Goal: Contribute content: Contribute content

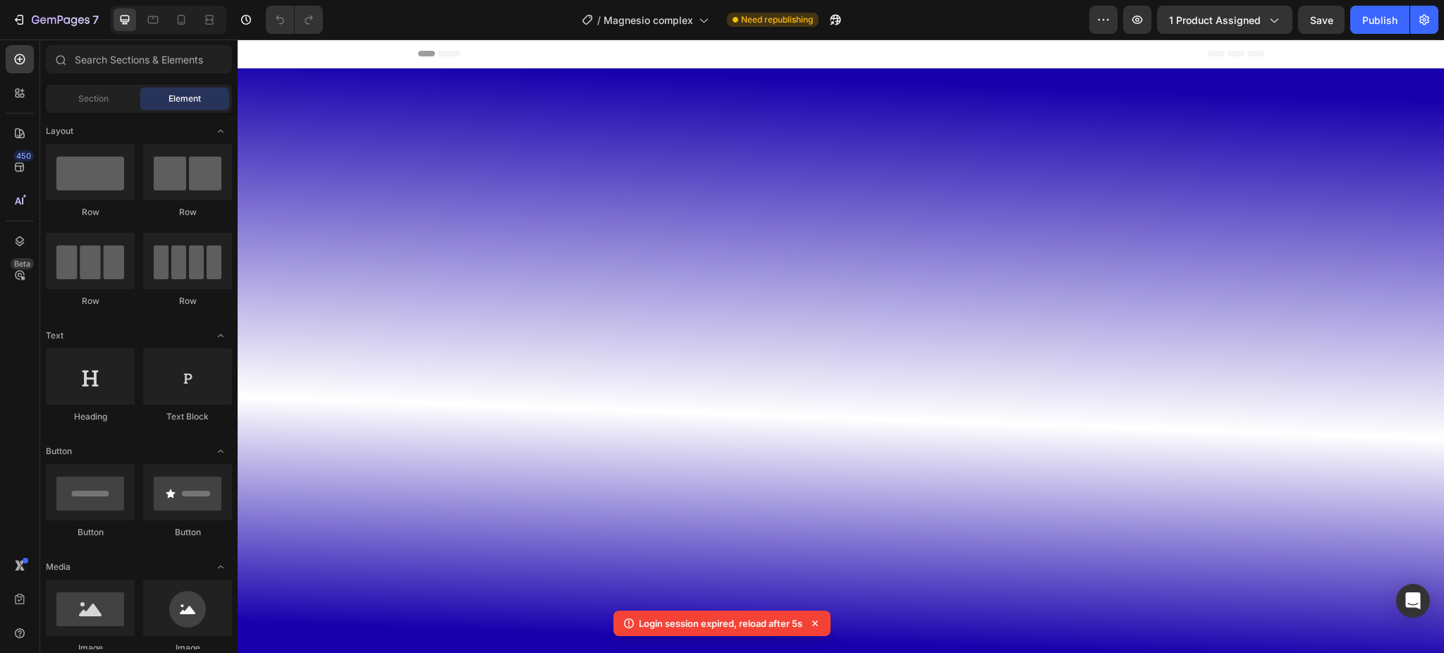
scroll to position [3761, 0]
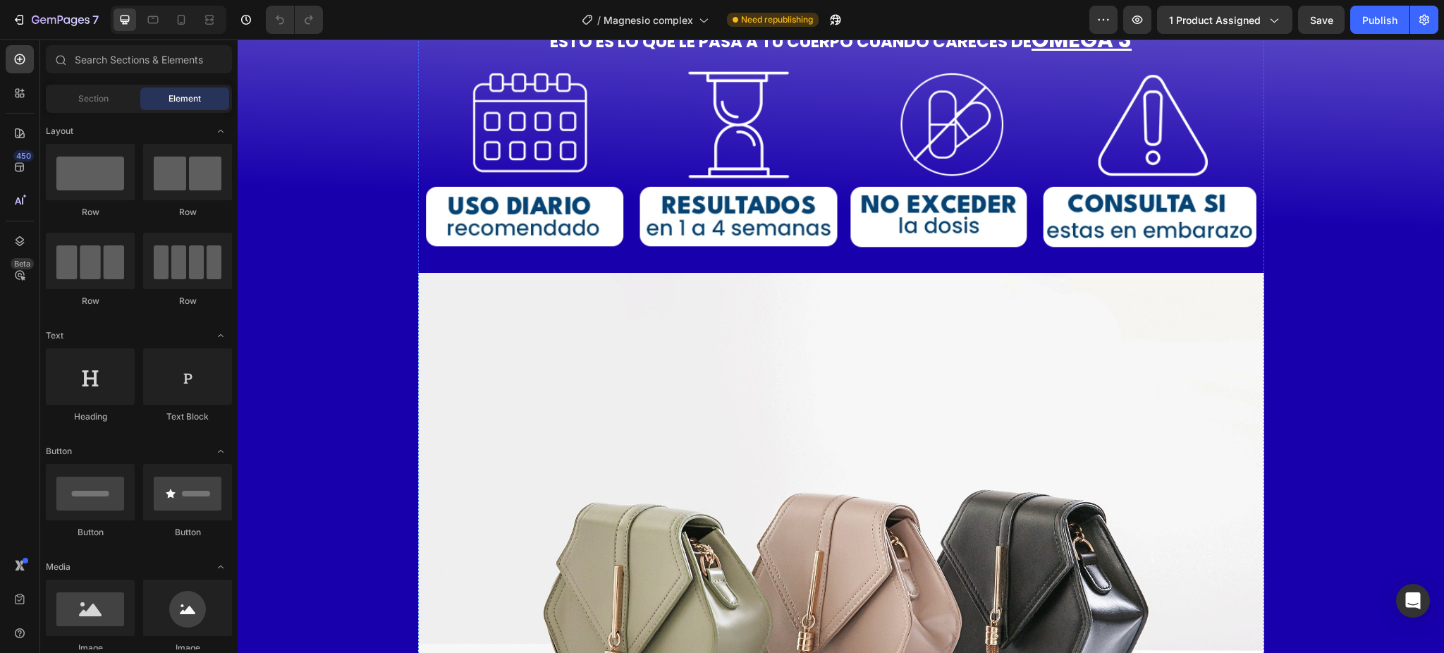
scroll to position [1034, 0]
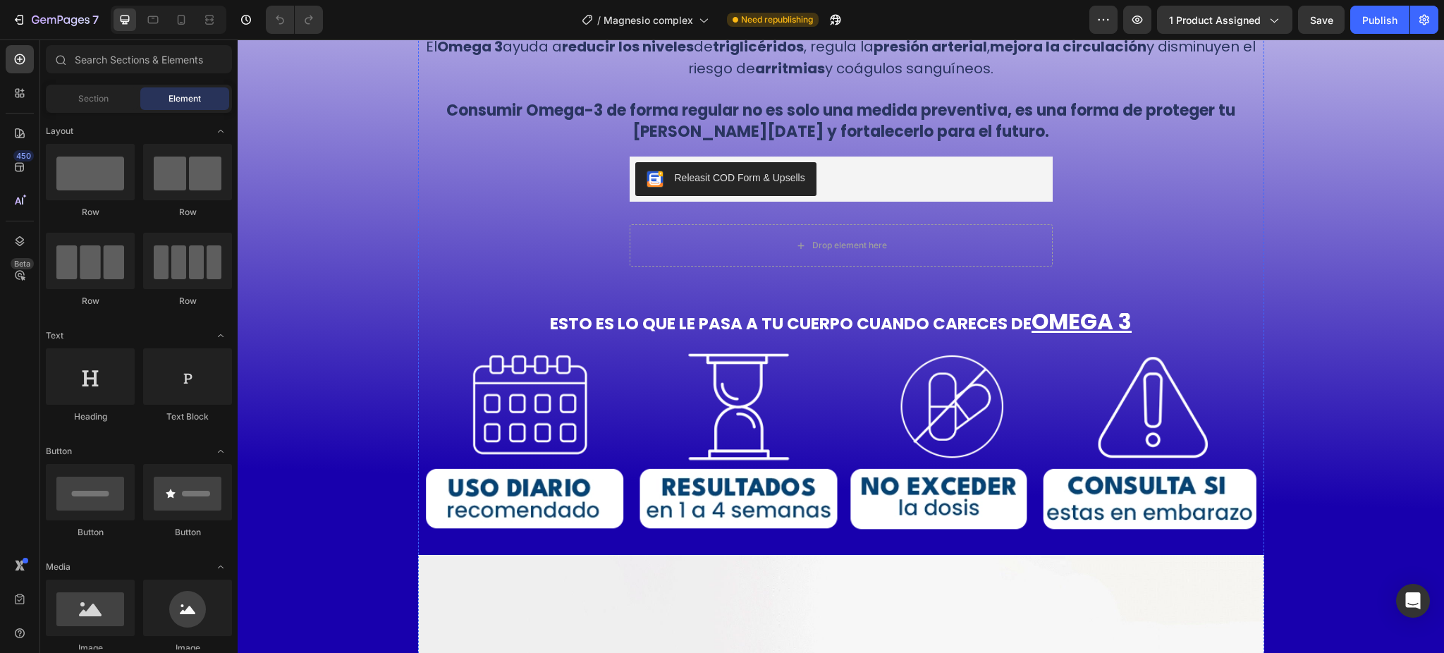
click at [748, 35] on img at bounding box center [841, 35] width 846 height 0
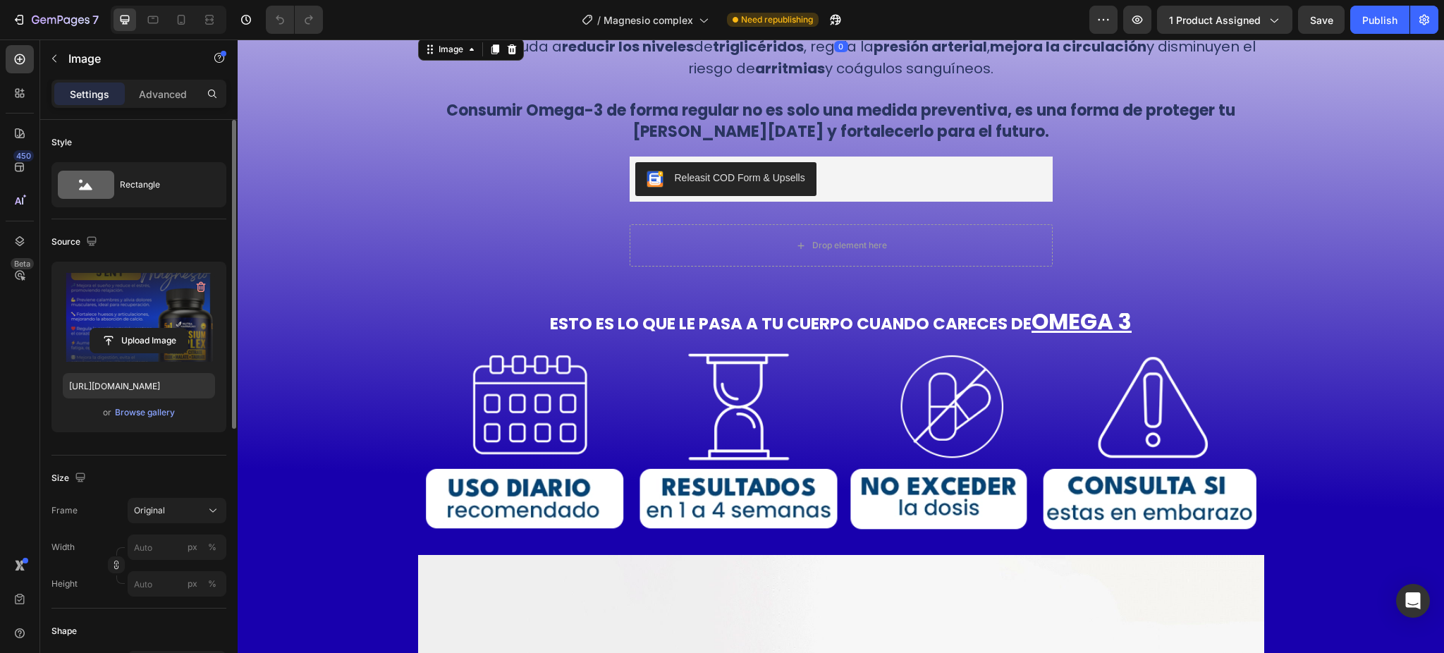
click at [120, 300] on label at bounding box center [139, 317] width 152 height 89
click at [120, 329] on input "file" at bounding box center [138, 341] width 97 height 24
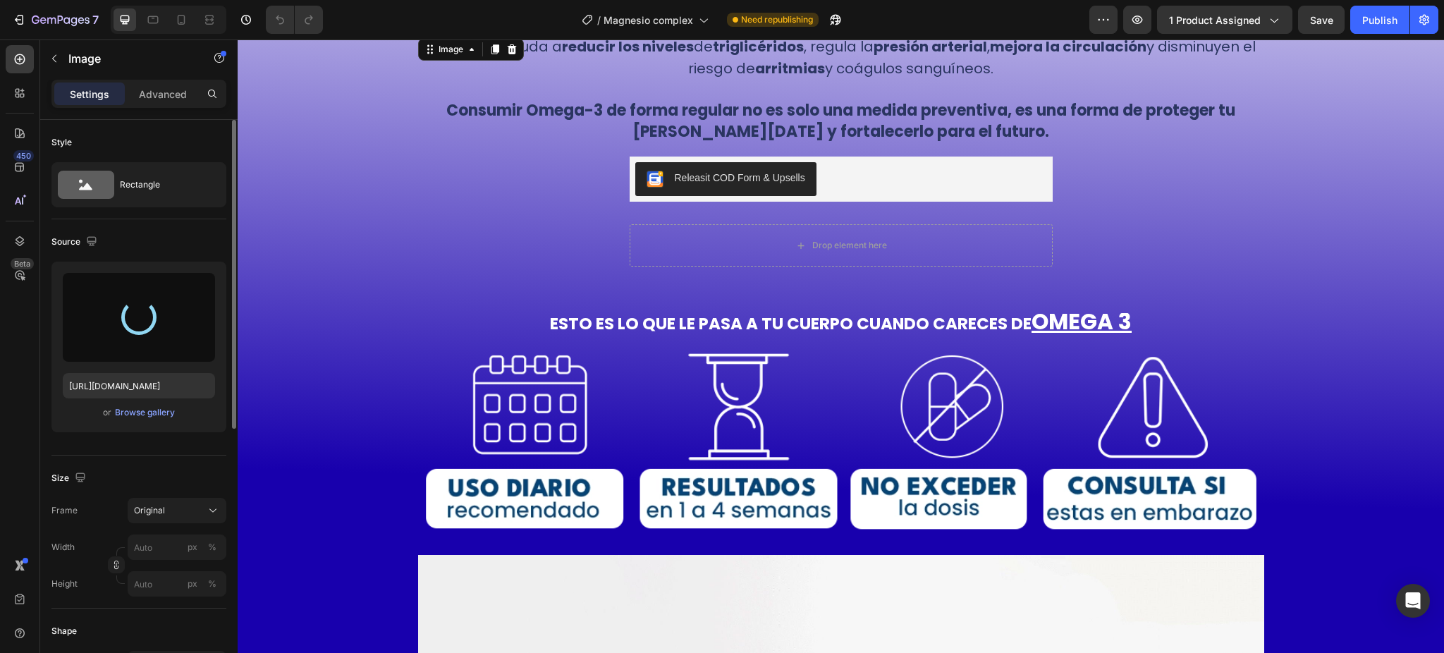
type input "https://cdn.shopify.com/s/files/1/0690/0406/7028/files/gempages_552296043438408…"
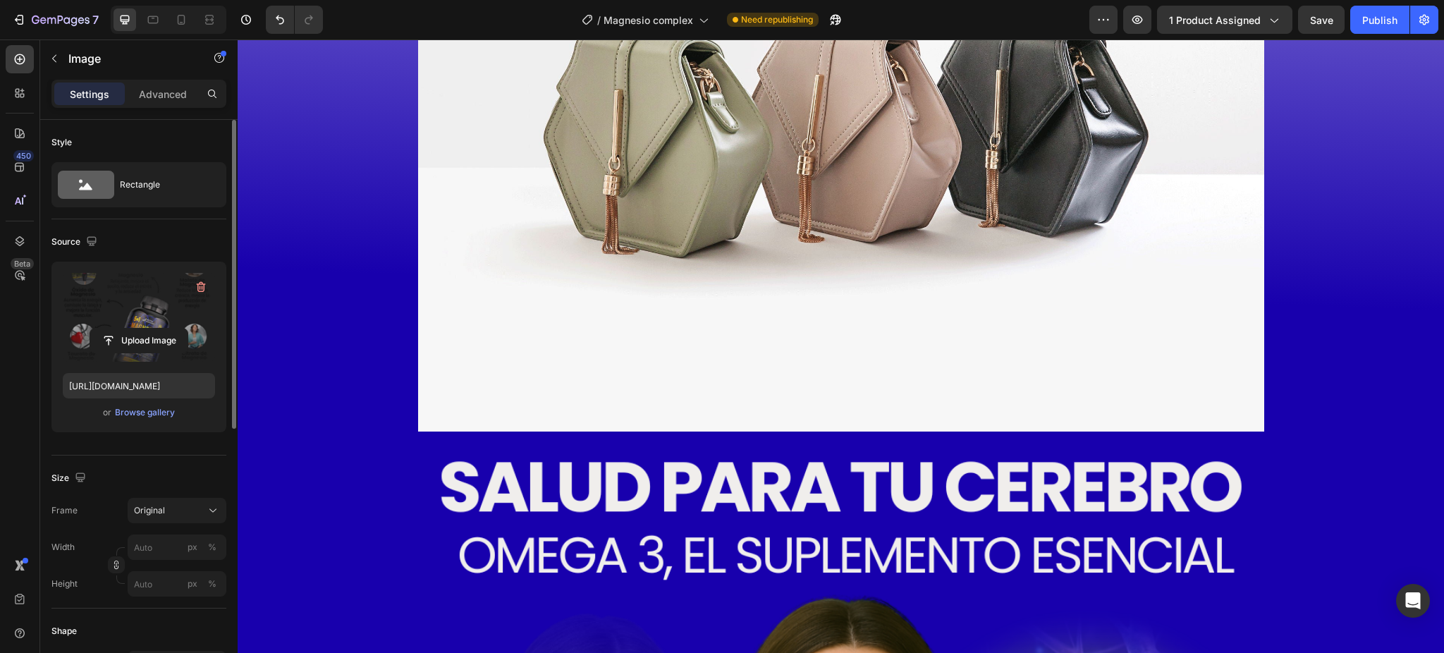
scroll to position [1974, 0]
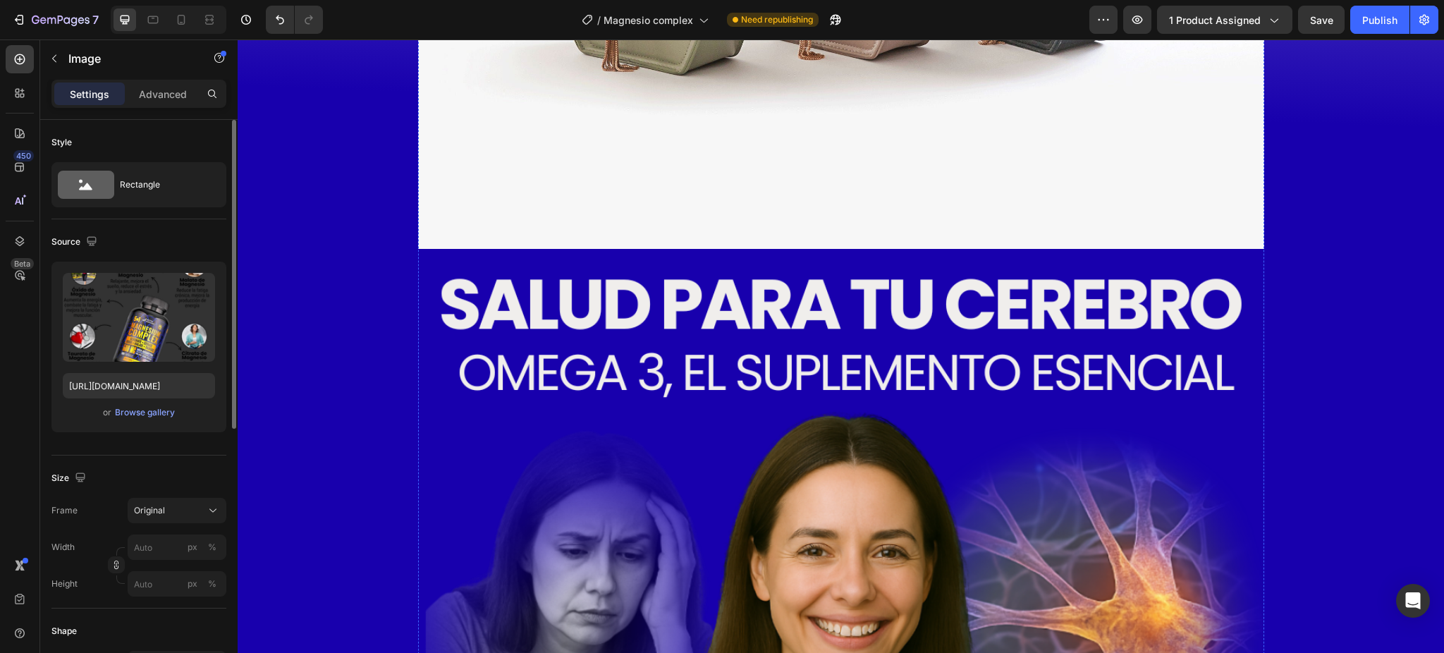
click at [152, 304] on label at bounding box center [139, 317] width 152 height 89
click at [152, 329] on input "file" at bounding box center [138, 341] width 97 height 24
click at [1376, 25] on div "Publish" at bounding box center [1379, 20] width 35 height 15
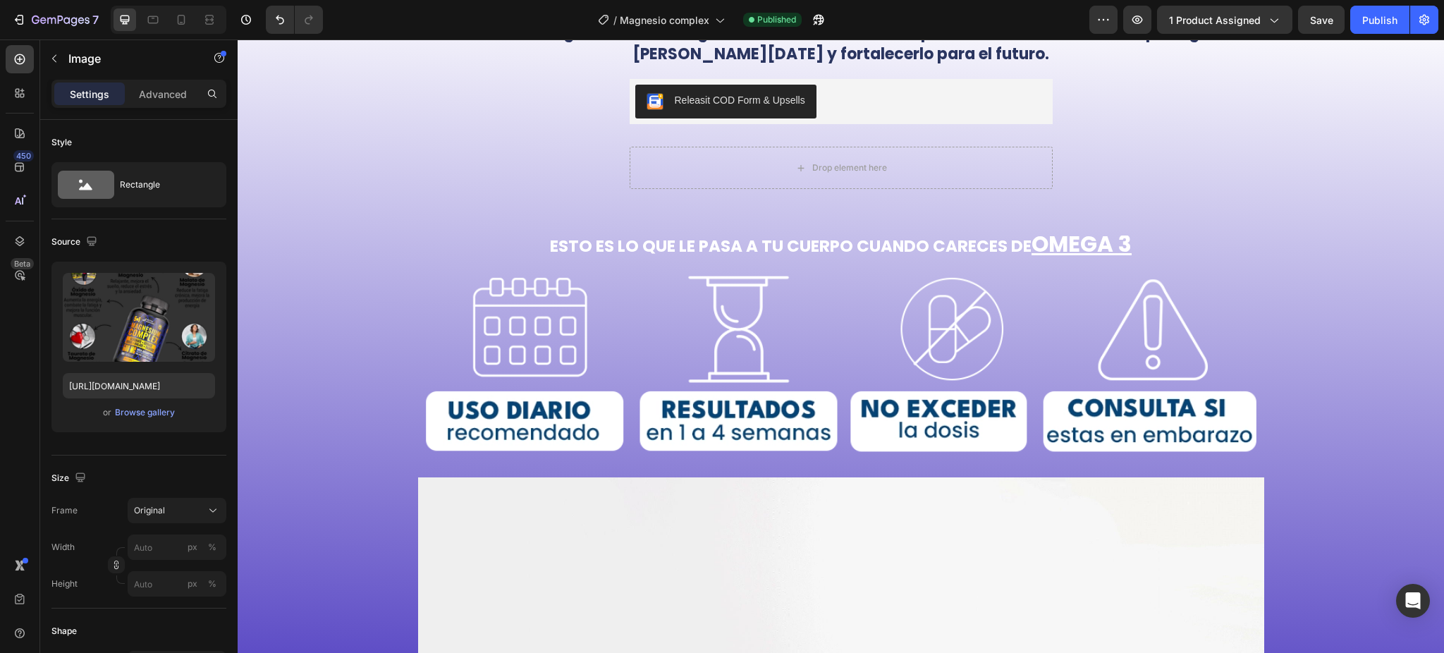
scroll to position [940, 0]
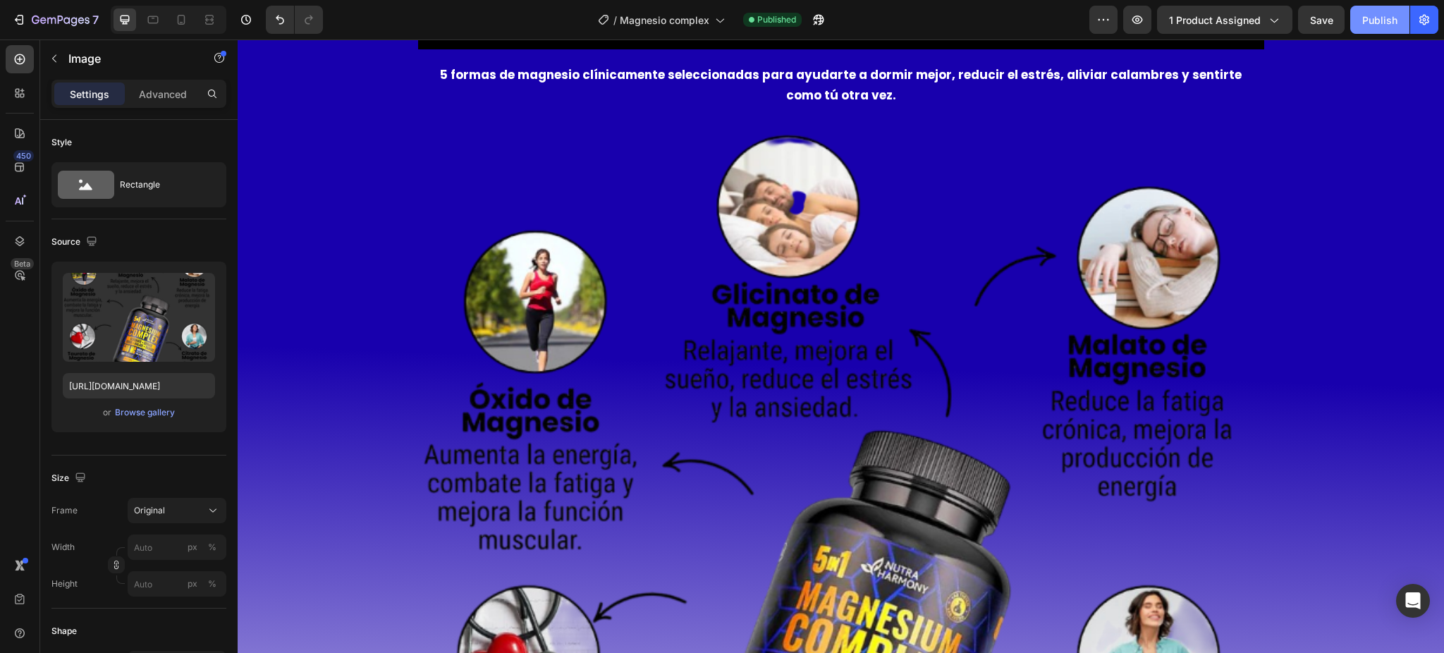
click at [1369, 17] on div "Publish" at bounding box center [1379, 20] width 35 height 15
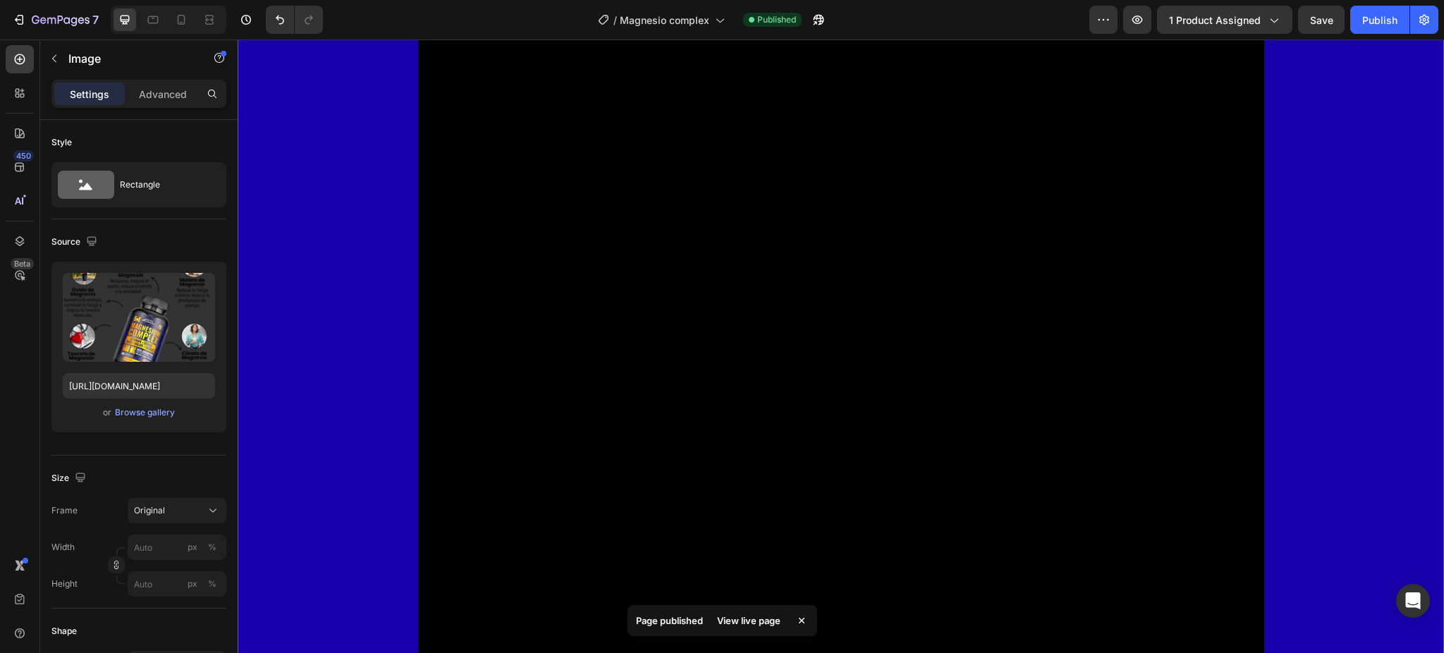
scroll to position [0, 0]
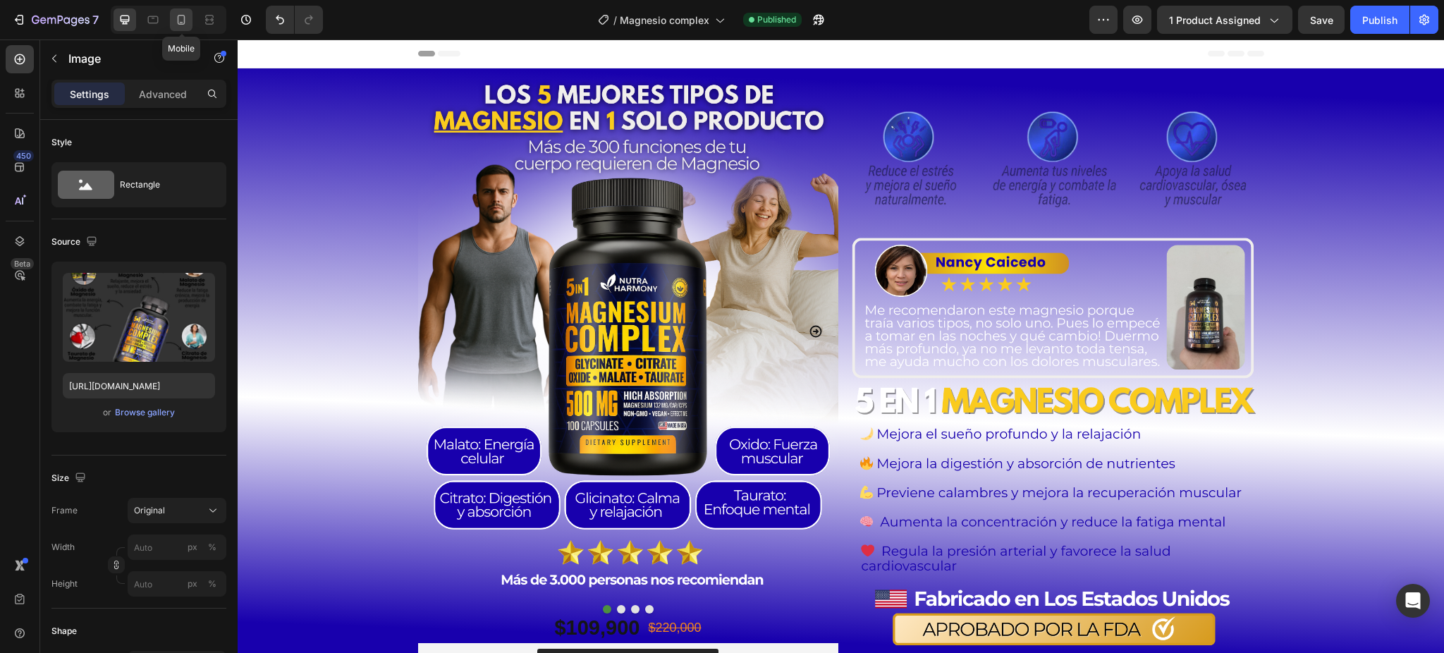
click at [185, 15] on icon at bounding box center [181, 20] width 14 height 14
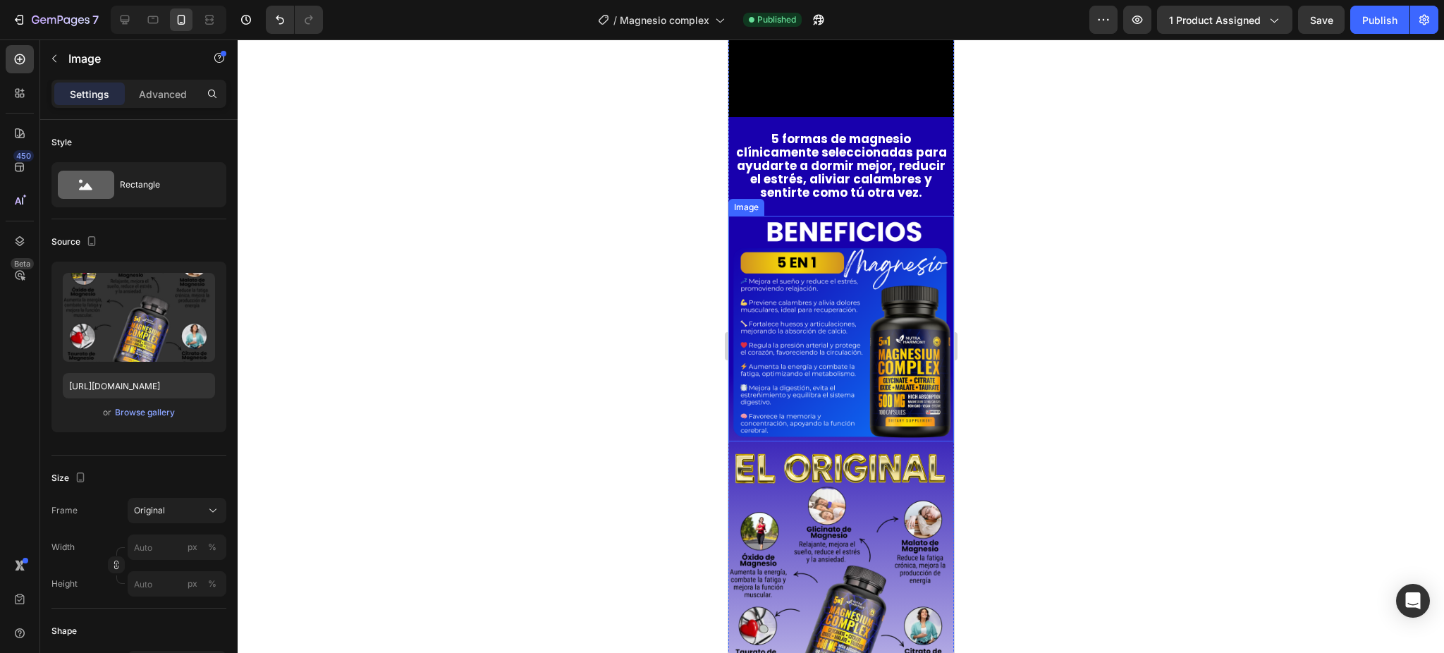
scroll to position [846, 0]
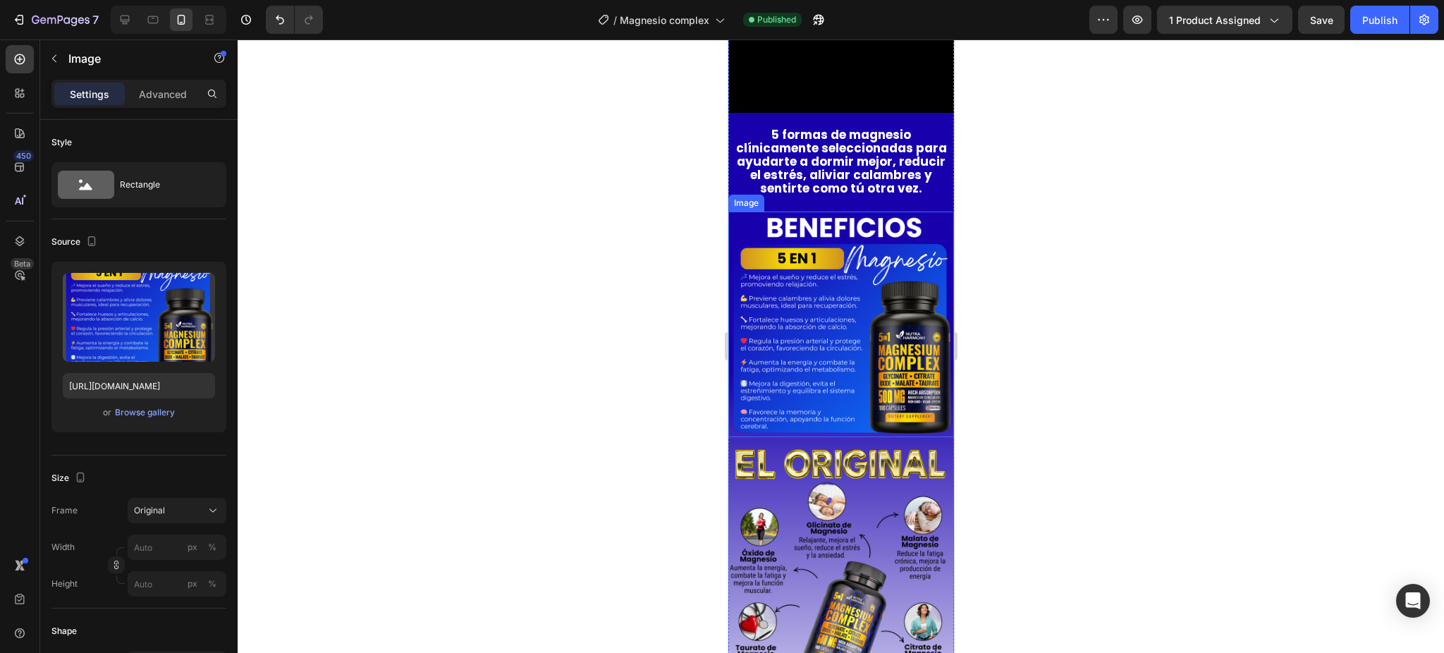
click at [826, 367] on img at bounding box center [841, 325] width 226 height 226
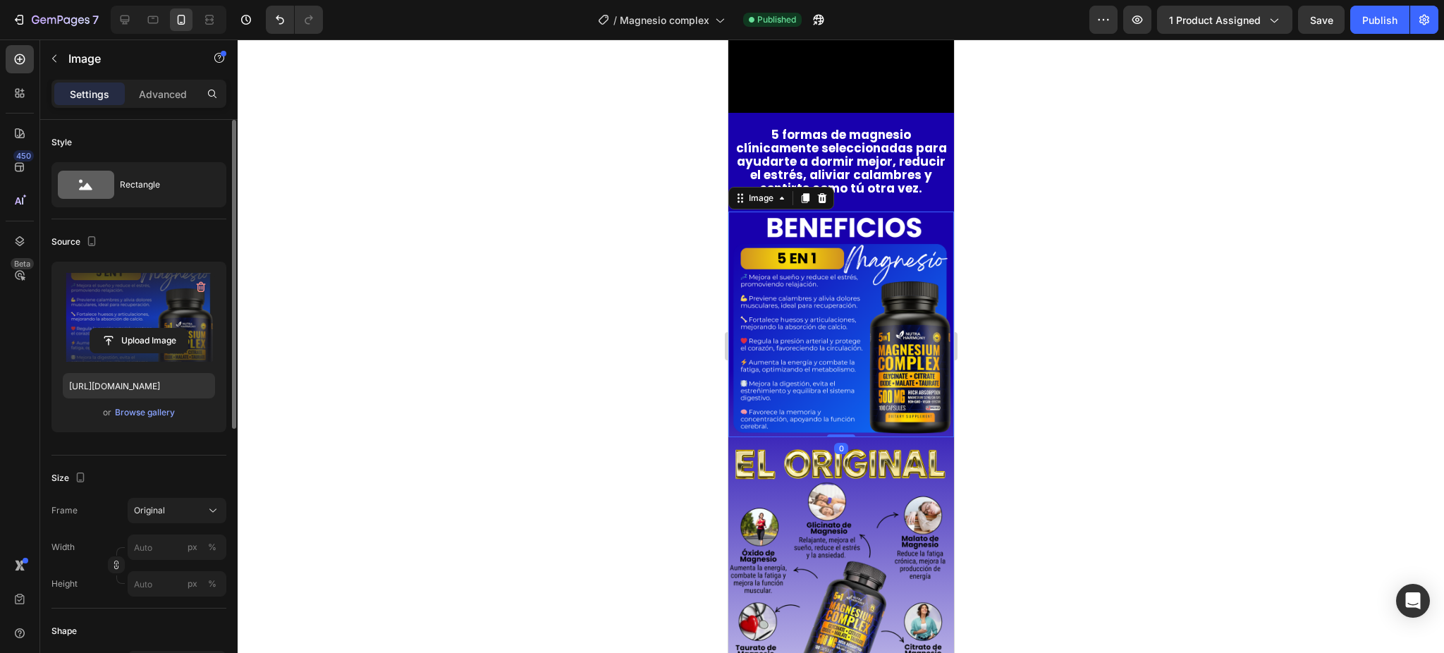
click at [145, 283] on label at bounding box center [139, 317] width 152 height 89
click at [145, 329] on input "file" at bounding box center [138, 341] width 97 height 24
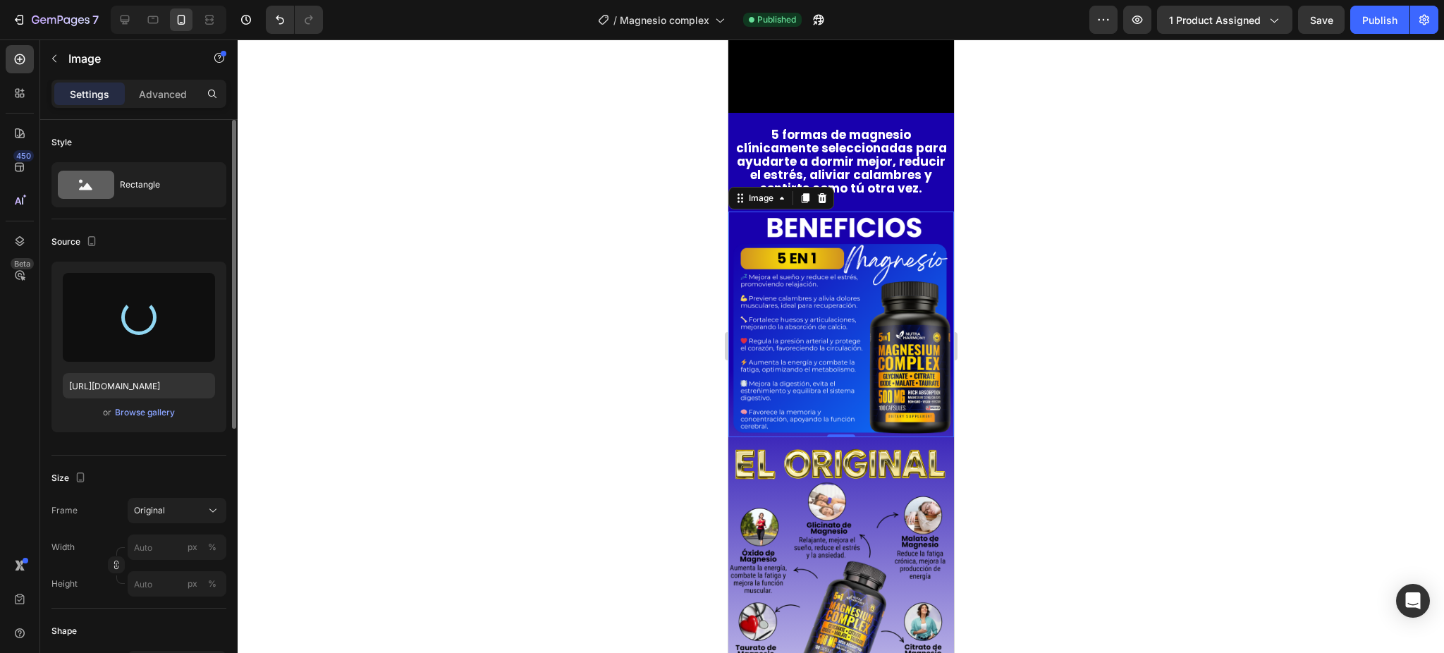
type input "https://cdn.shopify.com/s/files/1/0690/0406/7028/files/gempages_552296043438408…"
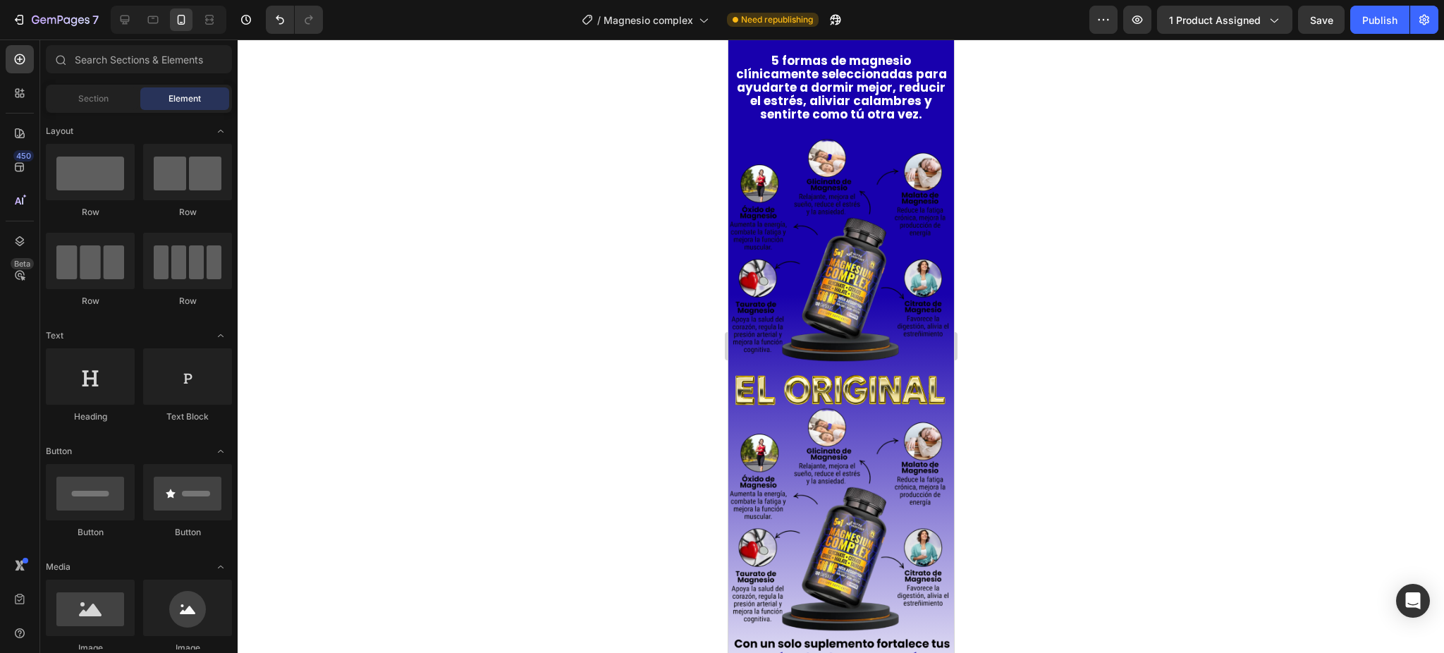
scroll to position [927, 0]
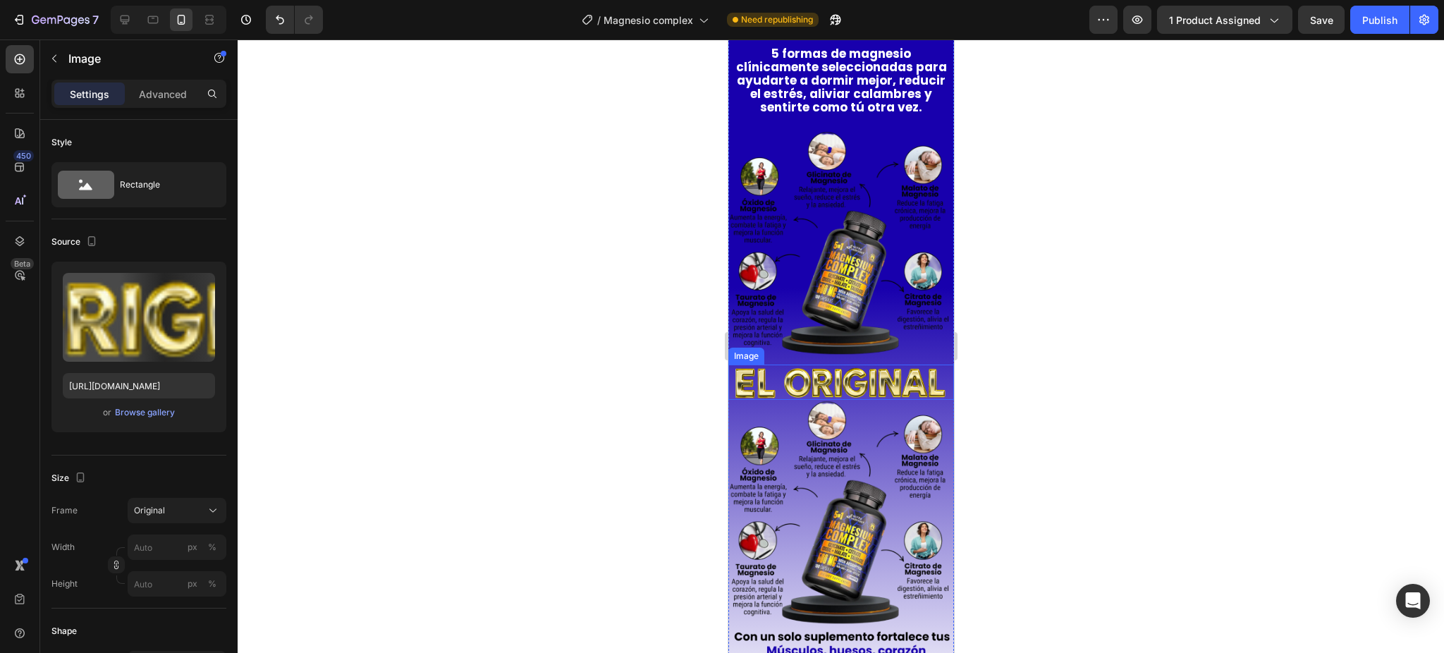
click at [826, 375] on img at bounding box center [841, 382] width 226 height 35
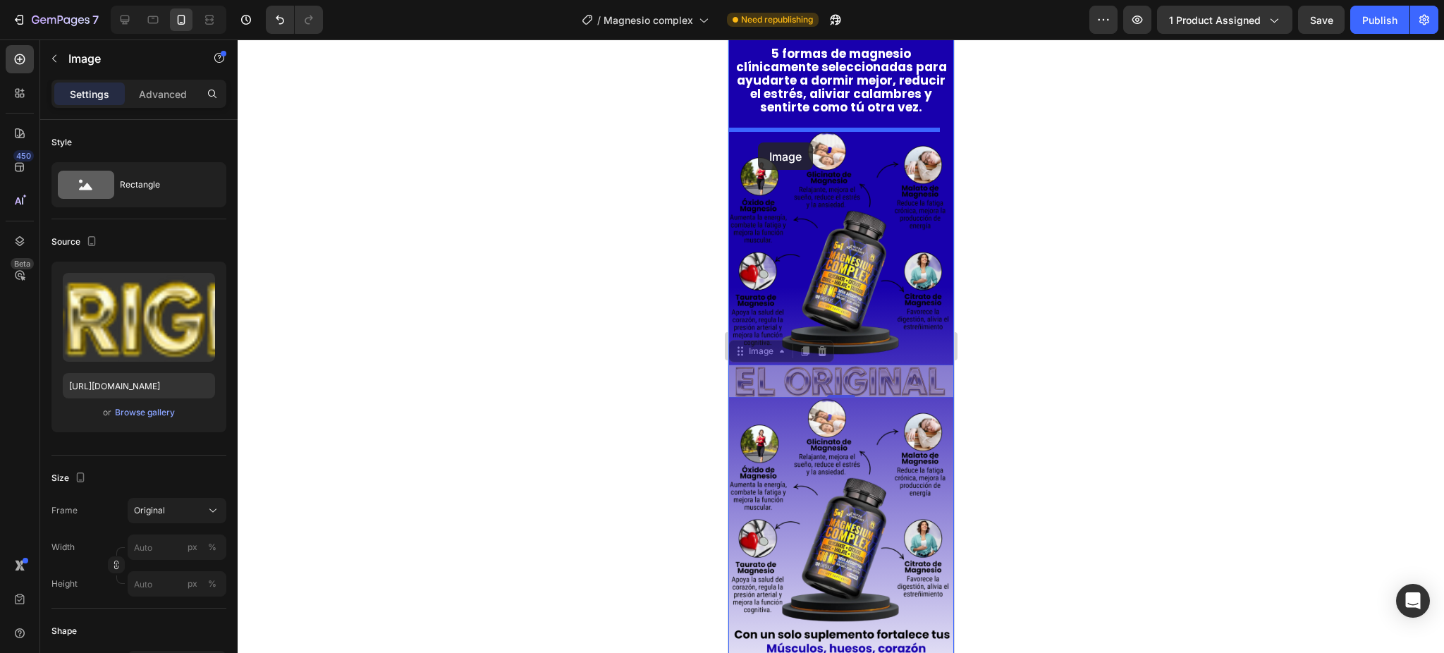
drag, startPoint x: 738, startPoint y: 346, endPoint x: 752, endPoint y: 140, distance: 205.7
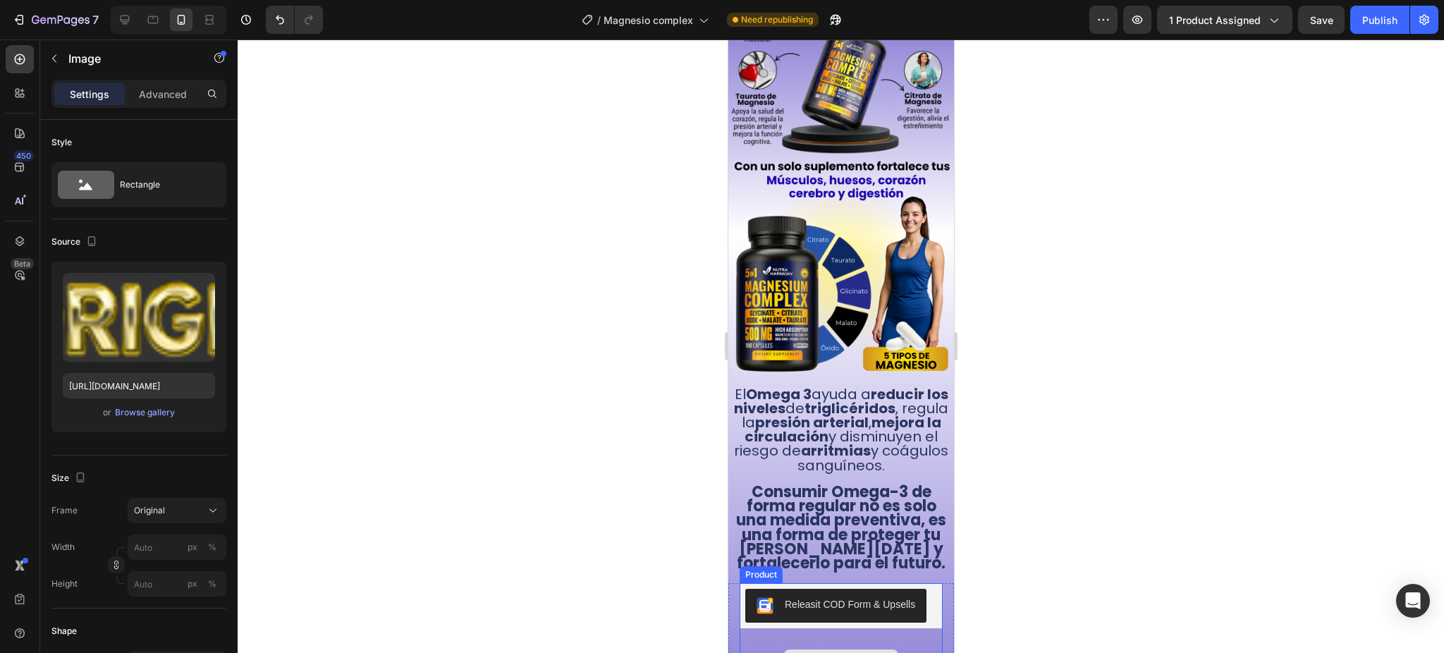
scroll to position [833, 0]
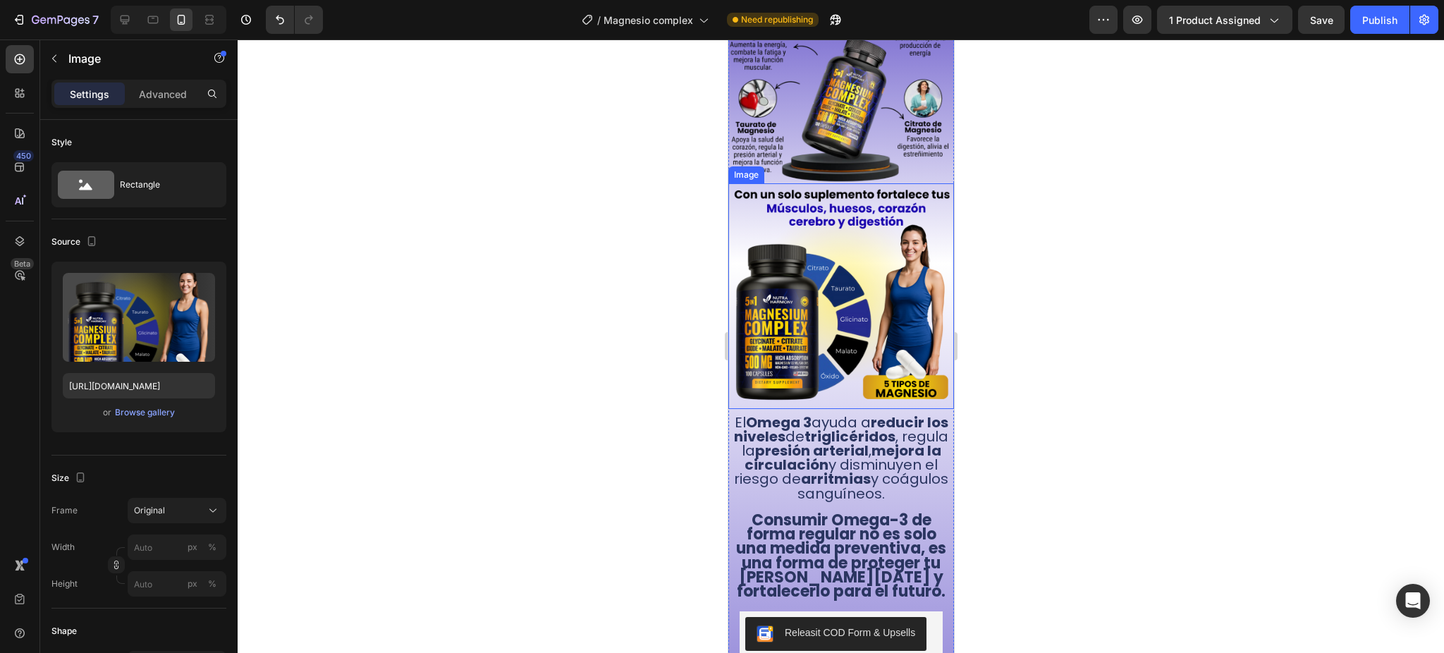
click at [881, 278] on img at bounding box center [841, 296] width 226 height 226
click at [831, 298] on img at bounding box center [841, 296] width 226 height 226
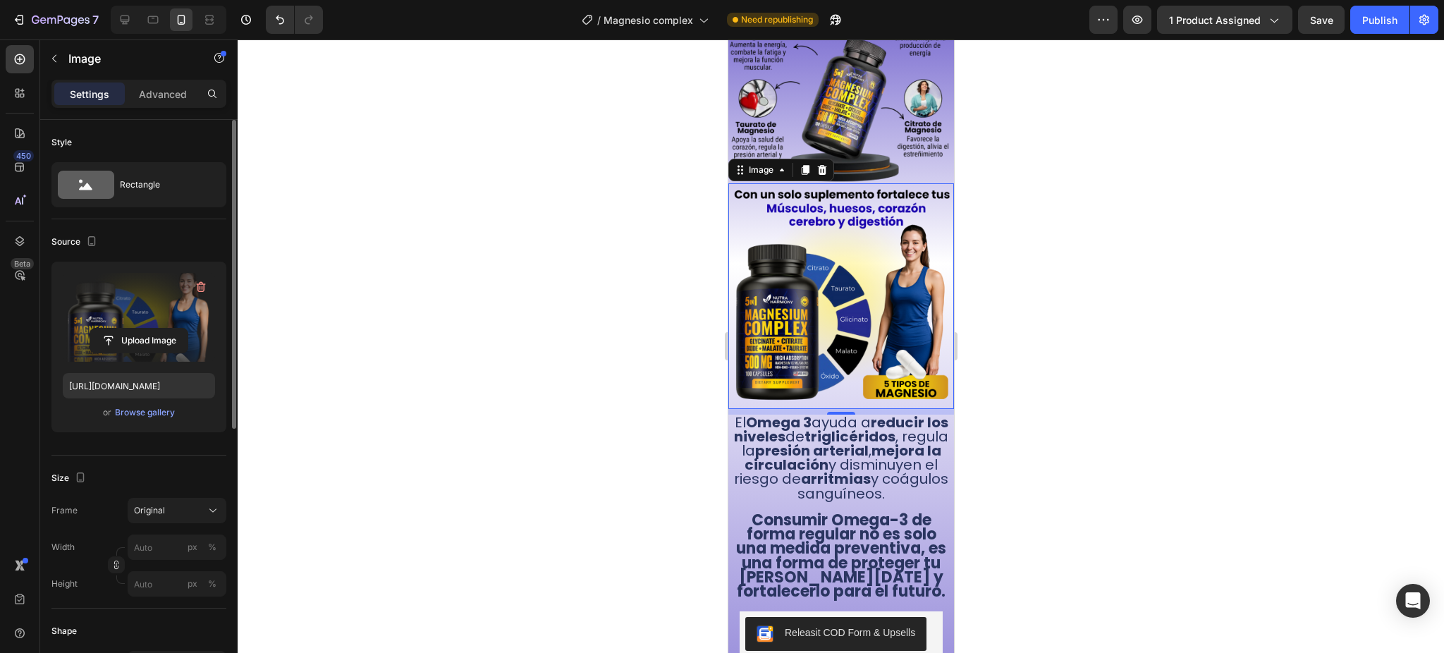
click at [124, 310] on label at bounding box center [139, 317] width 152 height 89
click at [124, 329] on input "file" at bounding box center [138, 341] width 97 height 24
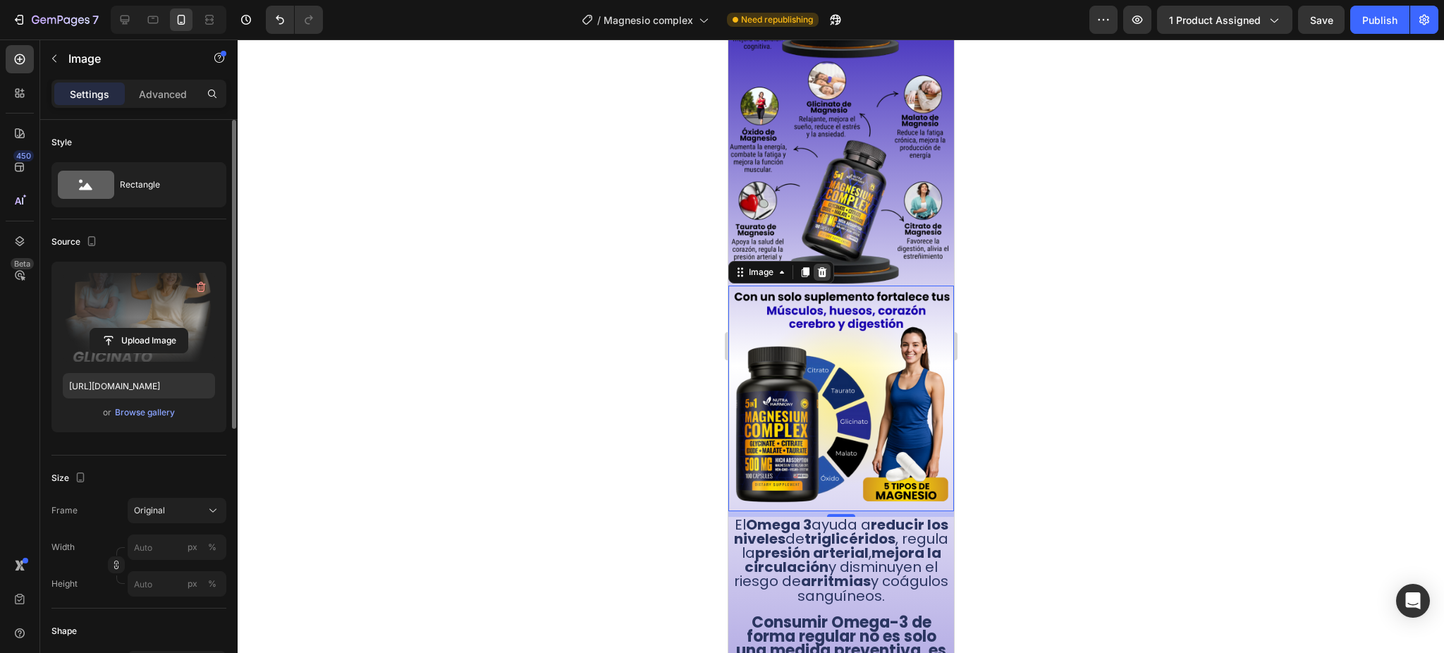
scroll to position [739, 0]
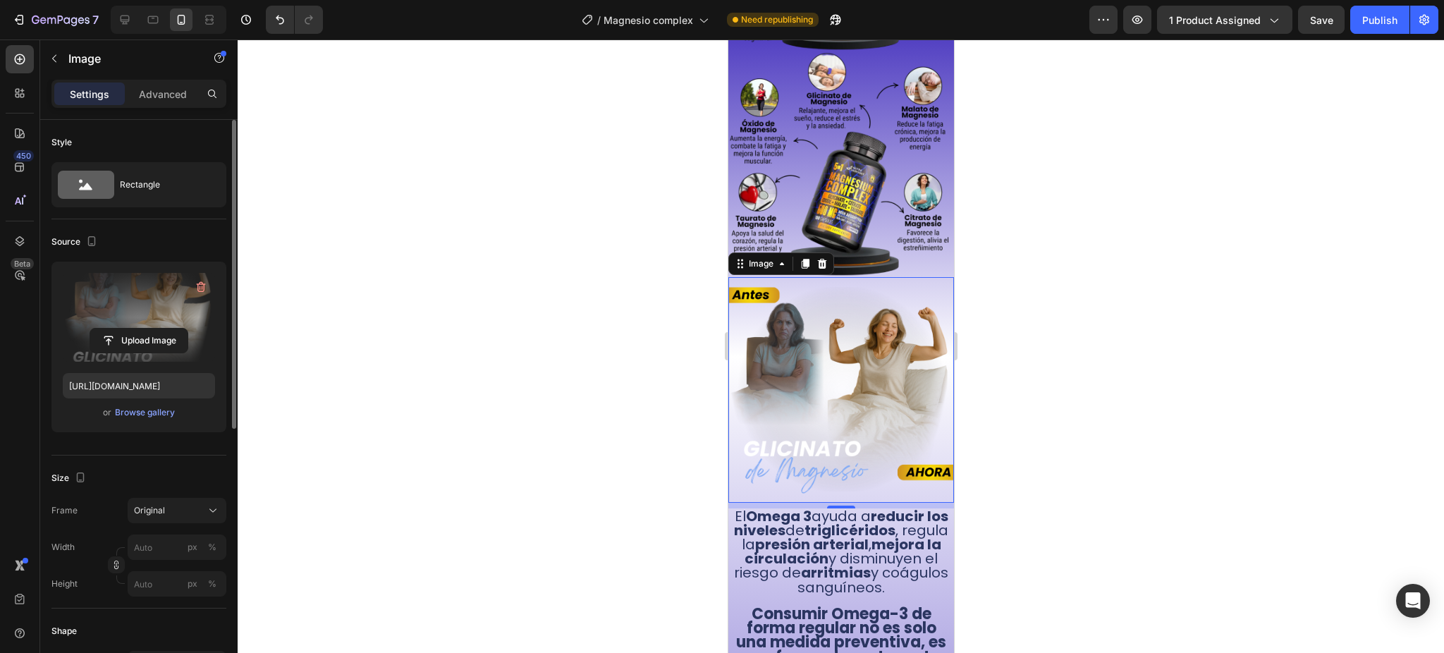
click at [857, 279] on img at bounding box center [841, 390] width 226 height 226
click at [124, 303] on label at bounding box center [139, 317] width 152 height 89
click at [124, 329] on input "file" at bounding box center [138, 341] width 97 height 24
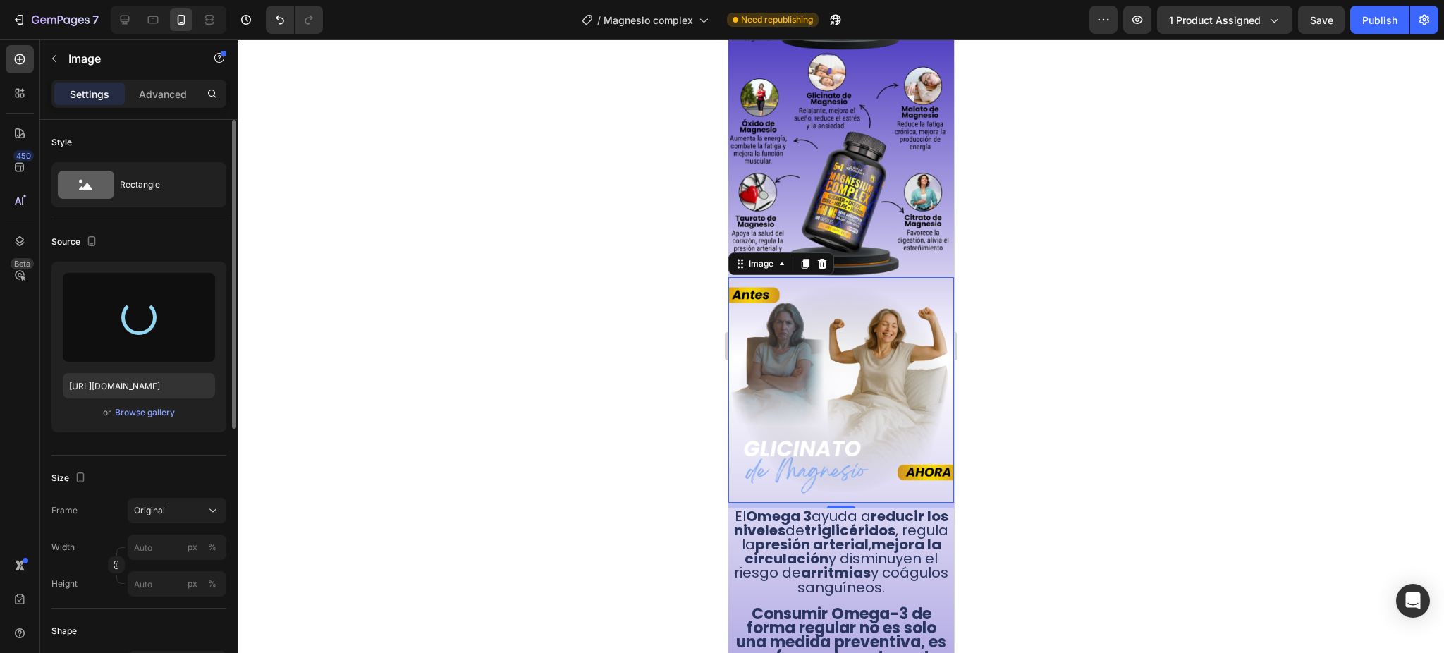
type input "[URL][DOMAIN_NAME]"
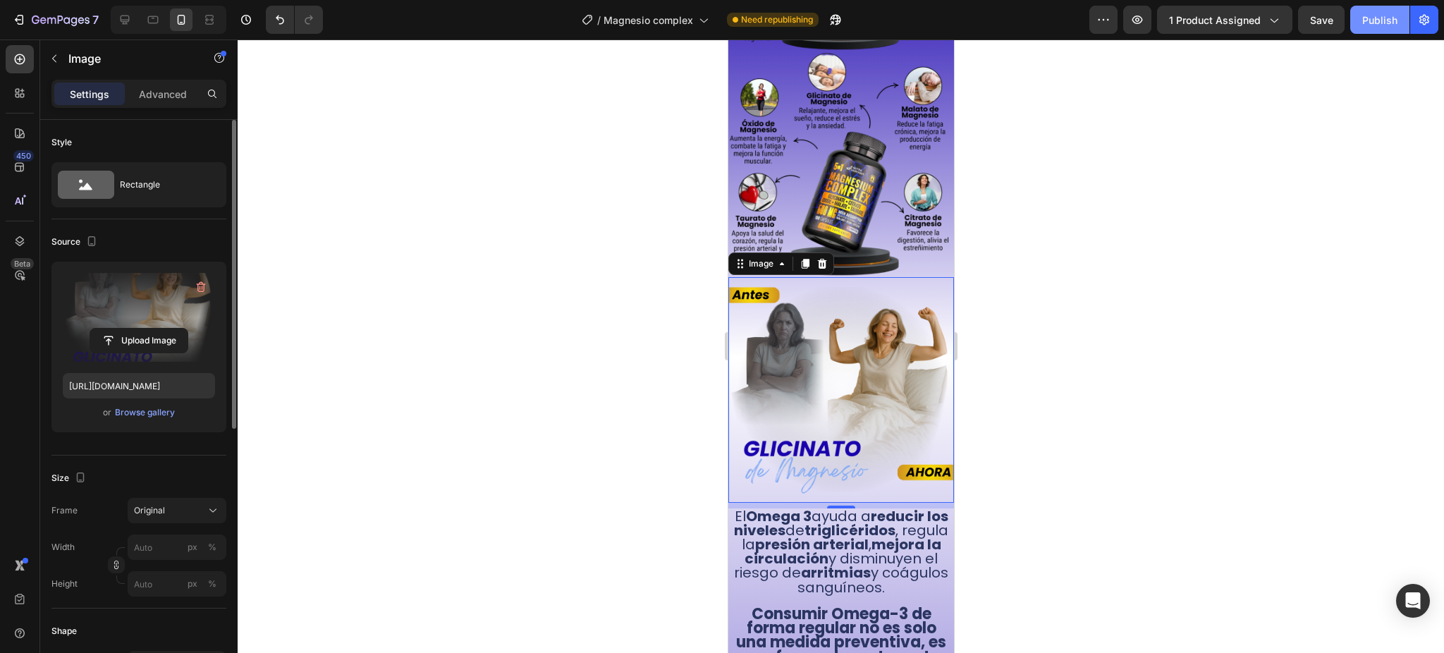
click at [1368, 16] on div "Publish" at bounding box center [1379, 20] width 35 height 15
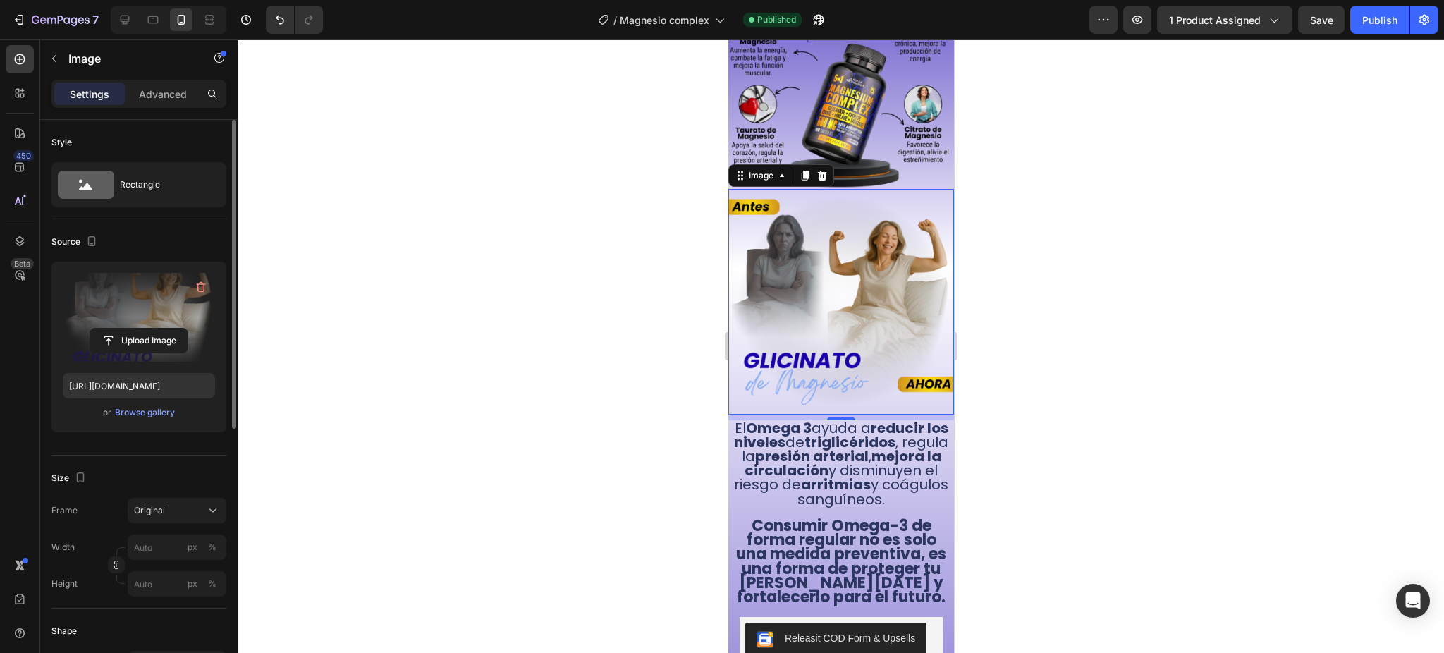
scroll to position [927, 0]
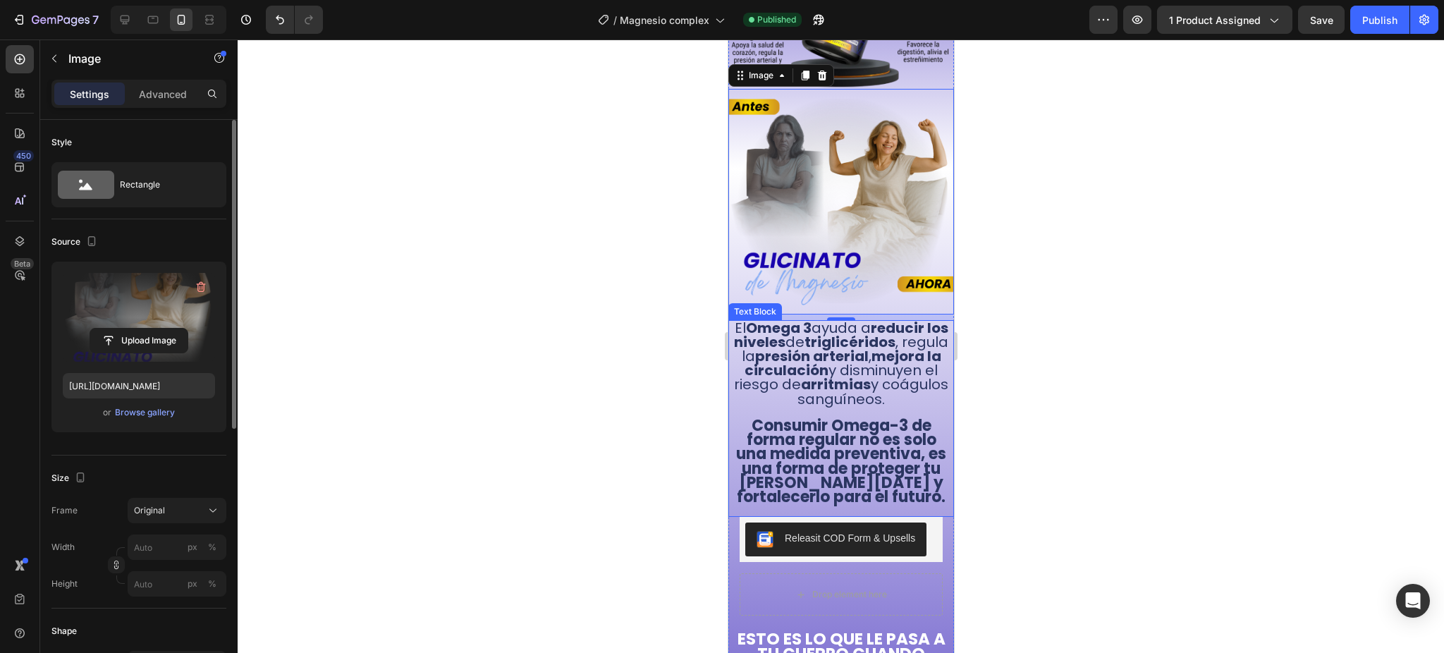
click at [819, 346] on strong "mejora la circulación" at bounding box center [842, 363] width 197 height 34
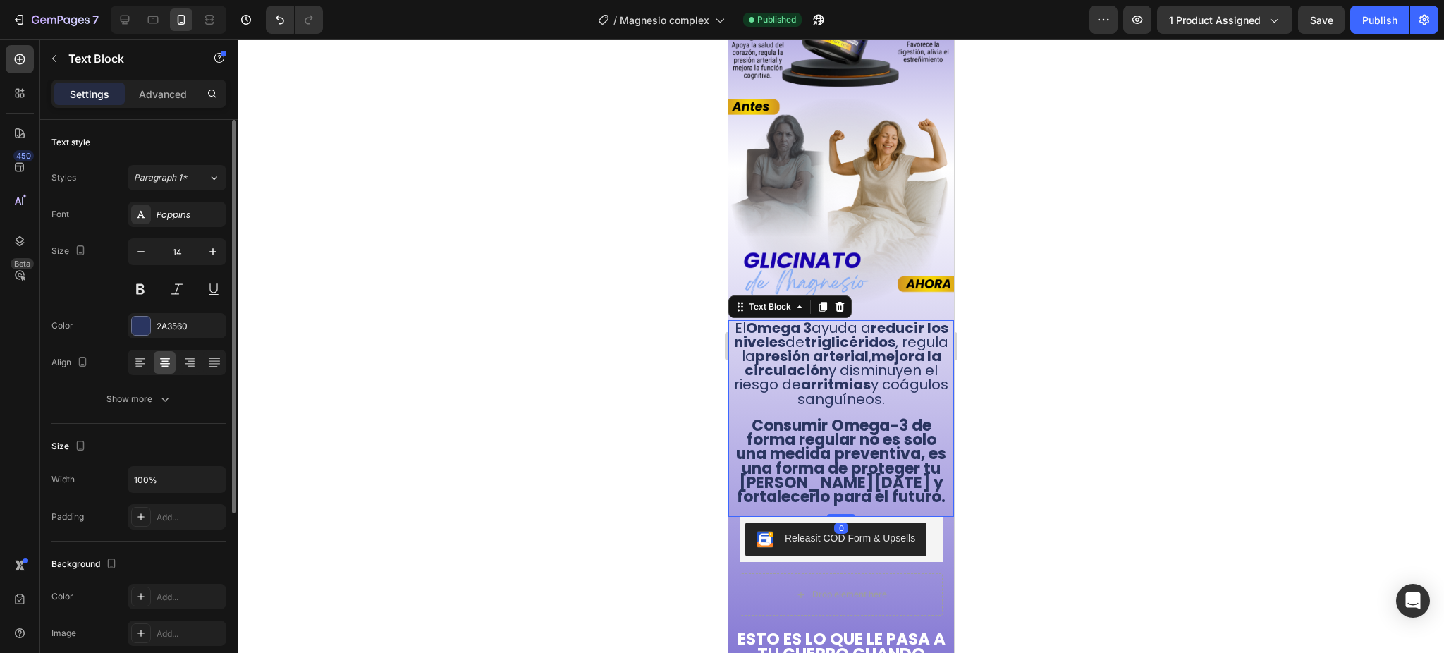
click at [819, 346] on strong "mejora la circulación" at bounding box center [842, 363] width 197 height 34
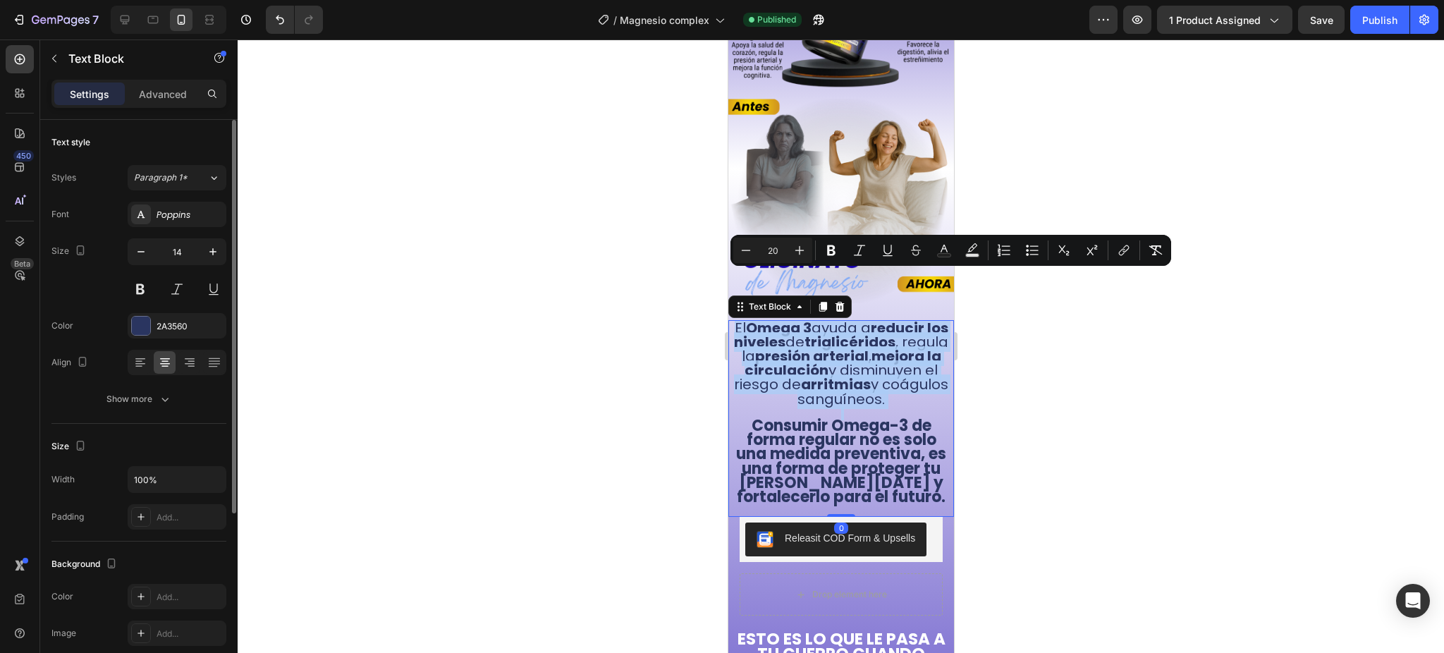
type input "22"
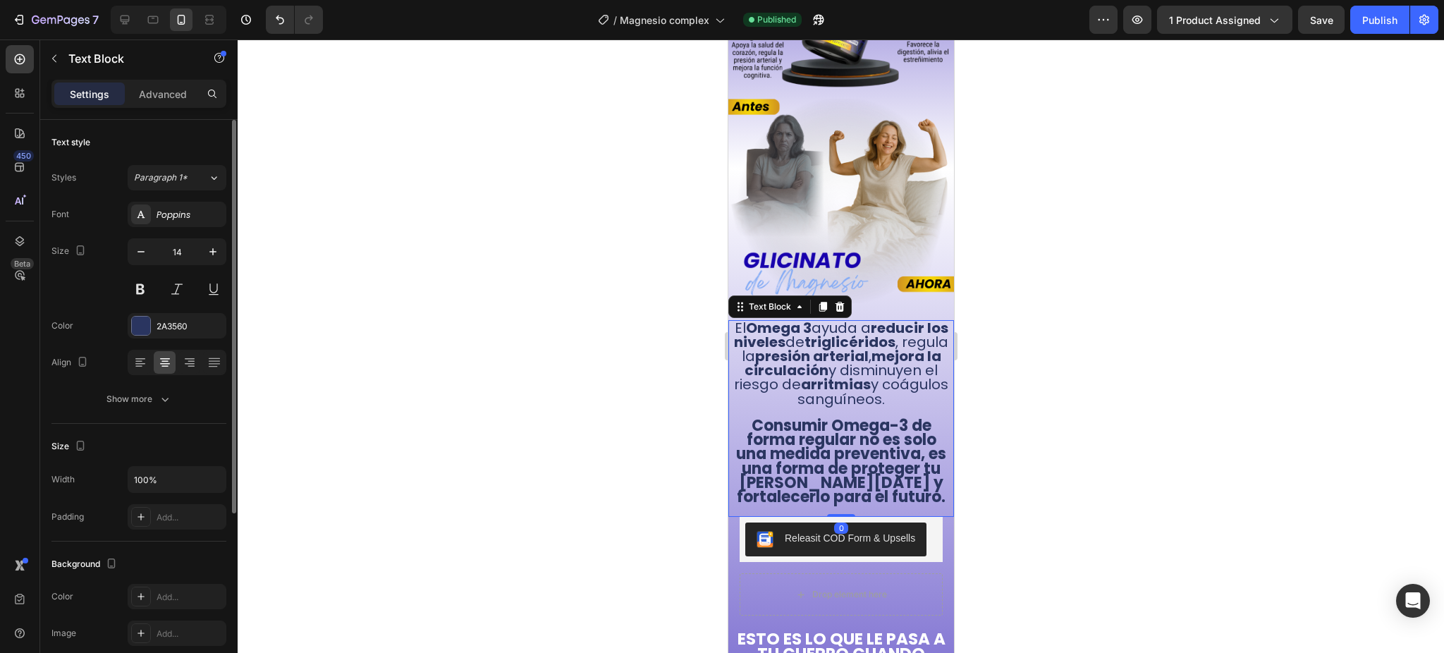
click at [884, 471] on strong "Consumir Omega-3 de forma regular no es solo una medida preventiva, es una form…" at bounding box center [840, 461] width 210 height 93
click at [883, 472] on strong "Consumir Omega-3 de forma regular no es solo una medida preventiva, es una form…" at bounding box center [840, 461] width 210 height 93
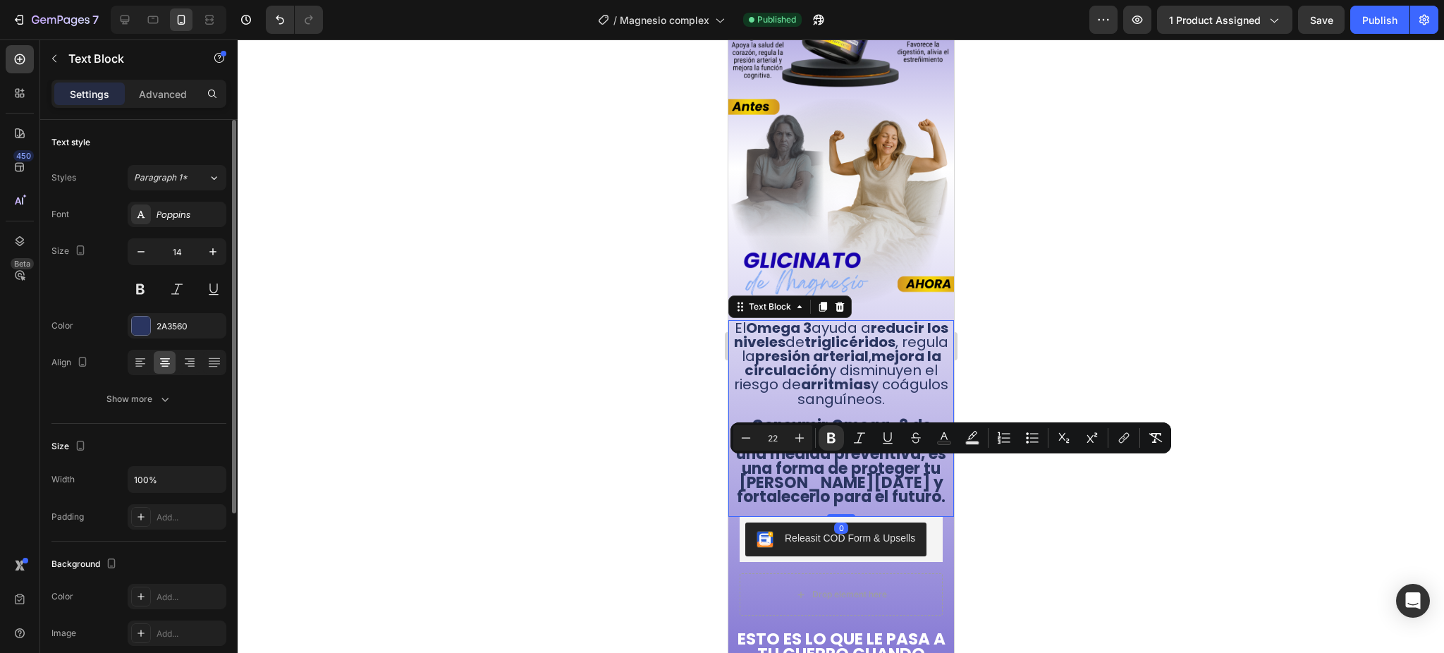
click at [863, 489] on p "Consumir Omega-3 de forma regular no es solo una medida preventiva, es una form…" at bounding box center [841, 462] width 216 height 85
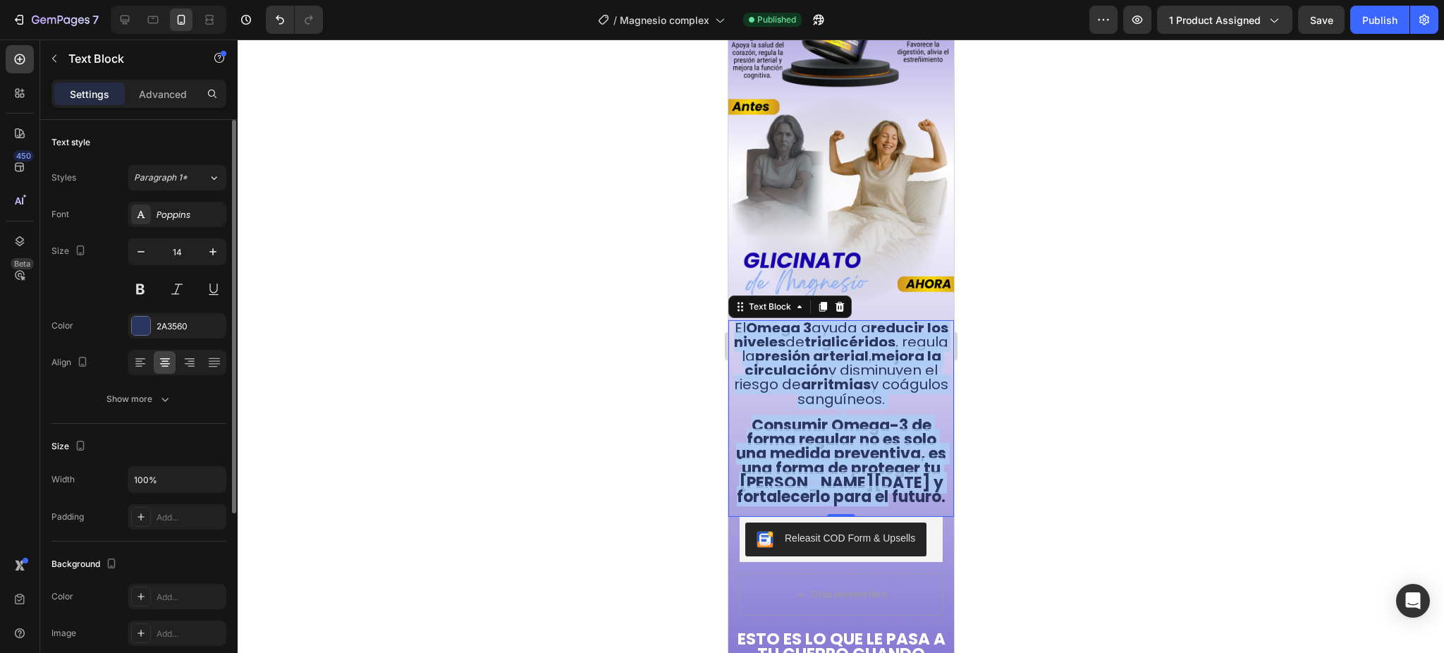
drag, startPoint x: 866, startPoint y: 489, endPoint x: 733, endPoint y: 283, distance: 244.7
click at [733, 320] on div "El Omega 3 ayuda a reducir los niveles de triglicéridos , regula la presión art…" at bounding box center [840, 413] width 219 height 187
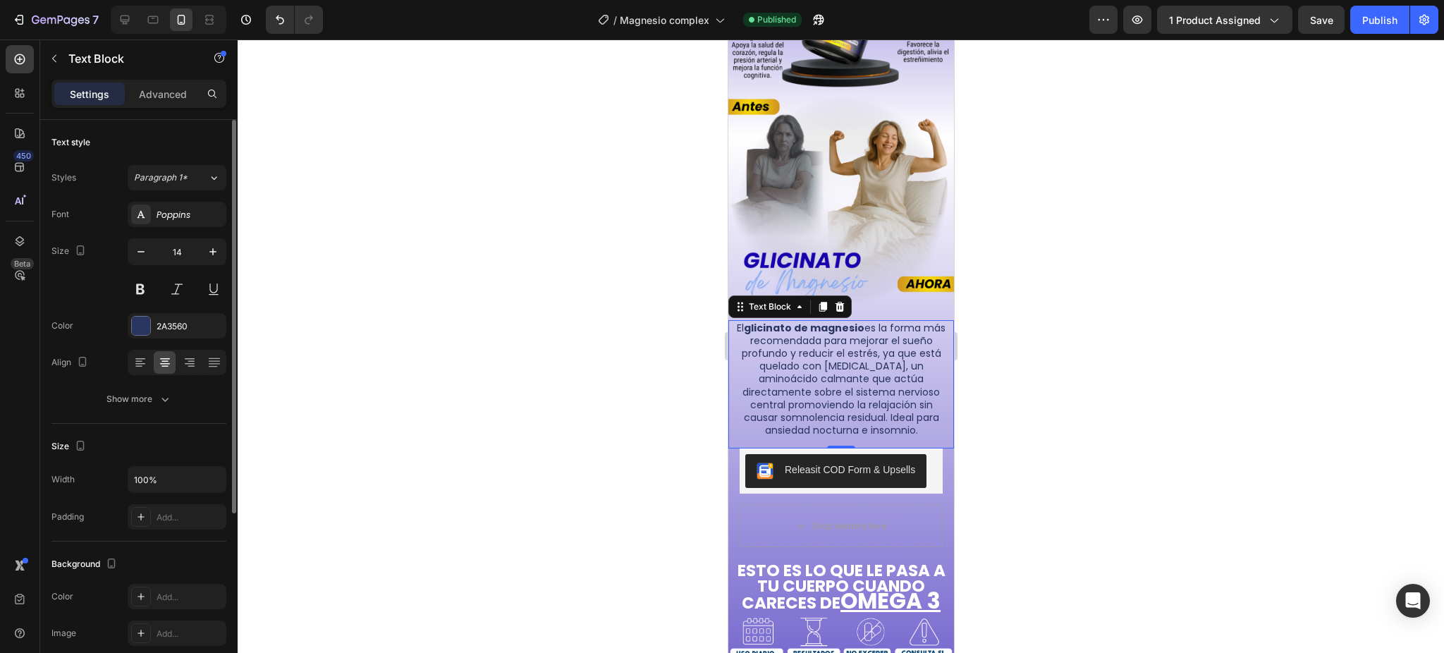
click at [788, 321] on strong "glicinato de magnesio" at bounding box center [803, 328] width 121 height 14
click at [805, 322] on p "El glicinato de magnesio es la forma más recomendada para mejorar el sueño prof…" at bounding box center [841, 380] width 216 height 116
click at [910, 322] on p "El glicinato de magnesio es la forma más recomendada para mejorar el sueño prof…" at bounding box center [841, 380] width 216 height 116
click at [884, 377] on p "El glicinato de magnesio es la forma más recomendada para mejorar el sueño prof…" at bounding box center [841, 380] width 216 height 116
click at [878, 368] on p "El glicinato de magnesio es la forma más recomendada para mejorar el sueño prof…" at bounding box center [841, 380] width 216 height 116
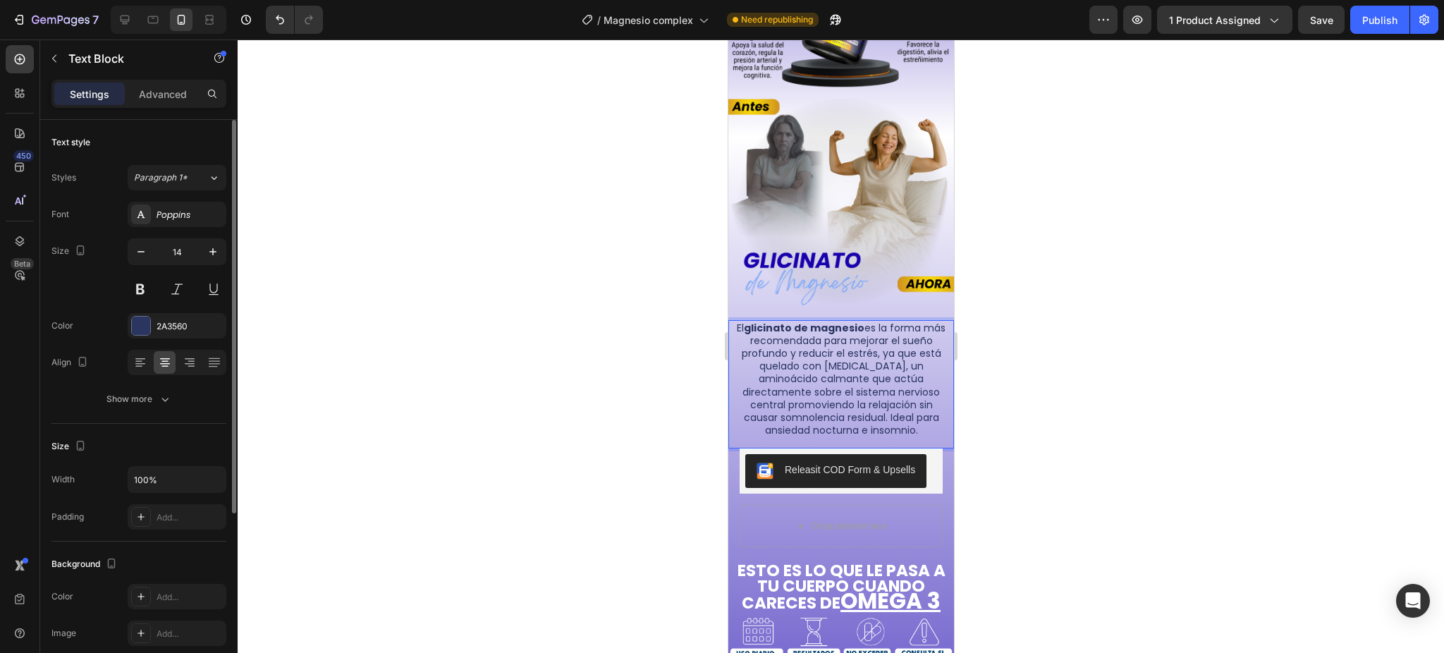
click at [878, 372] on p "El glicinato de magnesio es la forma más recomendada para mejorar el sueño prof…" at bounding box center [841, 380] width 216 height 116
click at [879, 371] on p "El glicinato de magnesio es la forma más recomendada para mejorar el sueño prof…" at bounding box center [841, 380] width 216 height 116
click at [1008, 361] on div at bounding box center [841, 345] width 1207 height 613
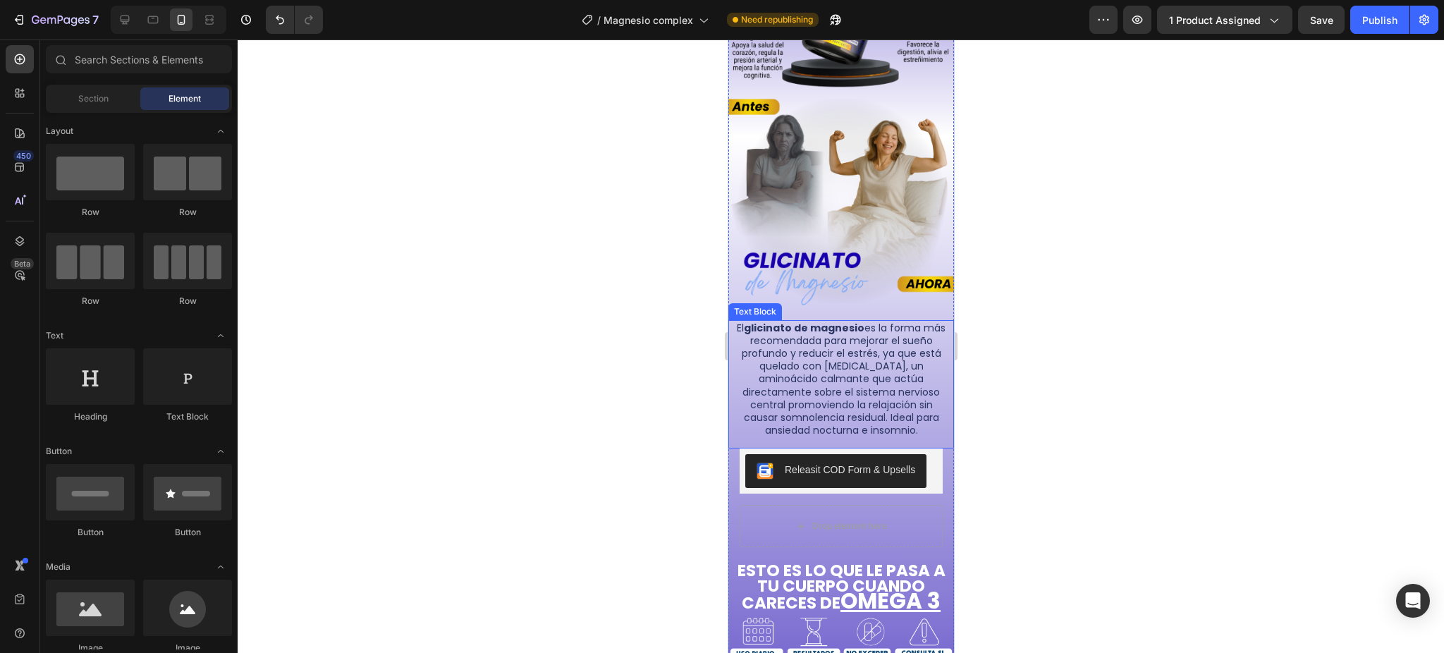
click at [877, 322] on p "El glicinato de magnesio es la forma más recomendada para mejorar el sueño prof…" at bounding box center [841, 380] width 216 height 116
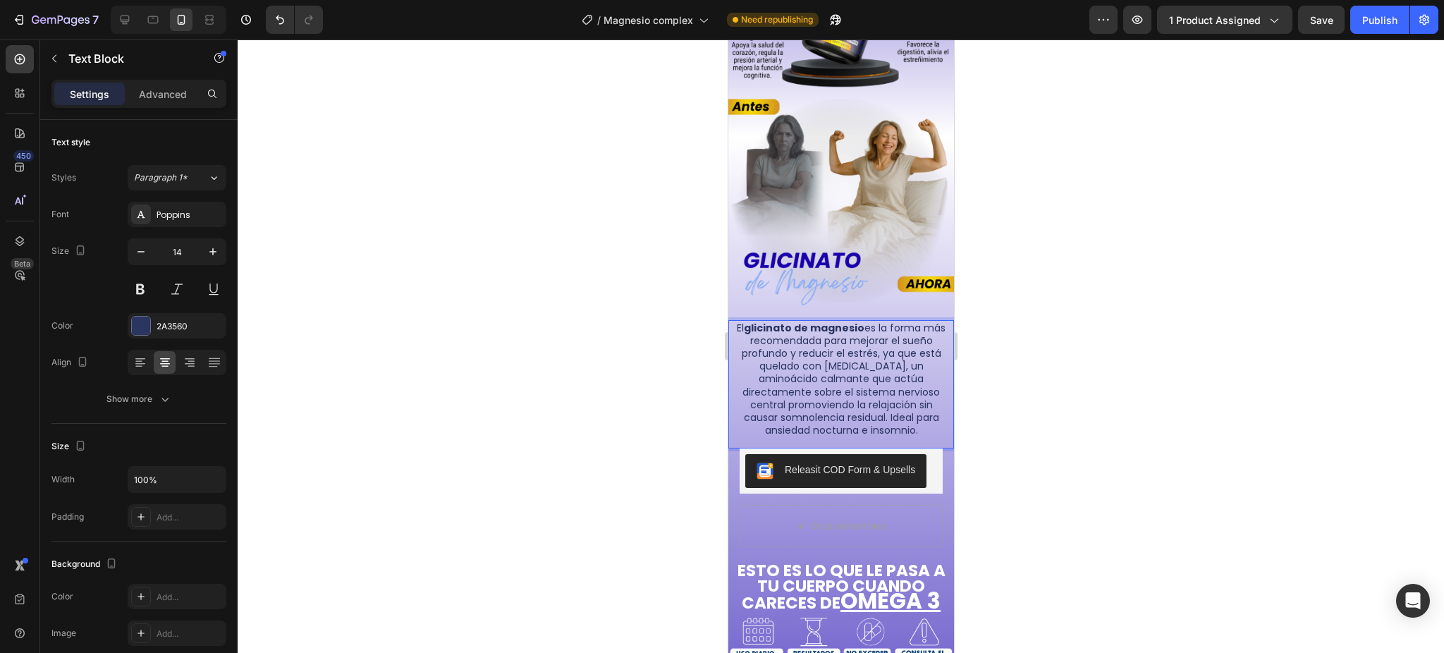
click at [878, 322] on p "El glicinato de magnesio es la forma más recomendada para mejorar el sueño prof…" at bounding box center [841, 380] width 216 height 116
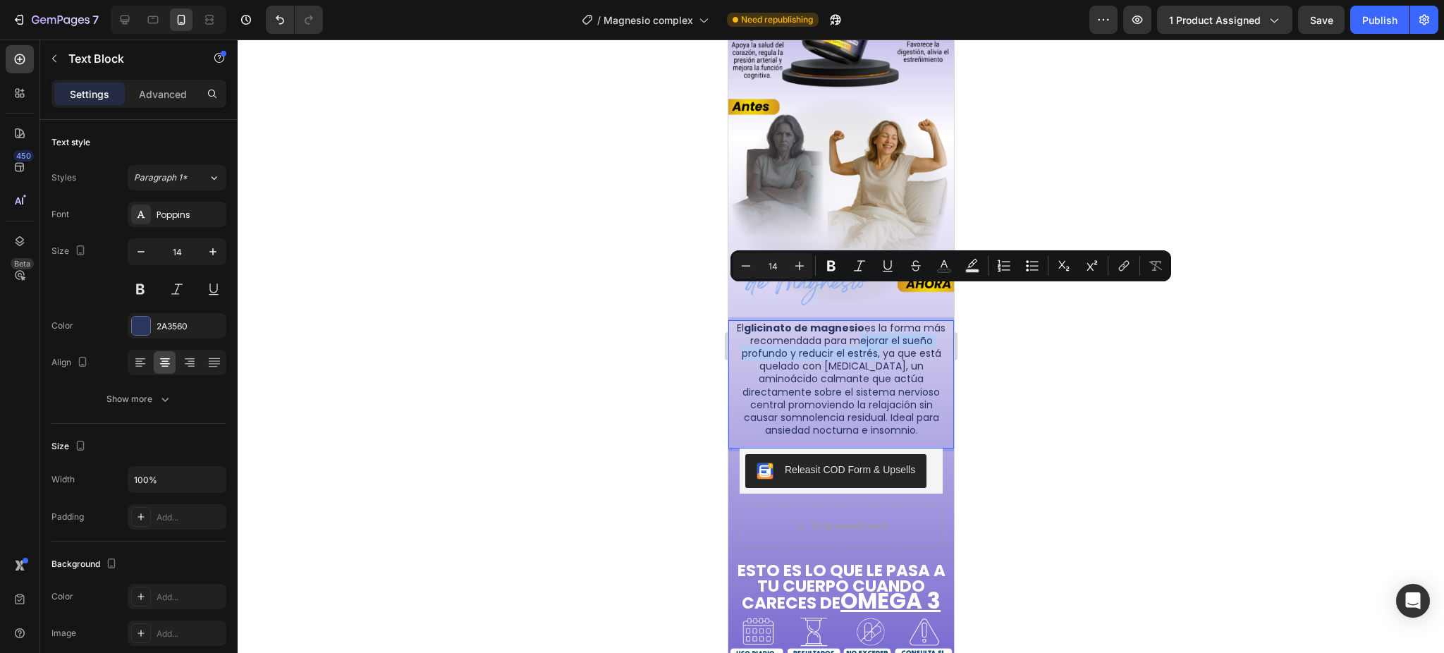
drag, startPoint x: 872, startPoint y: 294, endPoint x: 909, endPoint y: 311, distance: 41.0
click at [909, 322] on p "El glicinato de magnesio es la forma más recomendada para mejorar el sueño prof…" at bounding box center [841, 380] width 216 height 116
click at [831, 266] on icon "Editor contextual toolbar" at bounding box center [831, 266] width 8 height 11
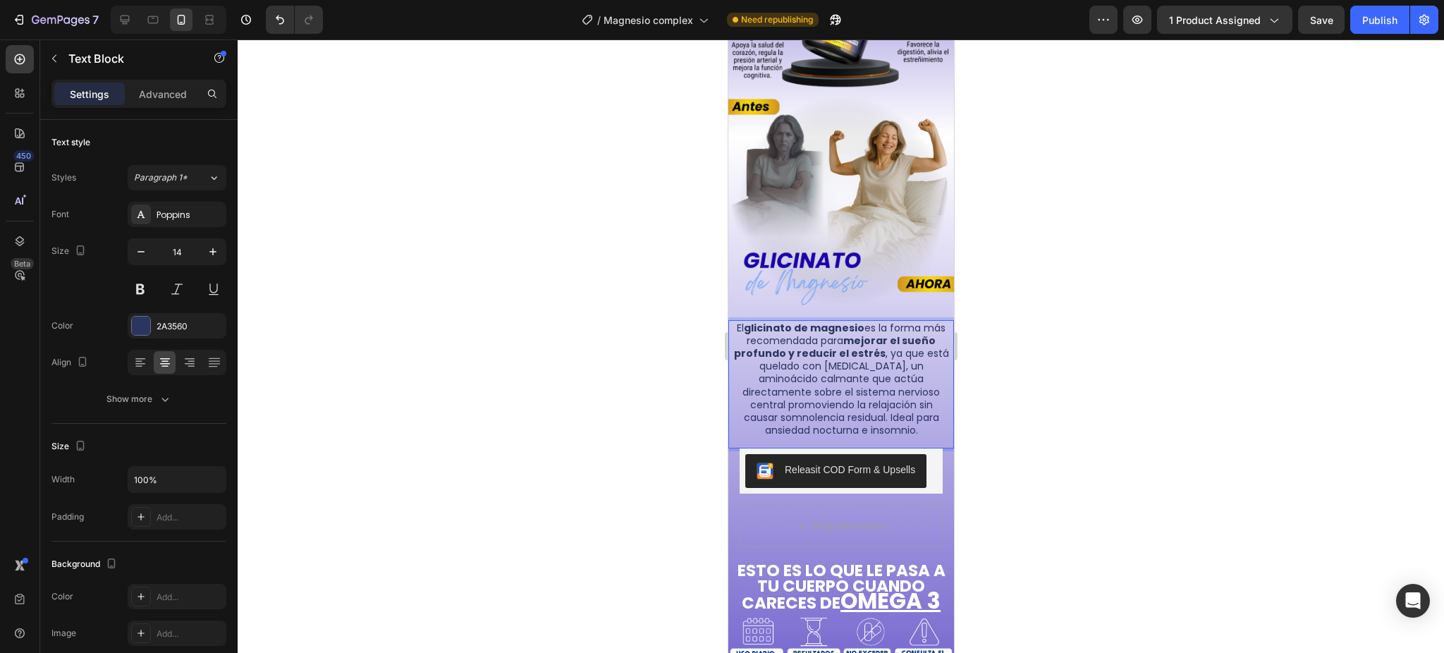
click at [991, 346] on div at bounding box center [841, 345] width 1207 height 613
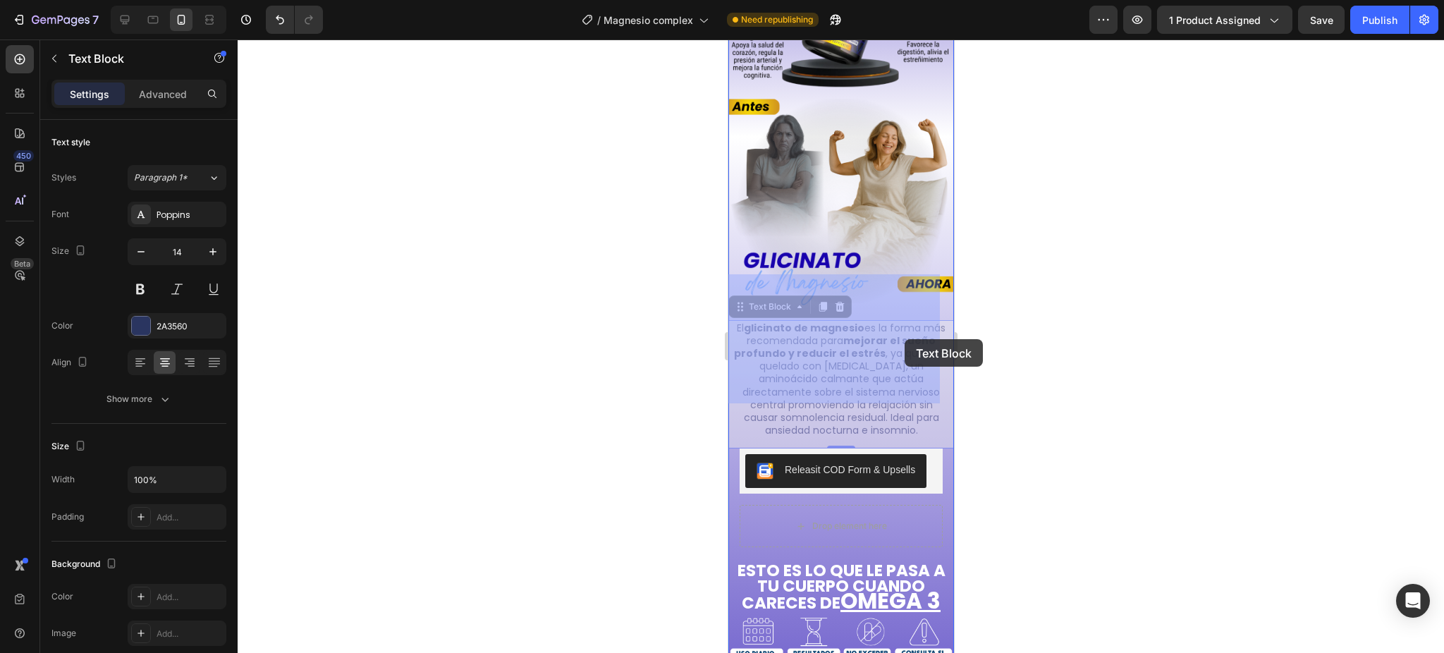
drag, startPoint x: 908, startPoint y: 322, endPoint x: 908, endPoint y: 330, distance: 7.8
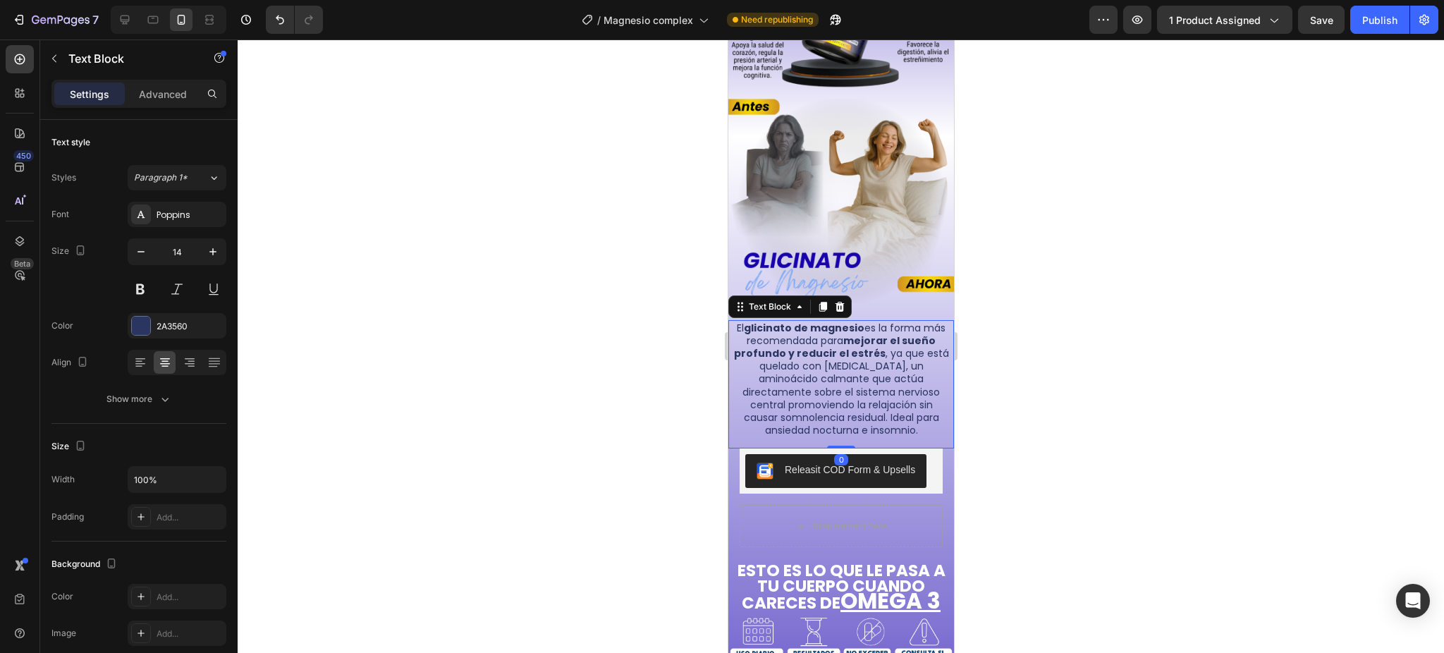
click at [1008, 322] on div at bounding box center [841, 345] width 1207 height 613
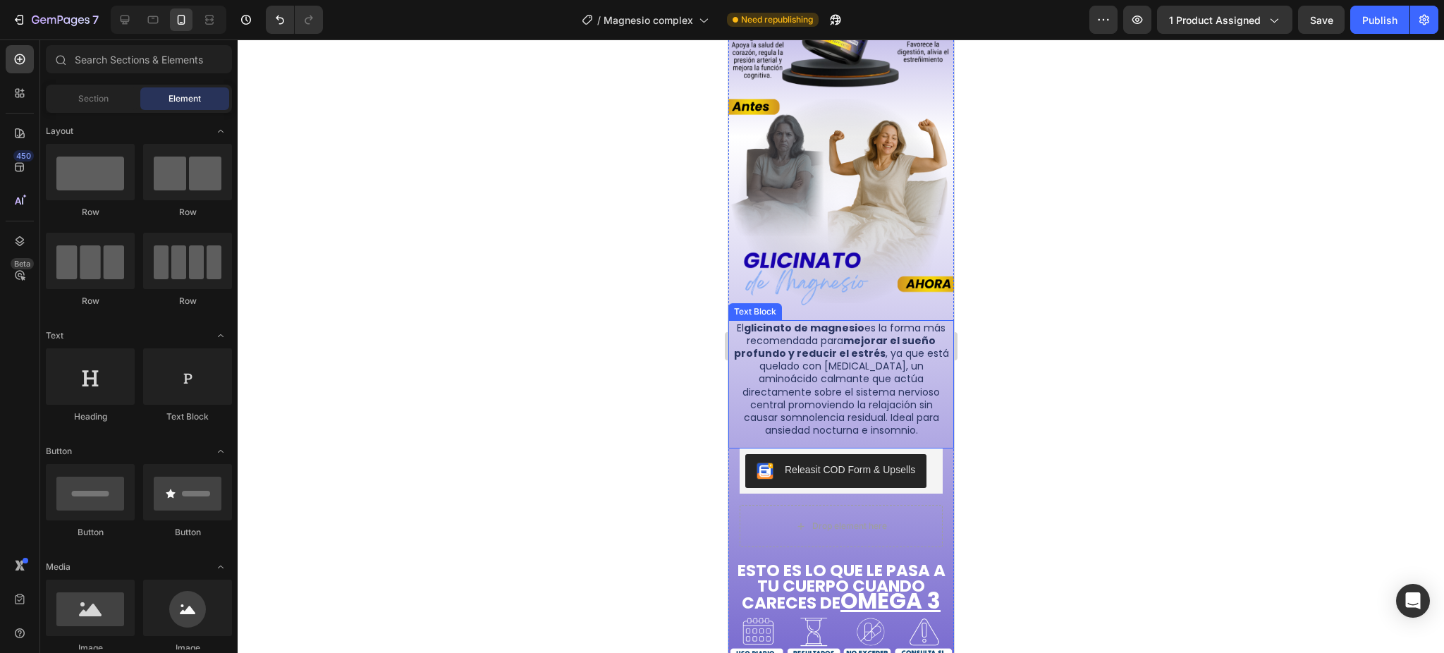
click at [751, 334] on p "El glicinato de magnesio es la forma más recomendada para mejorar el sueño prof…" at bounding box center [841, 380] width 216 height 116
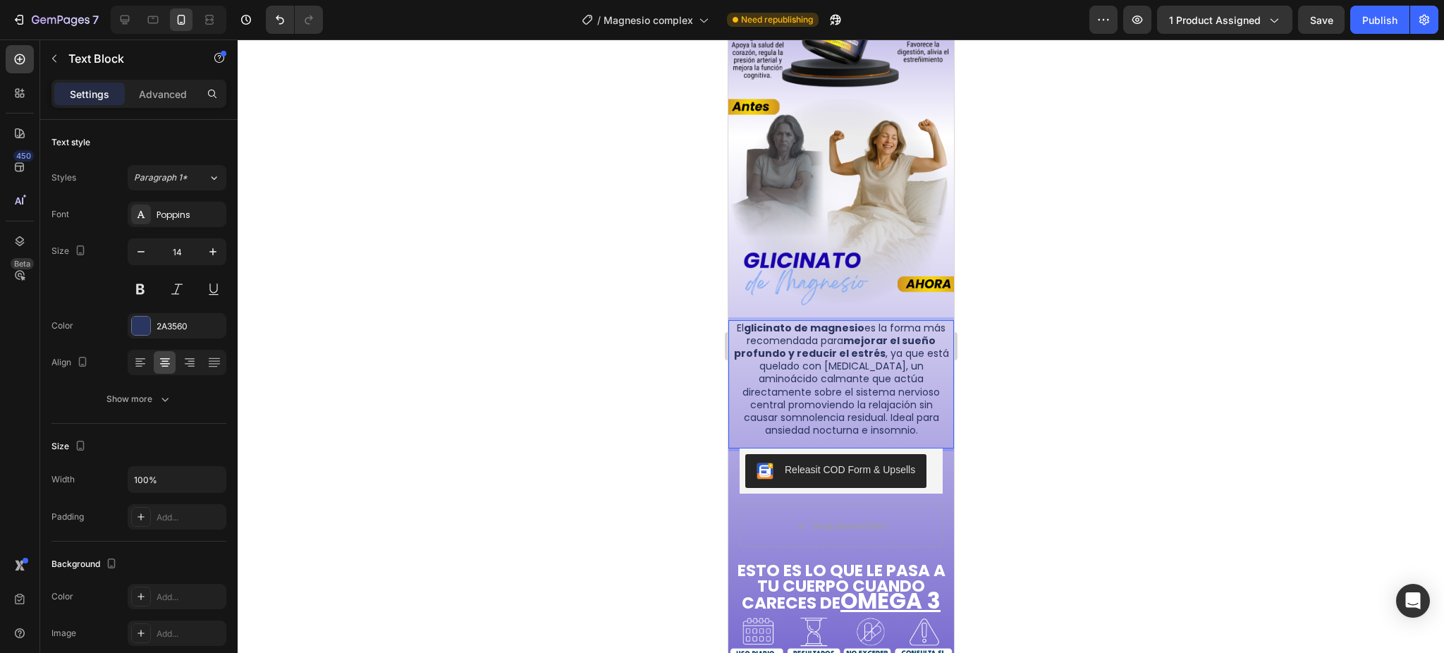
click at [839, 348] on p "El glicinato de magnesio es la forma más recomendada para mejorar el sueño prof…" at bounding box center [841, 380] width 216 height 116
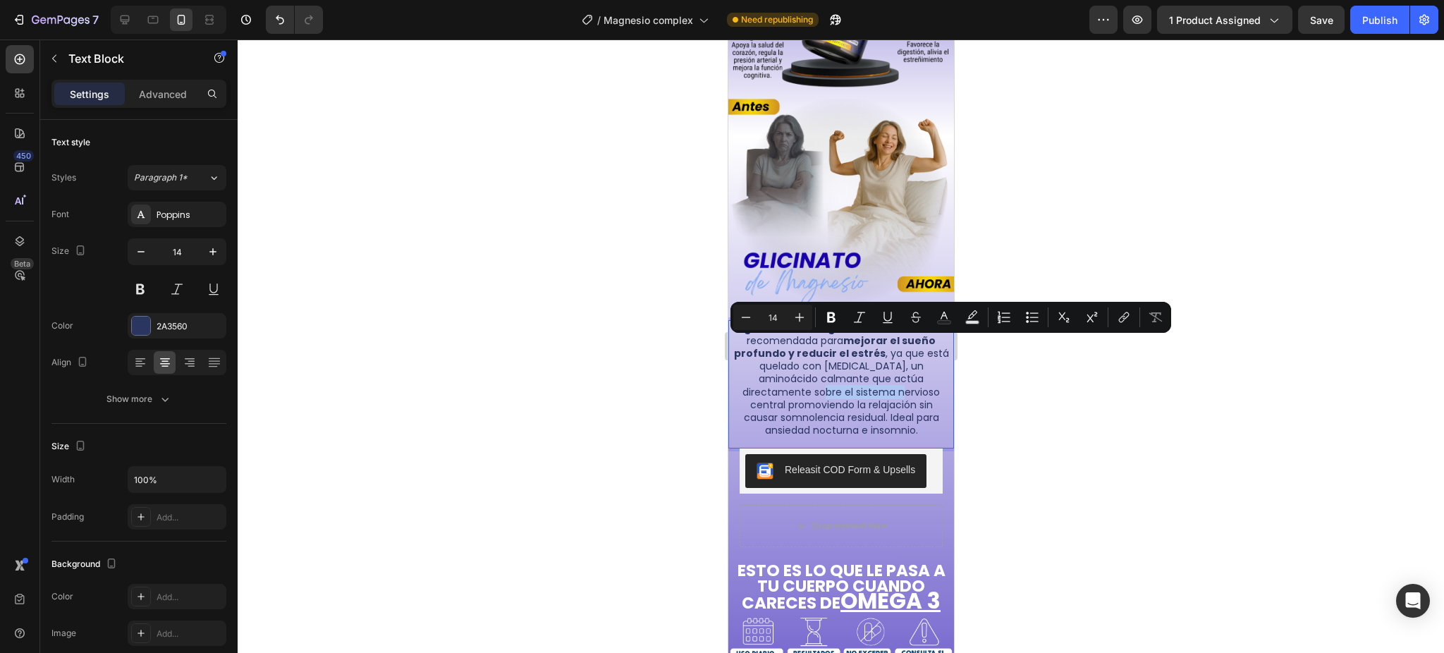
drag, startPoint x: 848, startPoint y: 346, endPoint x: 932, endPoint y: 346, distance: 84.6
click at [932, 346] on p "El glicinato de magnesio es la forma más recomendada para mejorar el sueño prof…" at bounding box center [841, 380] width 216 height 116
click at [835, 319] on icon "Editor contextual toolbar" at bounding box center [831, 317] width 8 height 11
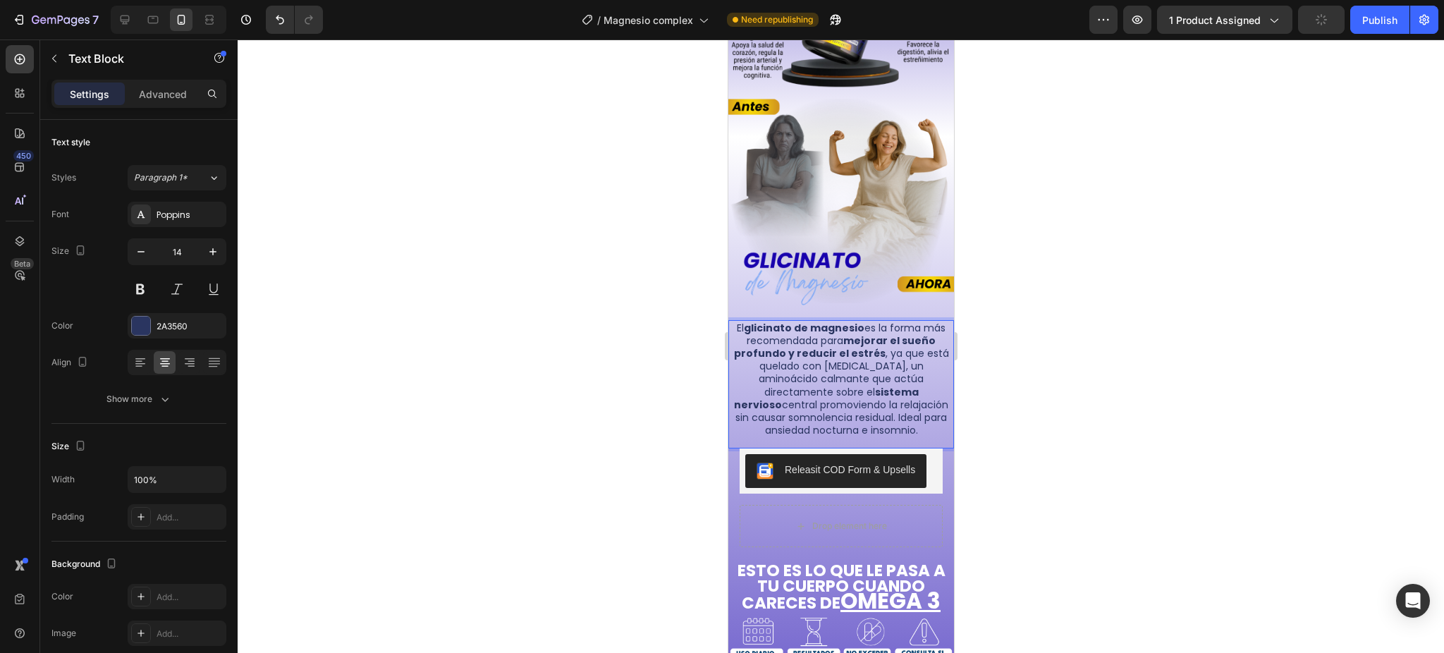
drag, startPoint x: 796, startPoint y: 362, endPoint x: 814, endPoint y: 364, distance: 17.7
click at [796, 364] on p "El glicinato de magnesio es la forma más recomendada para mejorar el sueño prof…" at bounding box center [841, 380] width 216 height 116
drag, startPoint x: 859, startPoint y: 359, endPoint x: 877, endPoint y: 370, distance: 21.5
click at [877, 370] on p "El glicinato de magnesio es la forma más recomendada para mejorar el sueño prof…" at bounding box center [841, 380] width 216 height 116
click at [900, 373] on p "El glicinato de magnesio es la forma más recomendada para mejorar el sueño prof…" at bounding box center [841, 380] width 216 height 116
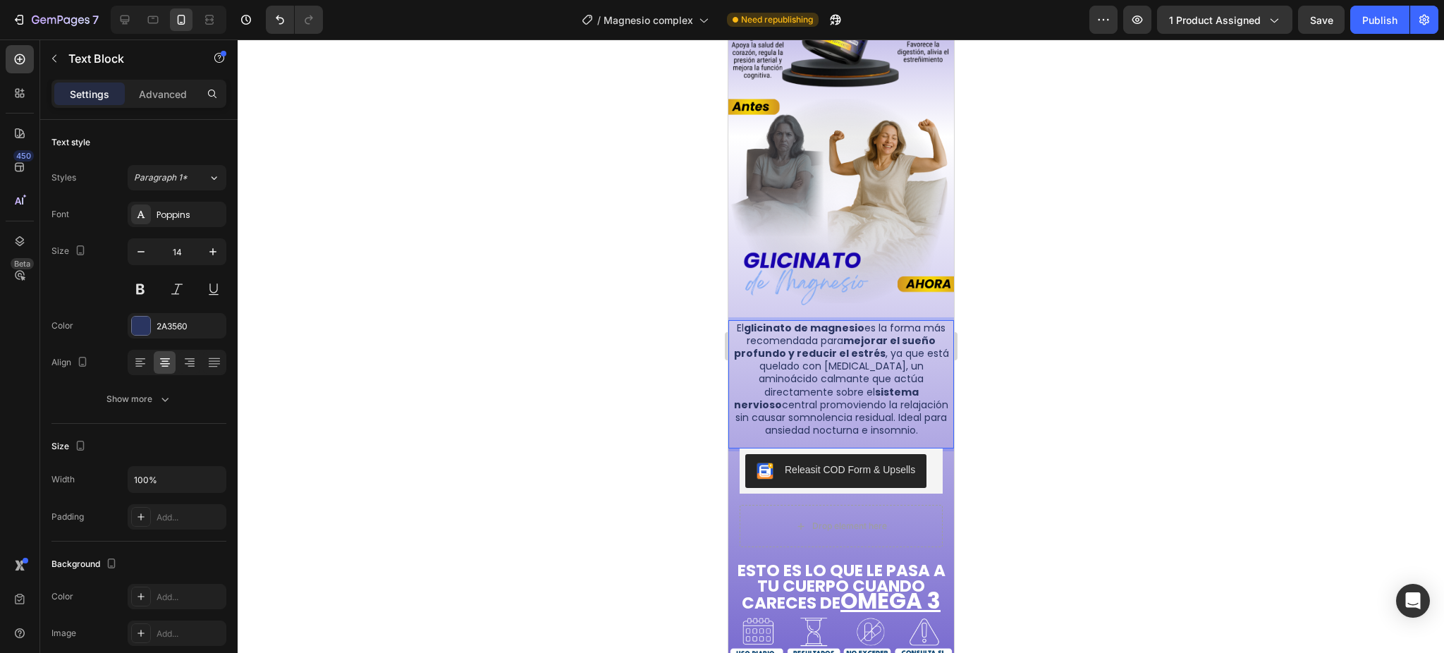
click at [1020, 384] on div at bounding box center [841, 345] width 1207 height 613
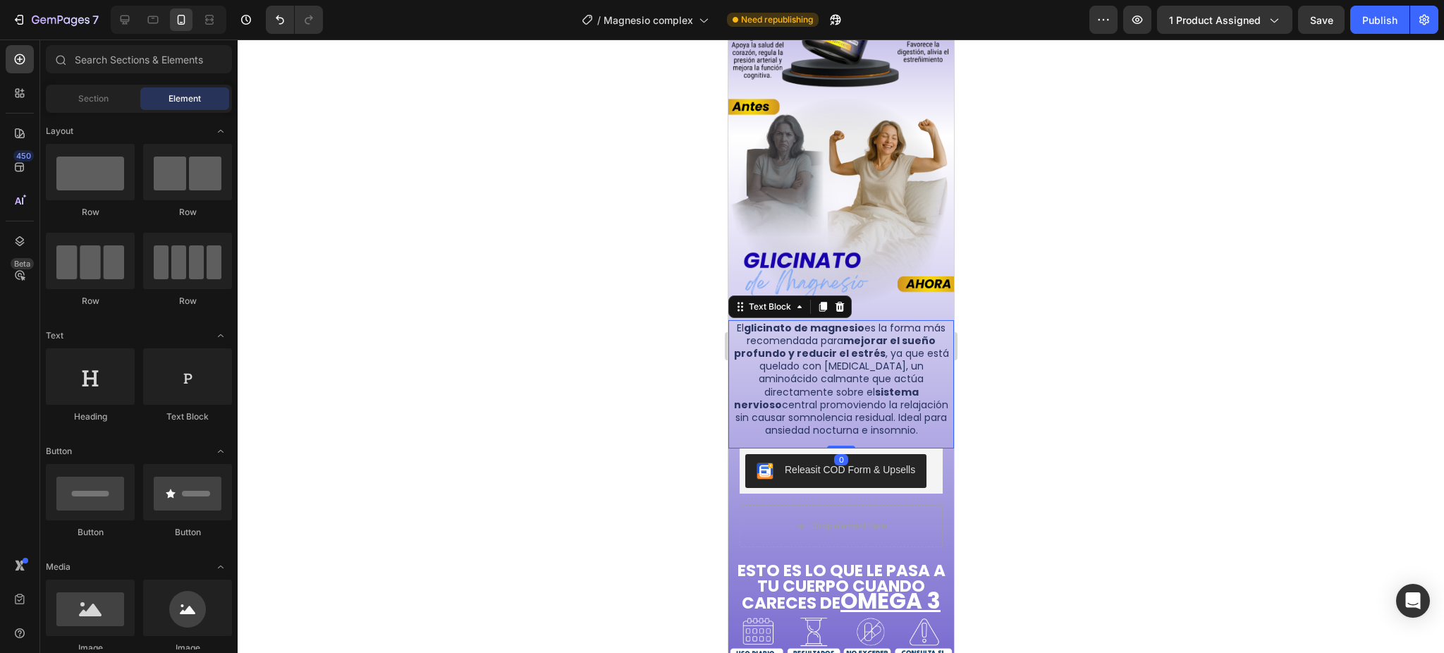
click at [881, 368] on p "El glicinato de magnesio es la forma más recomendada para mejorar el sueño prof…" at bounding box center [841, 380] width 216 height 116
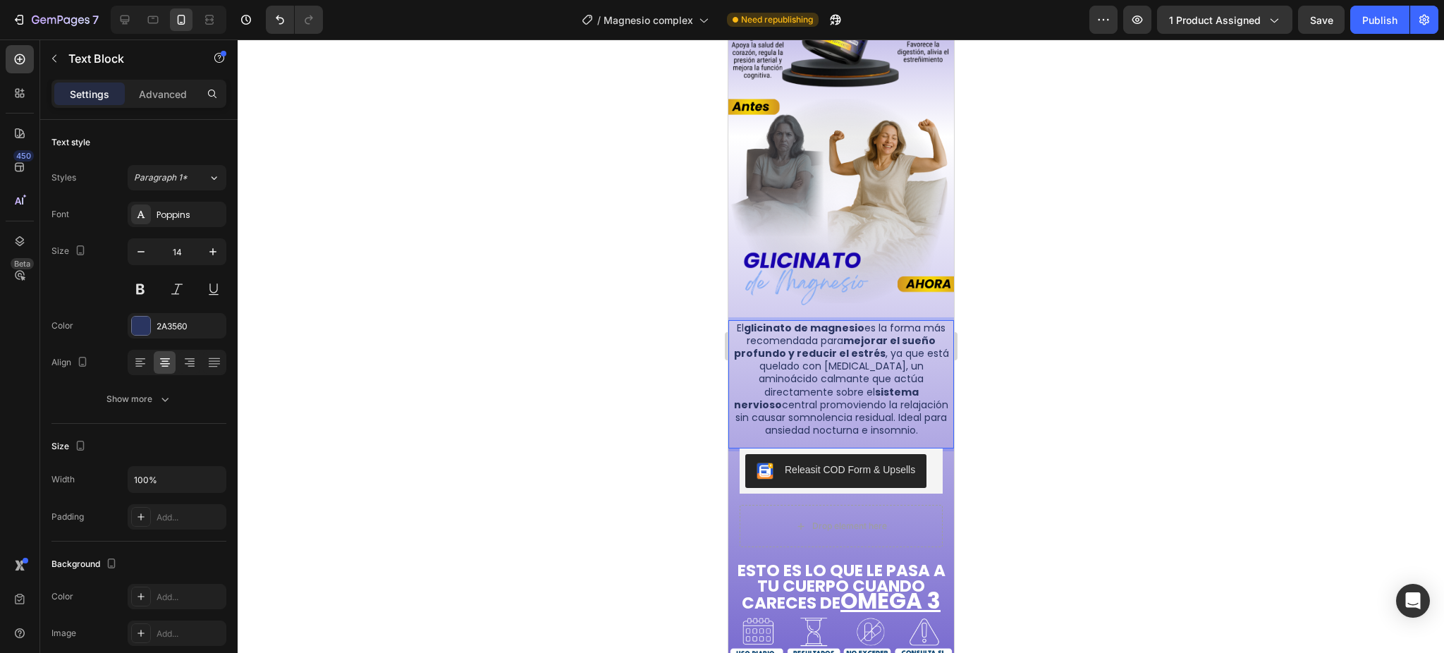
click at [884, 373] on p "El glicinato de magnesio es la forma más recomendada para mejorar el sueño prof…" at bounding box center [841, 380] width 216 height 116
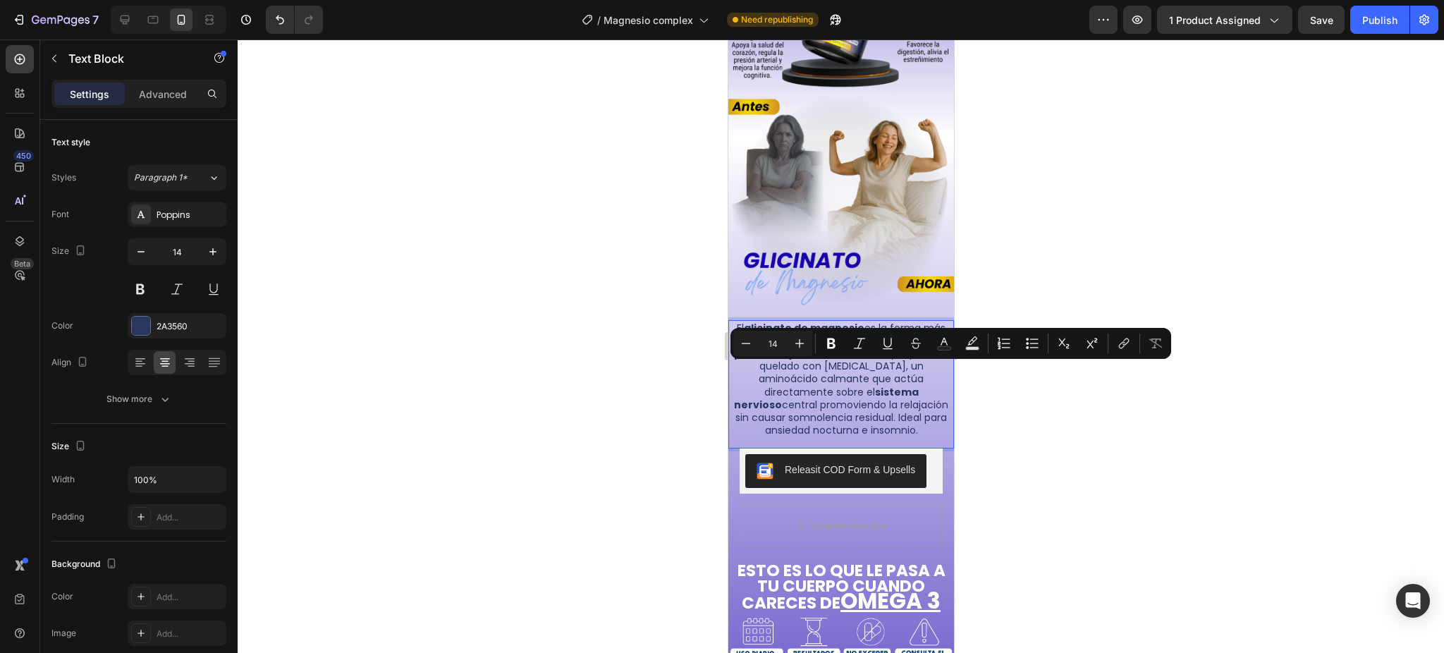
click at [878, 369] on p "El glicinato de magnesio es la forma más recomendada para mejorar el sueño prof…" at bounding box center [841, 380] width 216 height 116
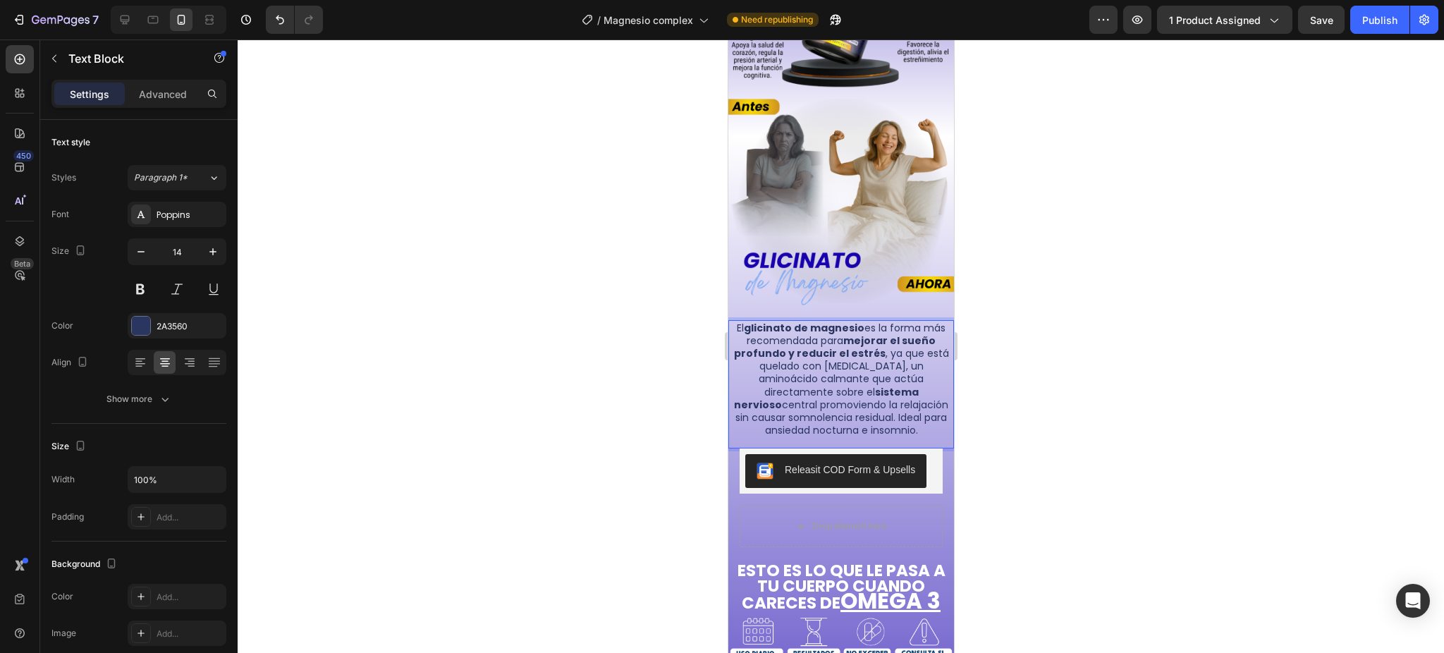
click at [883, 376] on p "El glicinato de magnesio es la forma más recomendada para mejorar el sueño prof…" at bounding box center [841, 380] width 216 height 116
click at [882, 373] on p "El glicinato de magnesio es la forma más recomendada para mejorar el sueño prof…" at bounding box center [841, 380] width 216 height 116
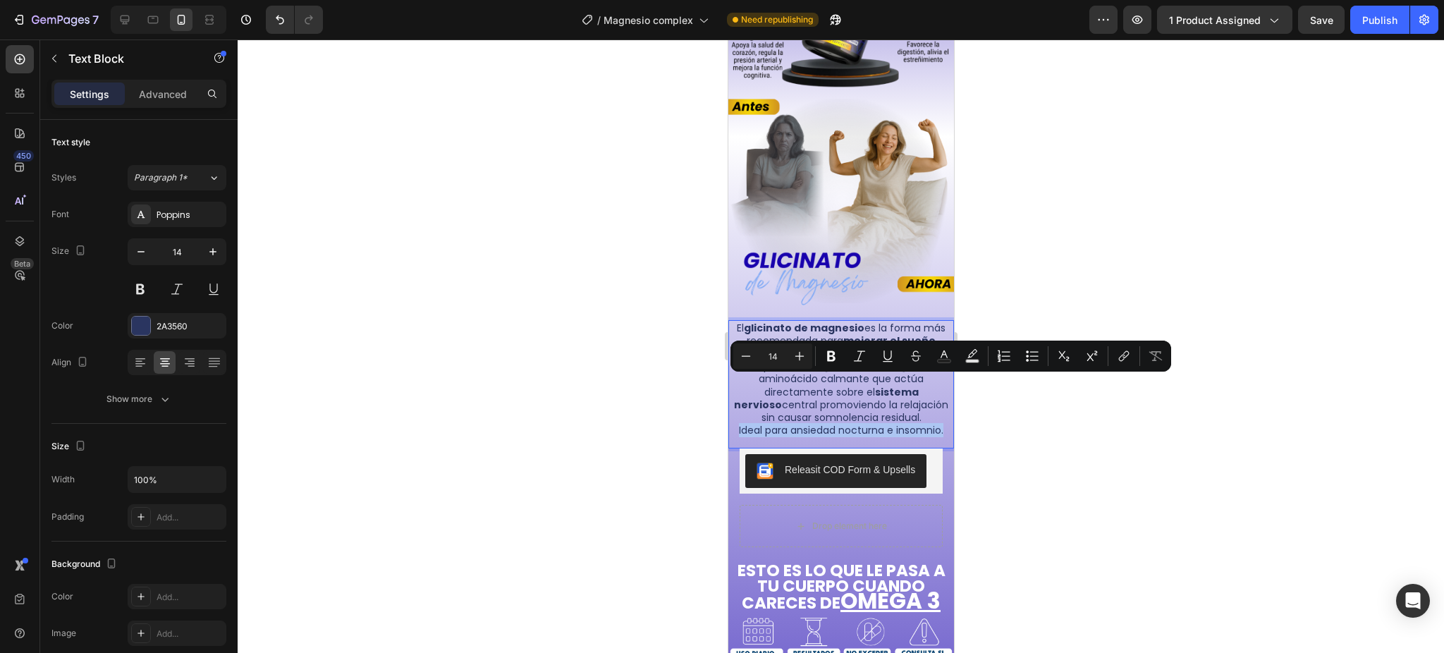
drag, startPoint x: 861, startPoint y: 396, endPoint x: 754, endPoint y: 388, distance: 107.5
click at [754, 424] on p "Ideal para ansiedad nocturna e insomnio." at bounding box center [841, 430] width 216 height 13
click at [832, 355] on icon "Editor contextual toolbar" at bounding box center [831, 356] width 8 height 11
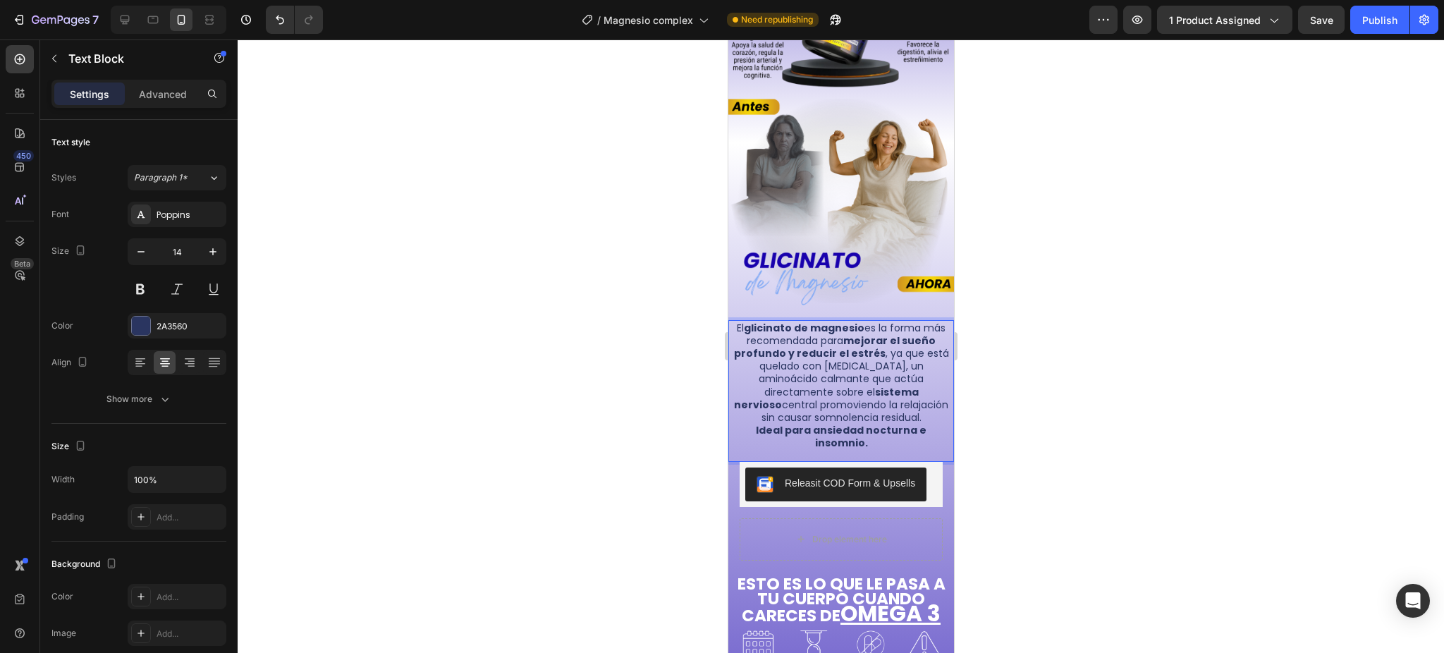
click at [1030, 436] on div at bounding box center [841, 345] width 1207 height 613
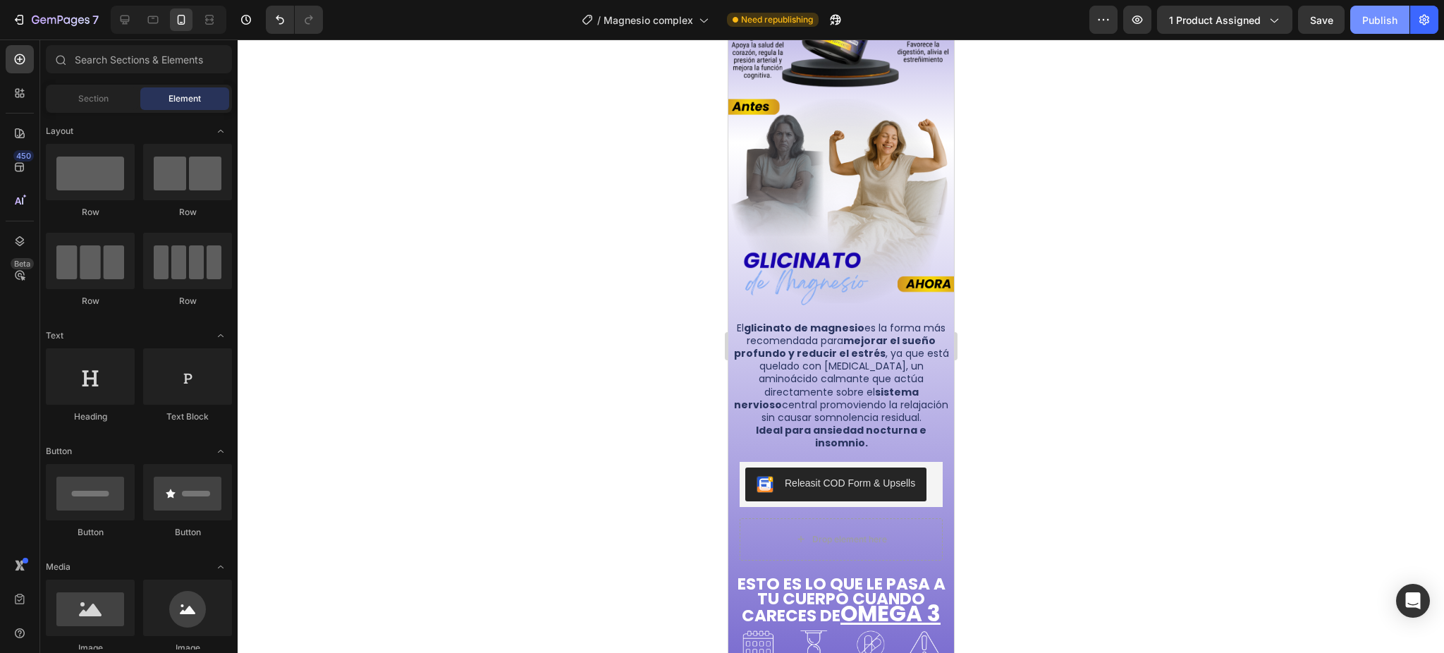
click at [1366, 26] on div "Publish" at bounding box center [1379, 20] width 35 height 15
click at [831, 356] on p "El glicinato de magnesio es la forma más recomendada para mejorar el sueño prof…" at bounding box center [841, 373] width 216 height 103
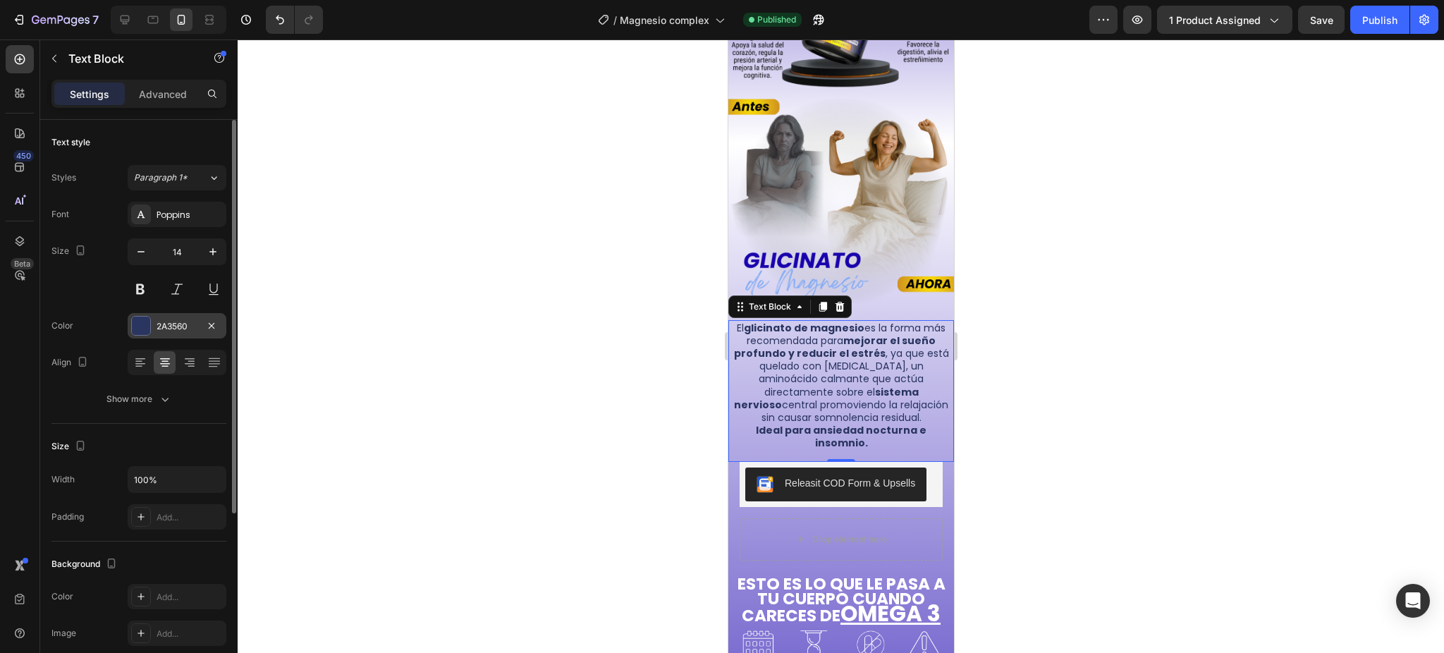
click at [186, 323] on div "2A3560" at bounding box center [177, 326] width 41 height 13
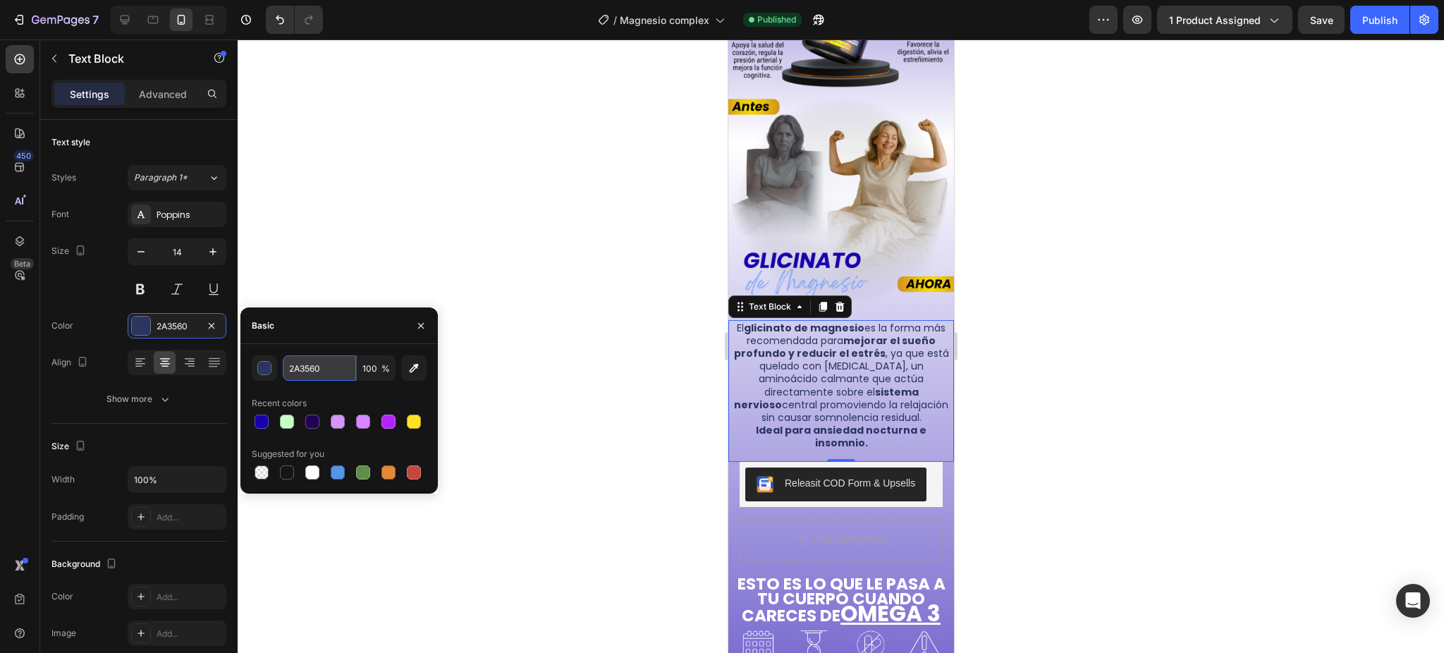
click at [305, 365] on input "2A3560" at bounding box center [319, 367] width 73 height 25
paste input "#1800ad"
type input "#1800ad"
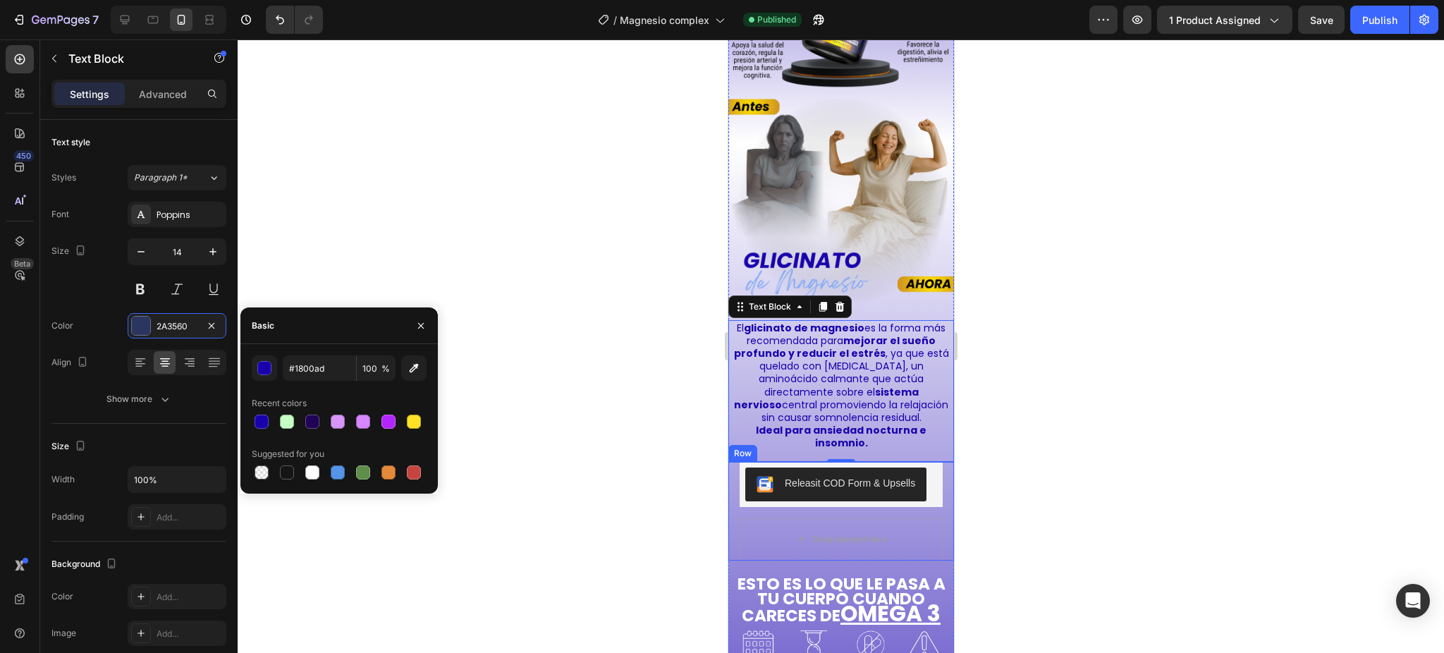
click at [1001, 475] on div at bounding box center [841, 345] width 1207 height 613
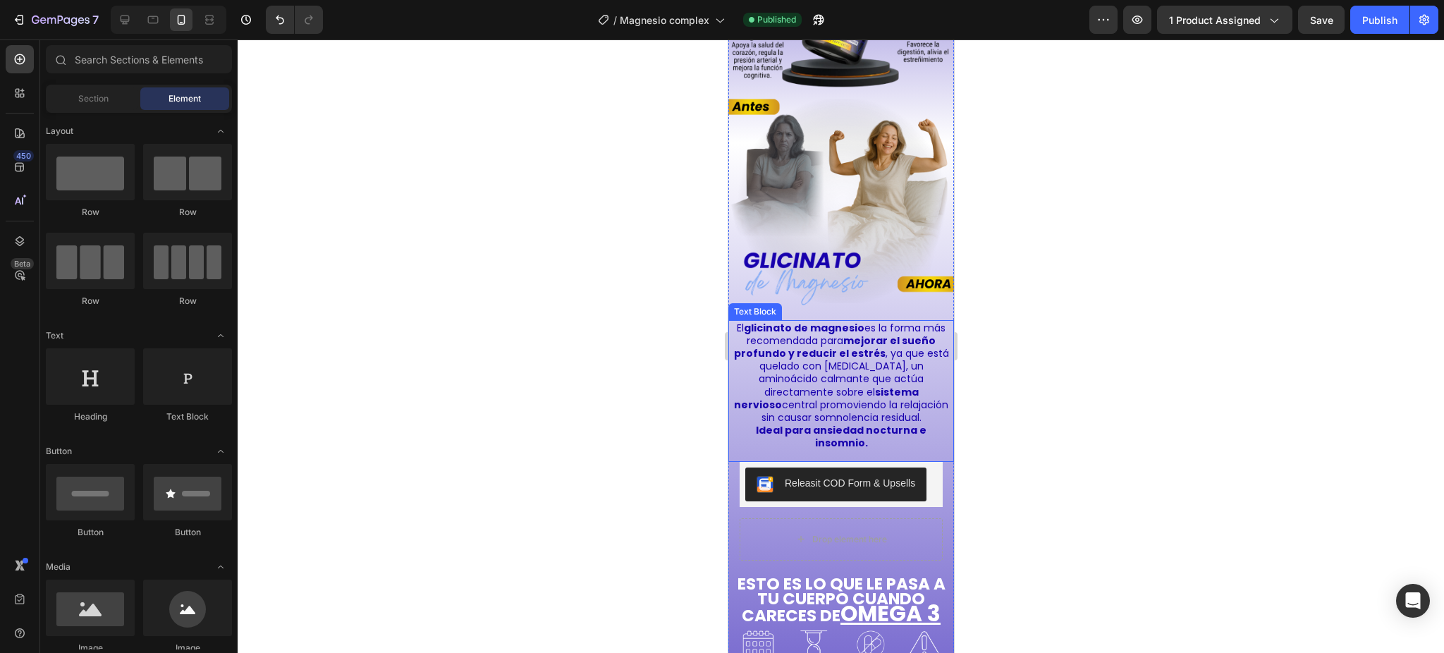
click at [824, 354] on p "El glicinato de magnesio es la forma más recomendada para mejorar el sueño prof…" at bounding box center [841, 373] width 216 height 103
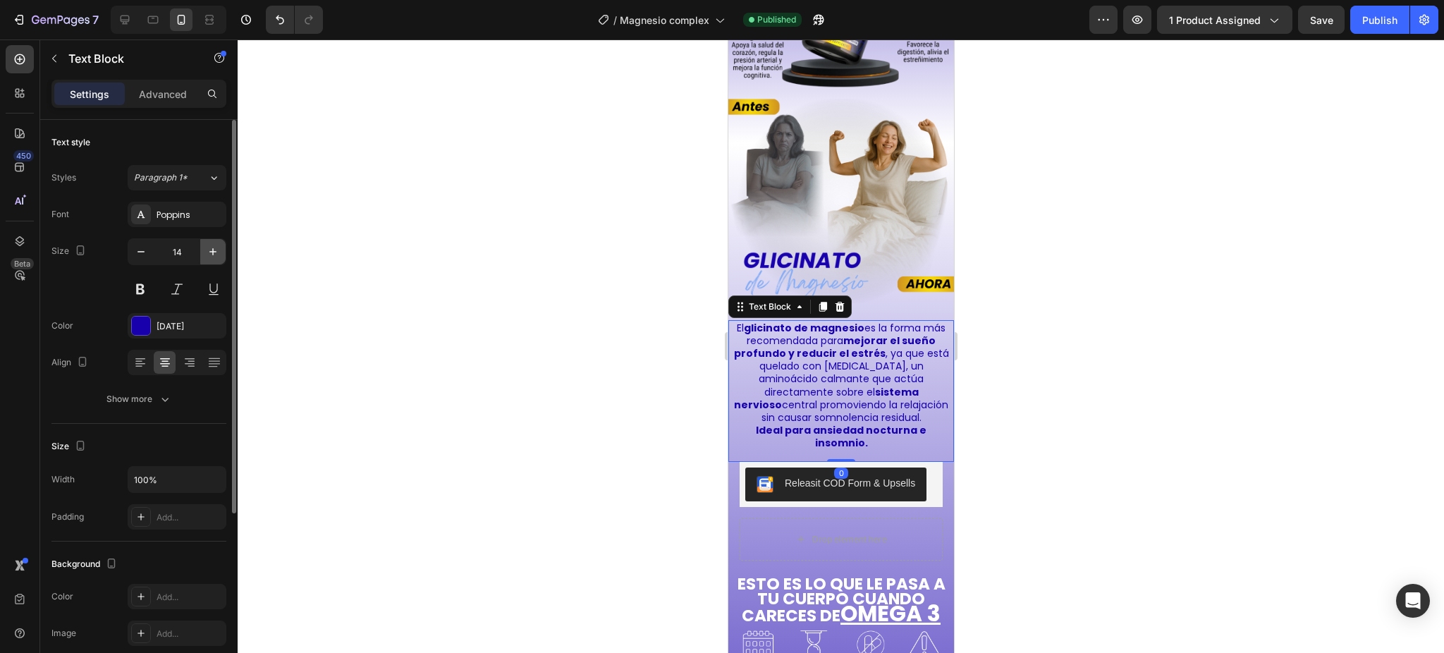
click at [209, 248] on icon "button" at bounding box center [213, 252] width 14 height 14
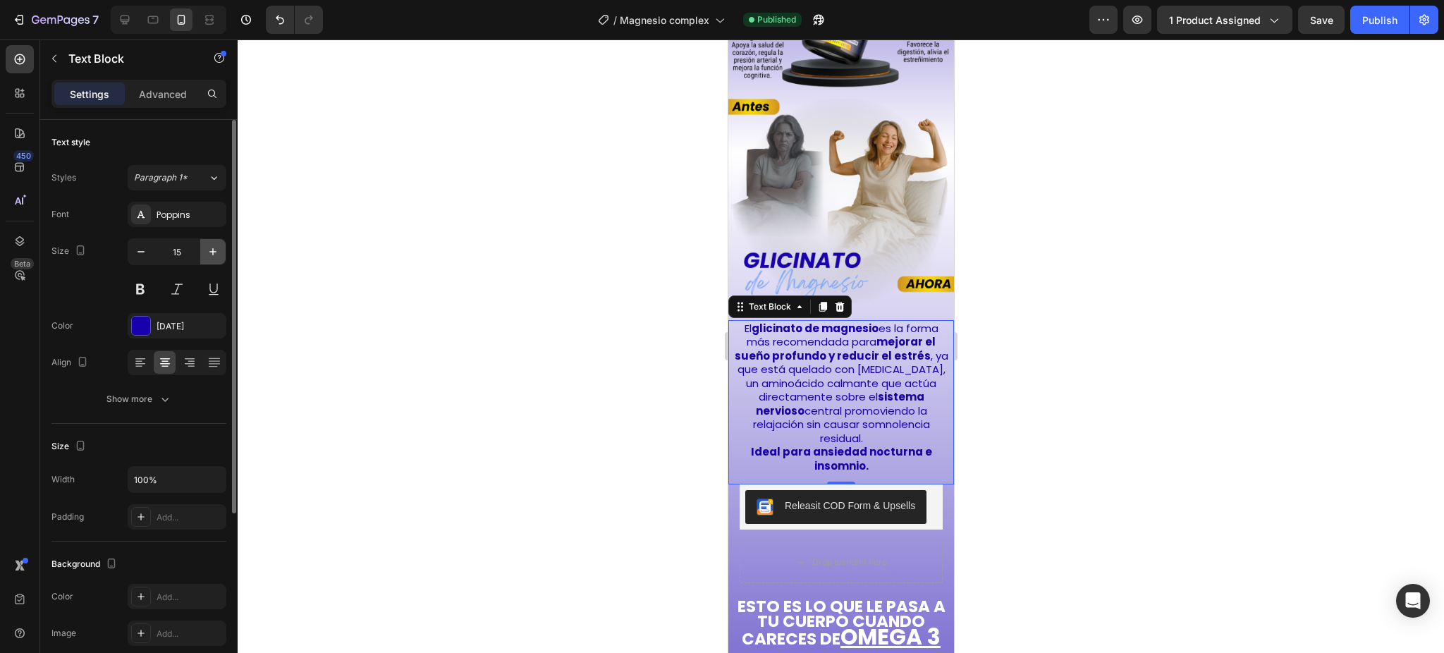
click at [209, 248] on icon "button" at bounding box center [213, 252] width 14 height 14
type input "16"
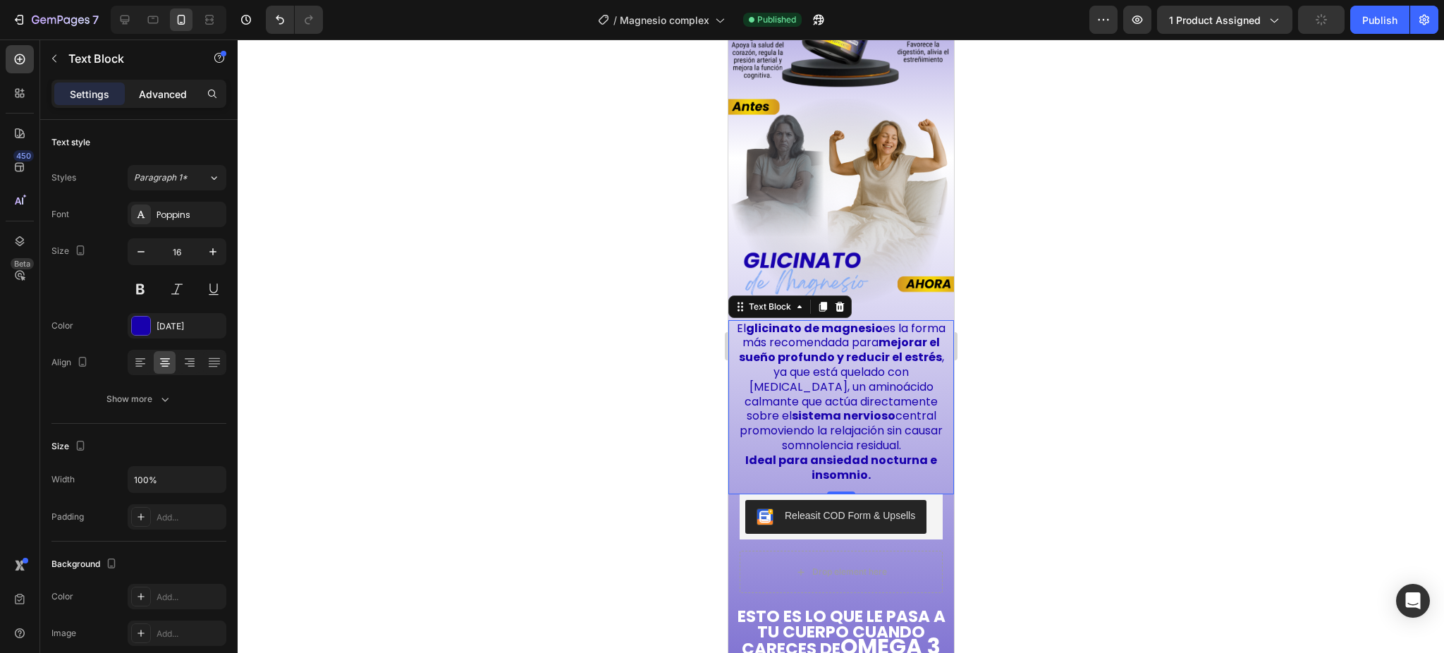
click at [159, 98] on p "Advanced" at bounding box center [163, 94] width 48 height 15
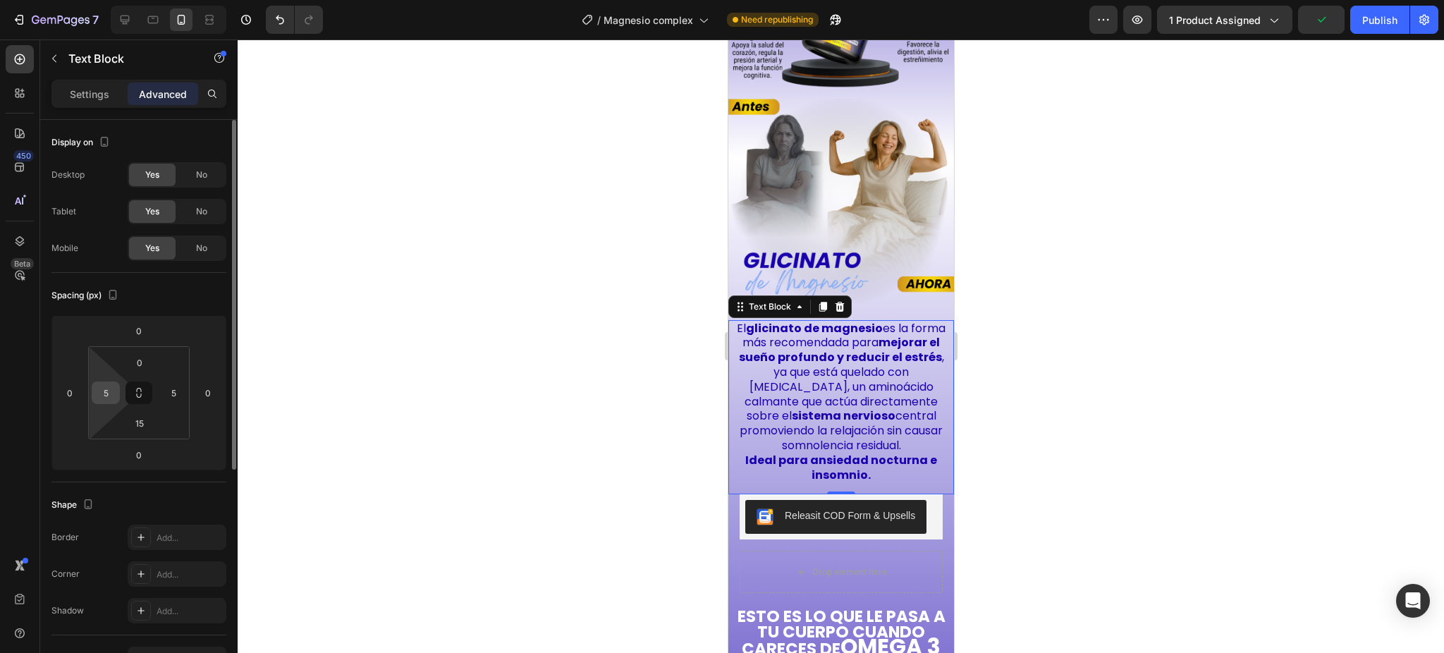
click at [109, 393] on input "5" at bounding box center [105, 392] width 21 height 21
type input "10"
click at [178, 393] on input "5" at bounding box center [173, 392] width 21 height 21
type input "10"
click at [429, 422] on div at bounding box center [841, 345] width 1207 height 613
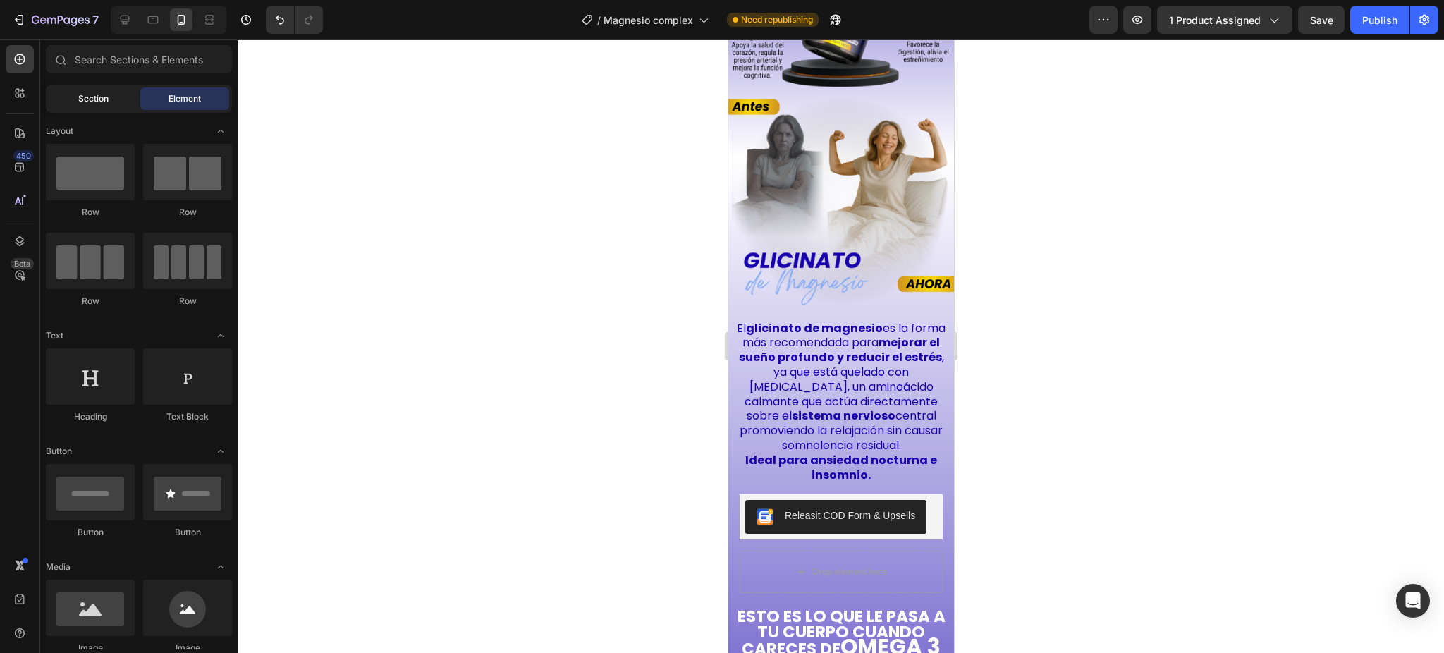
click at [88, 90] on div "Section" at bounding box center [93, 98] width 89 height 23
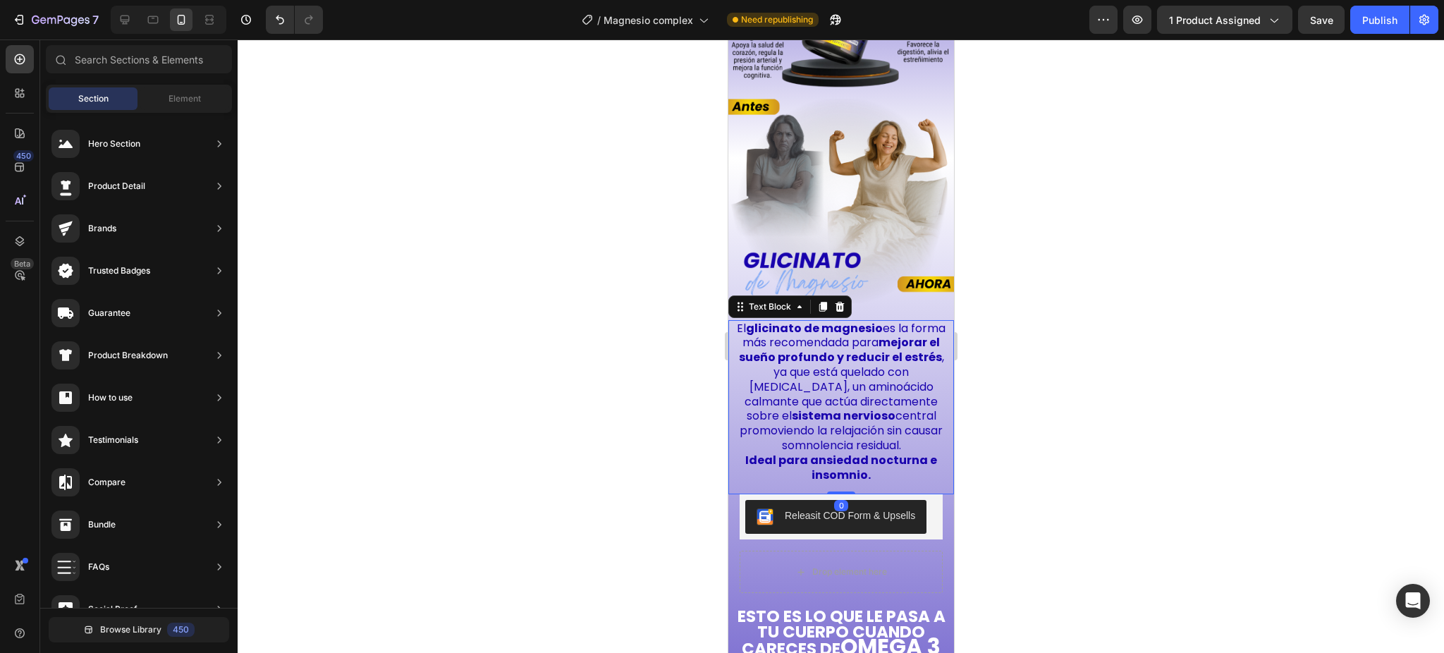
click at [894, 408] on strong "sistema nervioso" at bounding box center [843, 416] width 104 height 16
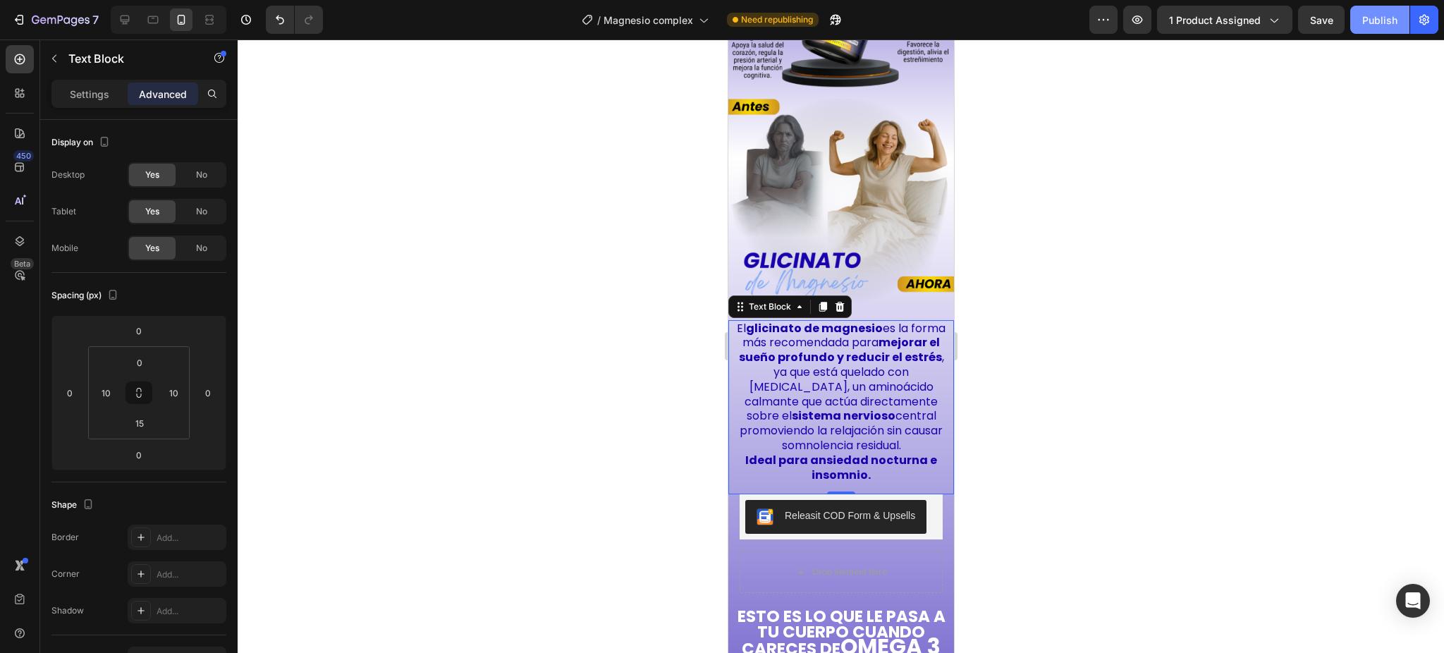
click at [1372, 15] on div "Publish" at bounding box center [1379, 20] width 35 height 15
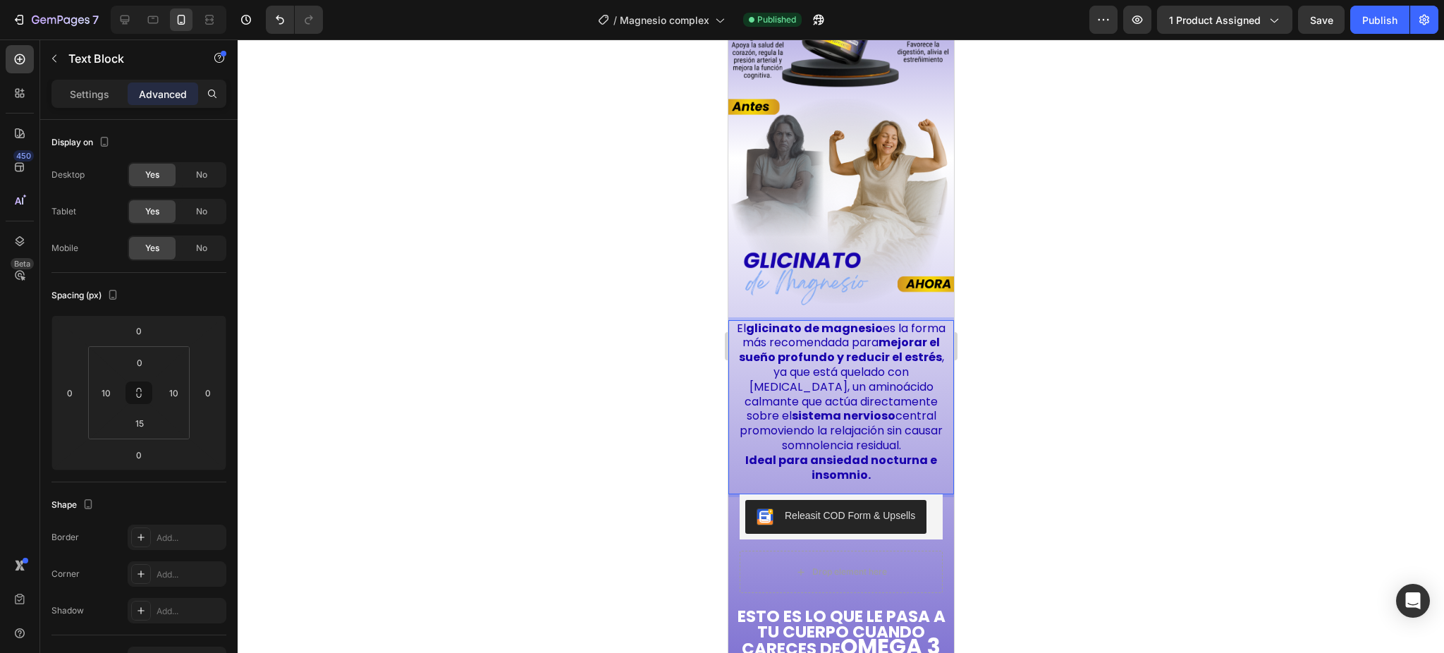
click at [881, 408] on strong "sistema nervioso" at bounding box center [843, 416] width 104 height 16
click at [843, 343] on p "El glicinato de magnesio es la forma más recomendada para mejorar el sueño prof…" at bounding box center [840, 388] width 209 height 132
click at [870, 332] on p "El glicinato de magnesio es la forma más recomendada para mejorar el sueño prof…" at bounding box center [840, 388] width 209 height 132
click at [891, 326] on p "El glicinato de magnesio es la forma más recomendada para mejorar el sueño prof…" at bounding box center [840, 388] width 209 height 132
click at [900, 326] on p "El glicinato de magnesio es la forma más recomendada para mejorar el sueño prof…" at bounding box center [840, 388] width 209 height 132
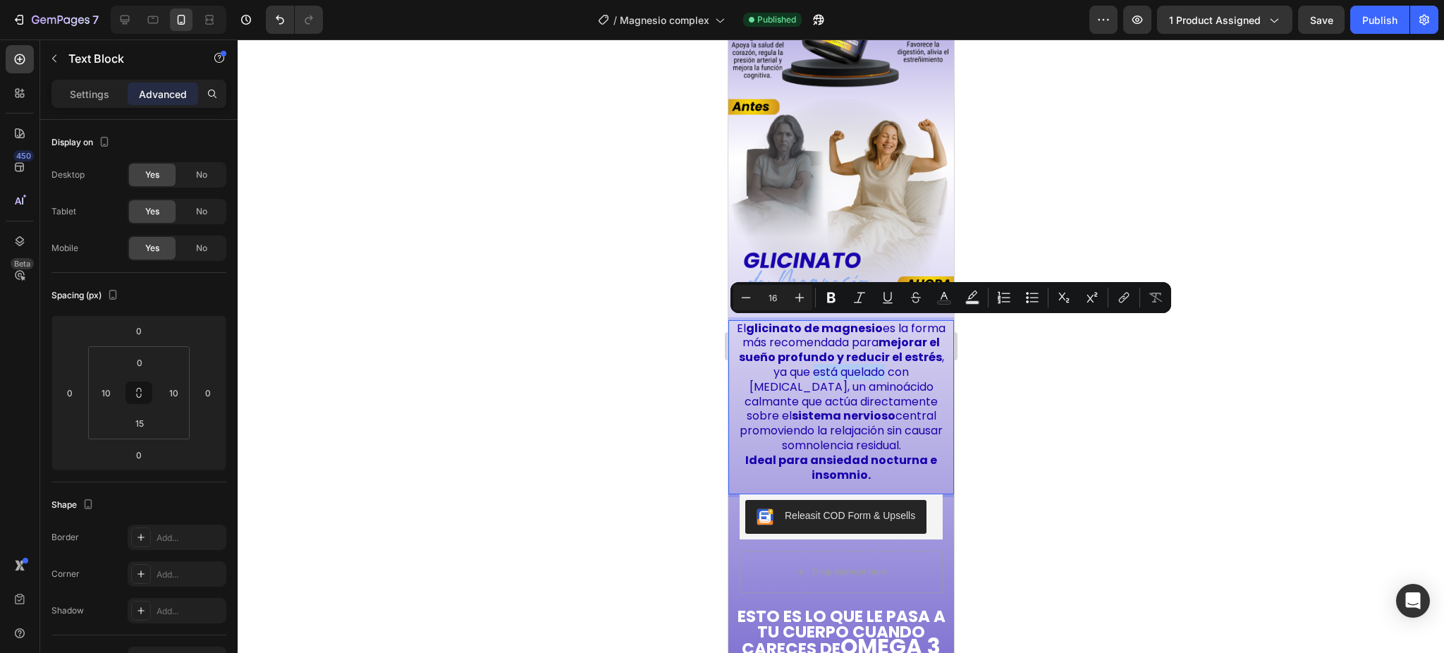
drag, startPoint x: 893, startPoint y: 326, endPoint x: 814, endPoint y: 345, distance: 81.1
click at [814, 345] on p "El glicinato de magnesio es la forma más recomendada para mejorar el sueño prof…" at bounding box center [840, 388] width 209 height 132
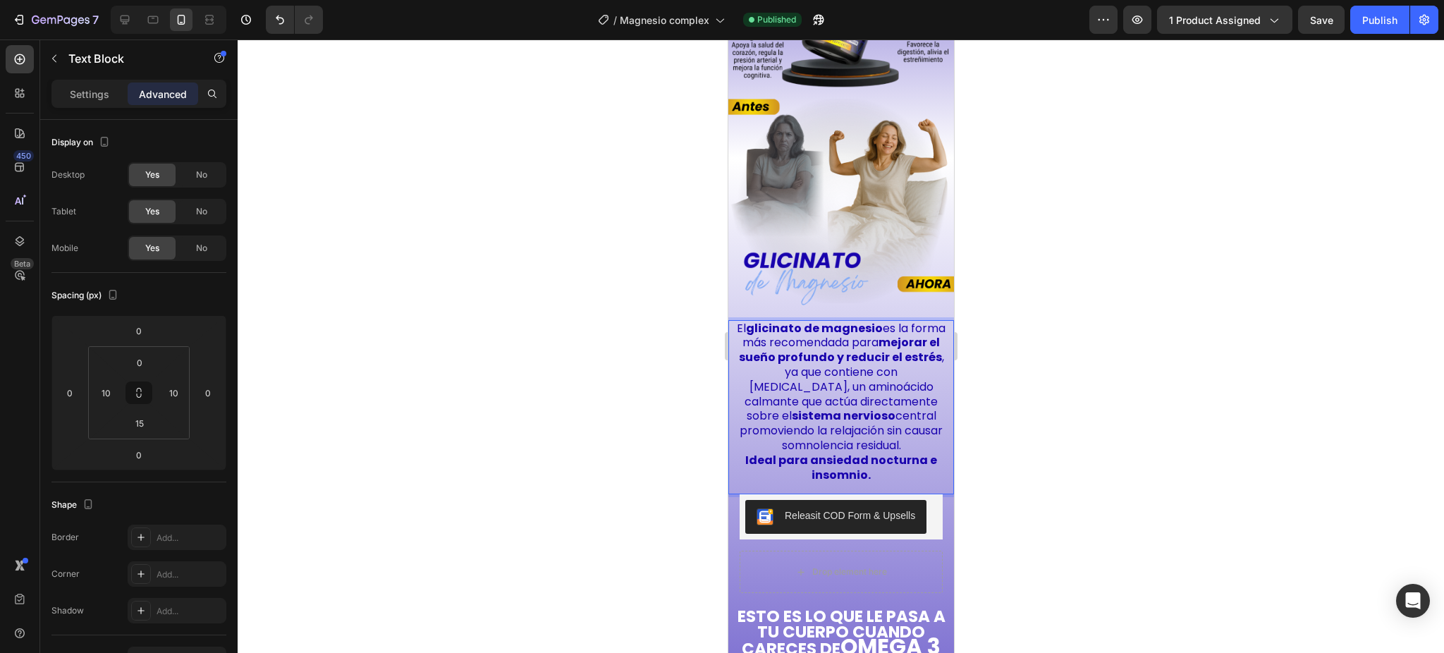
click at [775, 346] on p "El glicinato de magnesio es la forma más recomendada para mejorar el sueño prof…" at bounding box center [840, 388] width 209 height 132
click at [1030, 369] on div at bounding box center [841, 345] width 1207 height 613
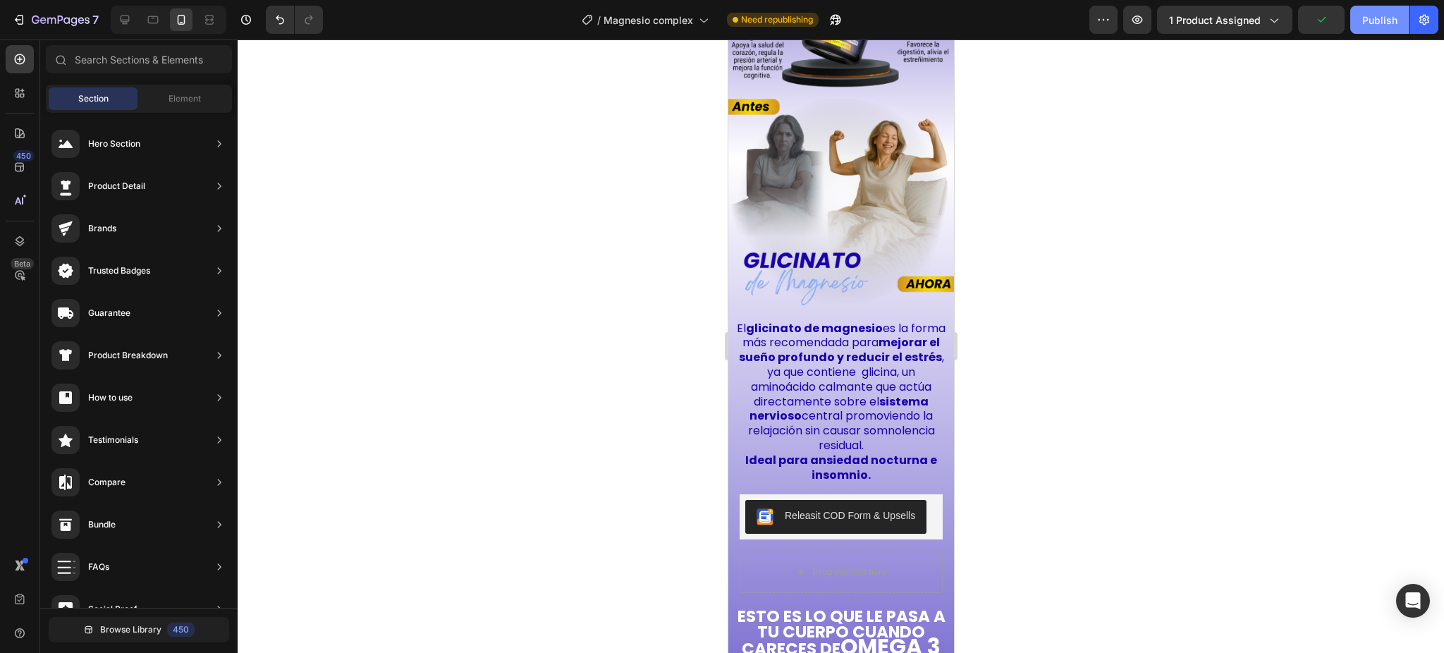
click at [1363, 16] on div "Publish" at bounding box center [1379, 20] width 35 height 15
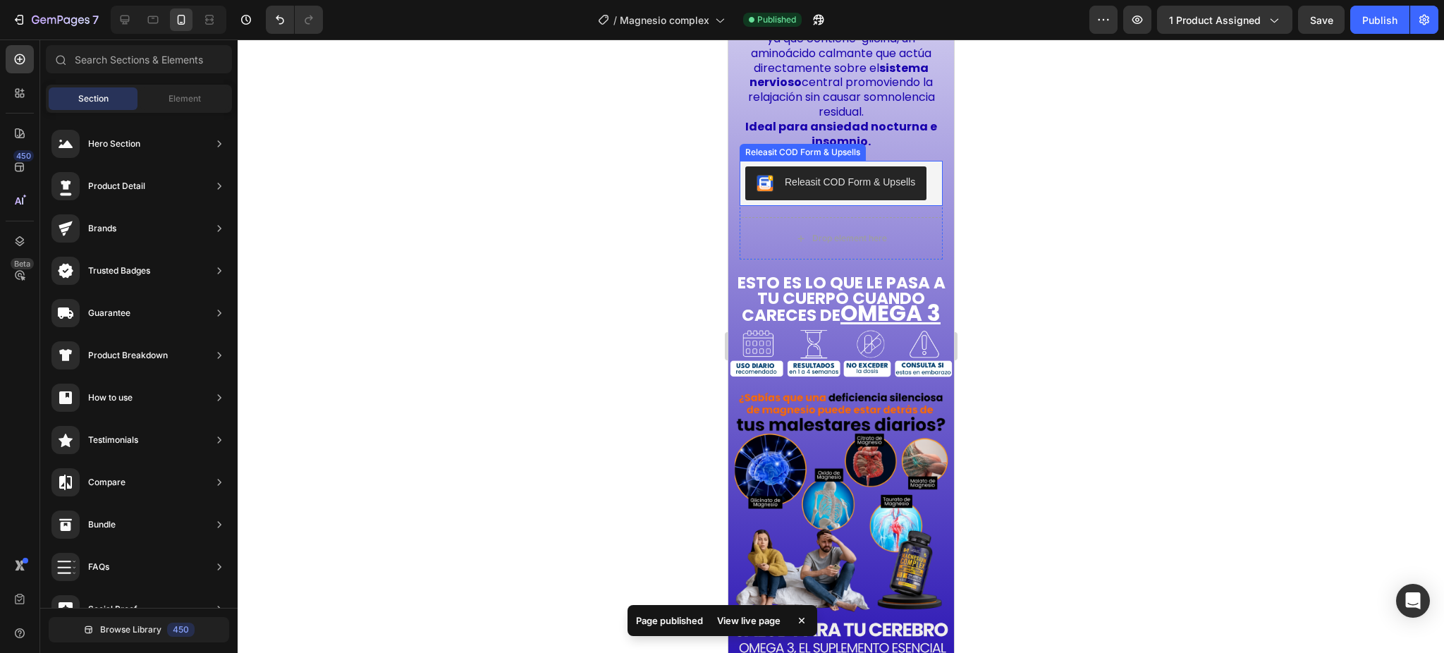
scroll to position [1303, 0]
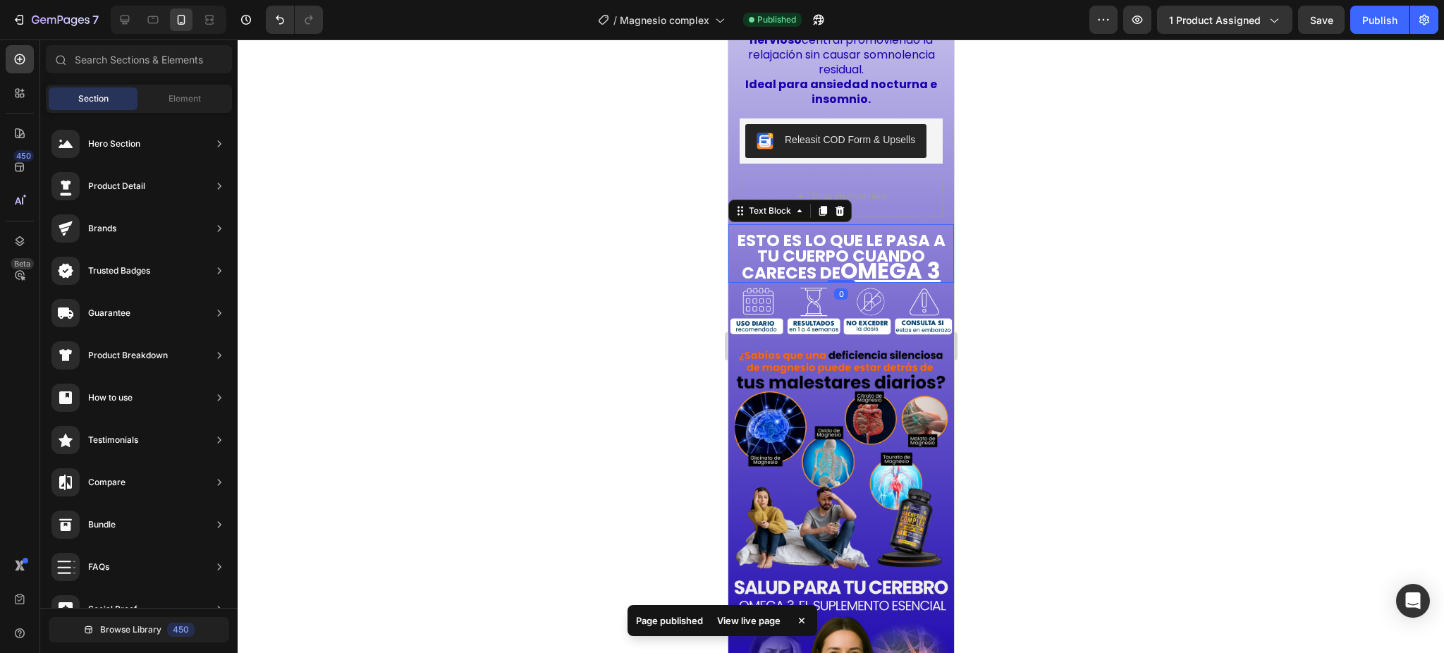
click at [850, 255] on u "OMEGA 3" at bounding box center [890, 270] width 100 height 31
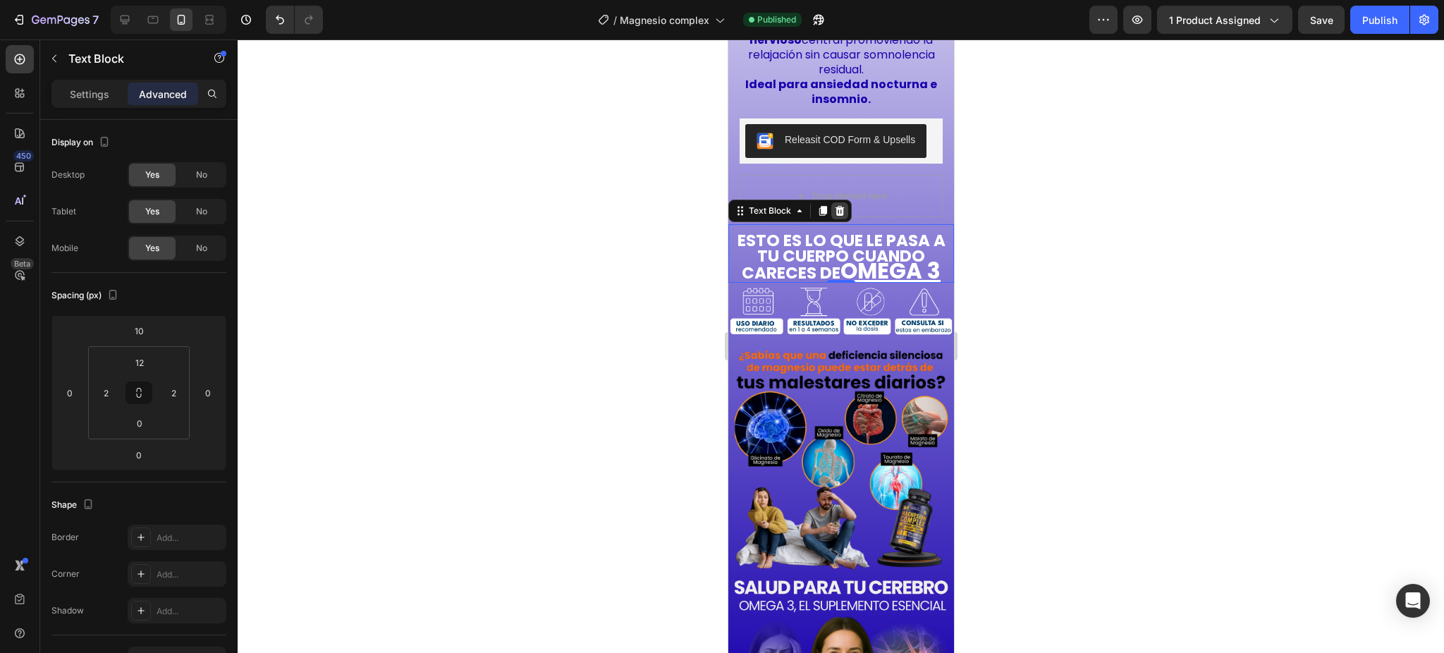
click at [837, 206] on icon at bounding box center [839, 211] width 9 height 10
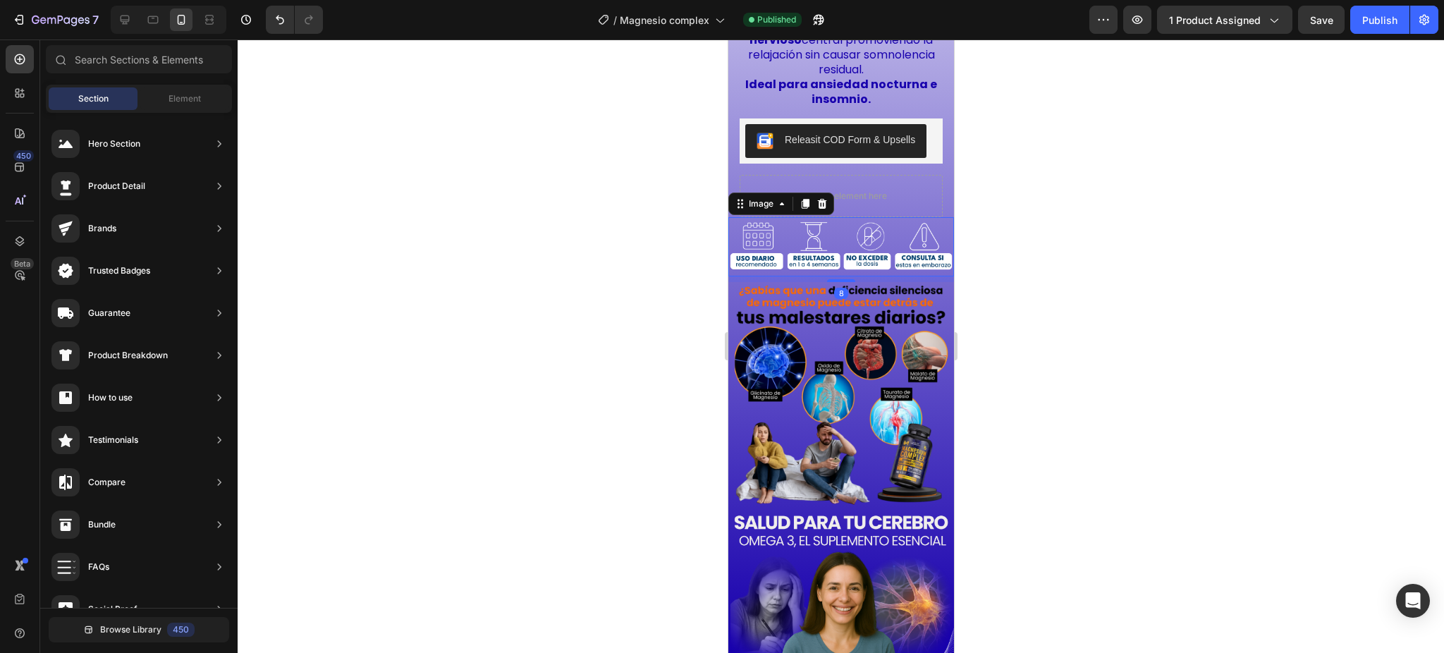
click at [734, 221] on img at bounding box center [841, 246] width 226 height 59
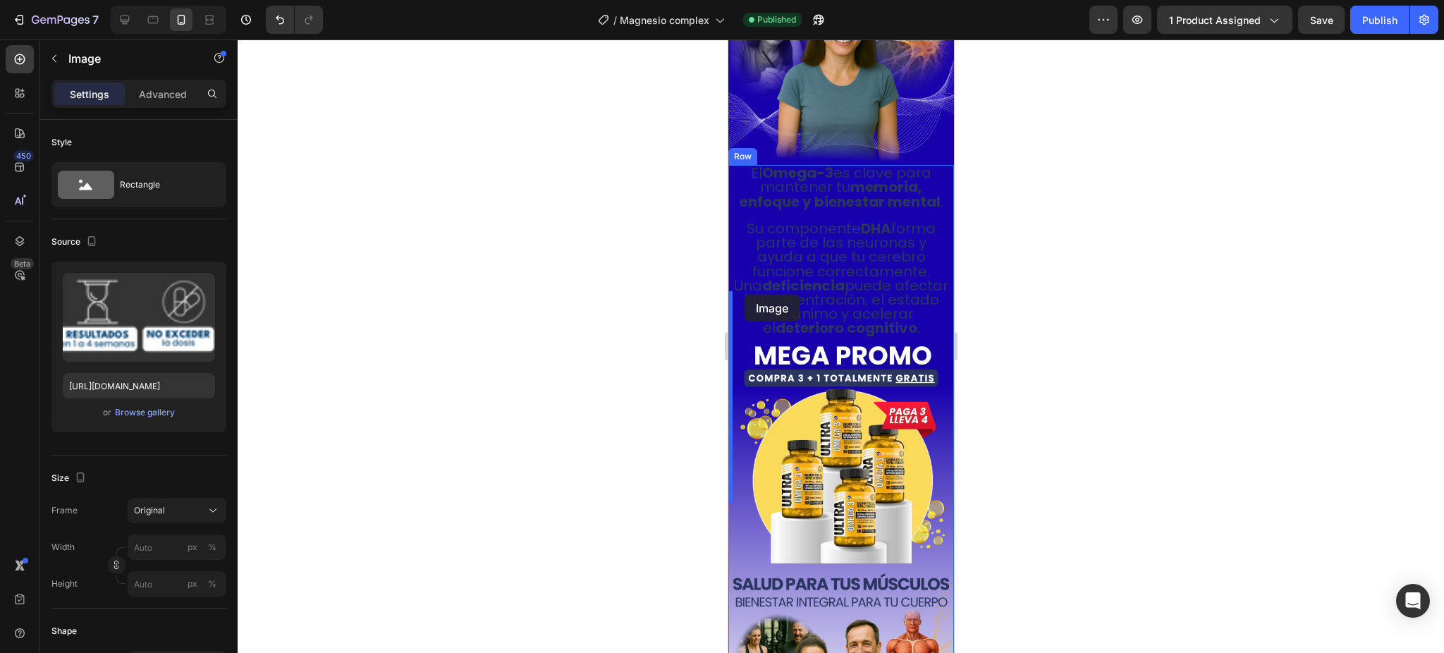
drag, startPoint x: 735, startPoint y: 172, endPoint x: 744, endPoint y: 294, distance: 122.3
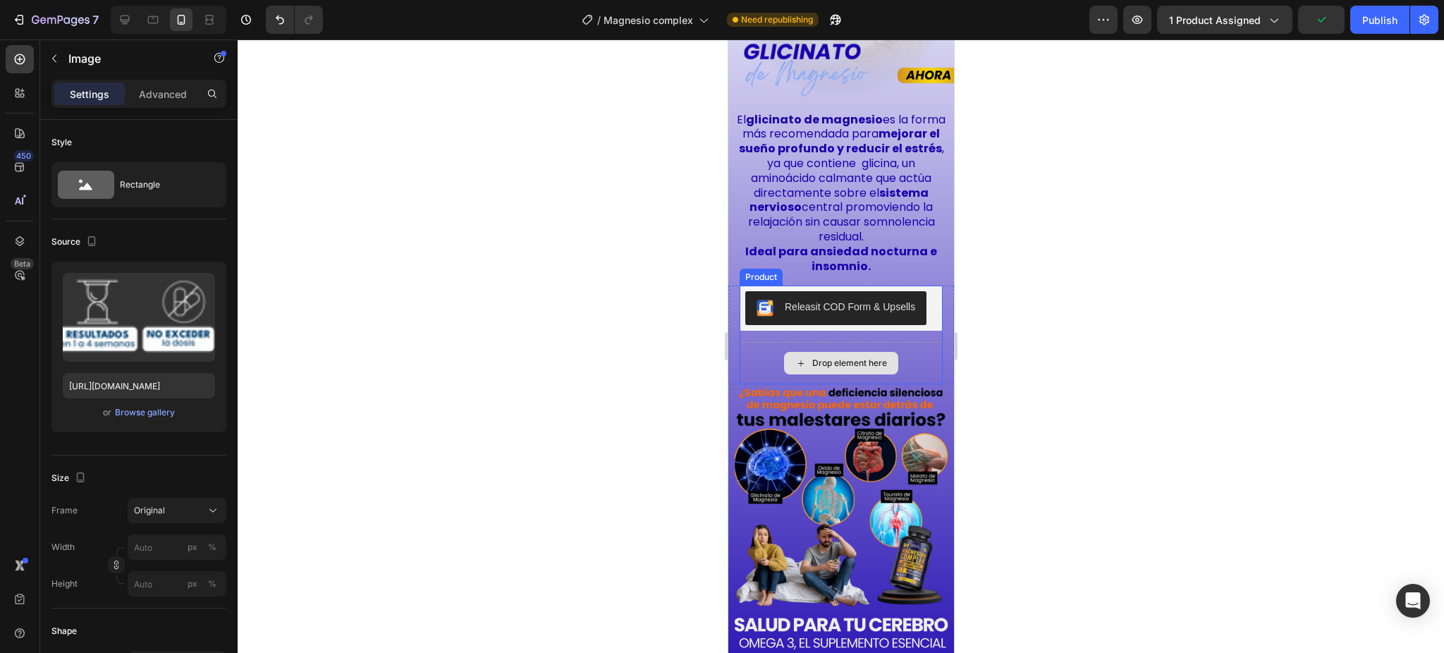
scroll to position [1148, 0]
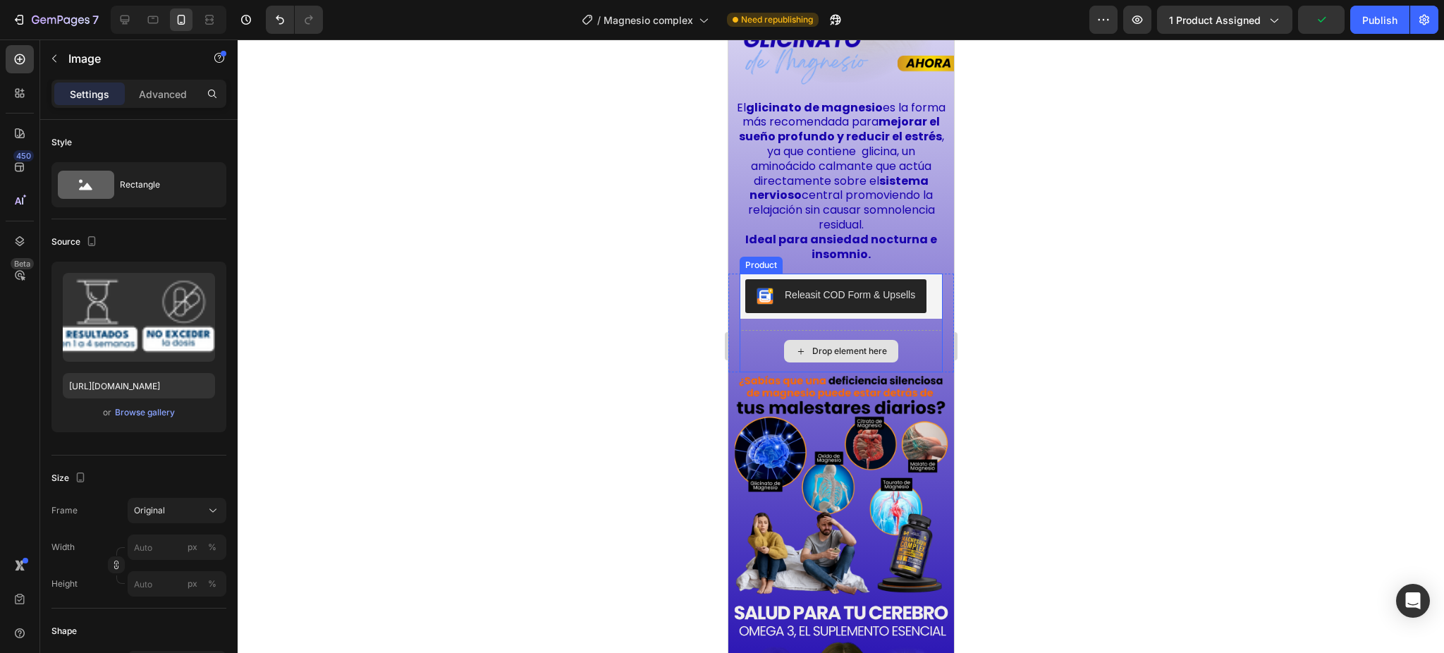
click at [800, 418] on img at bounding box center [841, 485] width 226 height 226
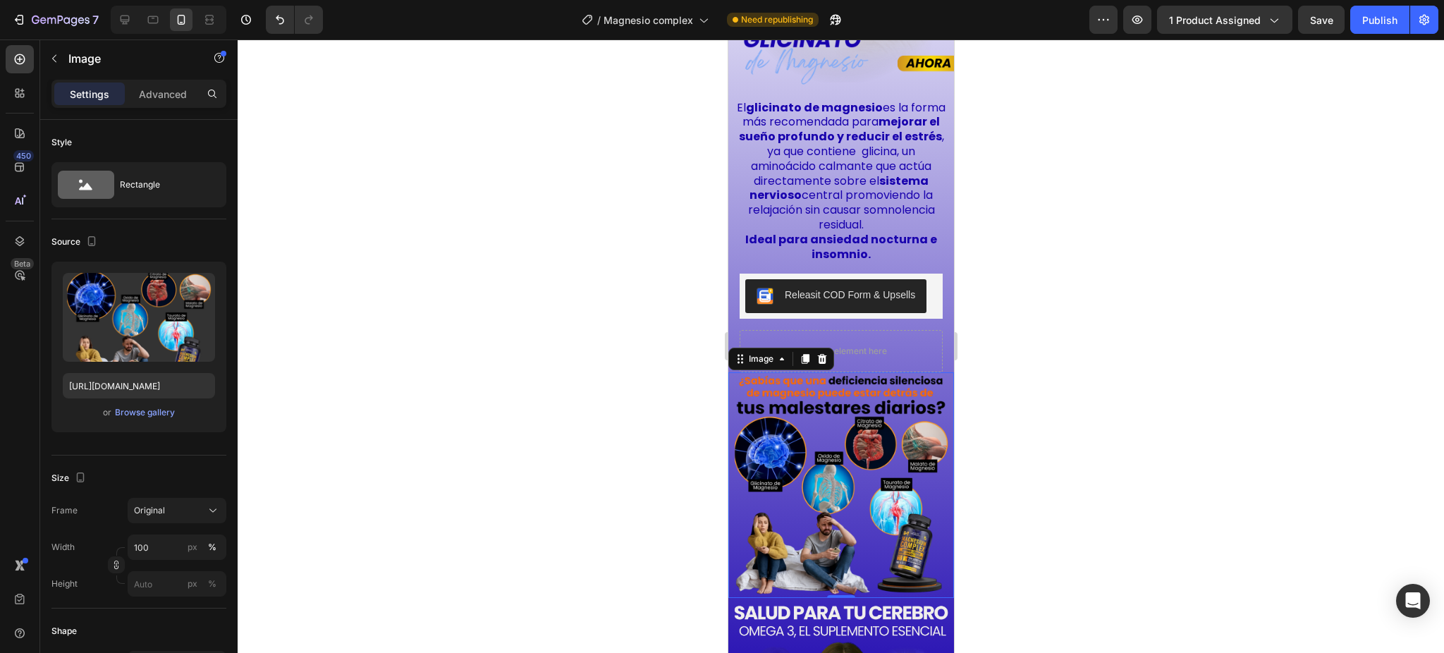
click at [778, 420] on img at bounding box center [841, 485] width 226 height 226
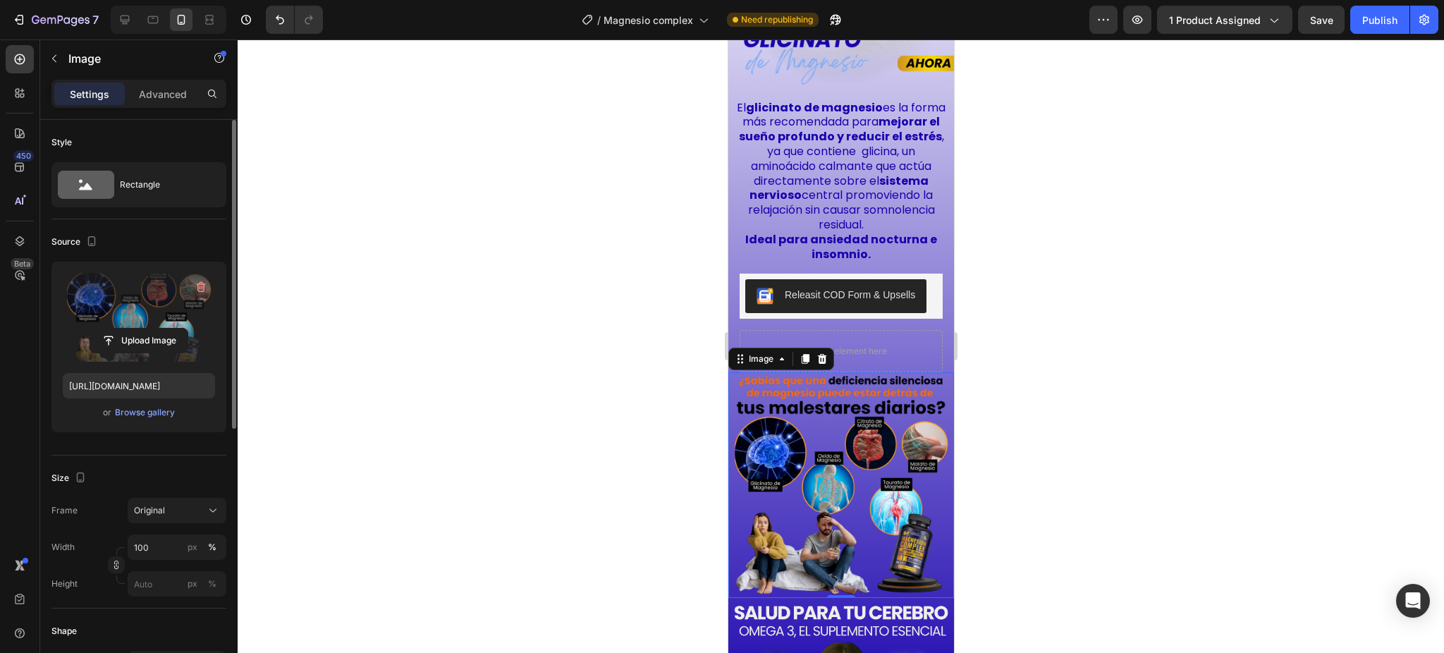
click at [126, 314] on label at bounding box center [139, 317] width 152 height 89
click at [126, 329] on input "file" at bounding box center [138, 341] width 97 height 24
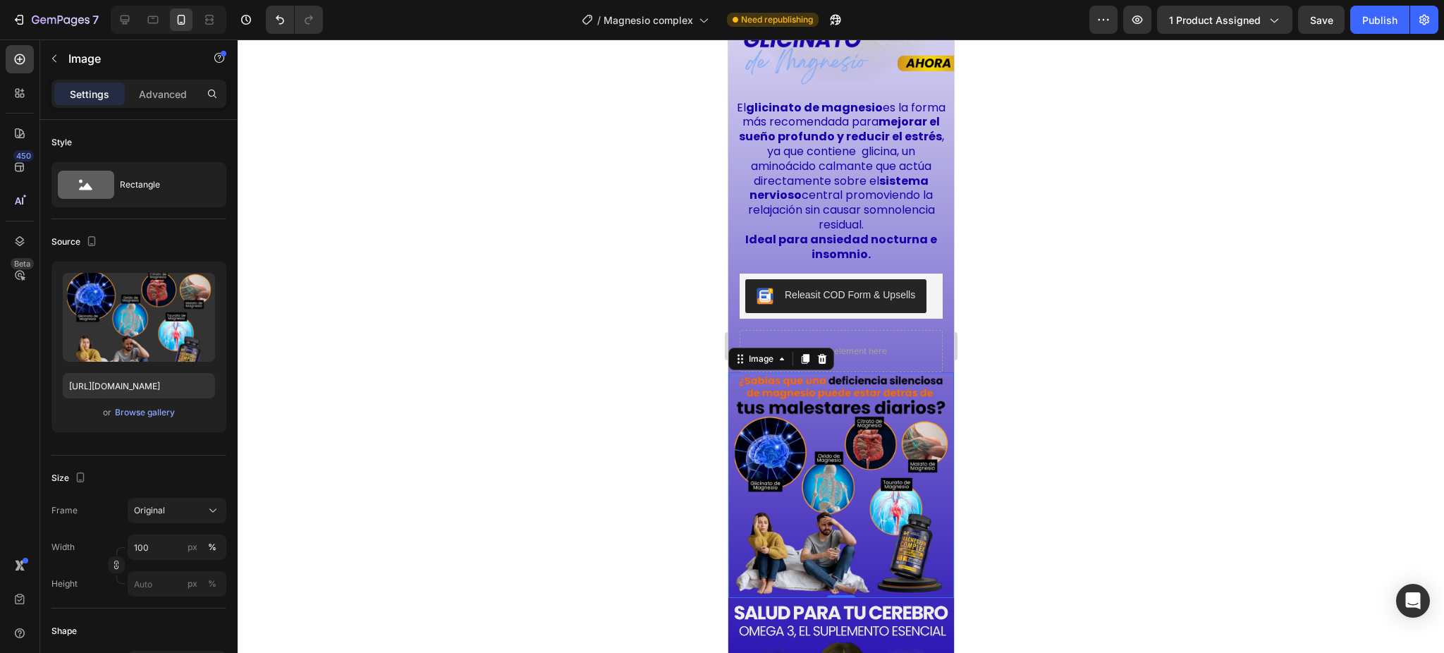
scroll to position [1336, 0]
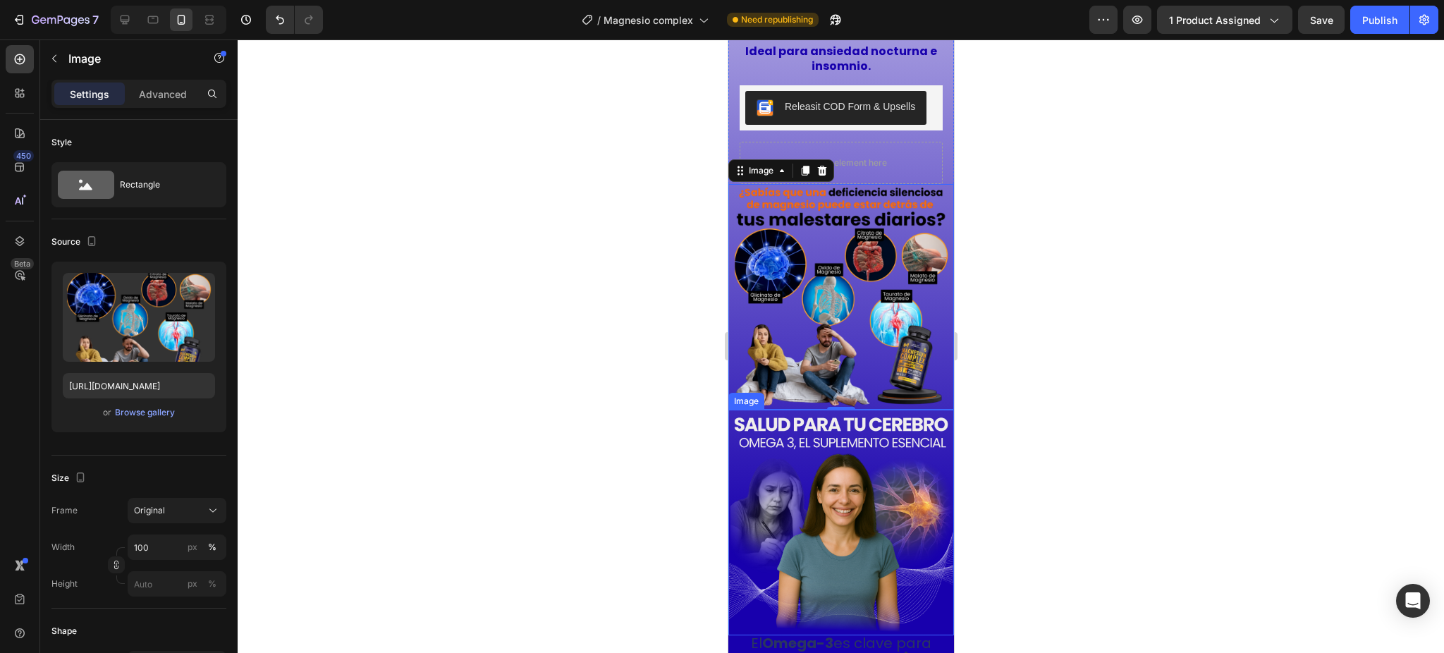
click at [776, 499] on img at bounding box center [841, 523] width 226 height 226
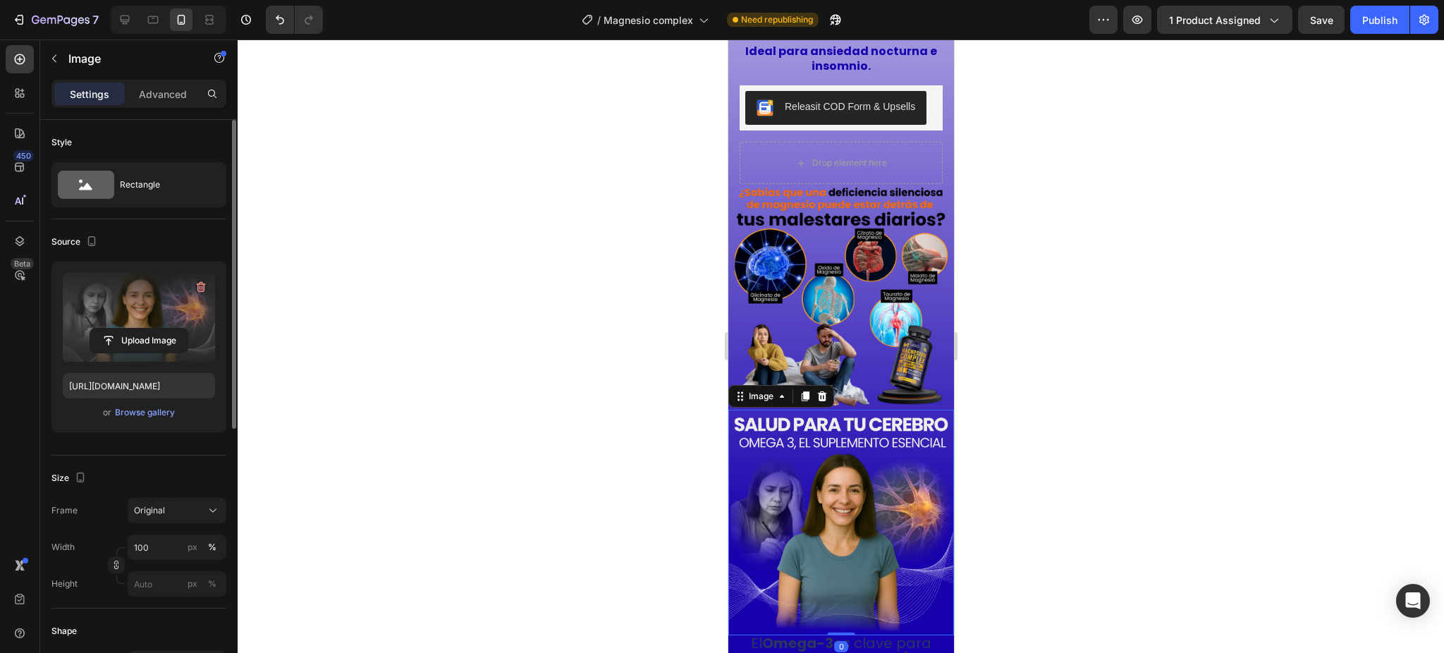
click at [147, 301] on label at bounding box center [139, 317] width 152 height 89
click at [147, 329] on input "file" at bounding box center [138, 341] width 97 height 24
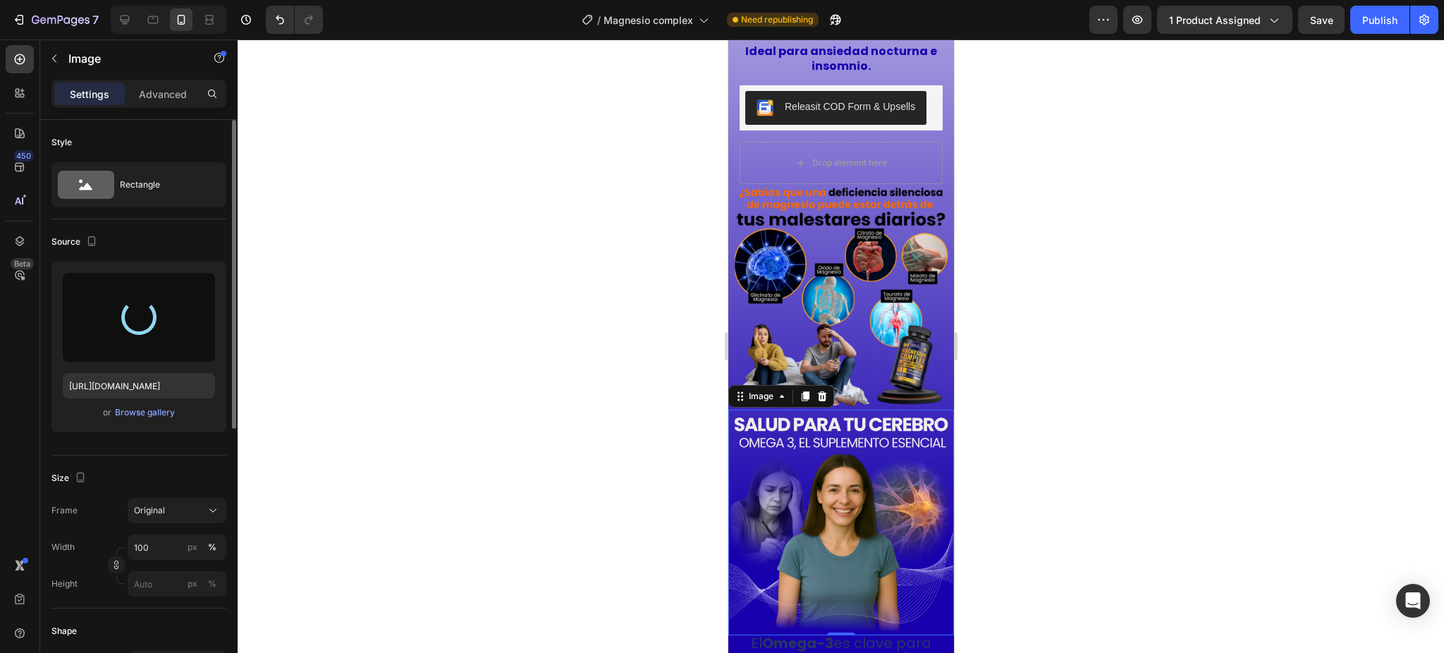
type input "[URL][DOMAIN_NAME]"
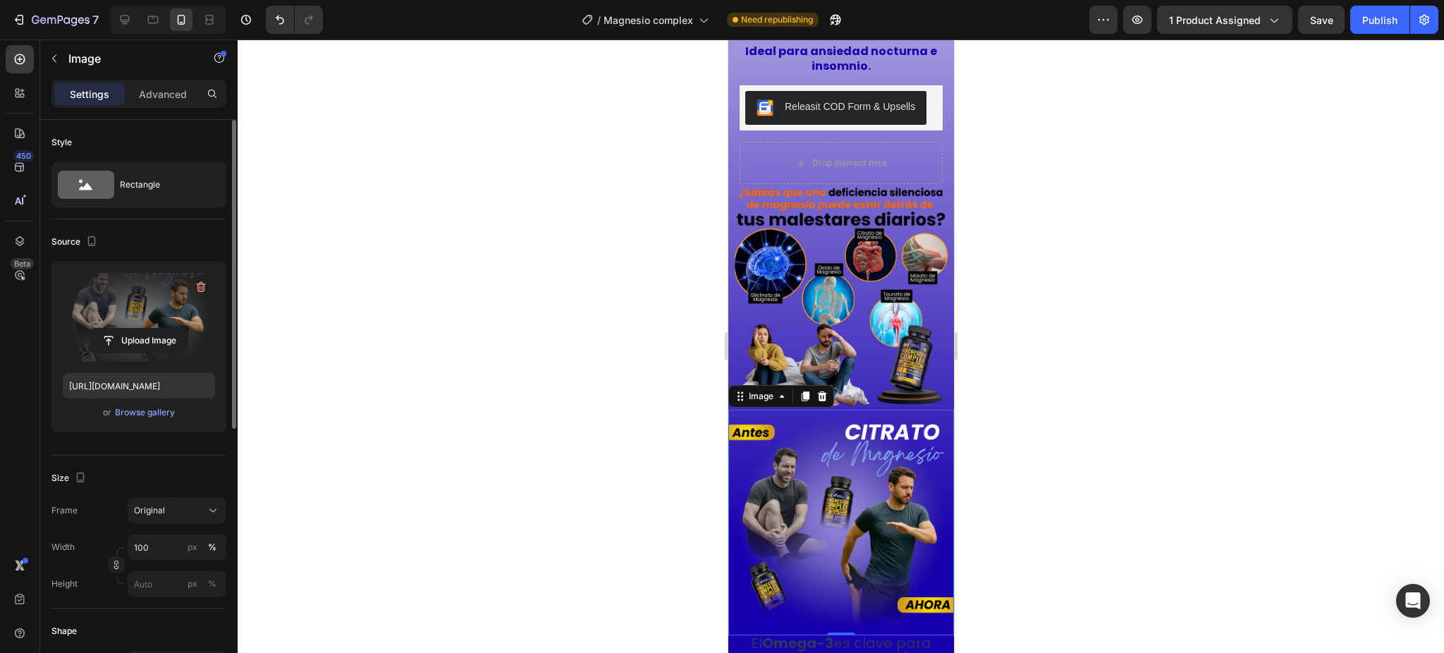
click at [819, 422] on img at bounding box center [841, 523] width 226 height 226
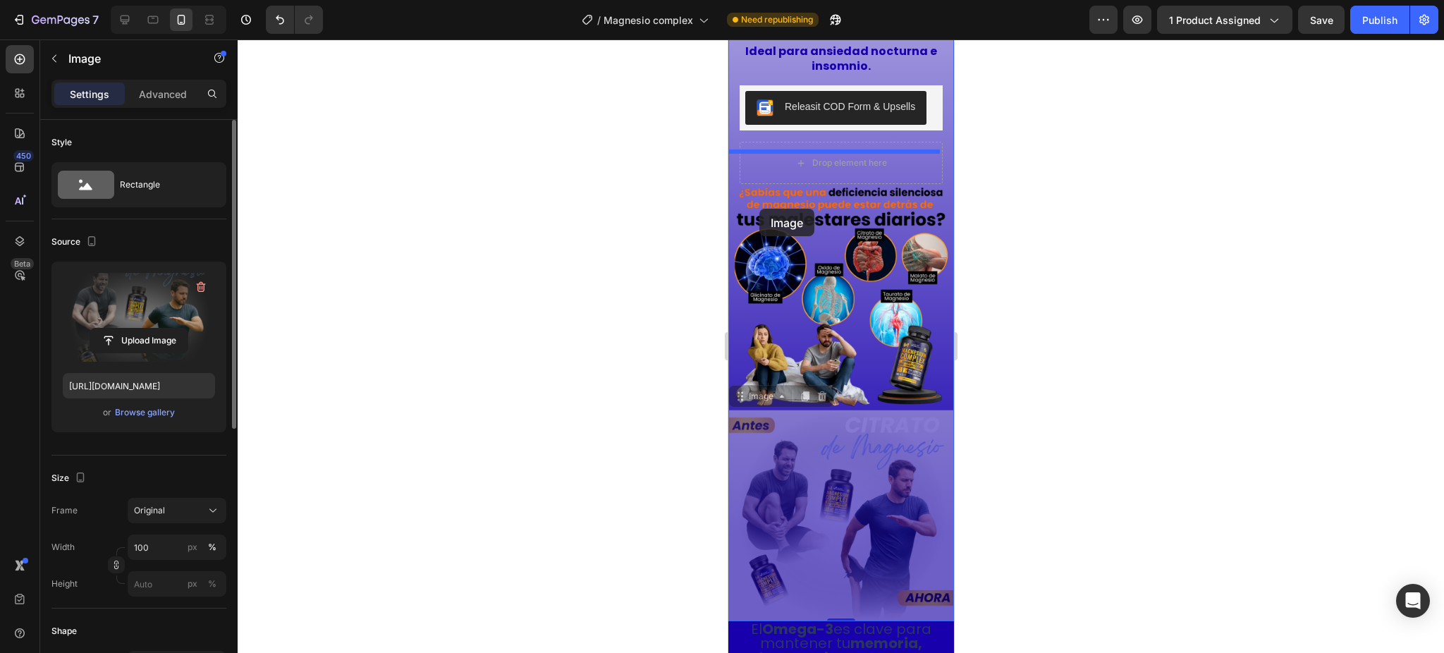
drag, startPoint x: 736, startPoint y: 348, endPoint x: 759, endPoint y: 209, distance: 141.4
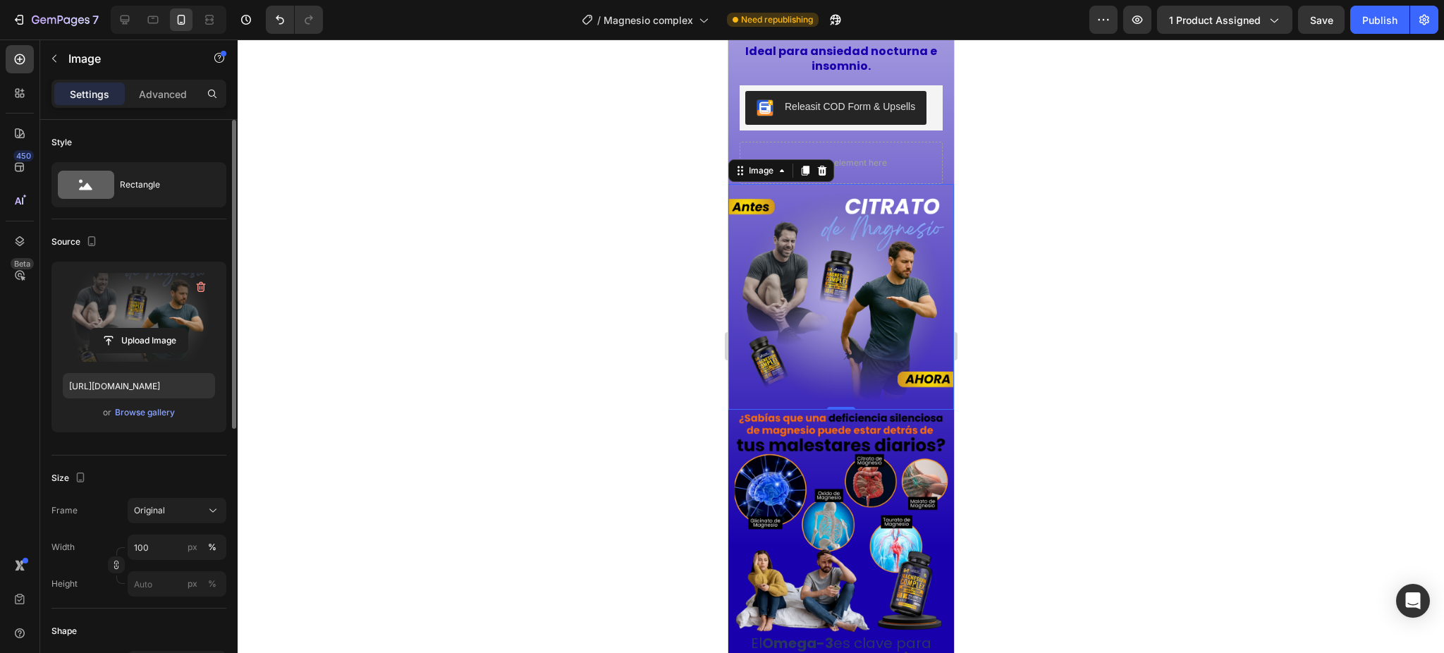
click at [1001, 281] on div at bounding box center [841, 345] width 1207 height 613
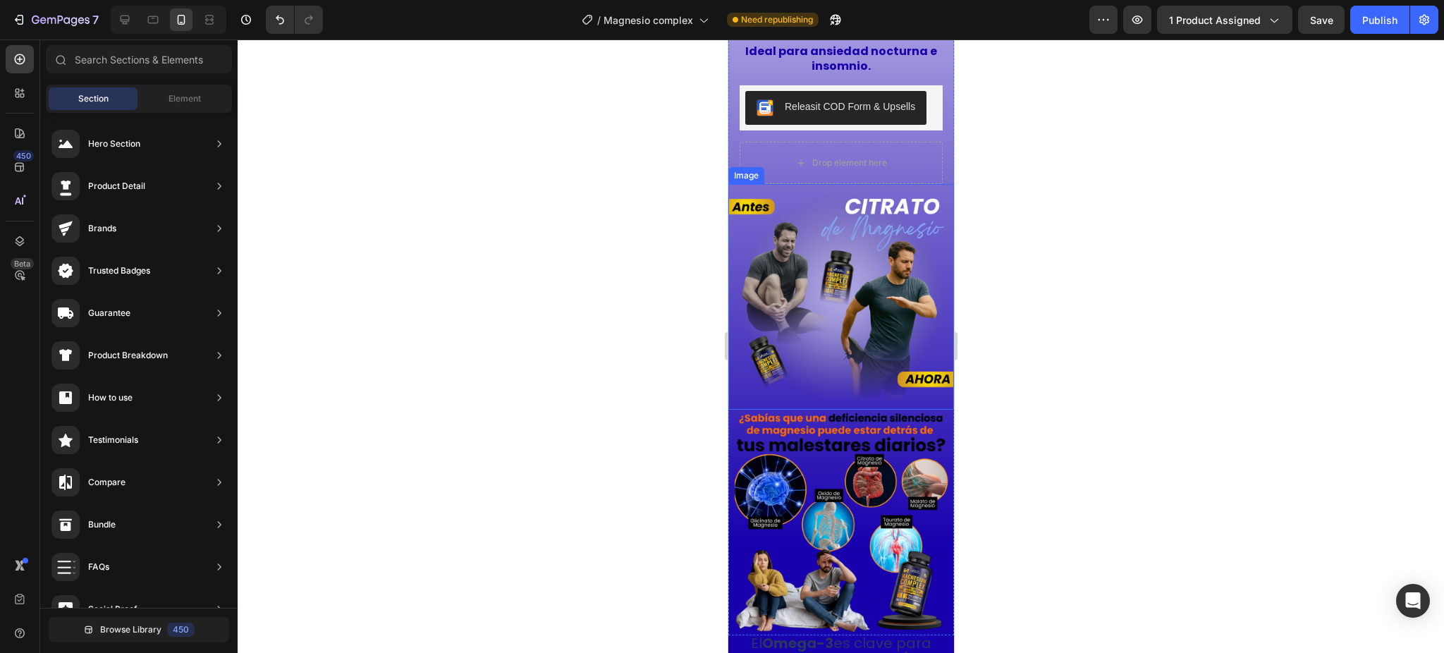
scroll to position [1054, 0]
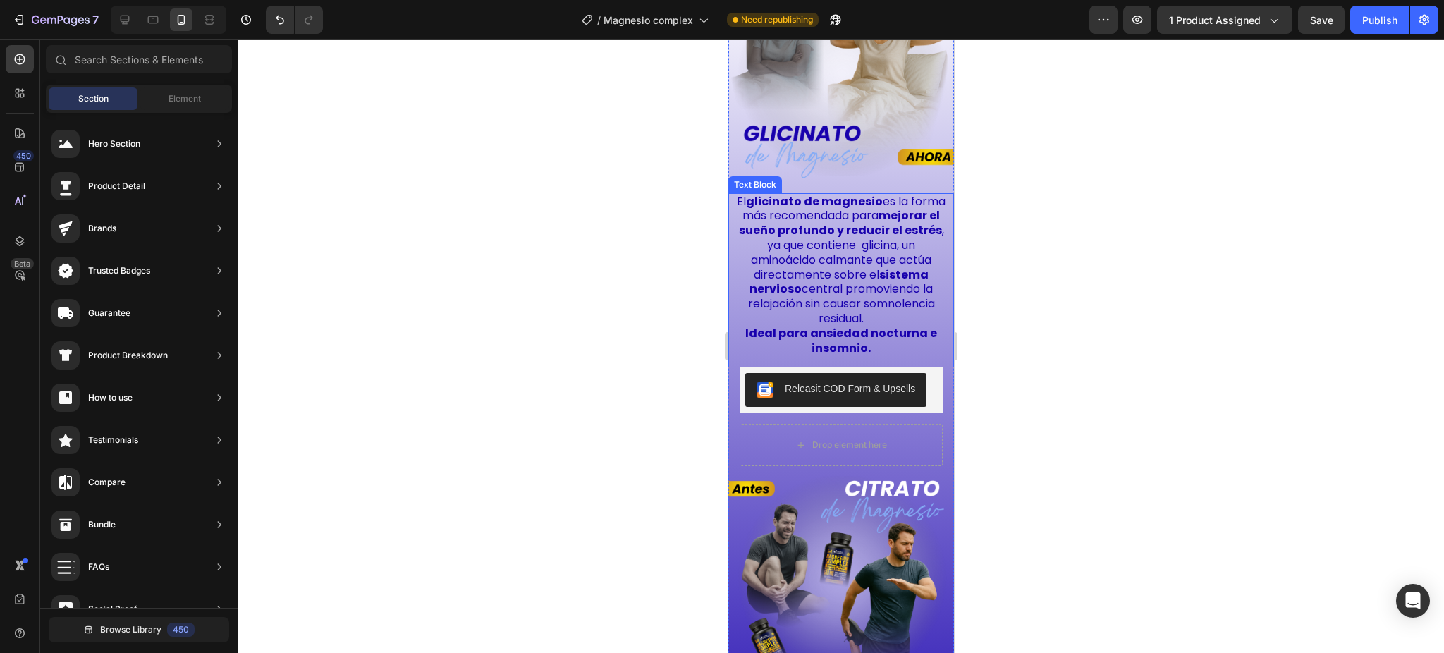
click at [767, 193] on strong "glicinato de magnesio" at bounding box center [813, 201] width 137 height 16
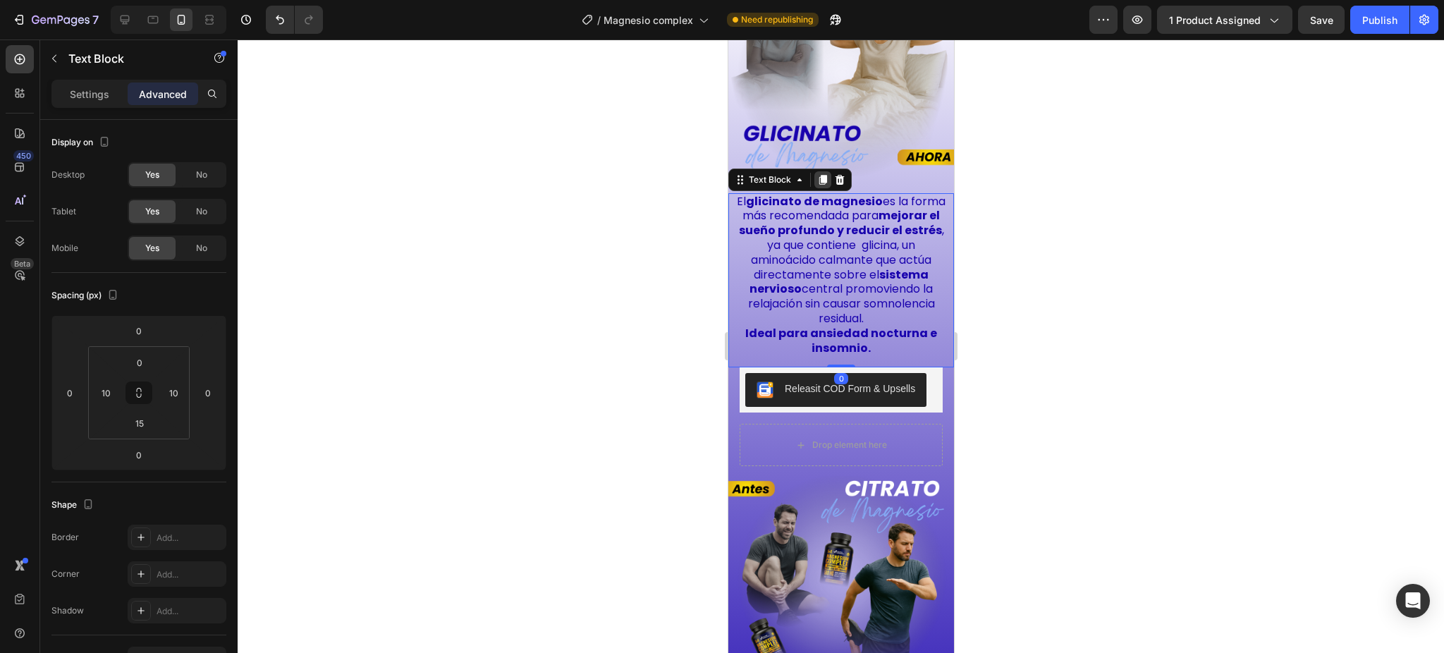
click at [826, 175] on icon at bounding box center [823, 180] width 8 height 10
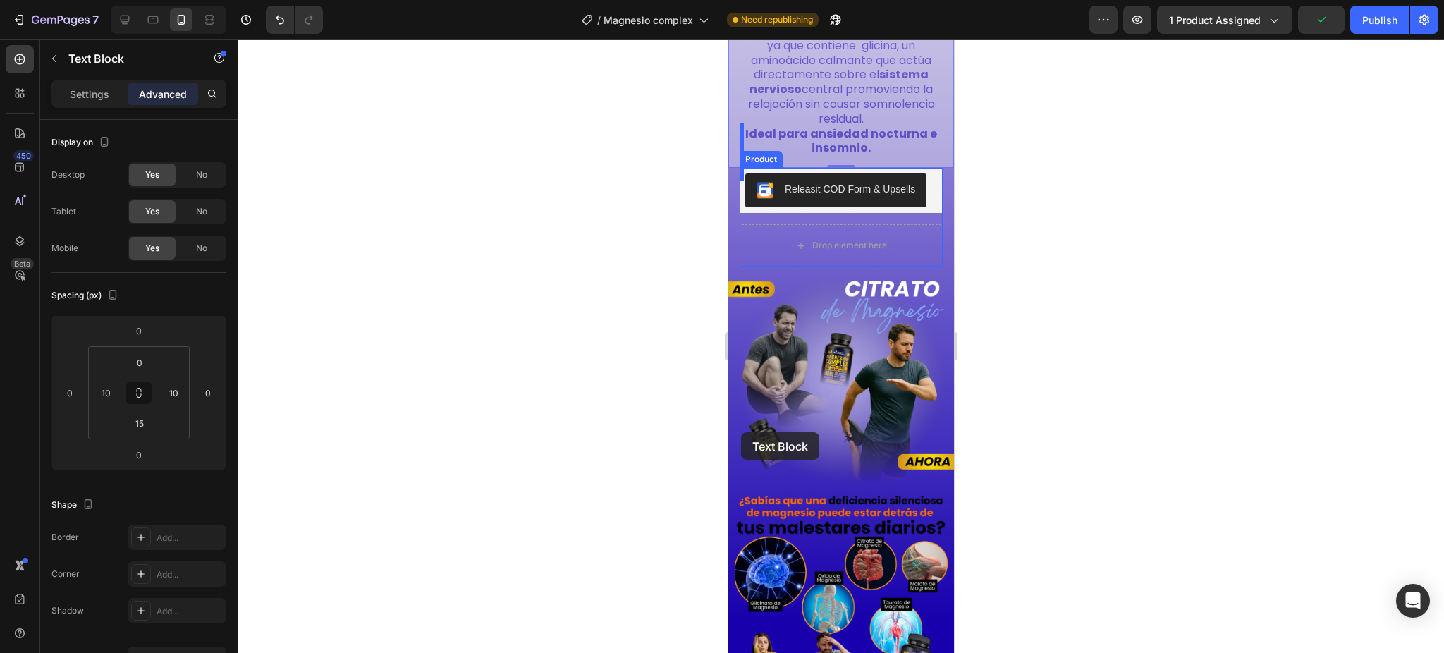
scroll to position [1430, 0]
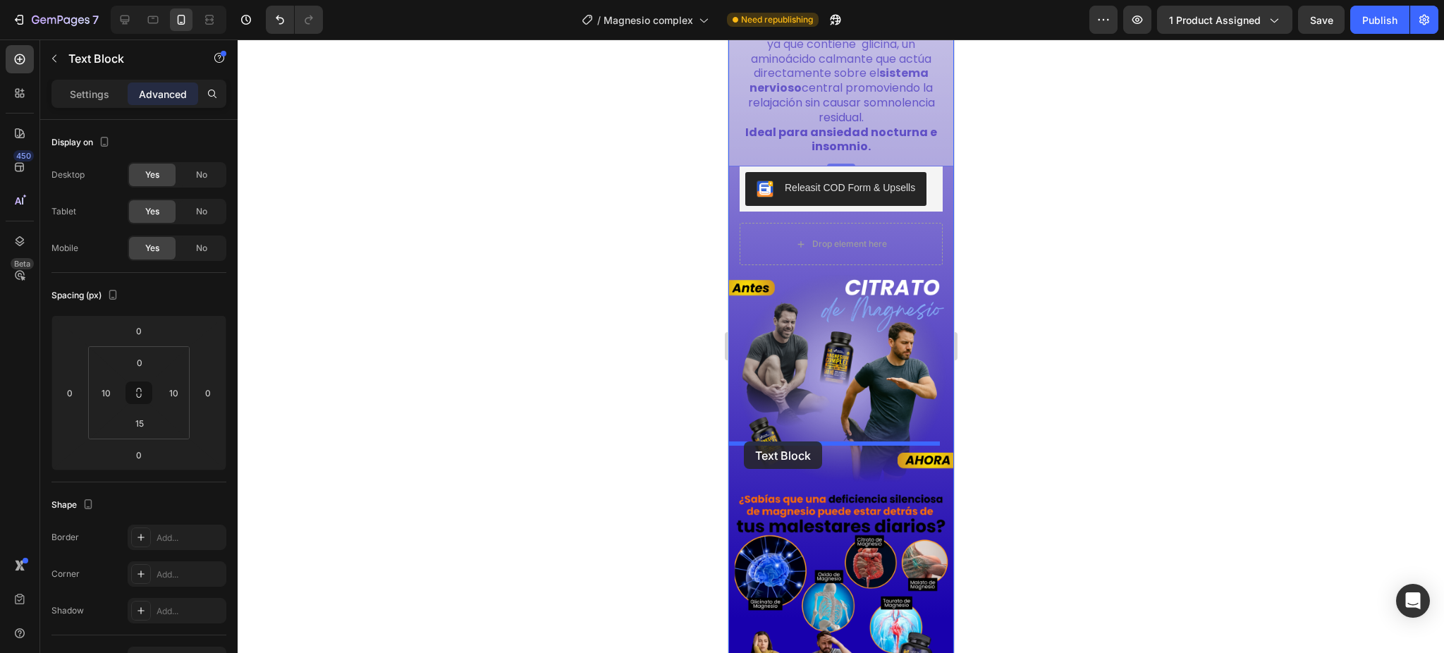
drag, startPoint x: 742, startPoint y: 311, endPoint x: 743, endPoint y: 441, distance: 130.5
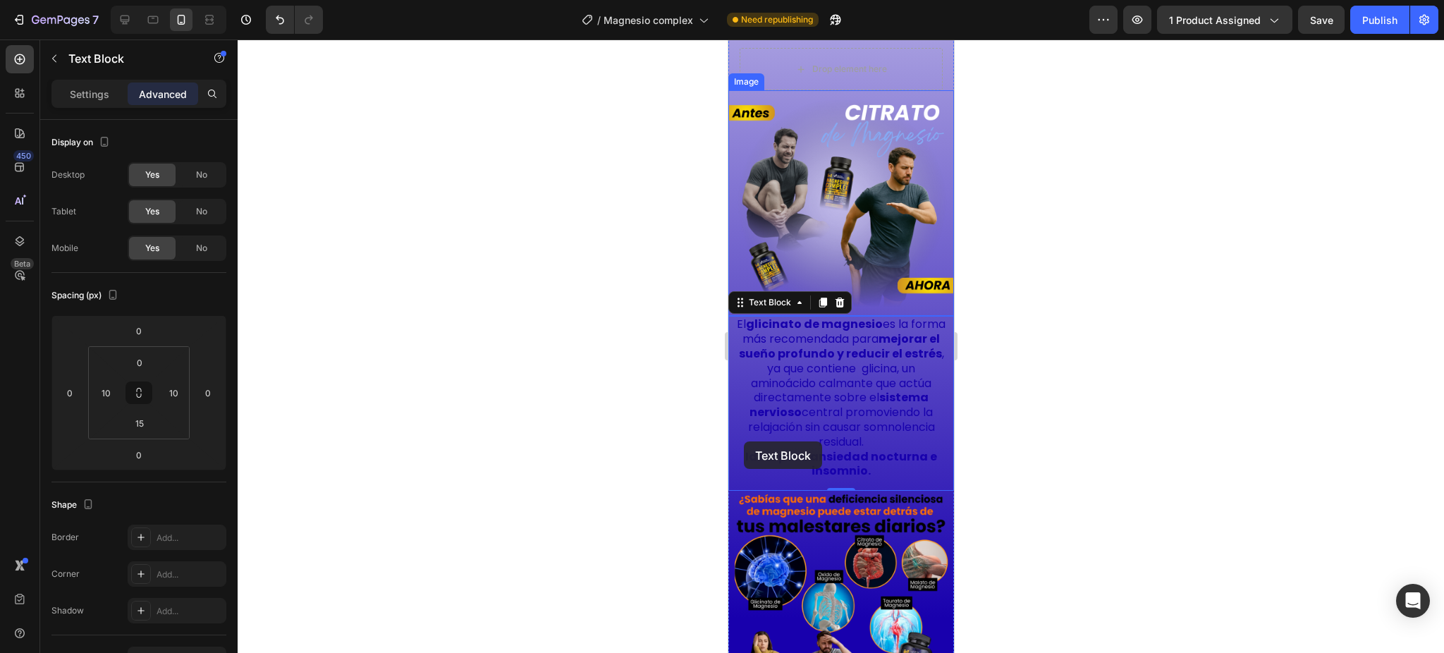
scroll to position [1255, 0]
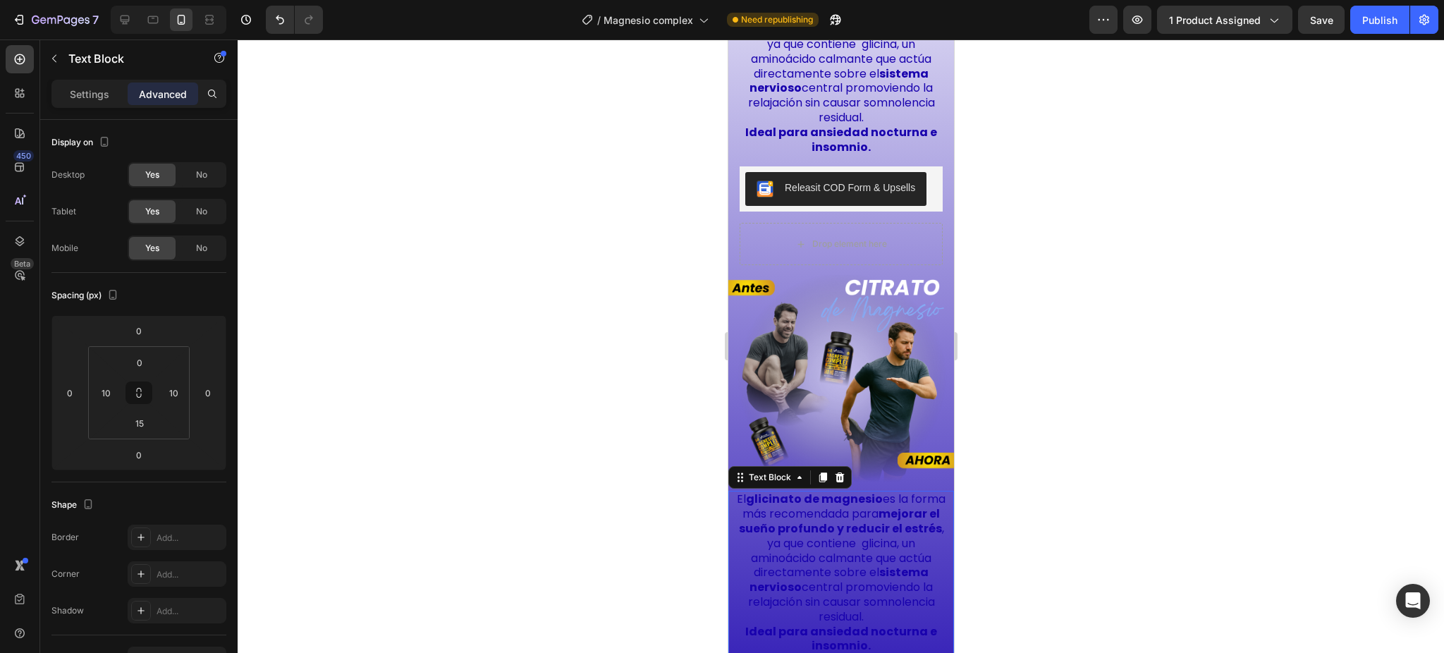
click at [797, 525] on p "El glicinato de magnesio es la forma más recomendada para mejorar el sueño prof…" at bounding box center [840, 558] width 209 height 132
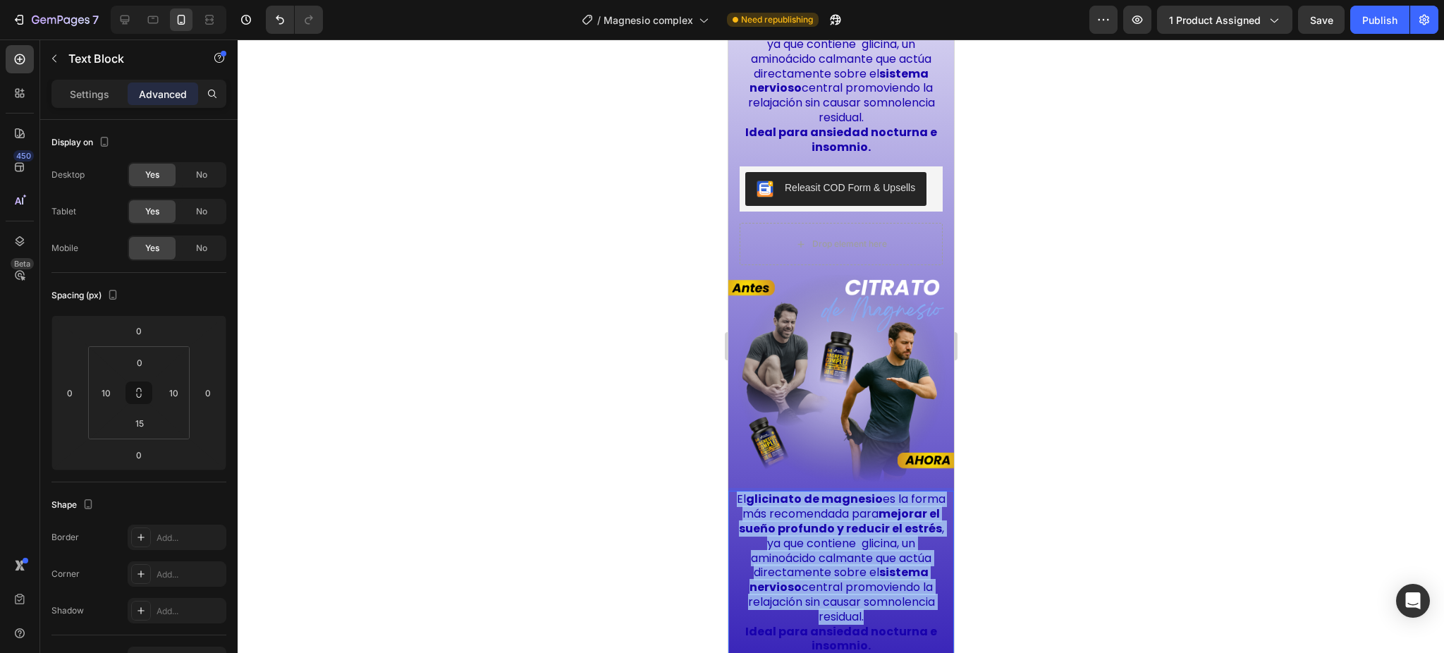
click at [797, 525] on p "El glicinato de magnesio es la forma más recomendada para mejorar el sueño prof…" at bounding box center [840, 558] width 209 height 132
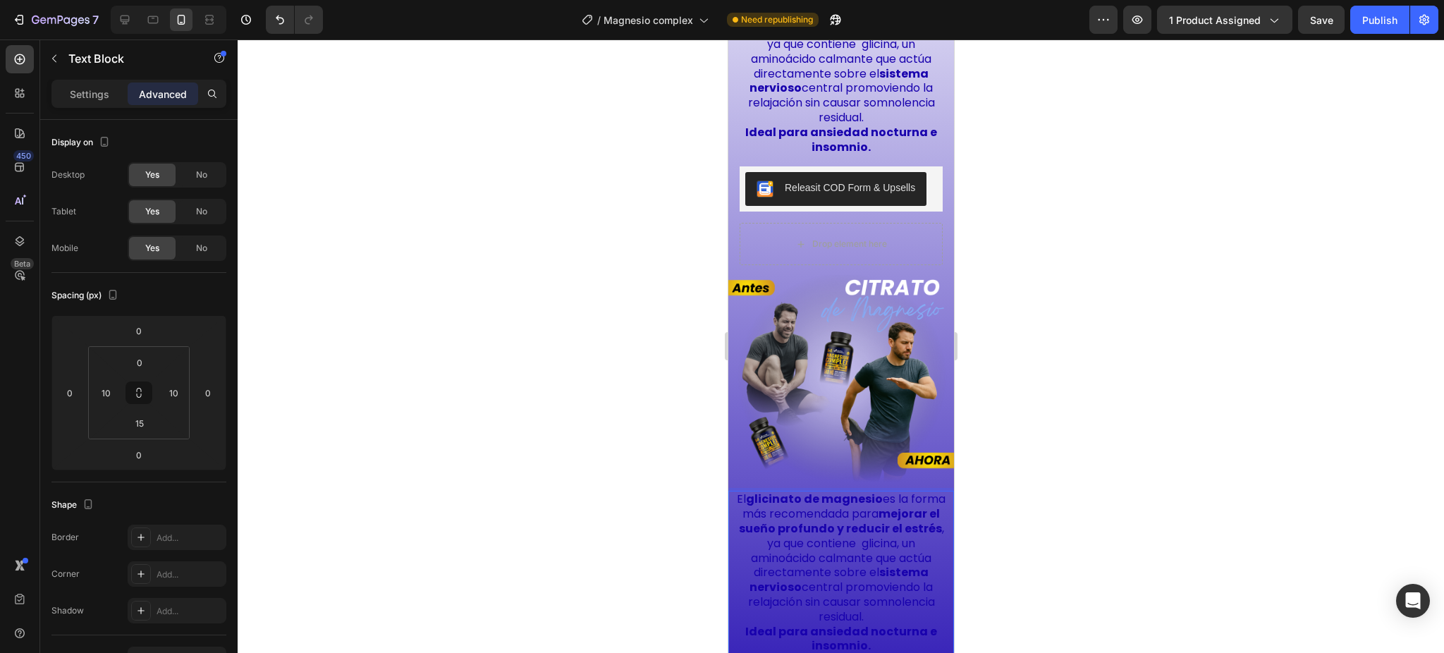
click at [865, 625] on p "Ideal para ansiedad nocturna e insomnio." at bounding box center [840, 640] width 209 height 30
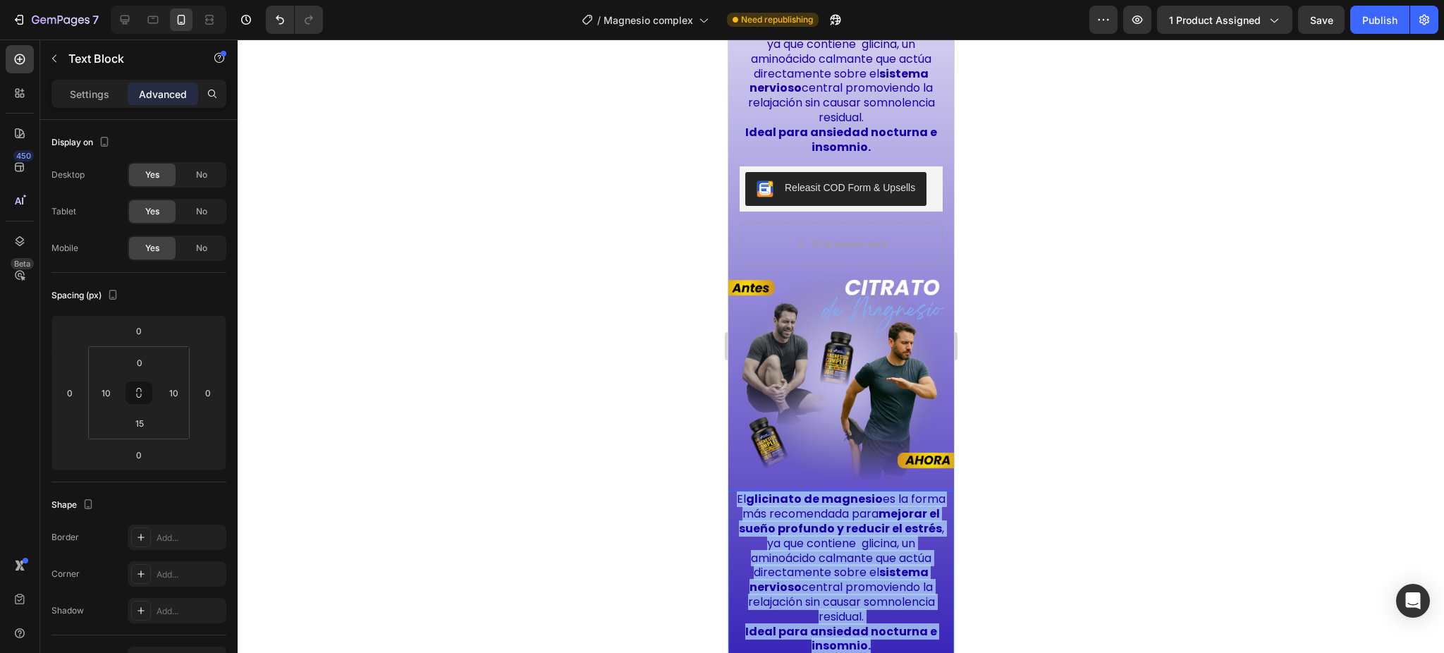
drag, startPoint x: 865, startPoint y: 603, endPoint x: 747, endPoint y: 454, distance: 189.3
click at [747, 491] on div "El glicinato de magnesio es la forma más recomendada para mejorar el sueño prof…" at bounding box center [841, 573] width 212 height 164
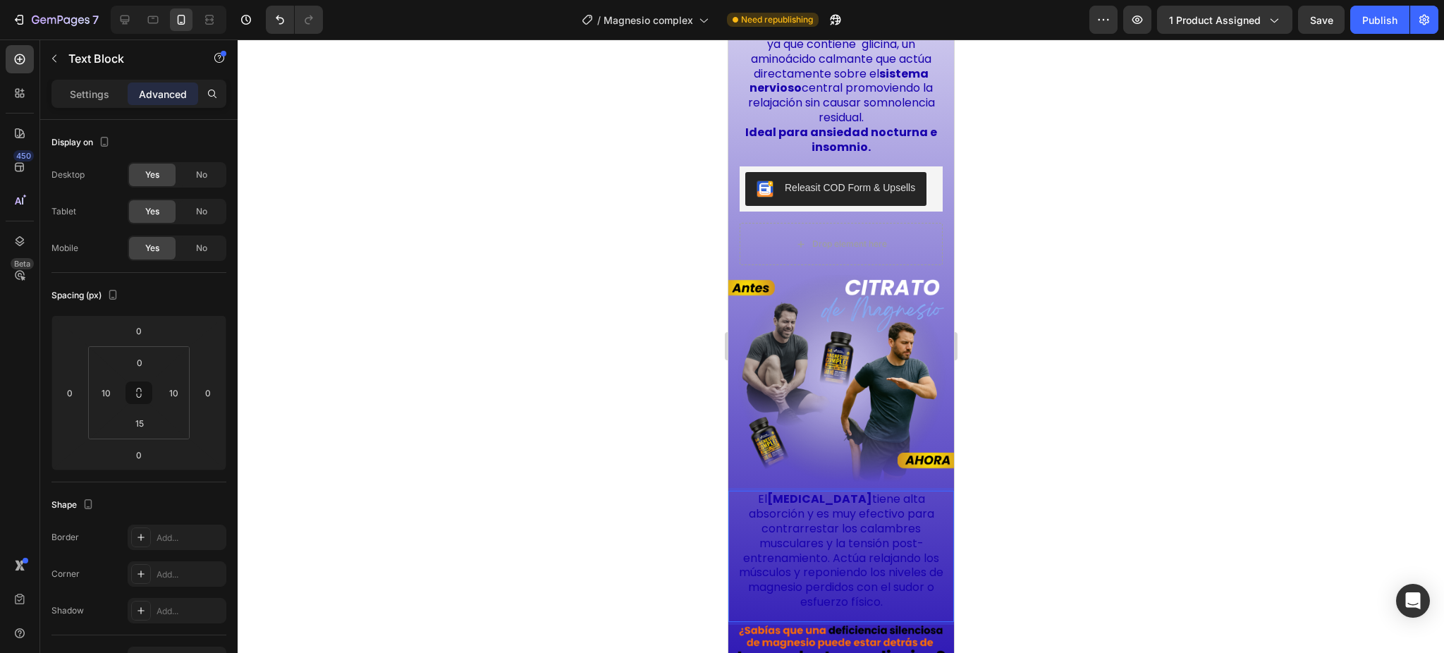
click at [839, 496] on p "El citrato de magnesio tiene alta absorción y es muy efectivo para contrarresta…" at bounding box center [840, 550] width 209 height 117
click at [1144, 511] on div at bounding box center [841, 345] width 1207 height 613
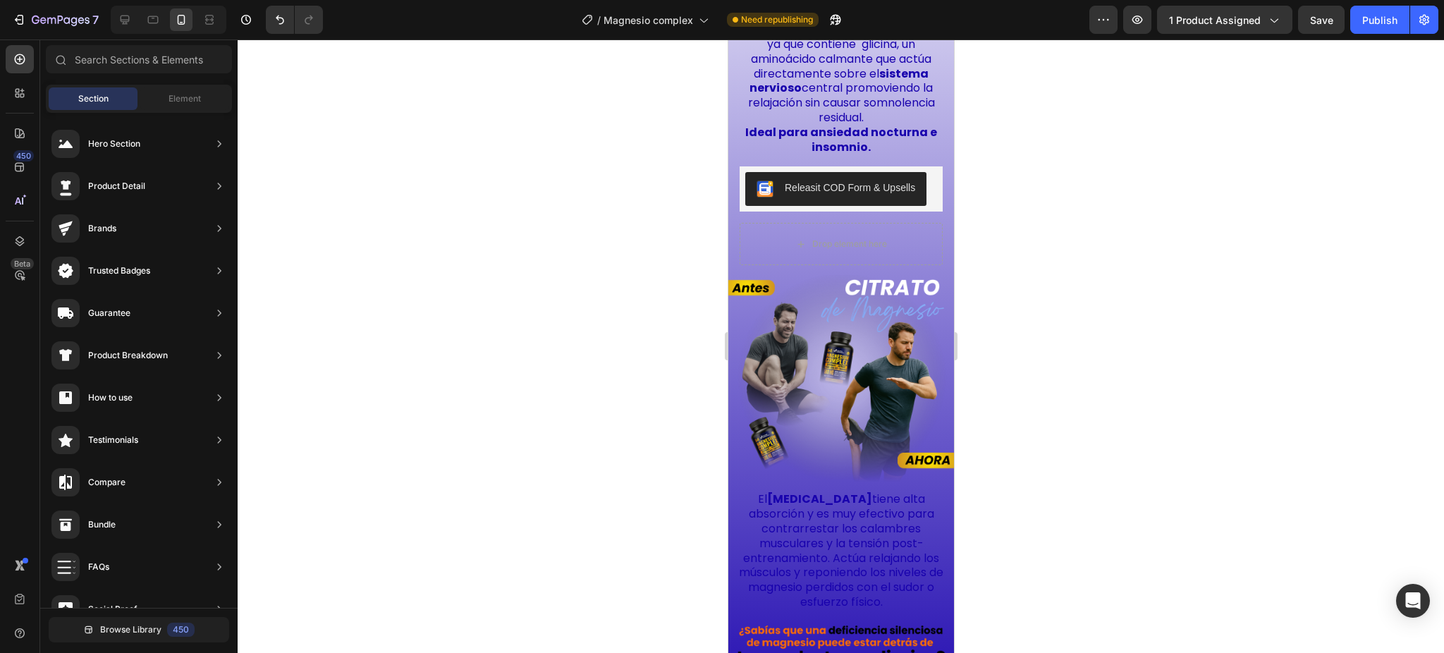
click at [865, 509] on p "El citrato de magnesio tiene alta absorción y es muy efectivo para contrarresta…" at bounding box center [840, 550] width 209 height 117
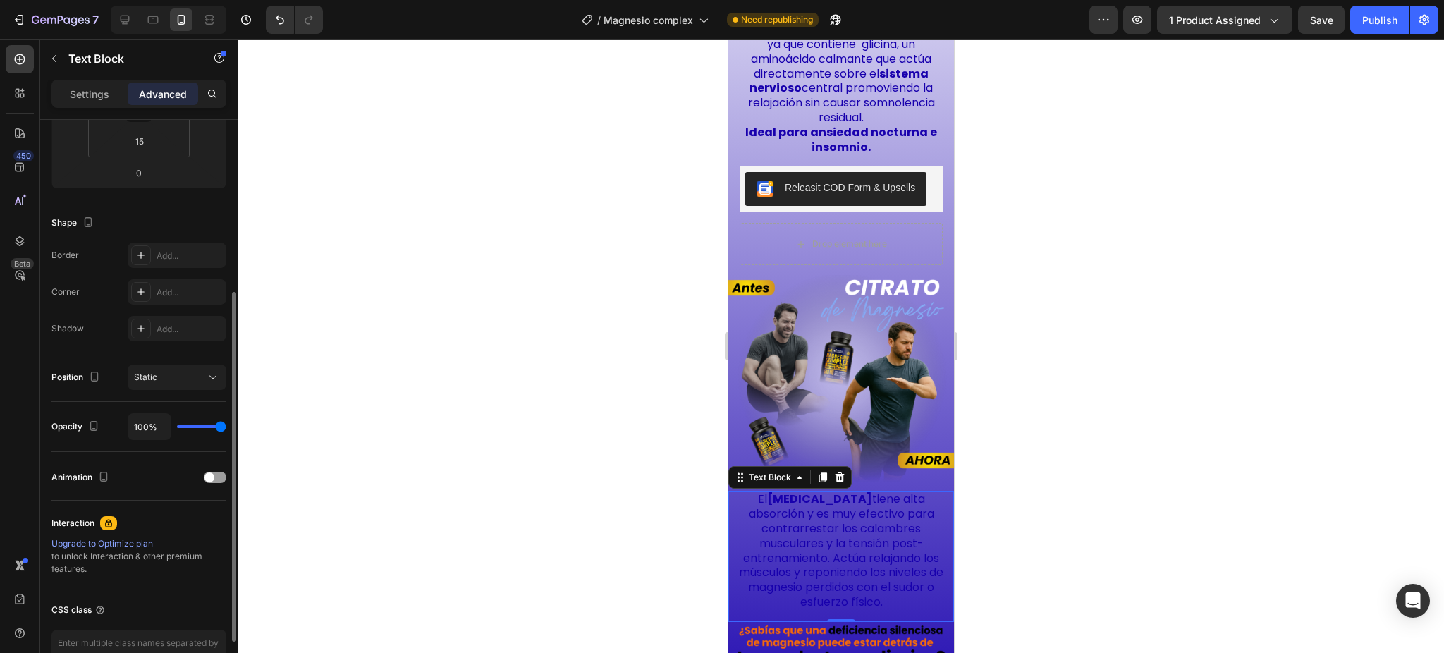
scroll to position [367, 0]
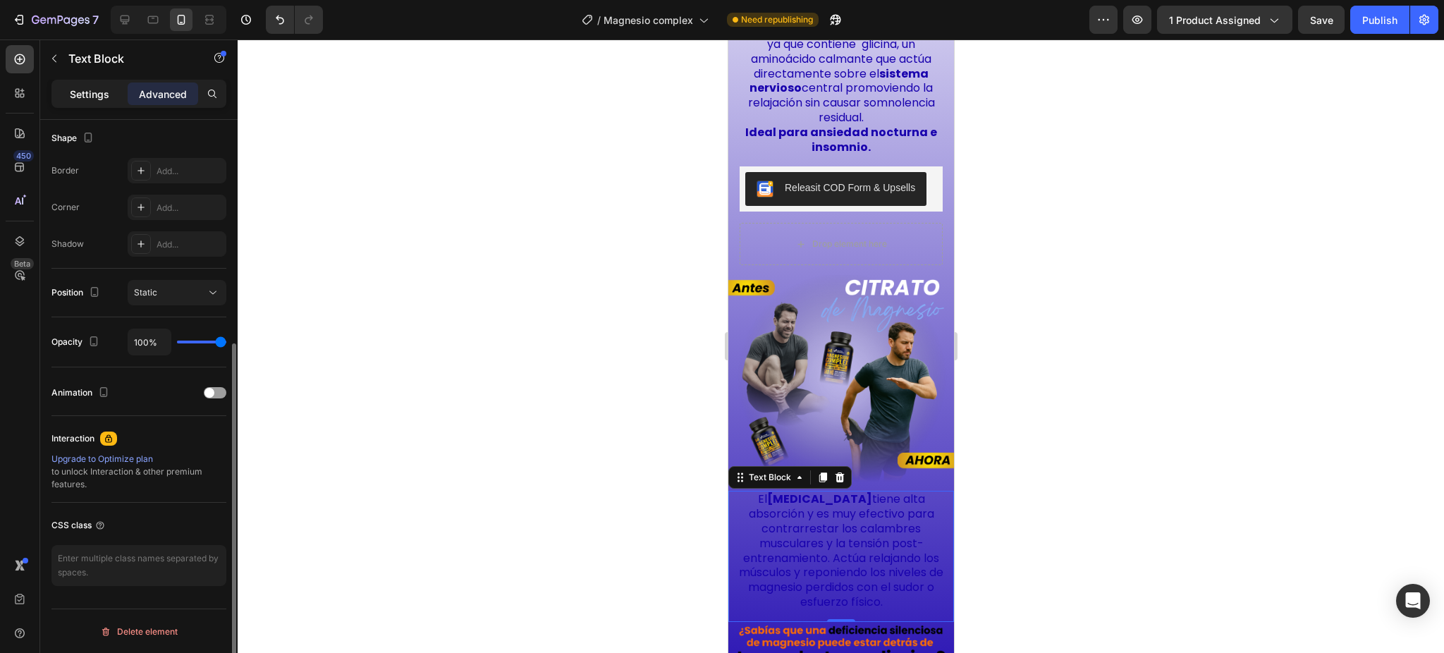
click at [77, 97] on p "Settings" at bounding box center [89, 94] width 39 height 15
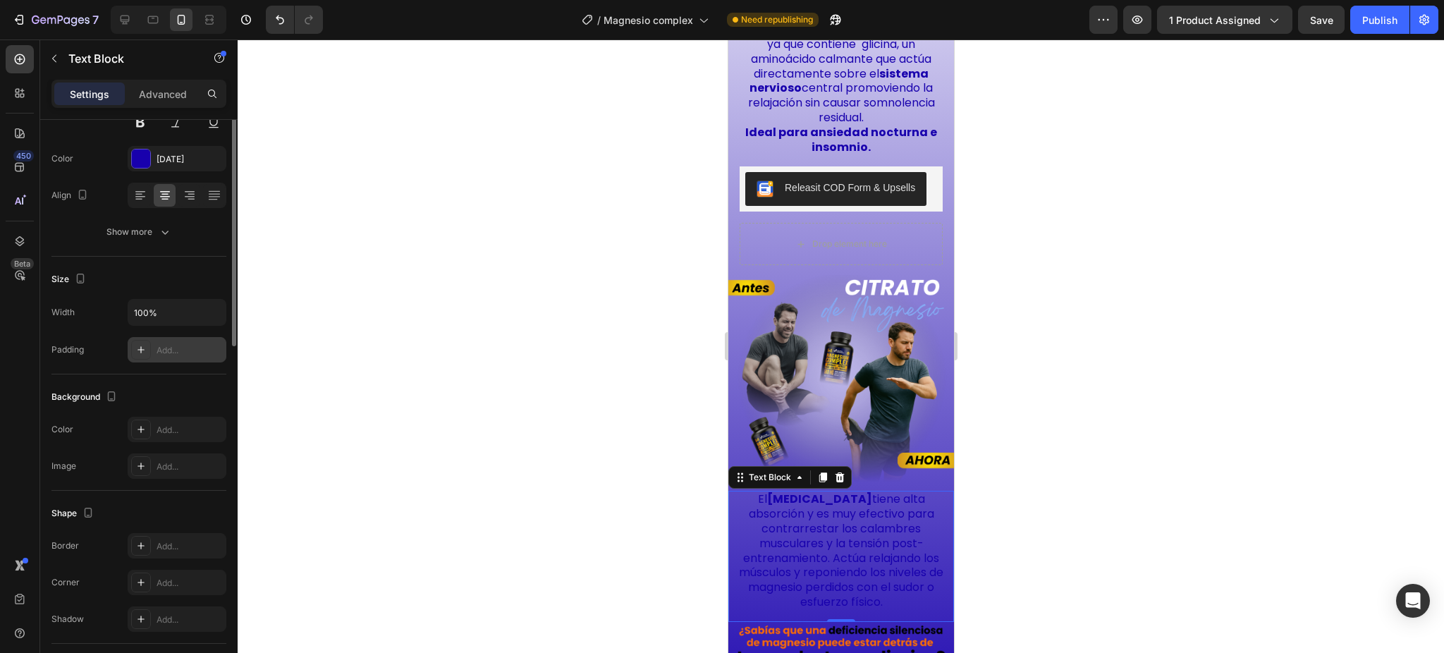
scroll to position [0, 0]
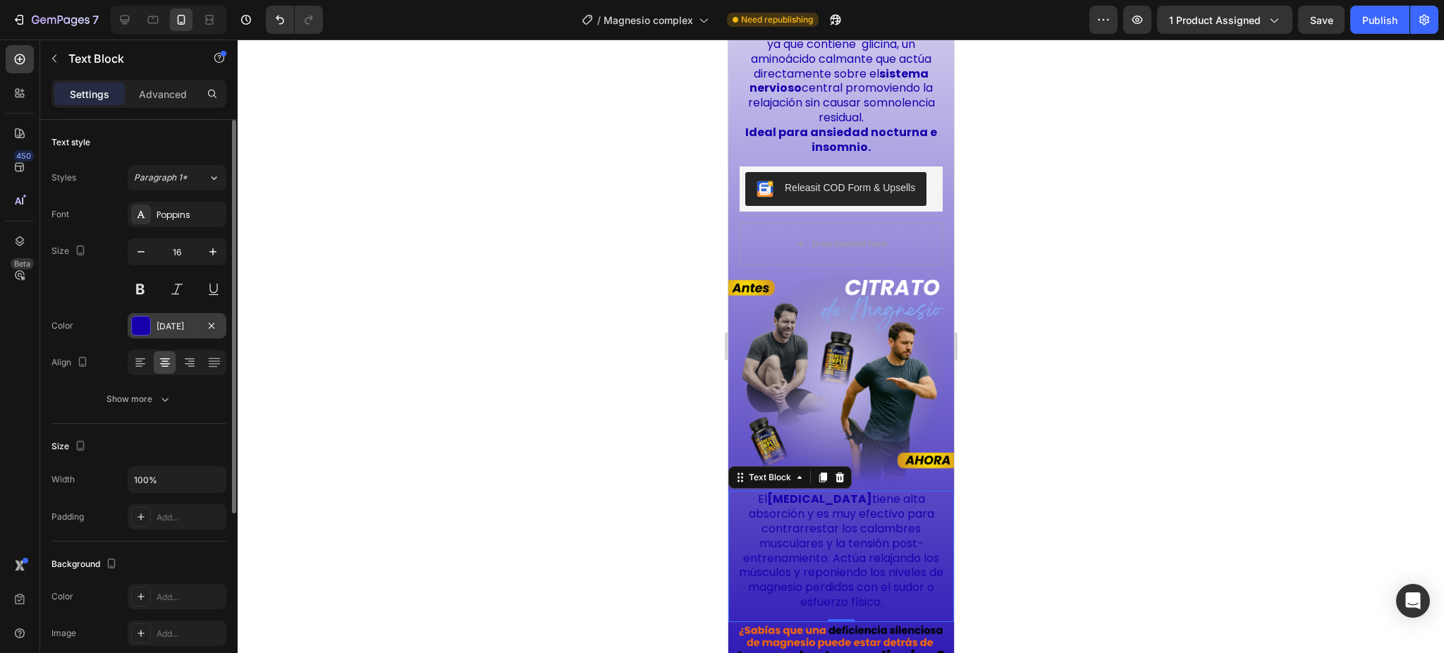
click at [147, 319] on div at bounding box center [141, 326] width 18 height 18
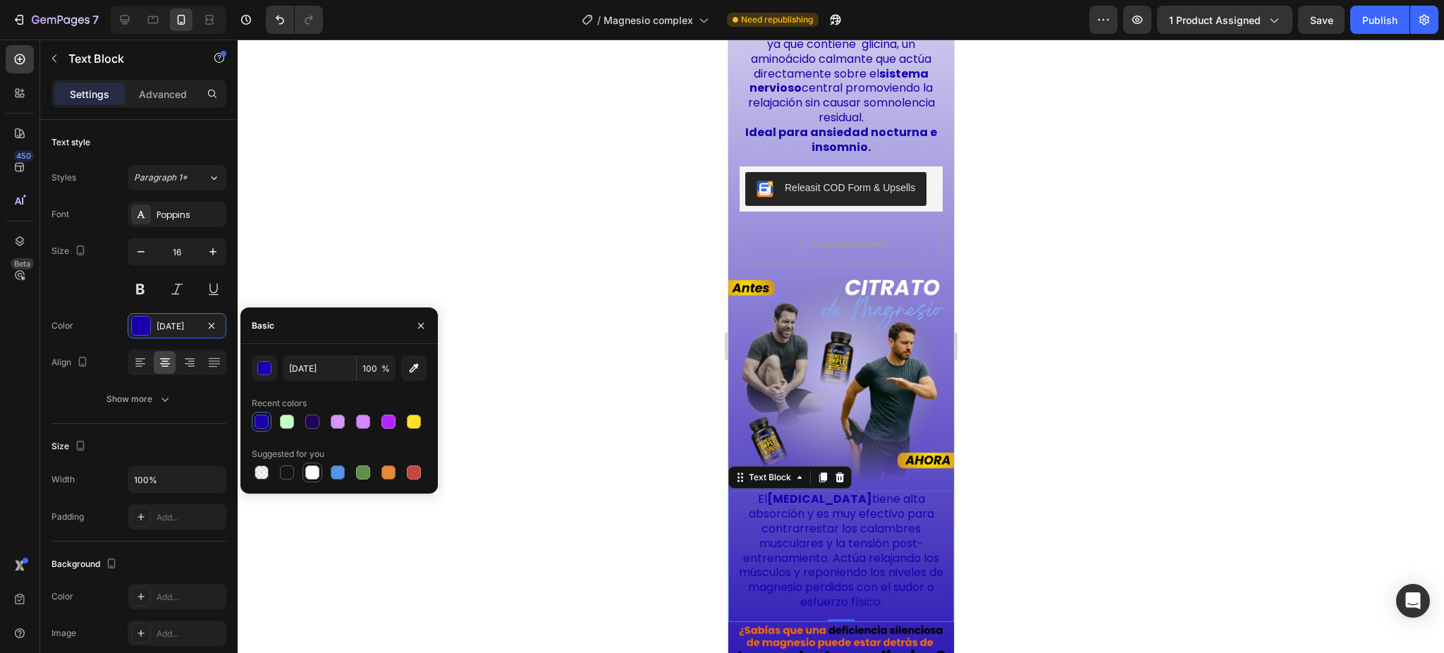
click at [316, 475] on div at bounding box center [312, 472] width 14 height 14
type input "FFFFFF"
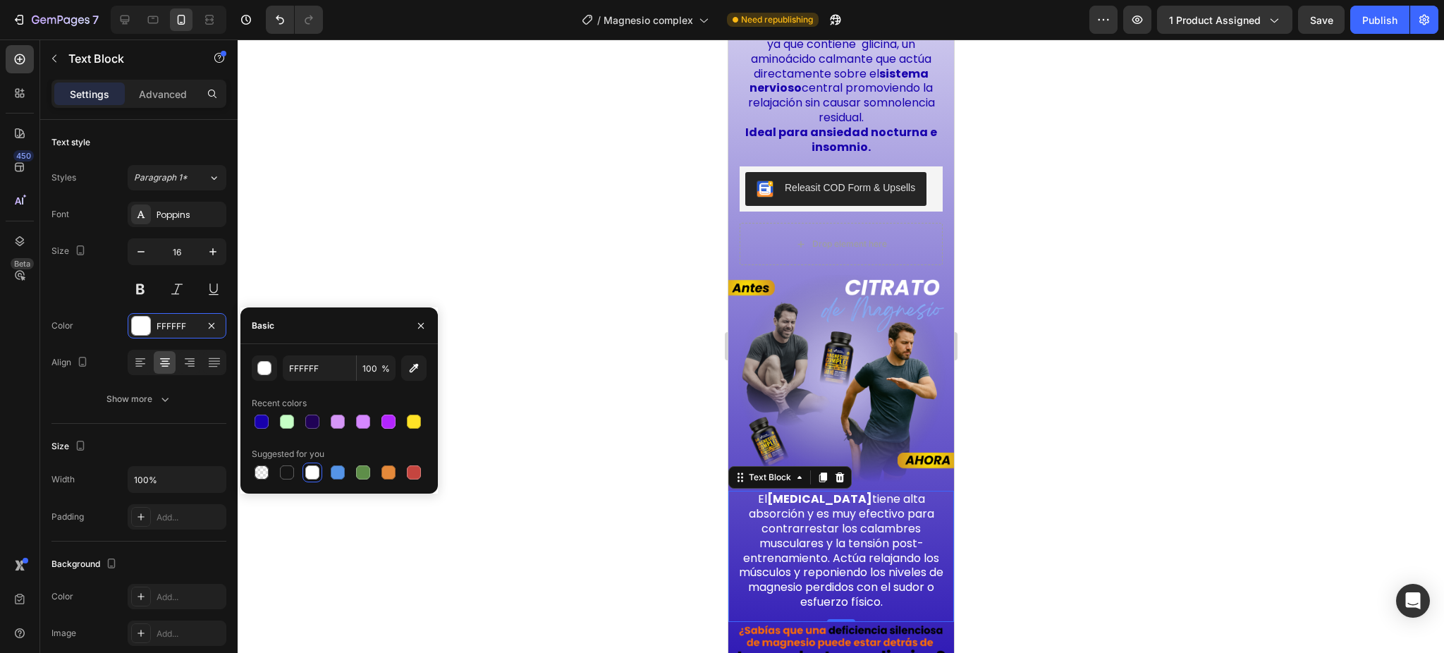
click at [1002, 477] on div at bounding box center [841, 345] width 1207 height 613
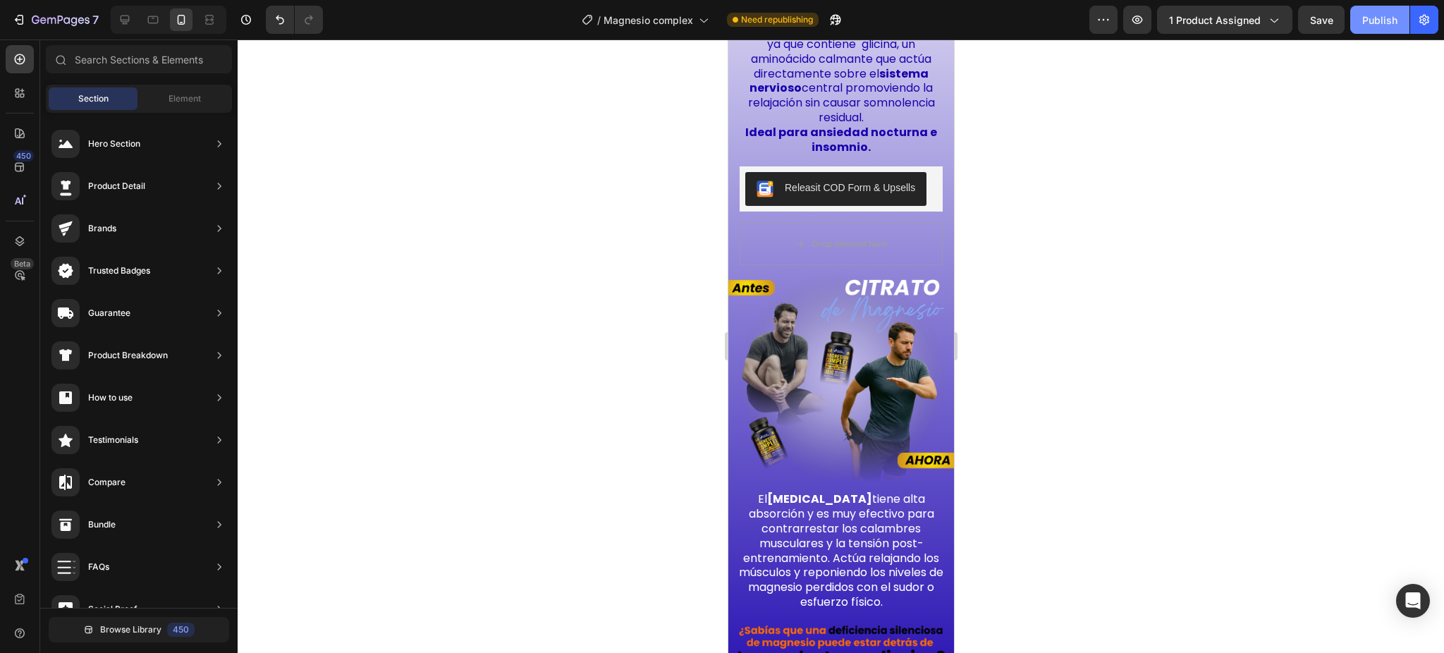
click at [1369, 29] on button "Publish" at bounding box center [1379, 20] width 59 height 28
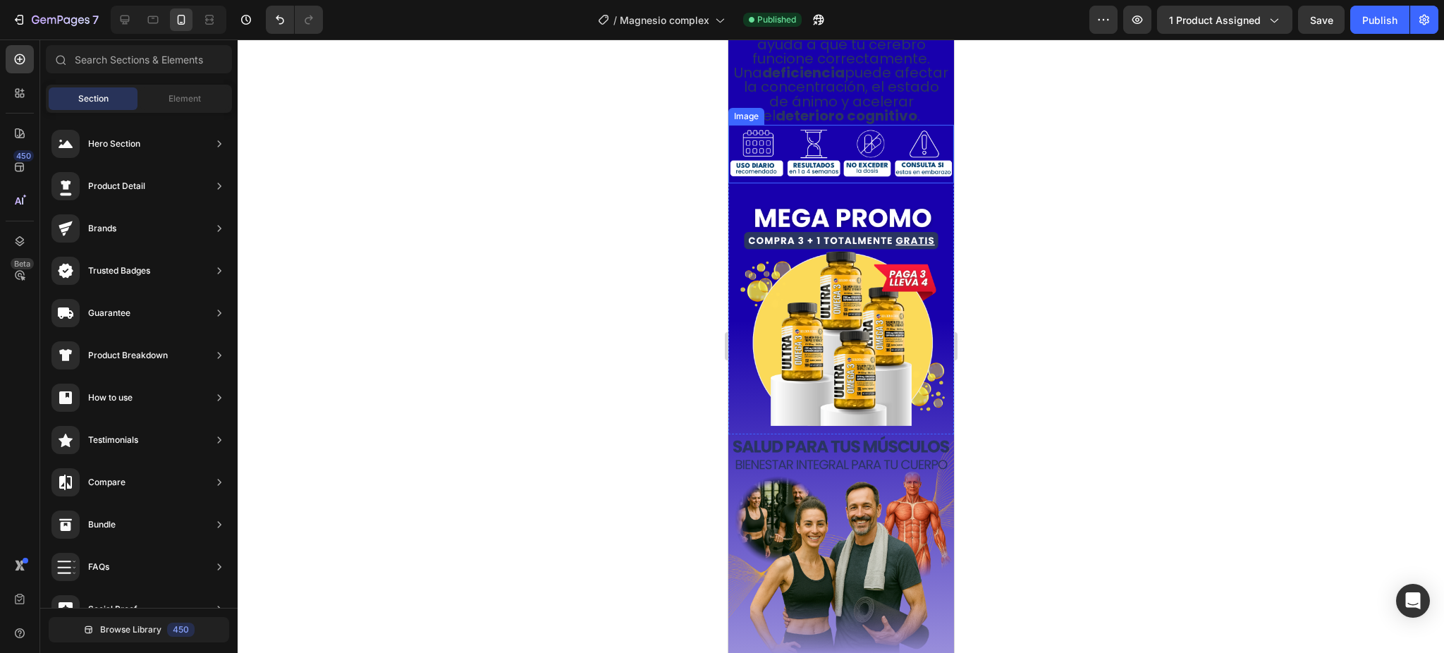
scroll to position [2101, 0]
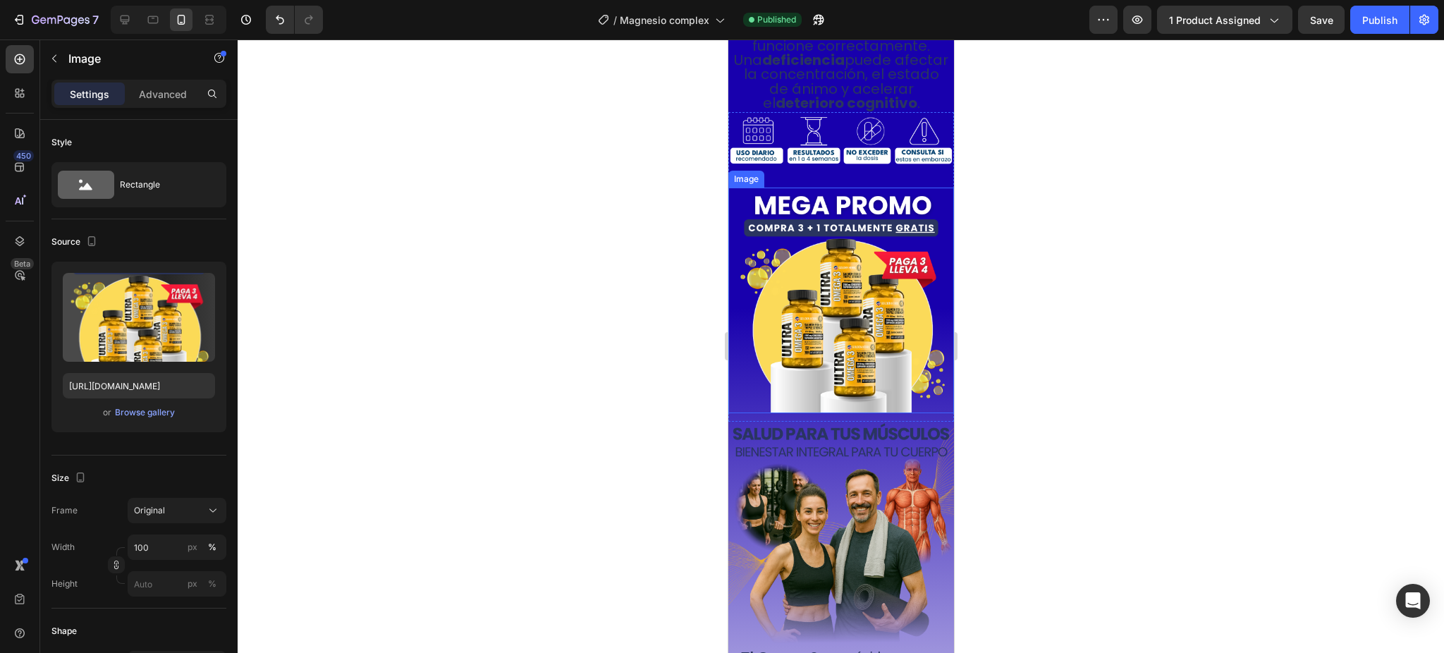
click at [813, 317] on img at bounding box center [841, 301] width 226 height 226
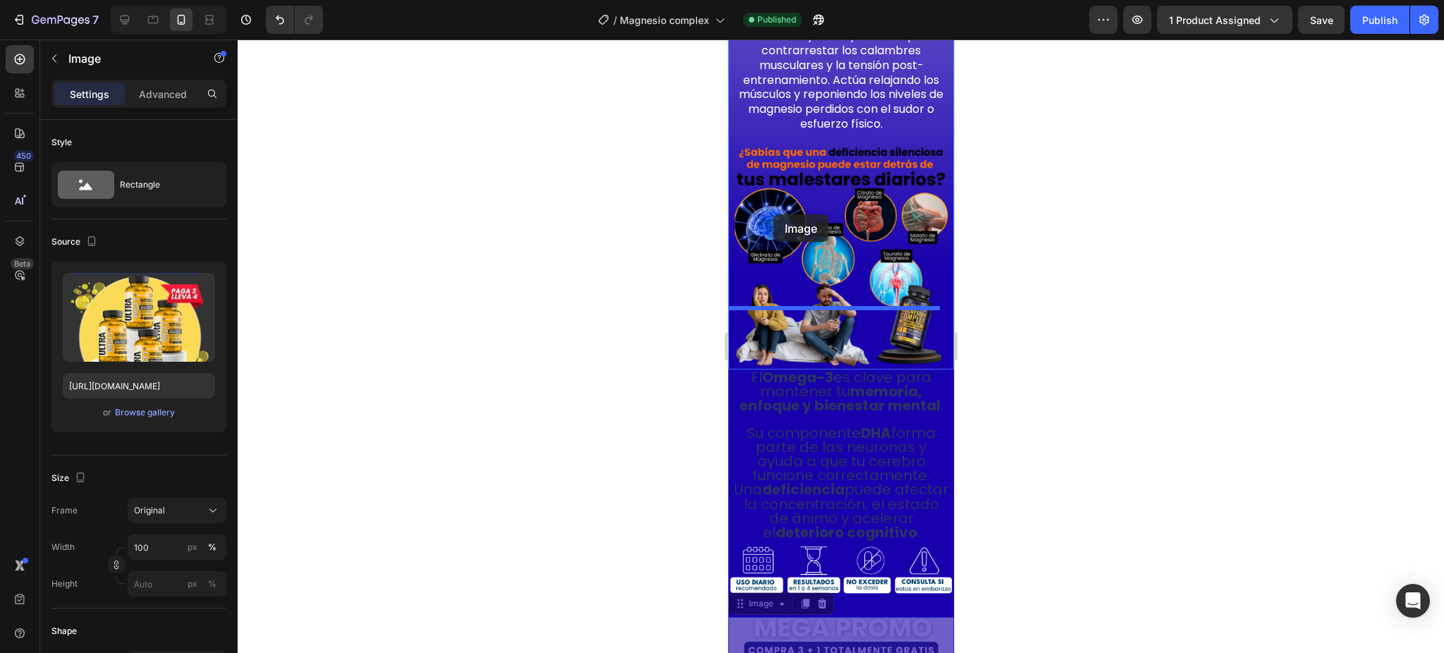
scroll to position [1631, 0]
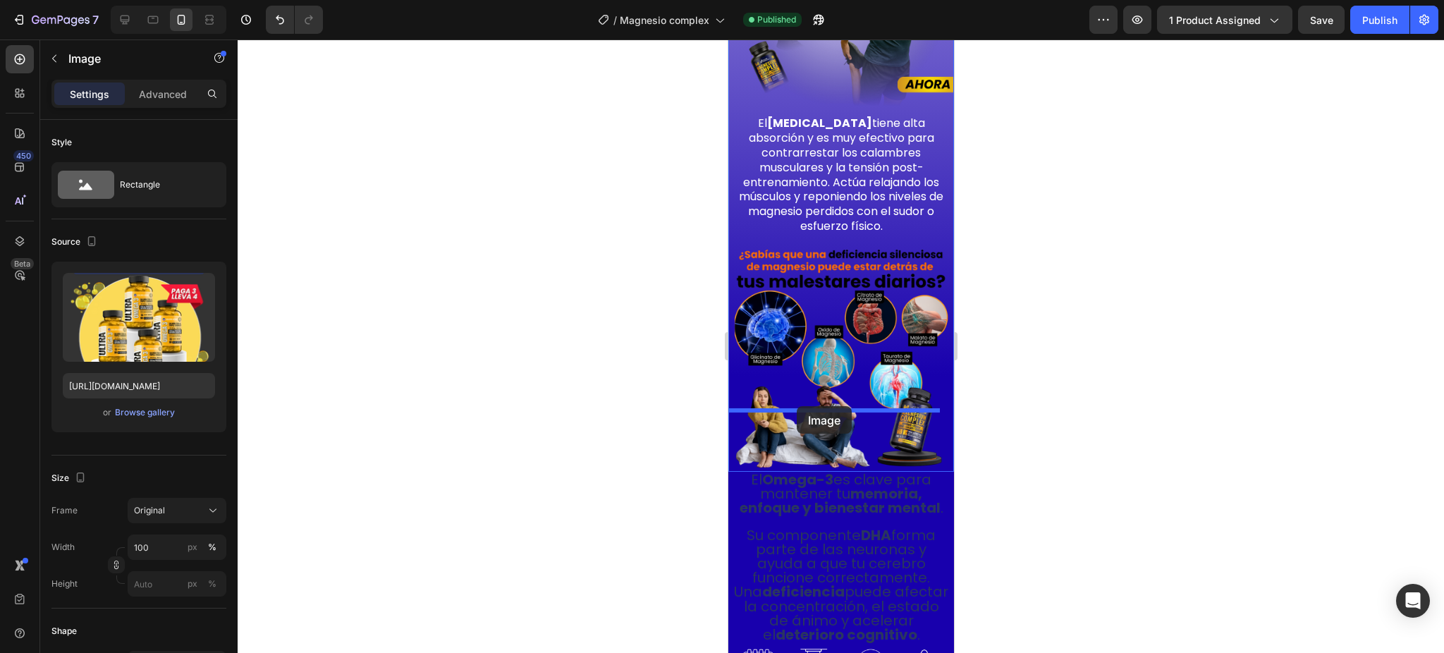
drag, startPoint x: 740, startPoint y: 190, endPoint x: 796, endPoint y: 406, distance: 223.7
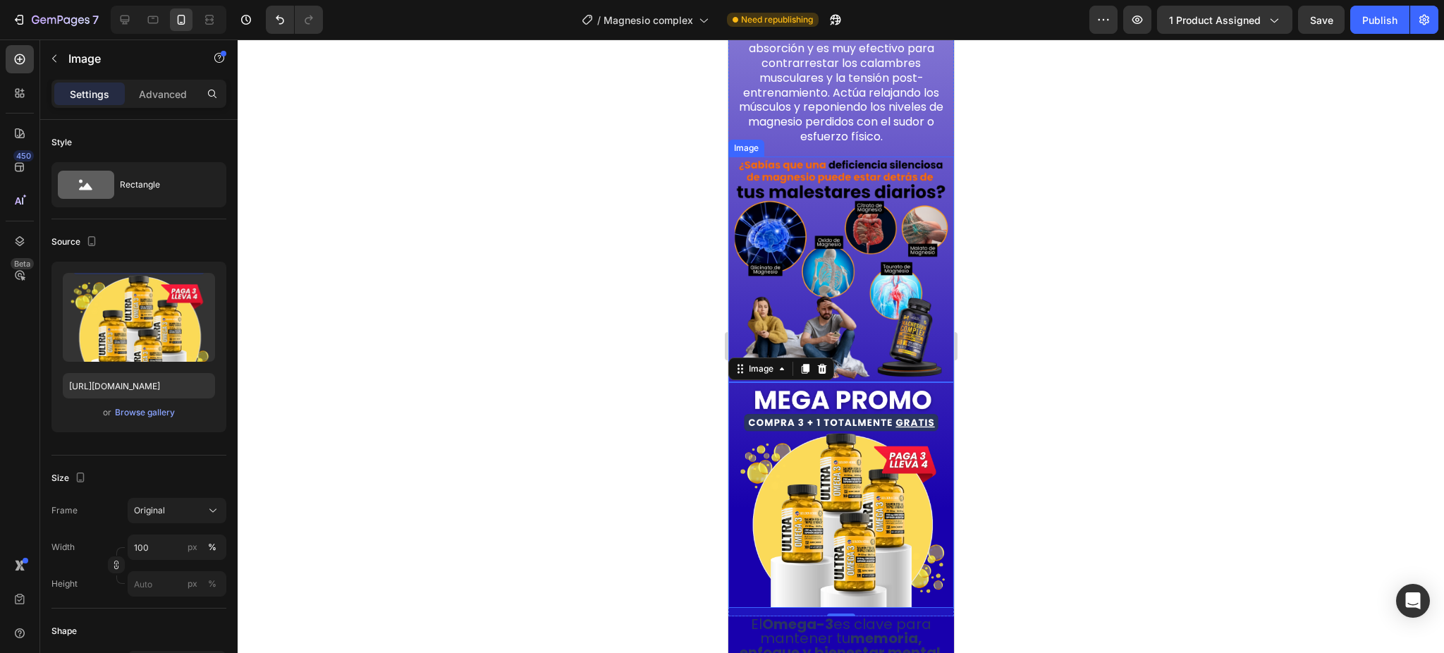
scroll to position [1725, 0]
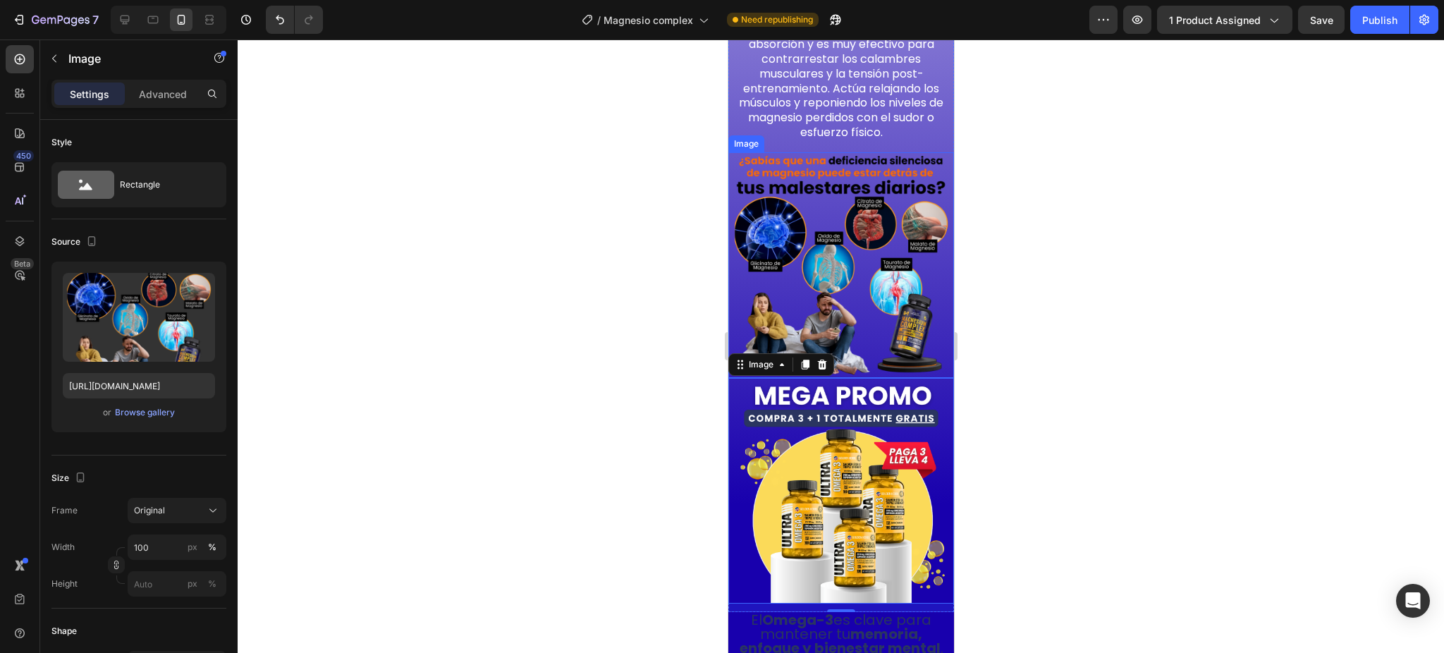
click at [807, 243] on img at bounding box center [841, 265] width 226 height 226
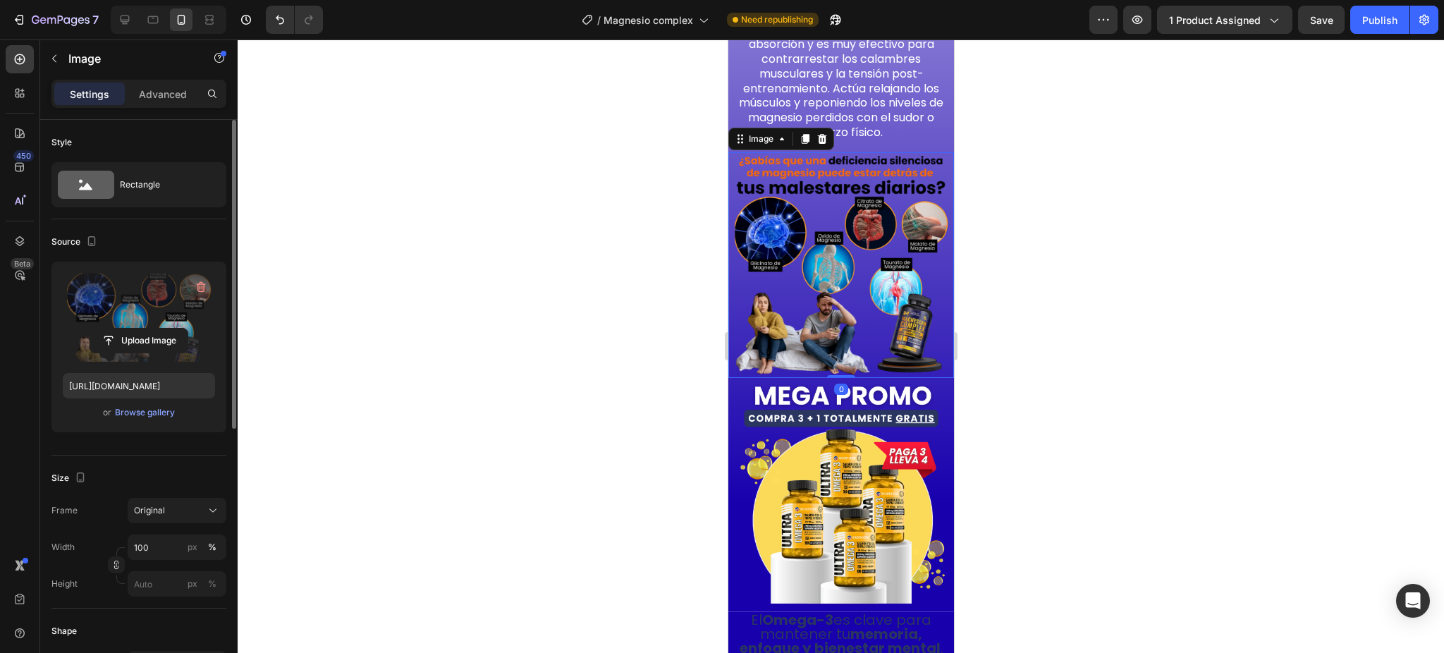
click at [97, 292] on label at bounding box center [139, 317] width 152 height 89
click at [97, 329] on input "file" at bounding box center [138, 341] width 97 height 24
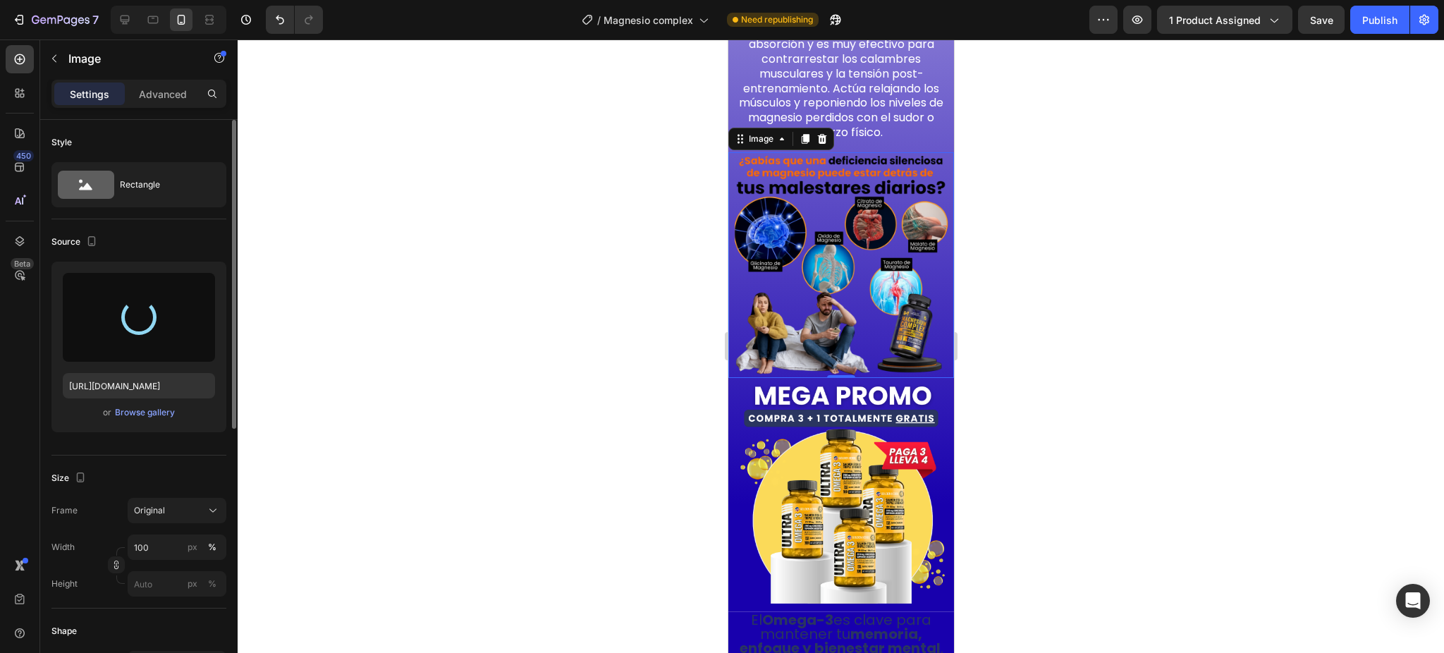
type input "[URL][DOMAIN_NAME]"
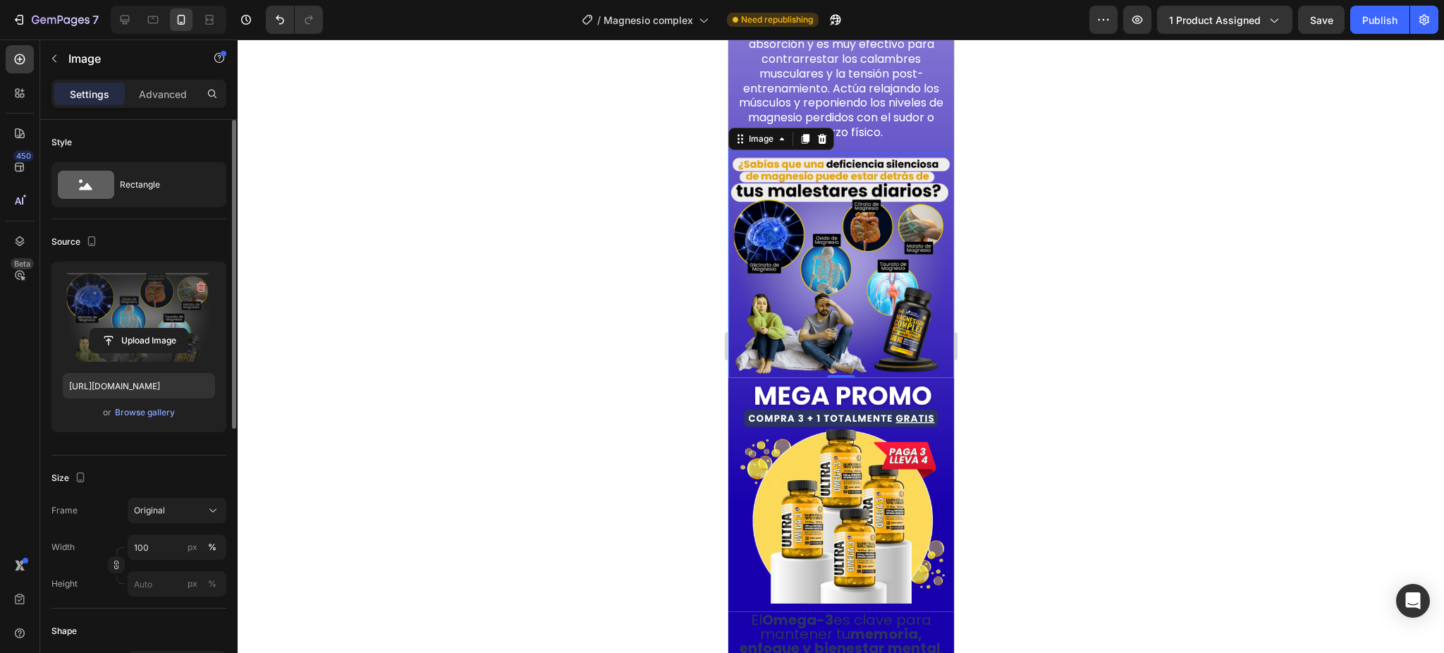
click at [1112, 343] on div at bounding box center [841, 345] width 1207 height 613
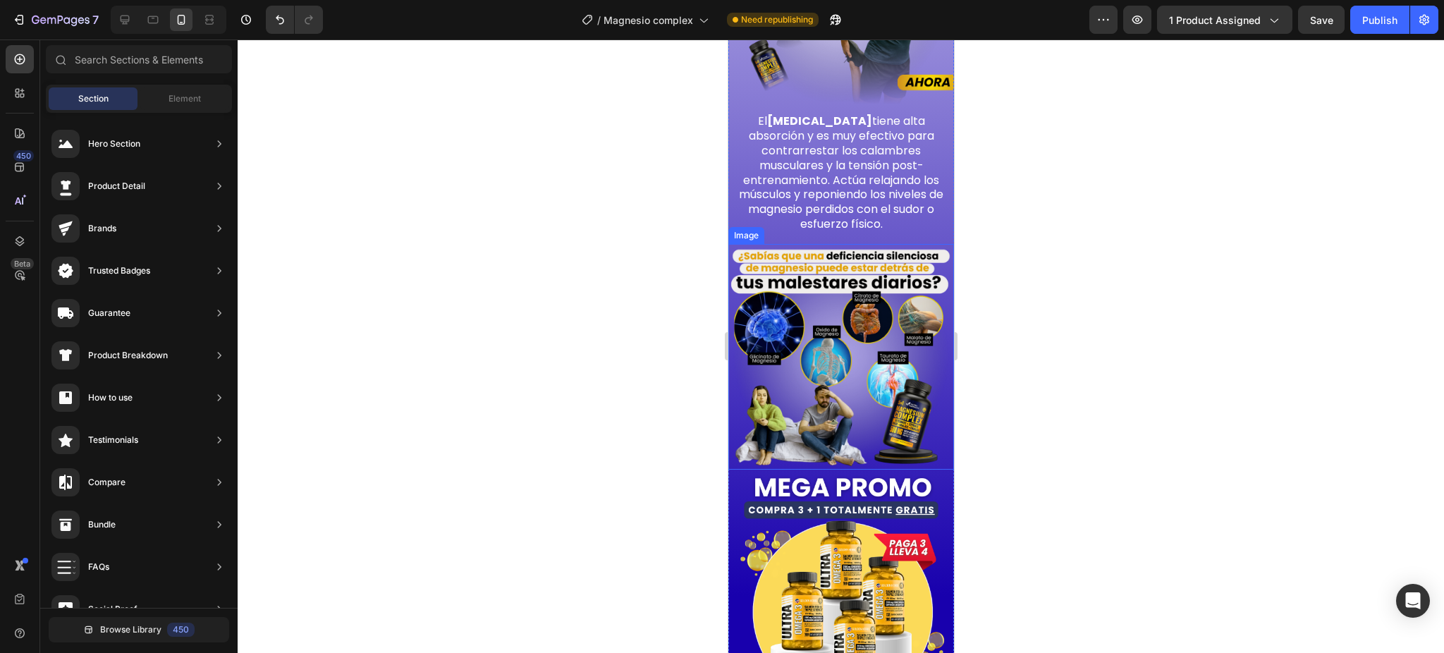
scroll to position [1819, 0]
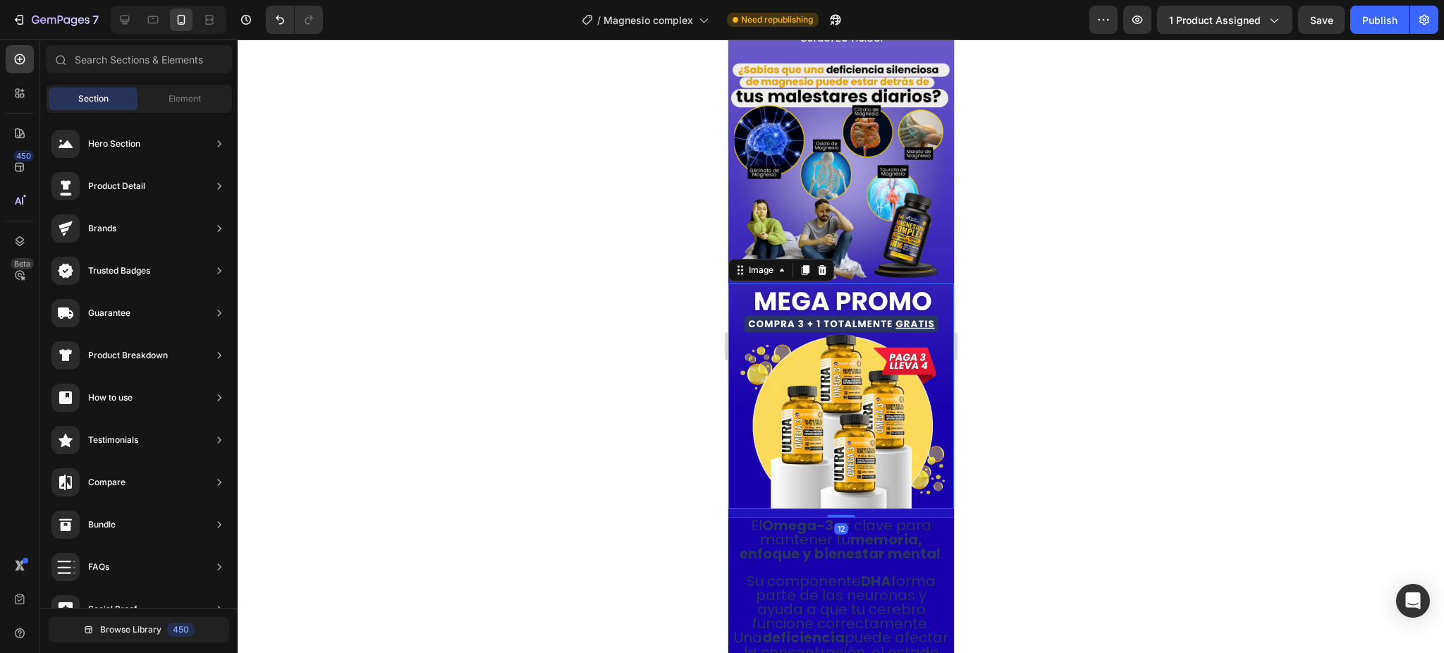
click at [894, 358] on img at bounding box center [841, 396] width 226 height 226
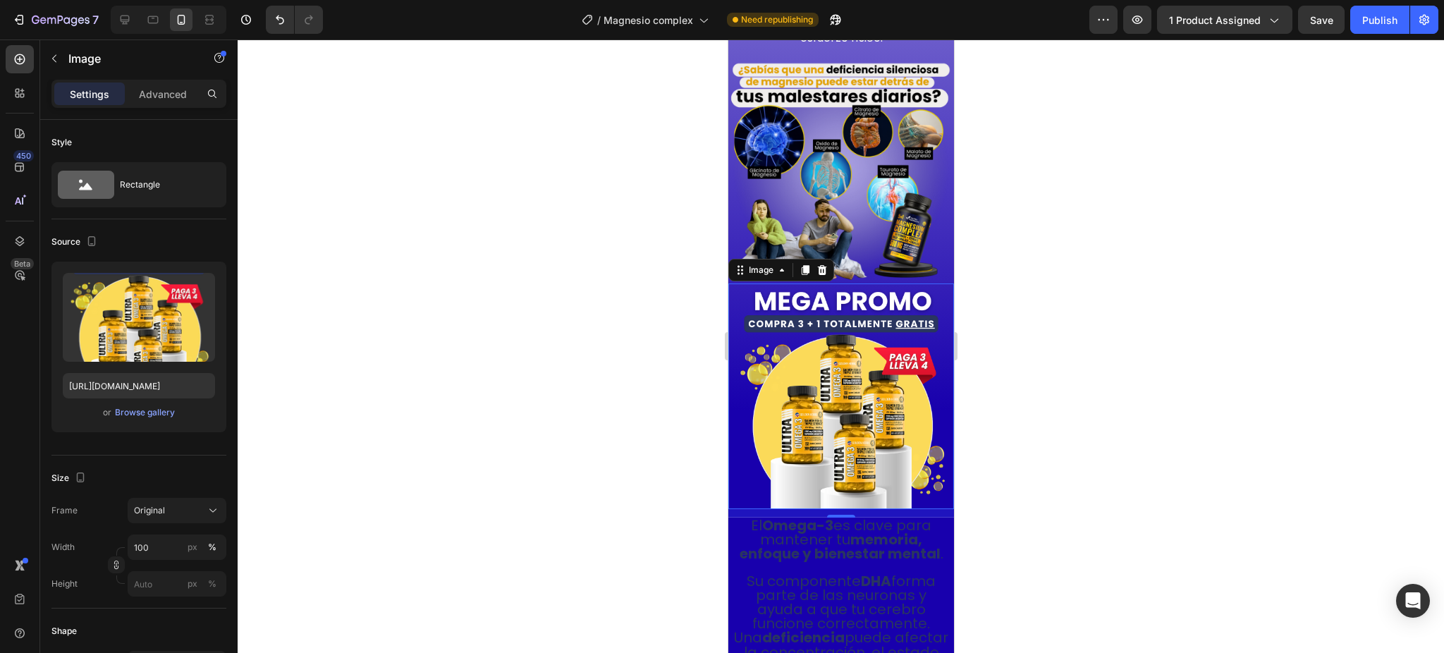
click at [831, 327] on img at bounding box center [841, 396] width 226 height 226
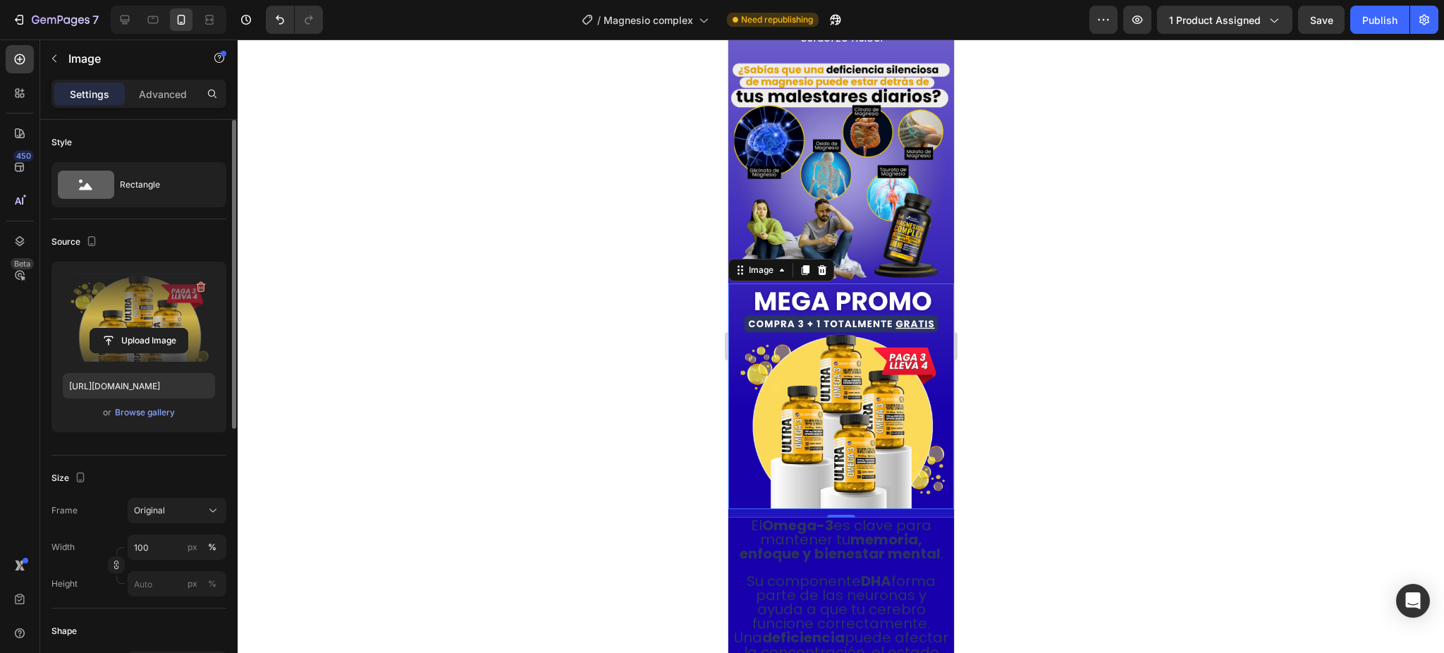
click at [70, 305] on label at bounding box center [139, 317] width 152 height 89
click at [90, 329] on input "file" at bounding box center [138, 341] width 97 height 24
type input "[URL][DOMAIN_NAME]"
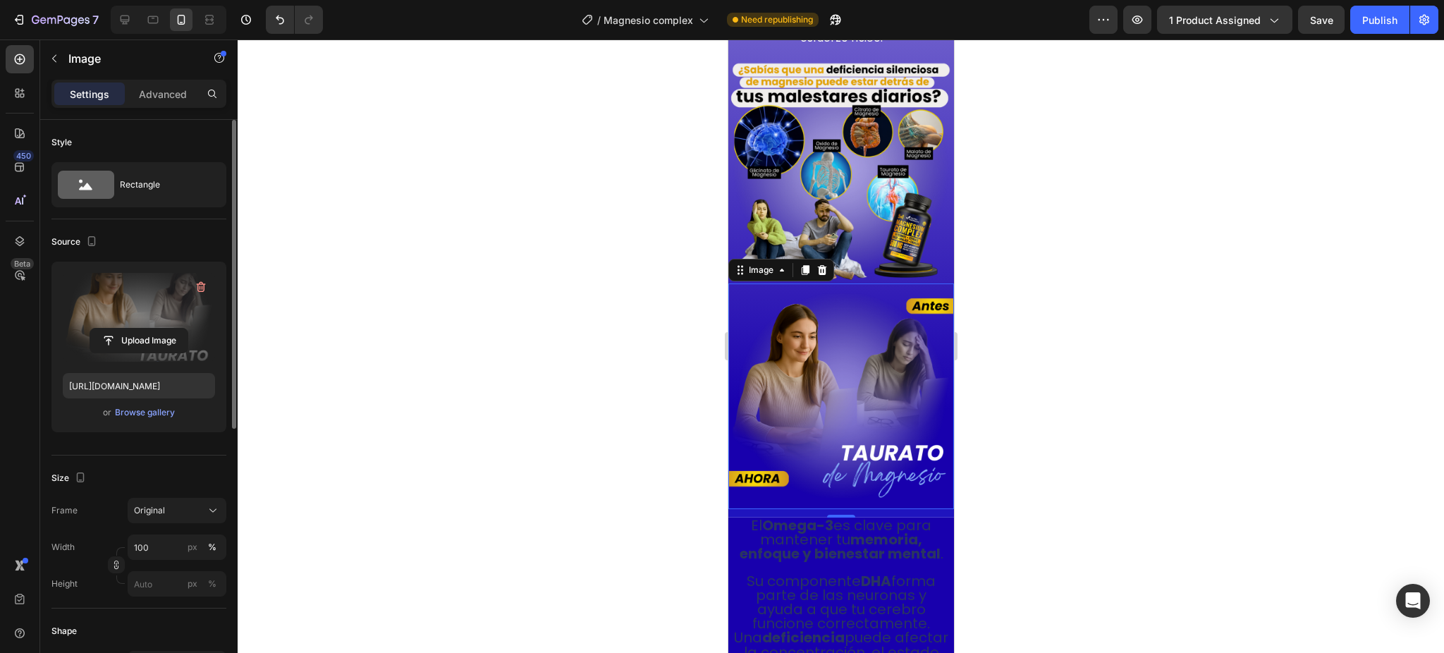
click at [1062, 401] on div at bounding box center [841, 345] width 1207 height 613
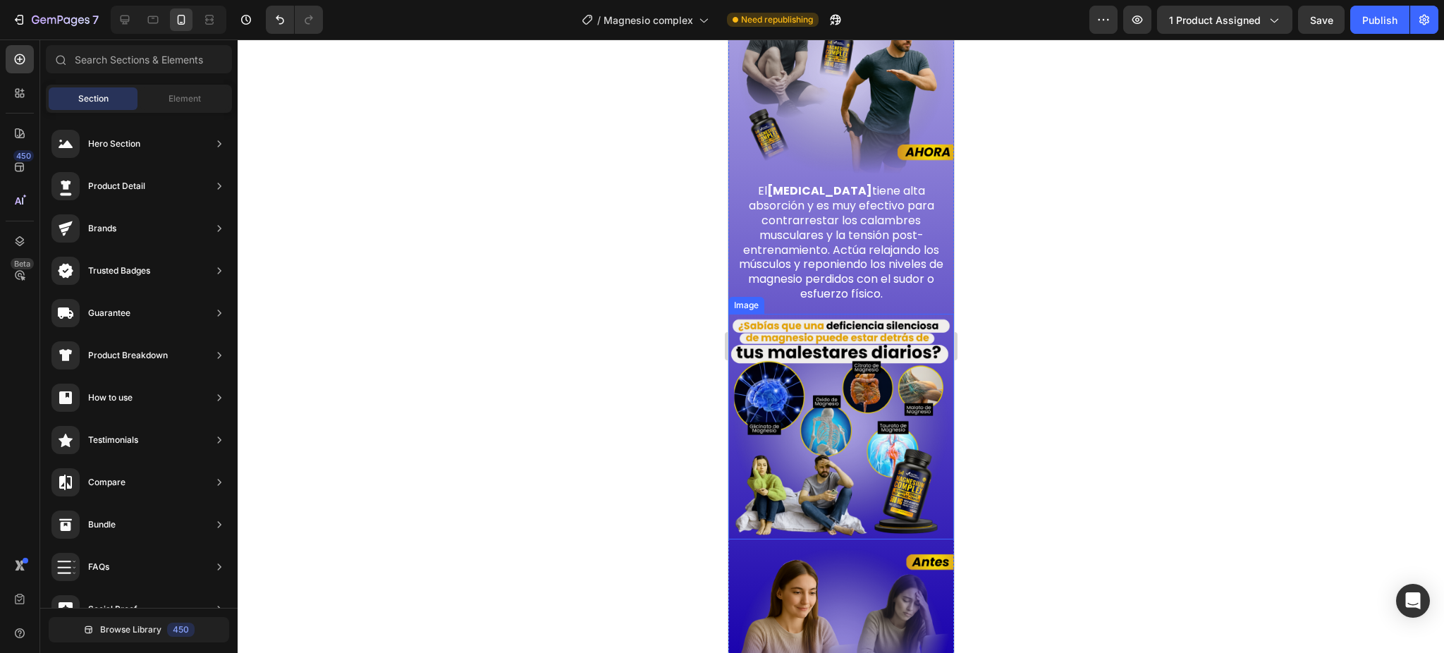
scroll to position [1537, 0]
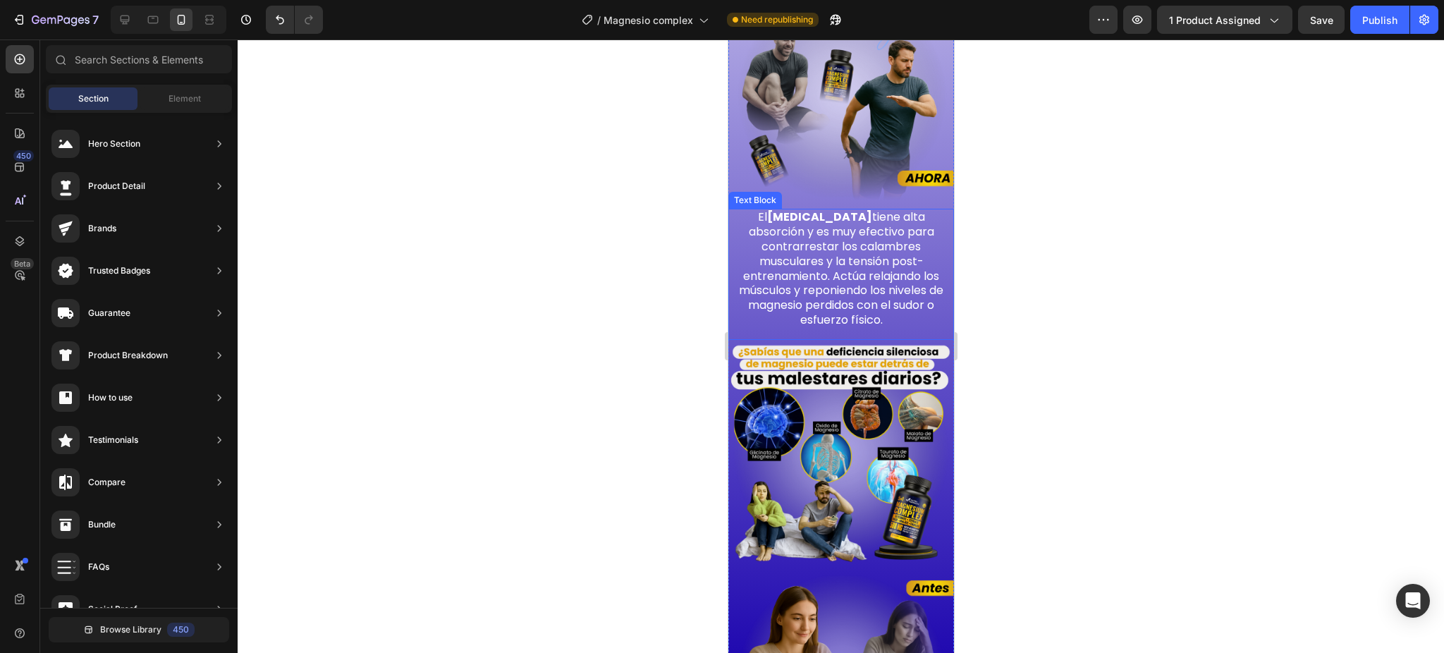
click at [821, 158] on div "Image" at bounding box center [841, 96] width 226 height 226
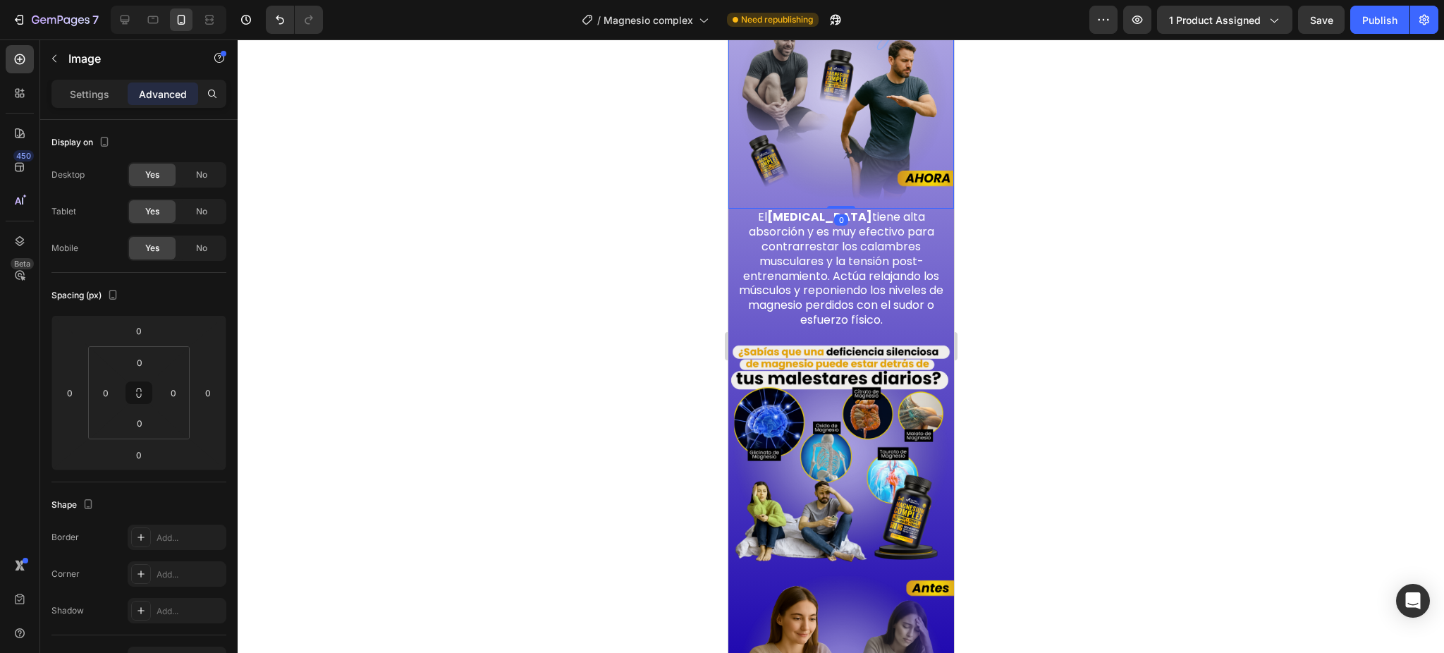
click at [819, 209] on strong "[MEDICAL_DATA]" at bounding box center [819, 217] width 105 height 16
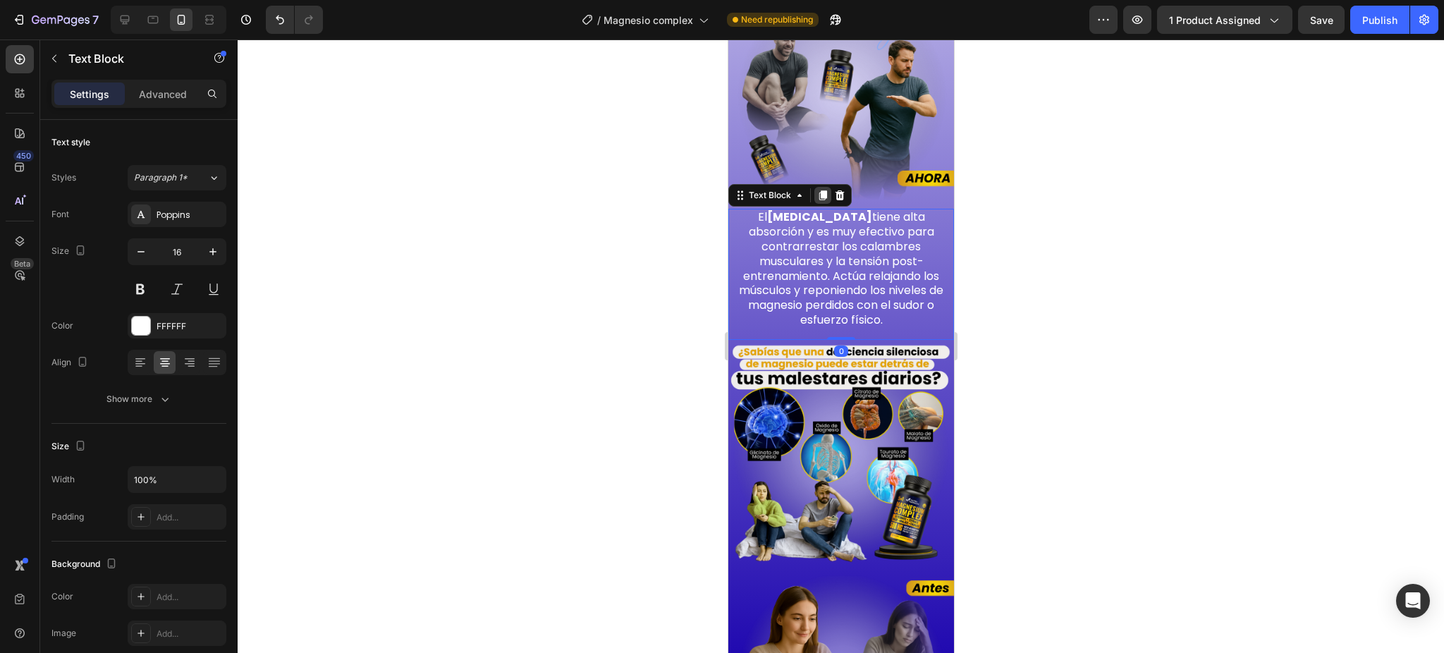
click at [817, 187] on div at bounding box center [822, 195] width 17 height 17
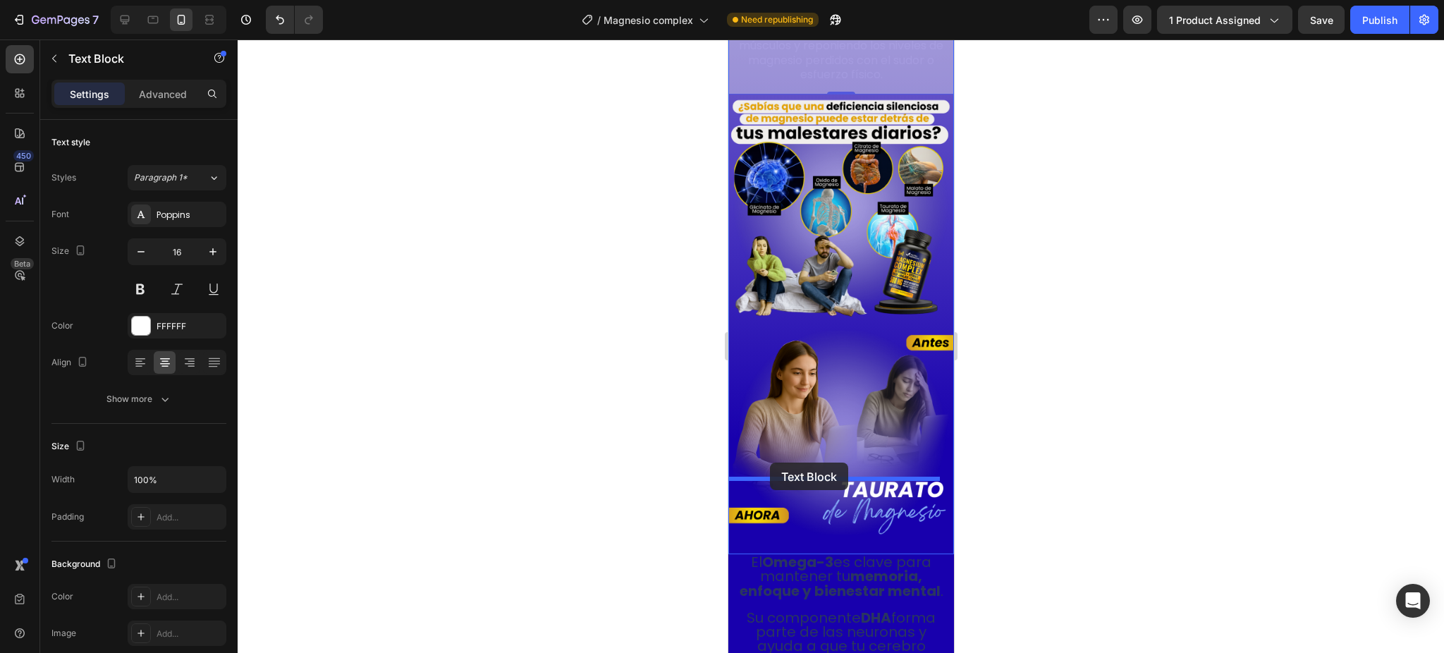
drag, startPoint x: 735, startPoint y: 285, endPoint x: 769, endPoint y: 463, distance: 180.9
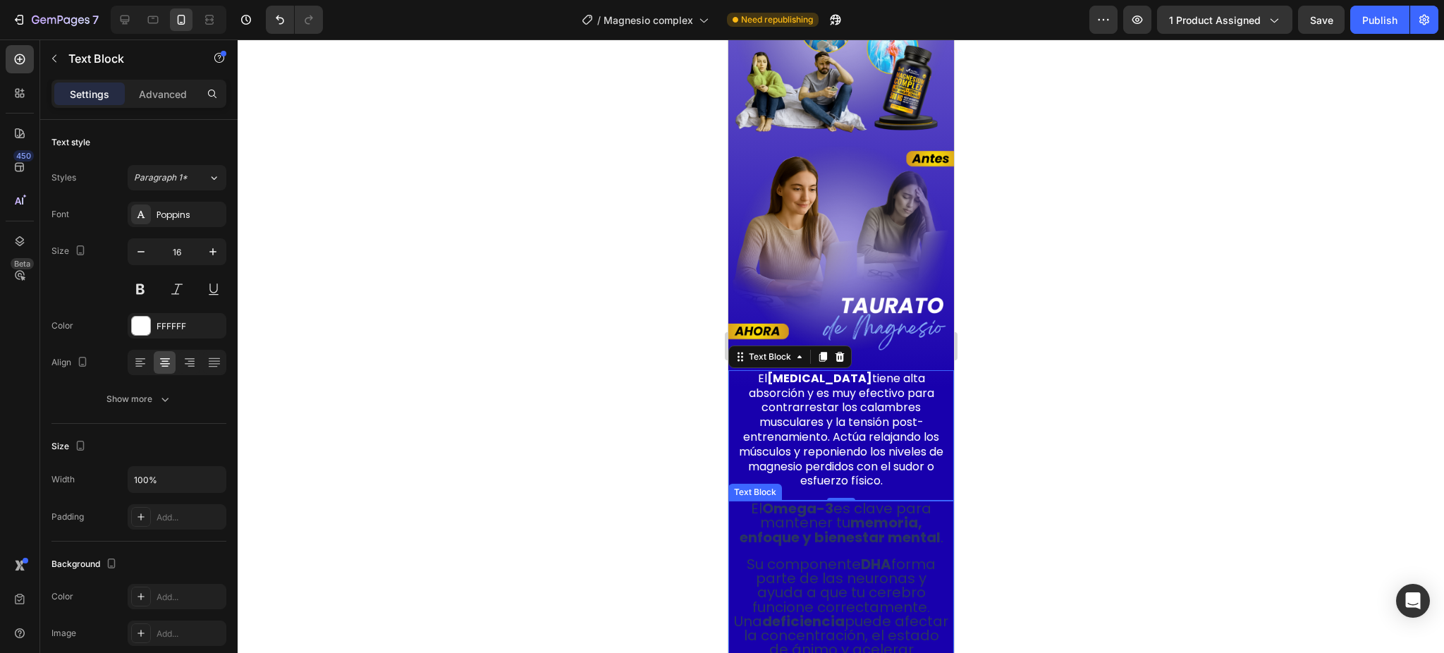
scroll to position [1970, 0]
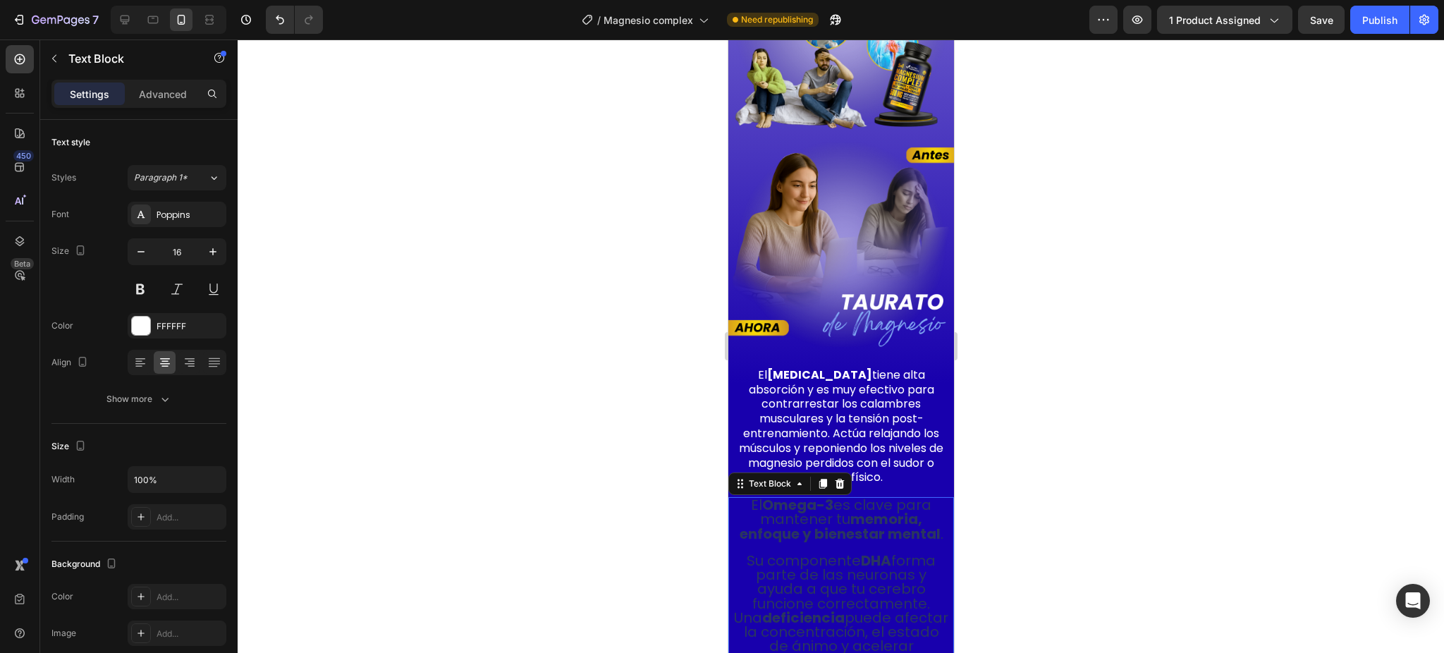
click at [822, 542] on p "Su componente DHA forma parte de las neuronas y ayuda a que tu cerebro funcione…" at bounding box center [841, 605] width 216 height 127
click at [842, 479] on icon at bounding box center [839, 484] width 9 height 10
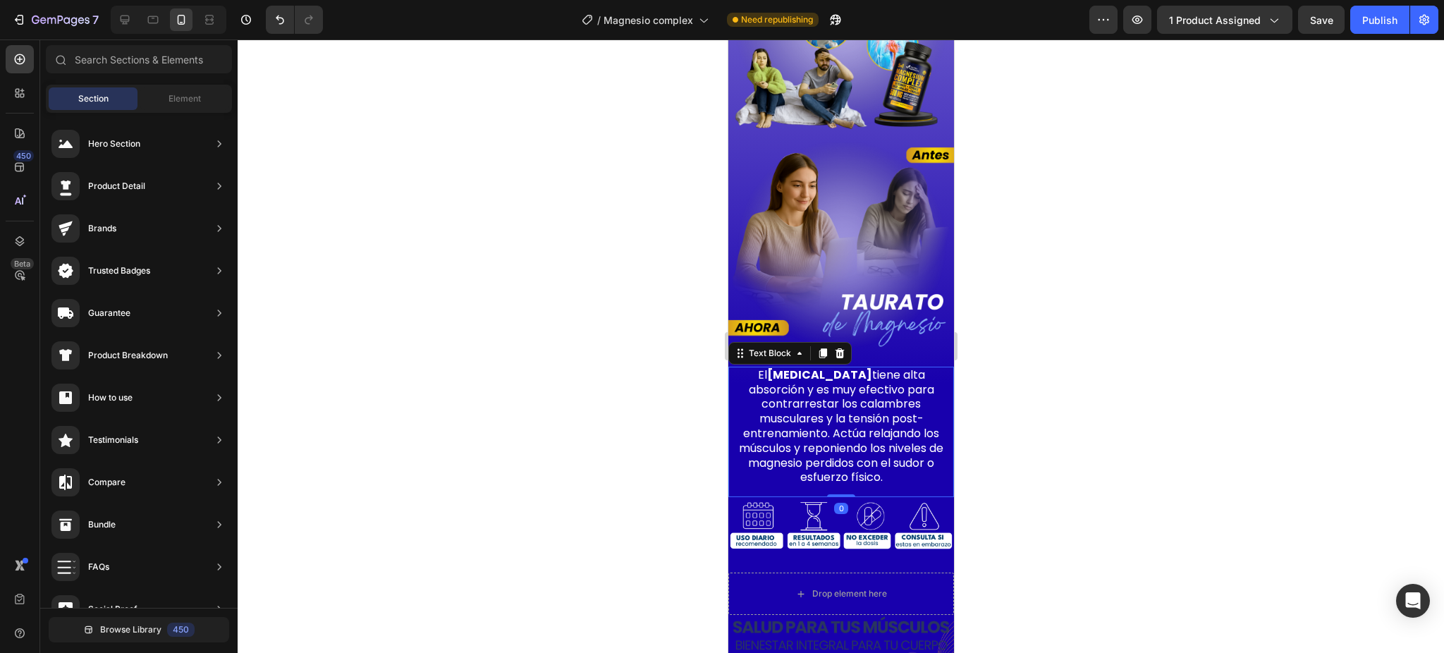
click at [804, 368] on p "El citrato de magnesio tiene alta absorción y es muy efectivo para contrarresta…" at bounding box center [840, 426] width 209 height 117
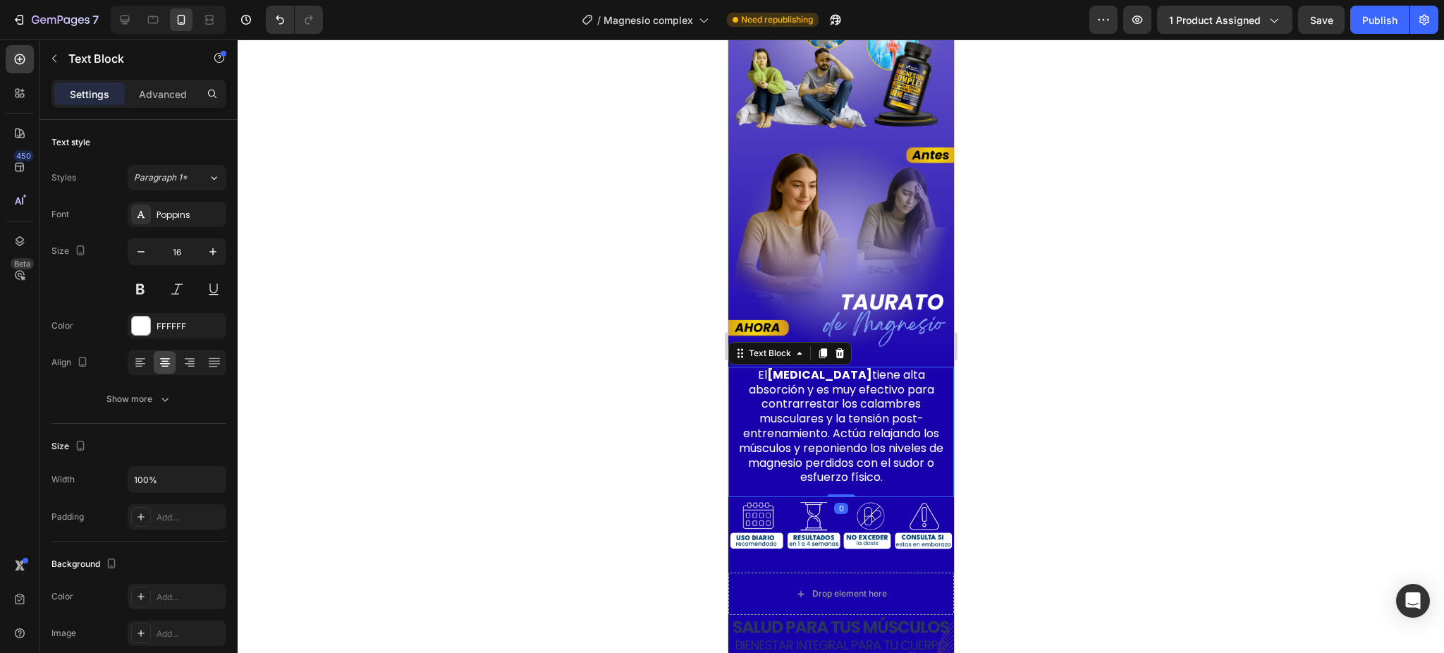
click at [804, 368] on p "El citrato de magnesio tiene alta absorción y es muy efectivo para contrarresta…" at bounding box center [840, 426] width 209 height 117
click at [1364, 22] on div "Publish" at bounding box center [1379, 20] width 35 height 15
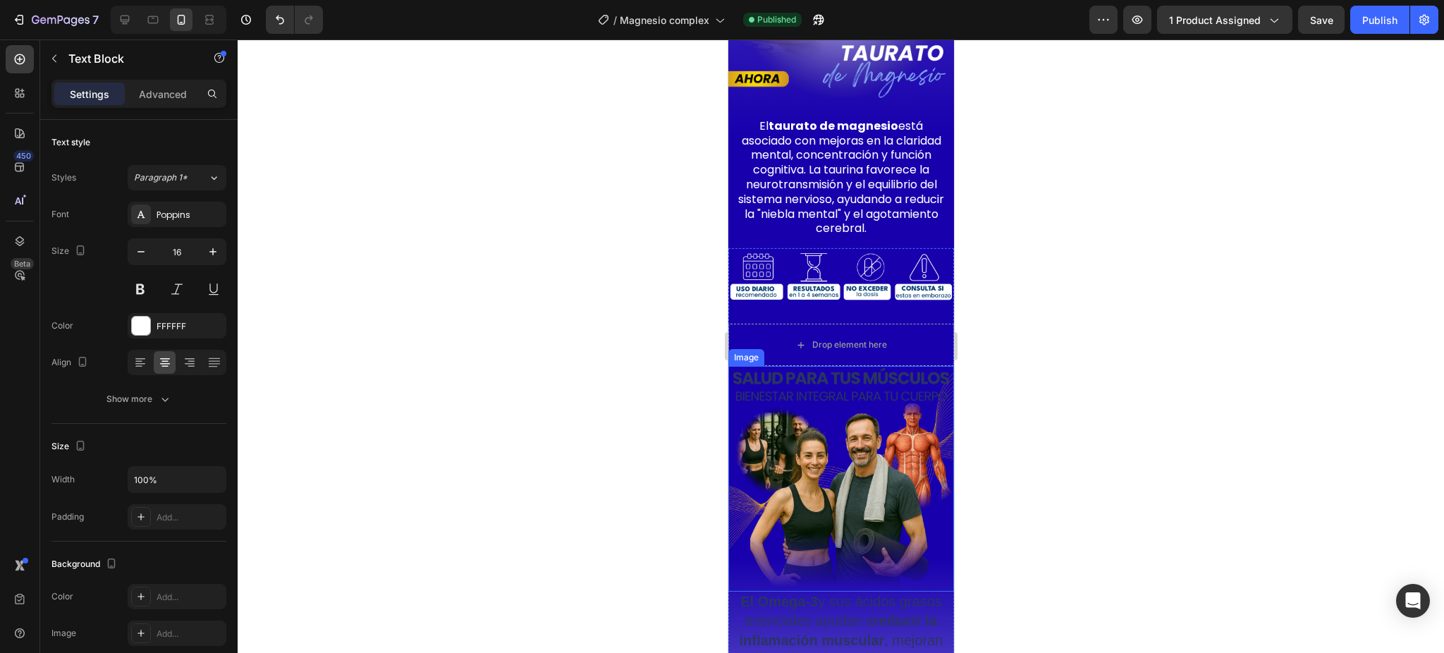
scroll to position [2252, 0]
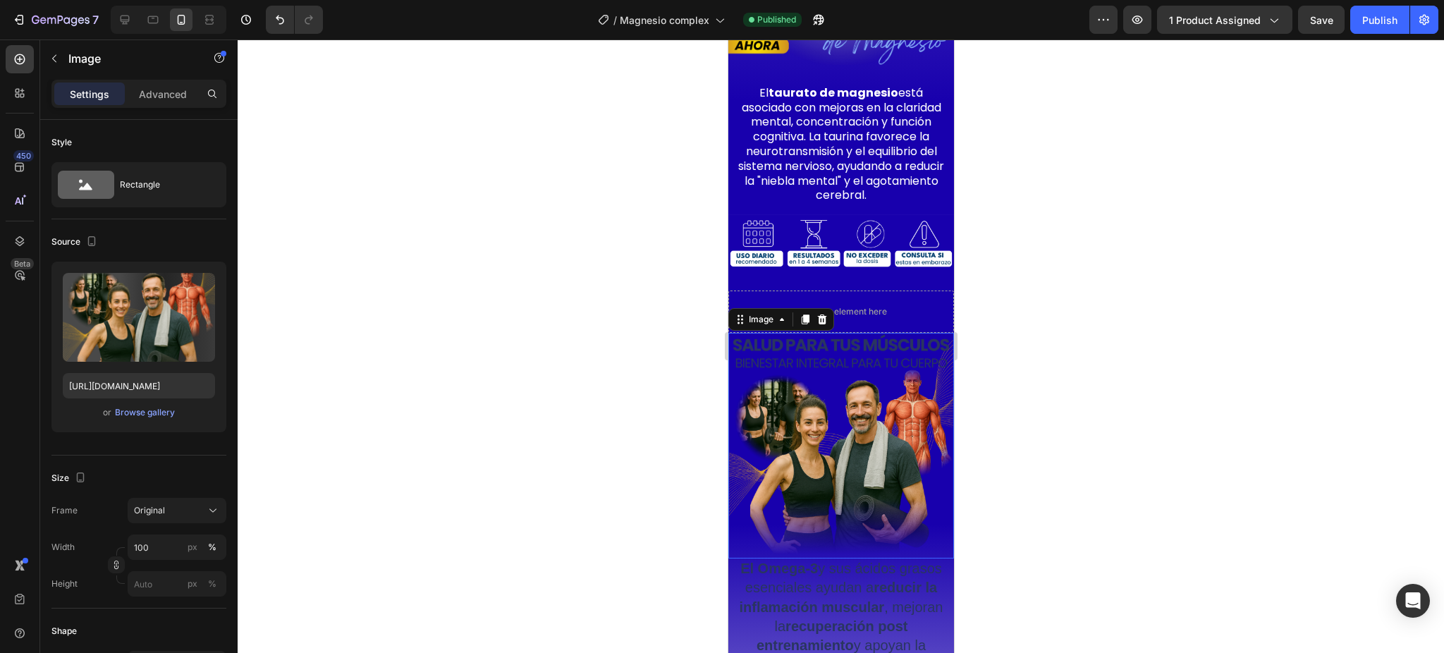
click at [812, 396] on img at bounding box center [841, 446] width 226 height 226
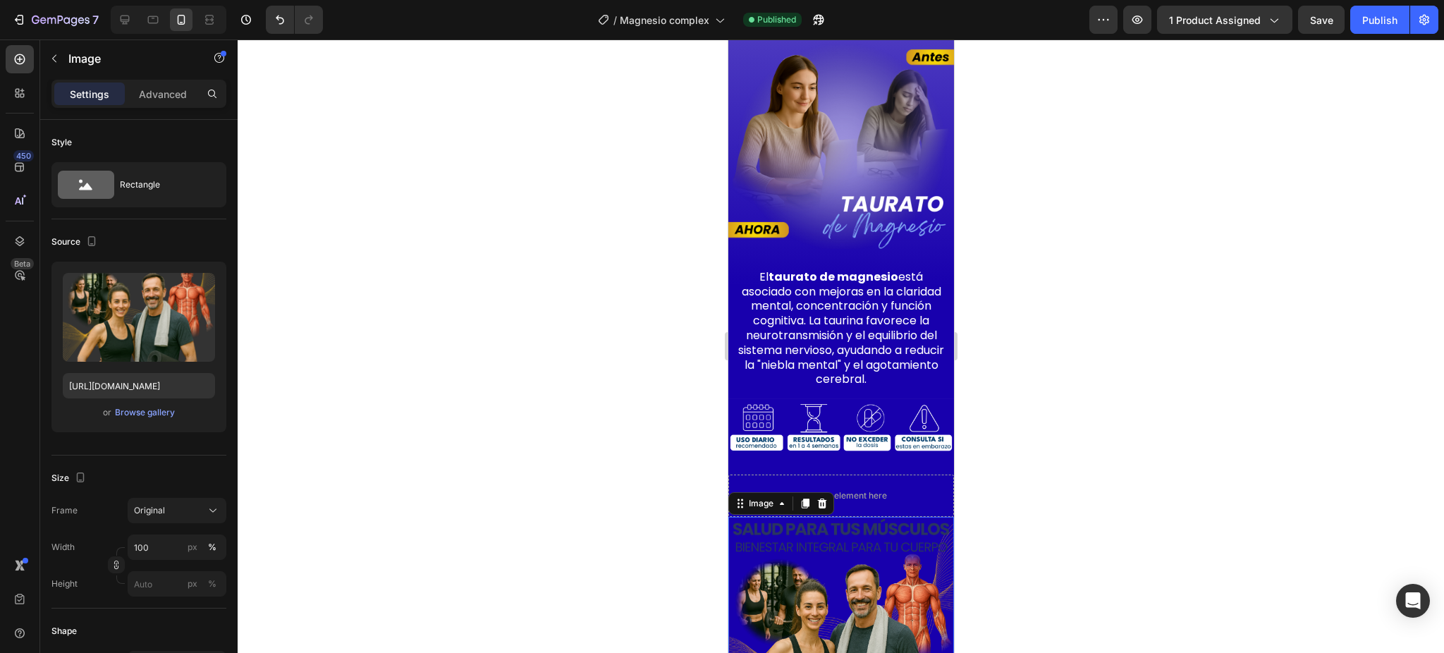
scroll to position [2065, 0]
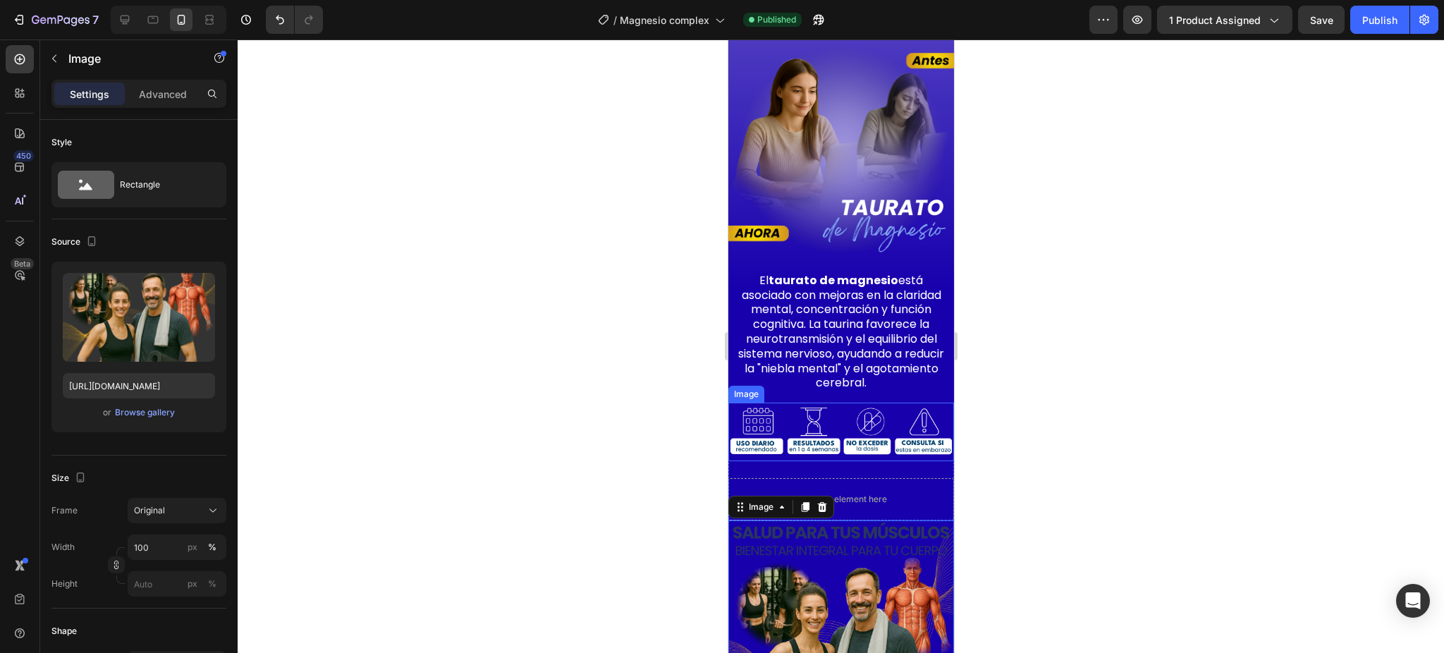
click at [774, 403] on img at bounding box center [841, 432] width 226 height 59
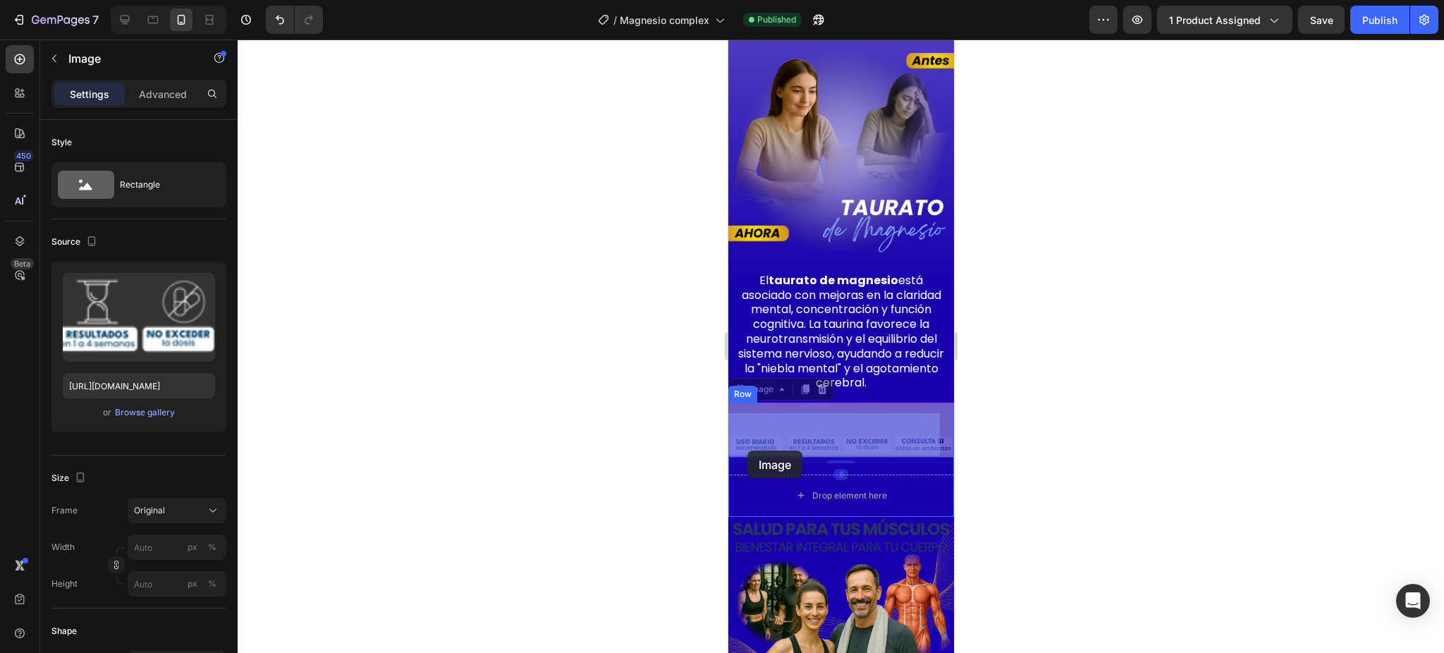
drag, startPoint x: 746, startPoint y: 332, endPoint x: 747, endPoint y: 451, distance: 118.5
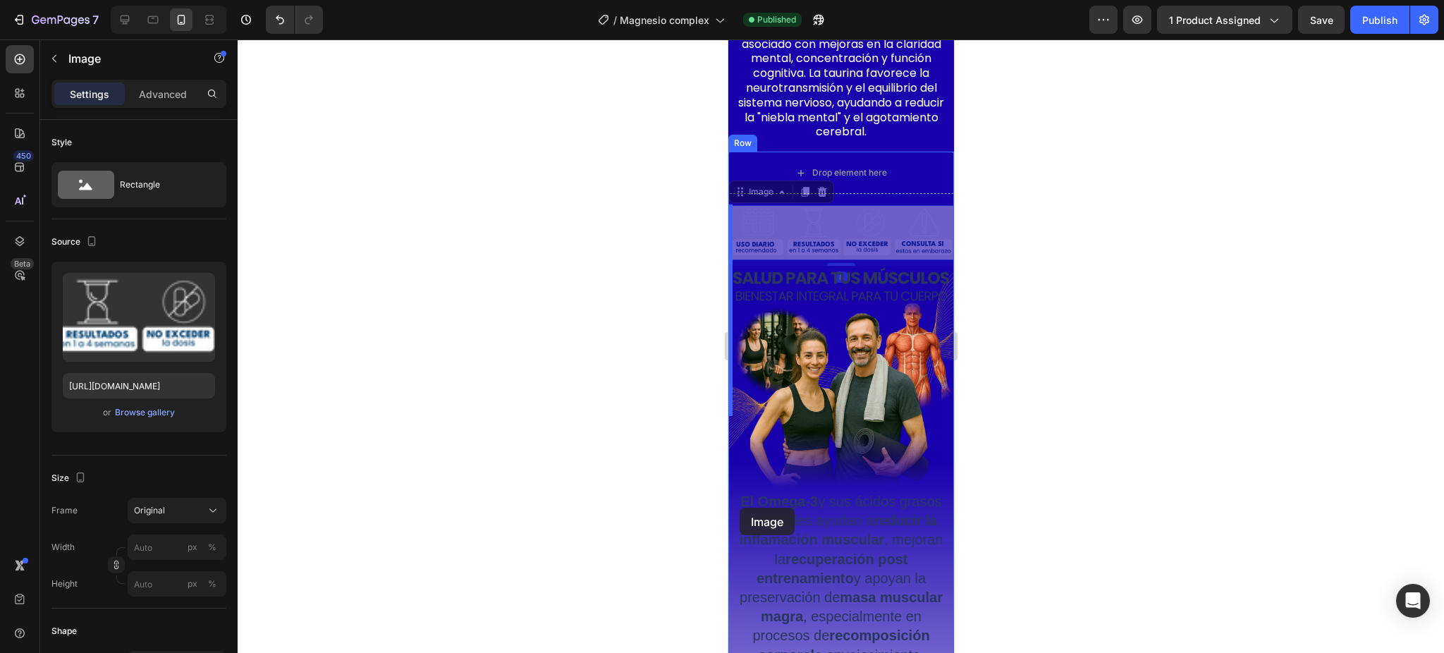
scroll to position [2347, 0]
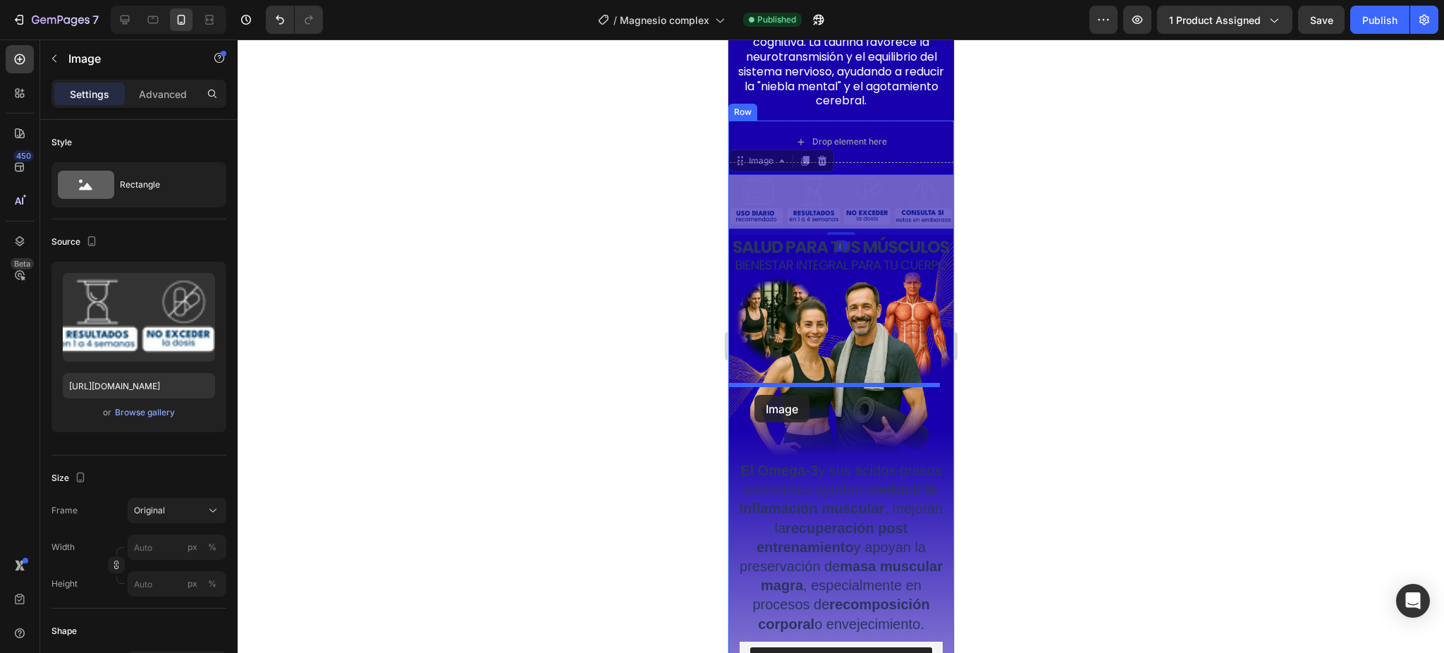
drag, startPoint x: 737, startPoint y: 387, endPoint x: 754, endPoint y: 395, distance: 18.6
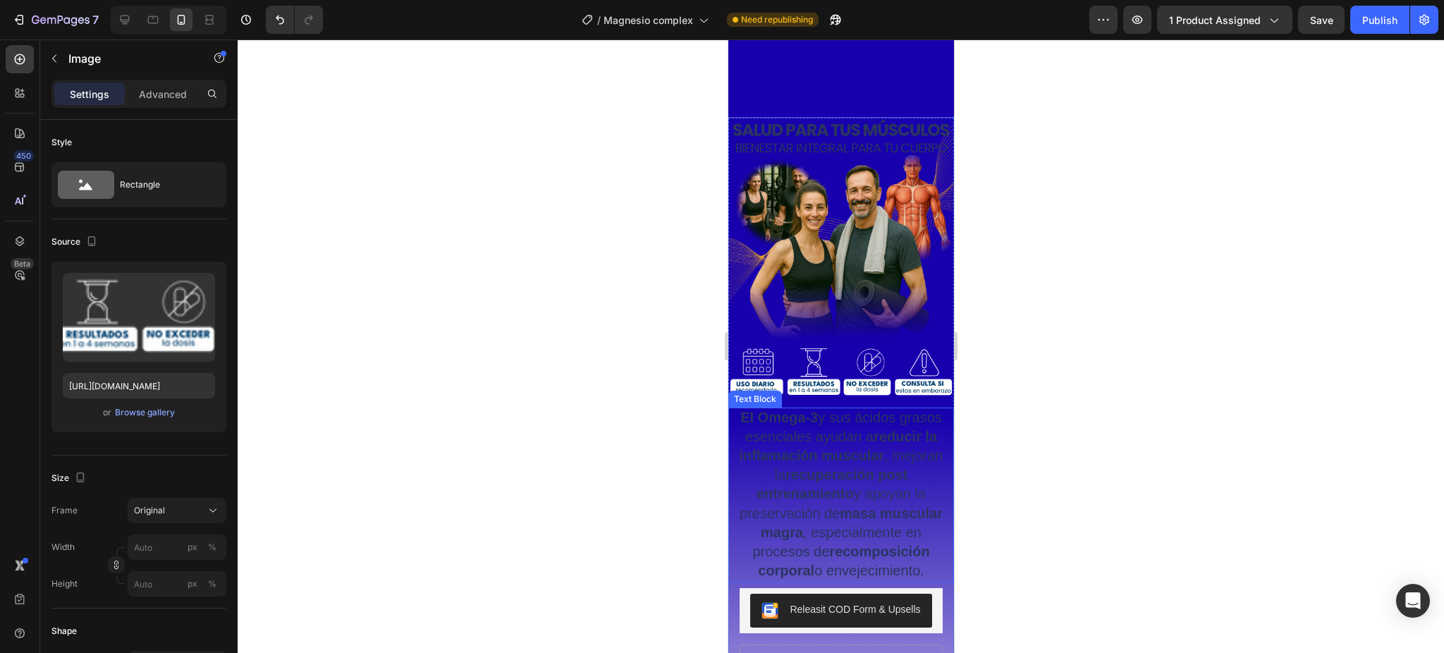
scroll to position [2252, 0]
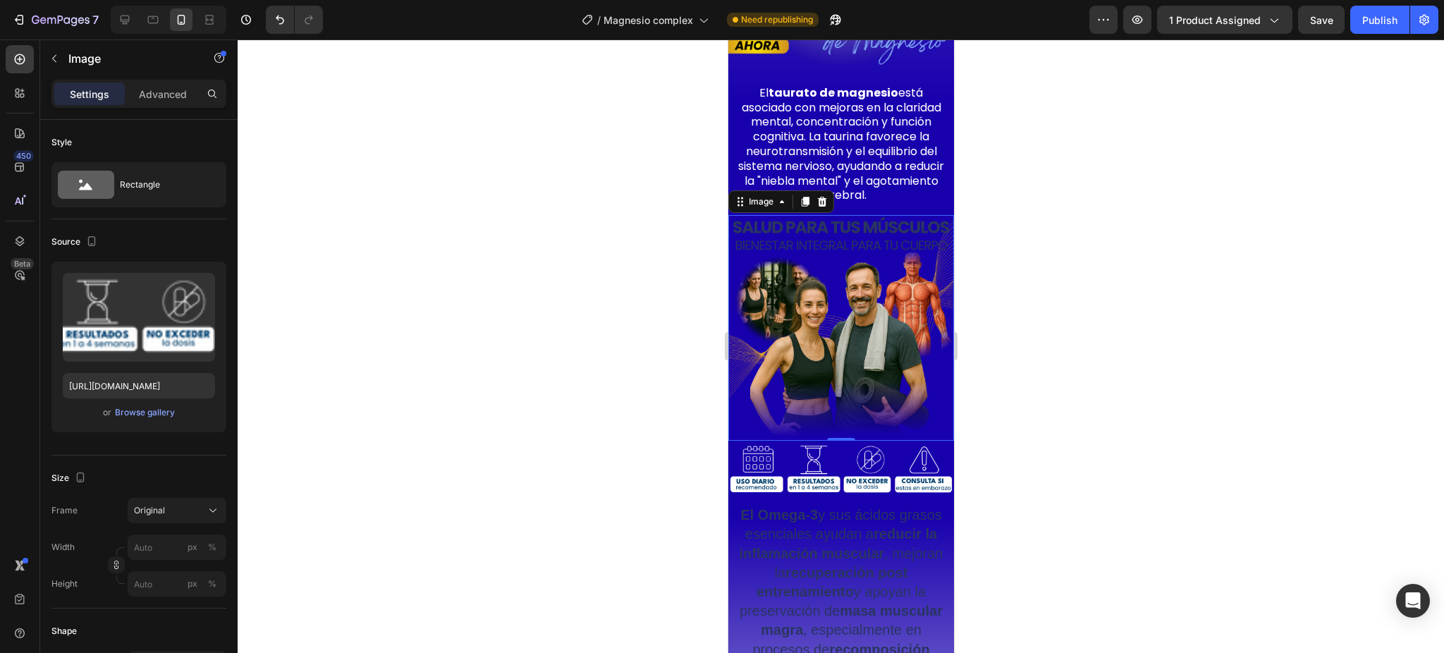
click at [831, 298] on img at bounding box center [841, 328] width 226 height 226
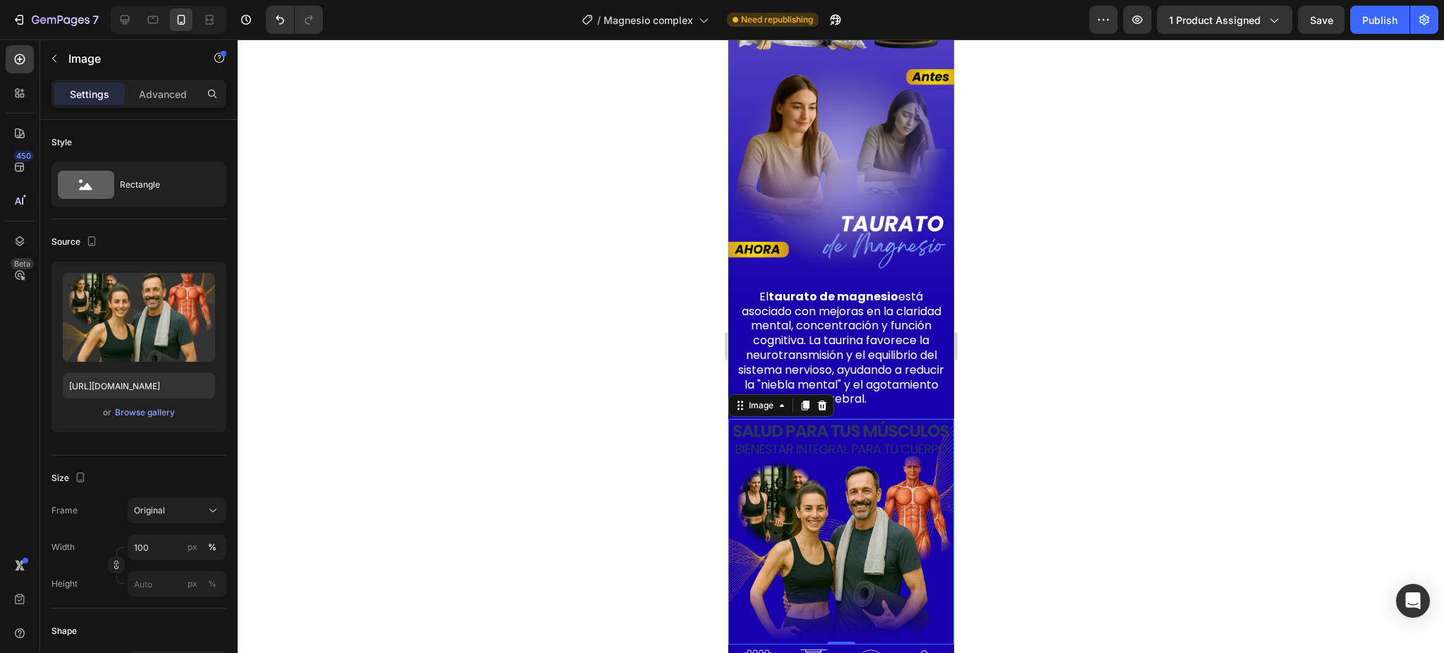
scroll to position [2065, 0]
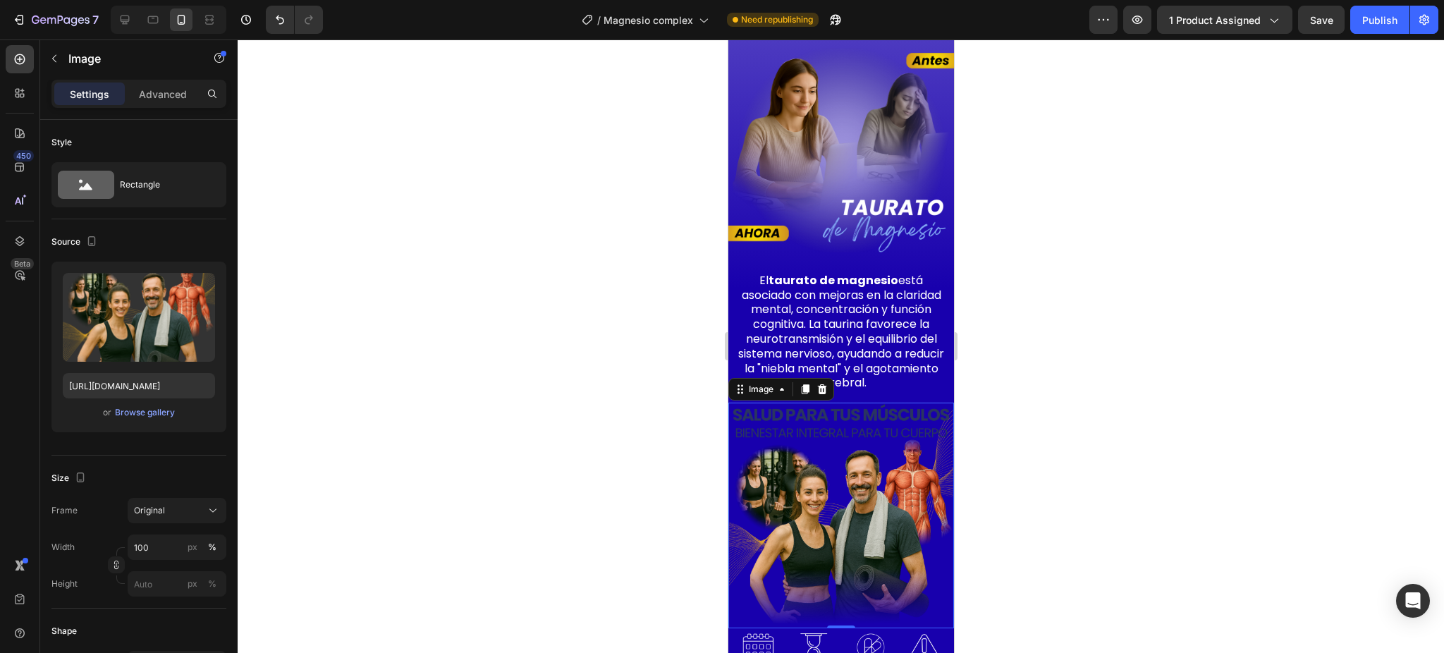
click at [842, 403] on img at bounding box center [841, 516] width 226 height 226
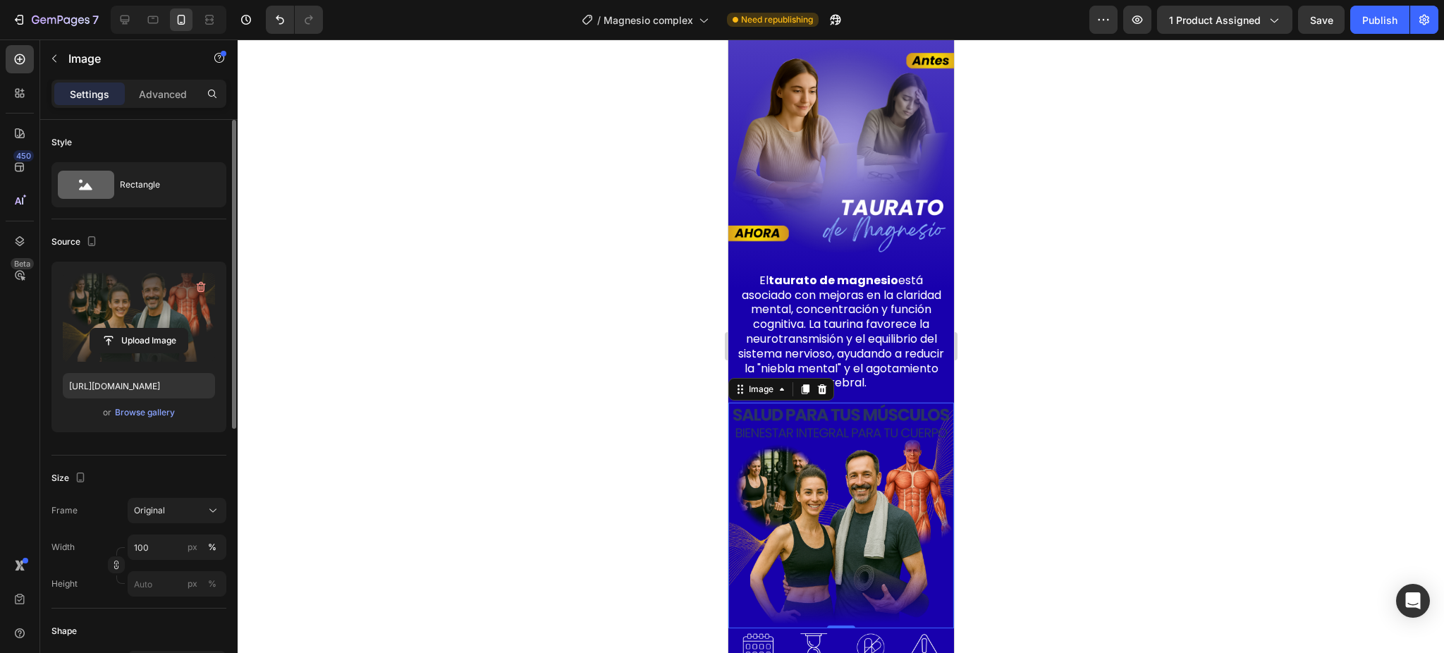
click at [153, 309] on label at bounding box center [139, 317] width 152 height 89
click at [153, 329] on input "file" at bounding box center [138, 341] width 97 height 24
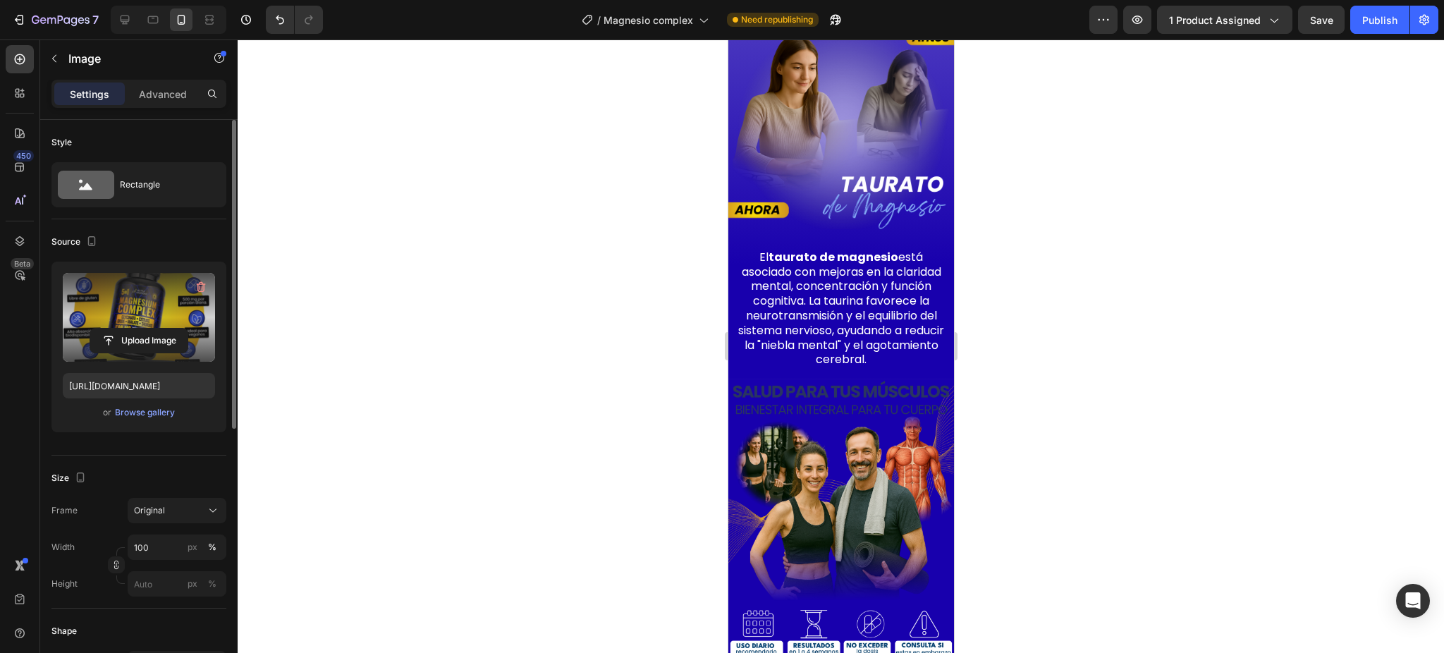
scroll to position [2108, 0]
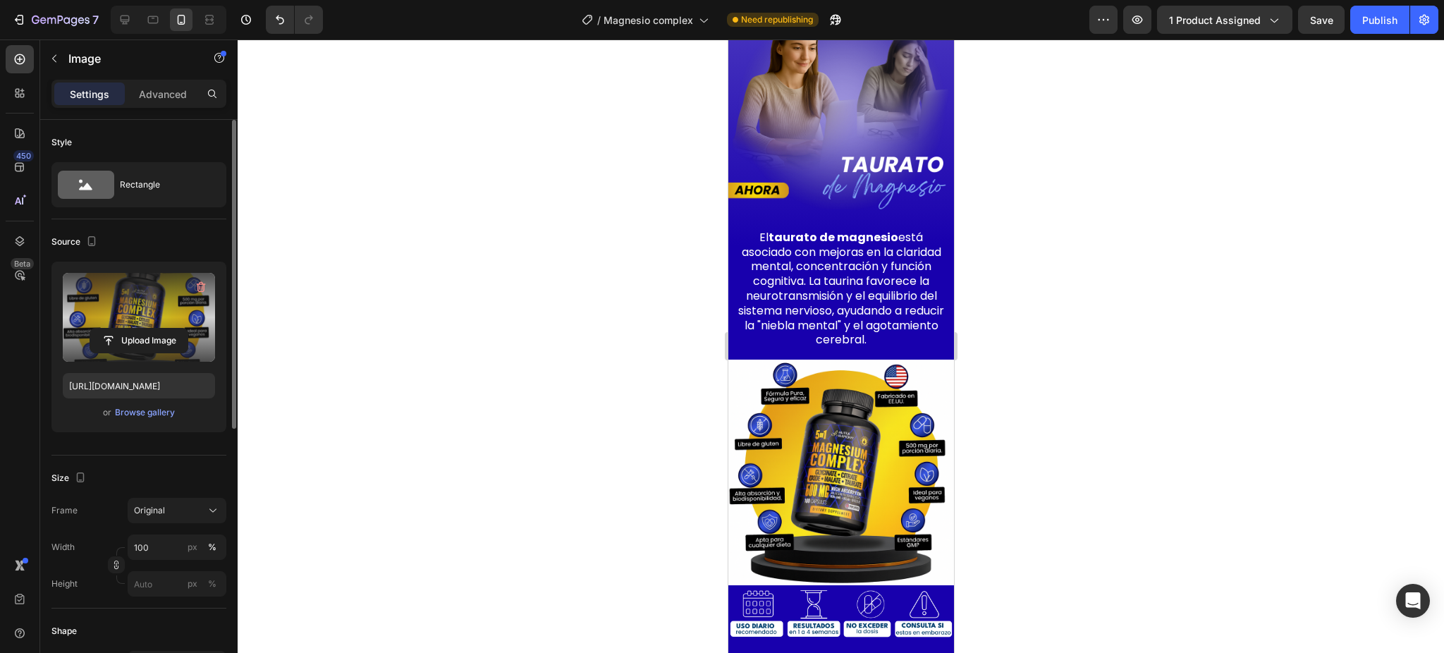
click at [867, 388] on img at bounding box center [841, 473] width 226 height 226
click at [172, 296] on label at bounding box center [139, 317] width 152 height 89
click at [172, 329] on input "file" at bounding box center [138, 341] width 97 height 24
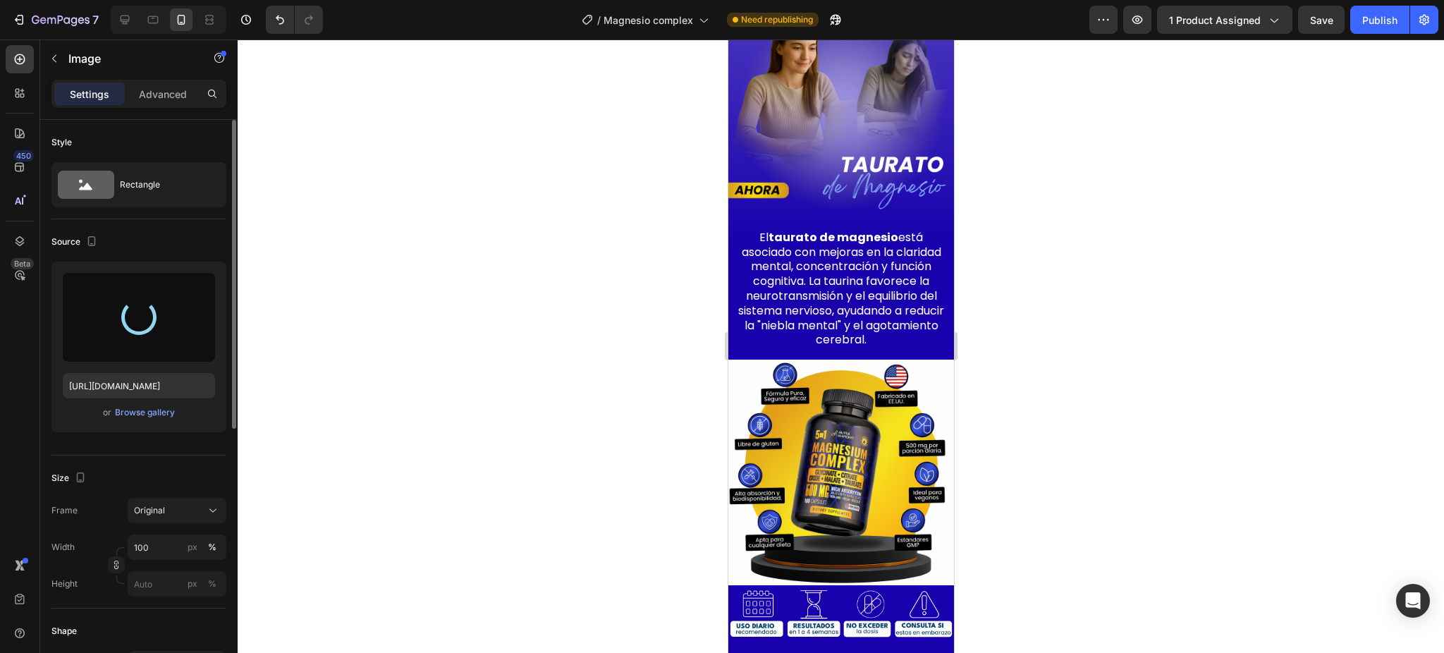
type input "[URL][DOMAIN_NAME]"
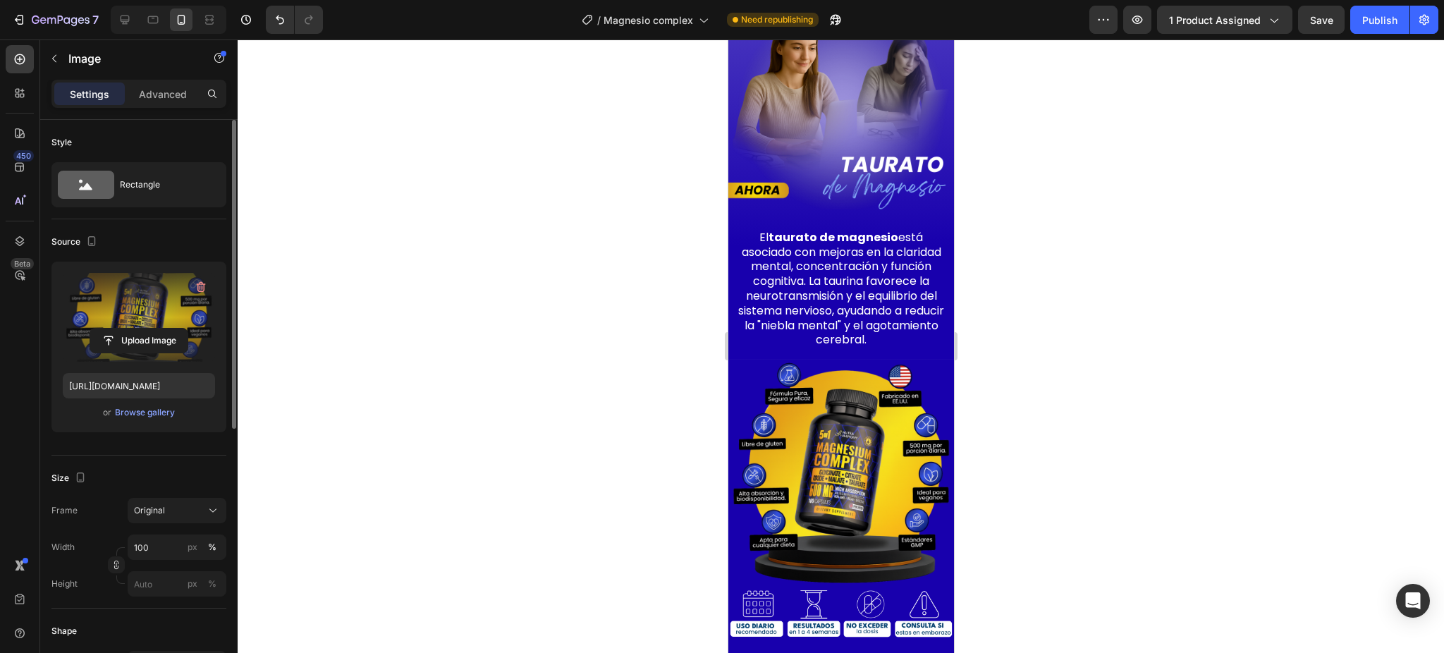
click at [1120, 414] on div at bounding box center [841, 345] width 1207 height 613
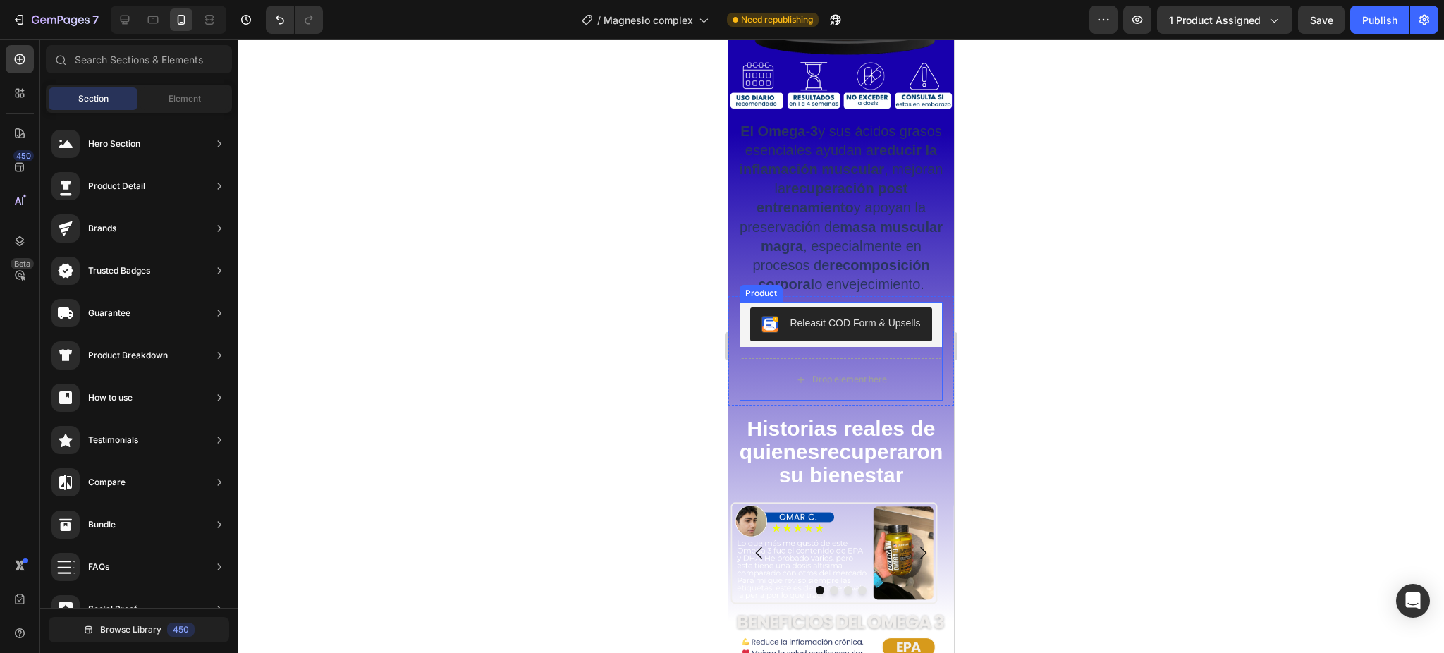
scroll to position [2484, 0]
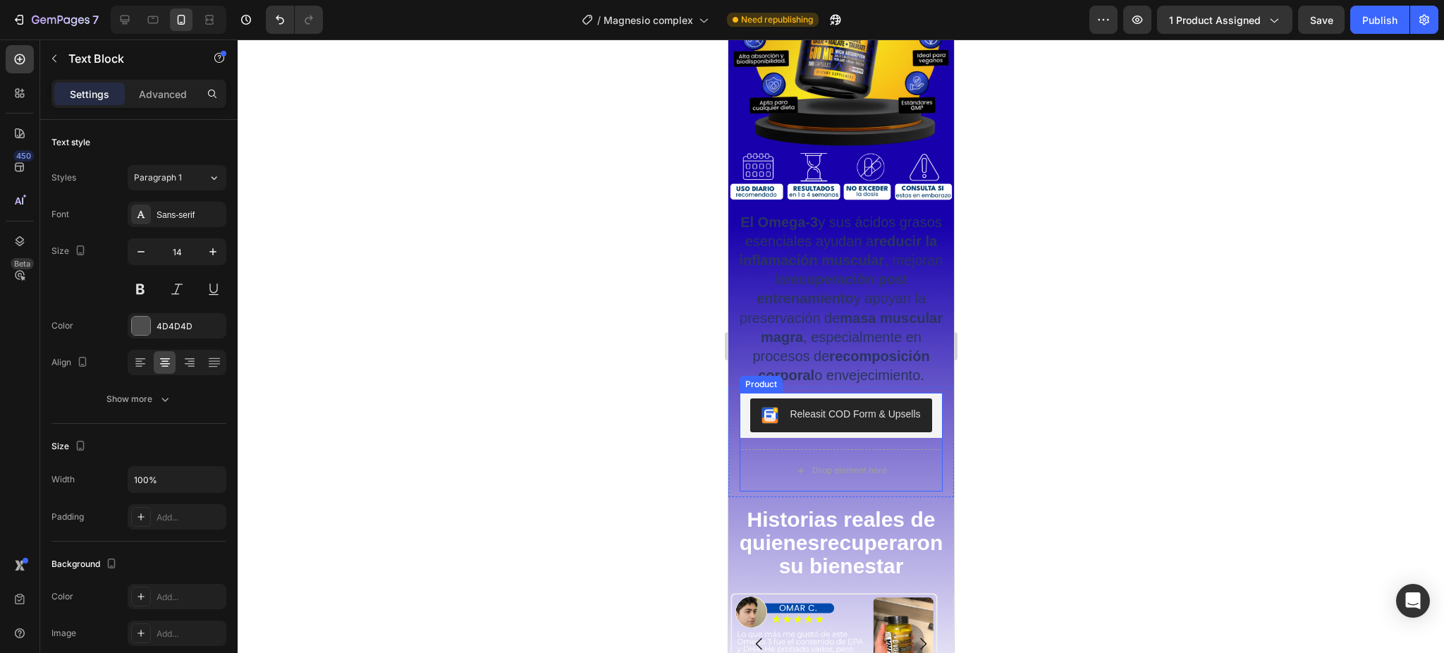
click at [831, 264] on span "El Omega-3 y sus ácidos grasos esenciales ayudan a reducir la inflamación muscu…" at bounding box center [841, 298] width 204 height 169
click at [835, 191] on div "Text Block" at bounding box center [789, 199] width 123 height 23
click at [855, 279] on strong "recuperación" at bounding box center [829, 279] width 89 height 16
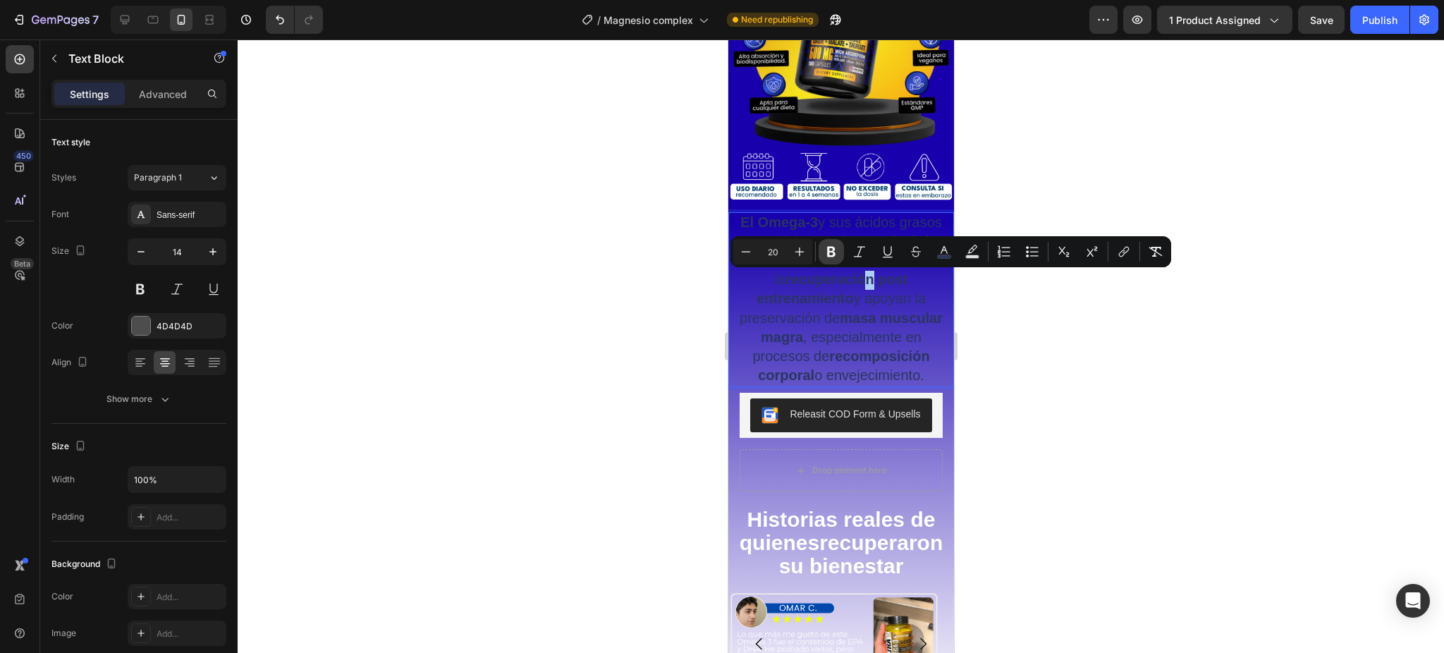
click at [829, 242] on button "Bold" at bounding box center [831, 251] width 25 height 25
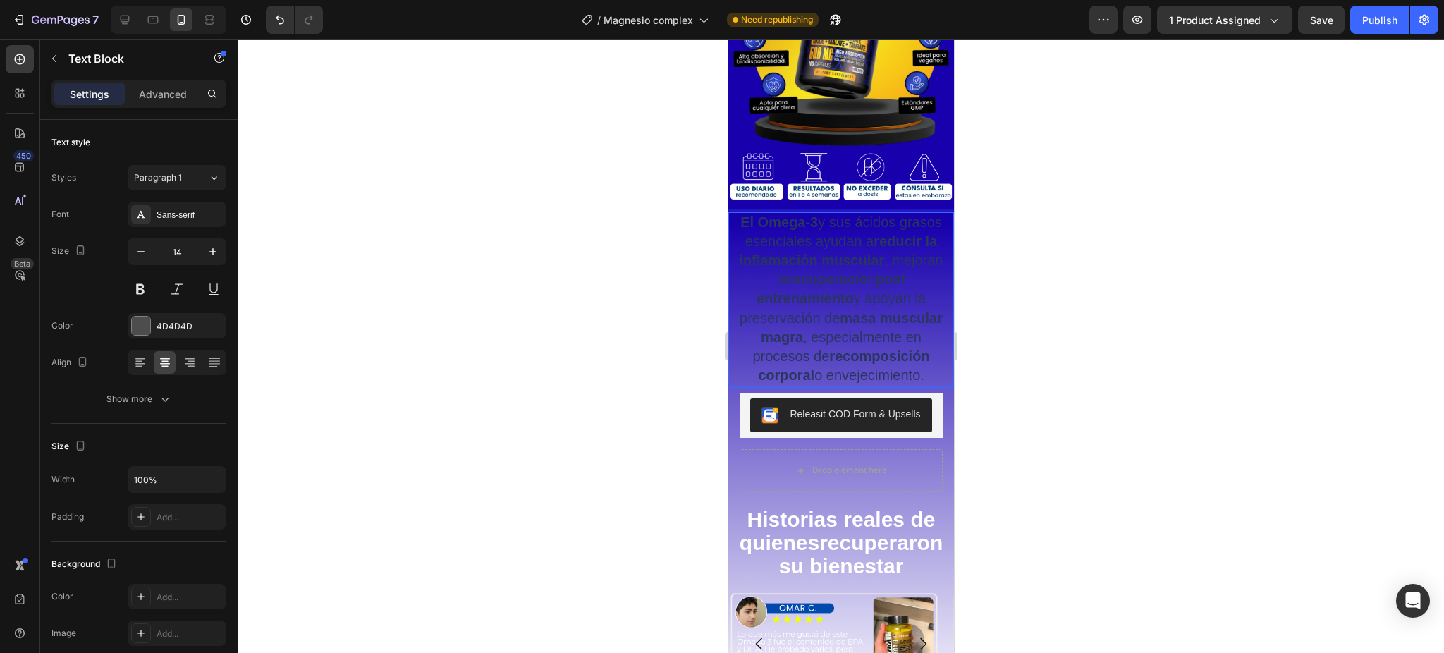
click at [816, 334] on strong "masa muscular magra" at bounding box center [851, 327] width 182 height 35
click at [831, 221] on span "El Omega-3 y sus ácidos grasos esenciales ayudan a reducir la inflamación muscu…" at bounding box center [841, 298] width 204 height 169
click at [1062, 278] on div at bounding box center [841, 345] width 1207 height 613
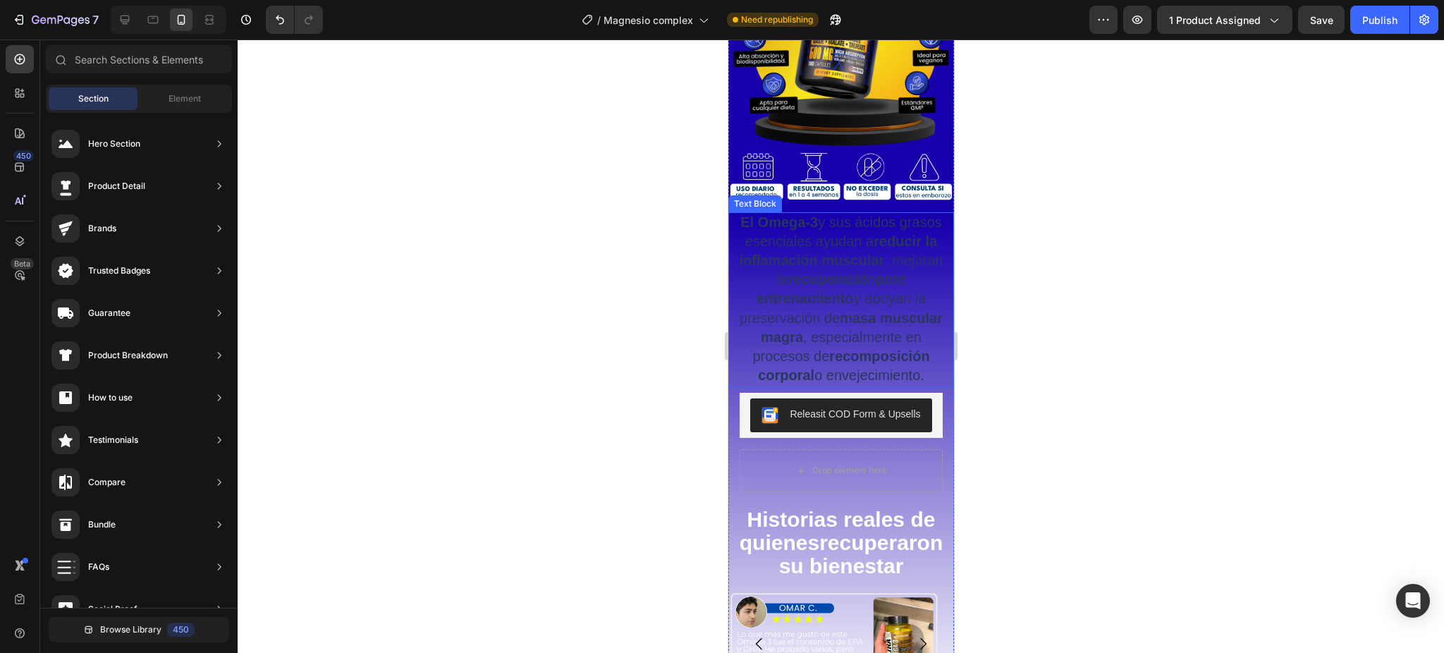
click at [746, 245] on p "El Omega-3 y sus ácidos grasos esenciales ayudan a reducir la inflamación muscu…" at bounding box center [841, 300] width 216 height 173
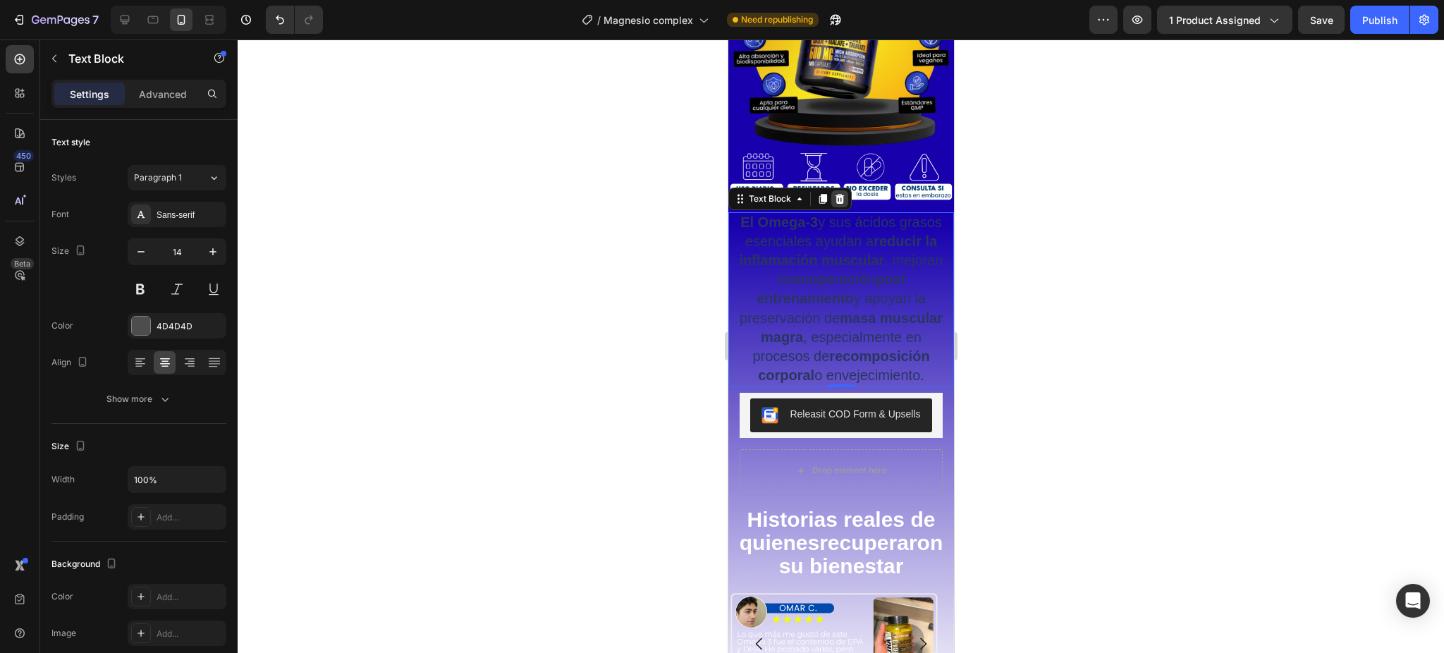
click at [844, 193] on icon at bounding box center [838, 198] width 11 height 11
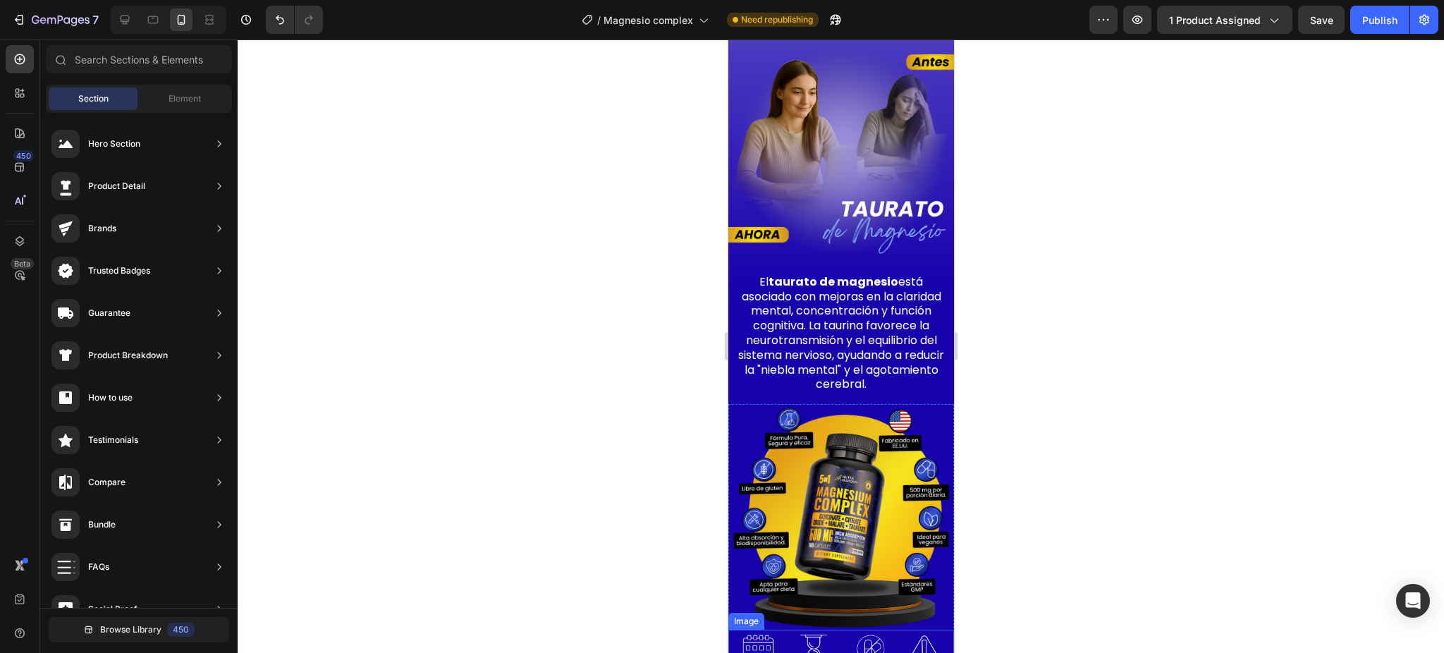
scroll to position [2108, 0]
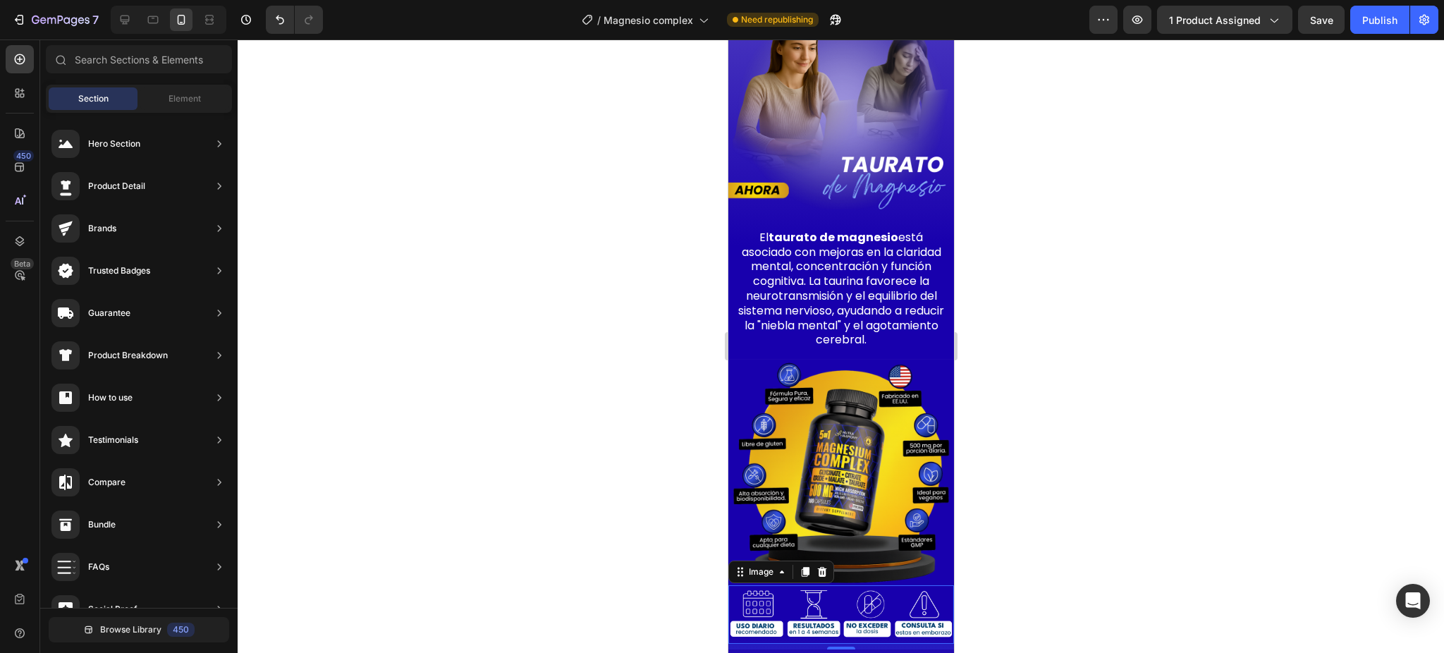
click at [763, 585] on img at bounding box center [841, 614] width 226 height 59
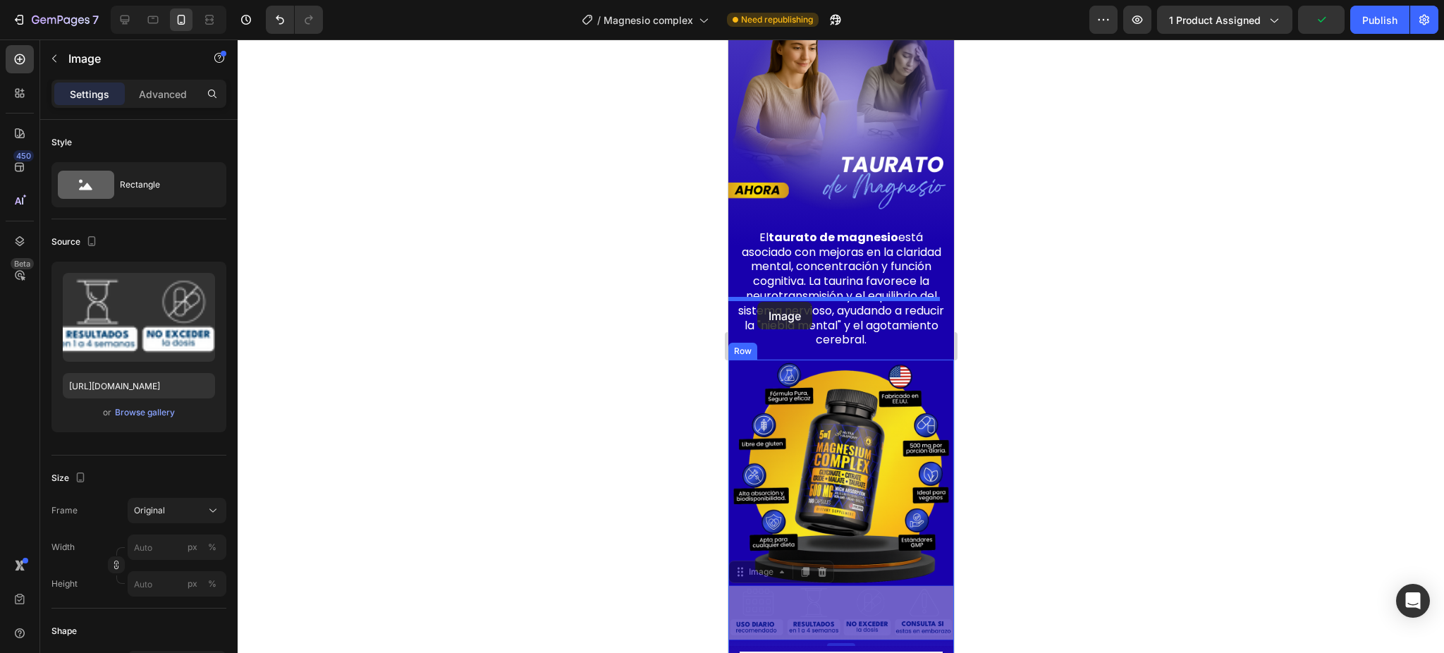
drag, startPoint x: 743, startPoint y: 496, endPoint x: 757, endPoint y: 302, distance: 195.1
click at [757, 302] on div "Mobile ( 320 px) iPhone 13 Mini iPhone 13 Pro iPhone 11 Pro Max iPhone 15 Pro M…" at bounding box center [841, 130] width 226 height 4396
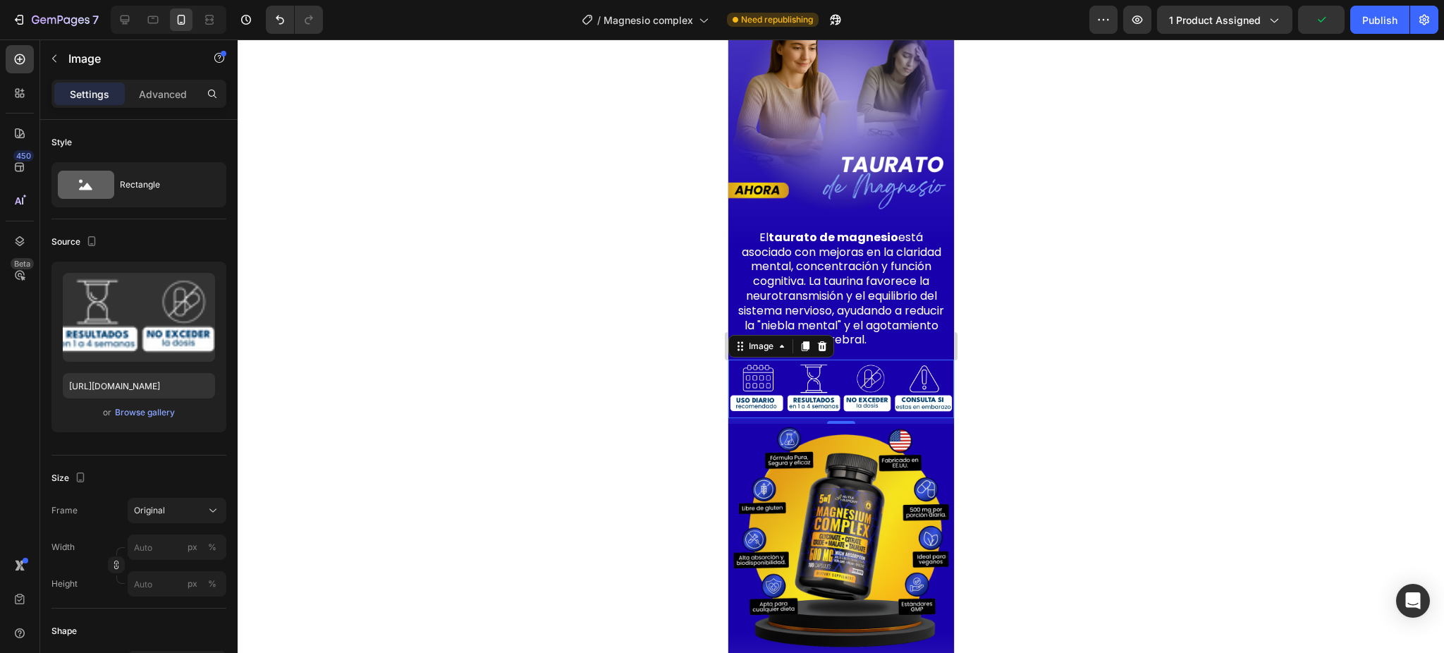
click at [1171, 404] on div at bounding box center [841, 345] width 1207 height 613
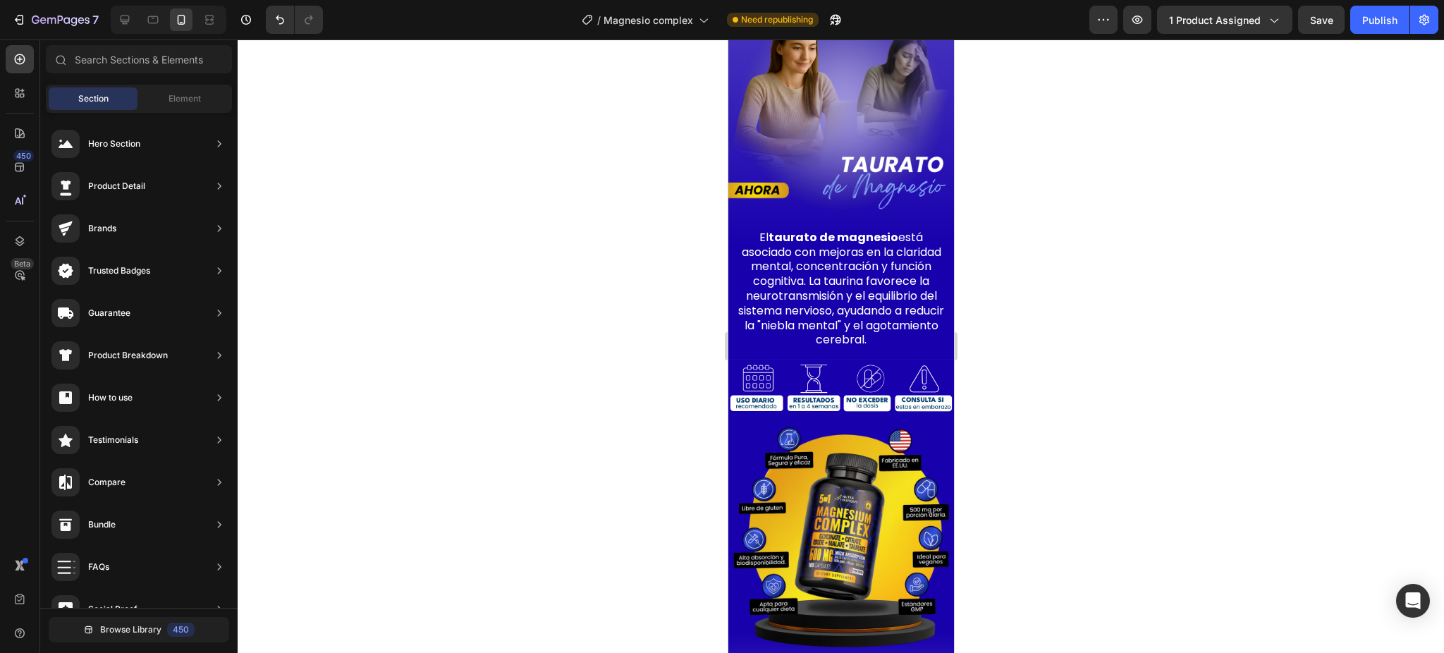
click at [1132, 410] on div at bounding box center [841, 345] width 1207 height 613
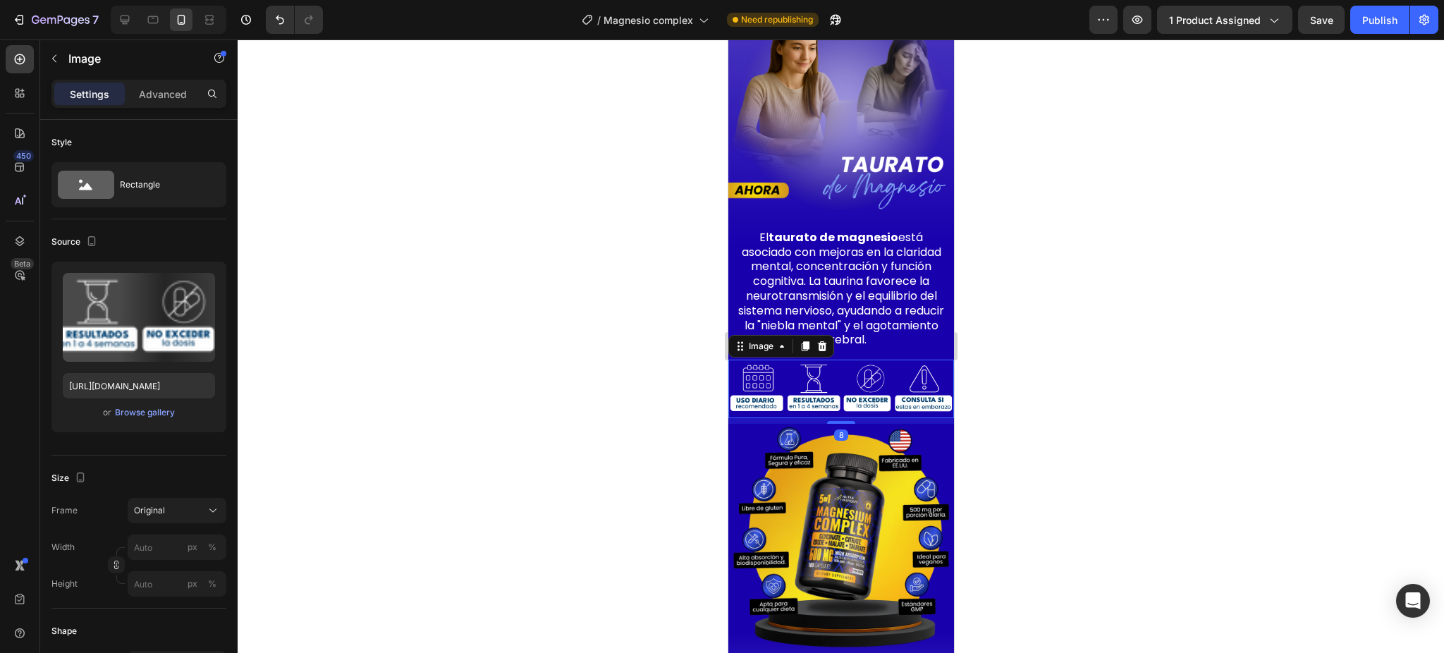
click at [837, 360] on img at bounding box center [841, 389] width 226 height 59
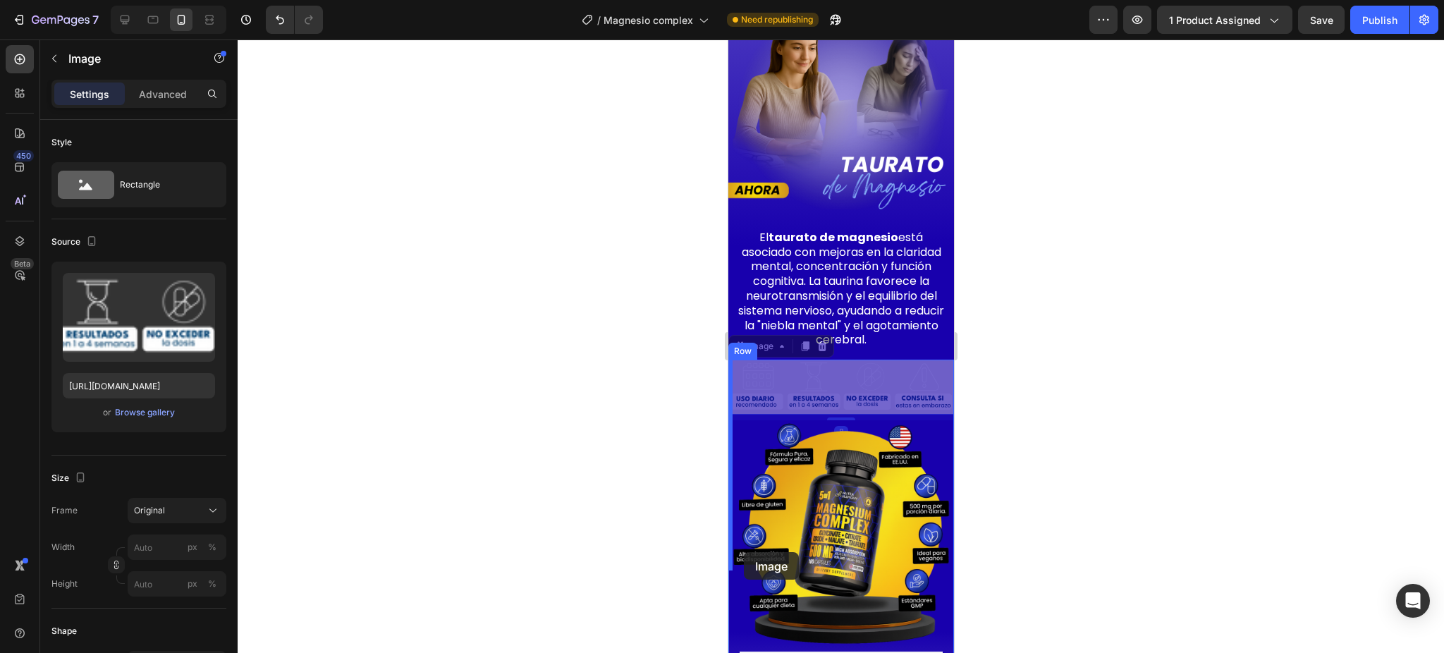
drag, startPoint x: 736, startPoint y: 291, endPoint x: 743, endPoint y: 552, distance: 261.0
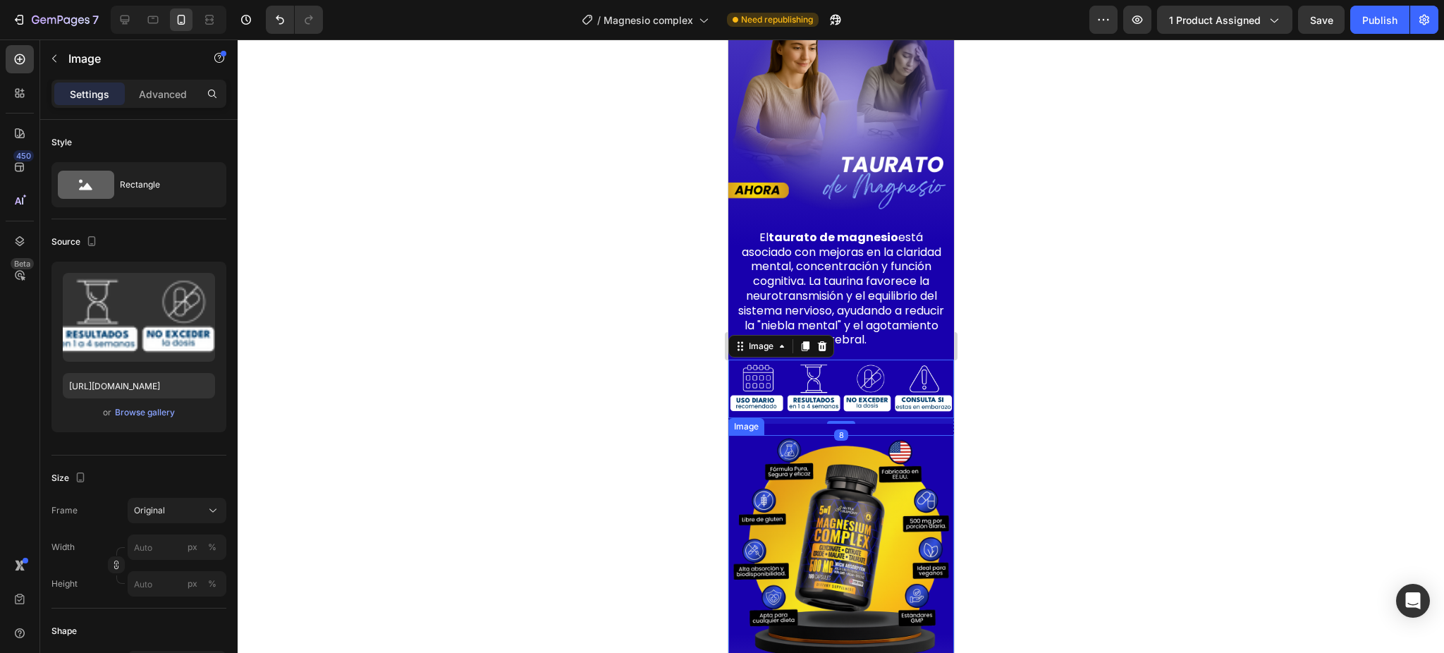
click at [990, 396] on div at bounding box center [841, 345] width 1207 height 613
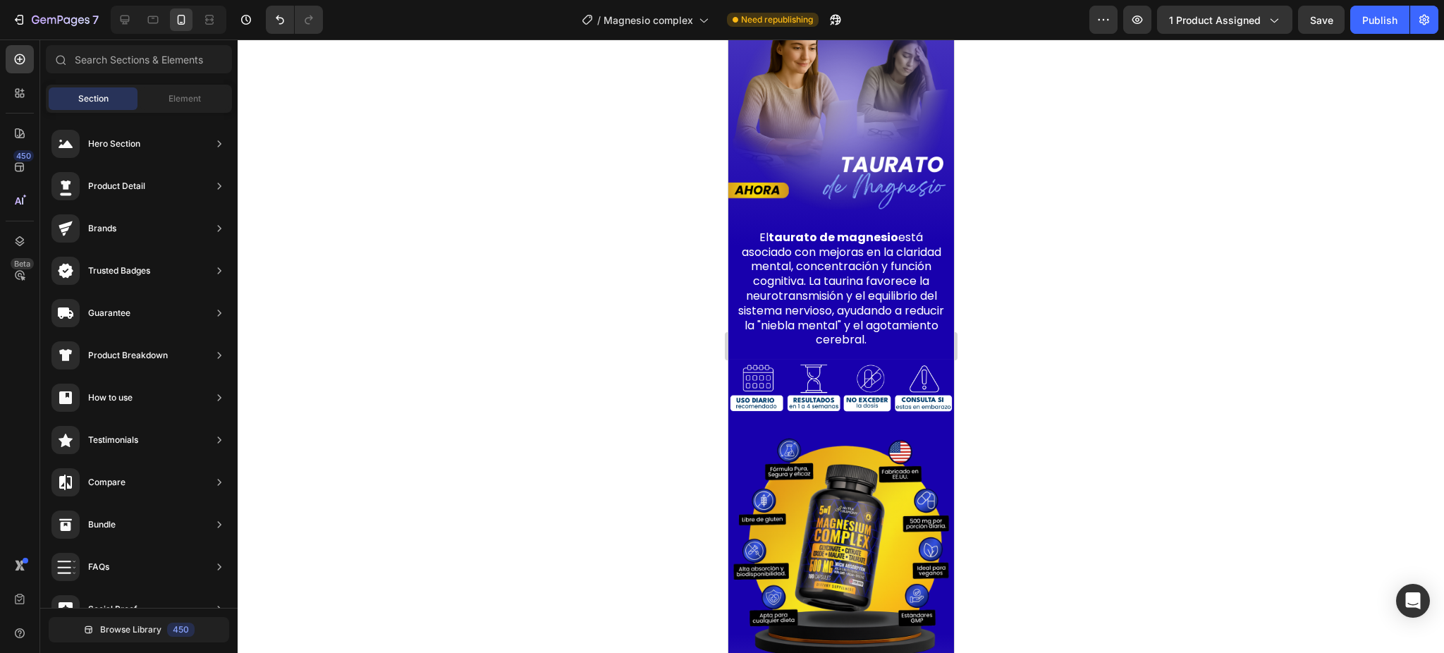
click at [1010, 410] on div at bounding box center [841, 345] width 1207 height 613
click at [267, 26] on button "Undo/Redo" at bounding box center [280, 20] width 28 height 28
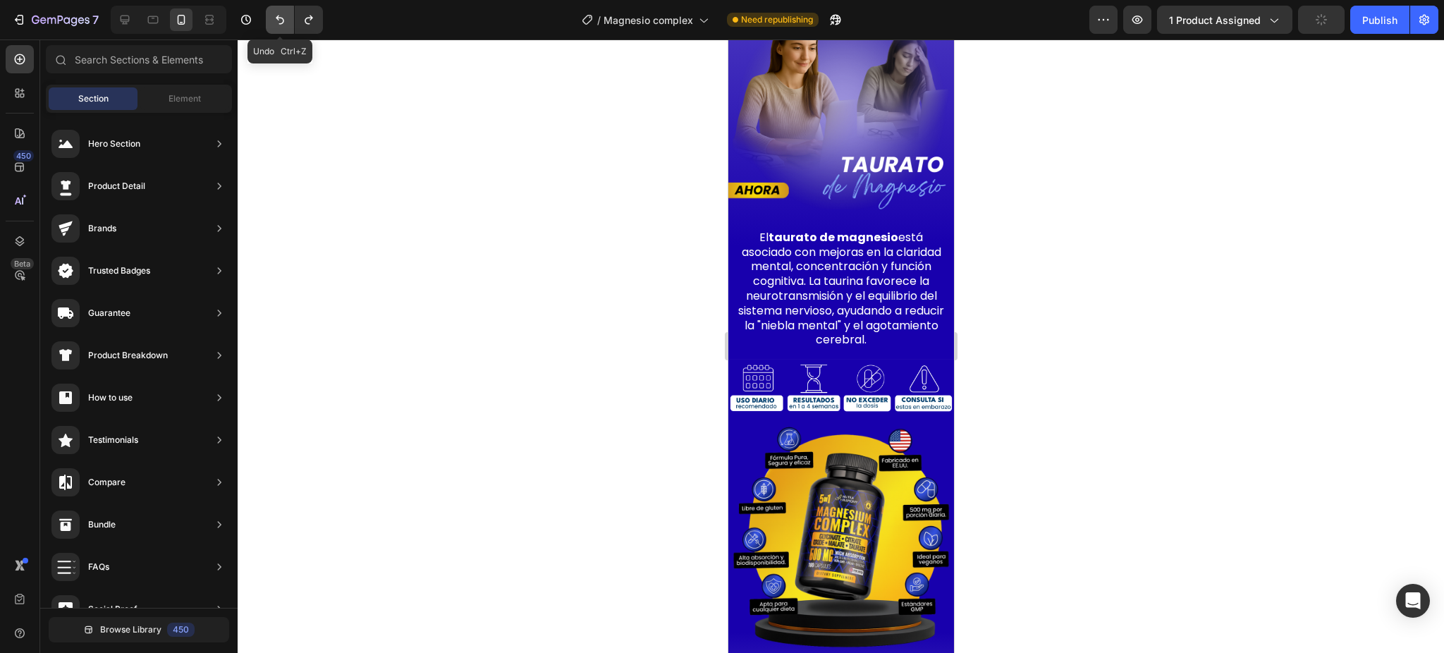
click at [271, 20] on button "Undo/Redo" at bounding box center [280, 20] width 28 height 28
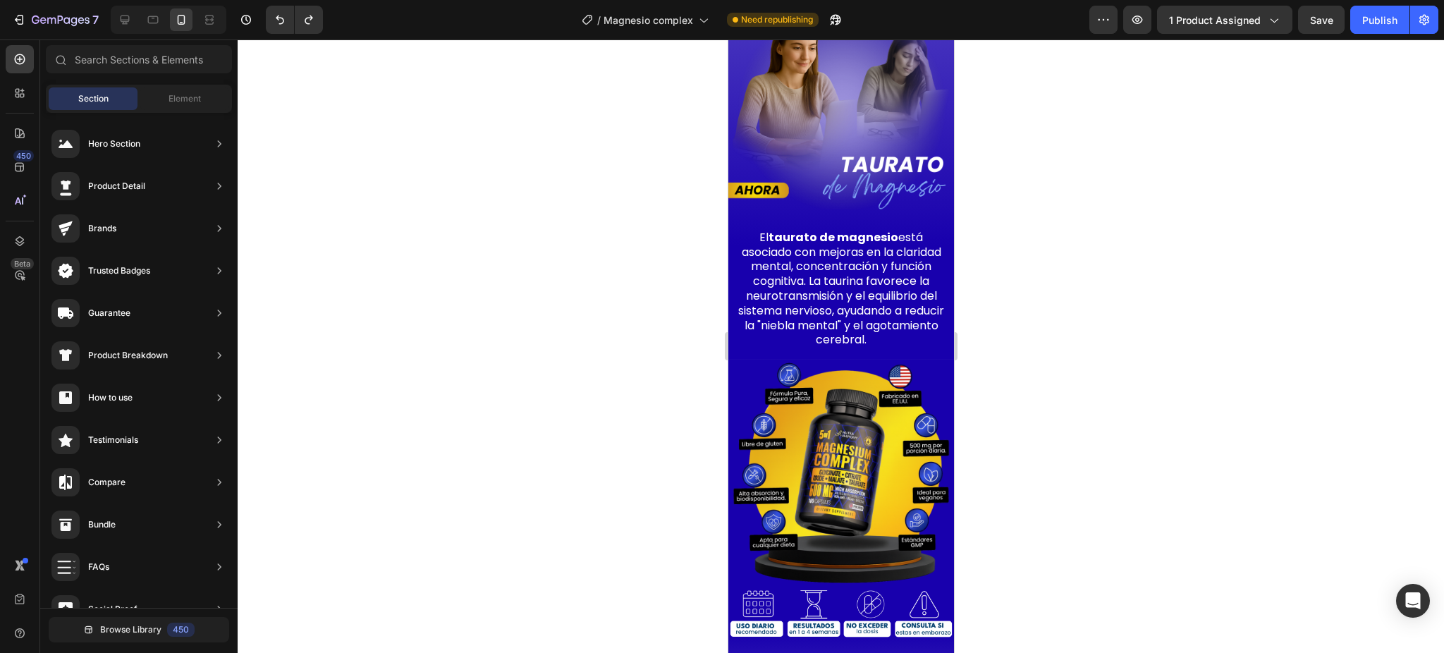
click at [1073, 403] on div at bounding box center [841, 345] width 1207 height 613
click at [991, 412] on div at bounding box center [841, 345] width 1207 height 613
drag, startPoint x: 991, startPoint y: 412, endPoint x: 1006, endPoint y: 370, distance: 44.4
click at [991, 410] on div at bounding box center [841, 345] width 1207 height 613
click at [1362, 20] on div "Publish" at bounding box center [1379, 20] width 35 height 15
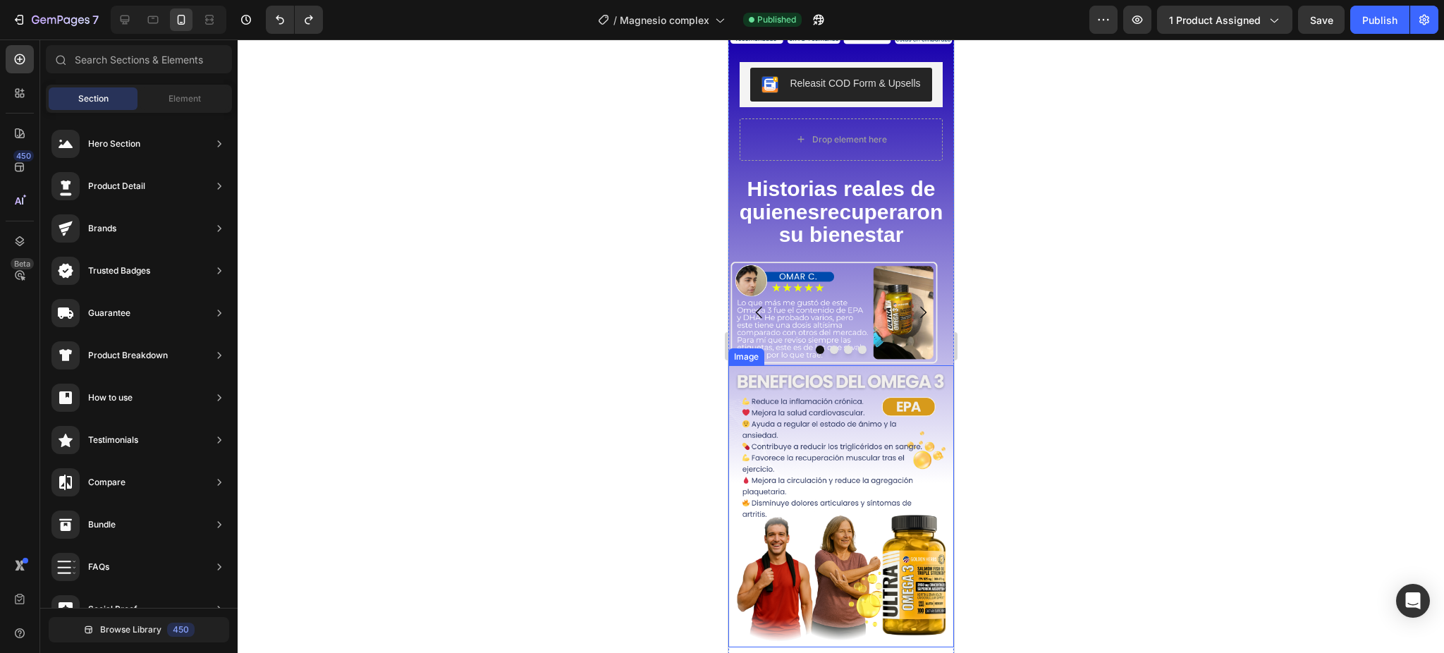
scroll to position [2766, 0]
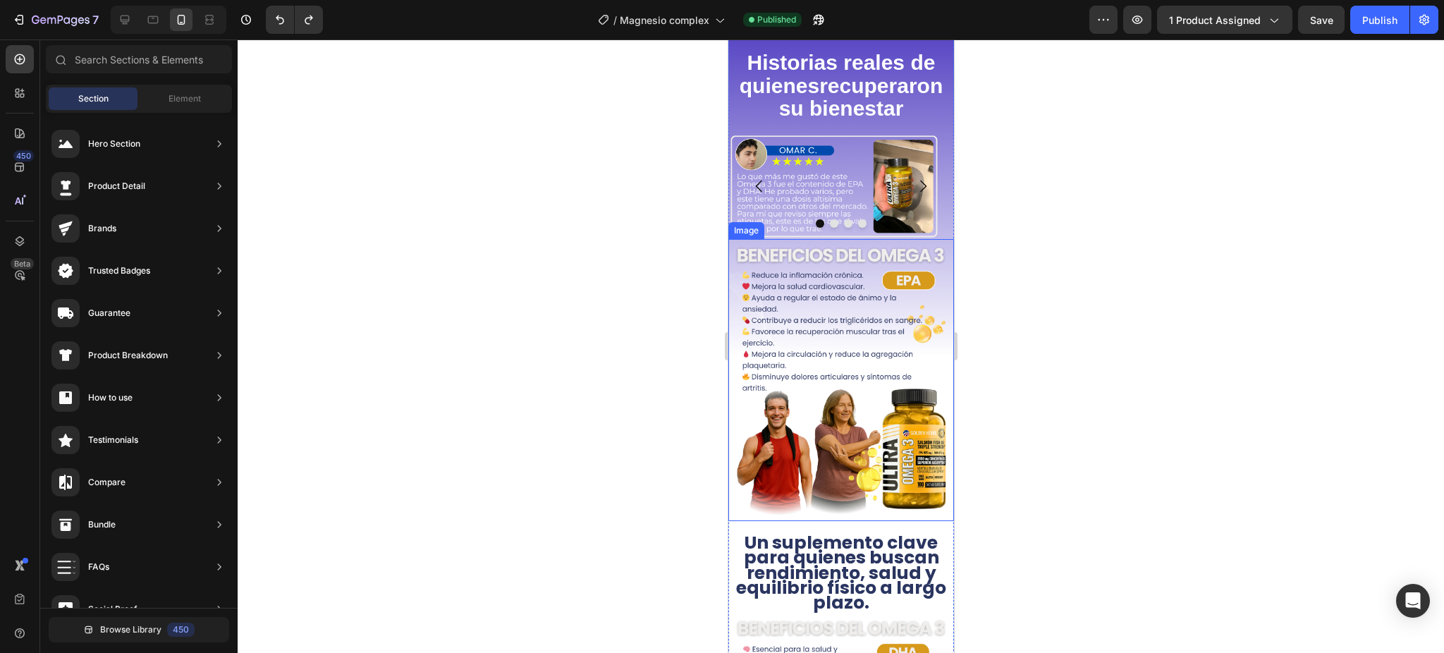
click at [807, 387] on img at bounding box center [841, 380] width 226 height 282
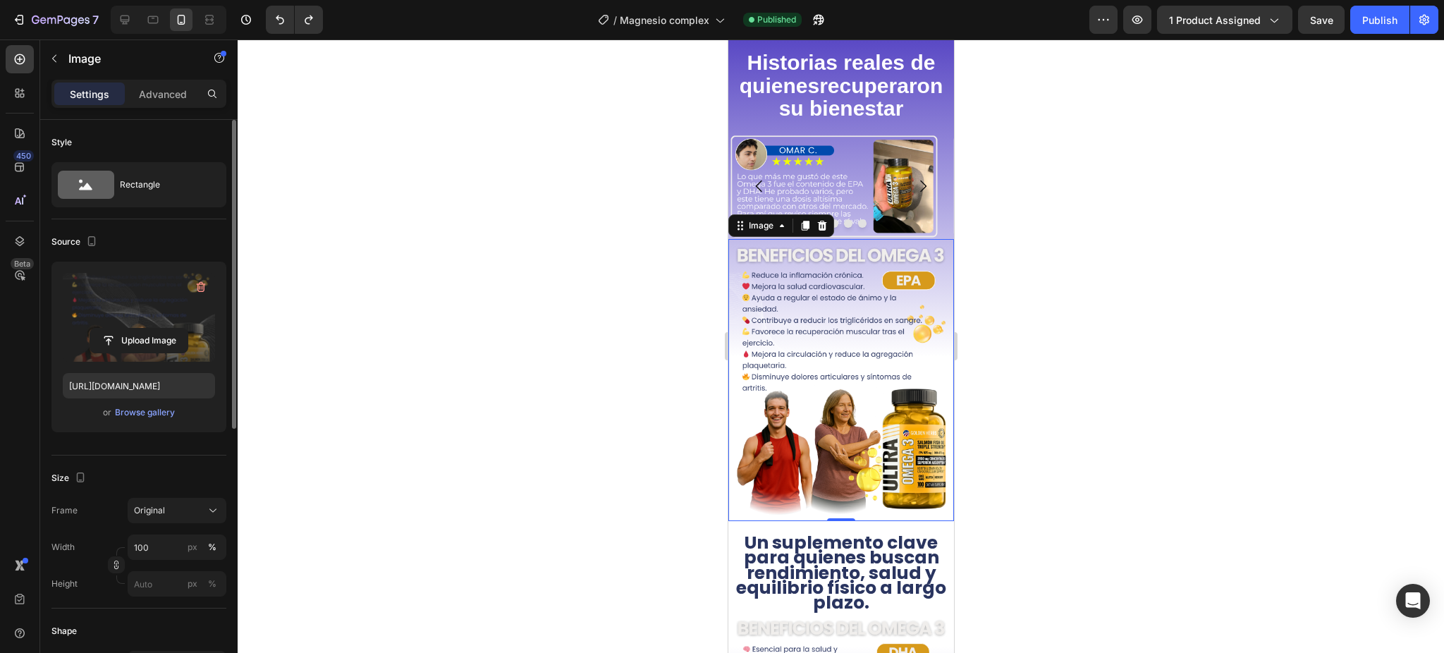
click at [107, 301] on label at bounding box center [139, 317] width 152 height 89
click at [107, 329] on input "file" at bounding box center [138, 341] width 97 height 24
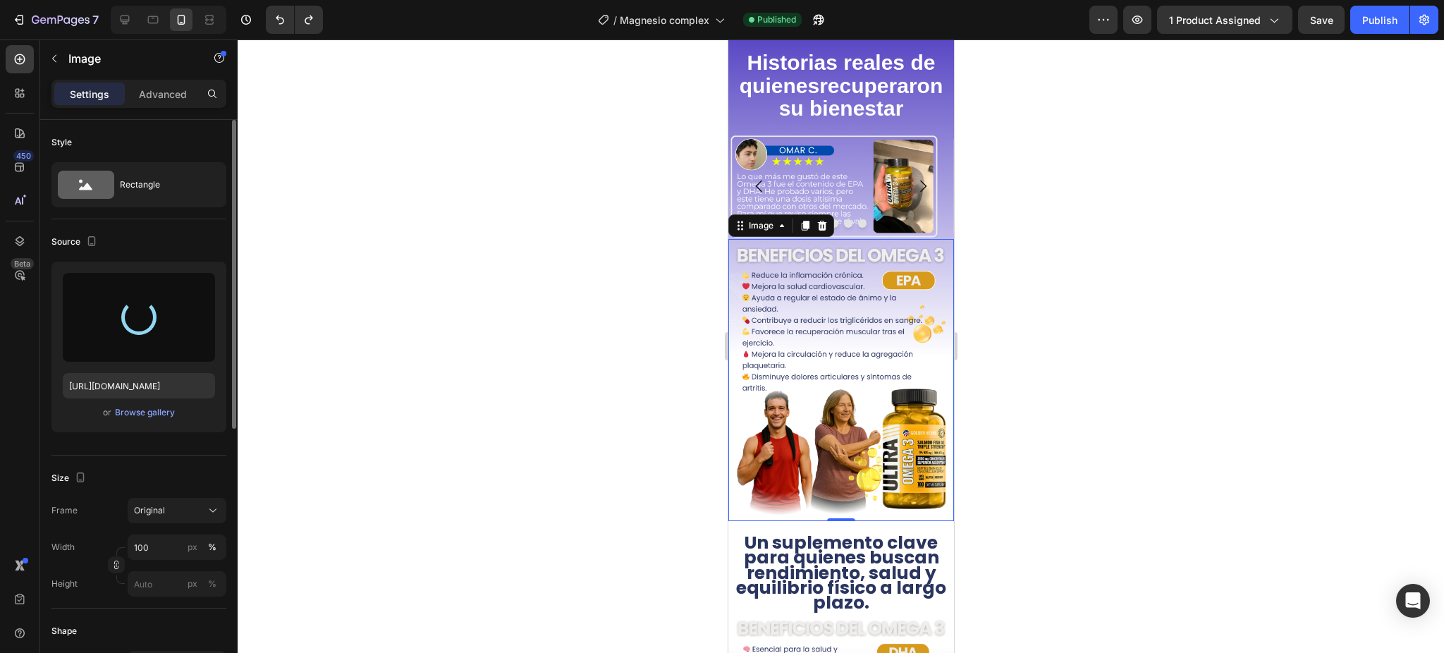
type input "https://cdn.shopify.com/s/files/1/0690/0406/7028/files/gempages_552296043438408…"
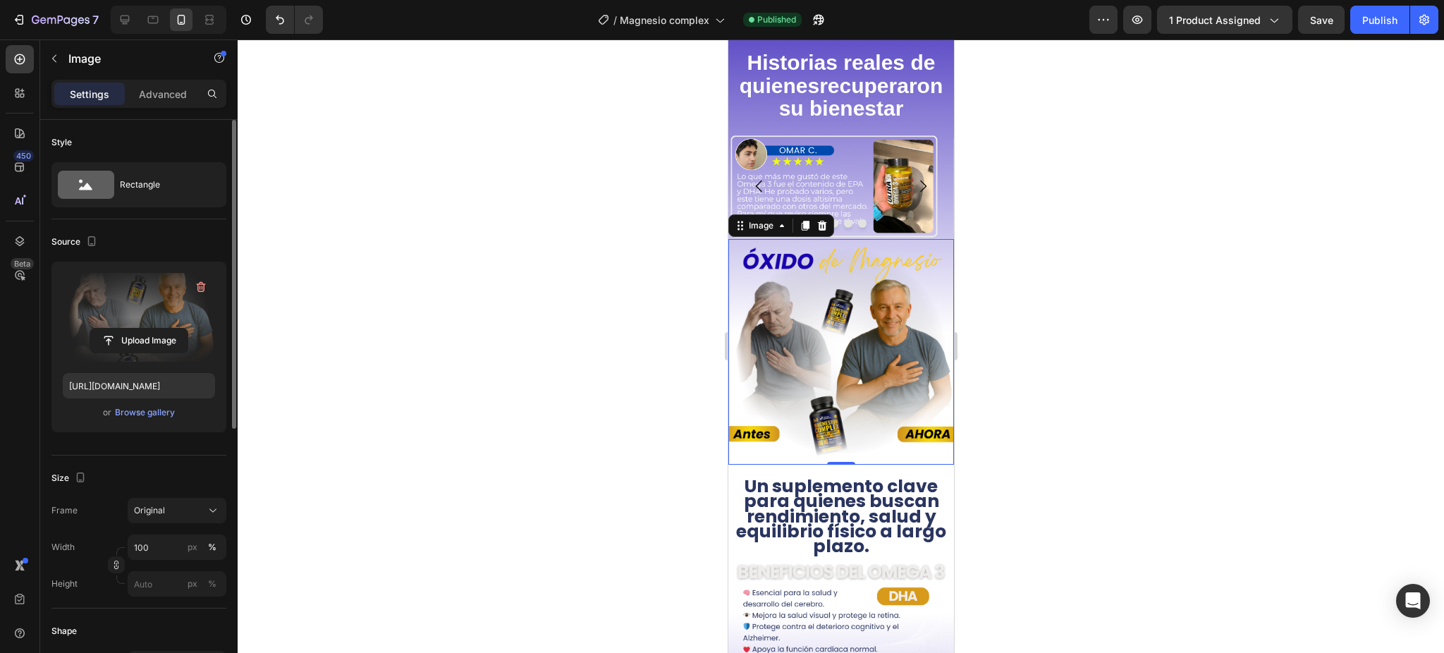
click at [1025, 453] on div at bounding box center [841, 345] width 1207 height 613
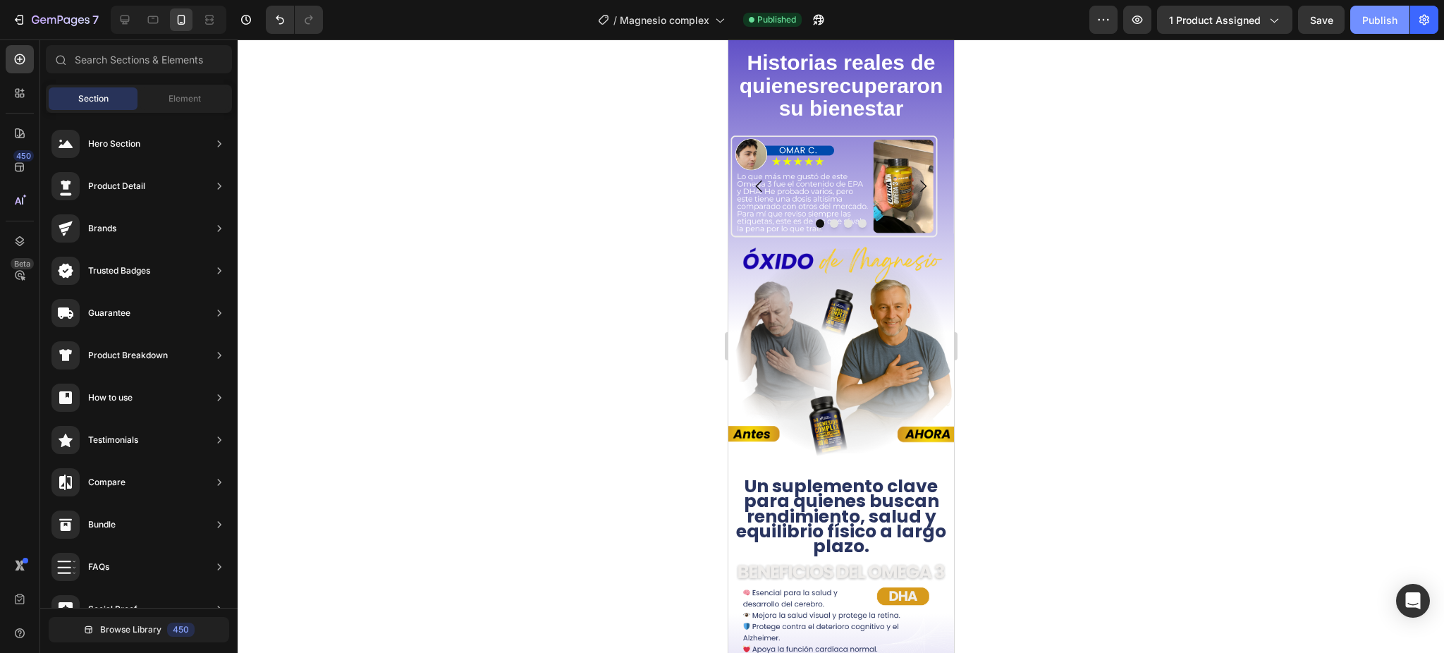
click at [1367, 13] on div "Publish" at bounding box center [1379, 20] width 35 height 15
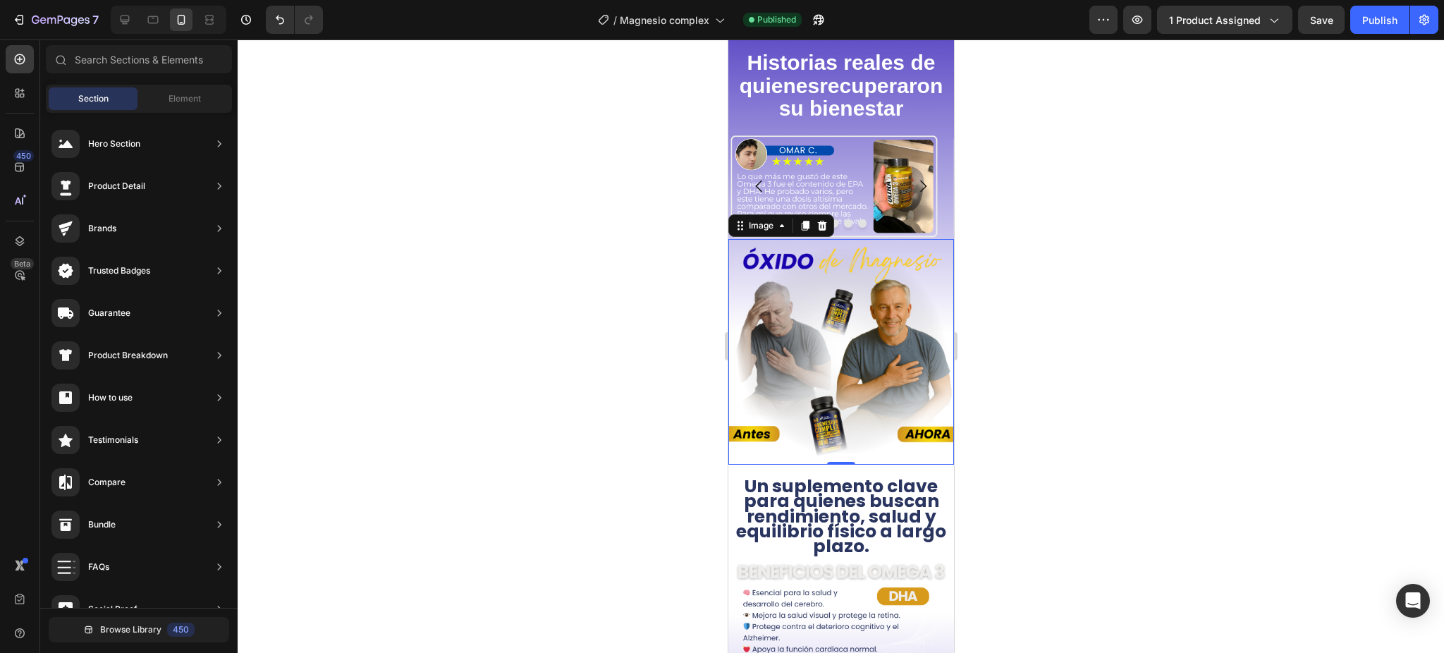
drag, startPoint x: 843, startPoint y: 334, endPoint x: 1207, endPoint y: 375, distance: 366.2
click at [843, 334] on img at bounding box center [841, 352] width 226 height 226
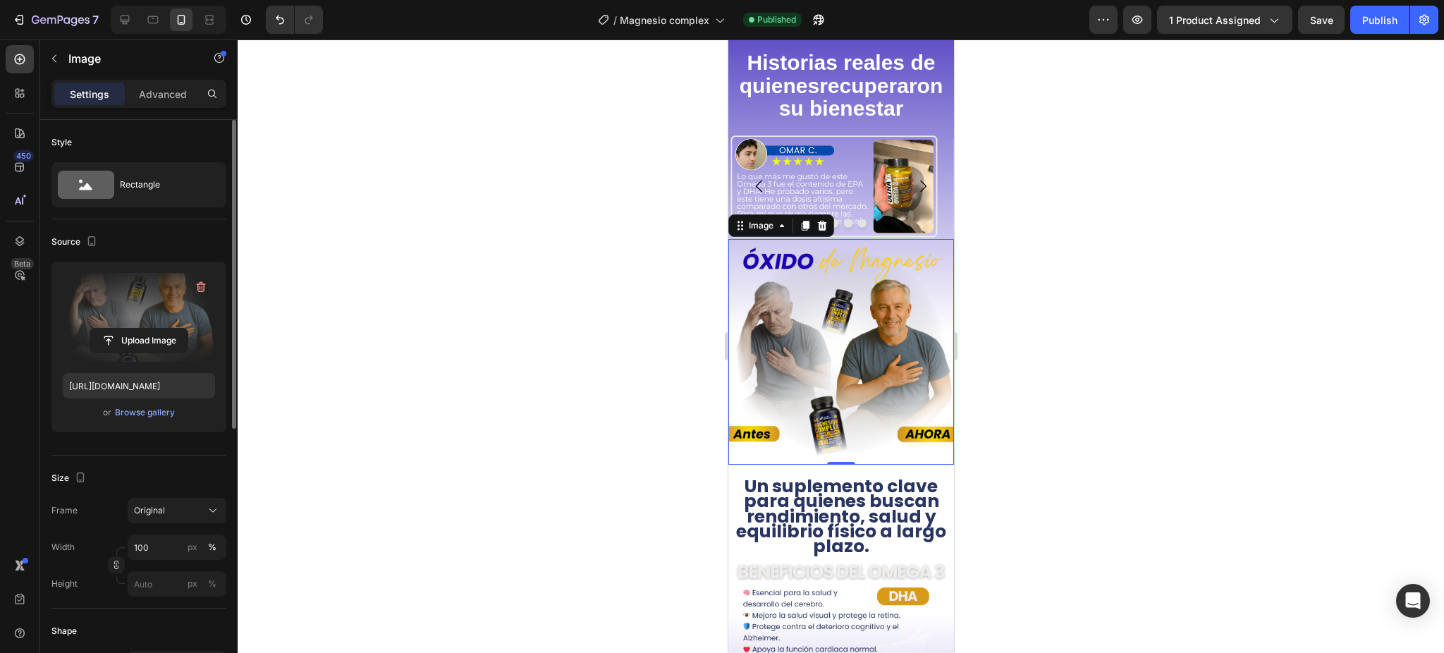
click at [138, 315] on label at bounding box center [139, 317] width 152 height 89
click at [138, 329] on input "file" at bounding box center [138, 341] width 97 height 24
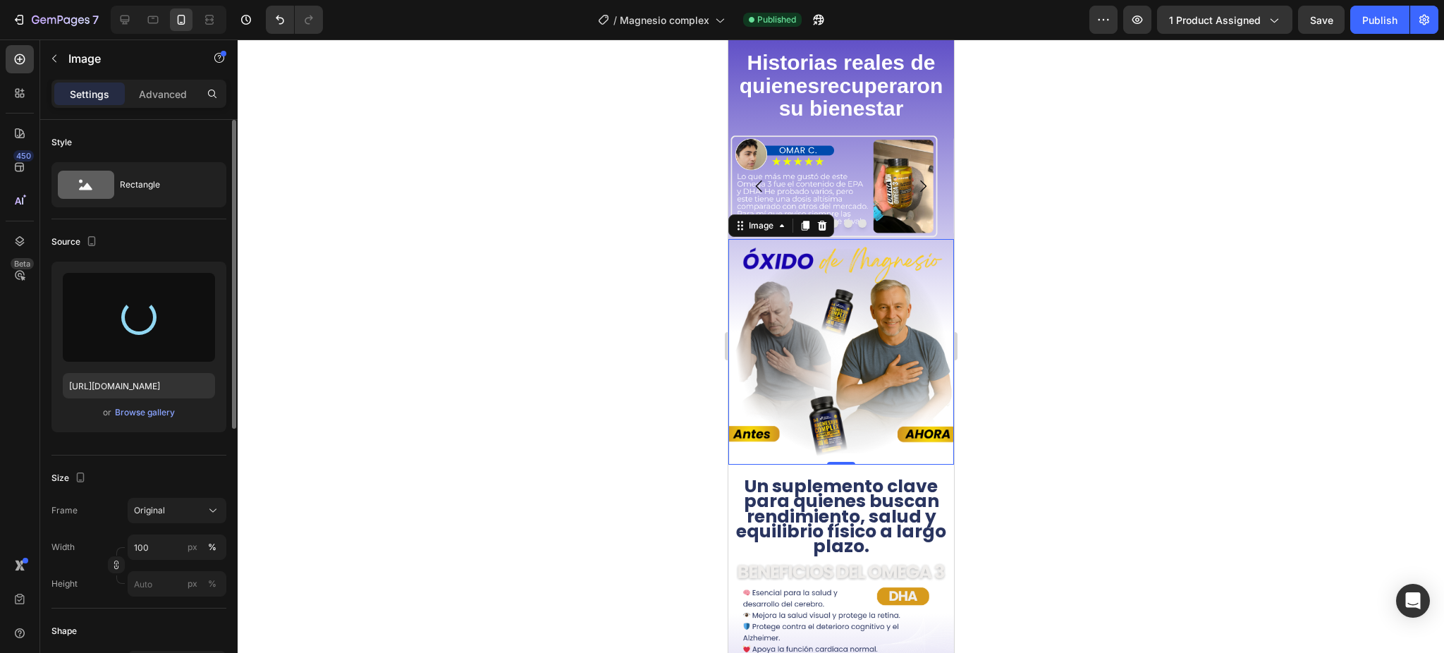
type input "[URL][DOMAIN_NAME]"
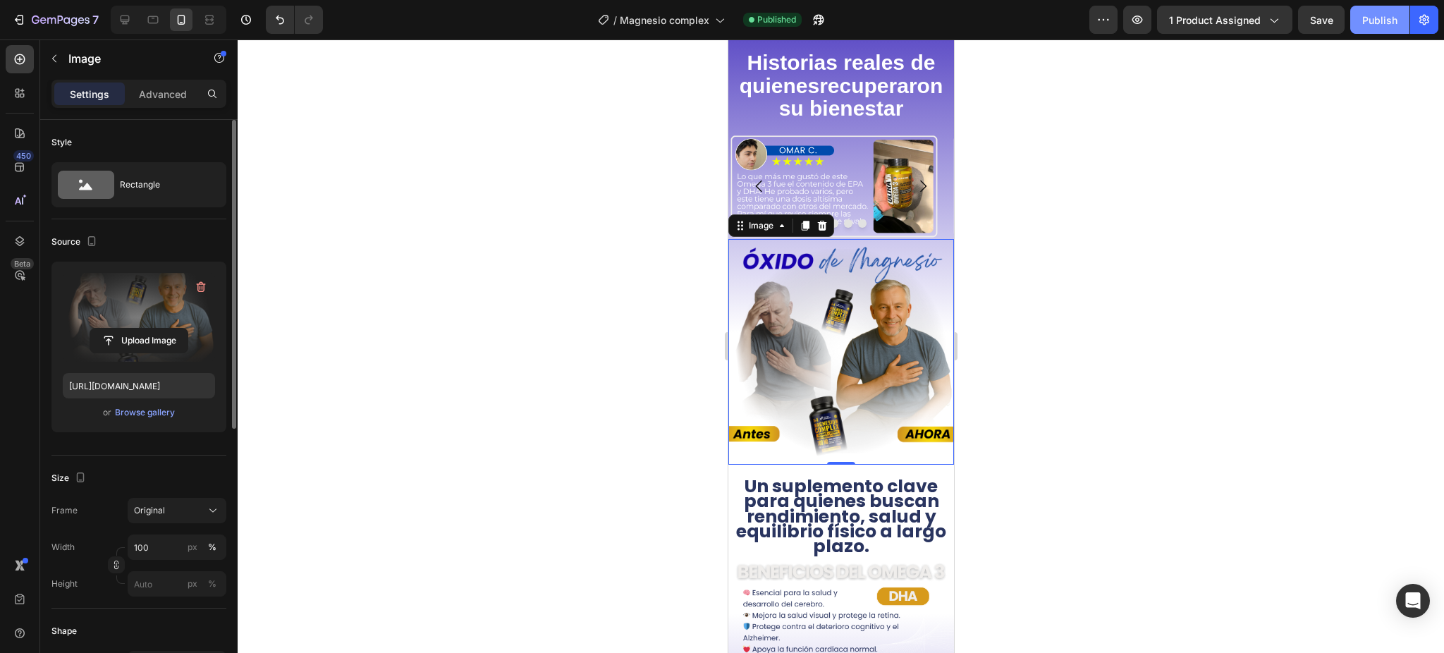
click at [1361, 32] on button "Publish" at bounding box center [1379, 20] width 59 height 28
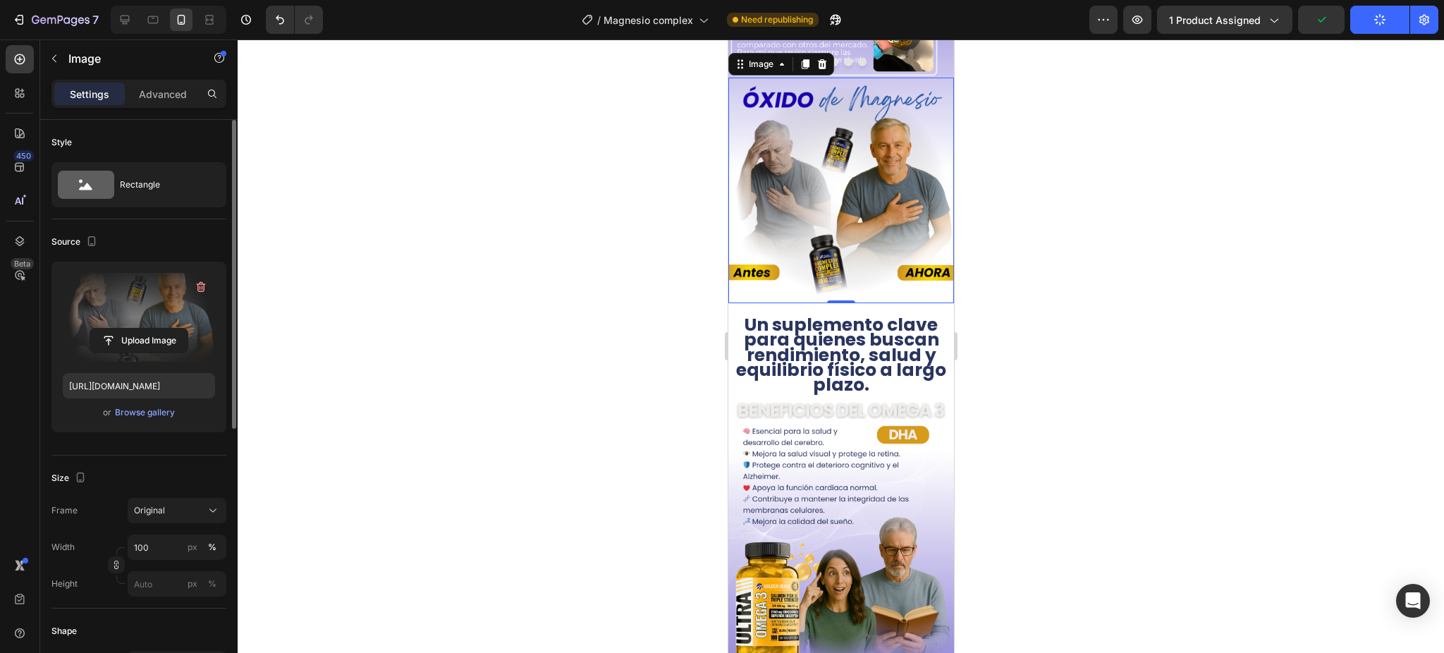
scroll to position [2954, 0]
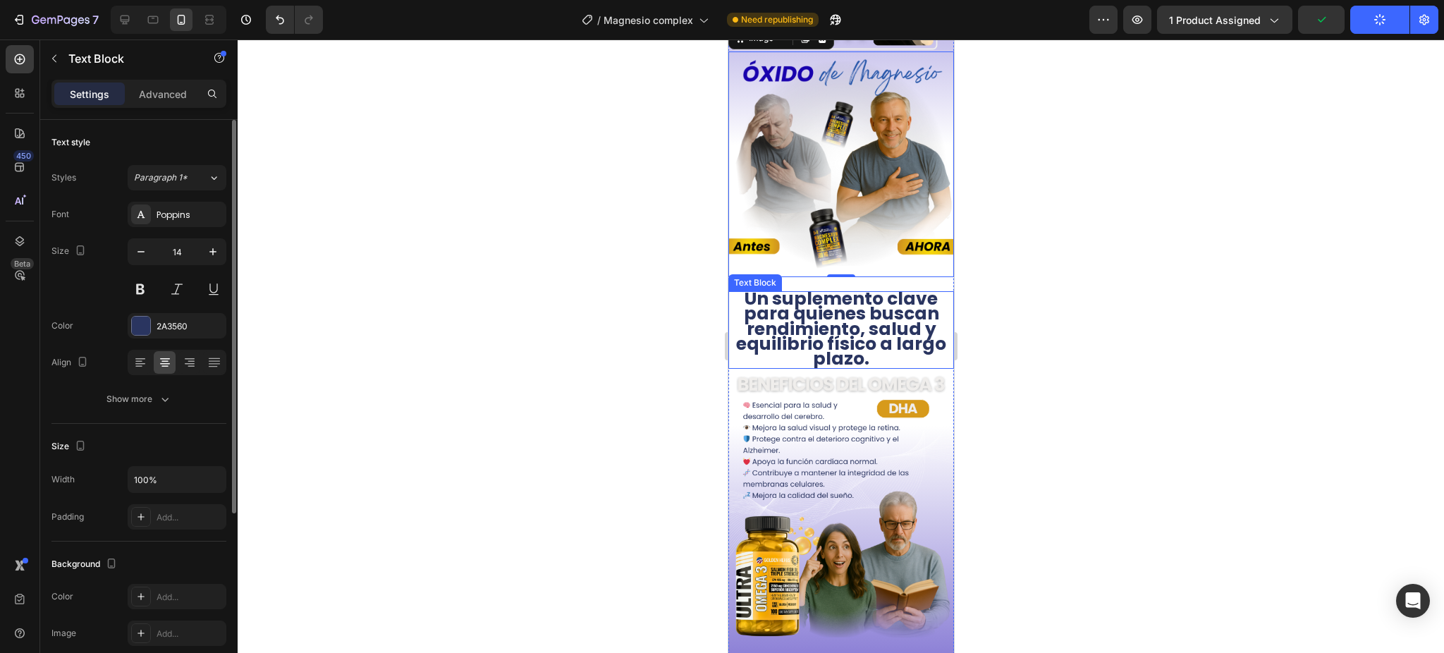
click at [812, 346] on strong "Un suplemento clave para quienes buscan rendimiento, salud y equilibrio físico …" at bounding box center [840, 328] width 210 height 85
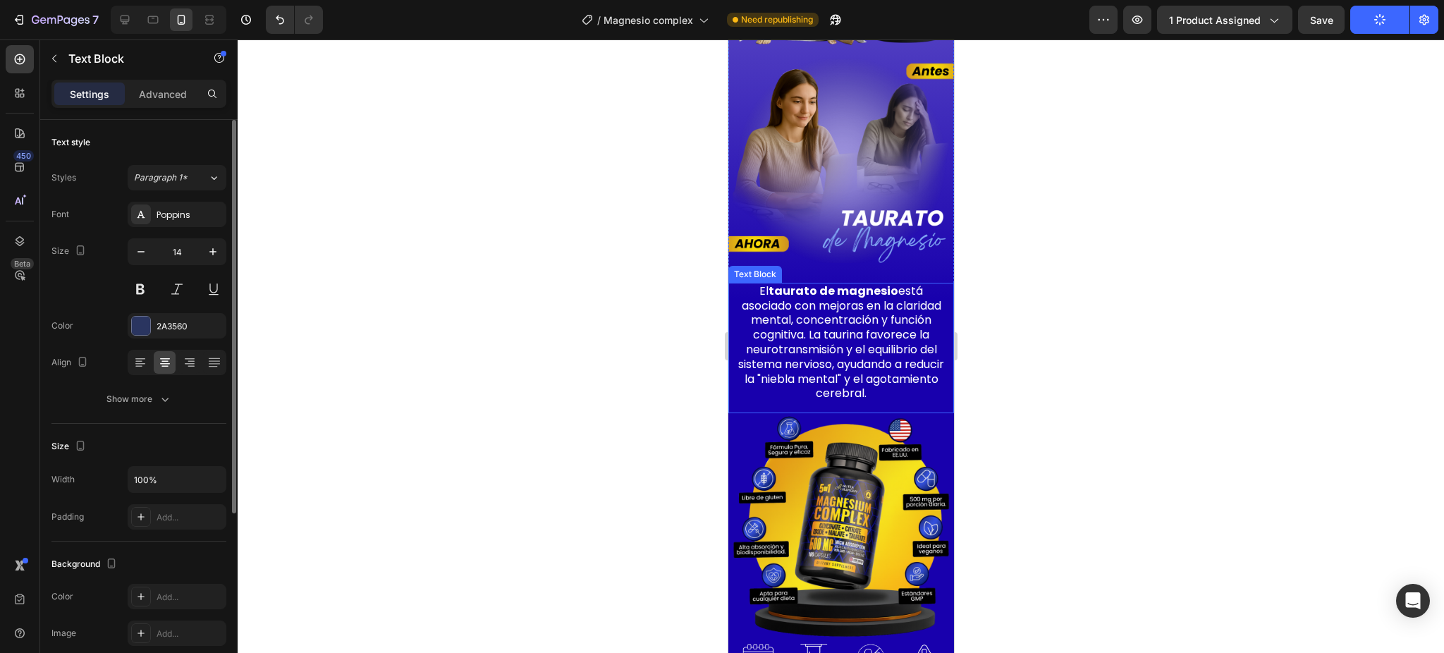
scroll to position [2014, 0]
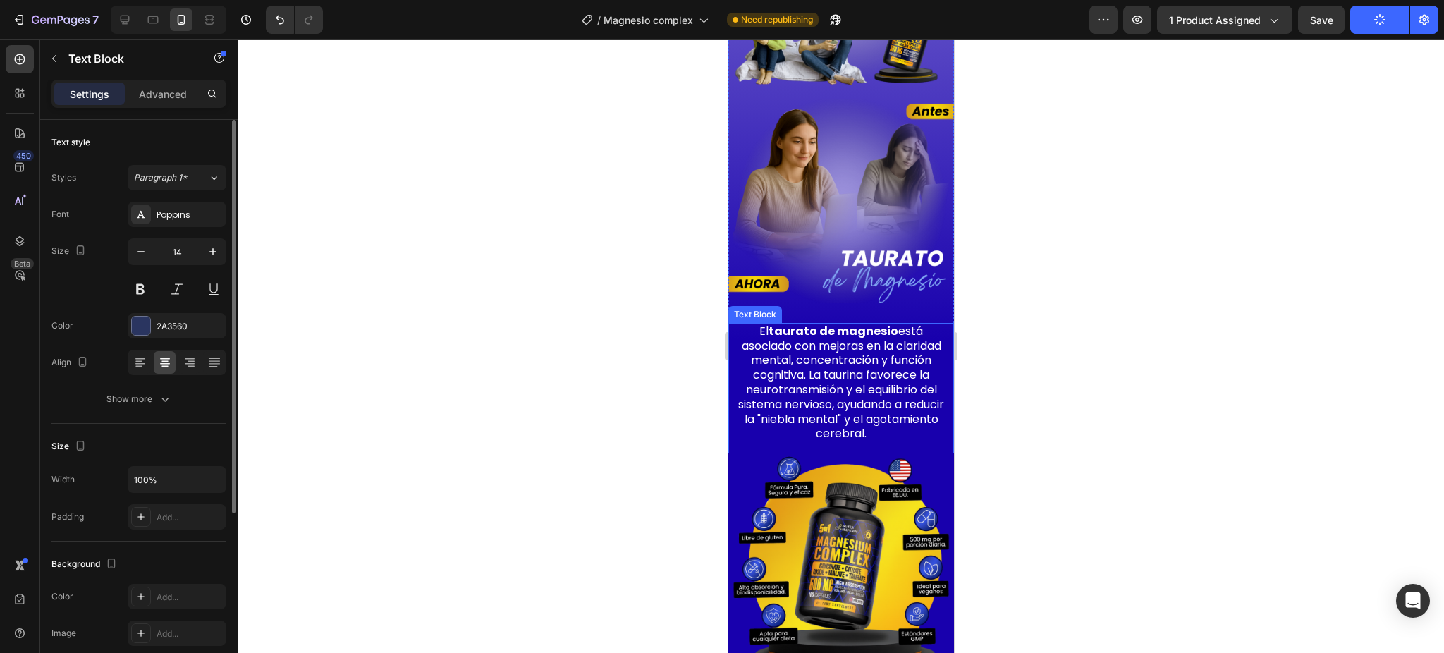
click at [803, 324] on p "El taurato de magnesio está asociado con mejoras en la claridad mental, concent…" at bounding box center [840, 382] width 209 height 117
click at [822, 304] on icon at bounding box center [822, 309] width 11 height 11
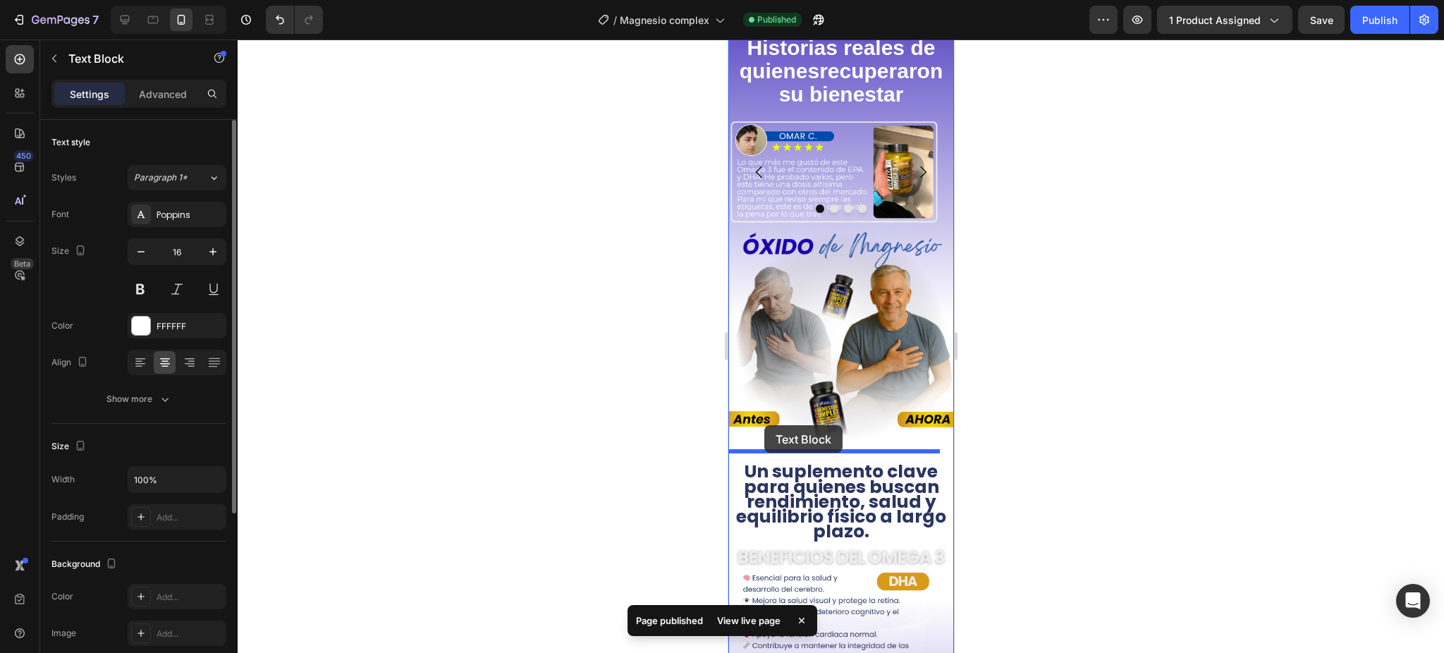
scroll to position [3048, 0]
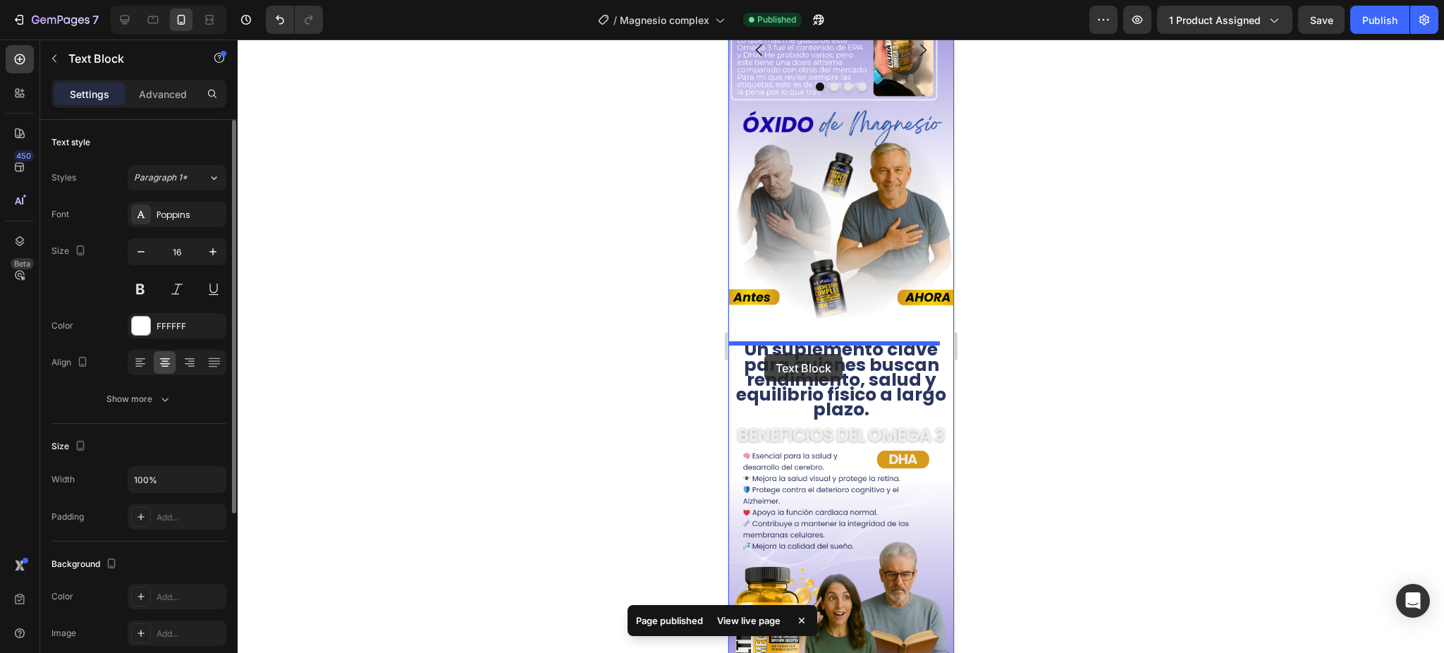
drag, startPoint x: 749, startPoint y: 385, endPoint x: 764, endPoint y: 354, distance: 34.4
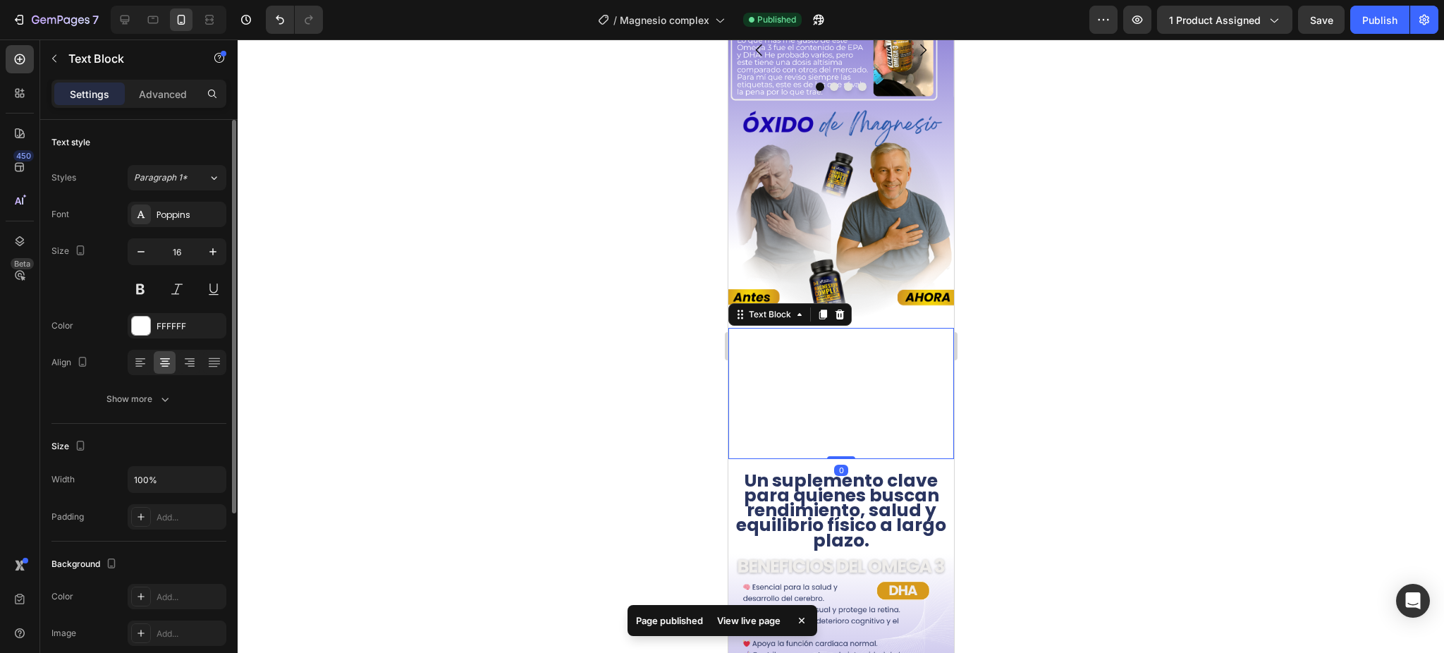
click at [810, 380] on p "El taurato de magnesio está asociado con mejoras en la claridad mental, concent…" at bounding box center [840, 387] width 209 height 117
click at [810, 377] on p "El taurato de magnesio está asociado con mejoras en la claridad mental, concent…" at bounding box center [840, 387] width 209 height 117
click at [810, 375] on p "El taurato de magnesio está asociado con mejoras en la claridad mental, concent…" at bounding box center [840, 387] width 209 height 117
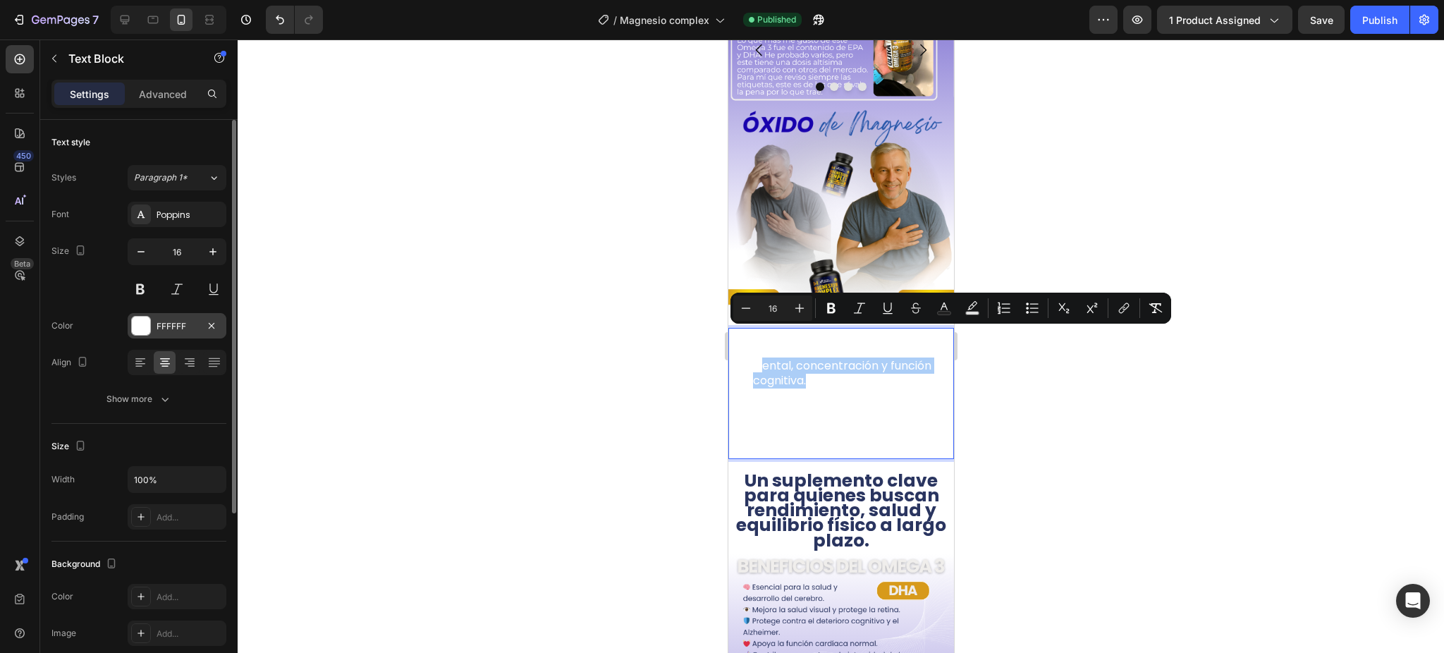
click at [200, 319] on div "FFFFFF" at bounding box center [177, 325] width 99 height 25
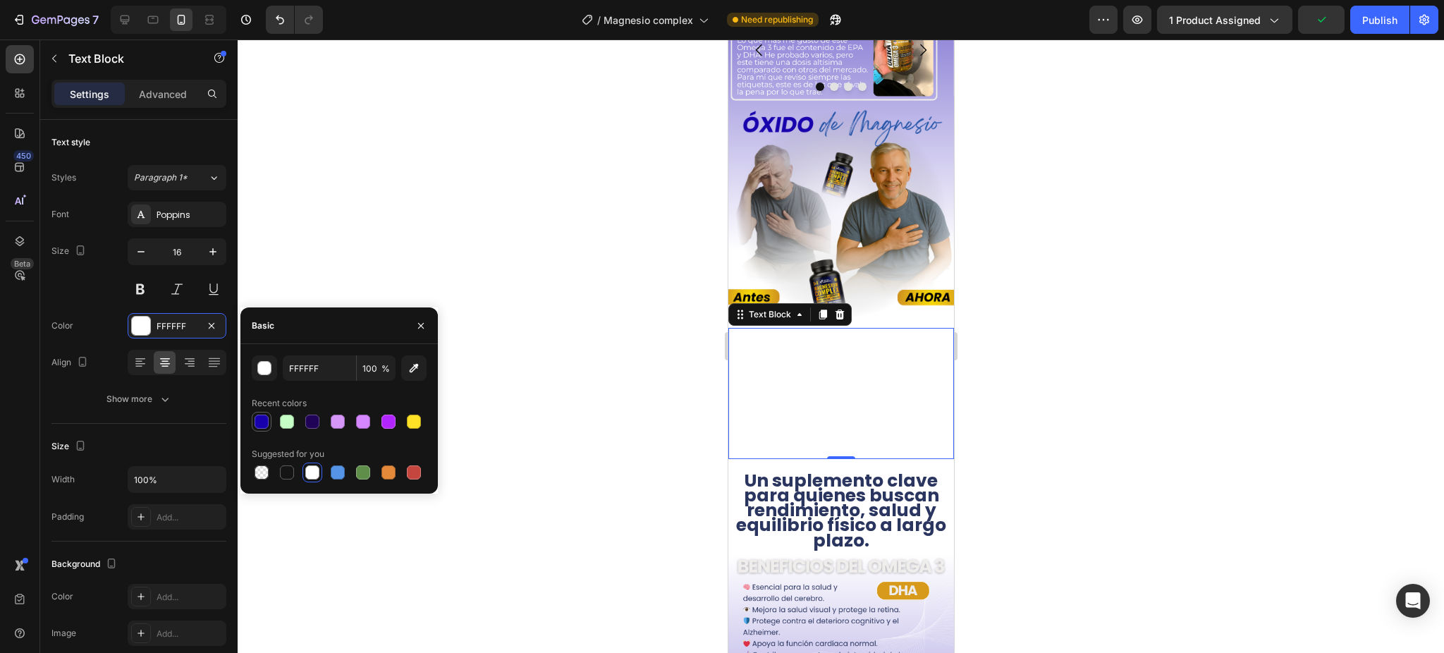
click at [262, 424] on div at bounding box center [262, 422] width 14 height 14
type input "[DATE]"
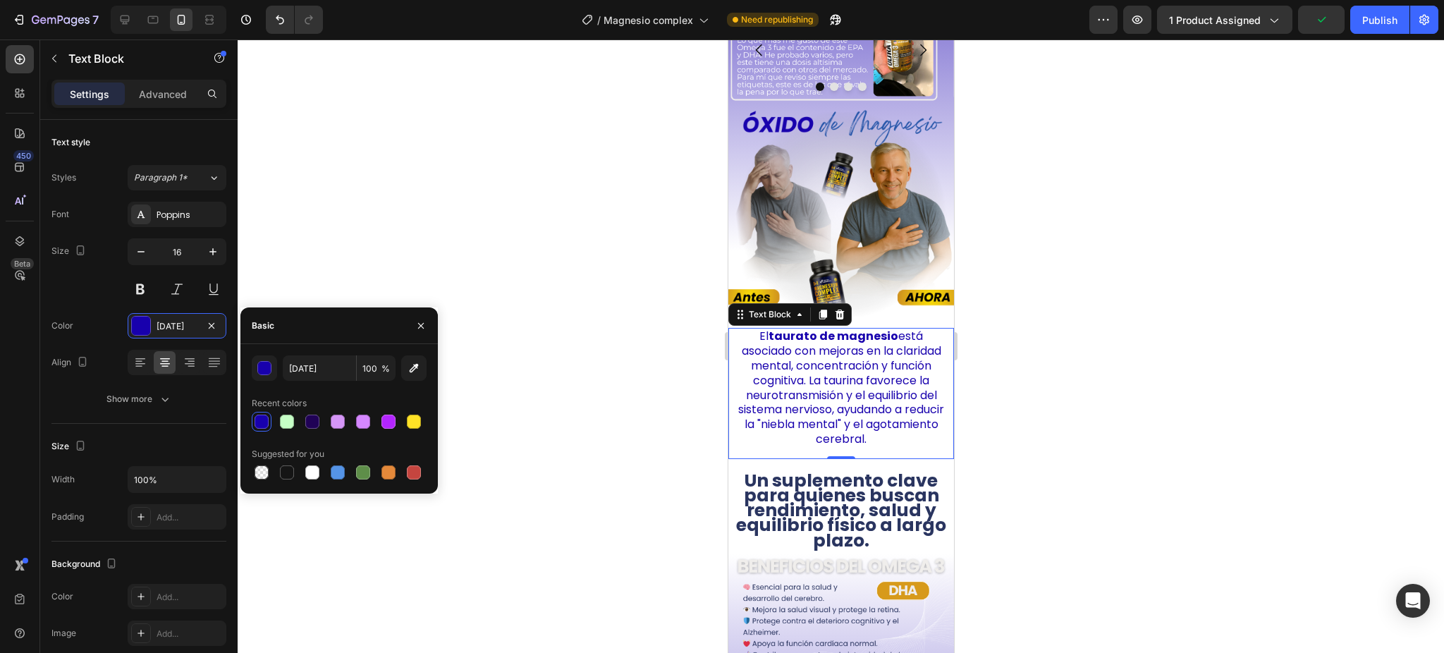
click at [1021, 421] on div at bounding box center [841, 345] width 1207 height 613
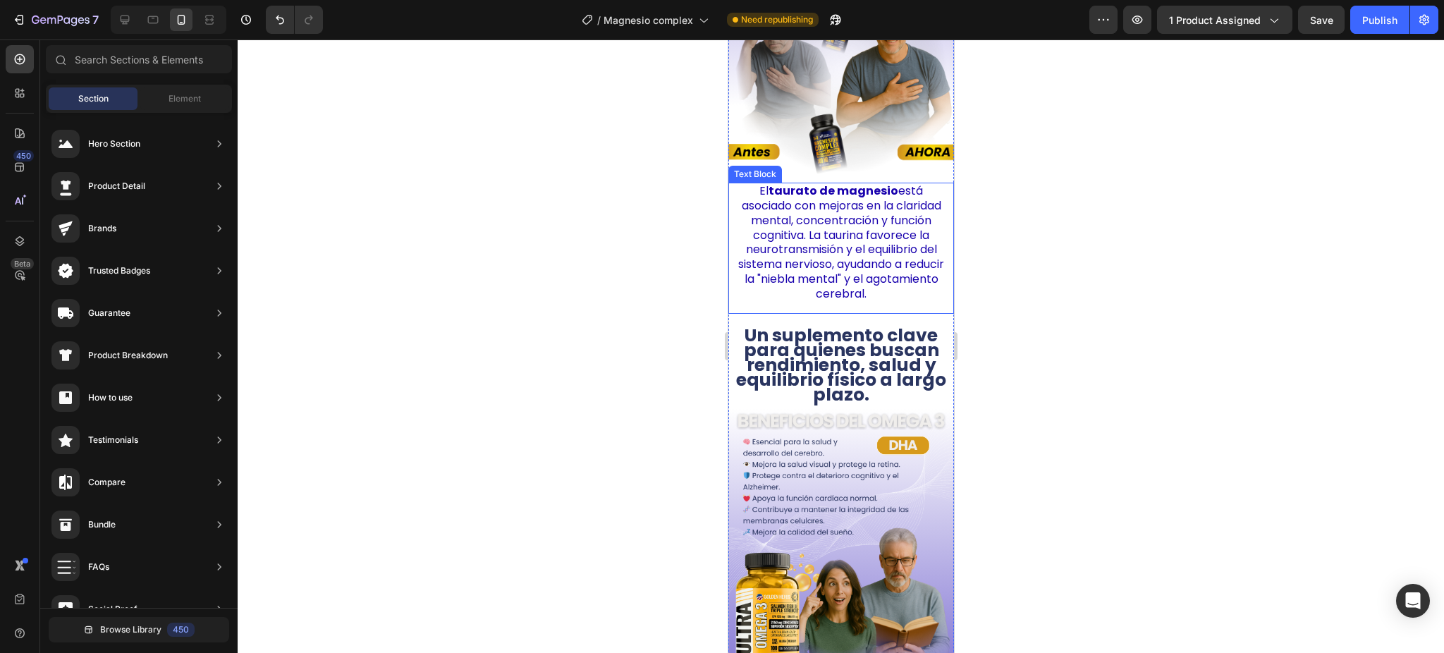
click at [861, 230] on p "El taurato de magnesio está asociado con mejoras en la claridad mental, concent…" at bounding box center [840, 242] width 209 height 117
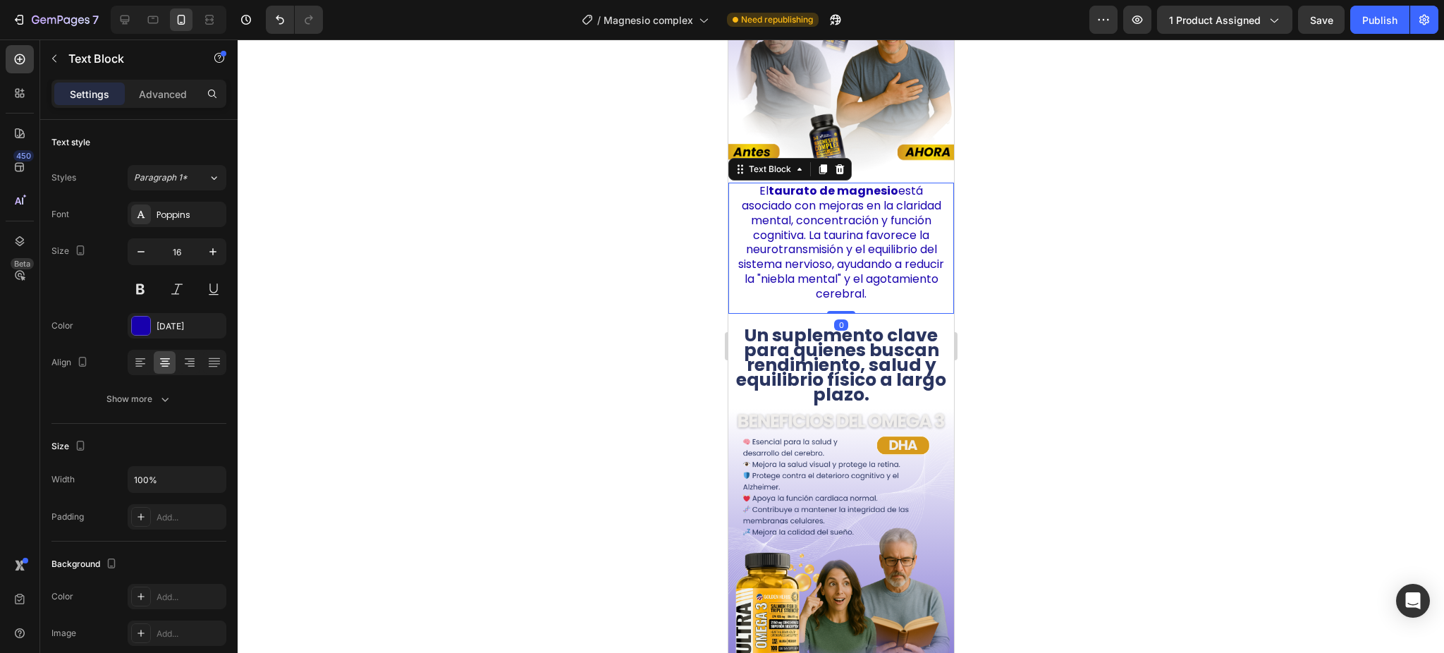
click at [861, 231] on p "El taurato de magnesio está asociado con mejoras en la claridad mental, concent…" at bounding box center [840, 242] width 209 height 117
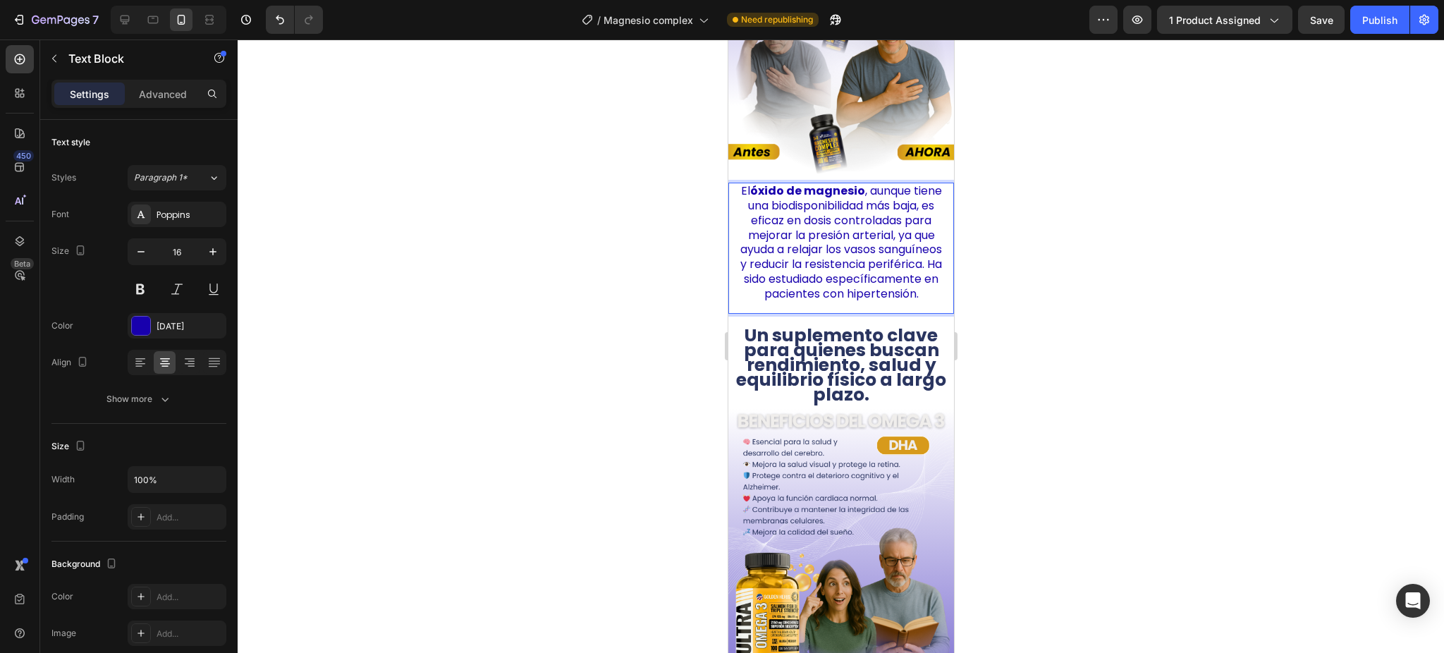
click at [876, 193] on p "El óxido de magnesio , aunque tiene una biodisponibilidad más baja, es eficaz e…" at bounding box center [840, 242] width 209 height 117
click at [872, 193] on p "El óxido de magnesio , aunque tiene una biodisponibilidad más baja, es eficaz e…" at bounding box center [840, 242] width 209 height 117
click at [877, 193] on p "El óxido de magnesio , aunque tiene una biodisponibilidad más baja, es eficaz e…" at bounding box center [840, 242] width 209 height 117
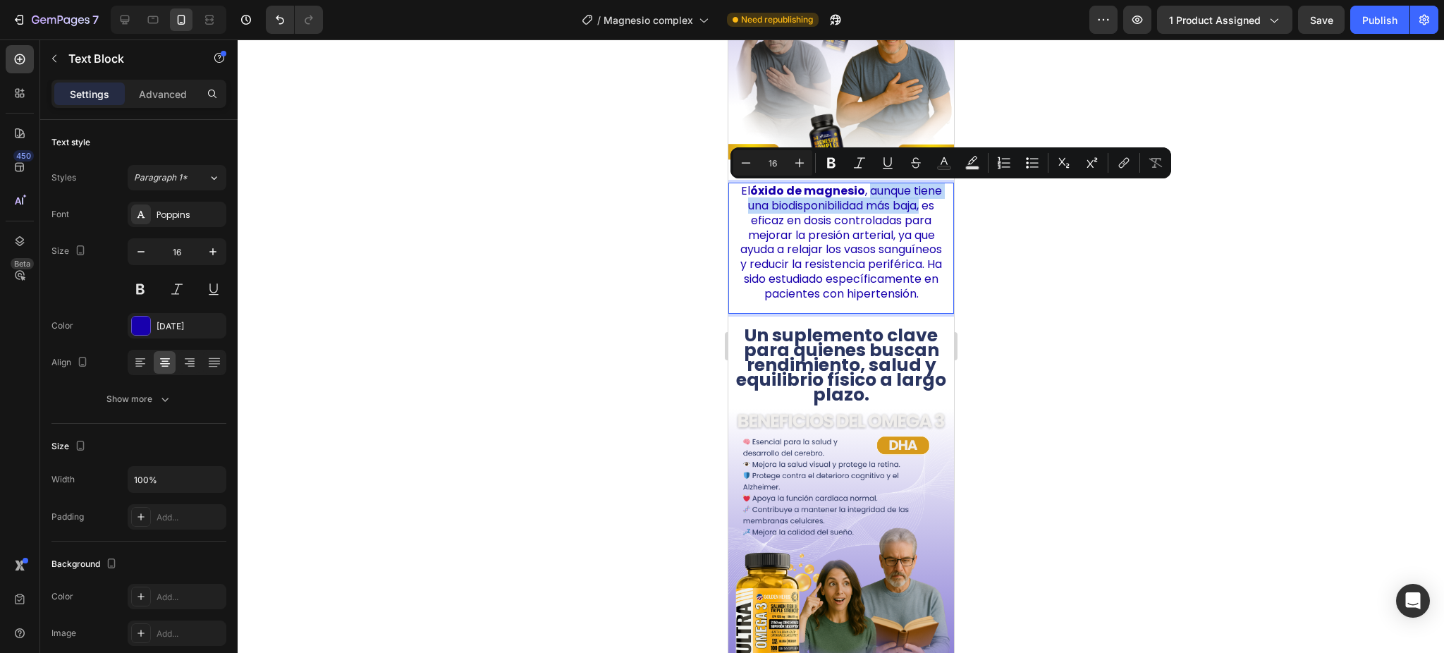
drag, startPoint x: 876, startPoint y: 193, endPoint x: 794, endPoint y: 223, distance: 87.0
click at [794, 223] on p "El óxido de magnesio , aunque tiene una biodisponibilidad más baja, es eficaz e…" at bounding box center [840, 242] width 209 height 117
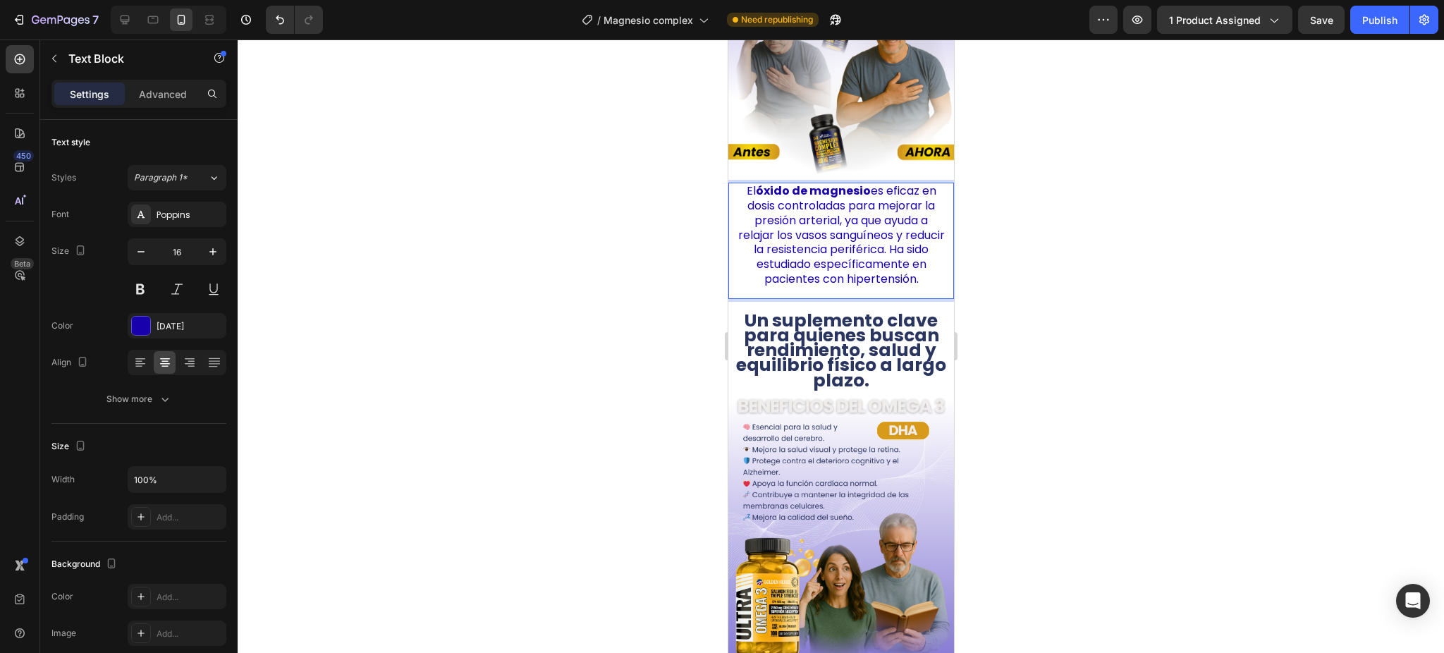
click at [901, 223] on p "El óxido de magnesio es eficaz en dosis controladas para mejorar la presión art…" at bounding box center [840, 235] width 209 height 103
click at [835, 225] on p "El óxido de magnesio es eficaz en dosis controladas para mejorar la presión art…" at bounding box center [840, 235] width 209 height 103
click at [860, 267] on p "El óxido de magnesio es eficaz en dosis controladas para mejorar la presión art…" at bounding box center [840, 235] width 209 height 103
click at [883, 278] on p "El óxido de magnesio es eficaz en dosis controladas para mejorar la presión art…" at bounding box center [840, 235] width 209 height 103
click at [884, 287] on p "El óxido de magnesio es eficaz en dosis controladas para mejorar la presión art…" at bounding box center [840, 235] width 209 height 103
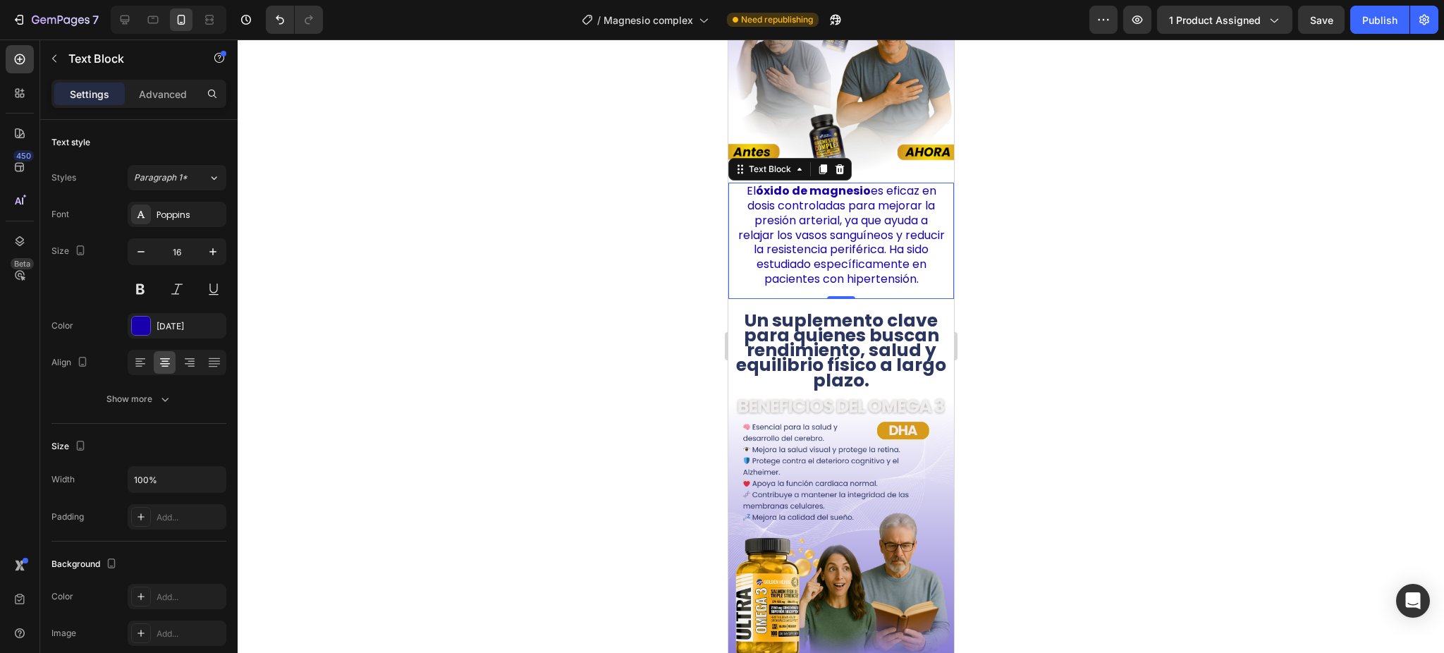
click at [889, 299] on div "El óxido de magnesio es eficaz en dosis controladas para mejorar la presión art…" at bounding box center [841, 241] width 226 height 116
click at [884, 299] on div "El óxido de magnesio es eficaz en dosis controladas para mejorar la presión art…" at bounding box center [841, 241] width 226 height 116
click at [864, 299] on div "El óxido de magnesio es eficaz en dosis controladas para mejorar la presión art…" at bounding box center [841, 241] width 226 height 116
click at [873, 299] on div "El óxido de magnesio es eficaz en dosis controladas para mejorar la presión art…" at bounding box center [841, 241] width 226 height 116
click at [888, 299] on div "El óxido de magnesio es eficaz en dosis controladas para mejorar la presión art…" at bounding box center [841, 241] width 226 height 116
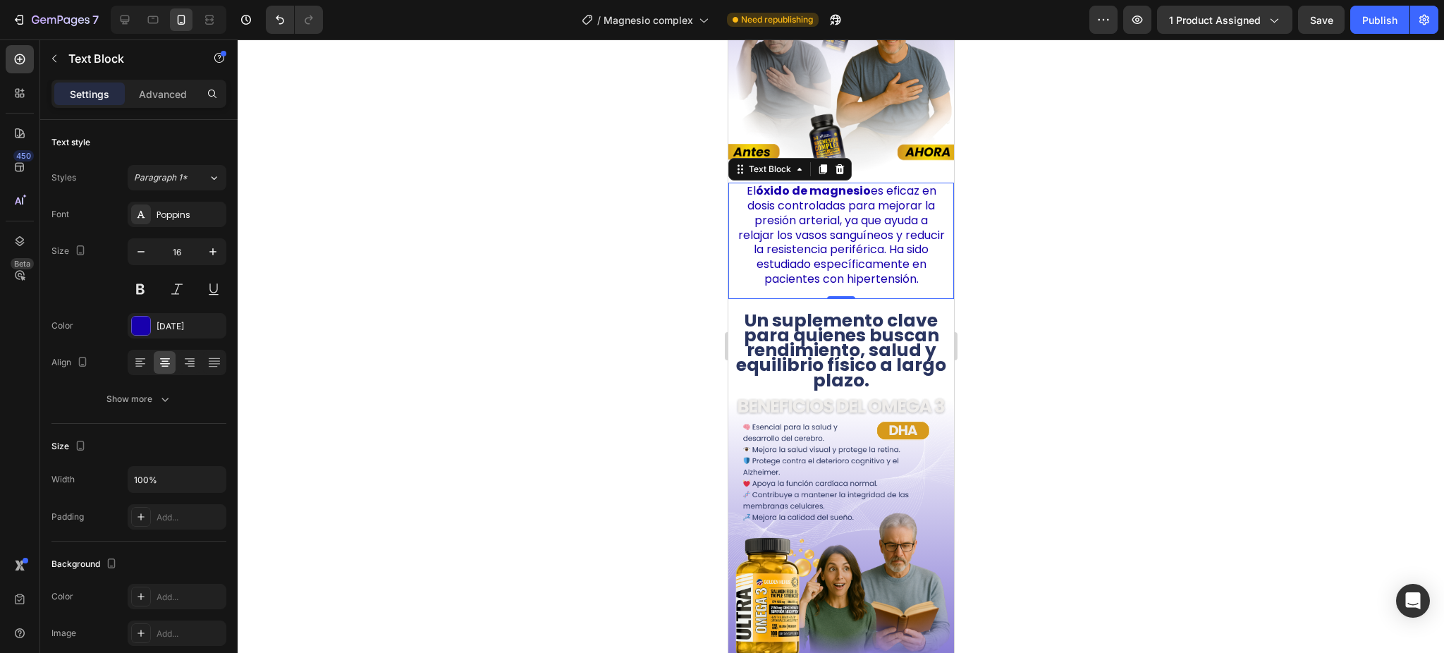
click at [1004, 267] on div at bounding box center [841, 345] width 1207 height 613
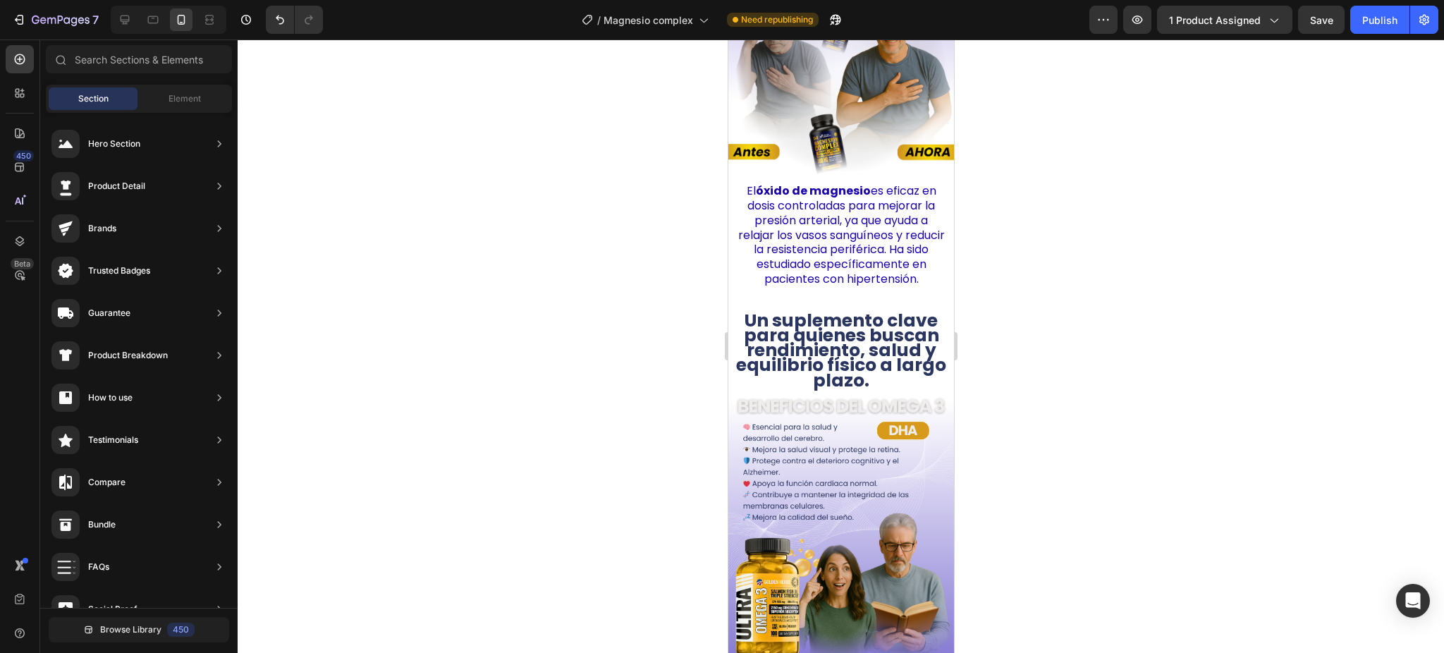
click at [892, 253] on p "El óxido de magnesio es eficaz en dosis controladas para mejorar la presión art…" at bounding box center [840, 235] width 209 height 103
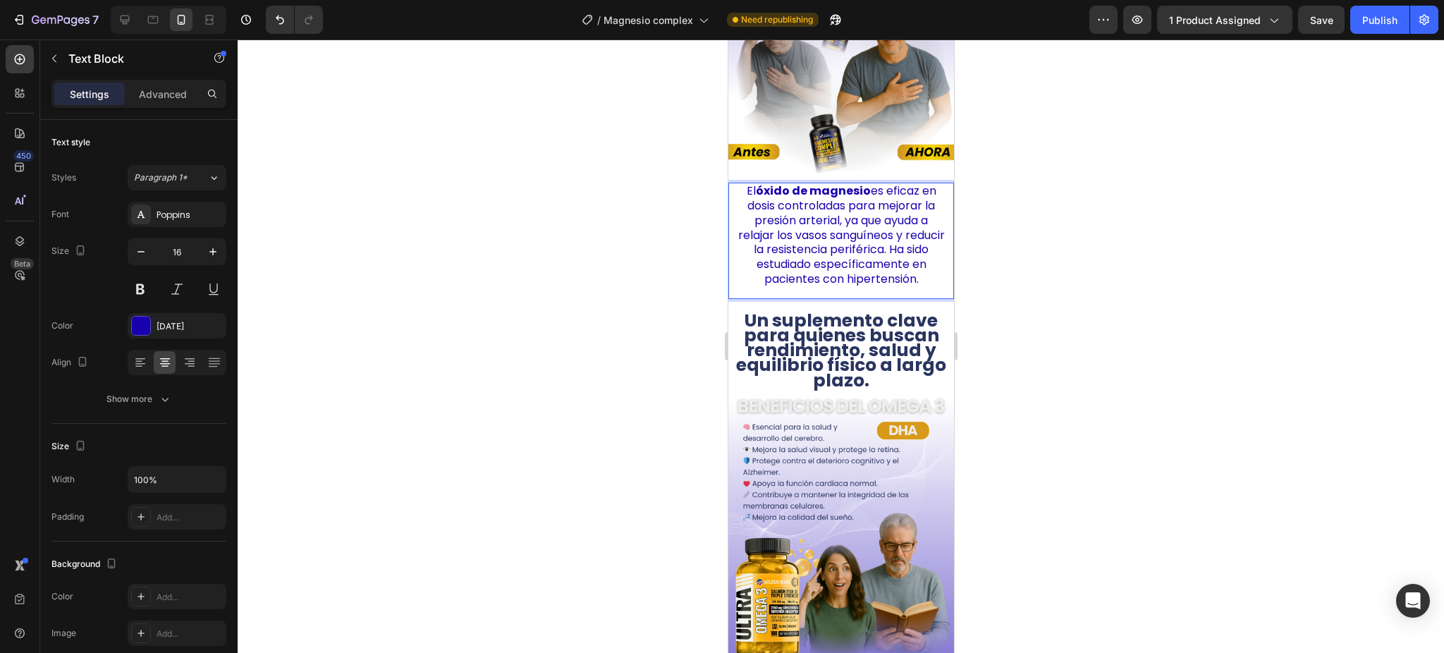
click at [888, 242] on p "El óxido de magnesio es eficaz en dosis controladas para mejorar la presión art…" at bounding box center [840, 235] width 209 height 103
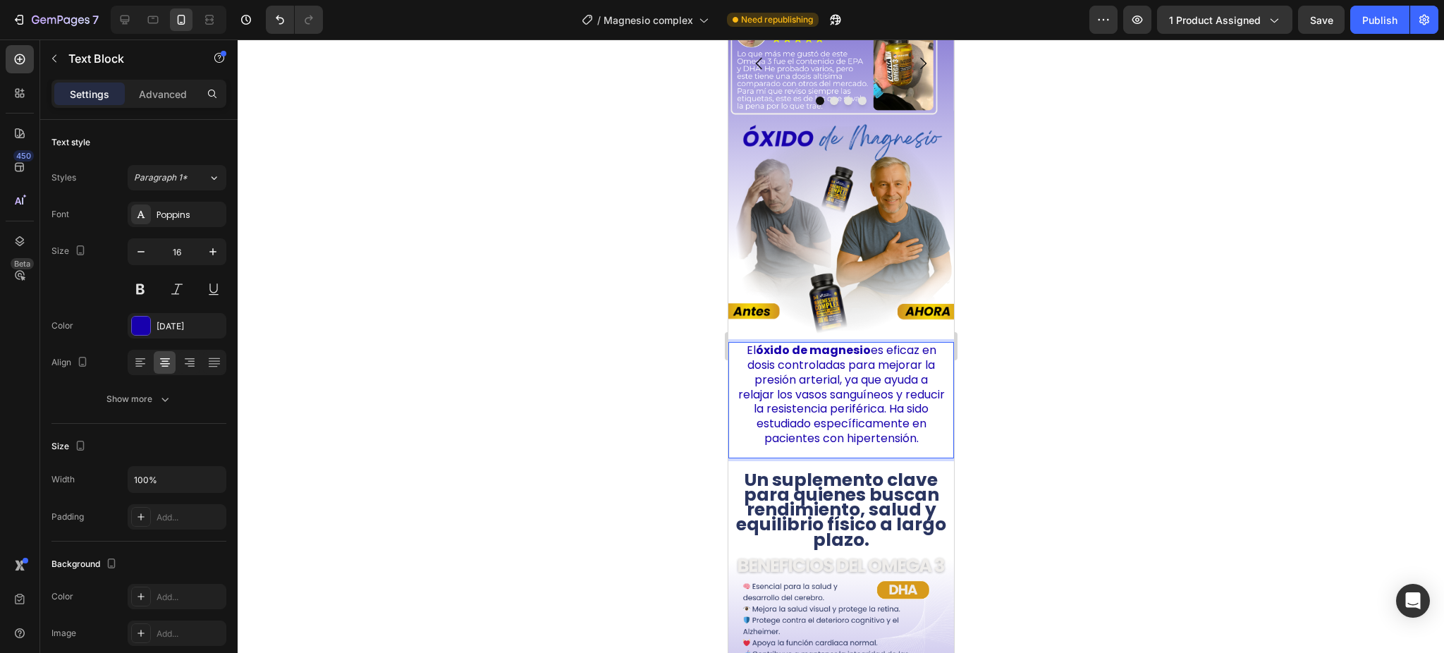
scroll to position [2860, 0]
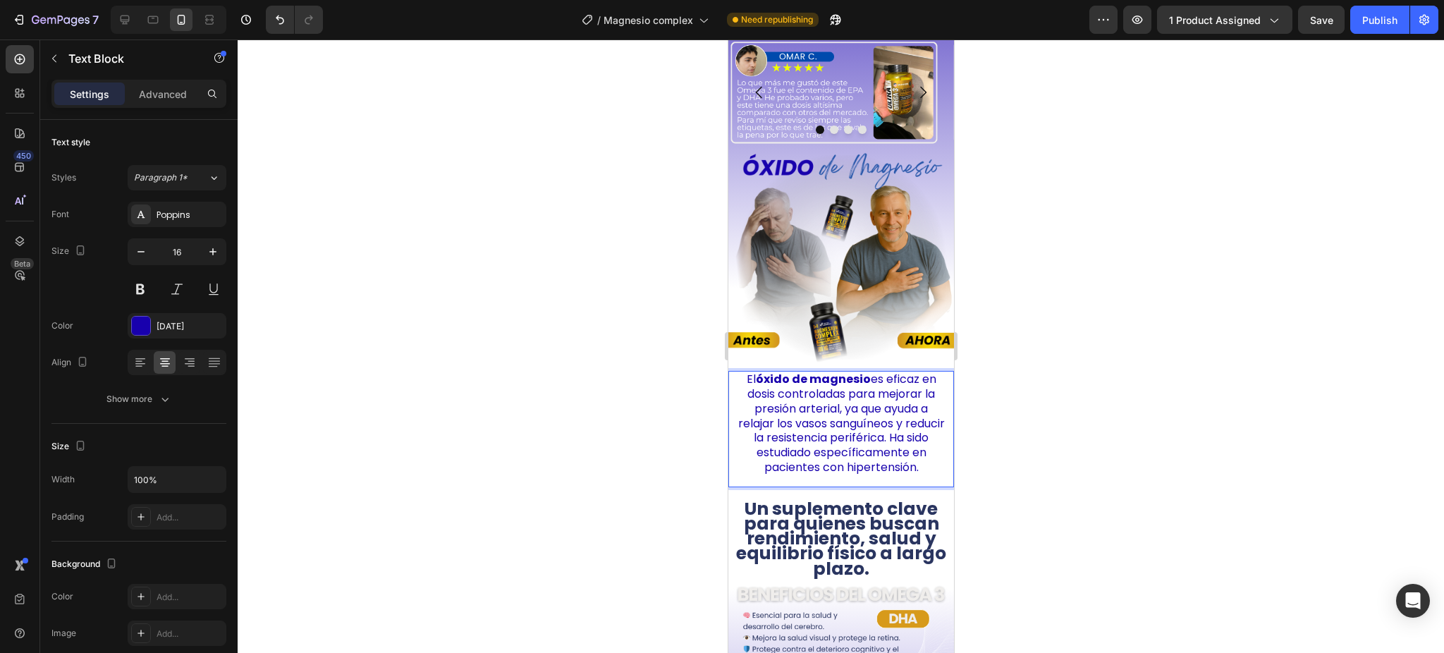
click at [888, 475] on p "El óxido de magnesio es eficaz en dosis controladas para mejorar la presión art…" at bounding box center [840, 423] width 209 height 103
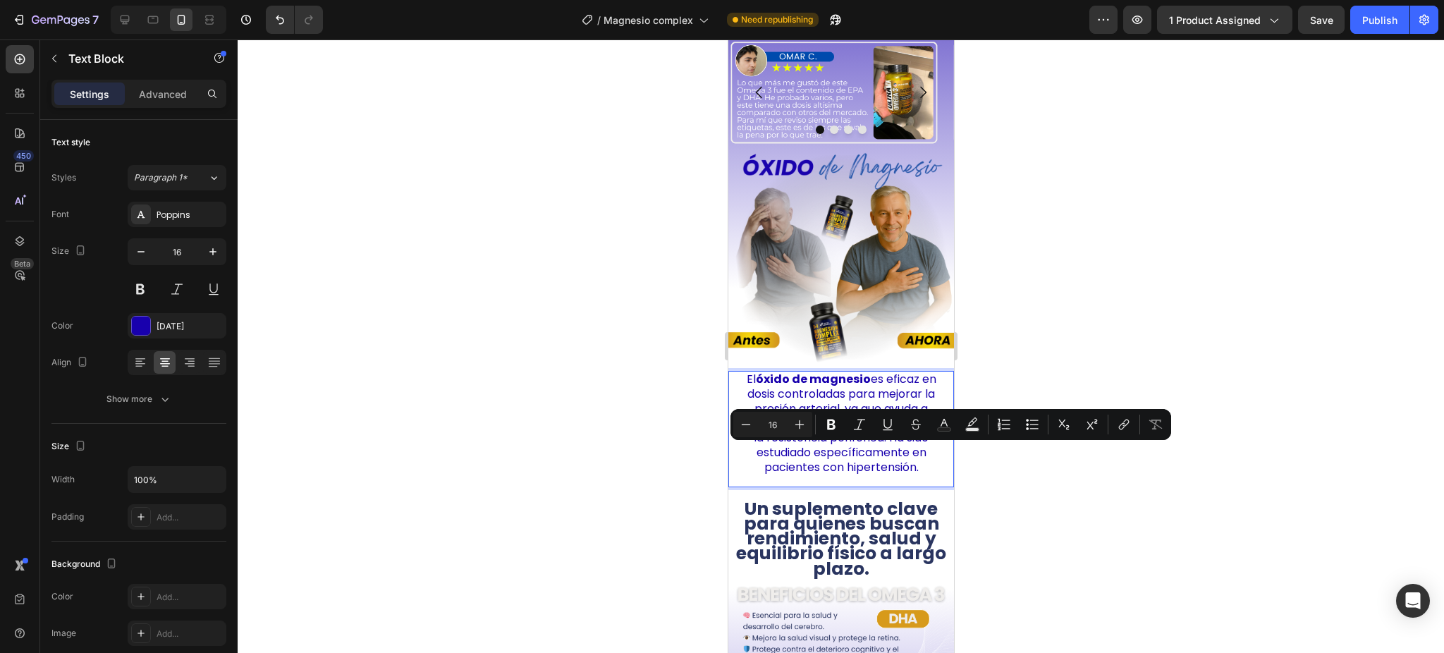
drag, startPoint x: 888, startPoint y: 489, endPoint x: 740, endPoint y: 460, distance: 150.9
click at [740, 460] on p "El óxido de magnesio es eficaz en dosis controladas para mejorar la presión art…" at bounding box center [840, 423] width 209 height 103
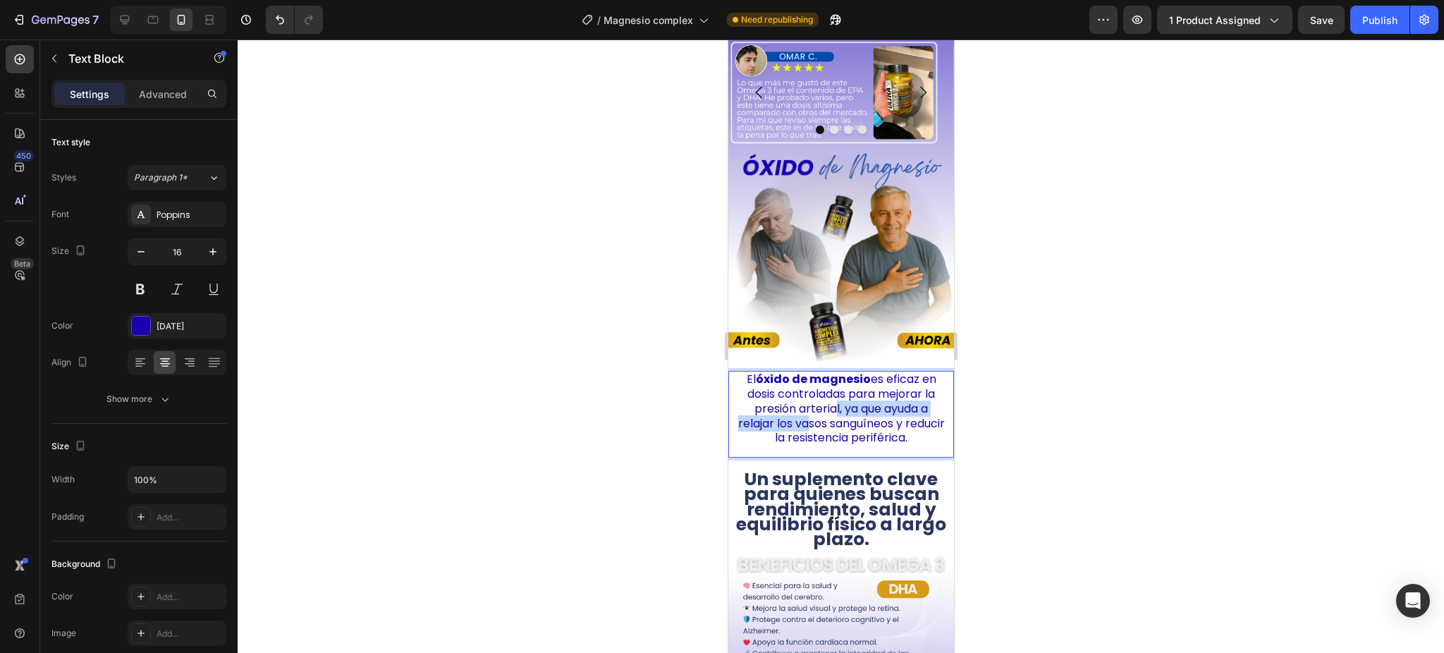
click at [817, 416] on p "El óxido de magnesio es eficaz en dosis controladas para mejorar la presión art…" at bounding box center [840, 408] width 209 height 73
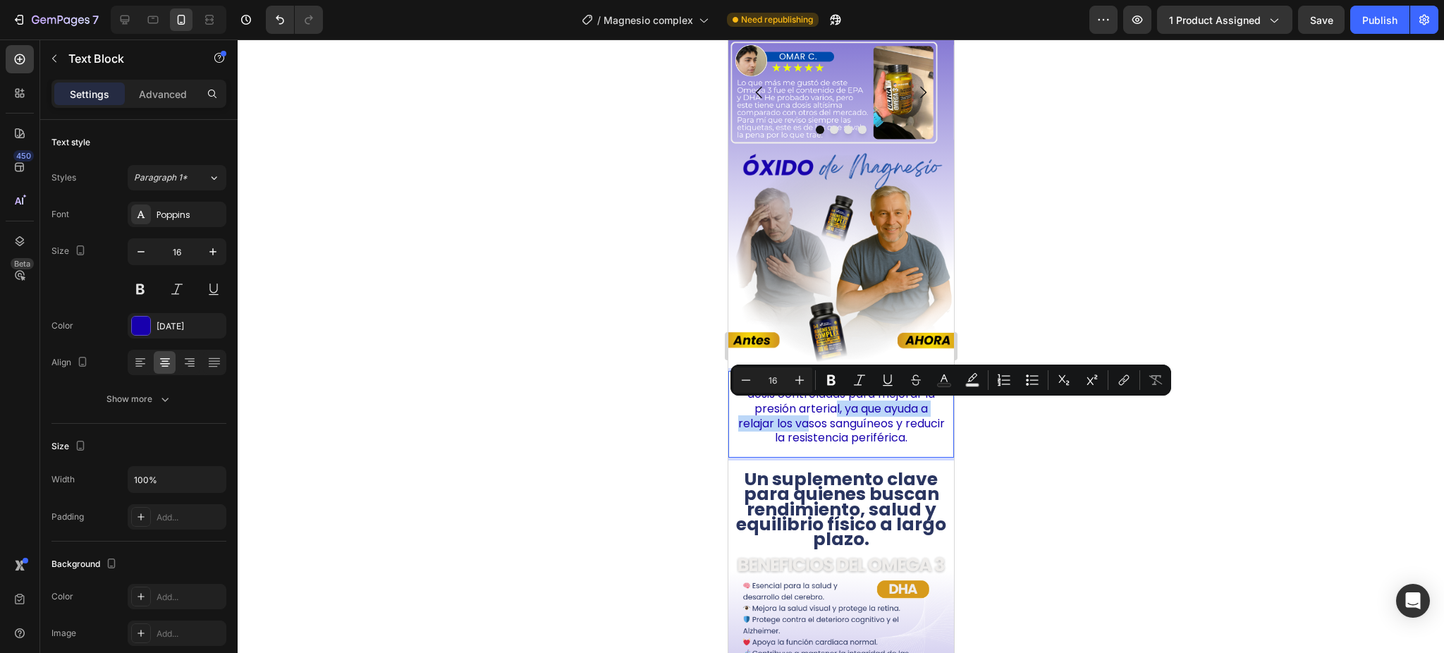
click at [841, 409] on p "El óxido de magnesio es eficaz en dosis controladas para mejorar la presión art…" at bounding box center [840, 408] width 209 height 73
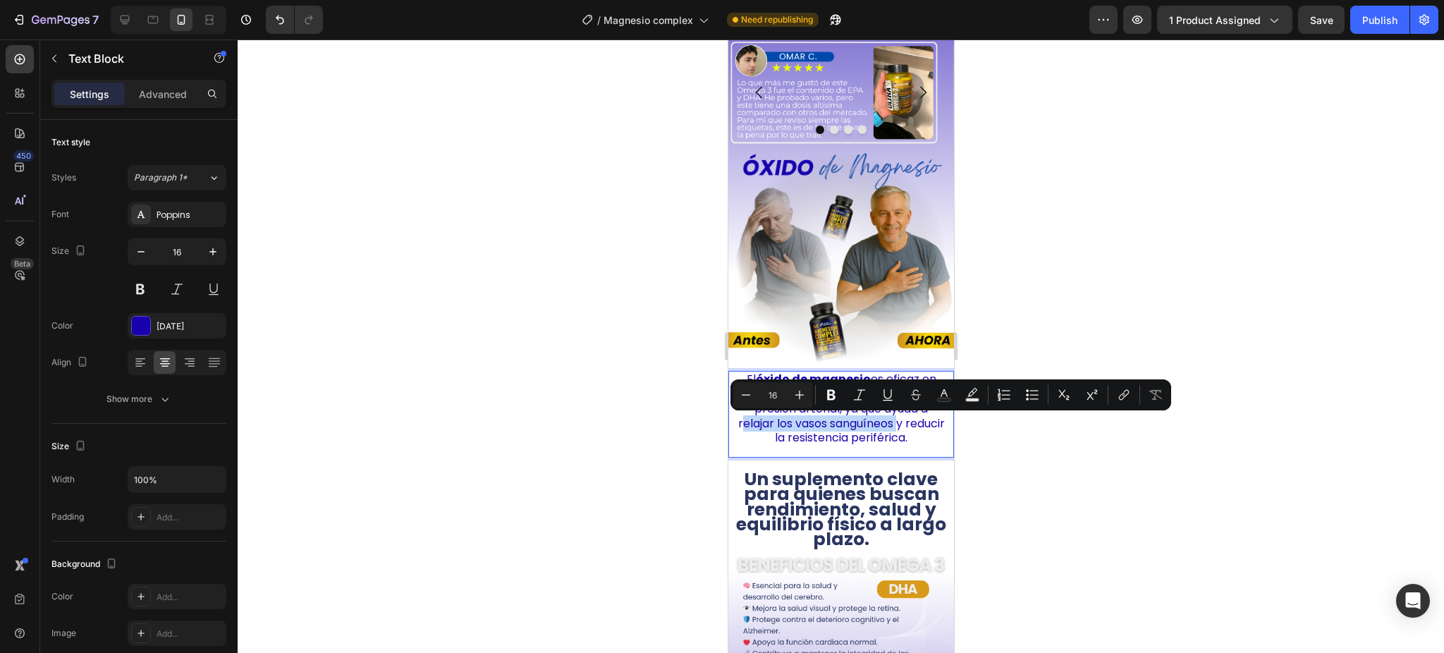
drag, startPoint x: 748, startPoint y: 422, endPoint x: 906, endPoint y: 422, distance: 158.0
click at [906, 422] on p "El óxido de magnesio es eficaz en dosis controladas para mejorar la presión art…" at bounding box center [840, 408] width 209 height 73
click at [829, 388] on icon "Editor contextual toolbar" at bounding box center [831, 395] width 14 height 14
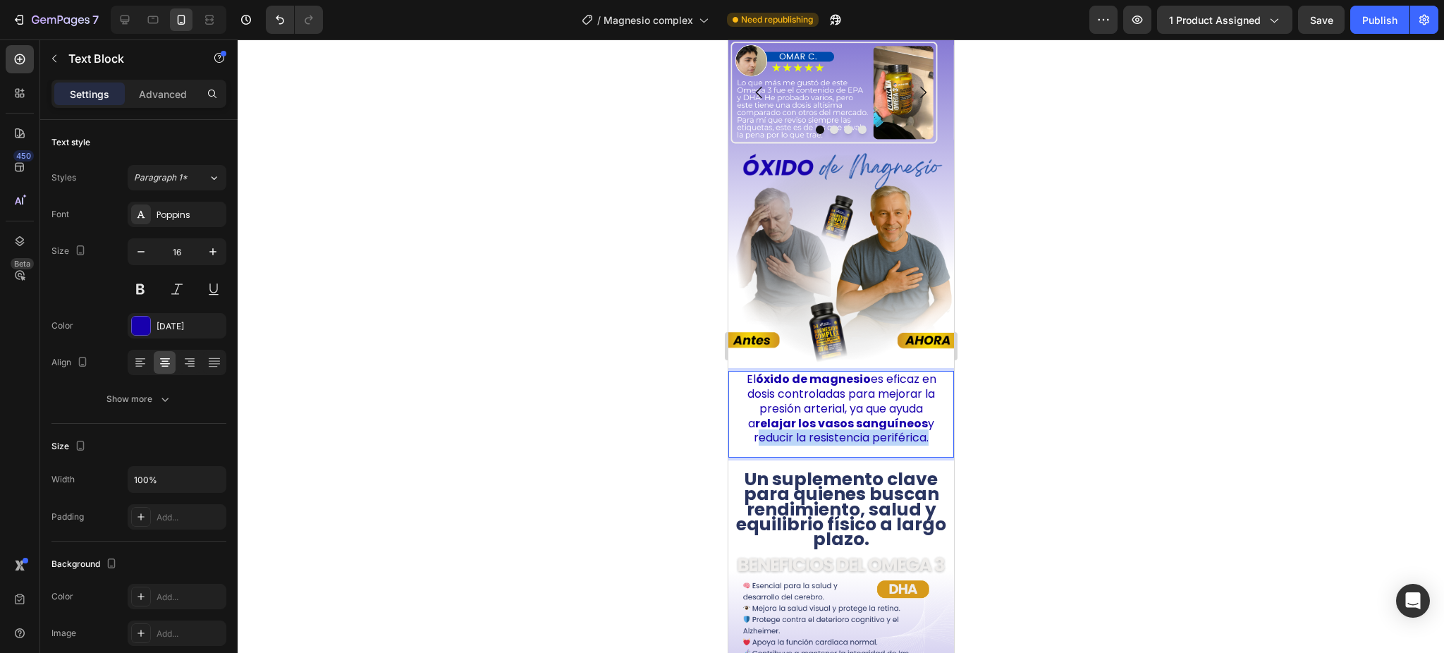
drag, startPoint x: 740, startPoint y: 444, endPoint x: 916, endPoint y: 443, distance: 176.3
click at [916, 443] on p "El óxido de magnesio es eficaz en dosis controladas para mejorar la presión art…" at bounding box center [840, 408] width 209 height 73
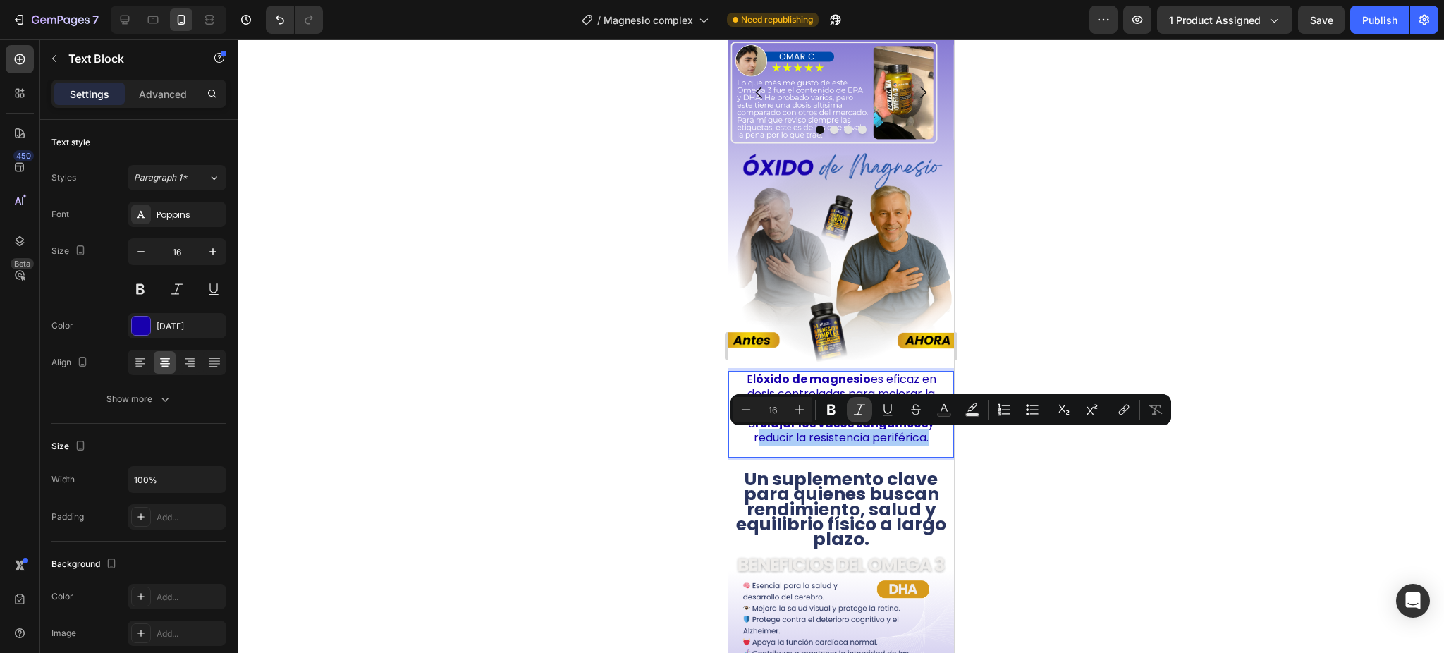
click at [856, 410] on icon "Editor contextual toolbar" at bounding box center [860, 410] width 14 height 14
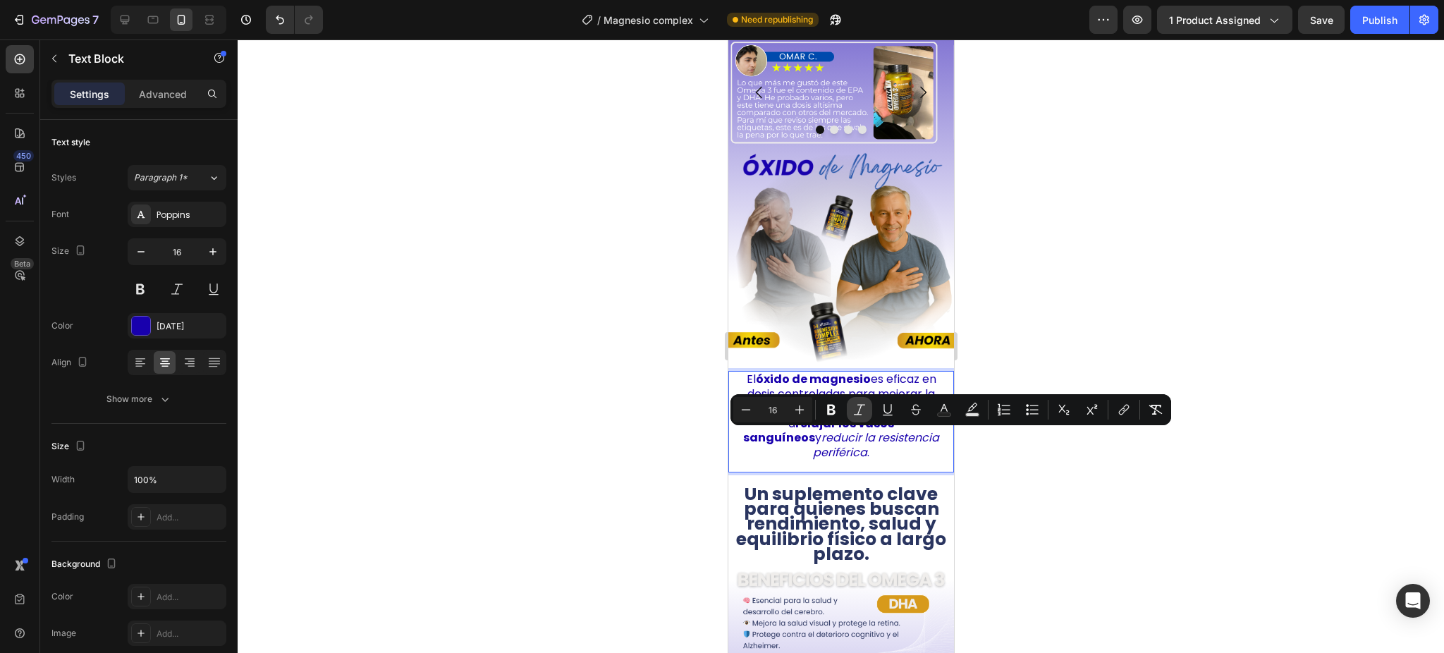
click at [855, 407] on icon "Editor contextual toolbar" at bounding box center [860, 410] width 14 height 14
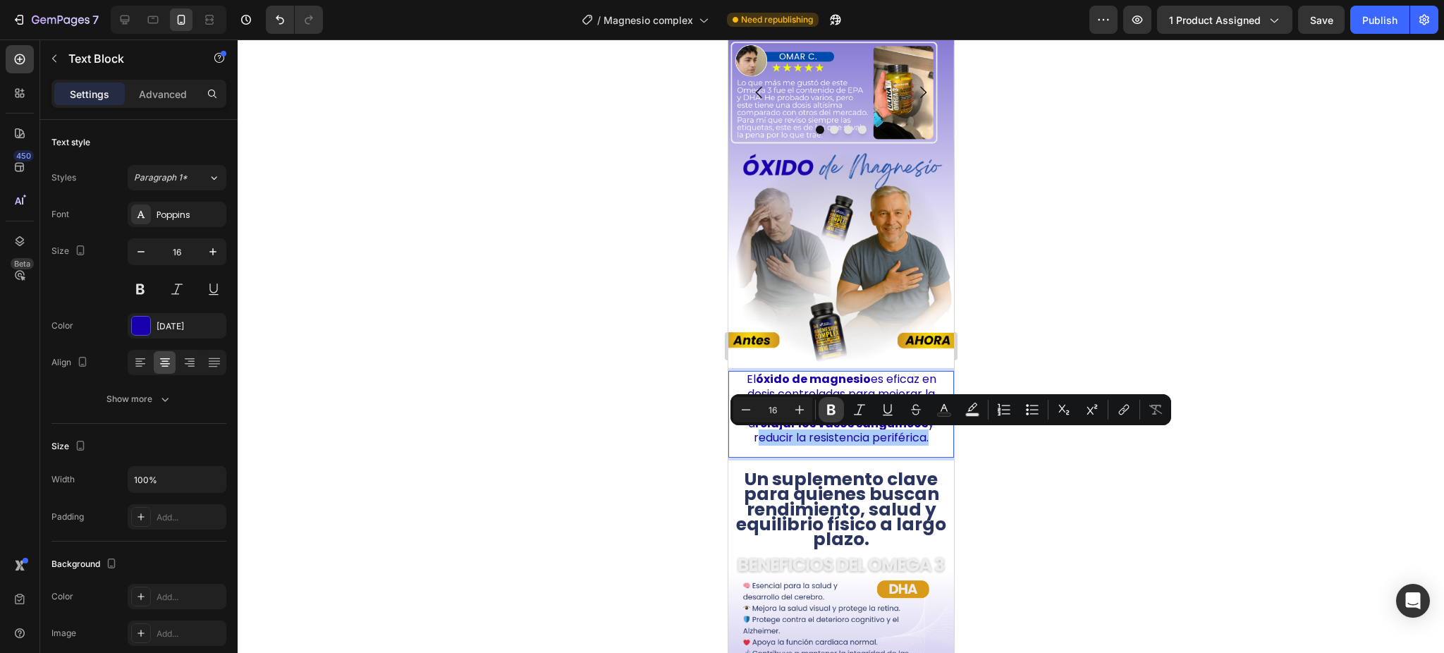
click at [832, 407] on icon "Editor contextual toolbar" at bounding box center [831, 410] width 14 height 14
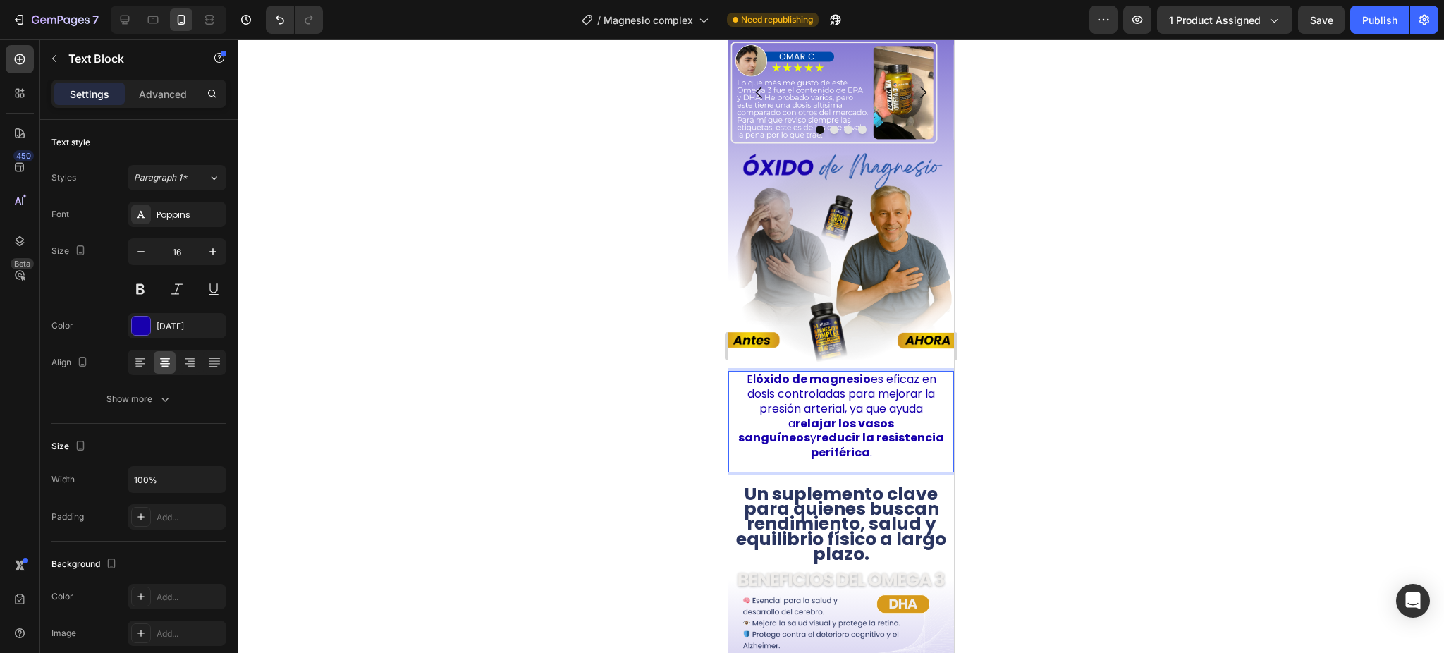
click at [1003, 339] on div at bounding box center [841, 345] width 1207 height 613
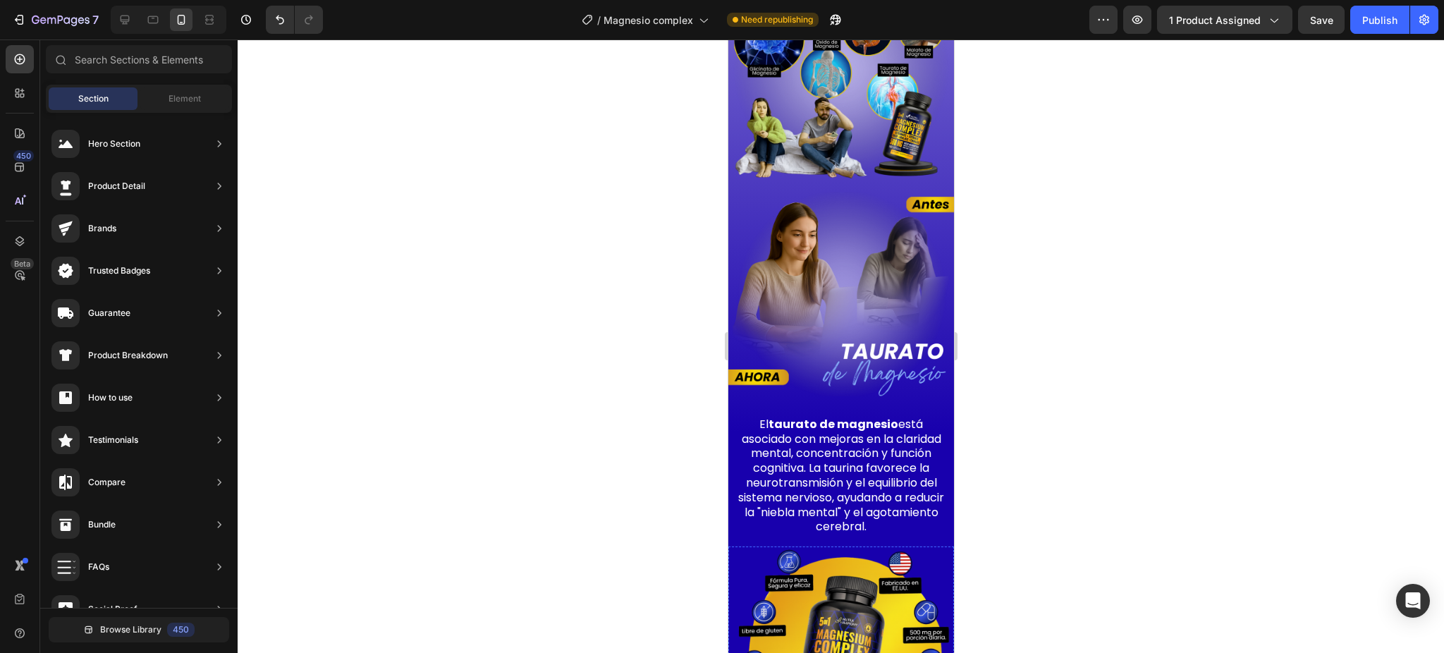
scroll to position [1920, 0]
click at [848, 418] on p "El taurato de magnesio está asociado con mejoras en la claridad mental, concent…" at bounding box center [840, 476] width 209 height 117
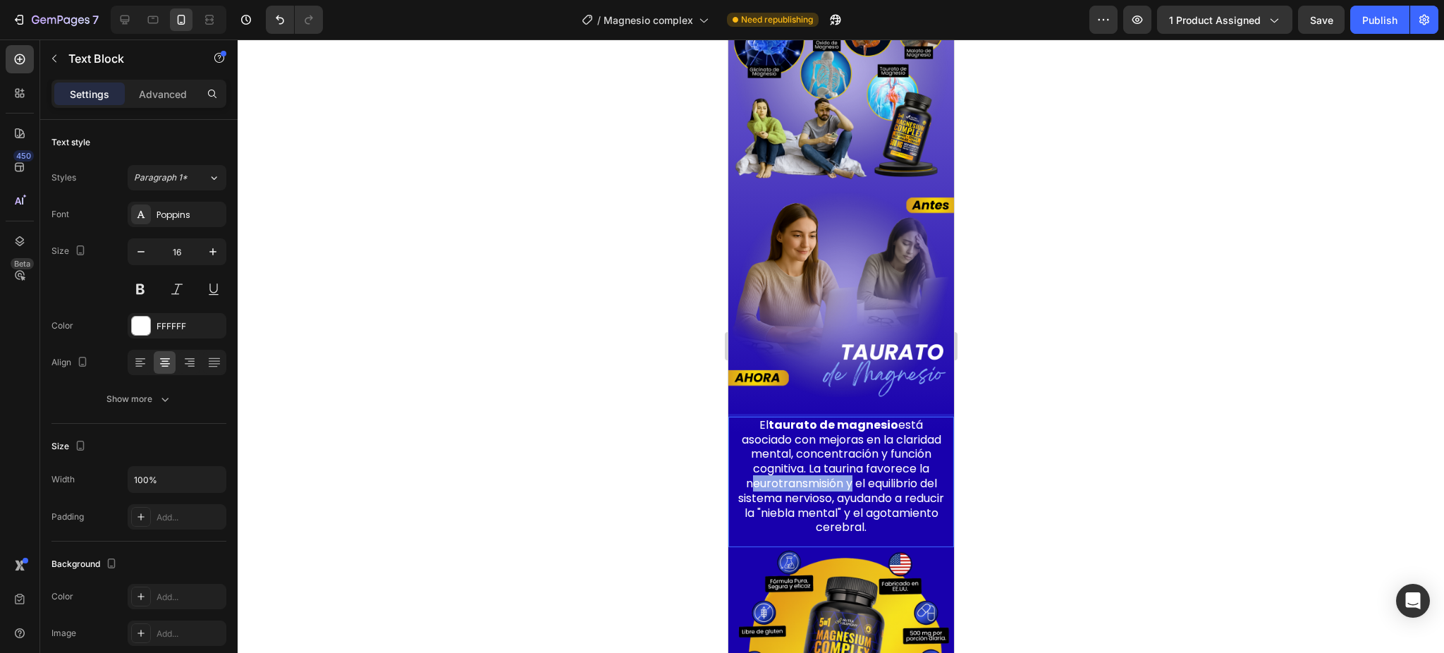
click at [848, 418] on p "El taurato de magnesio está asociado con mejoras en la claridad mental, concent…" at bounding box center [840, 476] width 209 height 117
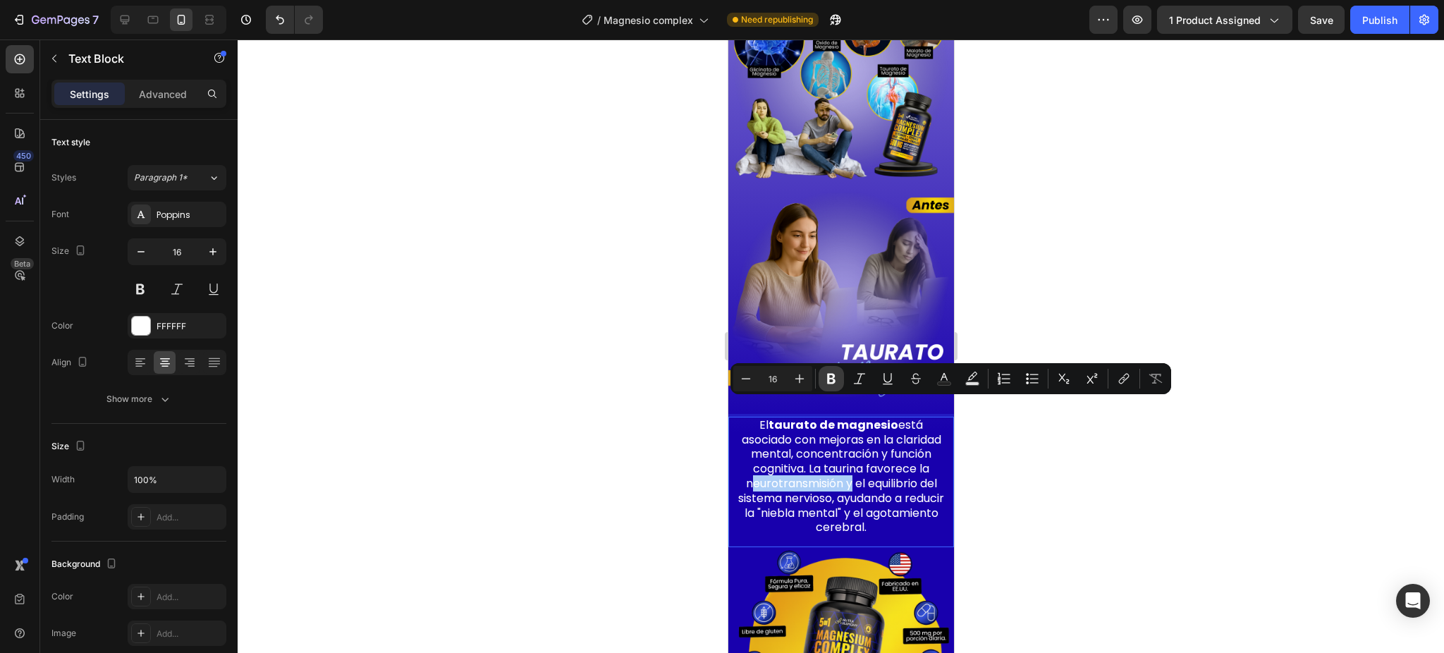
click at [824, 370] on button "Bold" at bounding box center [831, 378] width 25 height 25
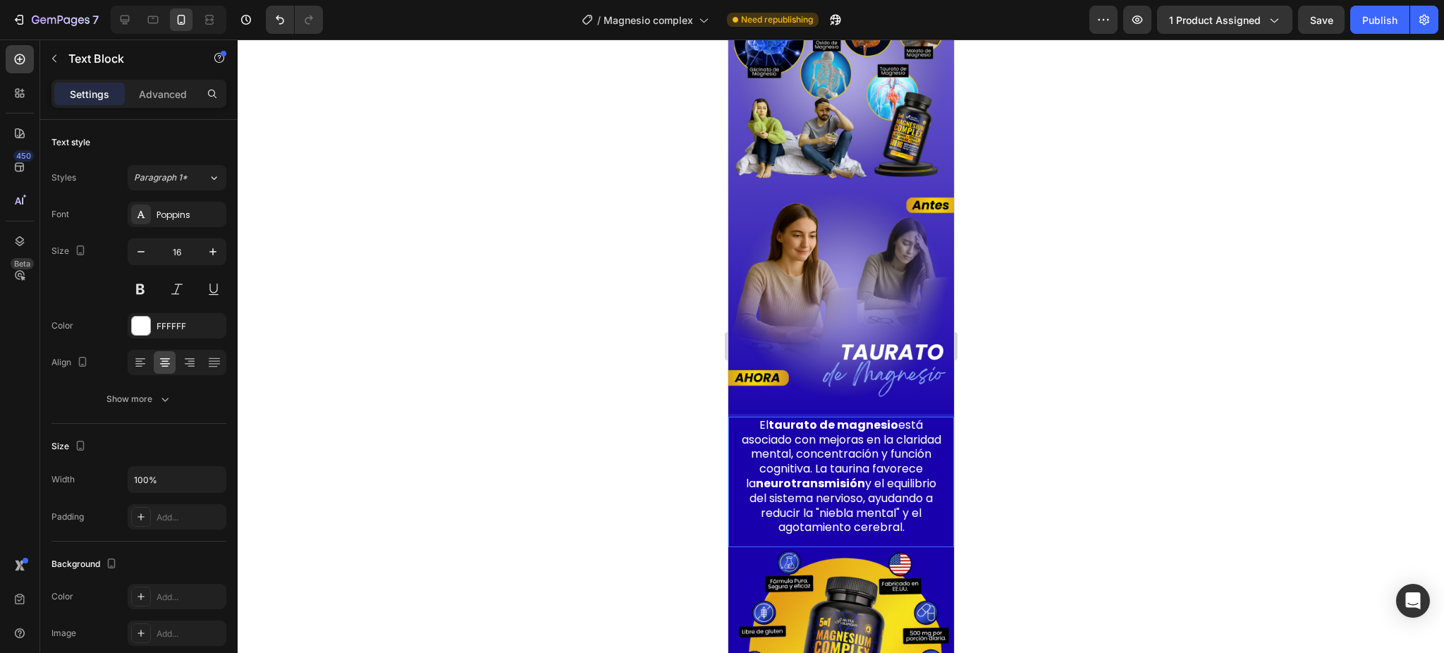
click at [1056, 456] on div at bounding box center [841, 345] width 1207 height 613
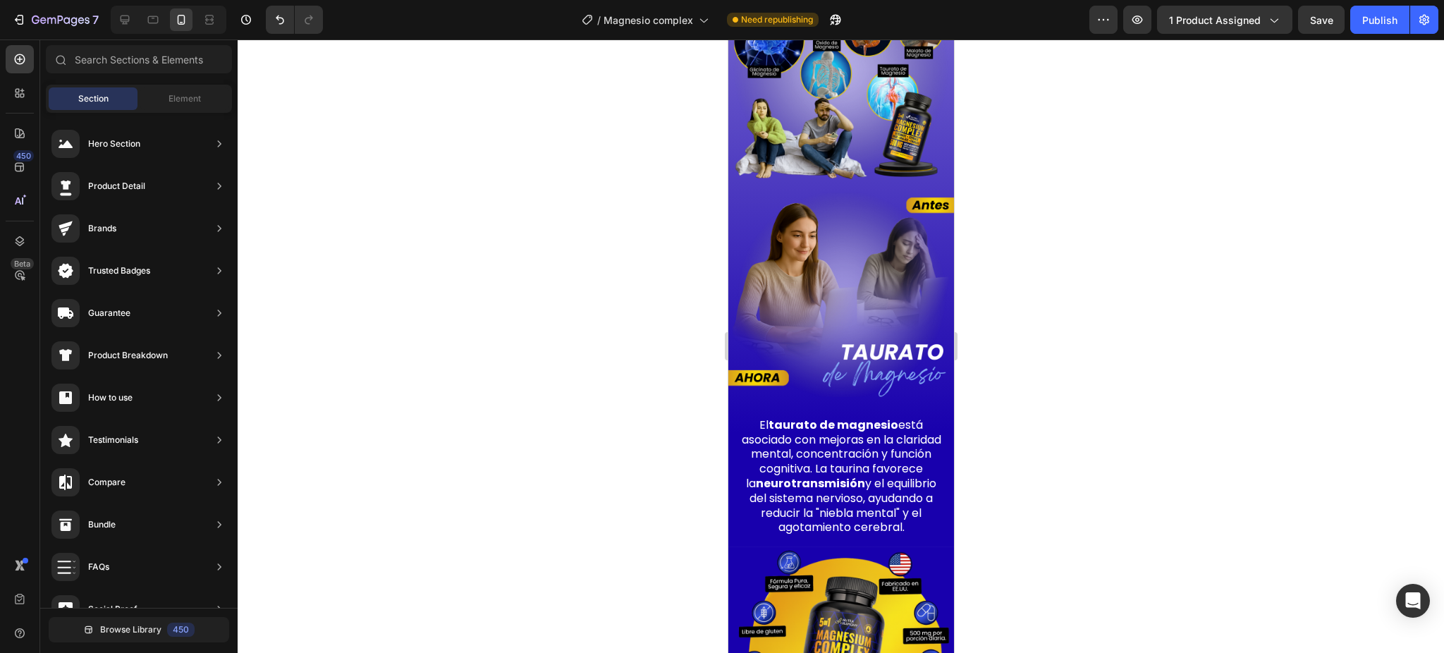
click at [1056, 456] on div at bounding box center [841, 345] width 1207 height 613
click at [767, 424] on p "El taurato de magnesio está asociado con mejoras en la claridad mental, concent…" at bounding box center [840, 476] width 209 height 117
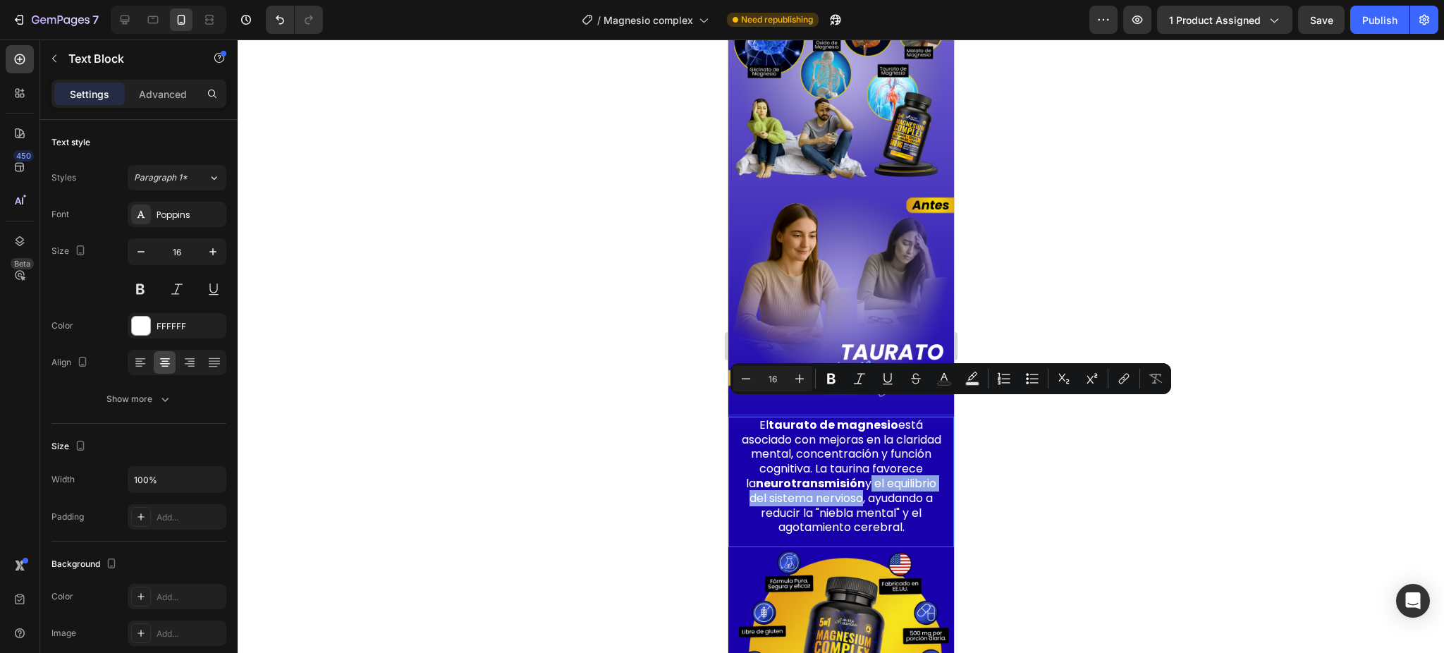
drag, startPoint x: 915, startPoint y: 410, endPoint x: 915, endPoint y: 426, distance: 15.5
click at [833, 372] on icon "Editor contextual toolbar" at bounding box center [831, 379] width 14 height 14
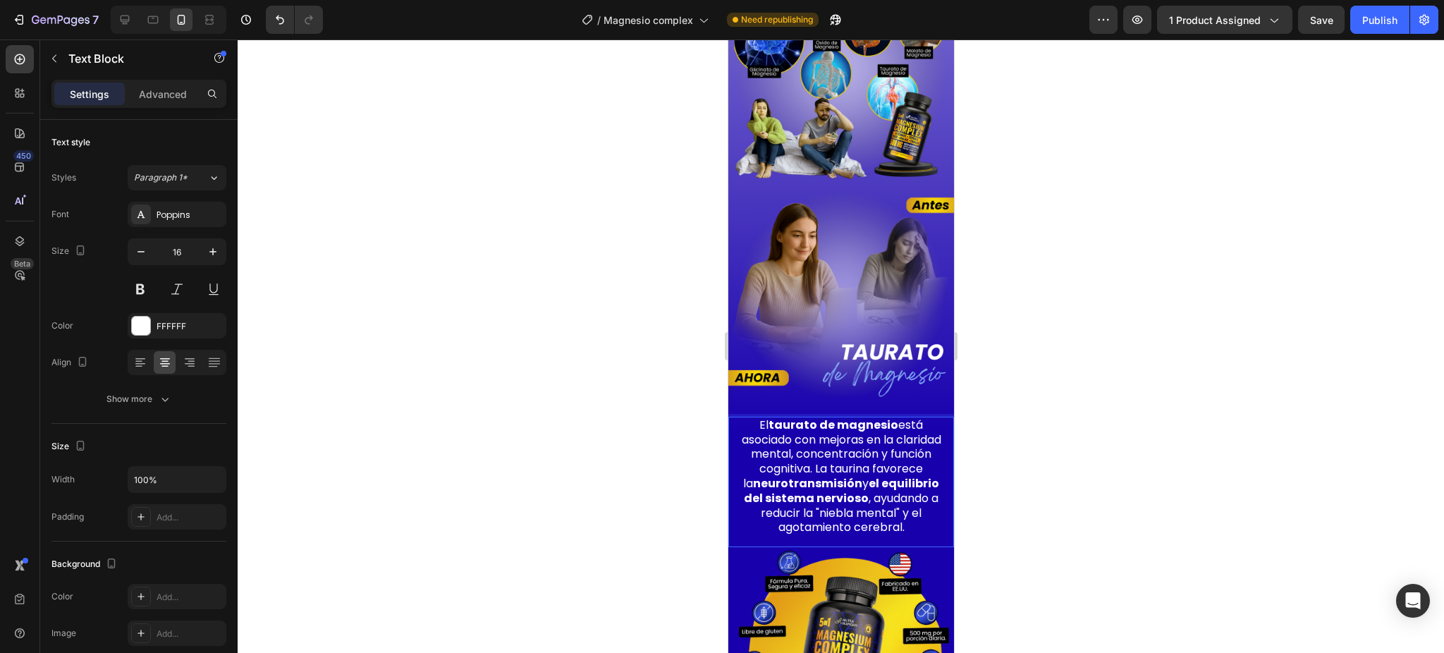
click at [1017, 481] on div at bounding box center [841, 345] width 1207 height 613
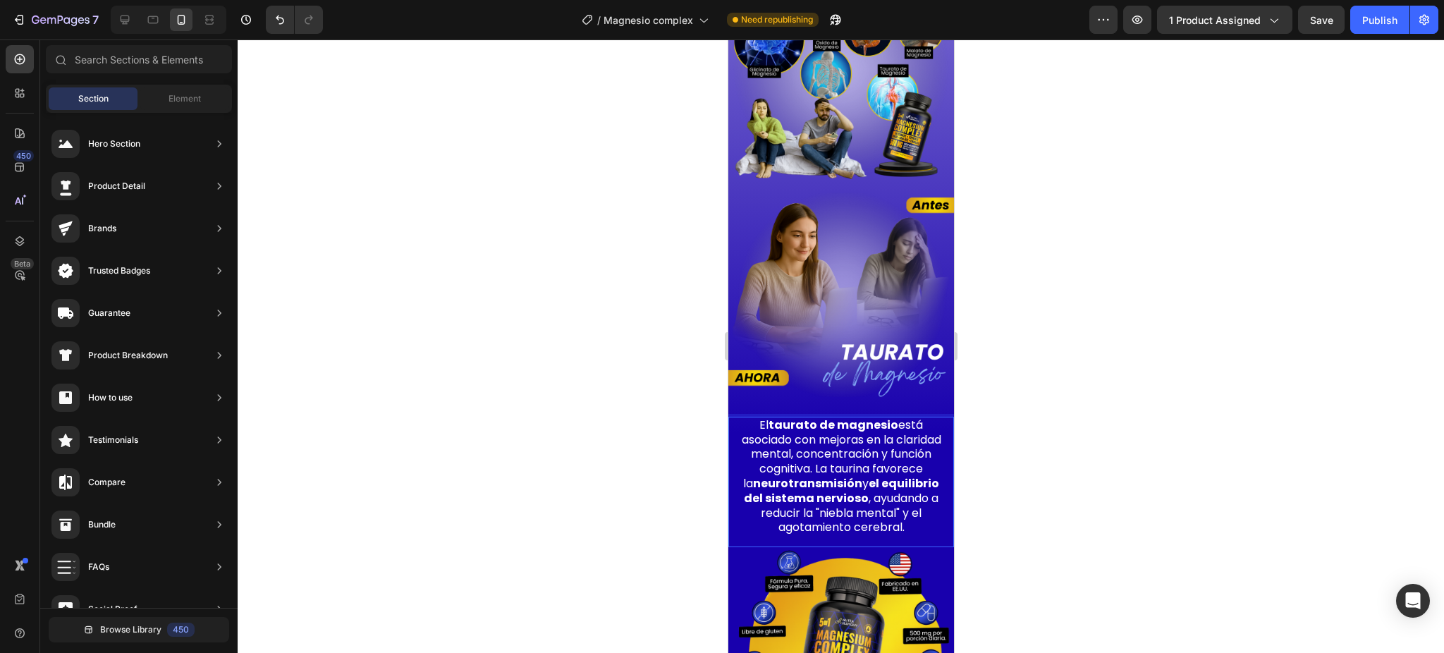
click at [1017, 481] on div at bounding box center [841, 345] width 1207 height 613
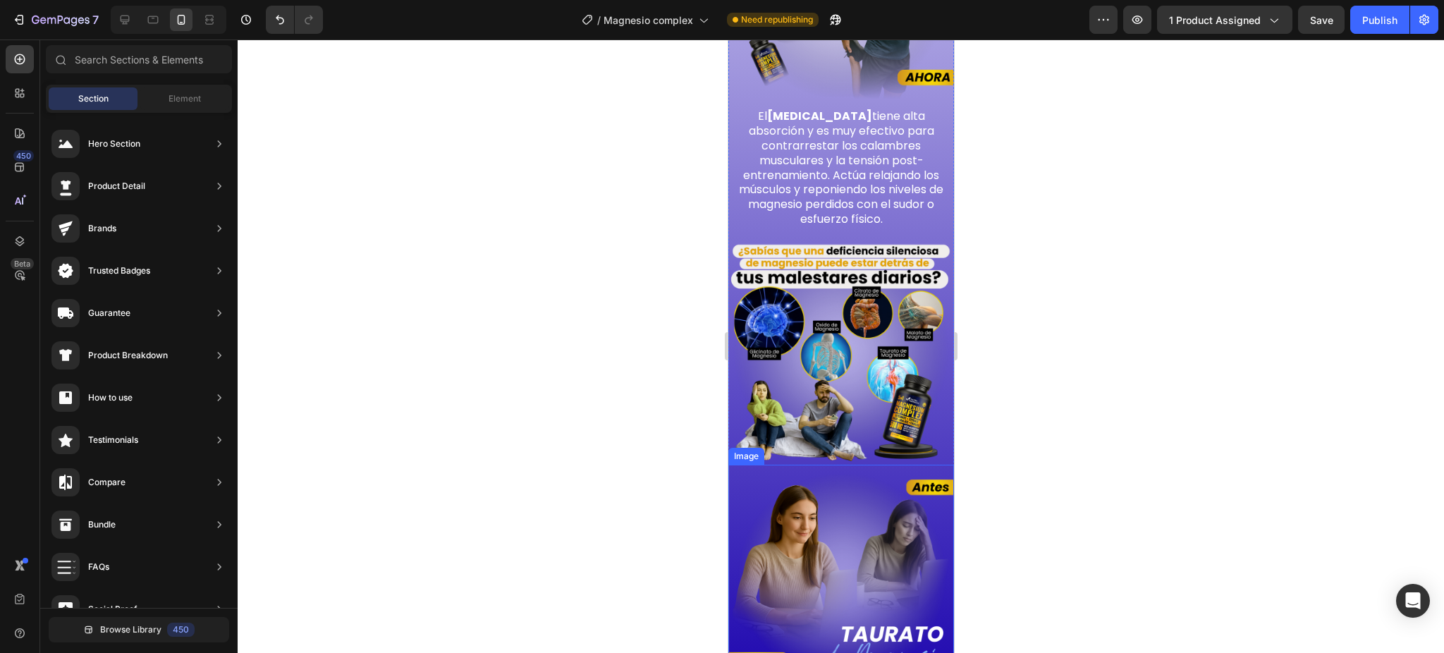
scroll to position [1544, 0]
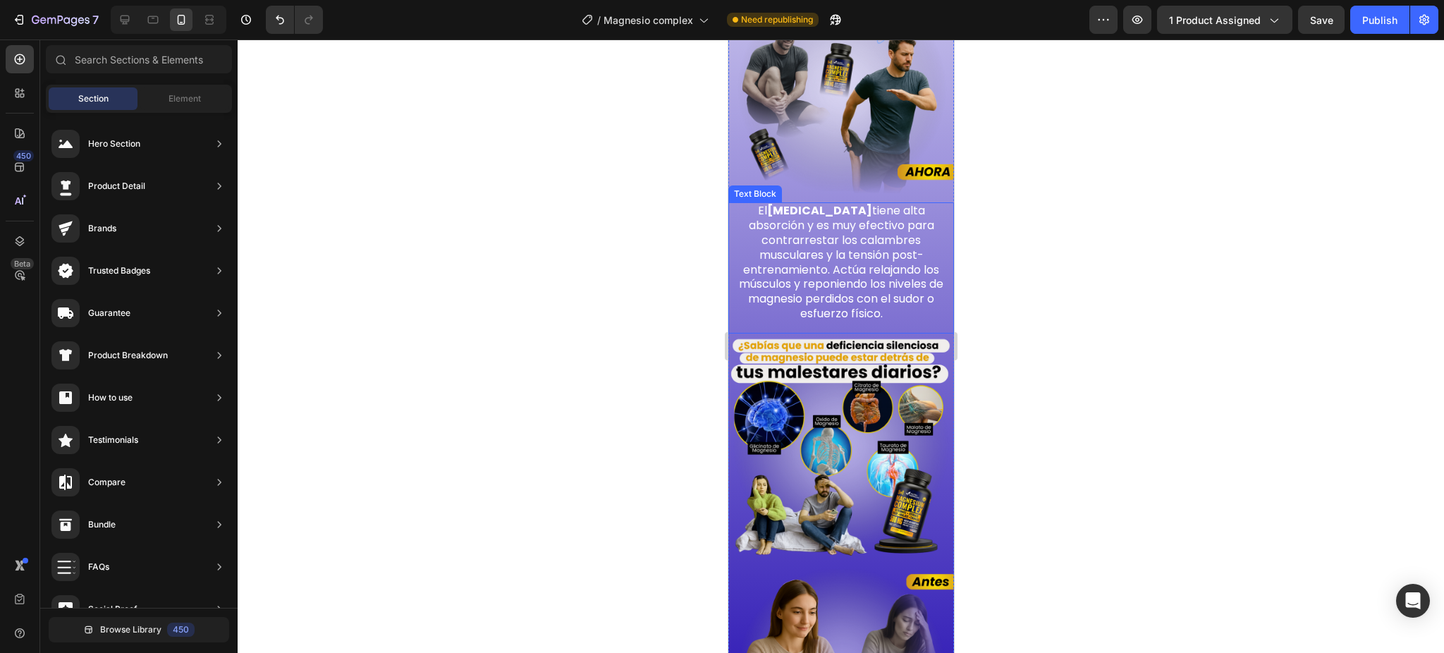
click at [839, 217] on p "El citrato de magnesio tiene alta absorción y es muy efectivo para contrarresta…" at bounding box center [840, 262] width 209 height 117
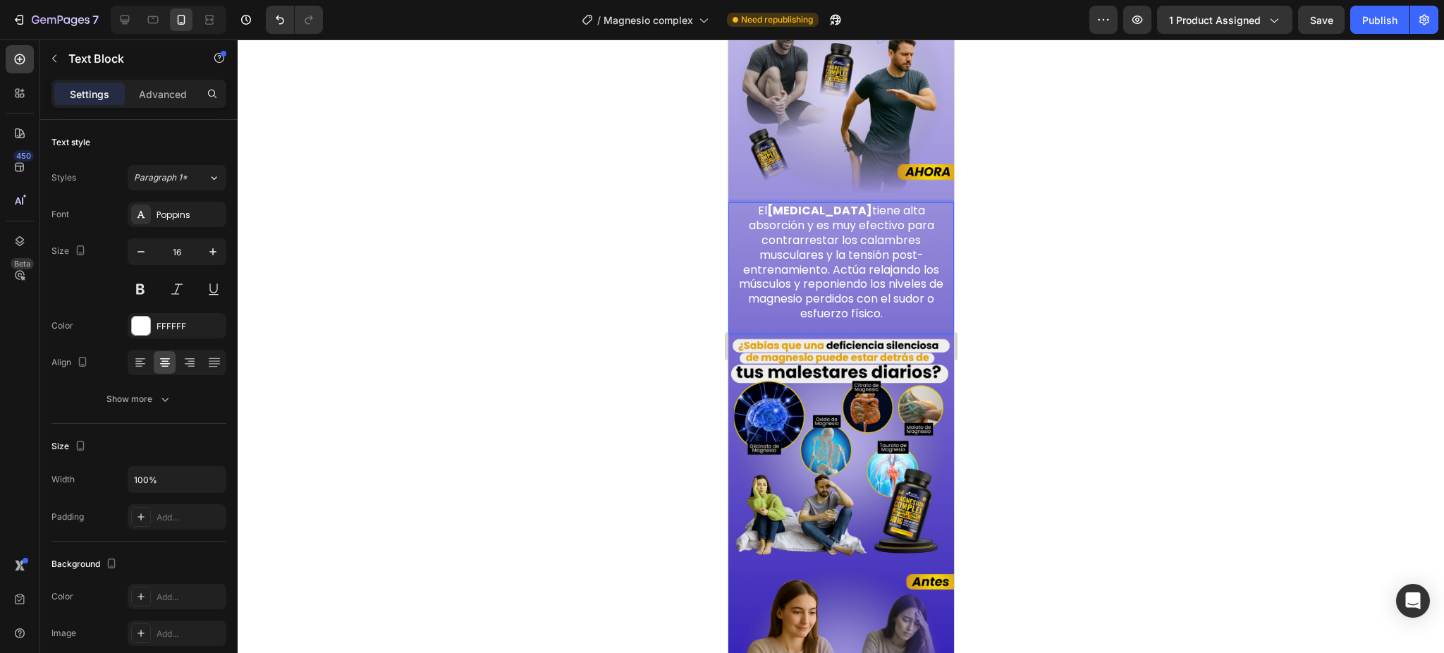
click at [832, 209] on p "El citrato de magnesio tiene alta absorción y es muy efectivo para contrarresta…" at bounding box center [840, 262] width 209 height 117
drag, startPoint x: 746, startPoint y: 233, endPoint x: 813, endPoint y: 238, distance: 67.2
click at [813, 238] on p "El citrato de magnesio tiene alta absorción y es muy efectivo para contrarresta…" at bounding box center [840, 262] width 209 height 117
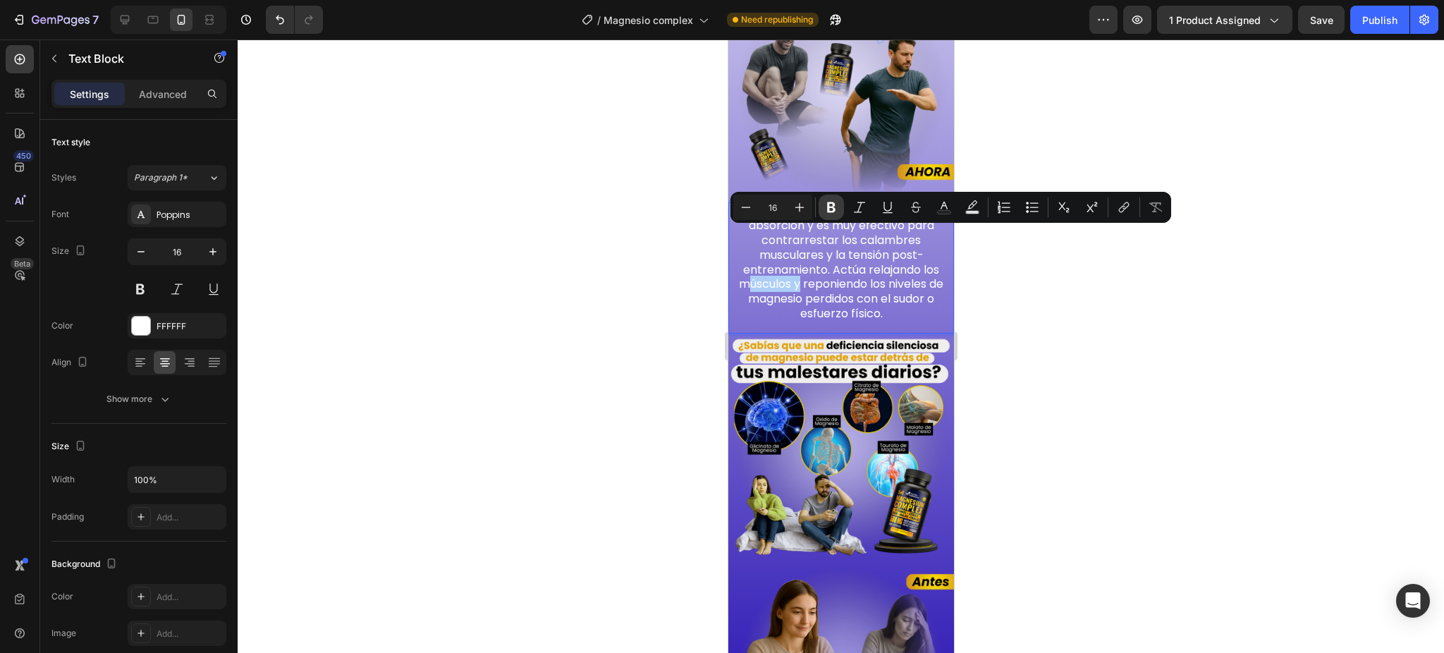
click at [832, 197] on button "Bold" at bounding box center [831, 207] width 25 height 25
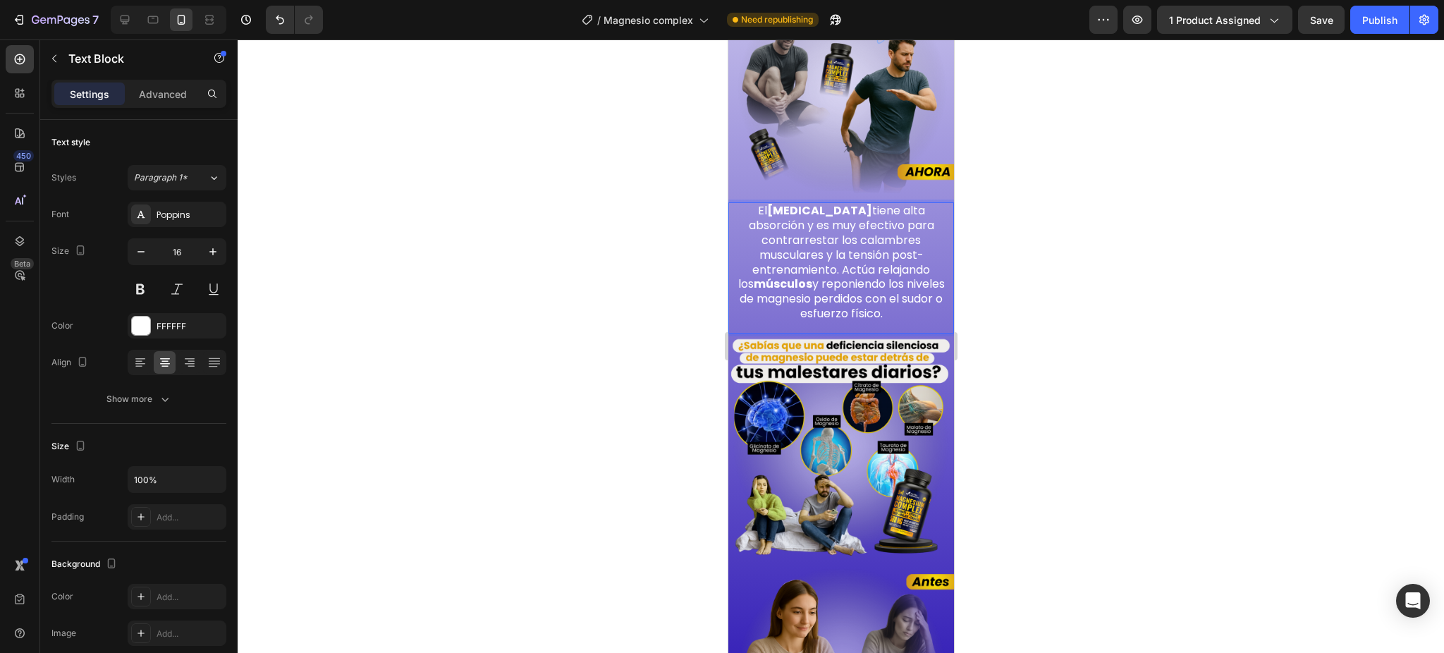
click at [1006, 274] on div at bounding box center [841, 345] width 1207 height 613
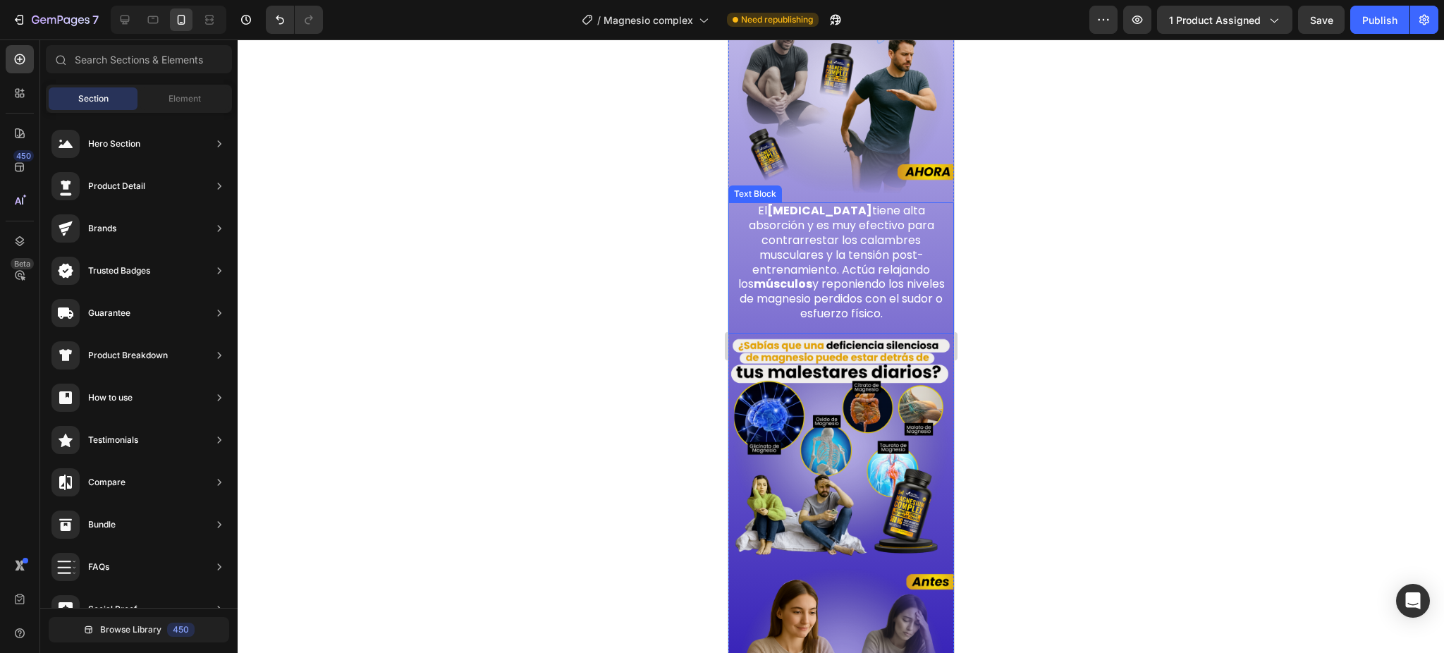
click at [894, 221] on p "El citrato de magnesio tiene alta absorción y es muy efectivo para contrarresta…" at bounding box center [840, 262] width 209 height 117
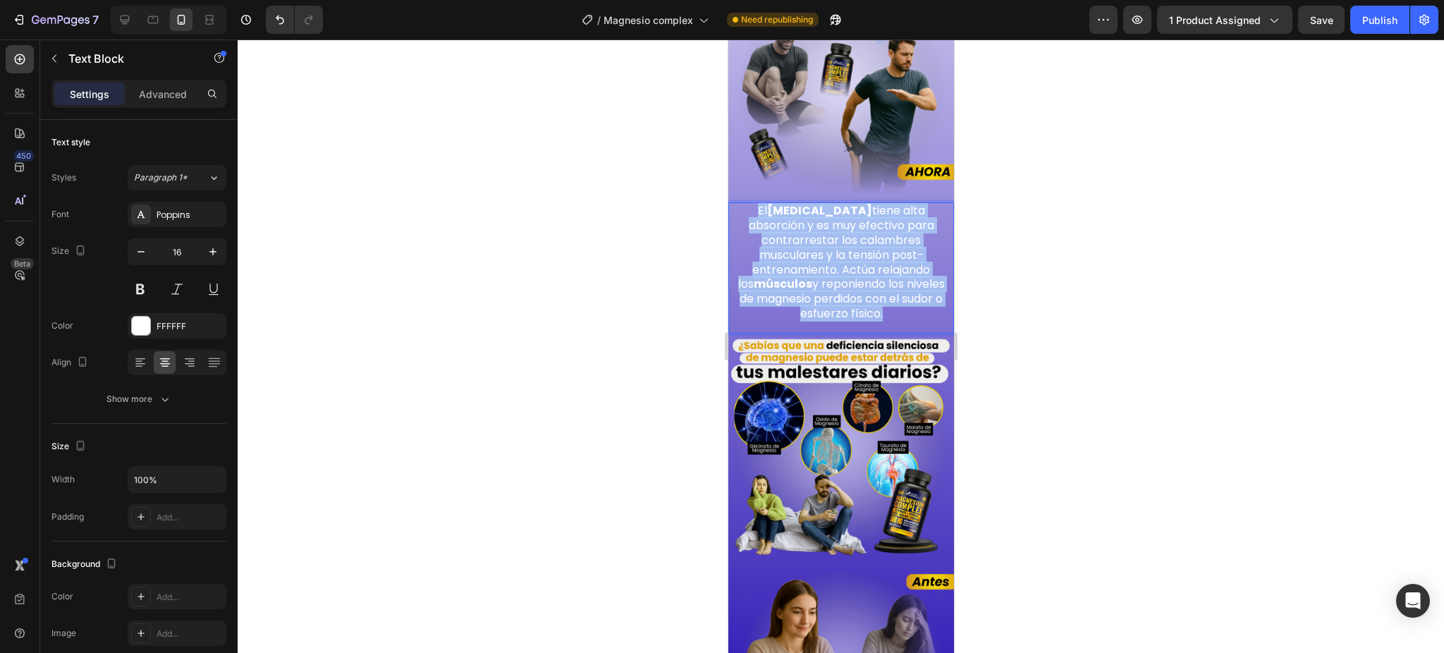
click at [894, 221] on p "El citrato de magnesio tiene alta absorción y es muy efectivo para contrarresta…" at bounding box center [840, 262] width 209 height 117
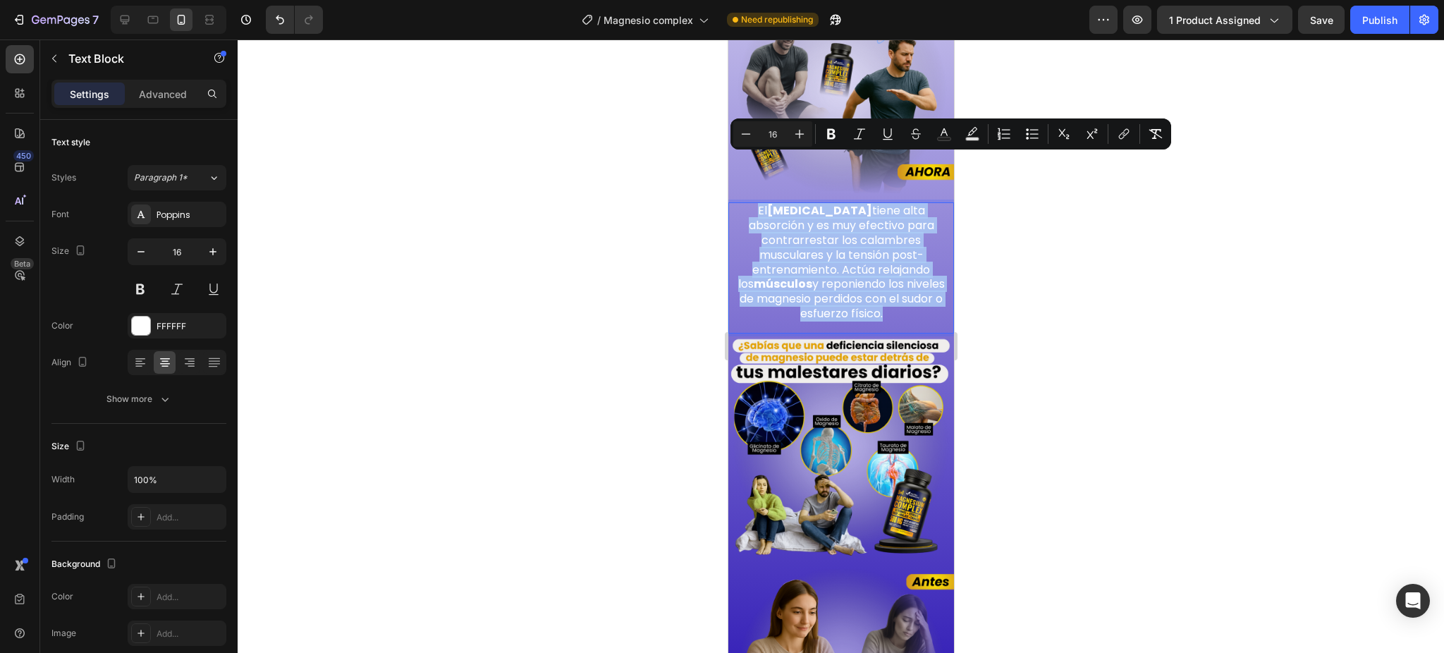
click at [894, 221] on p "El citrato de magnesio tiene alta absorción y es muy efectivo para contrarresta…" at bounding box center [840, 262] width 209 height 117
click at [903, 224] on p "El citrato de magnesio tiene alta absorción y es muy efectivo para contrarresta…" at bounding box center [840, 262] width 209 height 117
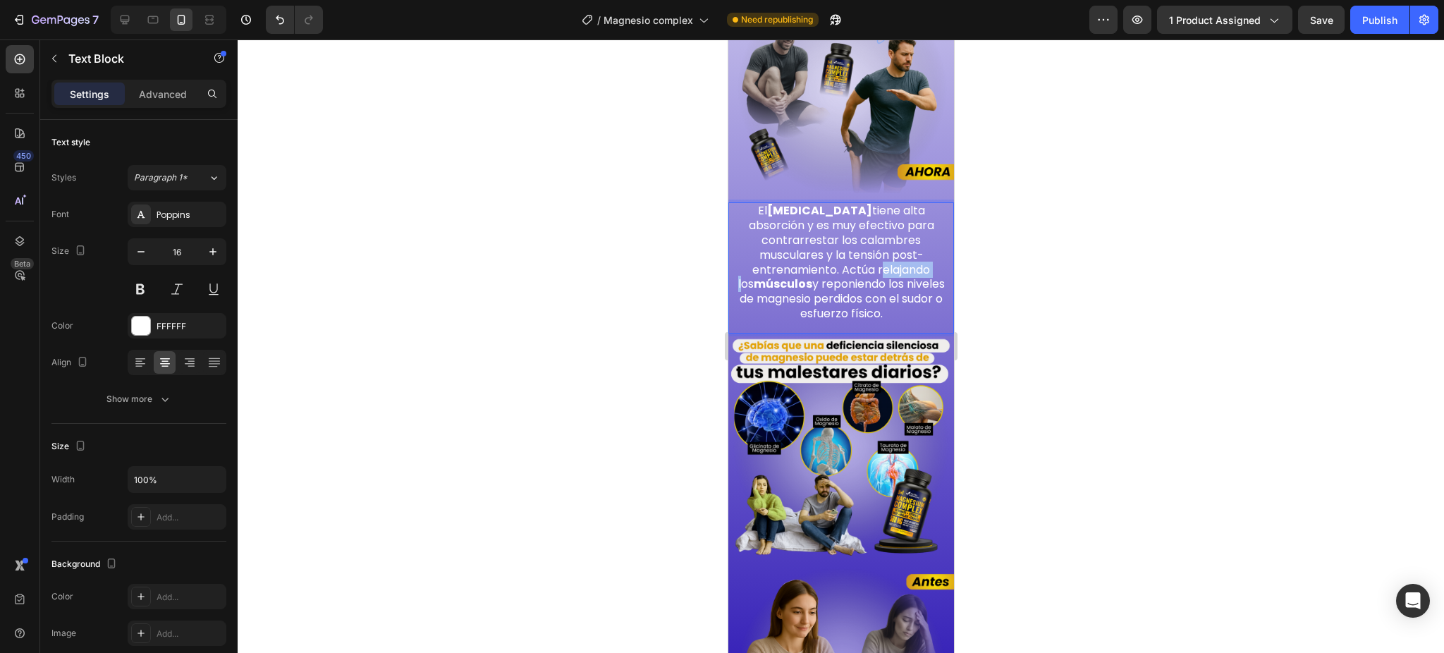
click at [903, 224] on p "El citrato de magnesio tiene alta absorción y es muy efectivo para contrarresta…" at bounding box center [840, 262] width 209 height 117
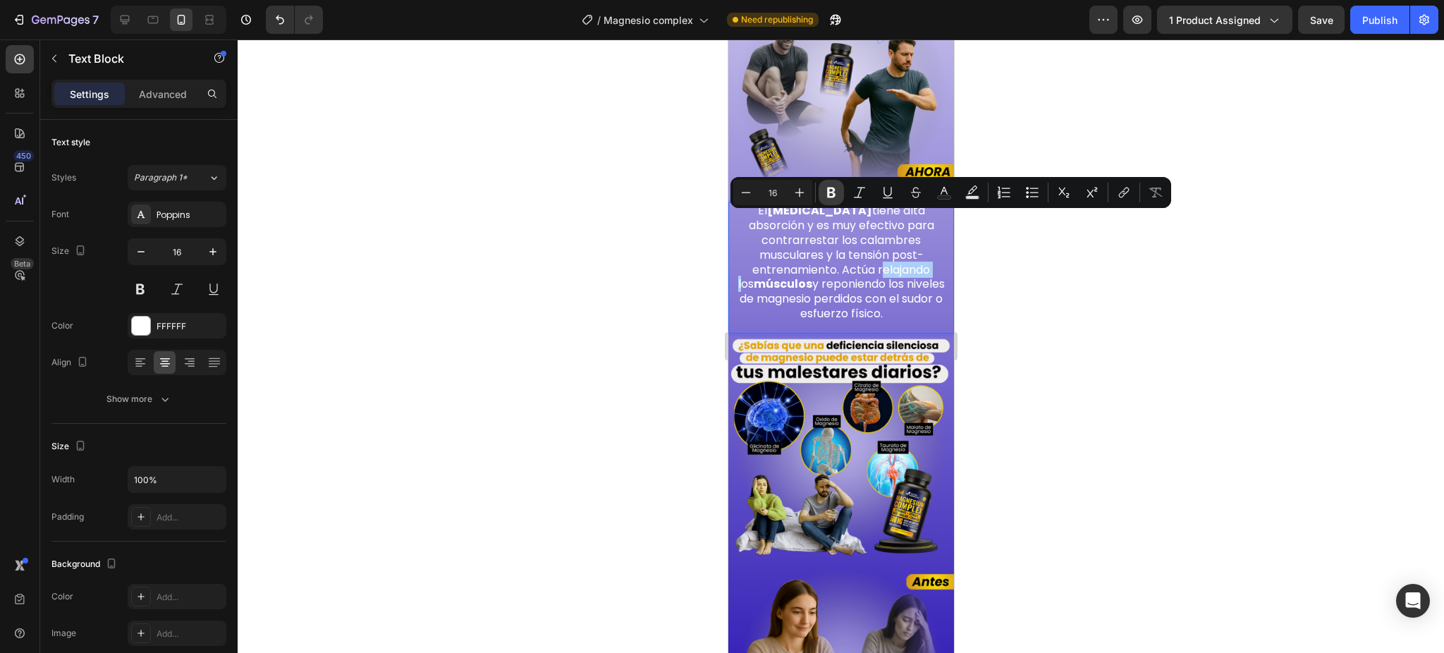
click at [822, 190] on button "Bold" at bounding box center [831, 192] width 25 height 25
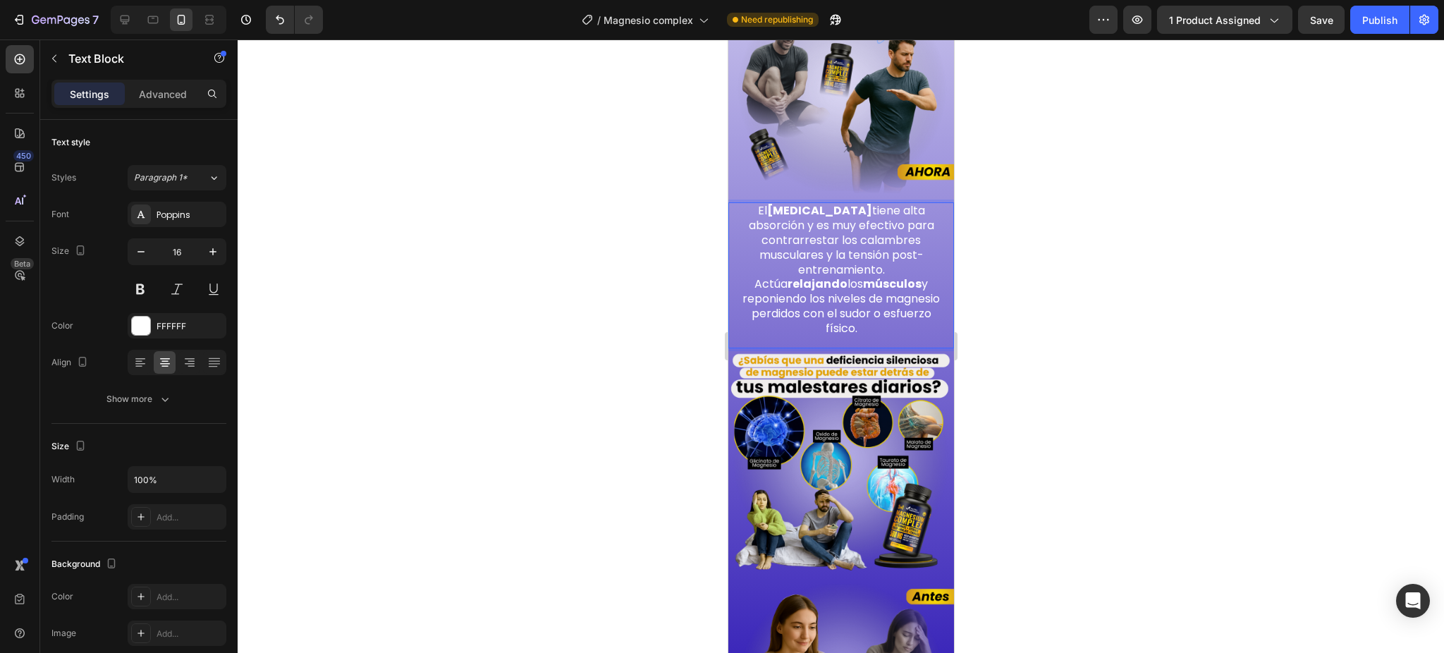
click at [1000, 272] on div at bounding box center [841, 345] width 1207 height 613
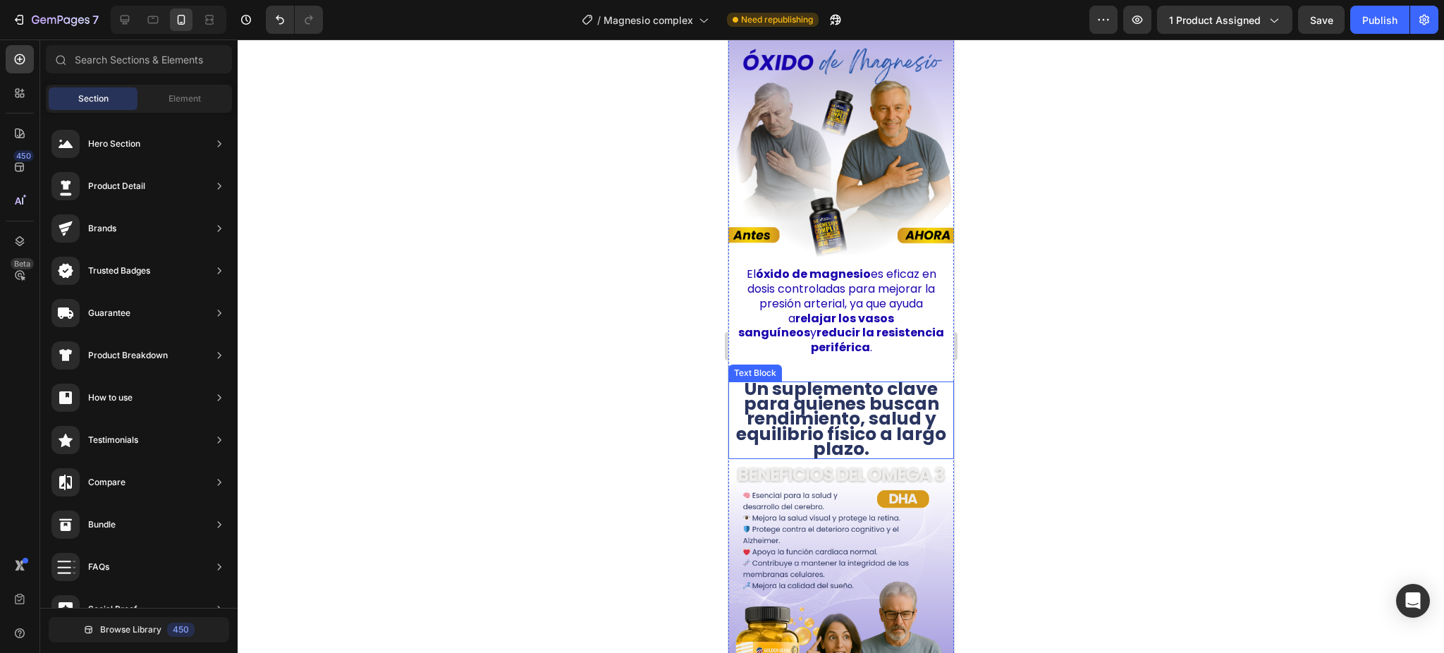
scroll to position [2954, 0]
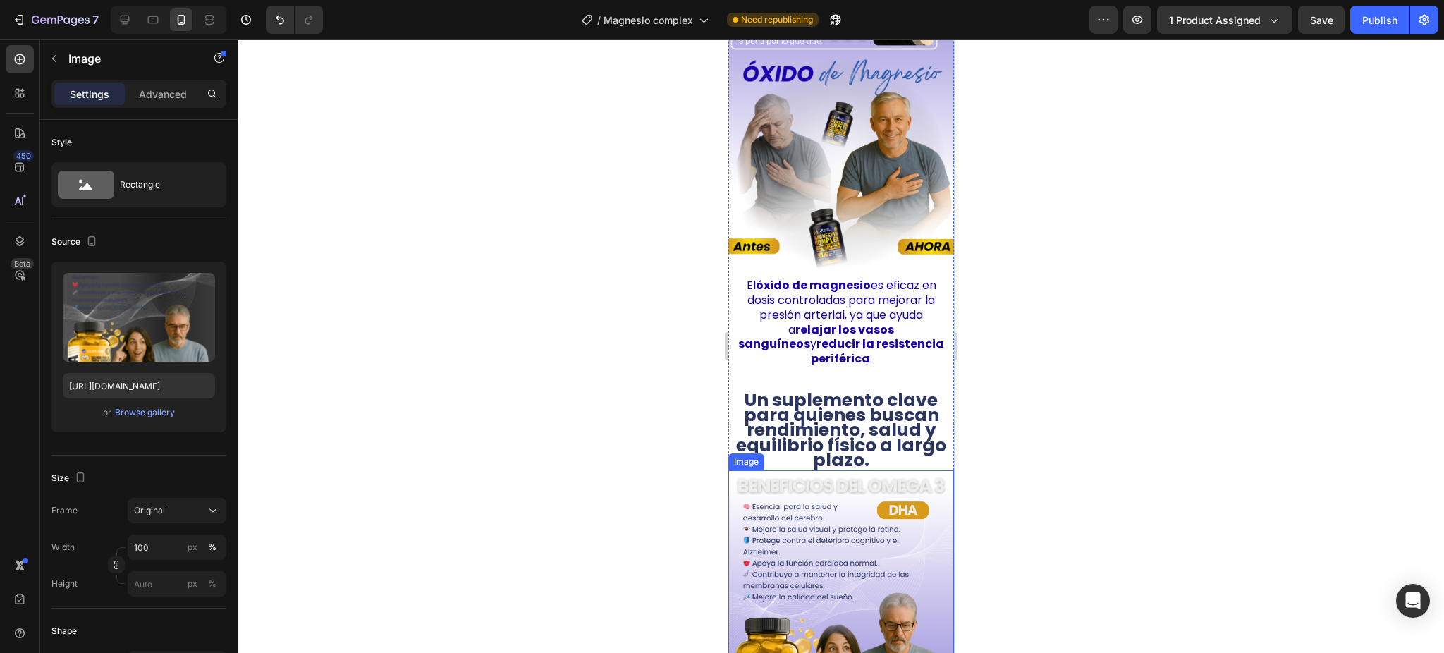
click at [791, 479] on img at bounding box center [841, 611] width 226 height 282
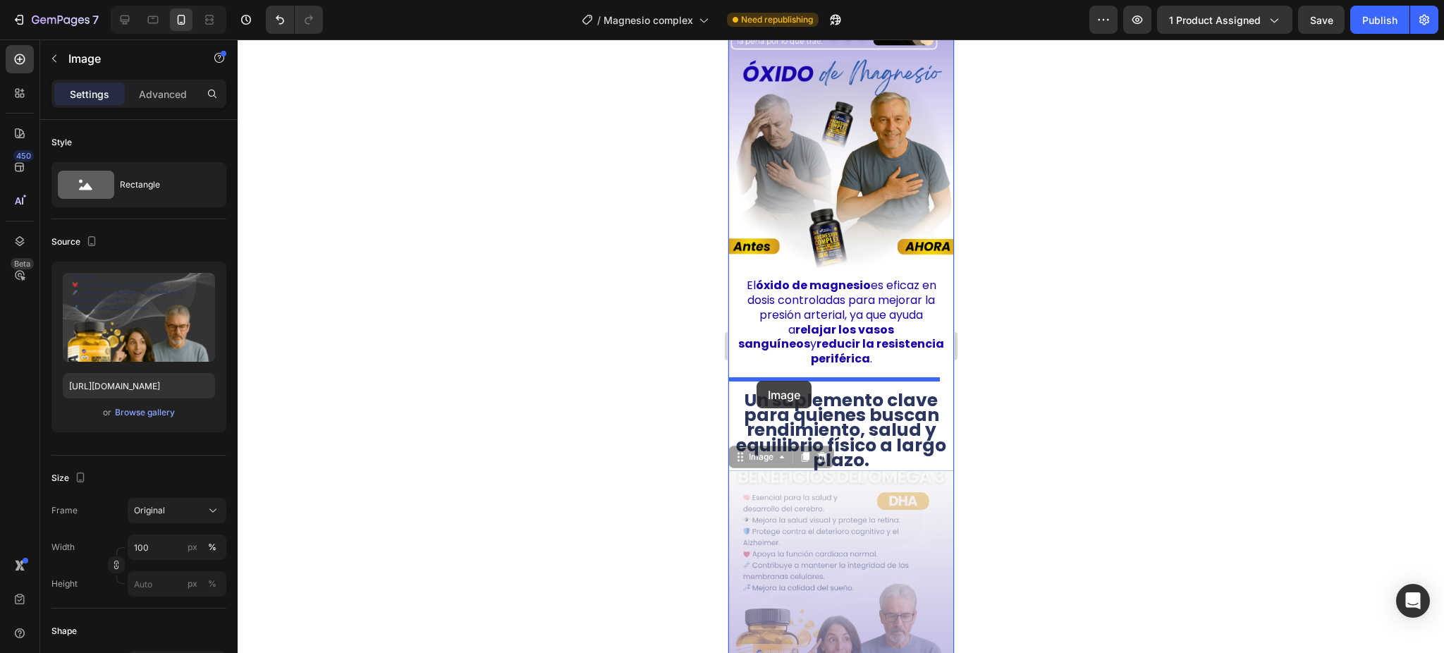
drag, startPoint x: 745, startPoint y: 454, endPoint x: 756, endPoint y: 381, distance: 74.2
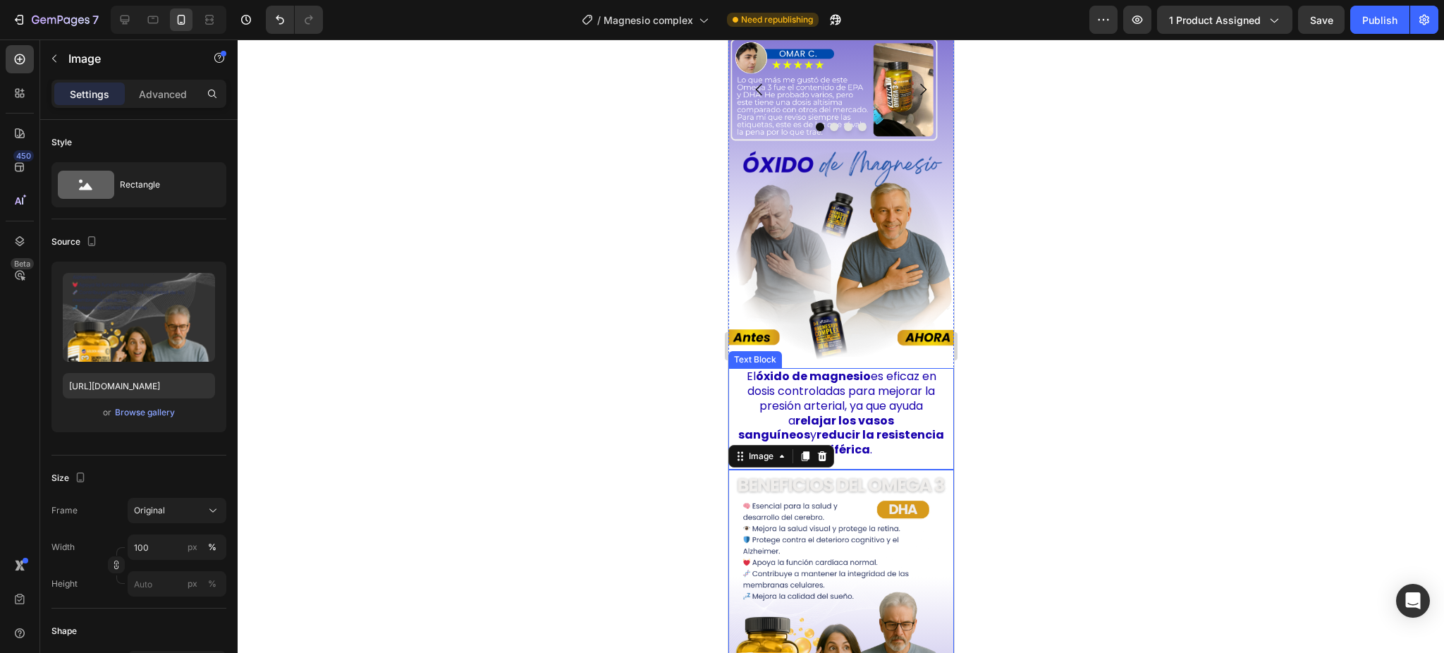
scroll to position [2860, 0]
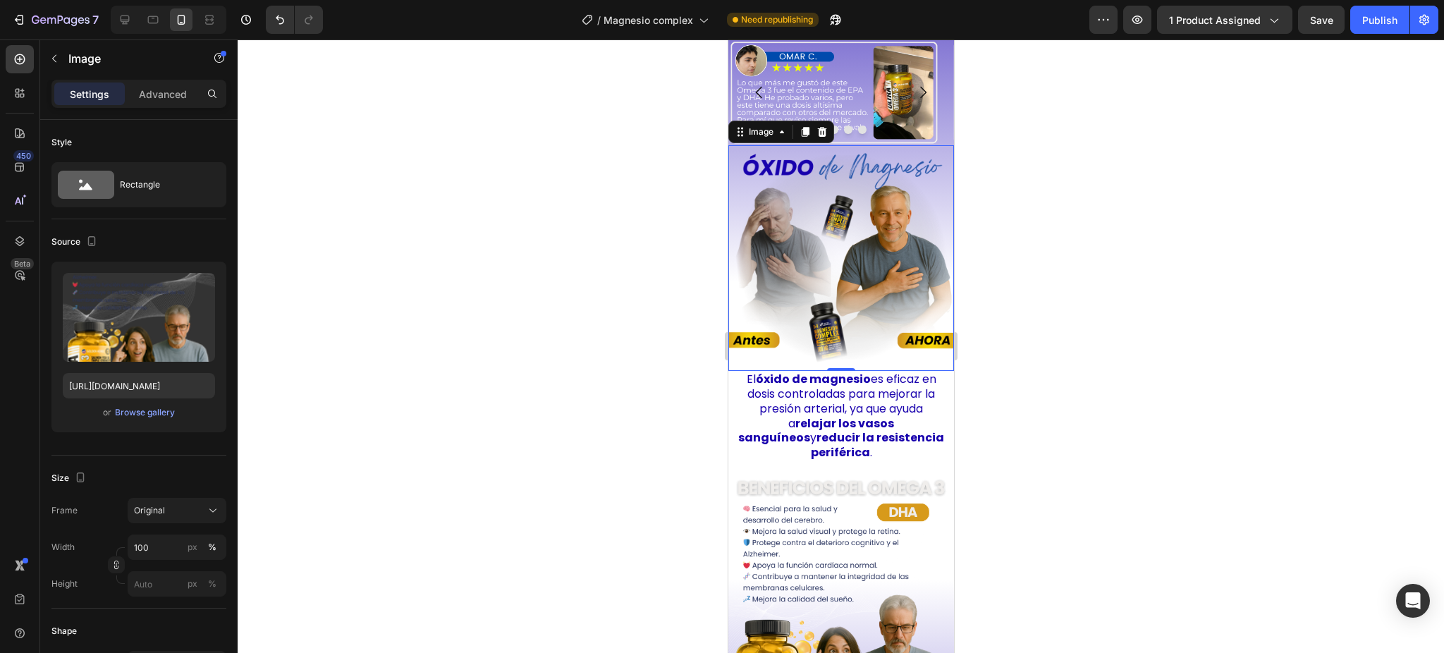
click at [872, 240] on img at bounding box center [841, 258] width 226 height 226
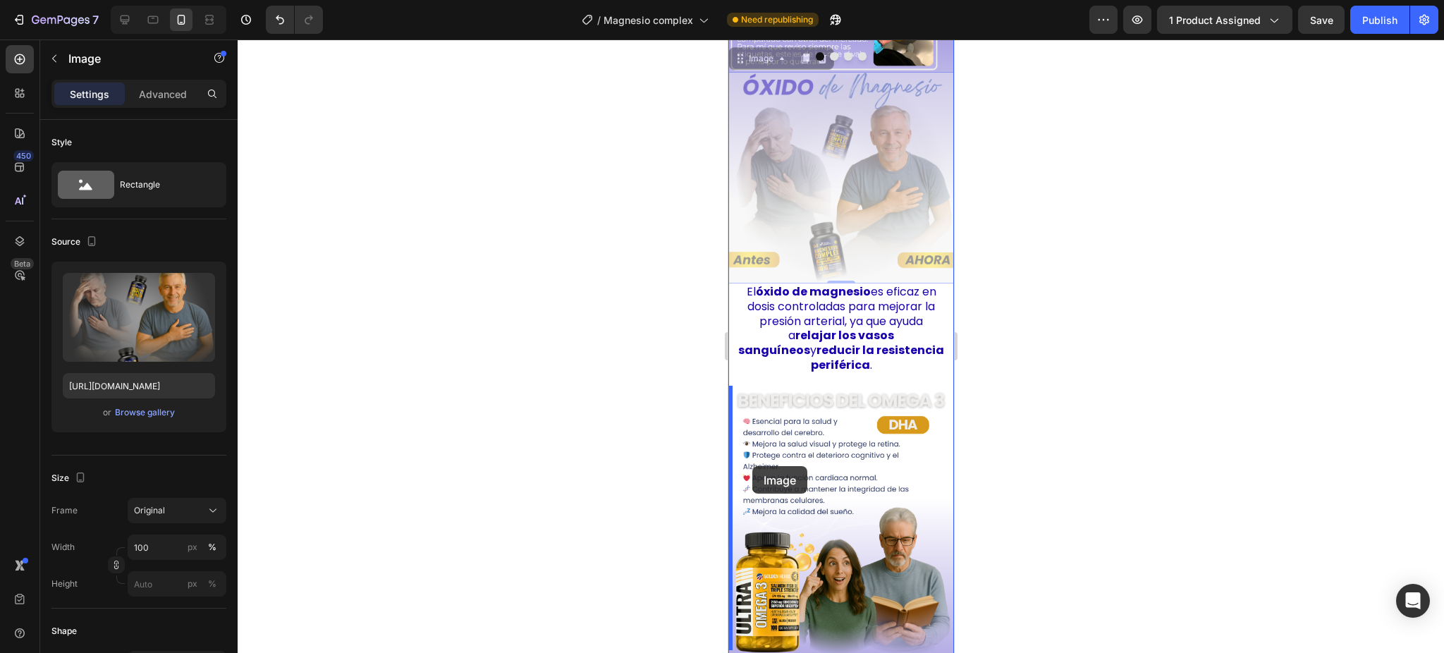
scroll to position [2954, 0]
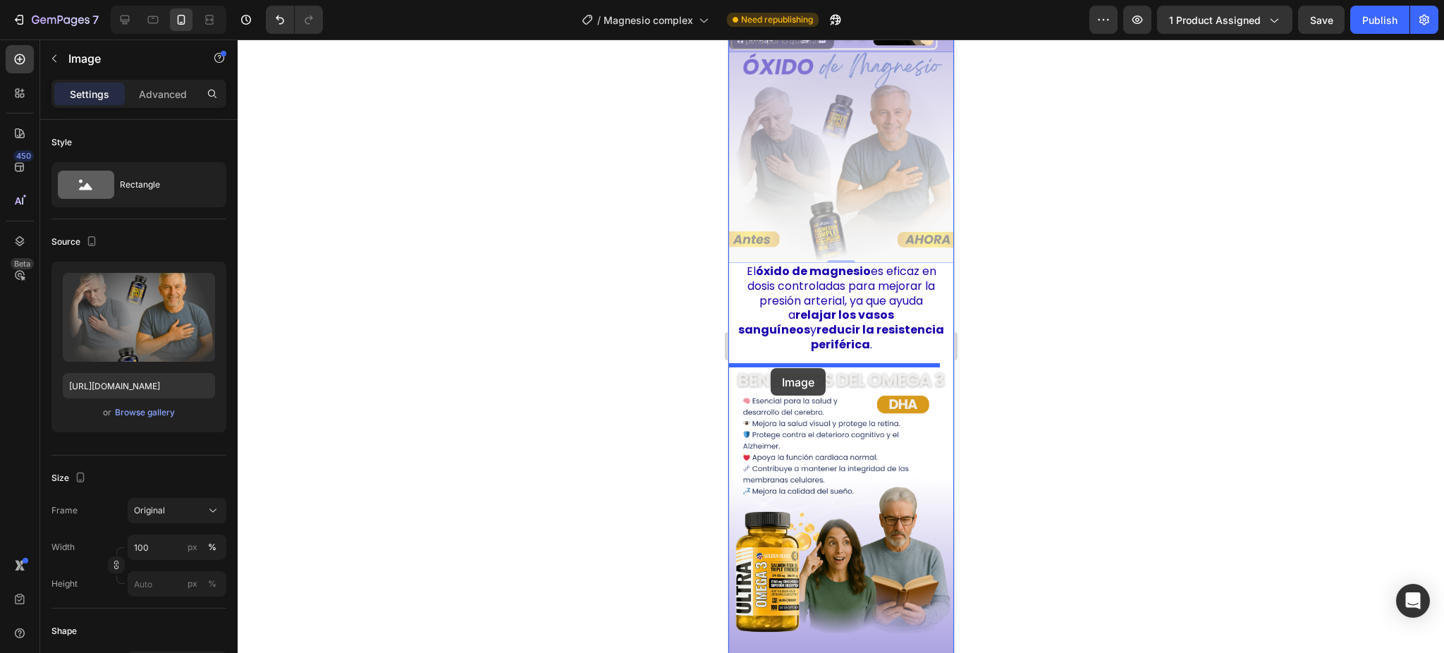
drag, startPoint x: 740, startPoint y: 145, endPoint x: 762, endPoint y: 372, distance: 227.5
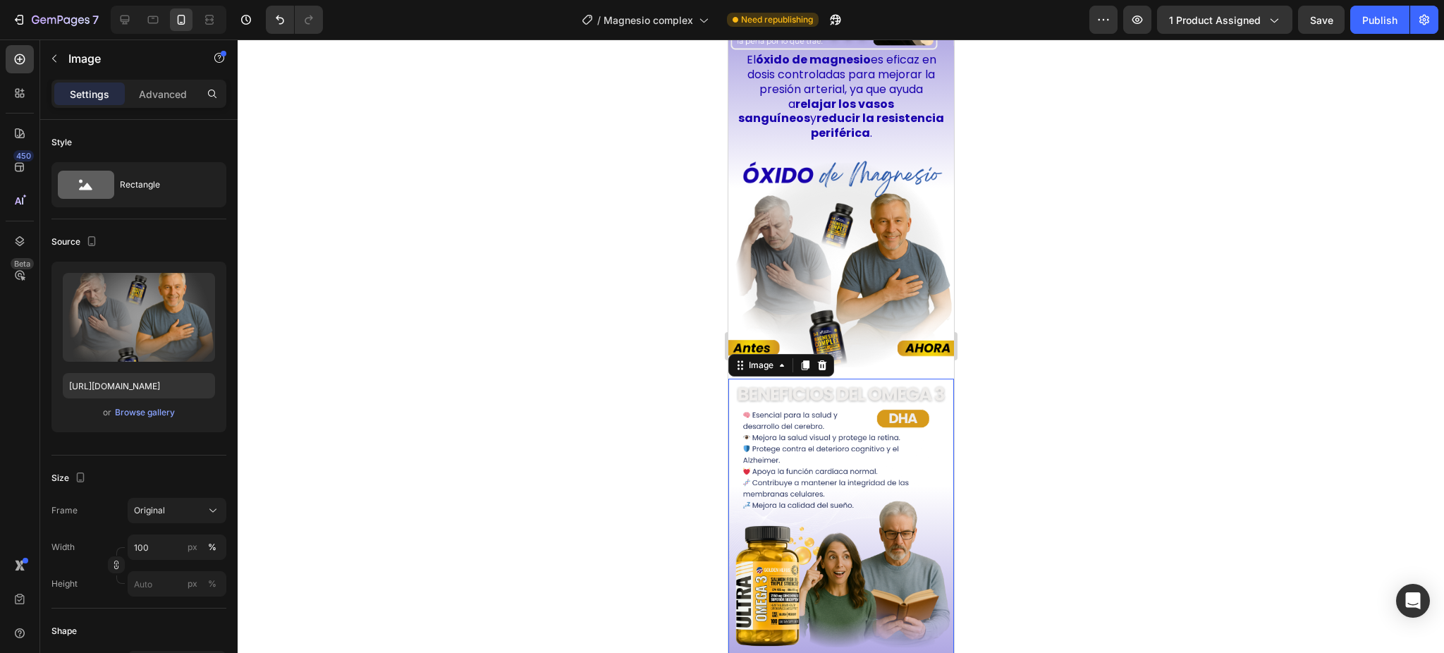
click at [783, 390] on img at bounding box center [841, 520] width 226 height 282
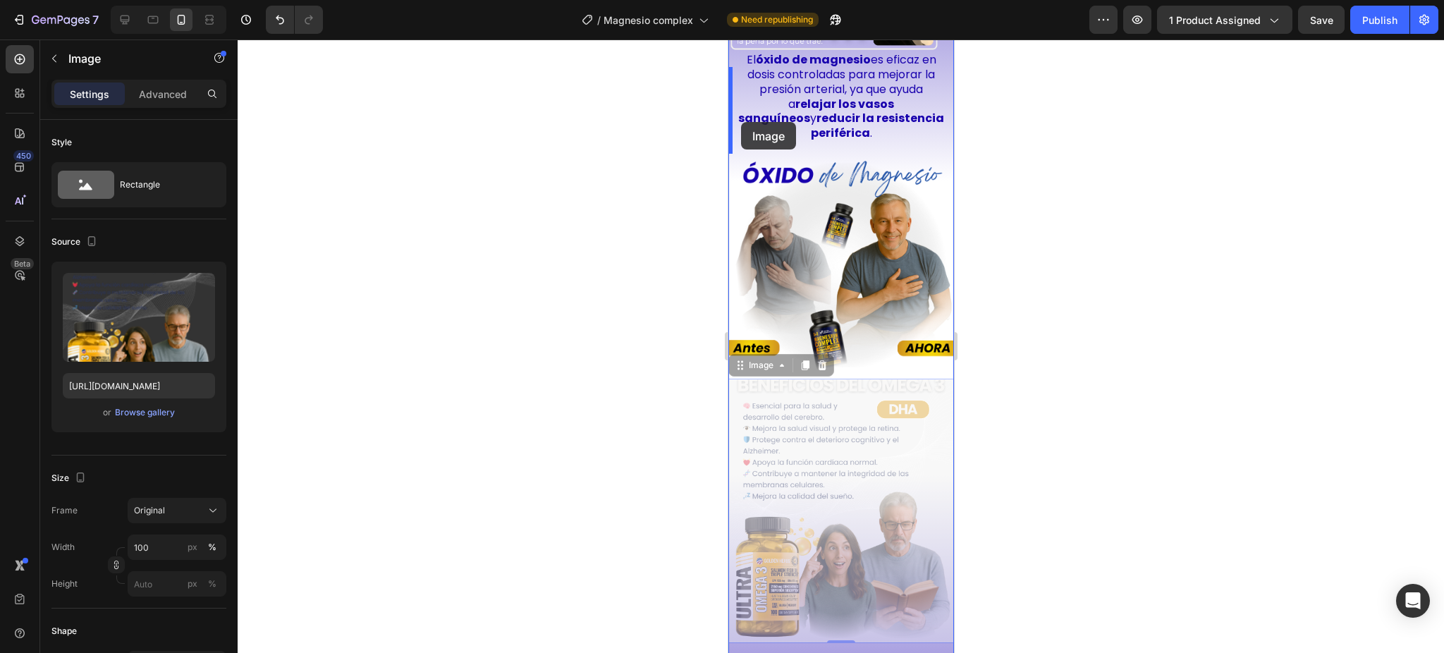
drag, startPoint x: 735, startPoint y: 358, endPoint x: 740, endPoint y: 122, distance: 235.6
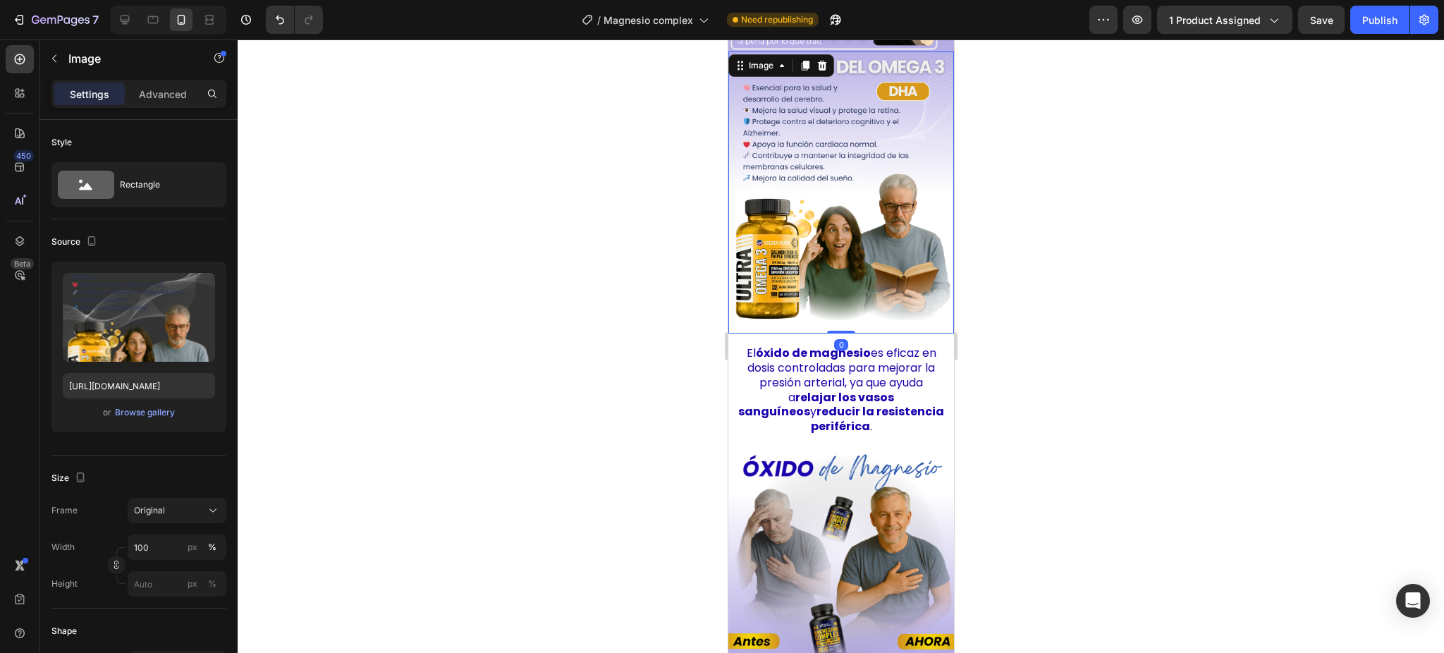
click at [1052, 256] on div at bounding box center [841, 345] width 1207 height 613
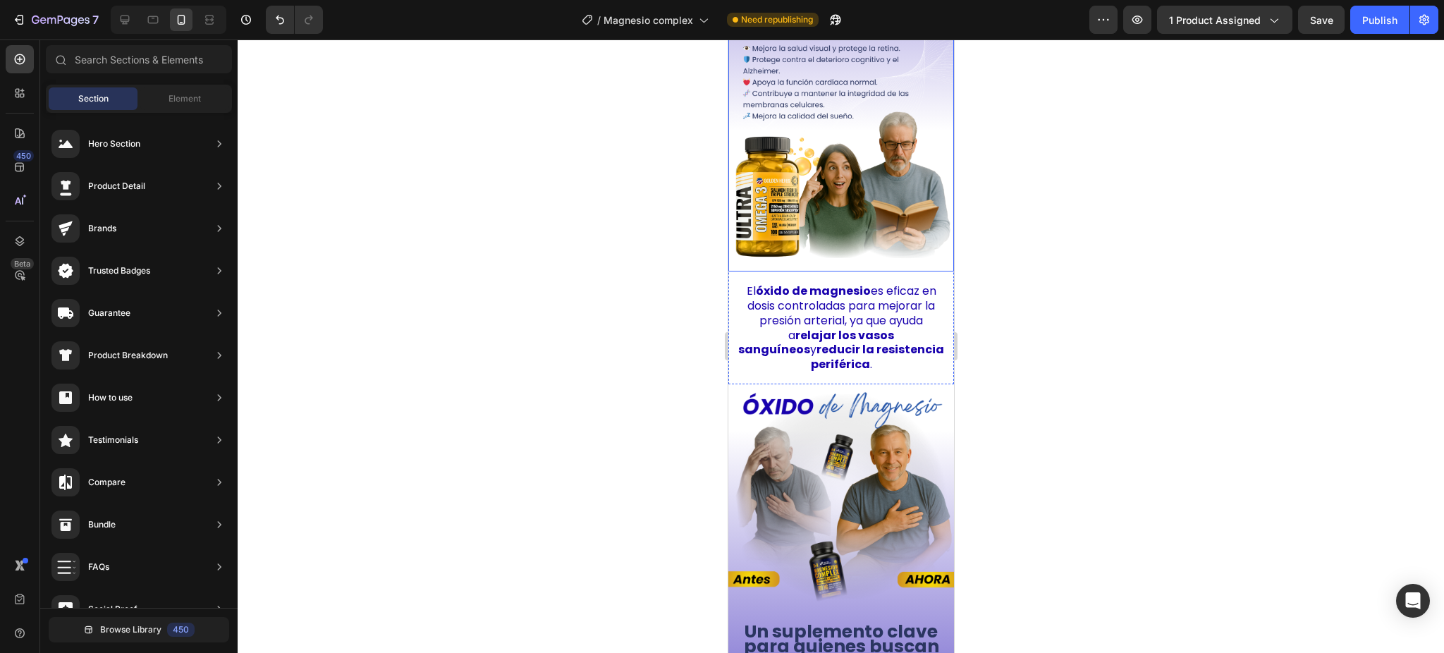
scroll to position [3048, 0]
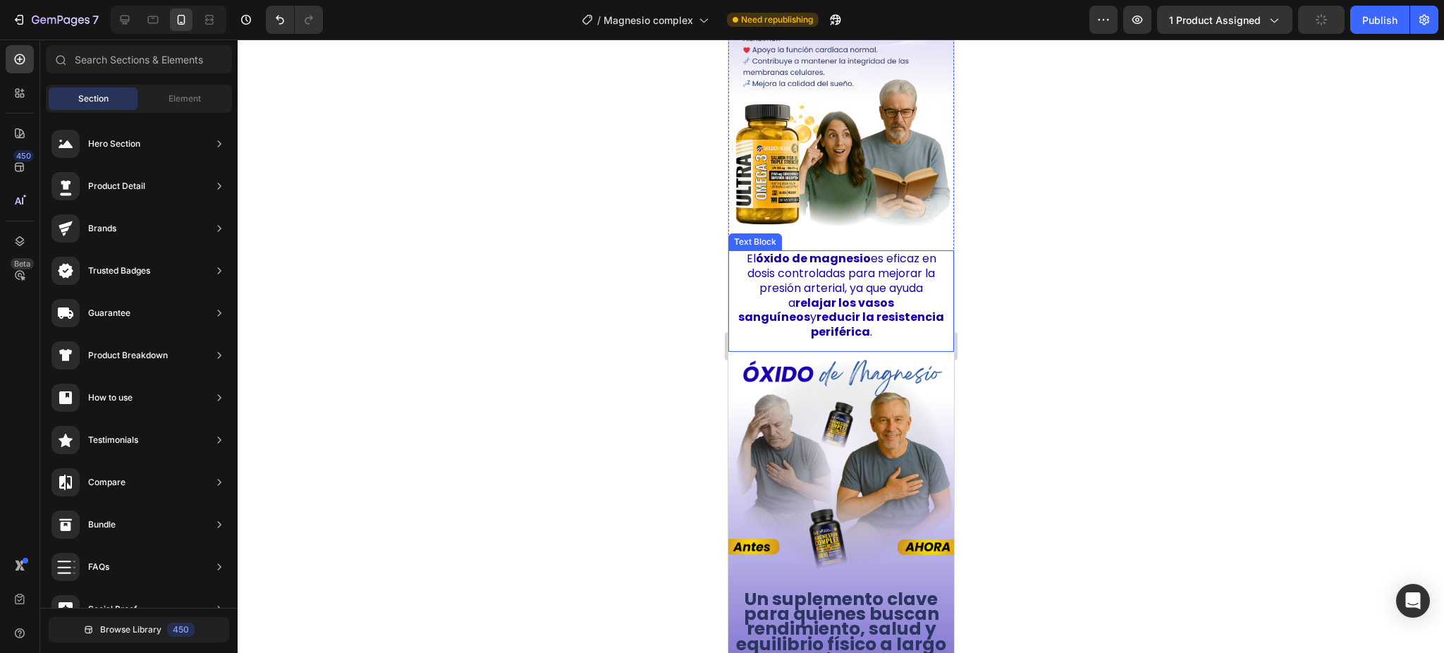
click at [830, 272] on p "El óxido de magnesio es eficaz en dosis controladas para mejorar la presión art…" at bounding box center [840, 296] width 209 height 88
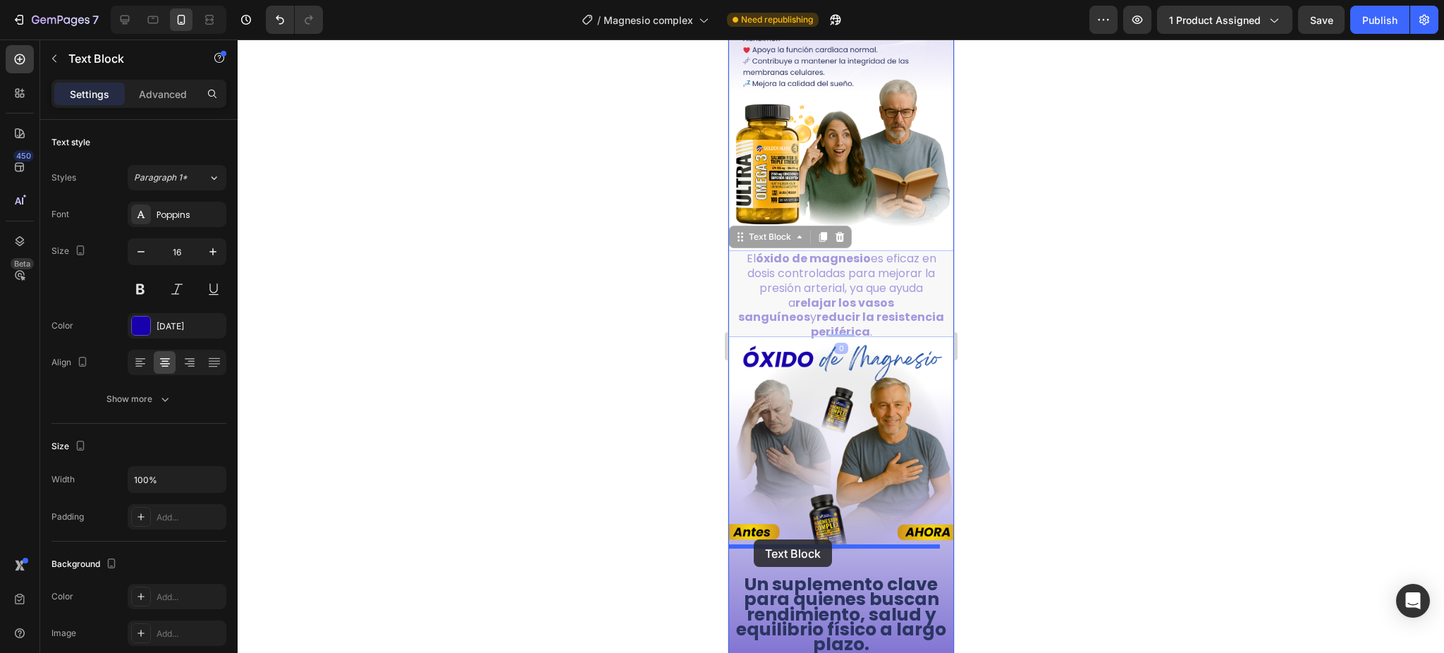
drag, startPoint x: 734, startPoint y: 237, endPoint x: 754, endPoint y: 540, distance: 303.9
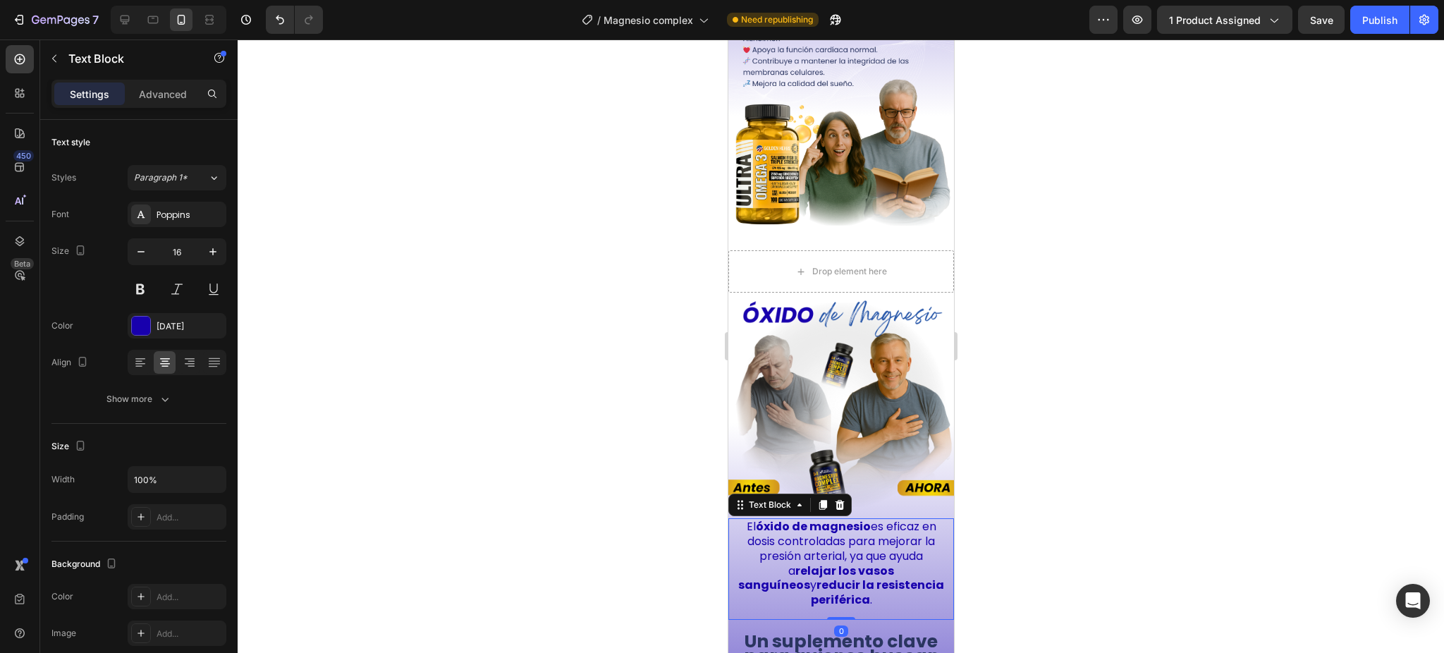
click at [1025, 457] on div at bounding box center [841, 345] width 1207 height 613
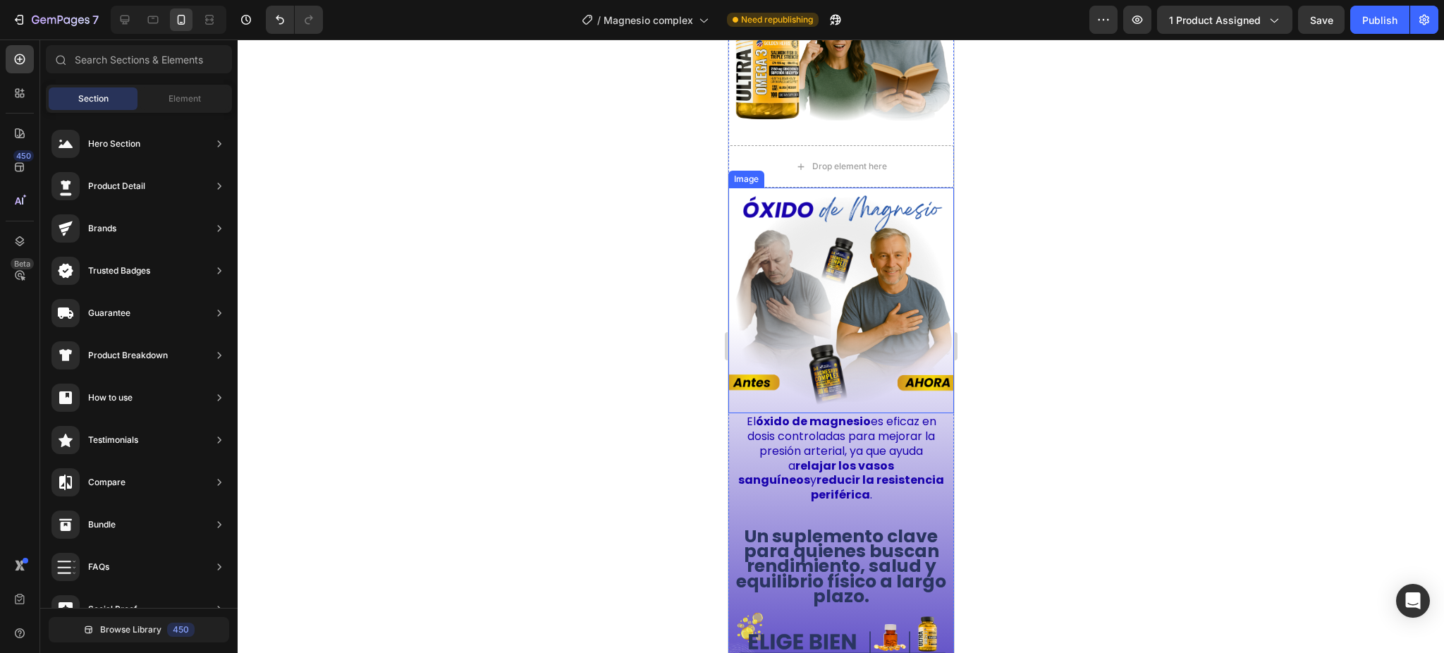
scroll to position [3142, 0]
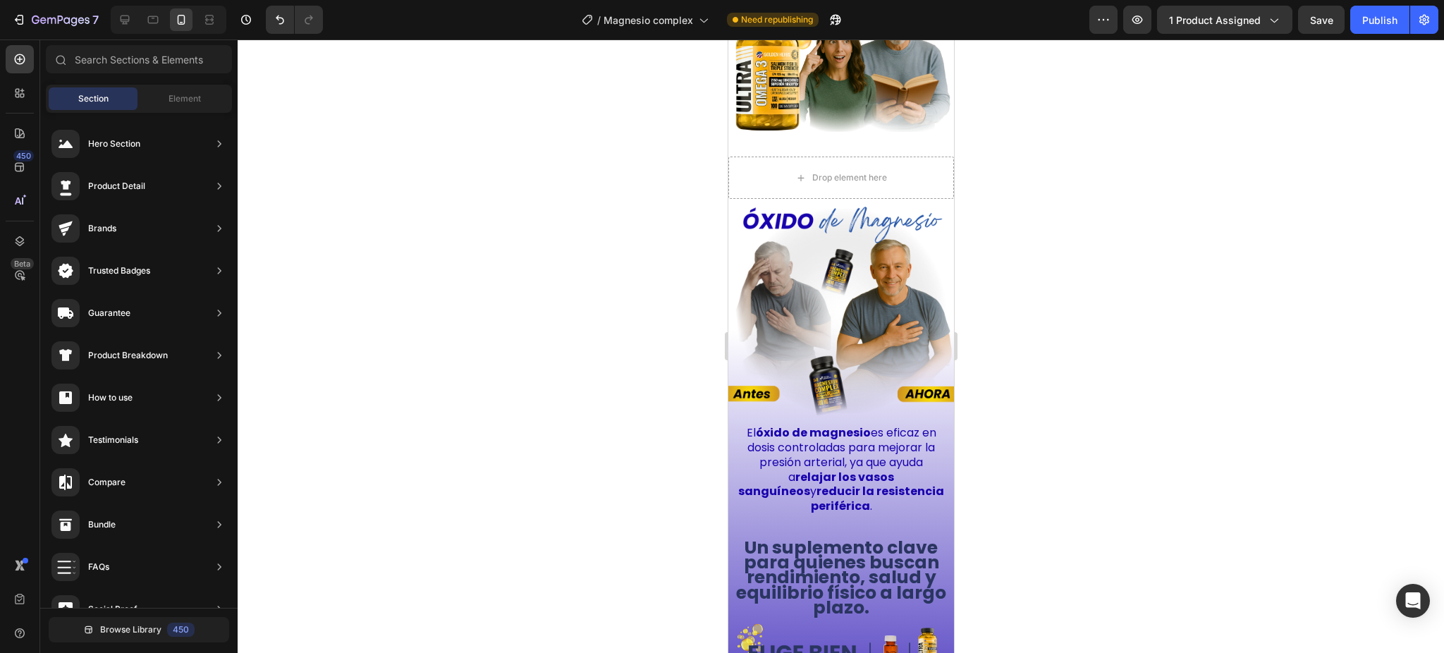
click at [1038, 312] on div at bounding box center [841, 345] width 1207 height 613
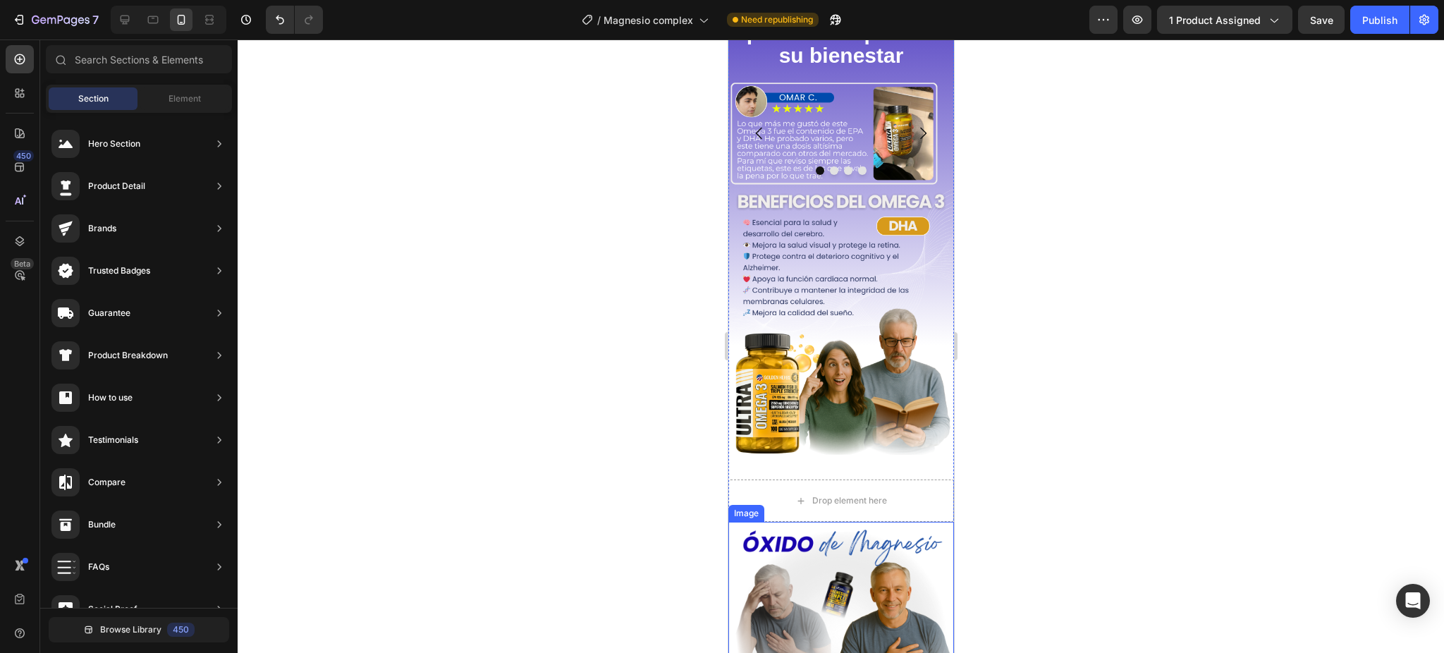
scroll to position [2766, 0]
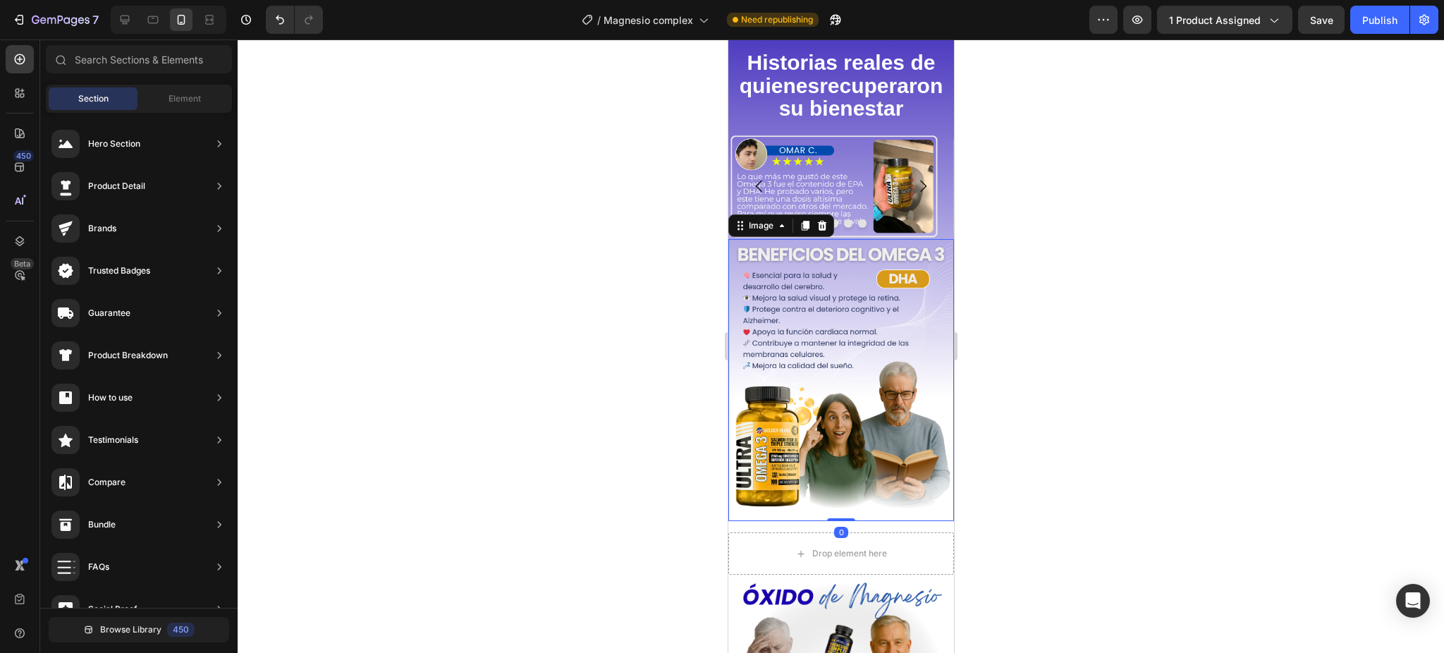
click at [867, 350] on img at bounding box center [841, 380] width 226 height 282
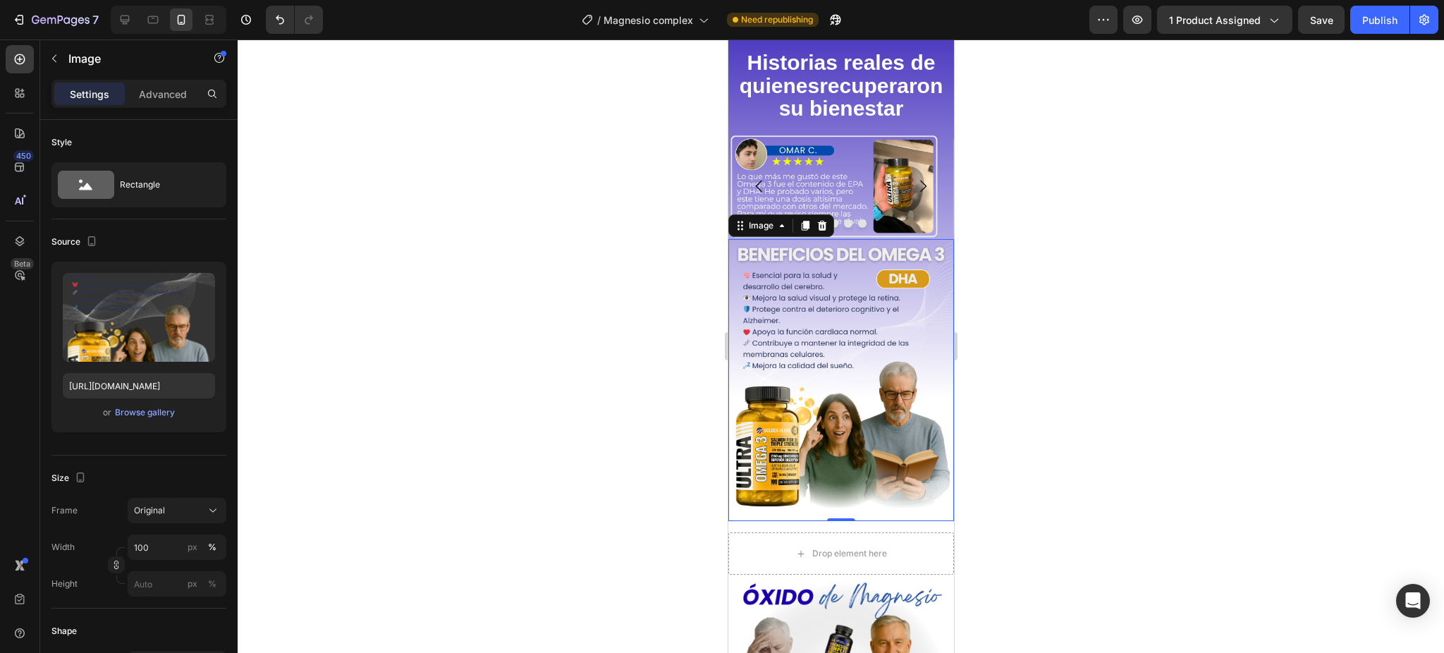
click at [824, 314] on img at bounding box center [841, 380] width 226 height 282
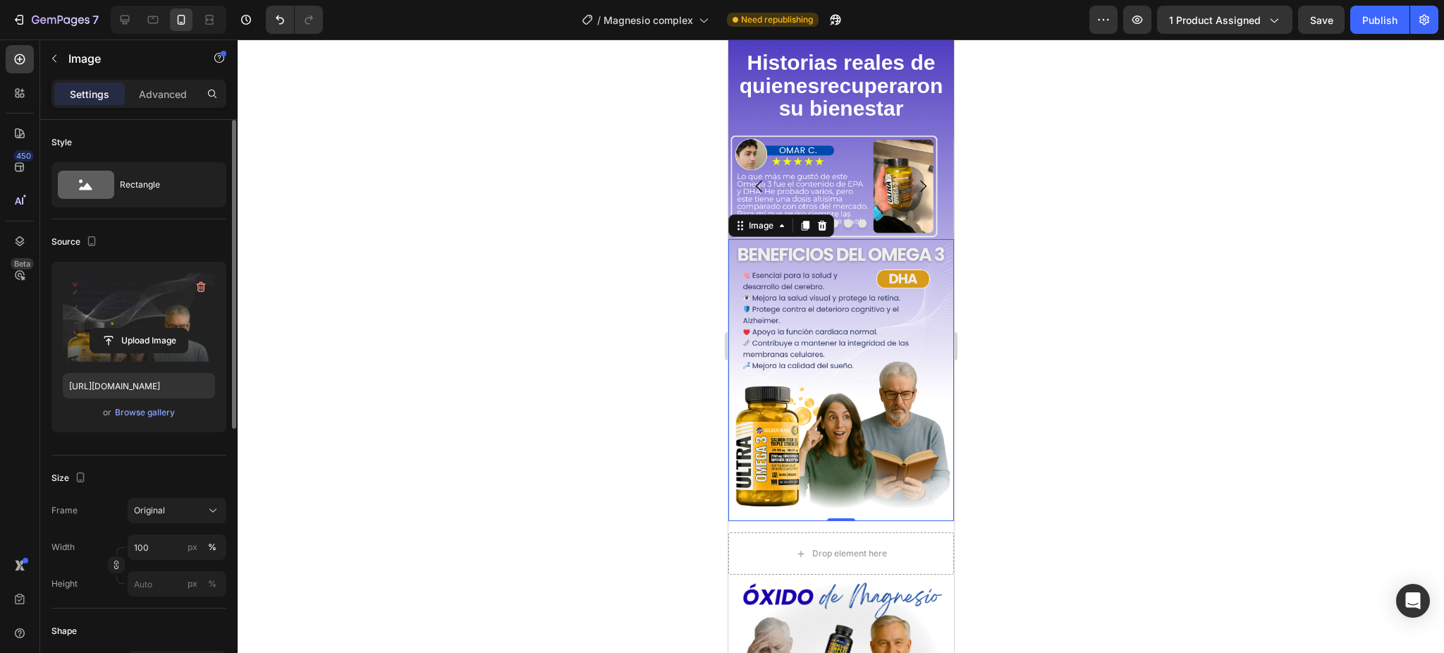
click at [140, 311] on label at bounding box center [139, 317] width 152 height 89
click at [140, 329] on input "file" at bounding box center [138, 341] width 97 height 24
type input "[URL][DOMAIN_NAME]"
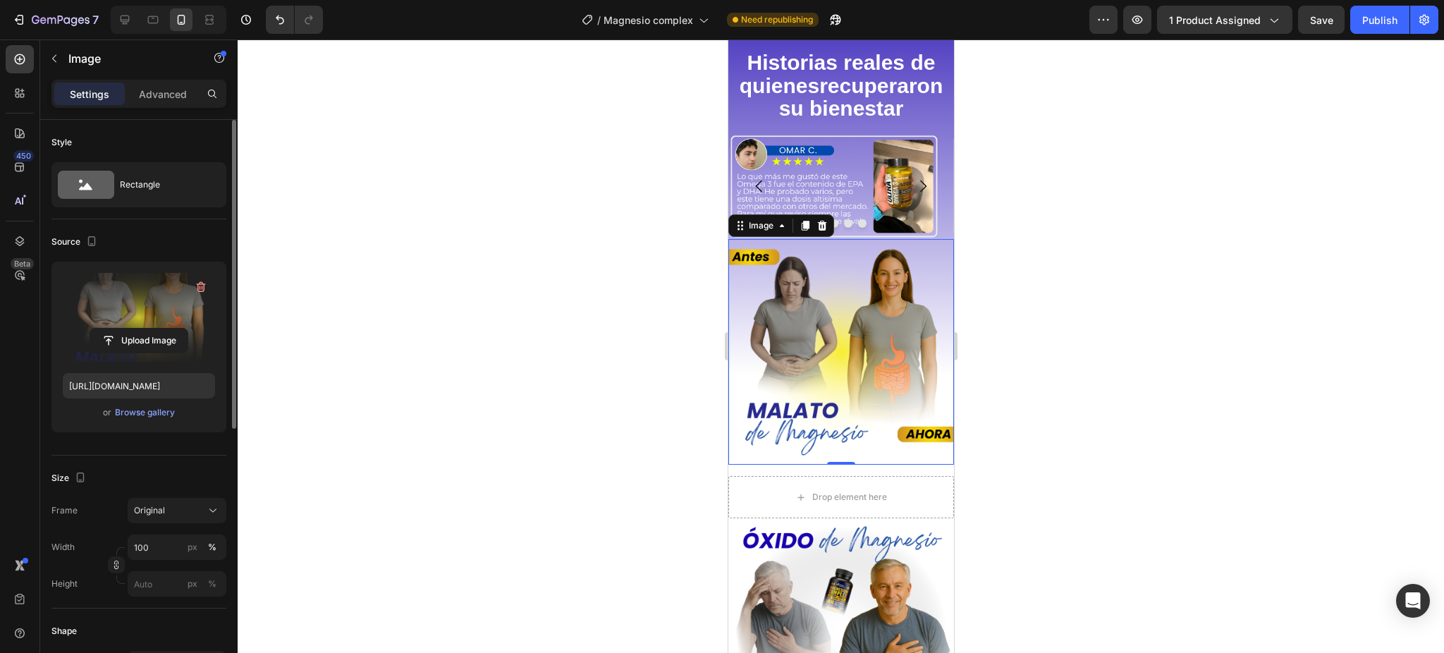
click at [1010, 282] on div at bounding box center [841, 345] width 1207 height 613
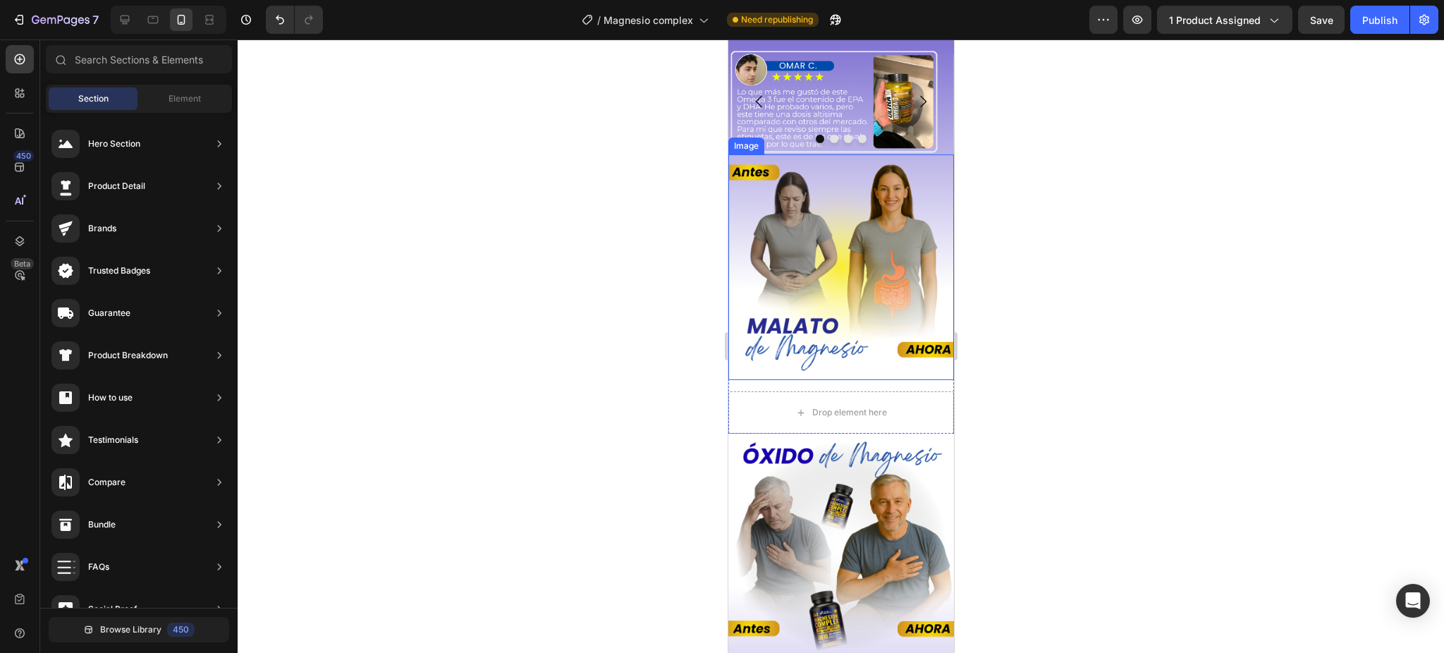
scroll to position [2860, 0]
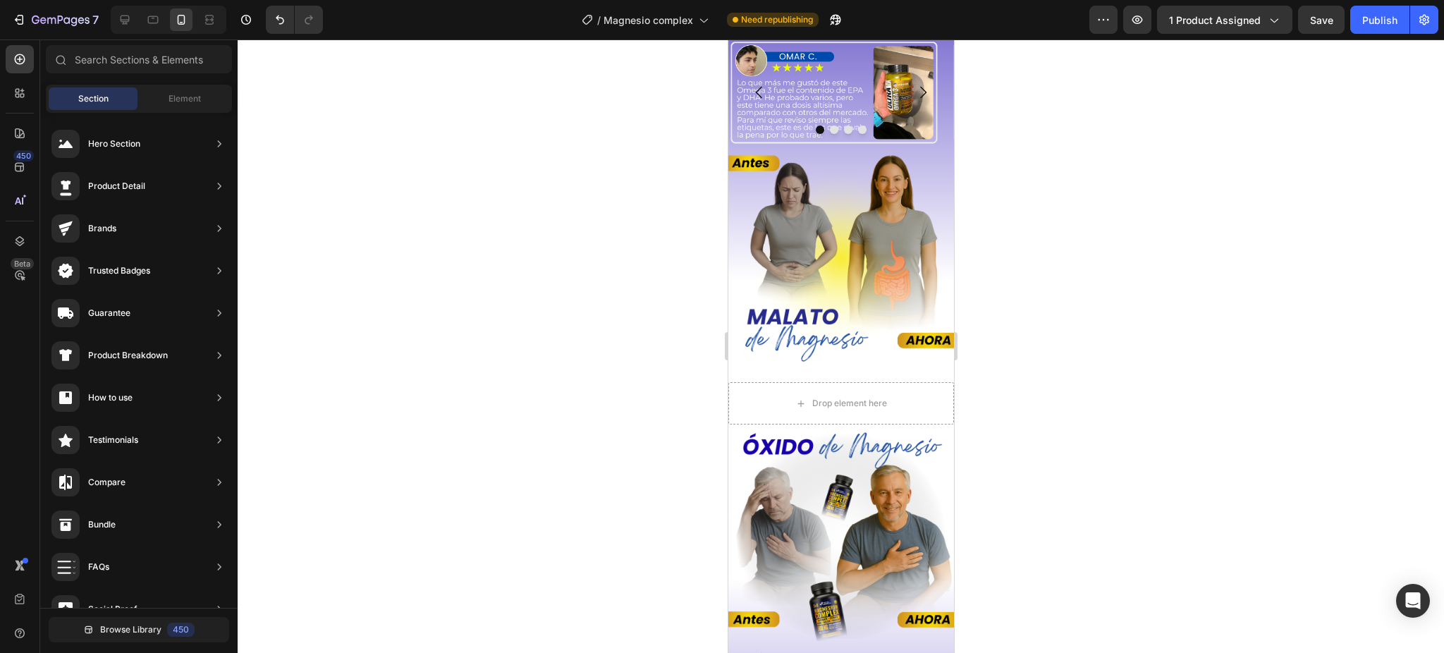
click at [1065, 433] on div at bounding box center [841, 345] width 1207 height 613
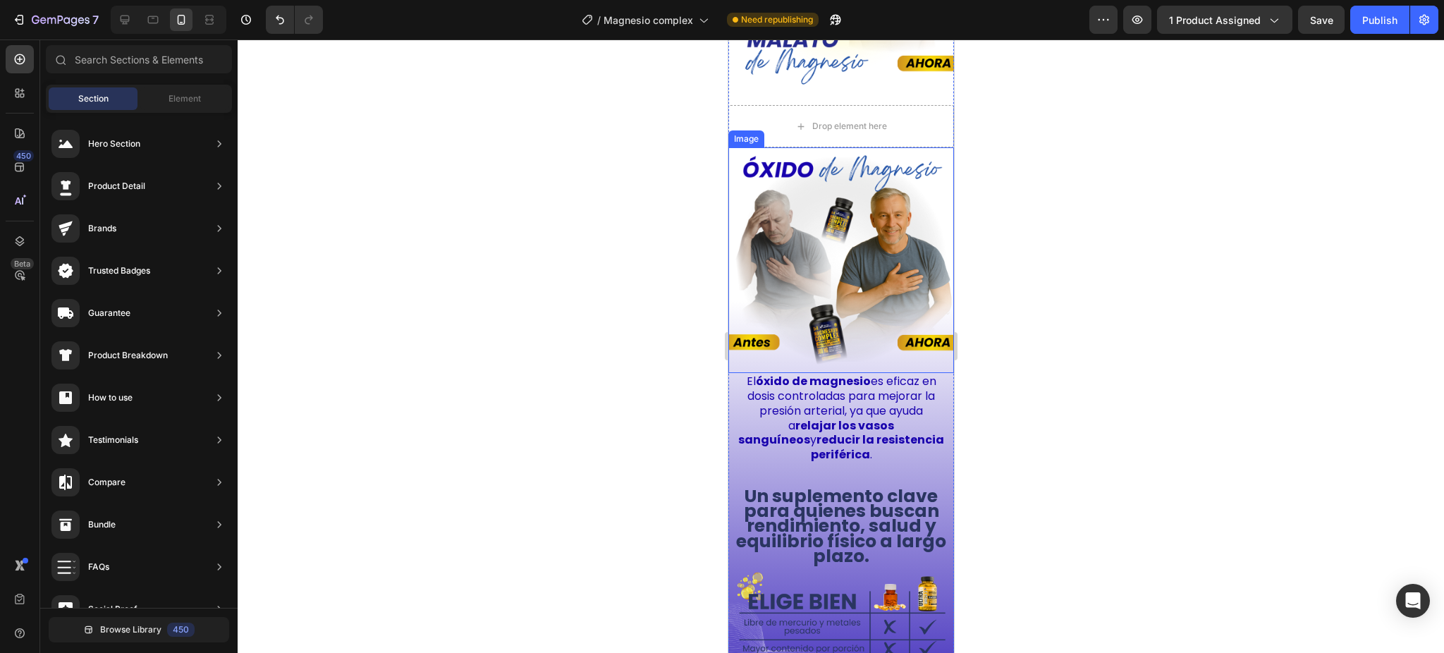
scroll to position [3142, 0]
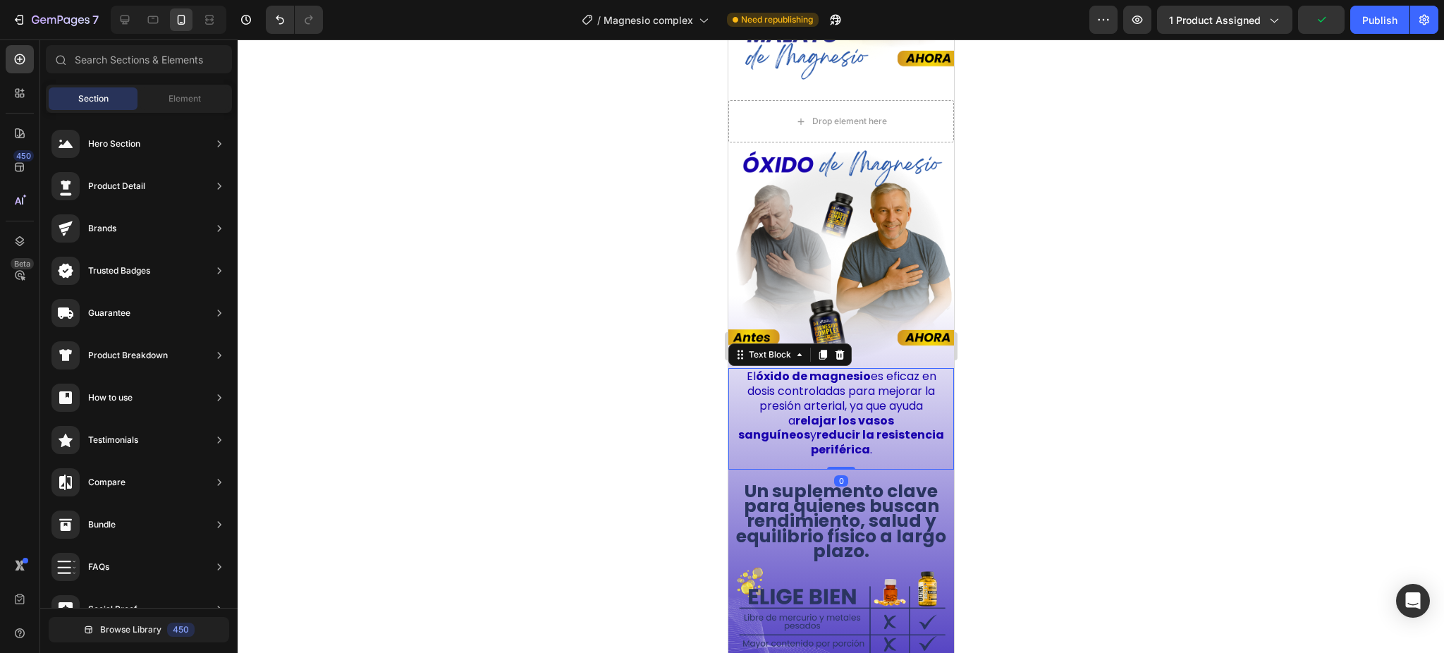
click at [831, 413] on strong "relajar los vasos sanguíneos" at bounding box center [816, 428] width 156 height 31
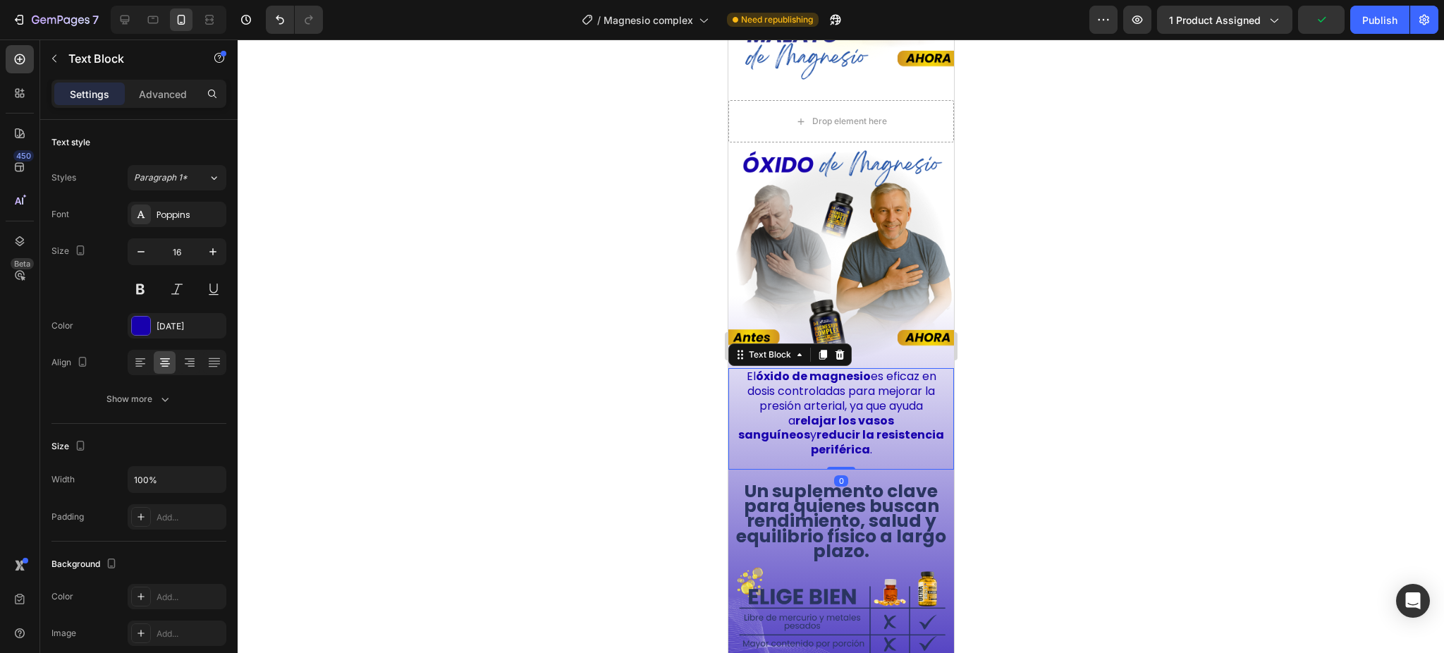
click at [826, 349] on icon at bounding box center [822, 354] width 11 height 11
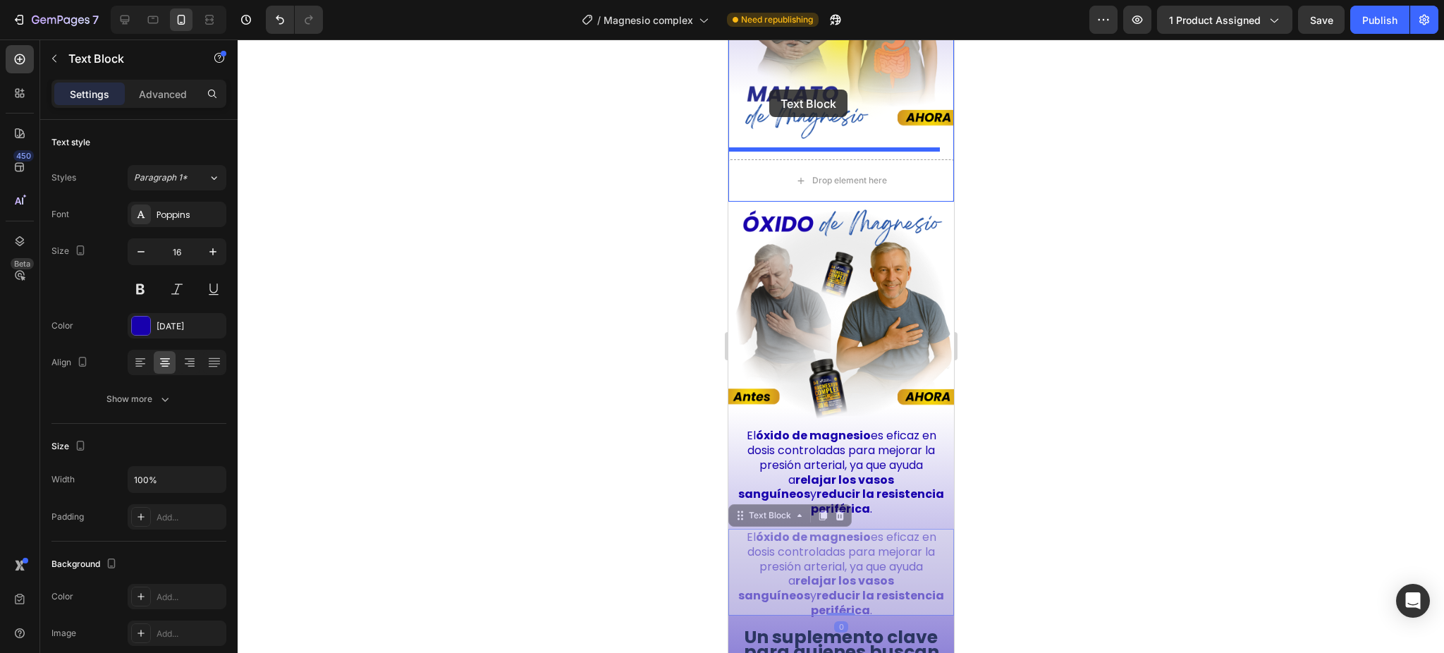
scroll to position [3077, 0]
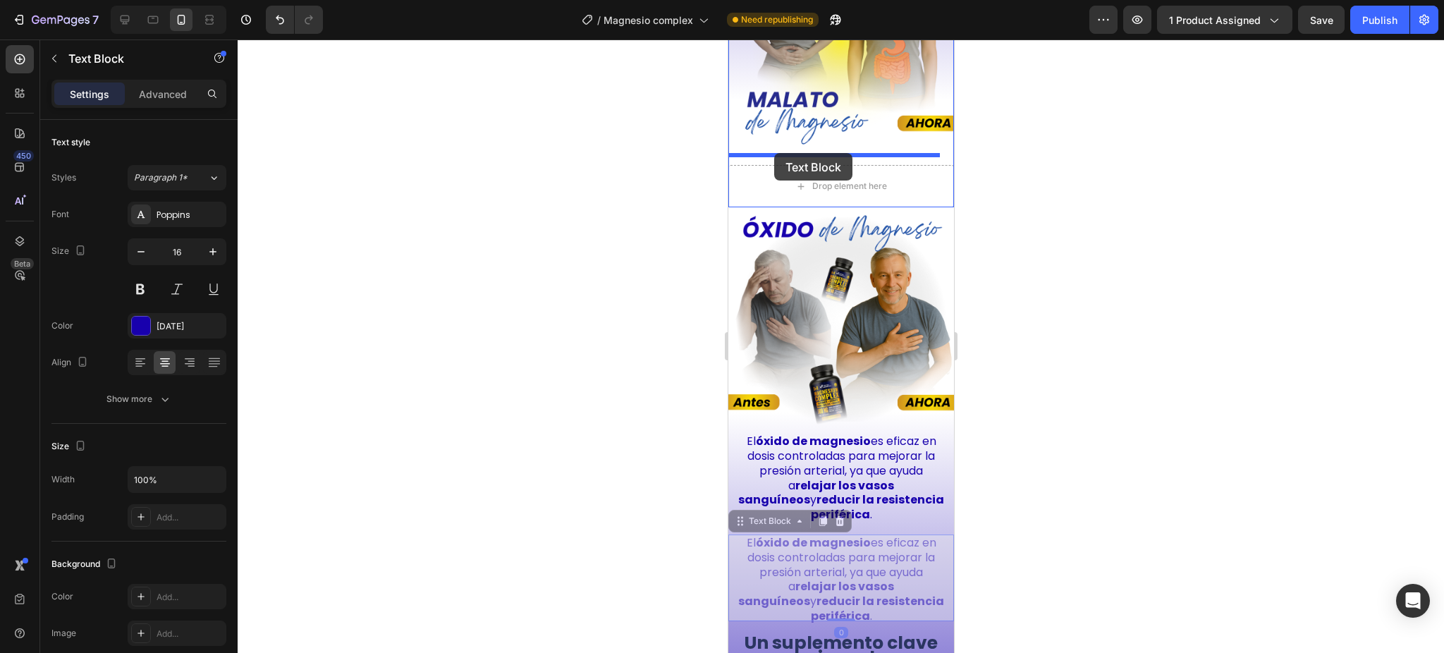
drag, startPoint x: 735, startPoint y: 428, endPoint x: 774, endPoint y: 153, distance: 277.7
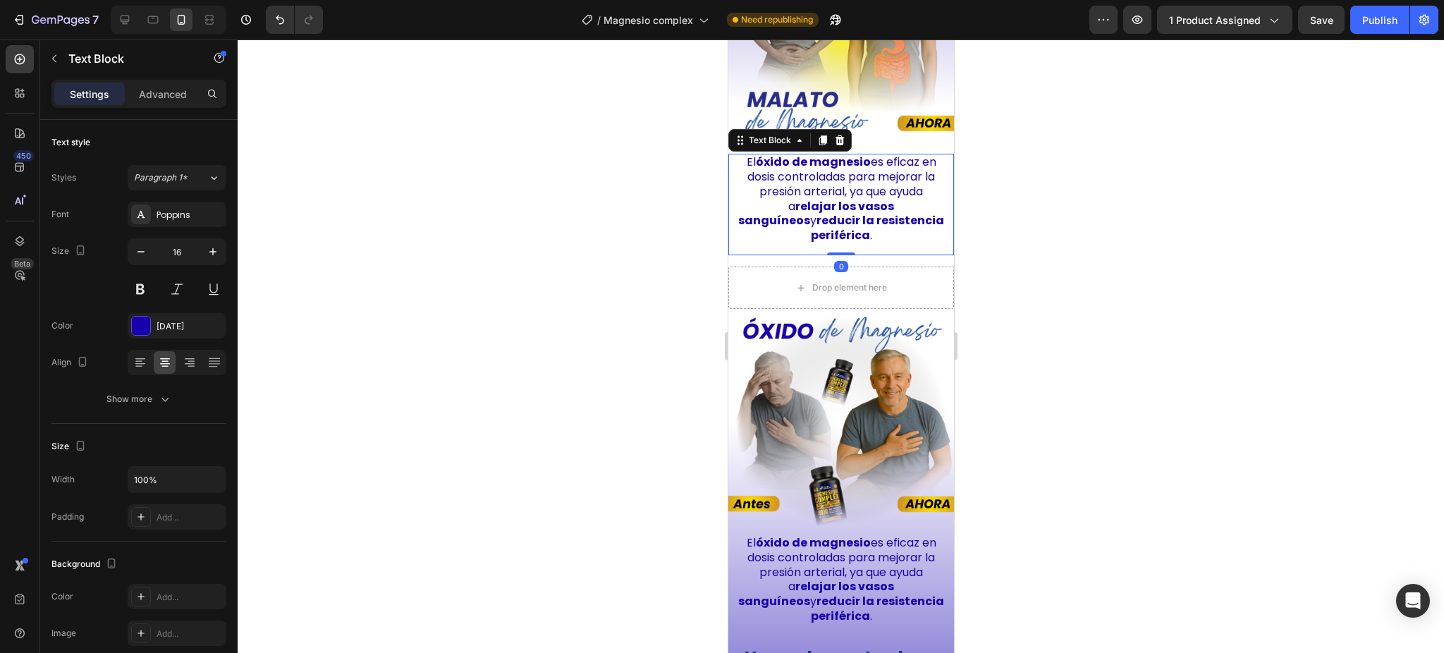
click at [1080, 283] on div at bounding box center [841, 345] width 1207 height 613
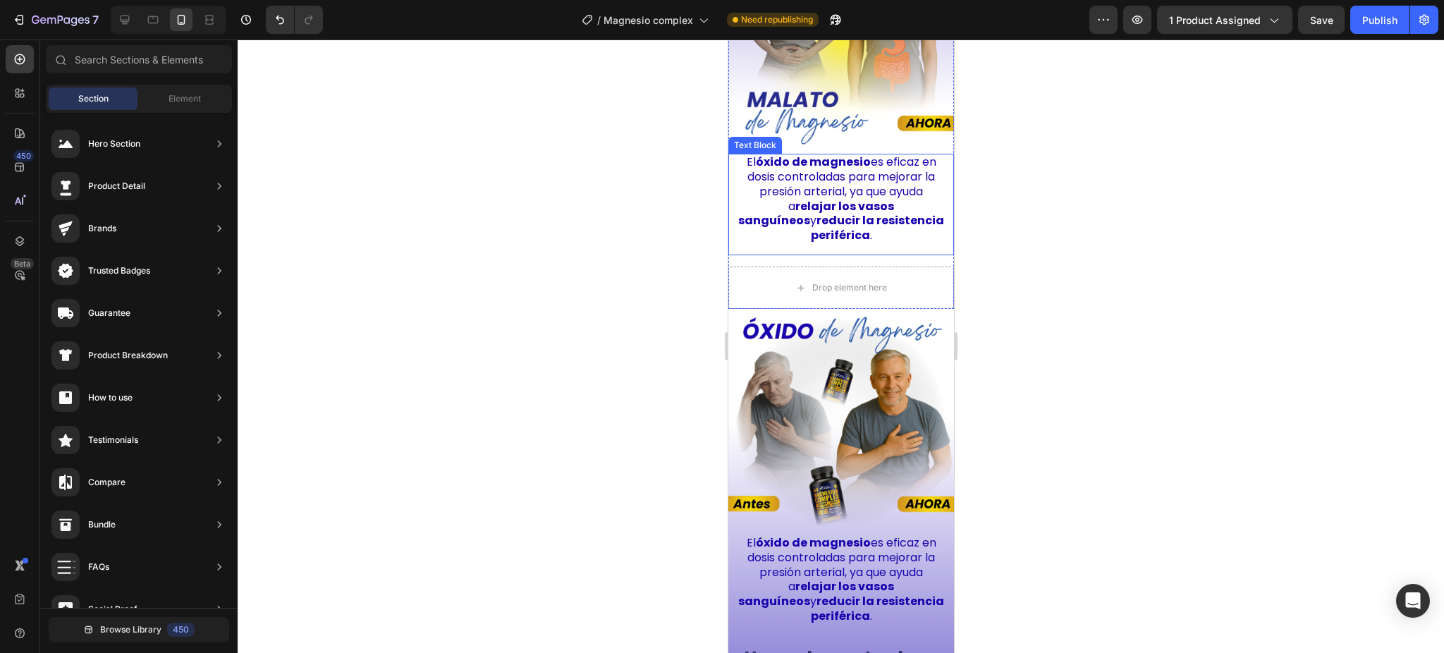
click at [814, 197] on p "El óxido de magnesio es eficaz en dosis controladas para mejorar la presión art…" at bounding box center [840, 199] width 209 height 88
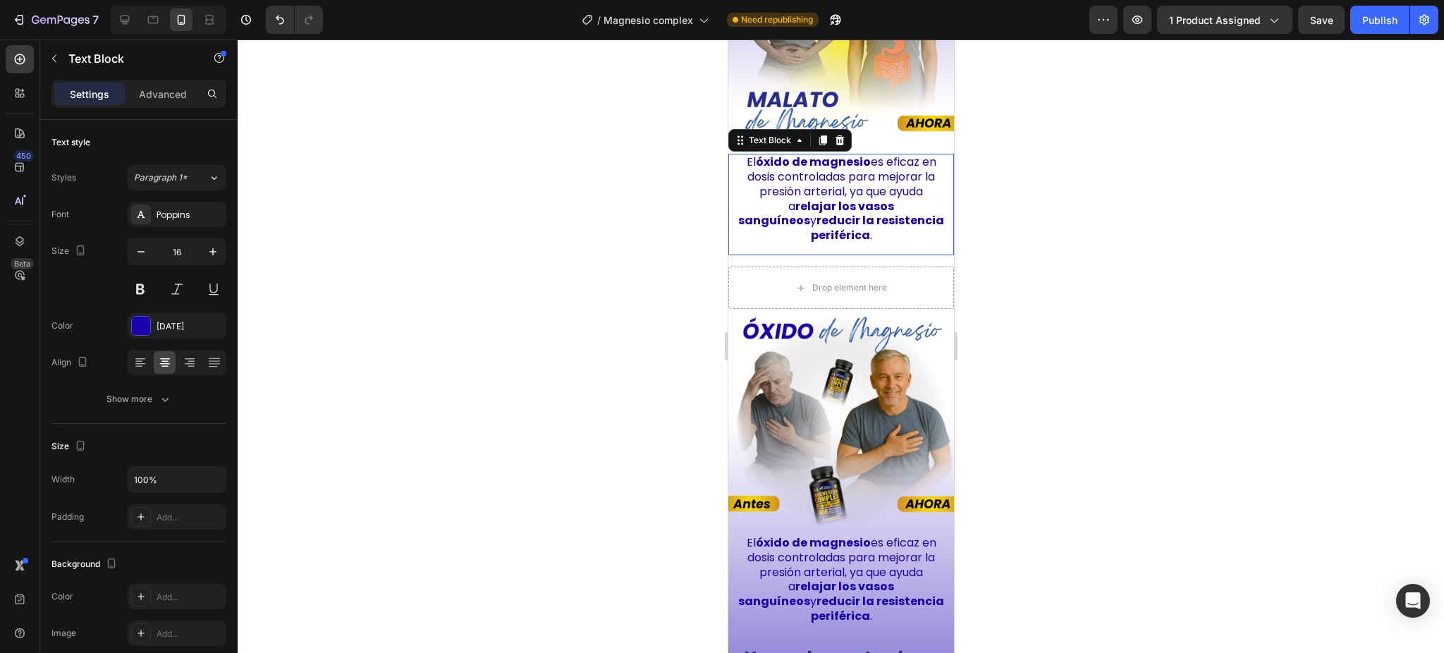
click at [814, 197] on p "El óxido de magnesio es eficaz en dosis controladas para mejorar la presión art…" at bounding box center [840, 199] width 209 height 88
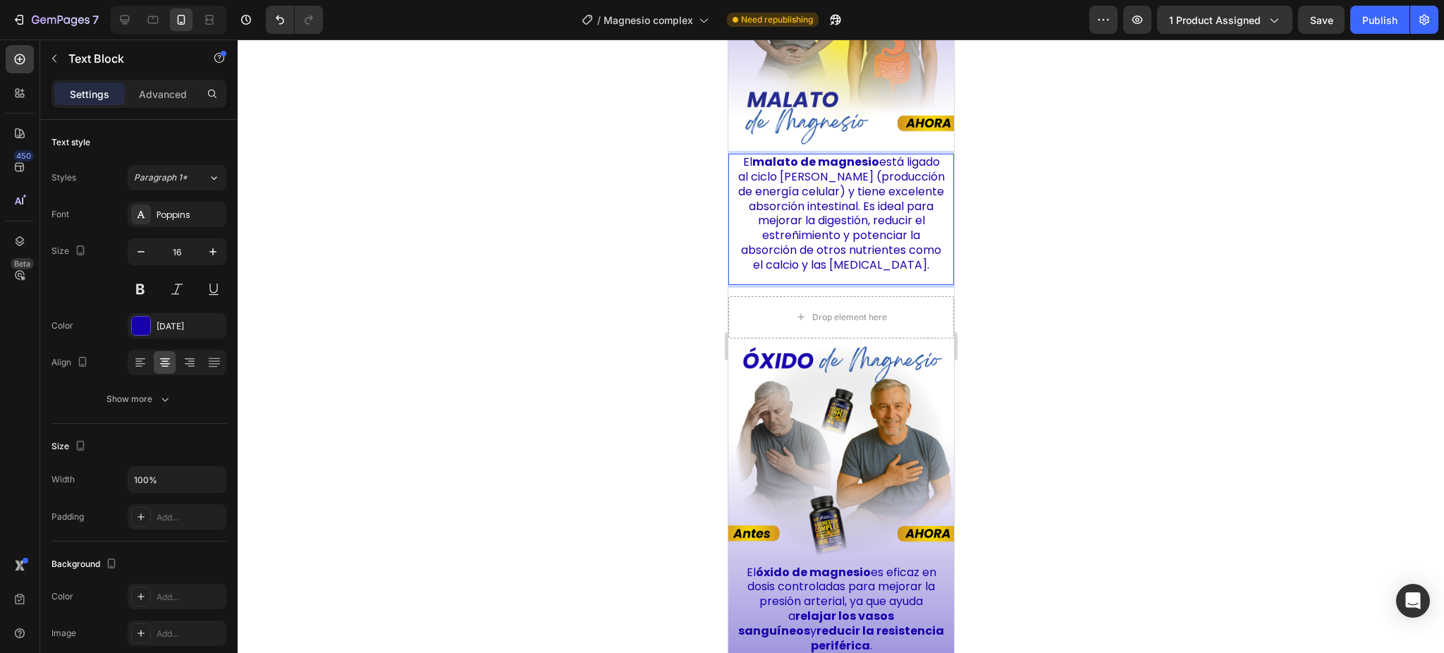
click at [825, 183] on p "El malato de magnesio está ligado al ciclo de Krebs (producción de energía celu…" at bounding box center [840, 213] width 209 height 117
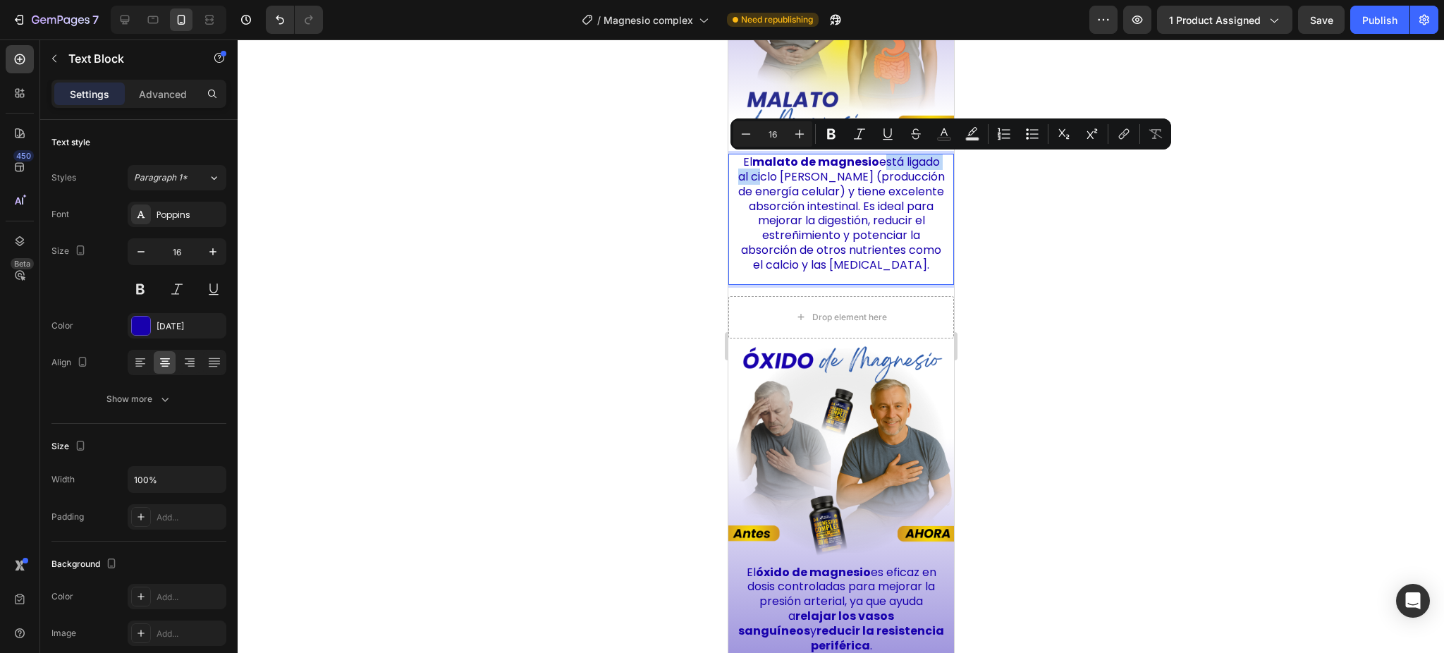
drag, startPoint x: 887, startPoint y: 157, endPoint x: 826, endPoint y: 180, distance: 65.6
click at [826, 180] on p "El malato de magnesio está ligado al ciclo de Krebs (producción de energía celu…" at bounding box center [840, 213] width 209 height 117
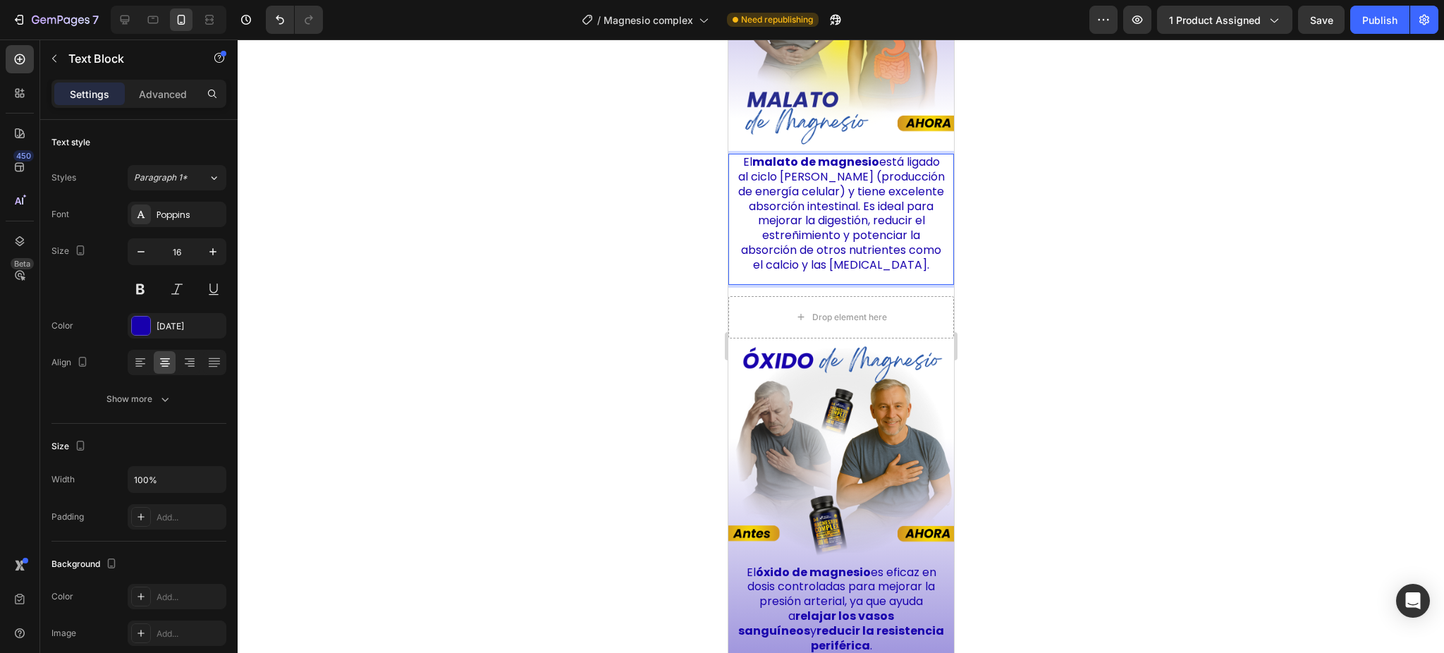
click at [839, 201] on p "El malato de magnesio está ligado al ciclo de Krebs (producción de energía celu…" at bounding box center [840, 213] width 209 height 117
click at [800, 219] on p "El malato de magnesio está ligado al ciclo de Krebs (producción de energía celu…" at bounding box center [840, 213] width 209 height 117
click at [798, 223] on p "El malato de magnesio está ligado al ciclo de Krebs (producción de energía celu…" at bounding box center [840, 213] width 209 height 117
drag, startPoint x: 799, startPoint y: 219, endPoint x: 834, endPoint y: 226, distance: 36.0
click at [834, 226] on p "El malato de magnesio está ligado al ciclo de Krebs (producción de energía celu…" at bounding box center [840, 213] width 209 height 117
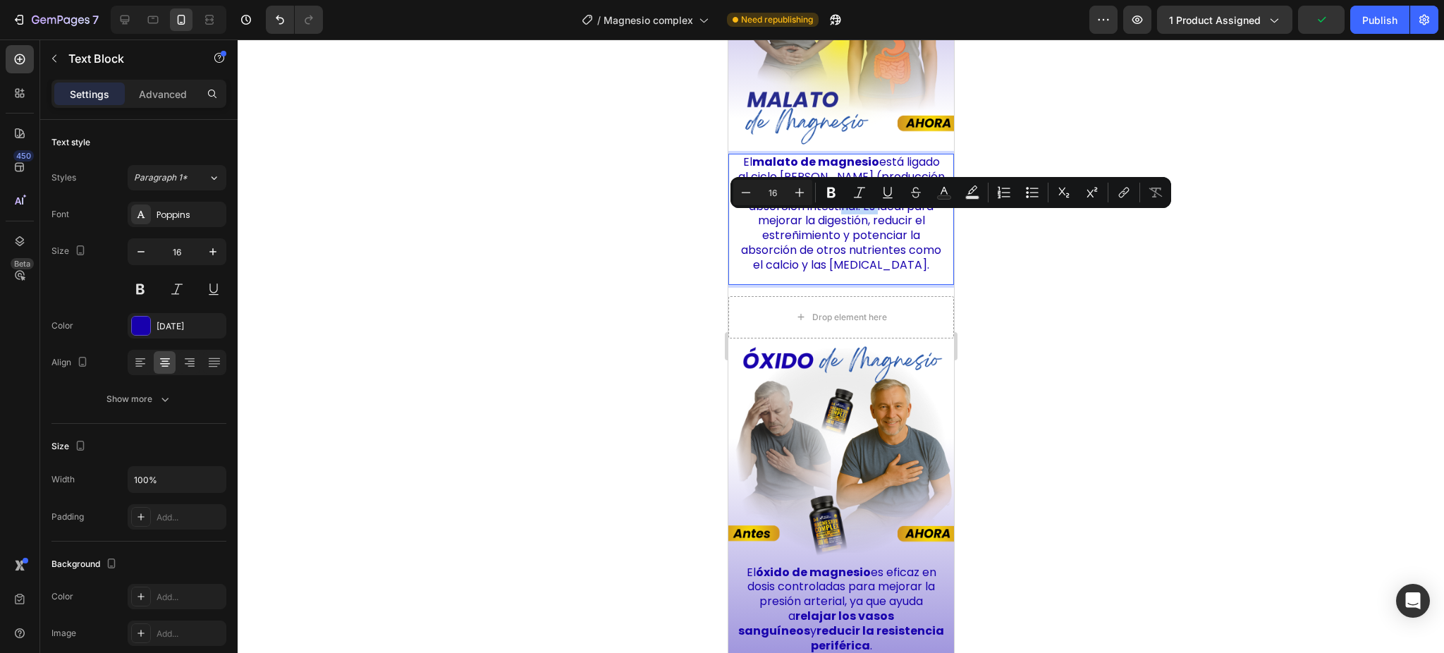
click at [833, 227] on p "El malato de magnesio está ligado al ciclo de Krebs (producción de energía celu…" at bounding box center [840, 213] width 209 height 117
drag, startPoint x: 870, startPoint y: 219, endPoint x: 932, endPoint y: 240, distance: 64.7
click at [932, 240] on div "El malato de magnesio está ligado al ciclo de Krebs (producción de energía celu…" at bounding box center [841, 214] width 212 height 120
click at [831, 190] on icon "Editor contextual toolbar" at bounding box center [831, 192] width 14 height 14
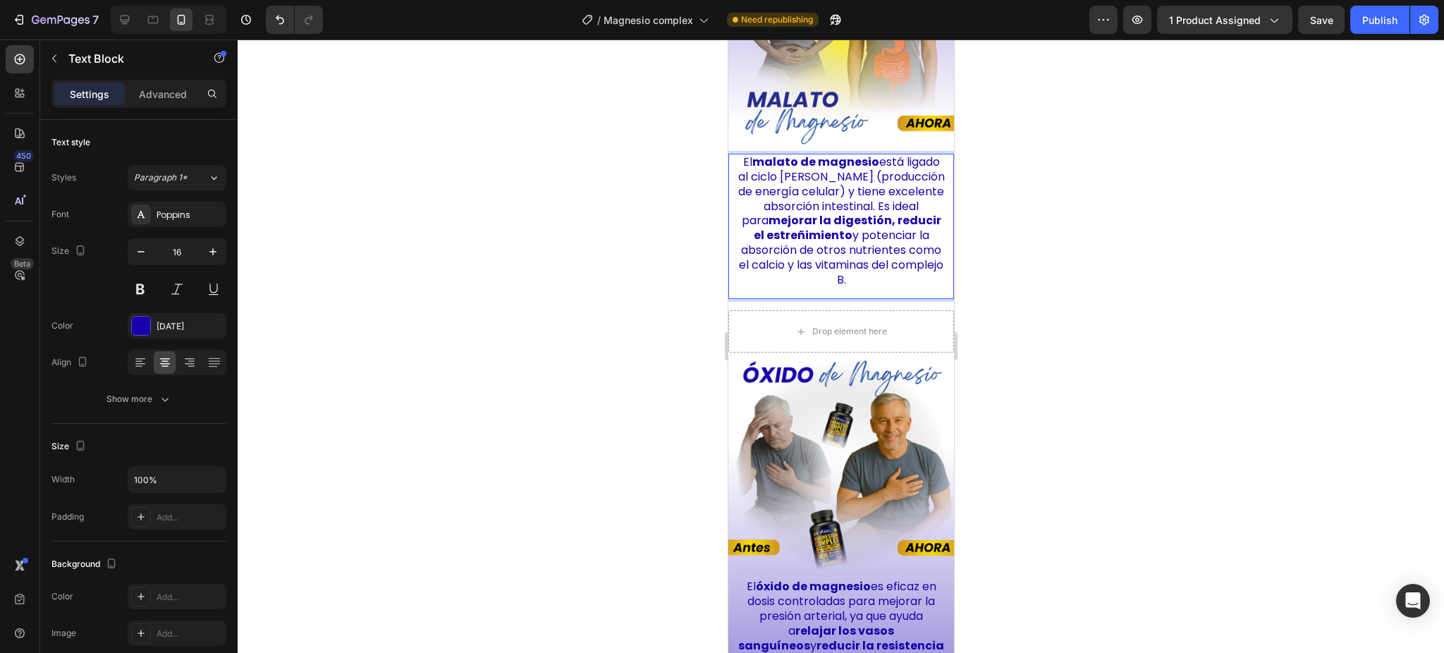
click at [867, 264] on p "El malato de magnesio está ligado al ciclo de Krebs (producción de energía celu…" at bounding box center [840, 221] width 209 height 132
click at [1016, 288] on div at bounding box center [841, 345] width 1207 height 613
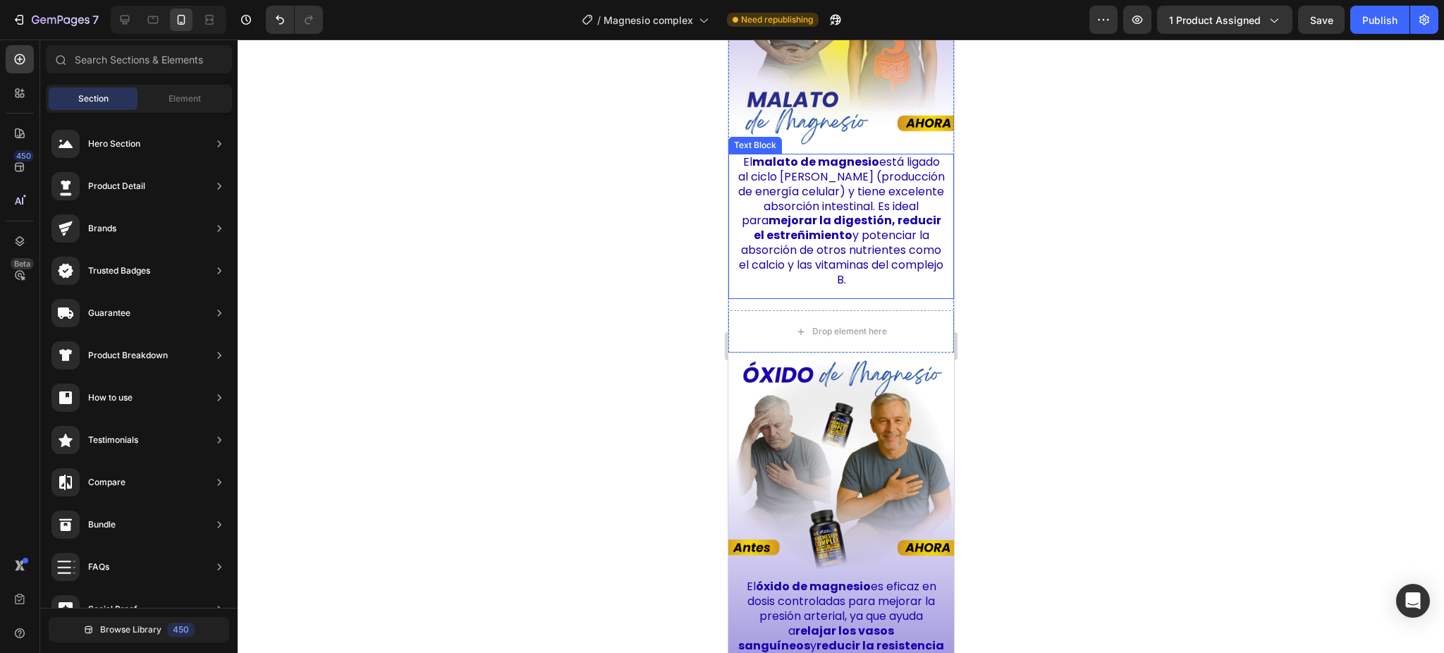
click at [890, 278] on p "El malato de magnesio está ligado al ciclo de Krebs (producción de energía celu…" at bounding box center [840, 221] width 209 height 132
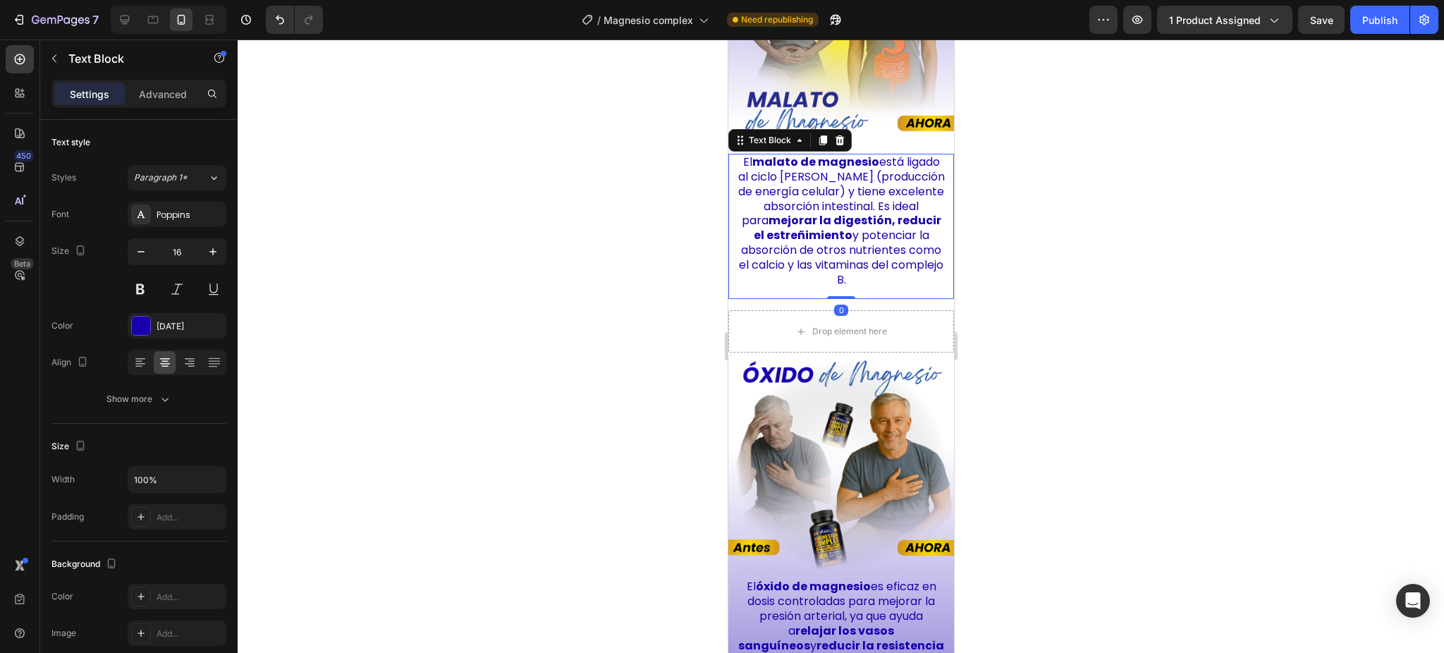
click at [1065, 221] on div at bounding box center [841, 345] width 1207 height 613
click at [795, 184] on p "El malato de magnesio está ligado al ciclo de Krebs (producción de energía celu…" at bounding box center [840, 221] width 209 height 132
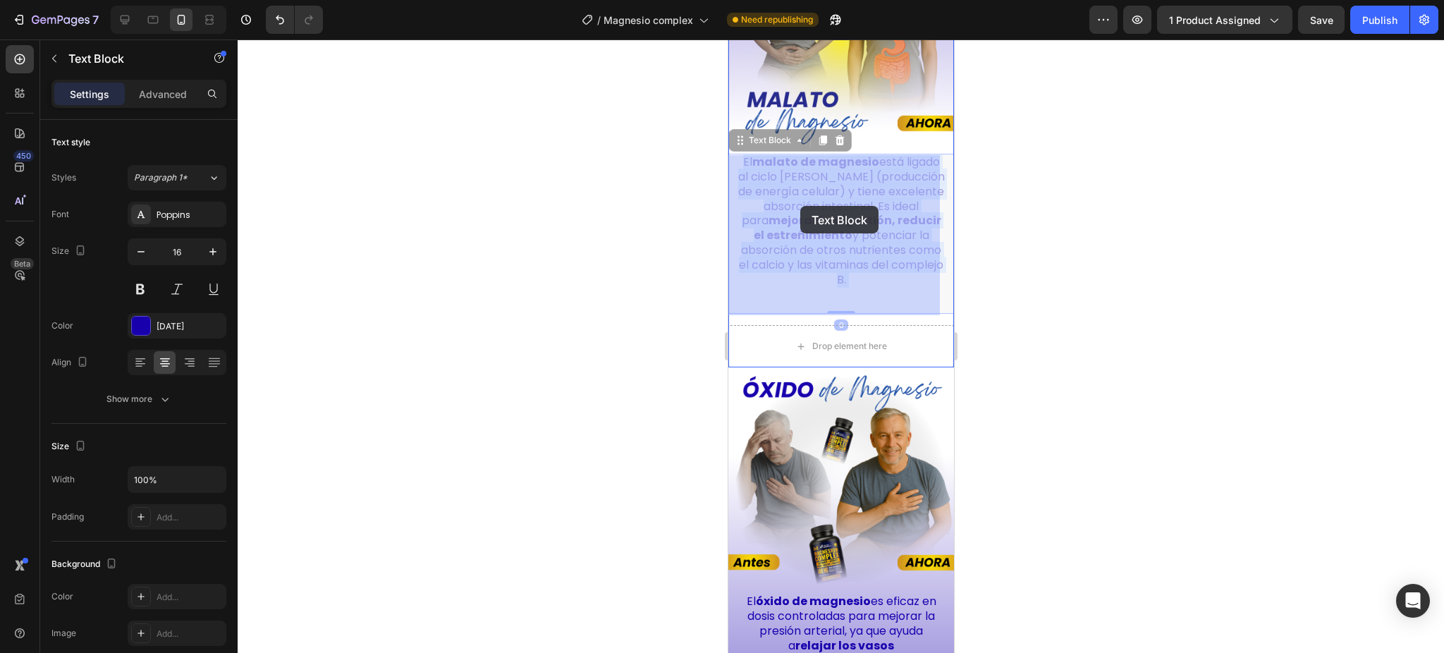
drag, startPoint x: 735, startPoint y: 182, endPoint x: 800, endPoint y: 206, distance: 69.2
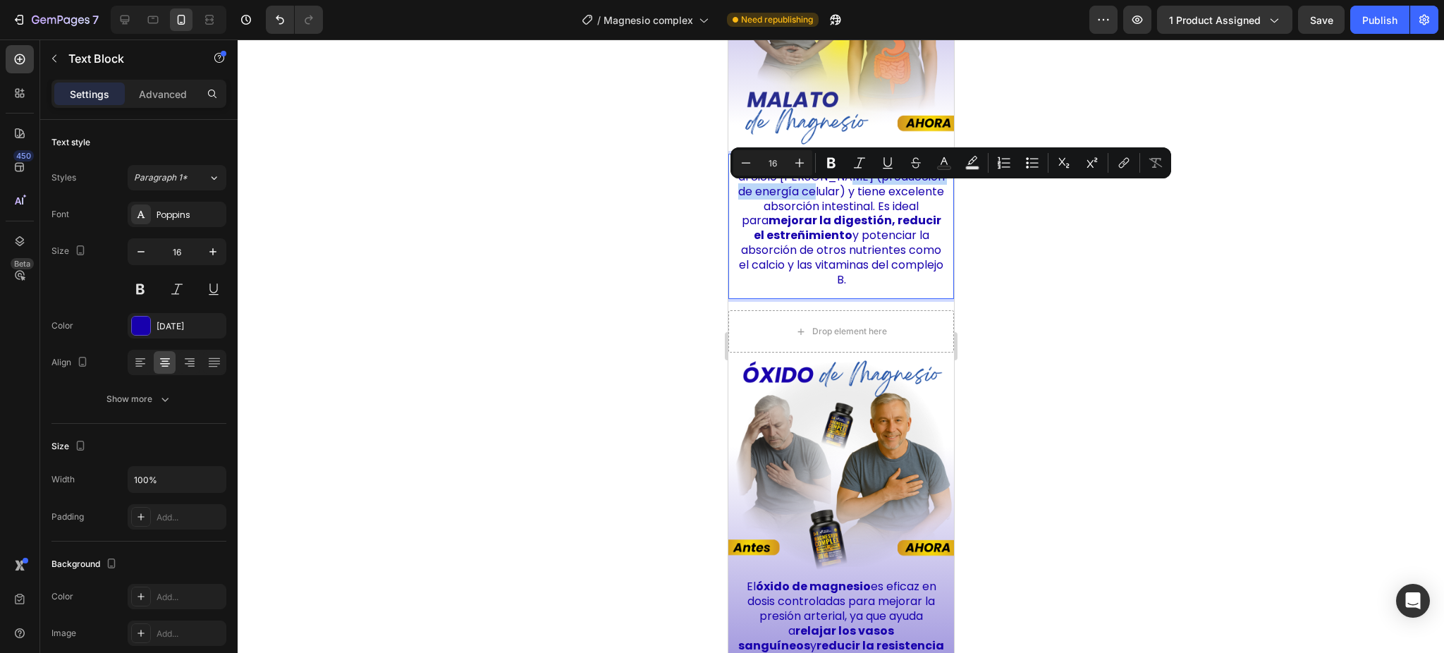
drag, startPoint x: 910, startPoint y: 199, endPoint x: 771, endPoint y: 181, distance: 140.8
click at [740, 190] on p "El malato de magnesio está ligado al ciclo de Krebs (producción de energía celu…" at bounding box center [840, 221] width 209 height 132
click at [831, 164] on icon "Editor contextual toolbar" at bounding box center [831, 163] width 14 height 14
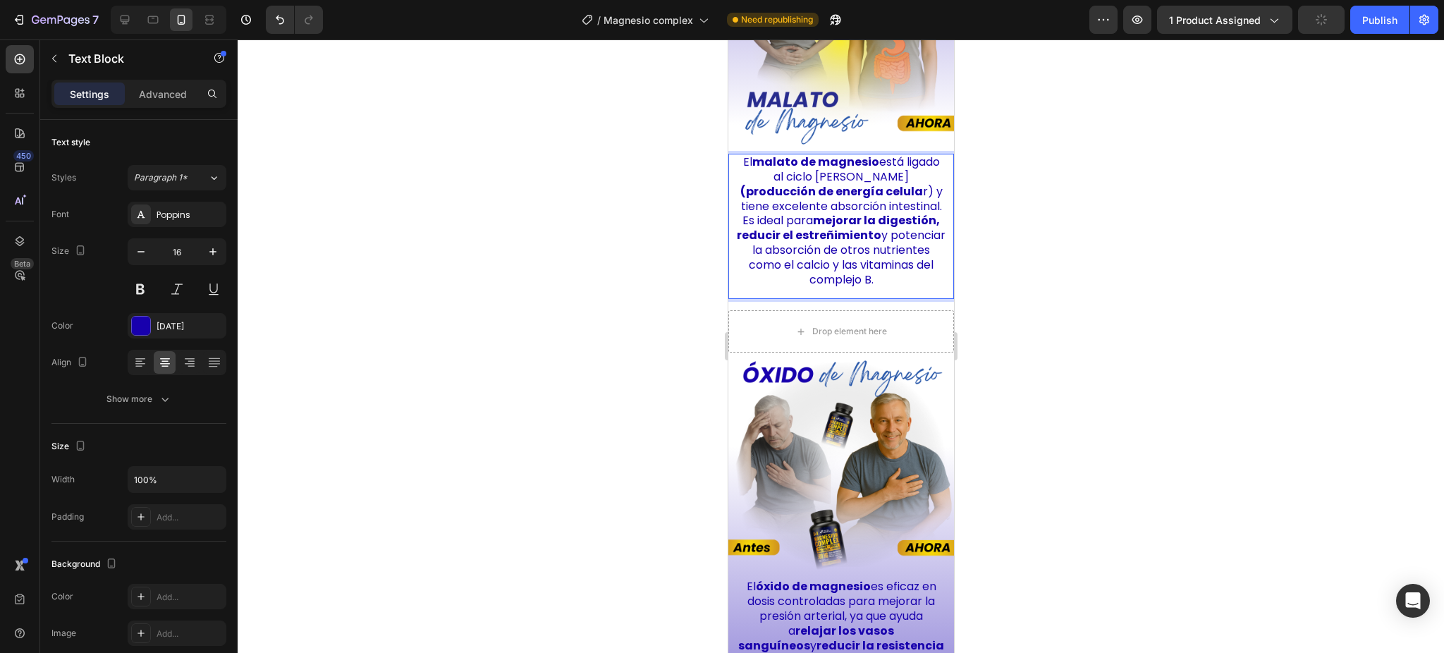
click at [1078, 305] on div at bounding box center [841, 345] width 1207 height 613
click at [917, 197] on p "El malato de magnesio está ligado al ciclo de Krebs (producción de energía celu…" at bounding box center [840, 221] width 209 height 132
click at [916, 197] on p "El malato de magnesio está ligado al ciclo de Krebs (producción de energía celu…" at bounding box center [840, 221] width 209 height 132
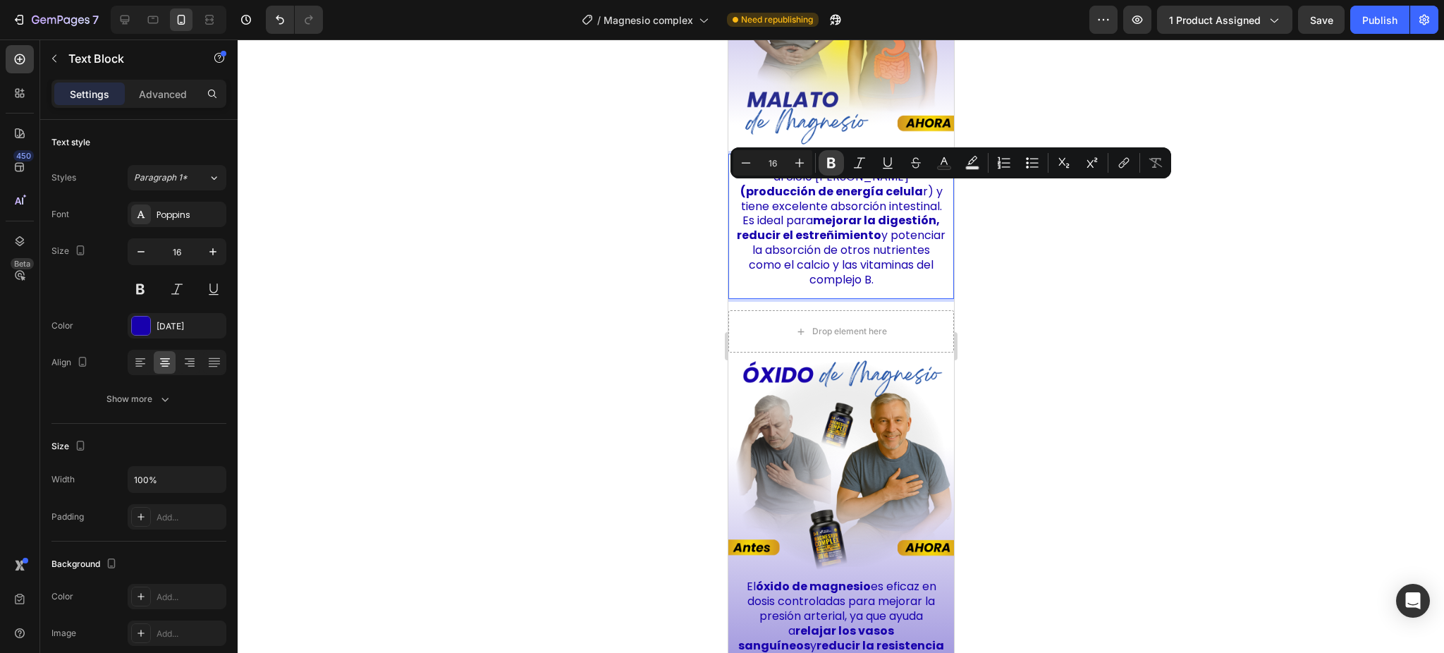
click at [832, 162] on icon "Editor contextual toolbar" at bounding box center [831, 163] width 8 height 11
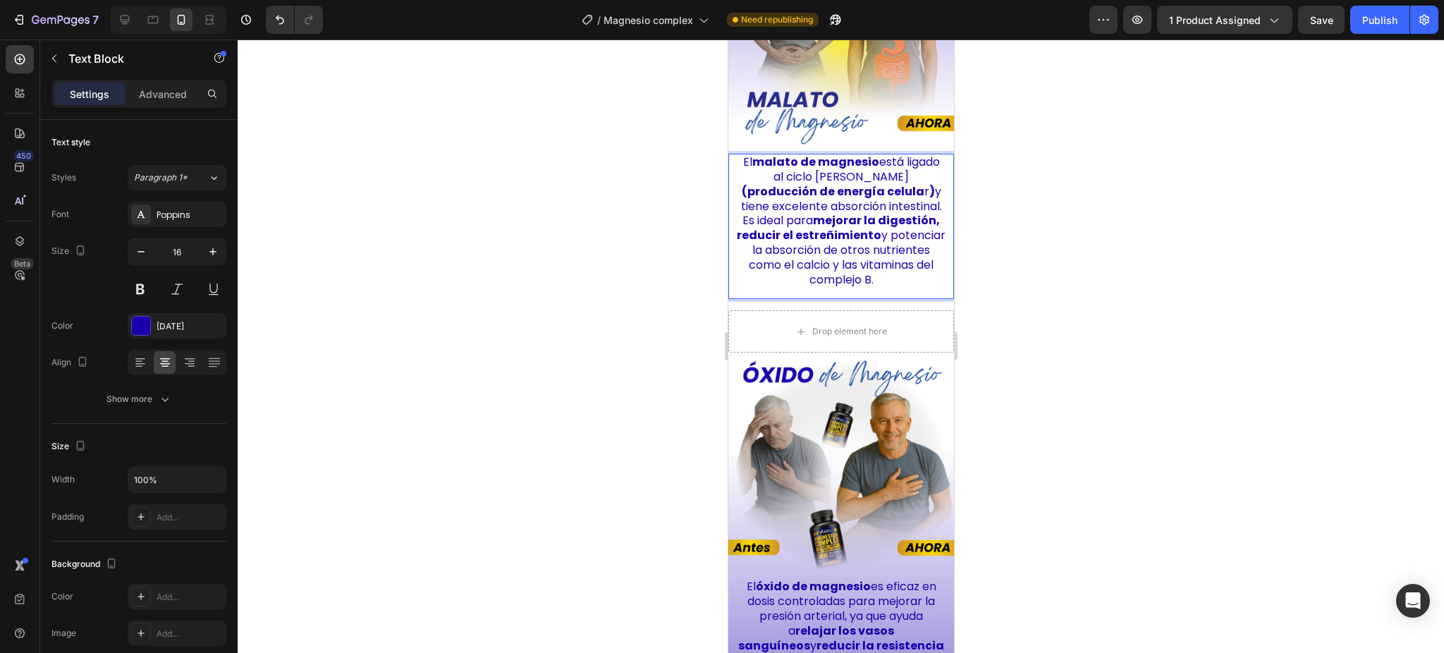
click at [965, 288] on div at bounding box center [841, 345] width 1207 height 613
click at [883, 173] on p "El malato de magnesio está ligado al ciclo de Krebs (producción de energía celu…" at bounding box center [840, 221] width 209 height 132
click at [886, 173] on p "El malato de magnesio está ligado al ciclo de Krebs (producción de energía celu…" at bounding box center [840, 221] width 209 height 132
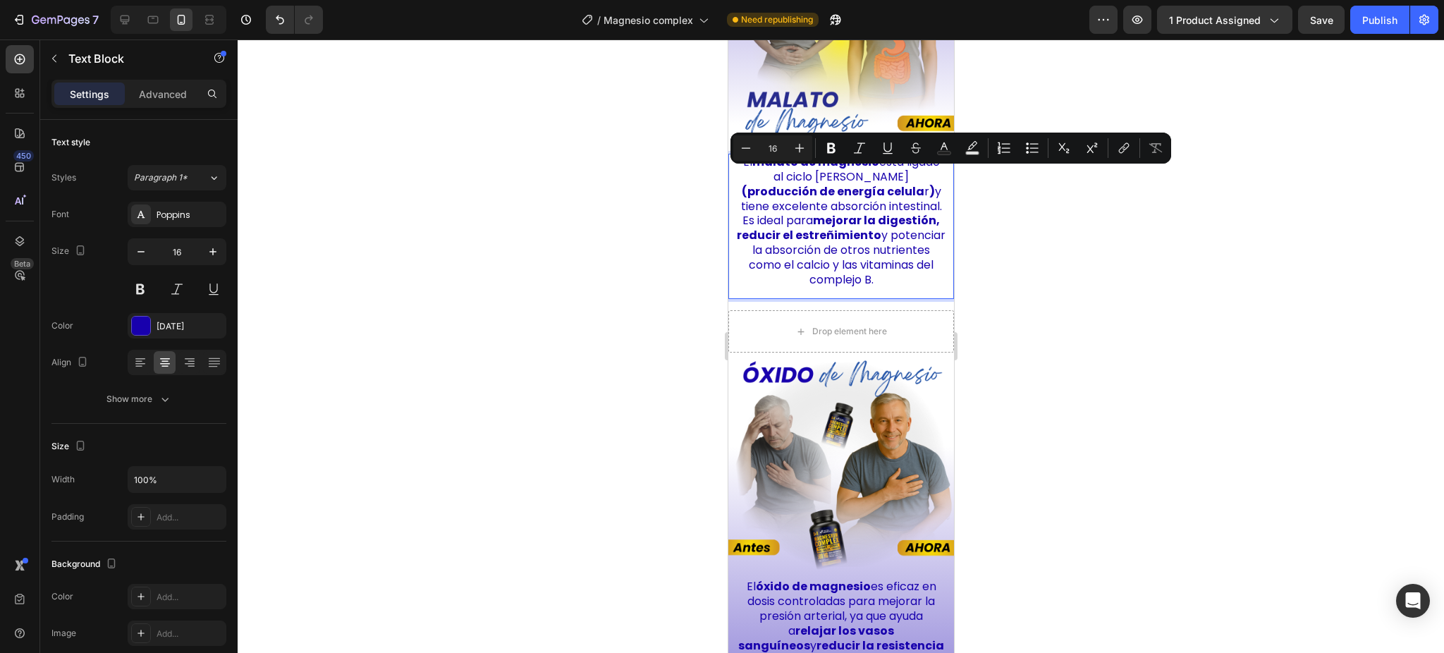
click at [894, 163] on div "Minus 16 Plus Bold Italic Underline Strikethrough Text Color Text Background Co…" at bounding box center [951, 148] width 441 height 31
click at [891, 172] on p "El malato de magnesio está ligado al ciclo de Krebs (producción de energía celu…" at bounding box center [840, 221] width 209 height 132
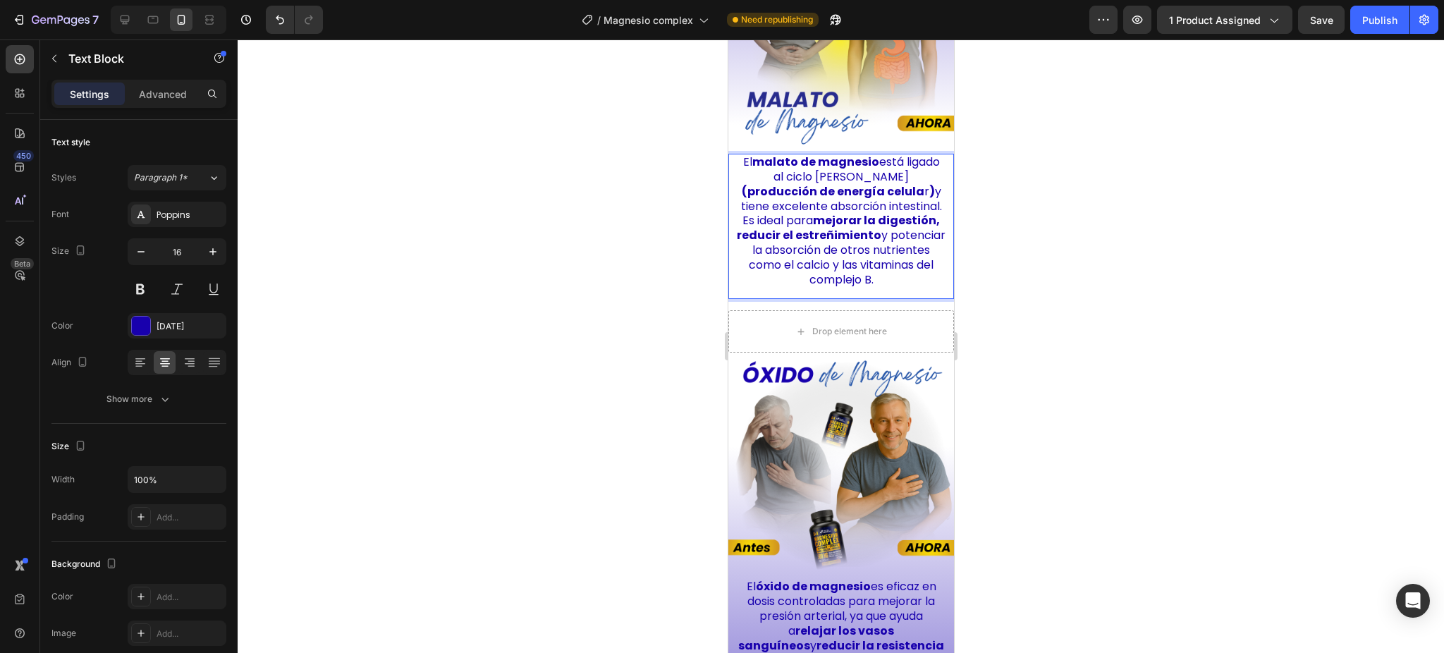
click at [903, 179] on p "El malato de magnesio está ligado al ciclo de Krebs (producción de energía celu…" at bounding box center [840, 221] width 209 height 132
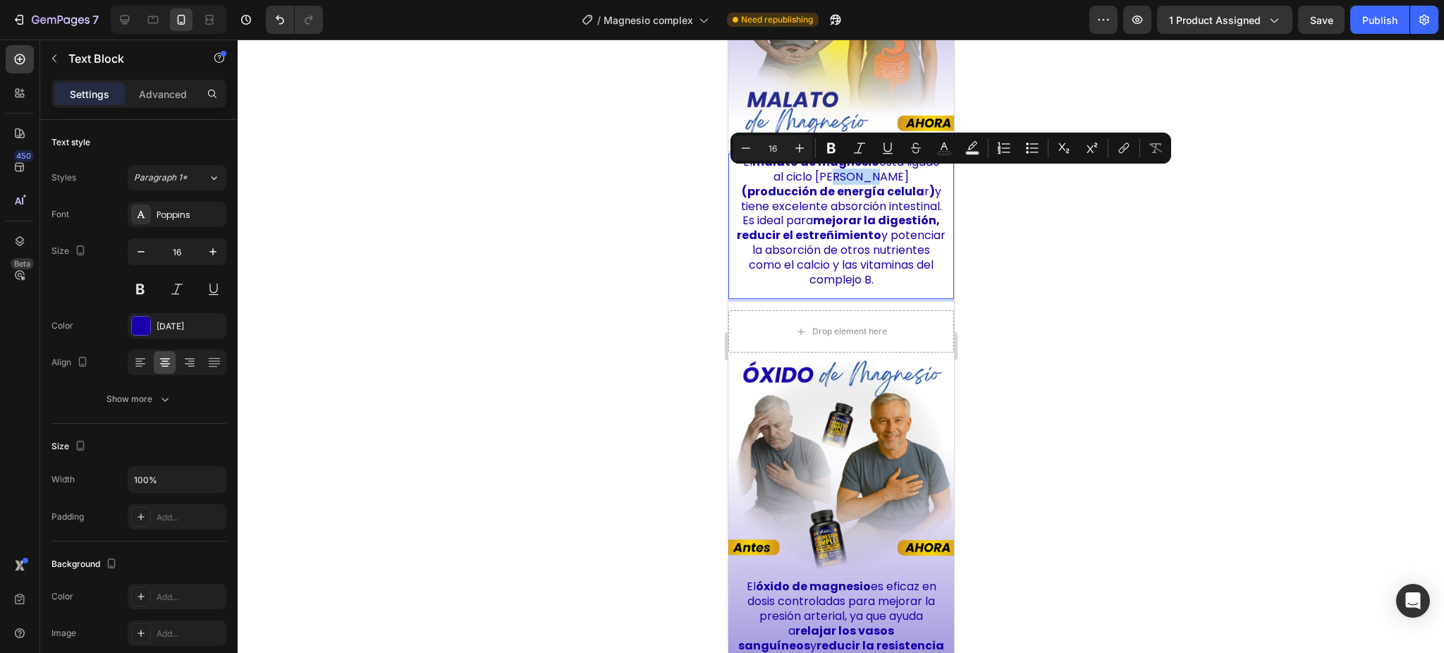
drag, startPoint x: 900, startPoint y: 179, endPoint x: 865, endPoint y: 180, distance: 34.6
click at [865, 180] on p "El malato de magnesio está ligado al ciclo de Krebs (producción de energía celu…" at bounding box center [840, 221] width 209 height 132
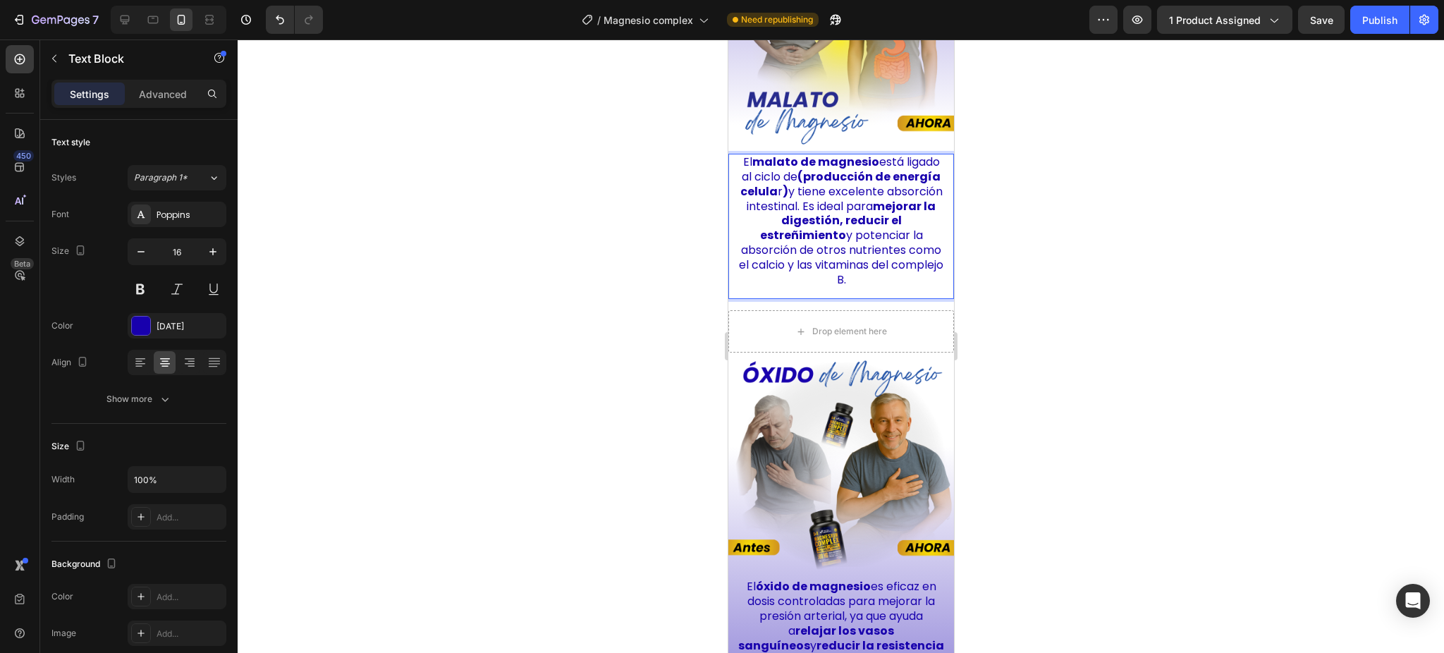
click at [846, 176] on strong "(producción de energía celula" at bounding box center [840, 184] width 201 height 31
click at [788, 192] on strong ")" at bounding box center [785, 191] width 6 height 16
click at [788, 196] on strong ")" at bounding box center [785, 191] width 6 height 16
click at [788, 195] on strong ")" at bounding box center [785, 191] width 6 height 16
click at [849, 212] on p "El malato de magnesio está ligado al ciclo de producción de energía celula r y …" at bounding box center [840, 221] width 209 height 132
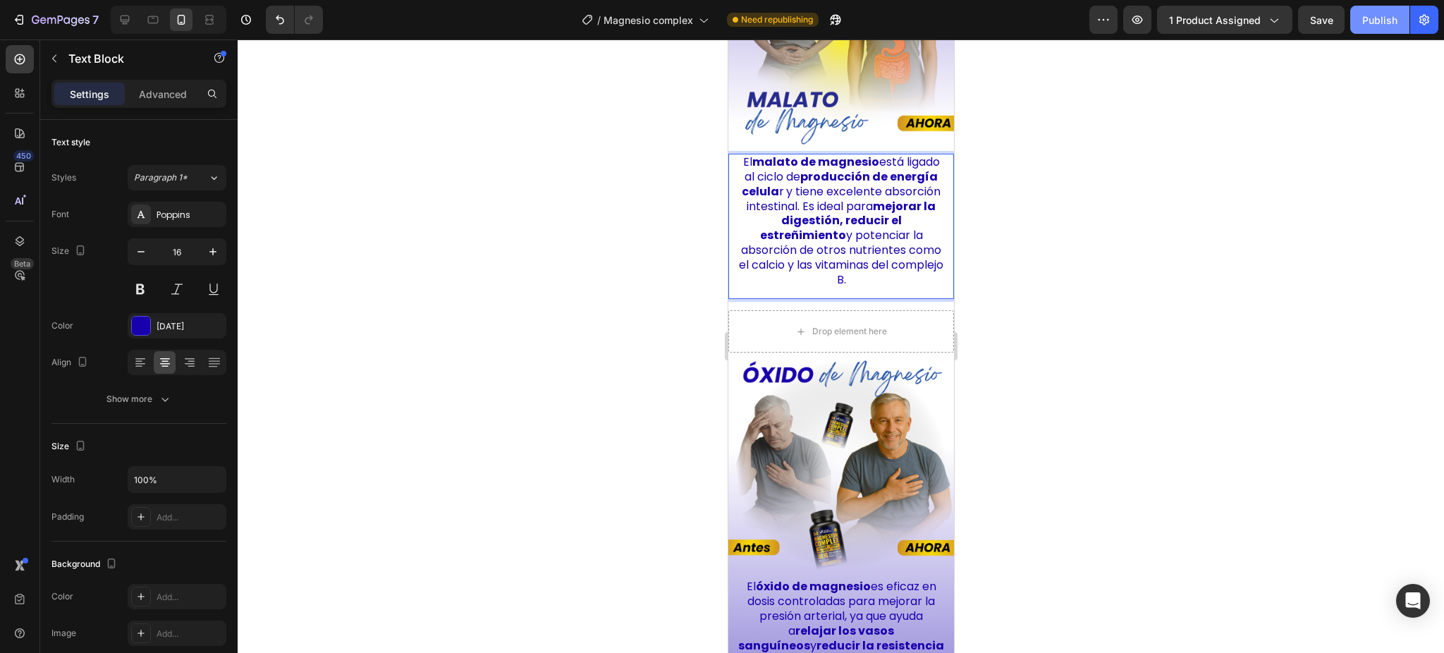
click at [1377, 32] on button "Publish" at bounding box center [1379, 20] width 59 height 28
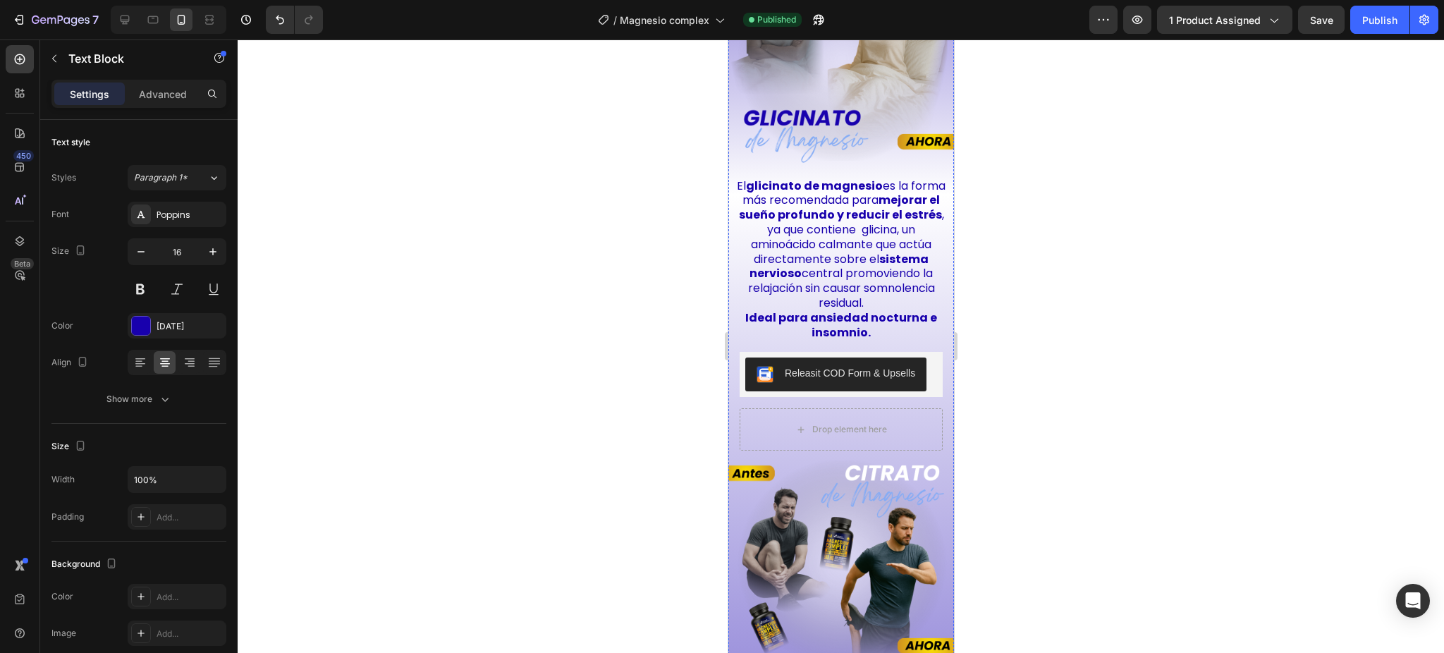
scroll to position [1226, 0]
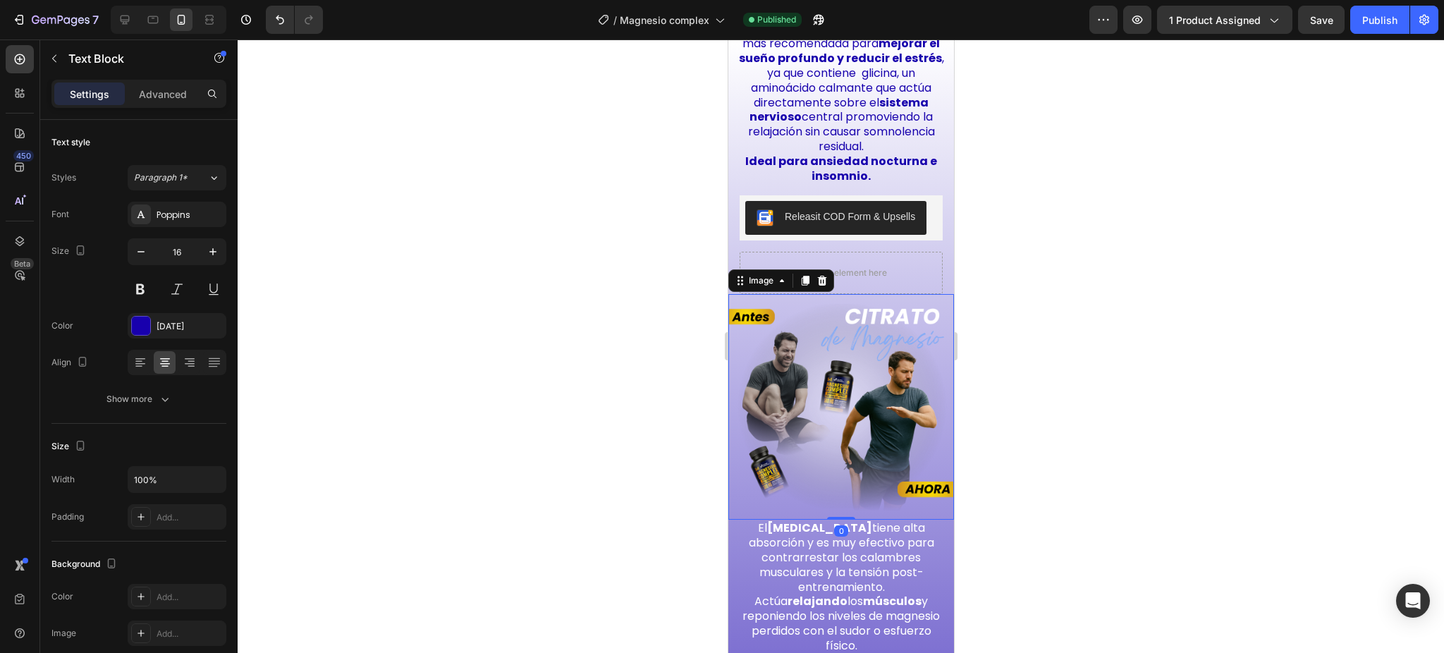
drag, startPoint x: 819, startPoint y: 348, endPoint x: 1153, endPoint y: 389, distance: 336.0
click at [819, 348] on img at bounding box center [841, 407] width 226 height 226
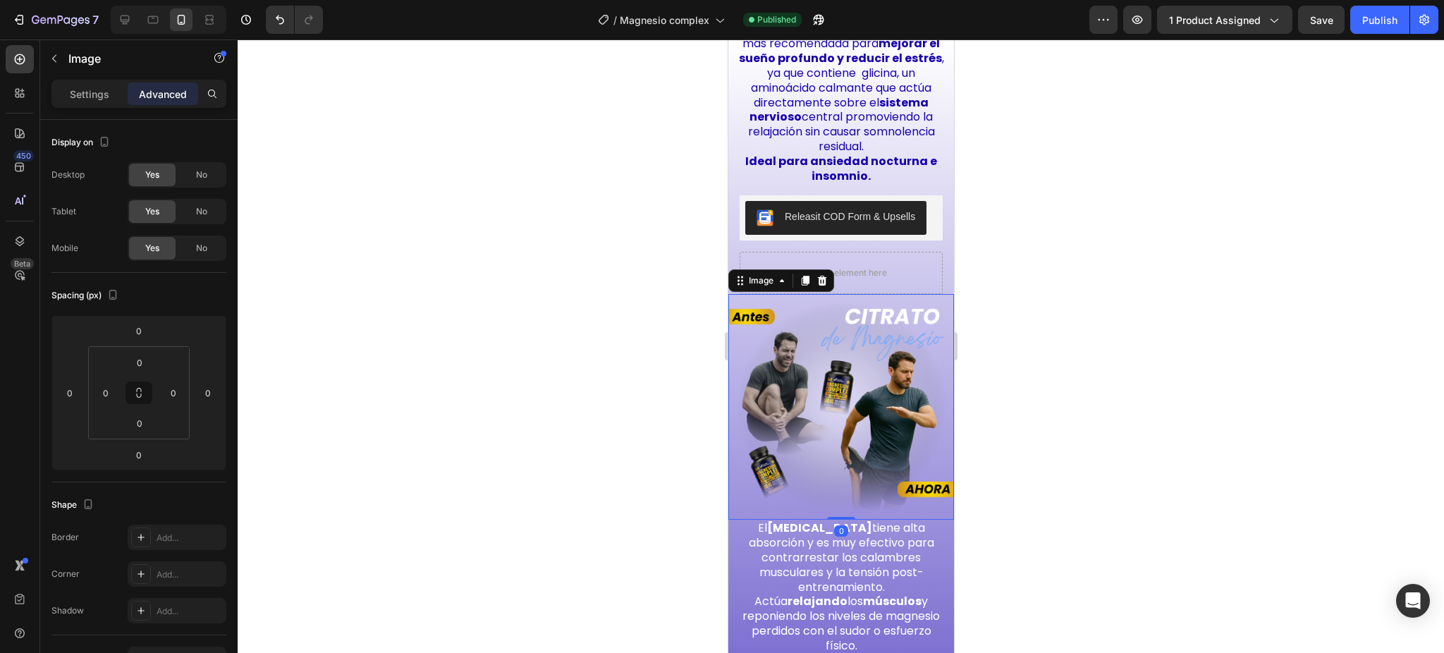
click at [826, 371] on img at bounding box center [841, 407] width 226 height 226
click at [777, 343] on img at bounding box center [841, 407] width 226 height 226
click at [102, 58] on p "Image" at bounding box center [128, 58] width 120 height 17
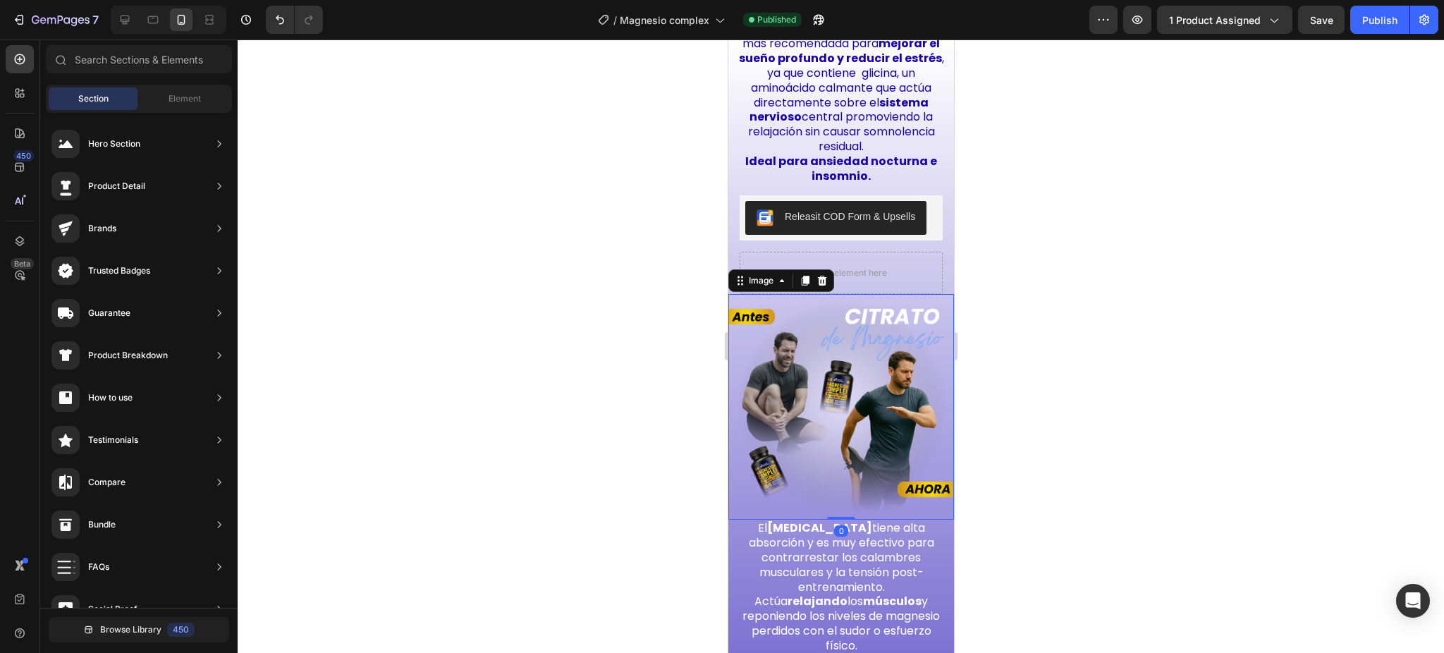
click at [839, 317] on img at bounding box center [841, 407] width 226 height 226
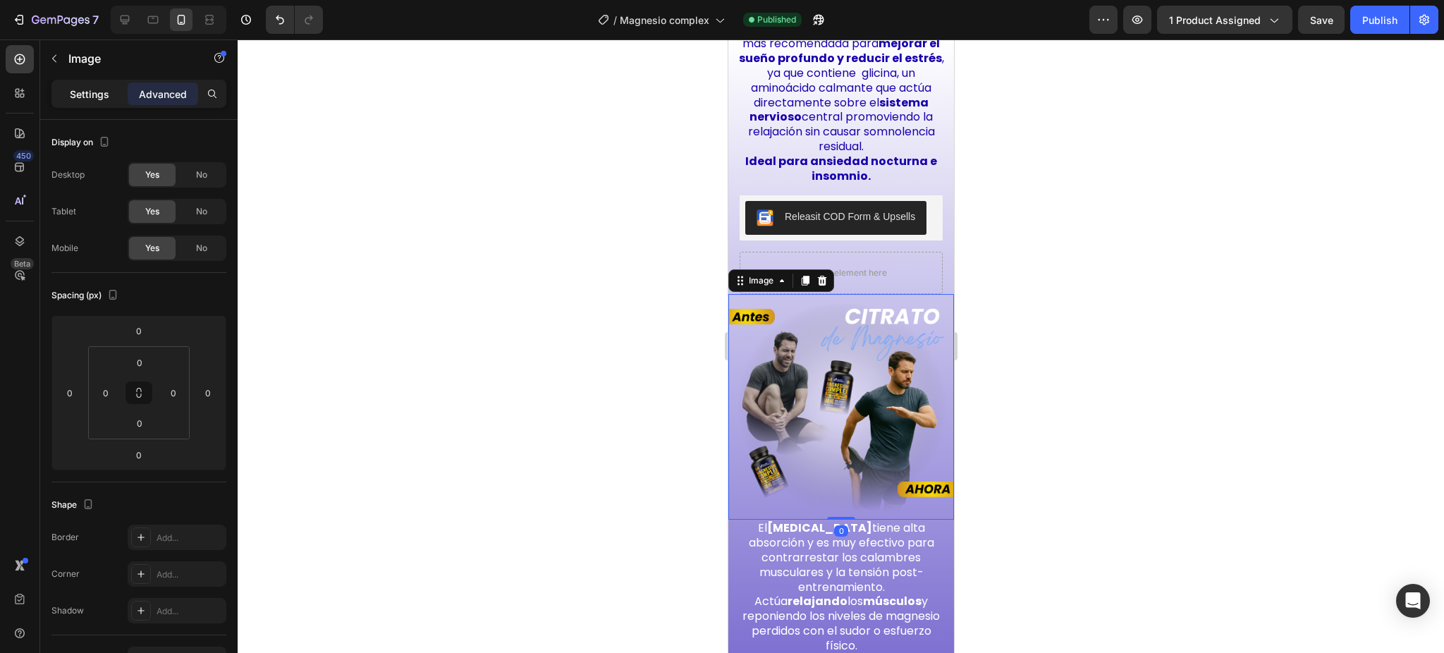
click at [114, 96] on div "Settings" at bounding box center [89, 94] width 71 height 23
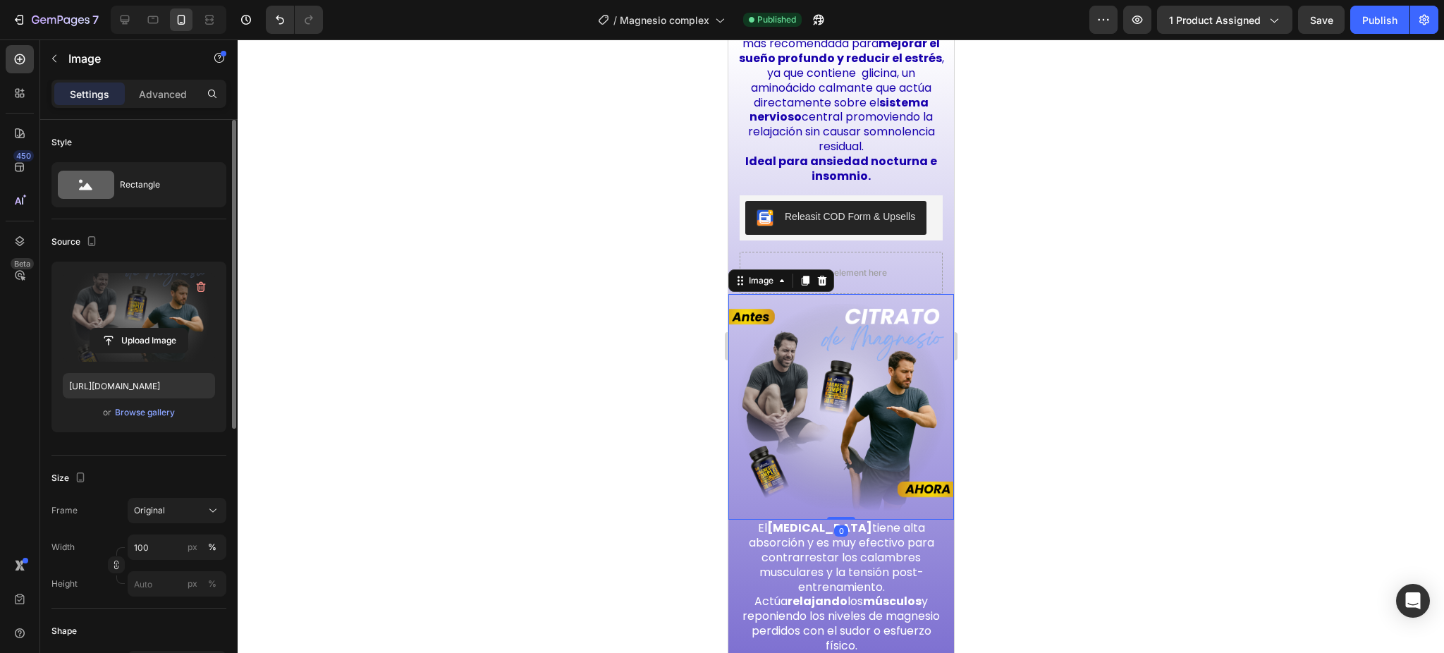
click at [147, 311] on label at bounding box center [139, 317] width 152 height 89
click at [147, 329] on input "file" at bounding box center [138, 341] width 97 height 24
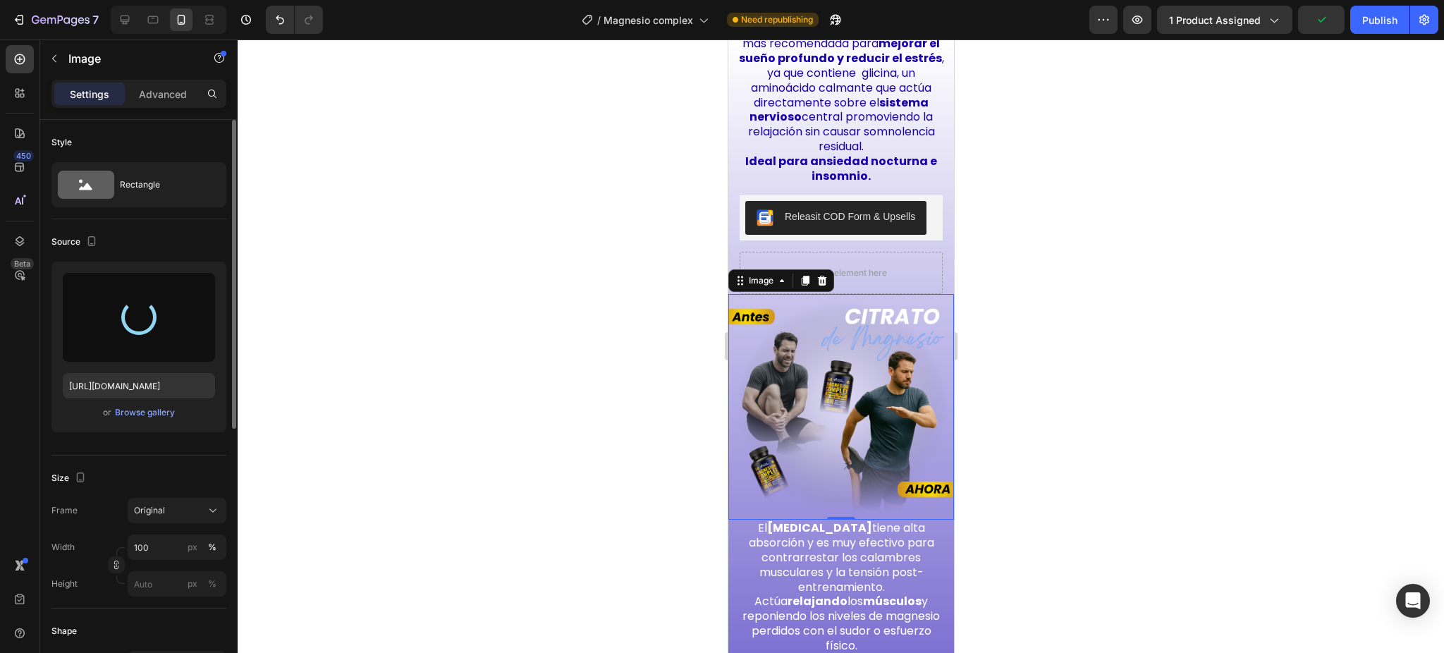
type input "[URL][DOMAIN_NAME]"
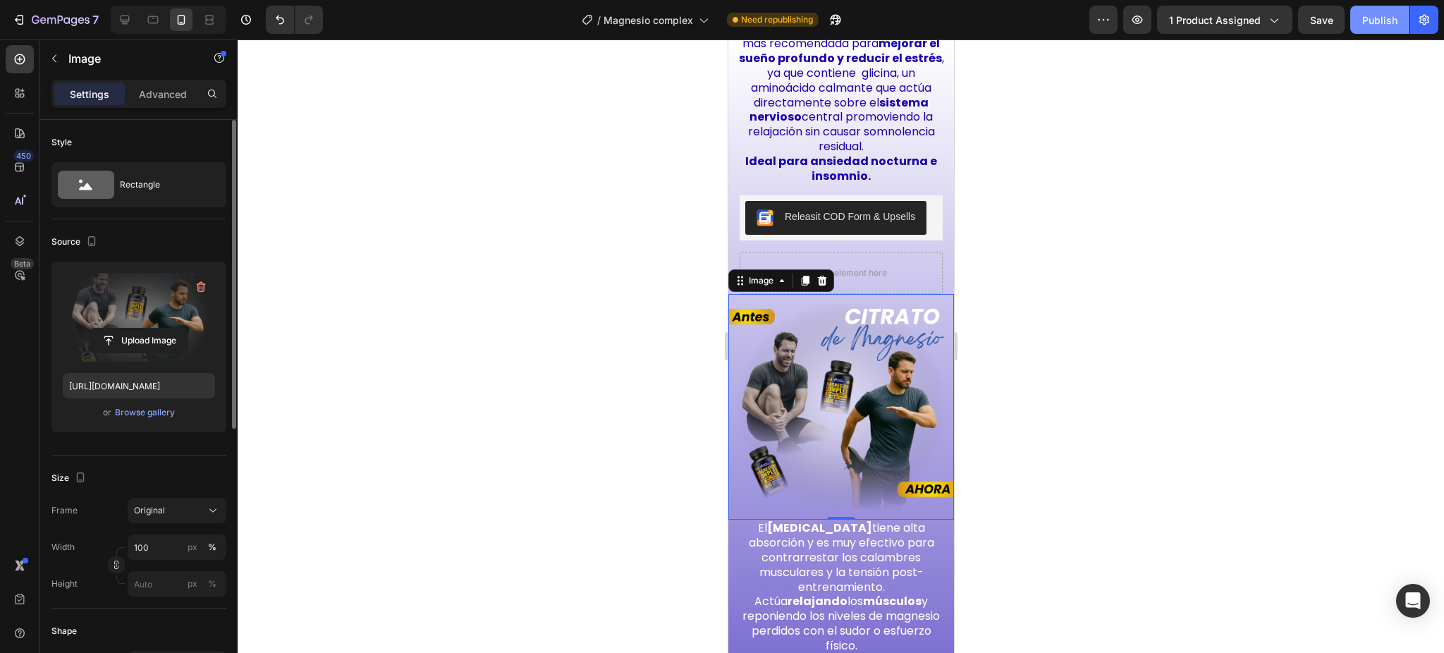
click at [1388, 20] on div "Publish" at bounding box center [1379, 20] width 35 height 15
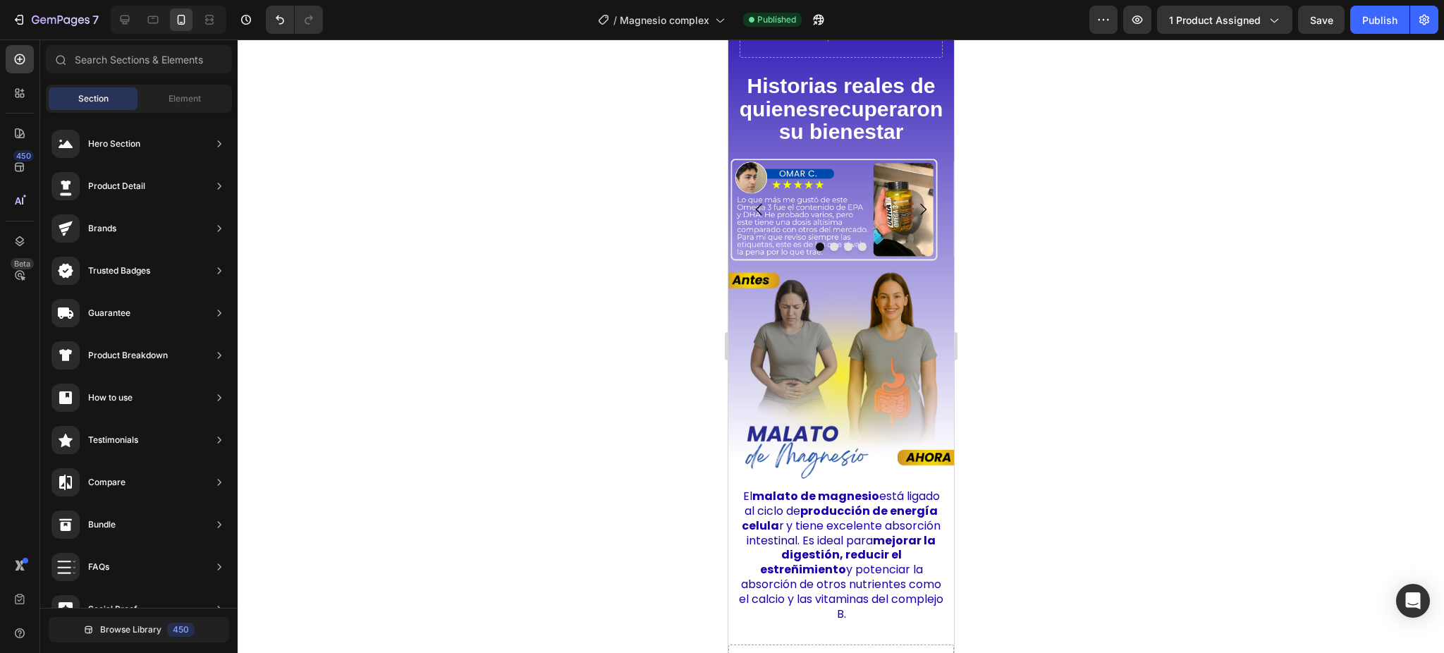
scroll to position [2795, 0]
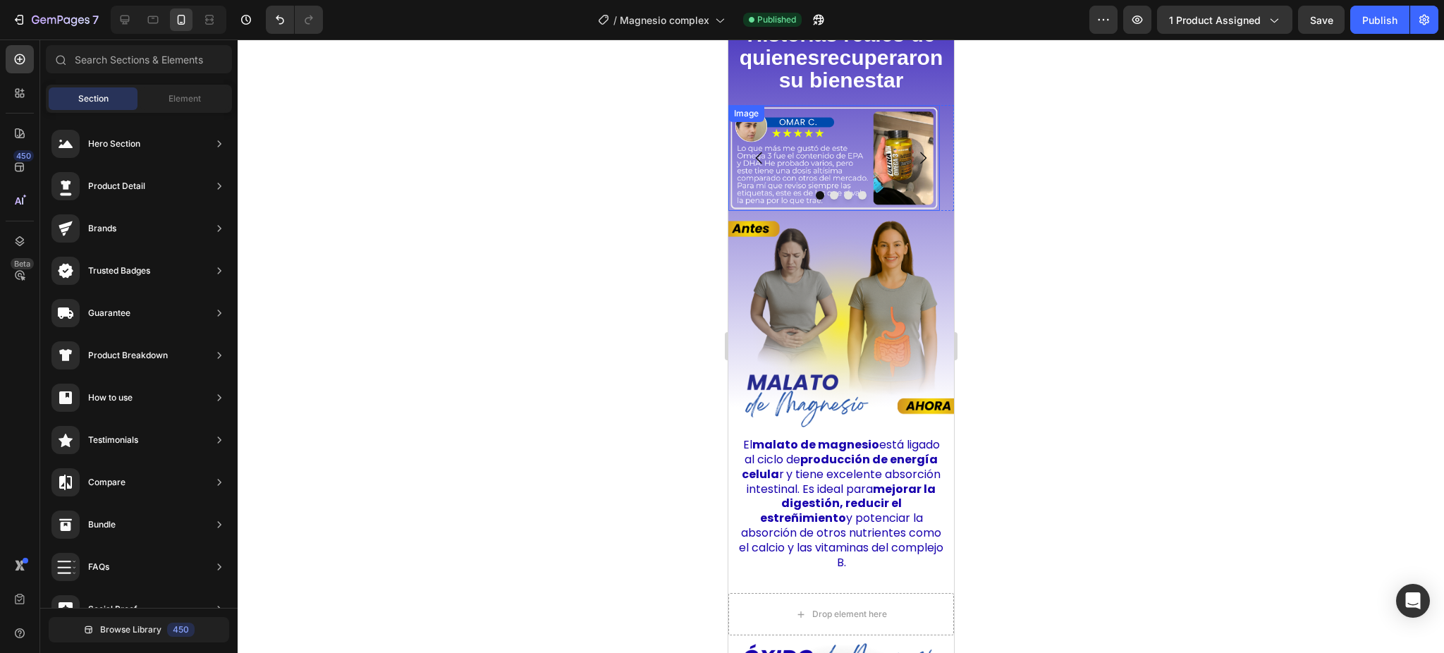
click at [793, 157] on img at bounding box center [834, 158] width 212 height 106
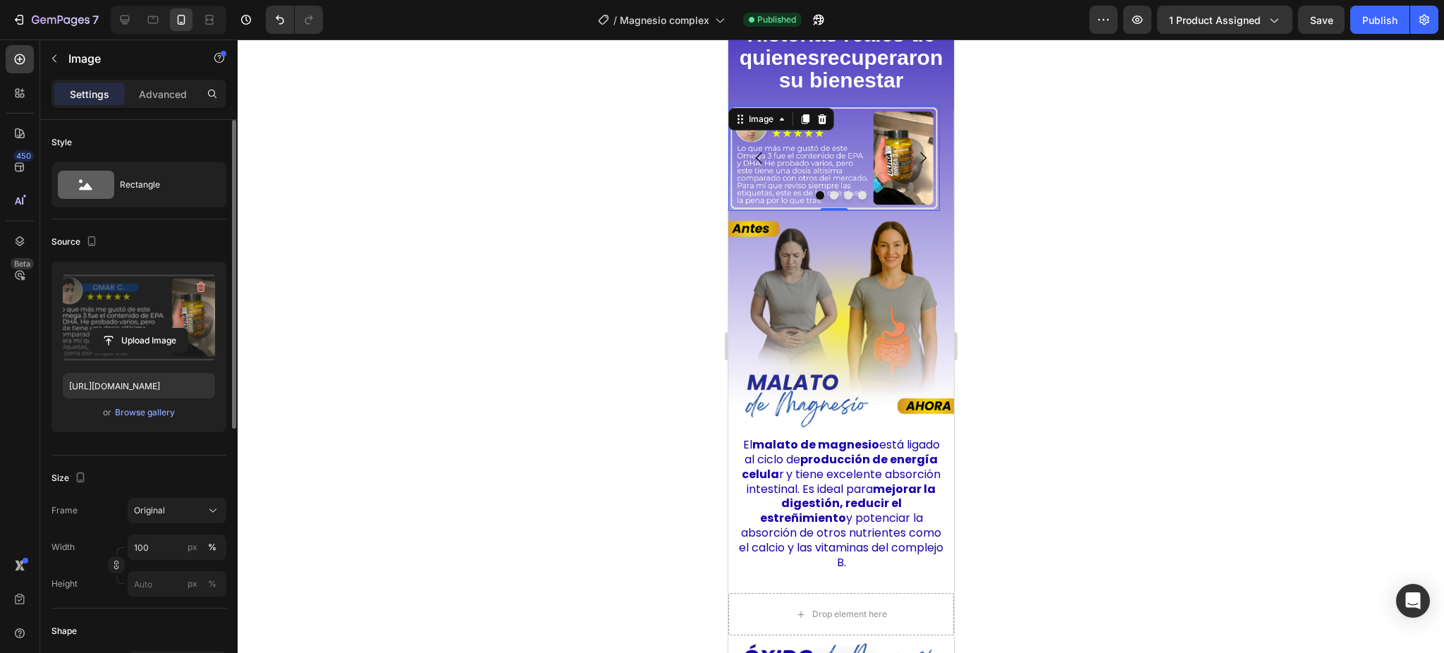
click at [149, 311] on label at bounding box center [139, 317] width 152 height 89
click at [149, 329] on input "file" at bounding box center [138, 341] width 97 height 24
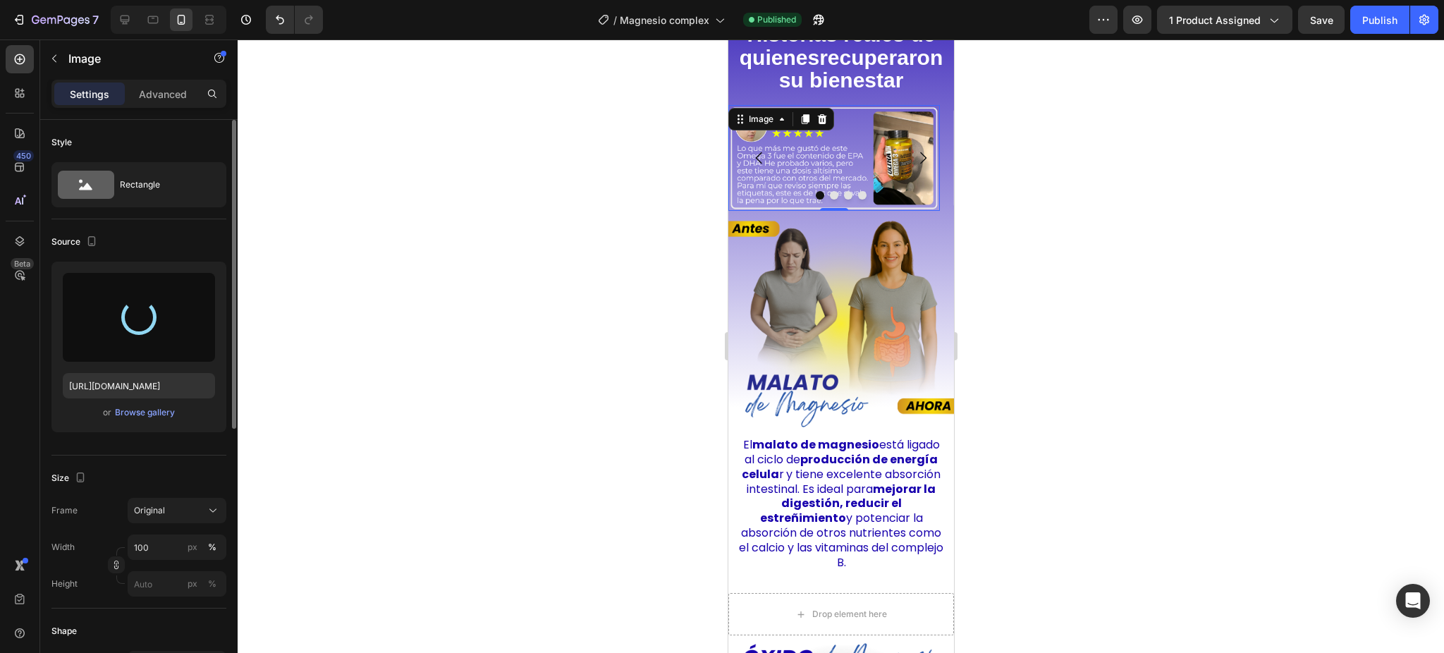
type input "[URL][DOMAIN_NAME]"
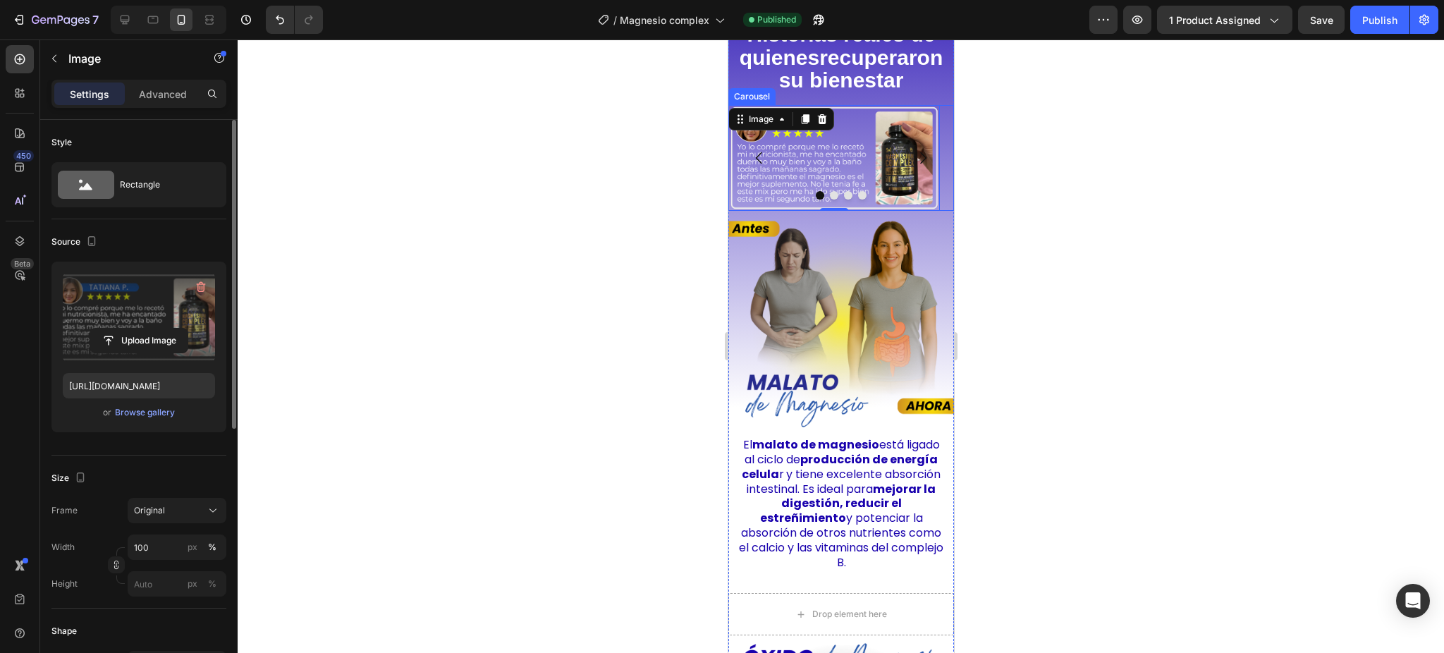
click at [760, 166] on icon "Carousel Back Arrow" at bounding box center [758, 157] width 17 height 17
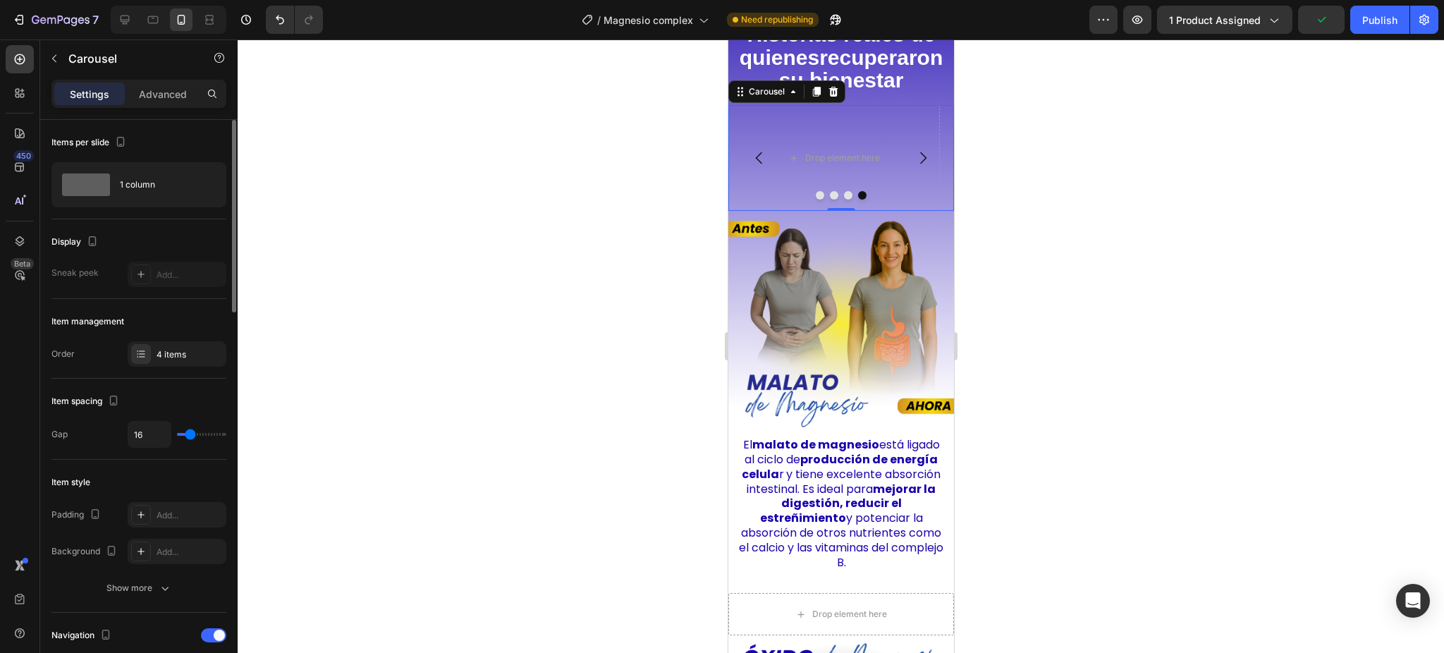
click at [764, 166] on icon "Carousel Back Arrow" at bounding box center [758, 157] width 17 height 17
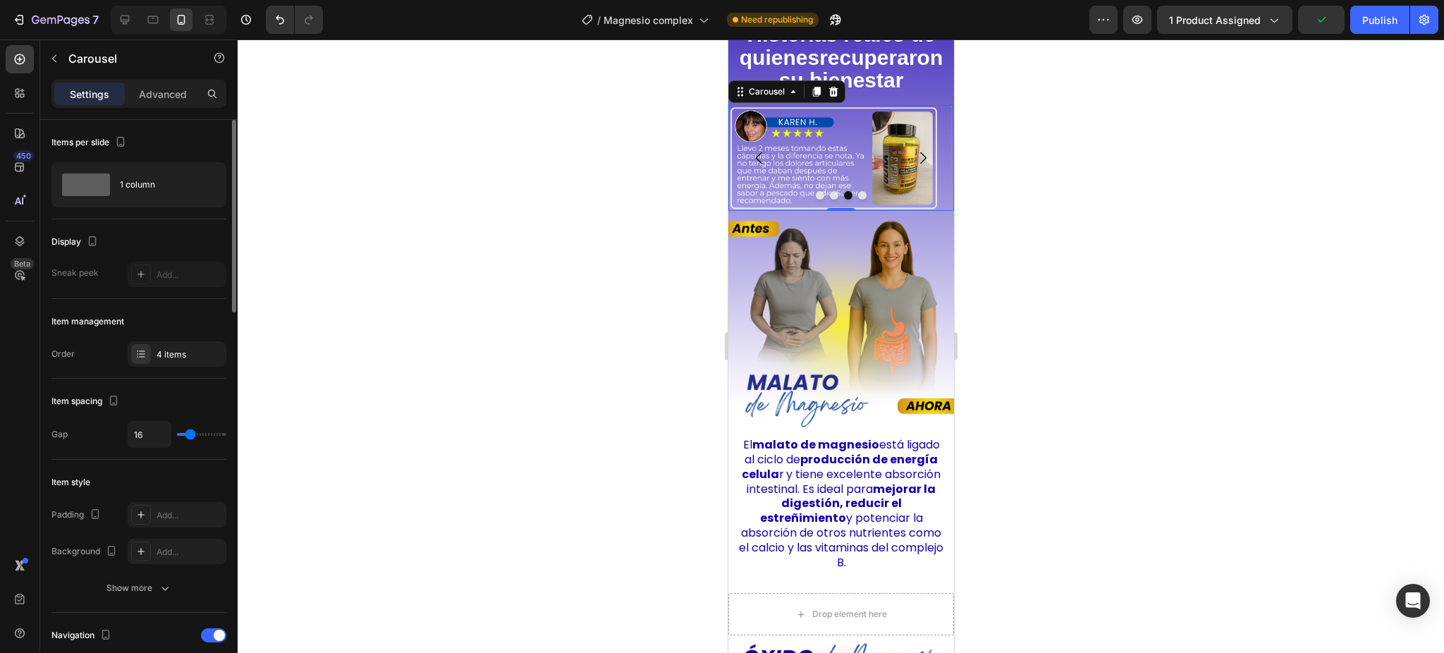
click at [764, 166] on icon "Carousel Back Arrow" at bounding box center [758, 157] width 17 height 17
click at [914, 166] on icon "Carousel Next Arrow" at bounding box center [922, 157] width 17 height 17
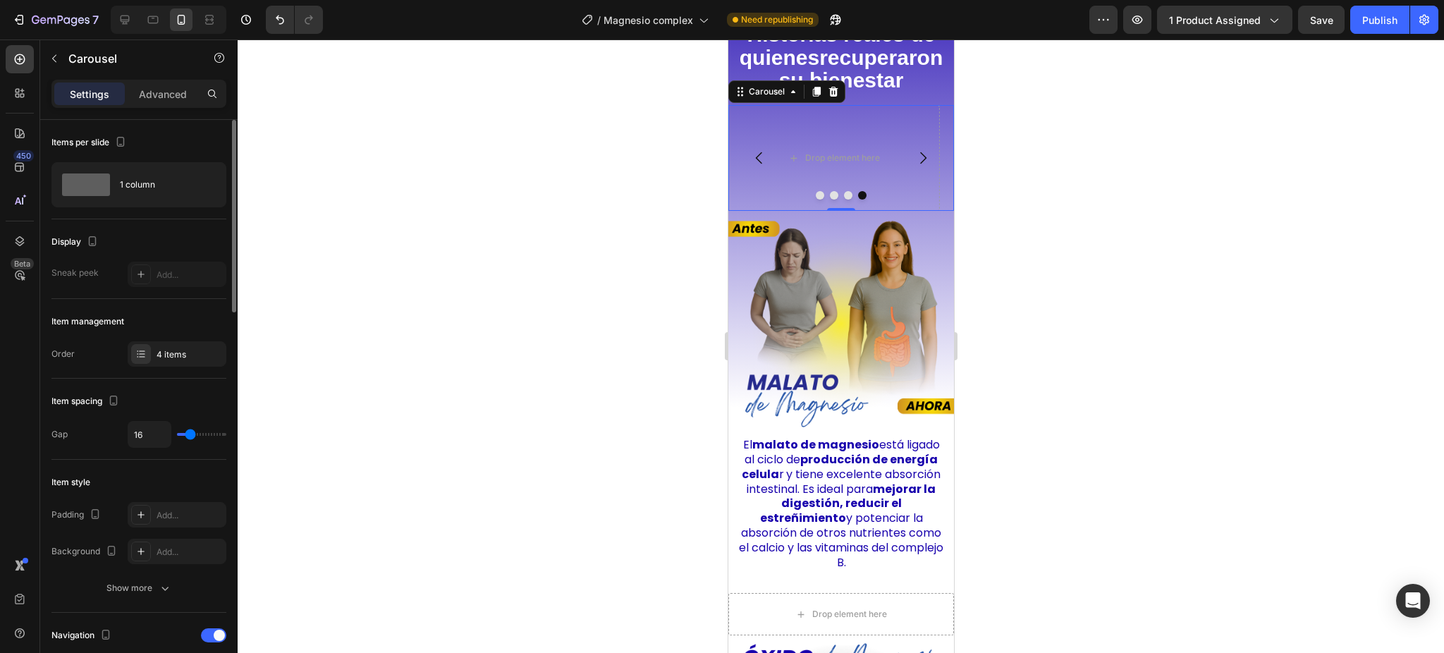
click at [914, 166] on icon "Carousel Next Arrow" at bounding box center [922, 157] width 17 height 17
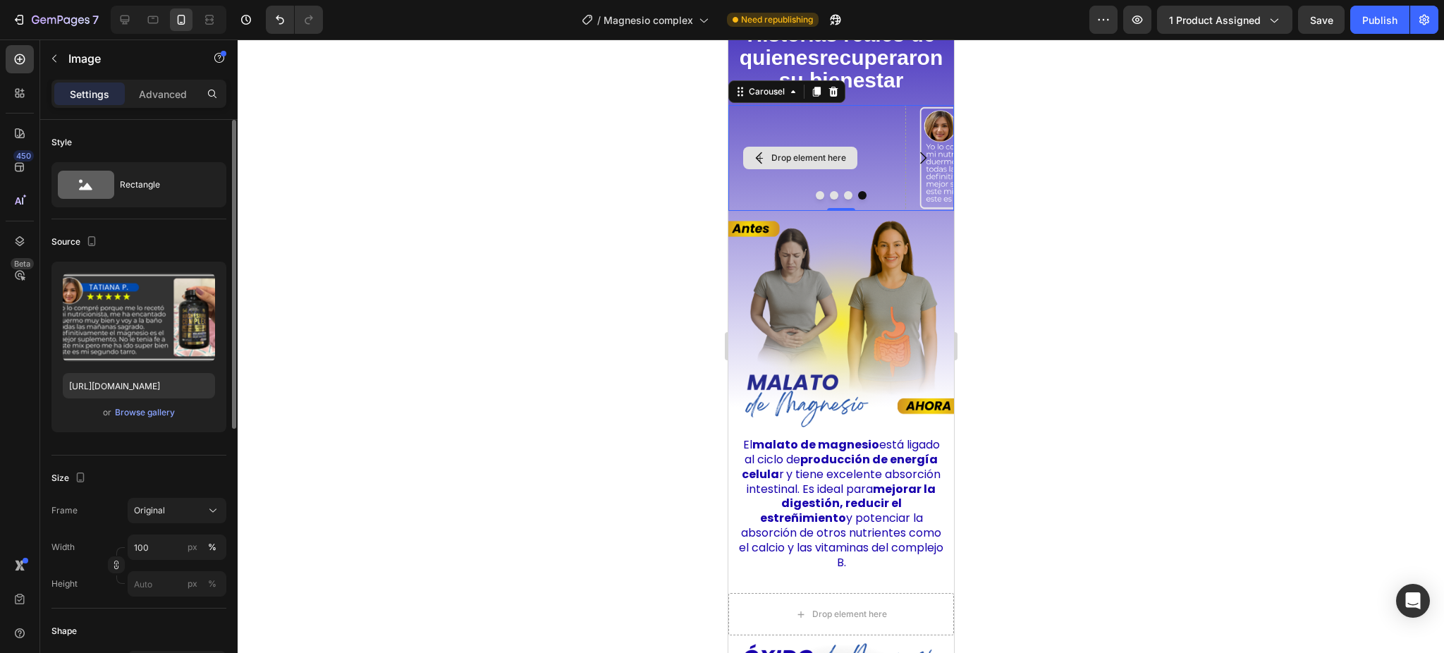
click at [917, 184] on img at bounding box center [1023, 158] width 212 height 106
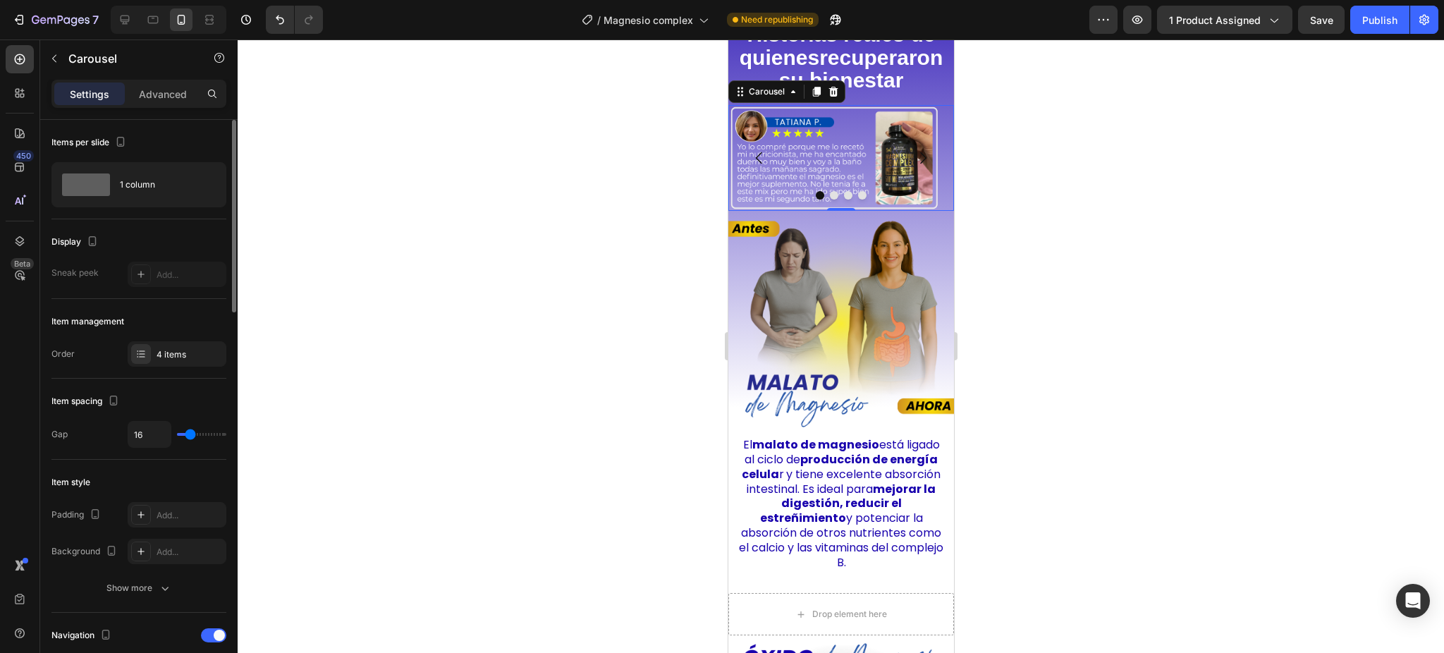
click at [762, 164] on icon "Carousel Back Arrow" at bounding box center [758, 157] width 17 height 17
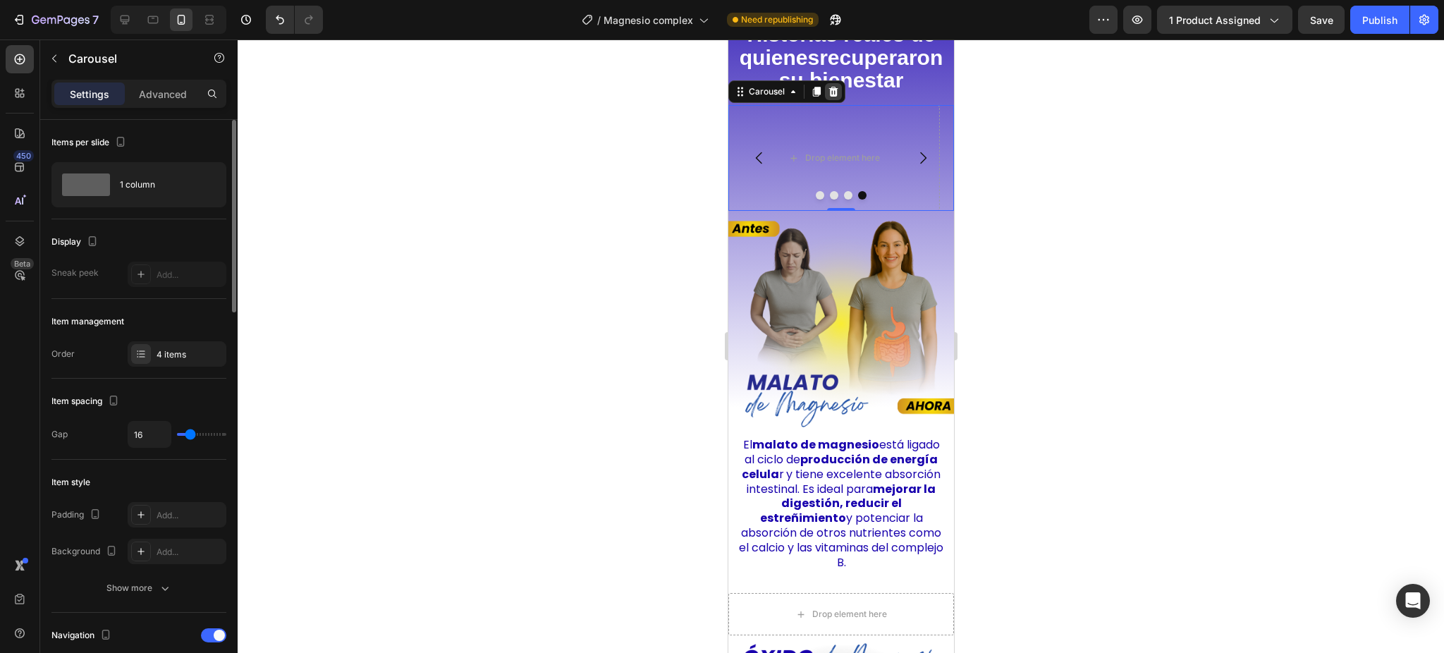
click at [839, 100] on div at bounding box center [832, 91] width 17 height 17
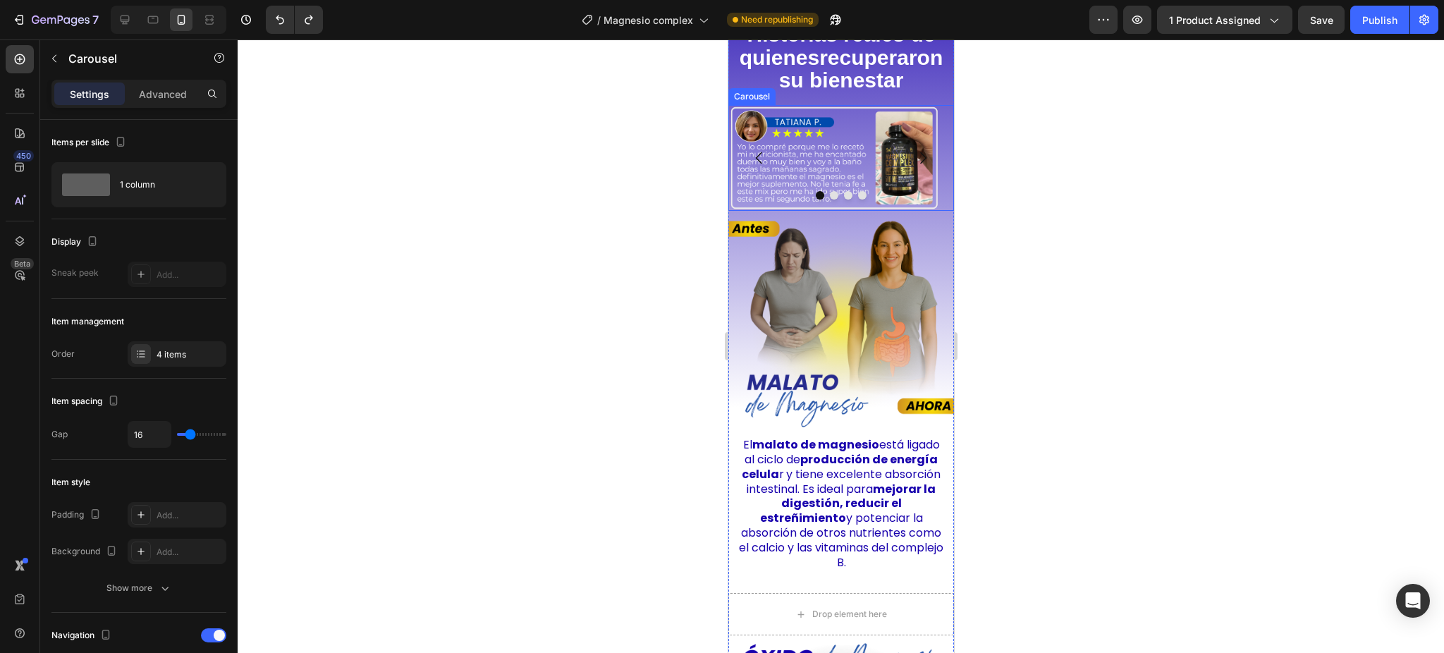
click at [755, 162] on button "Carousel Back Arrow" at bounding box center [758, 157] width 39 height 39
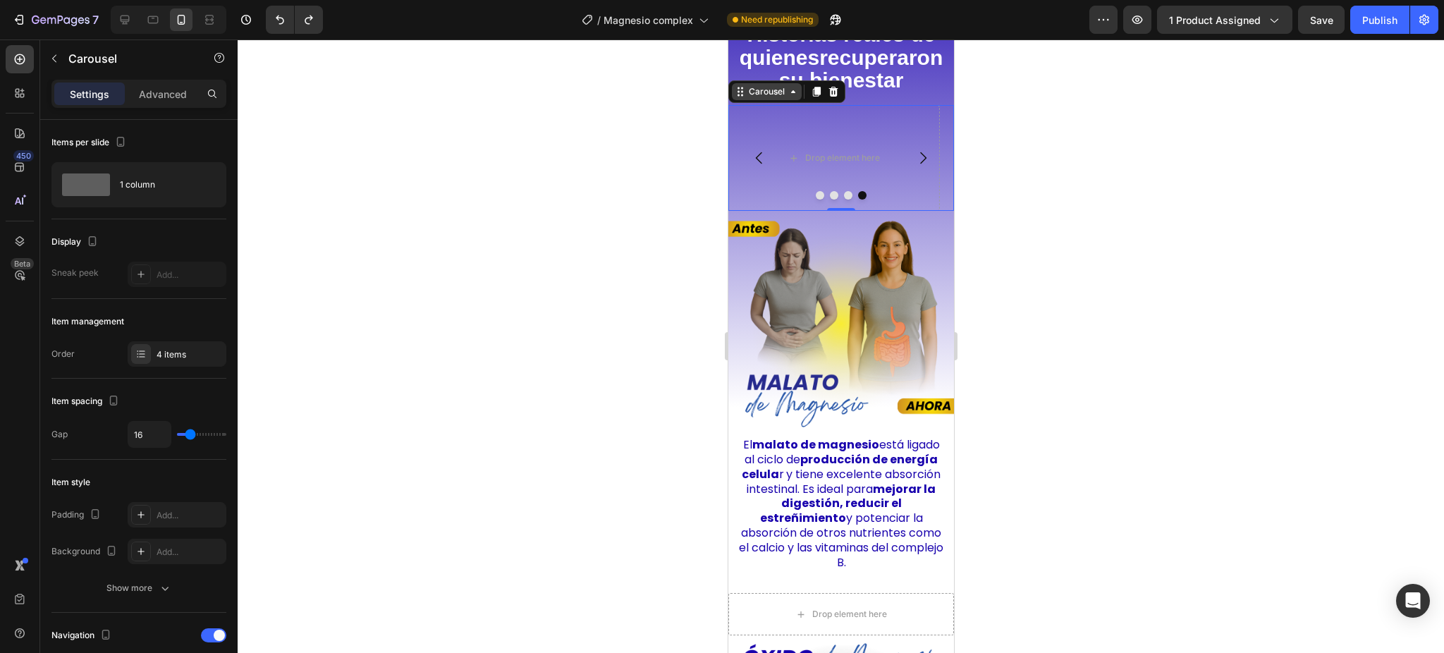
click at [781, 98] on div "Carousel" at bounding box center [766, 91] width 42 height 13
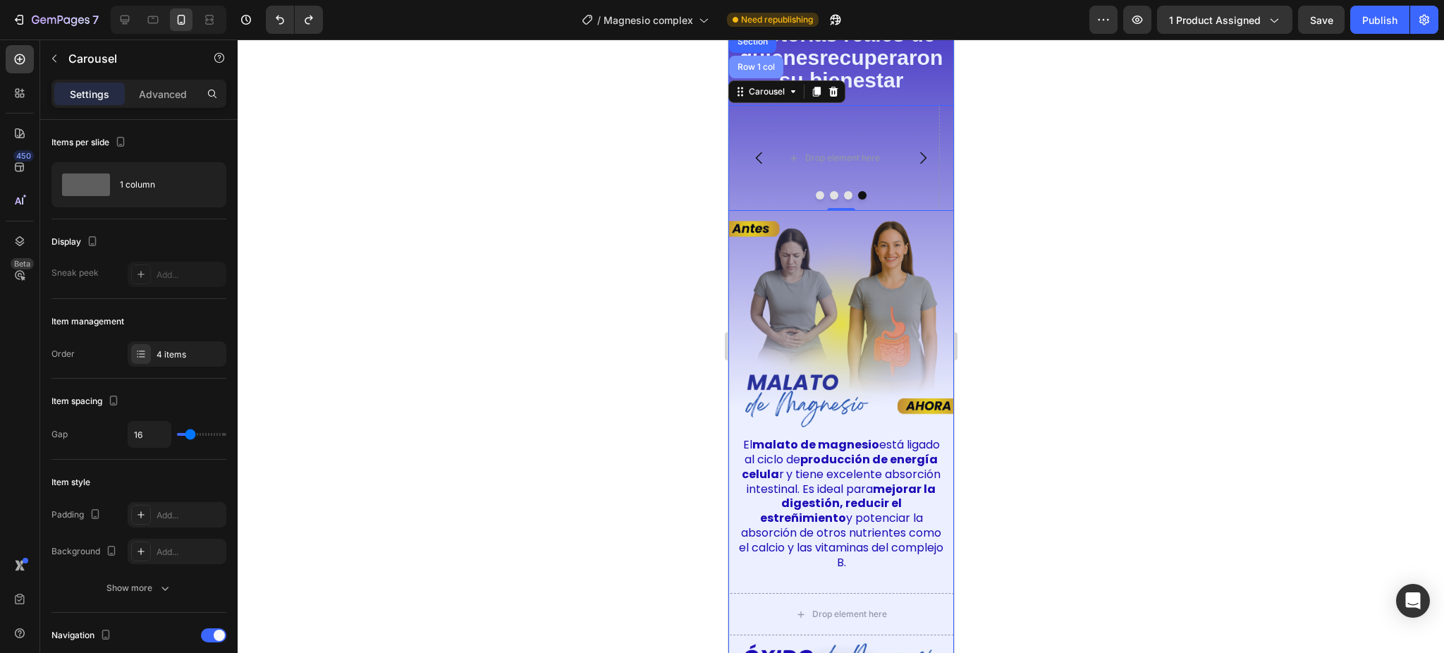
click at [747, 71] on div "Row 1 col" at bounding box center [755, 67] width 43 height 8
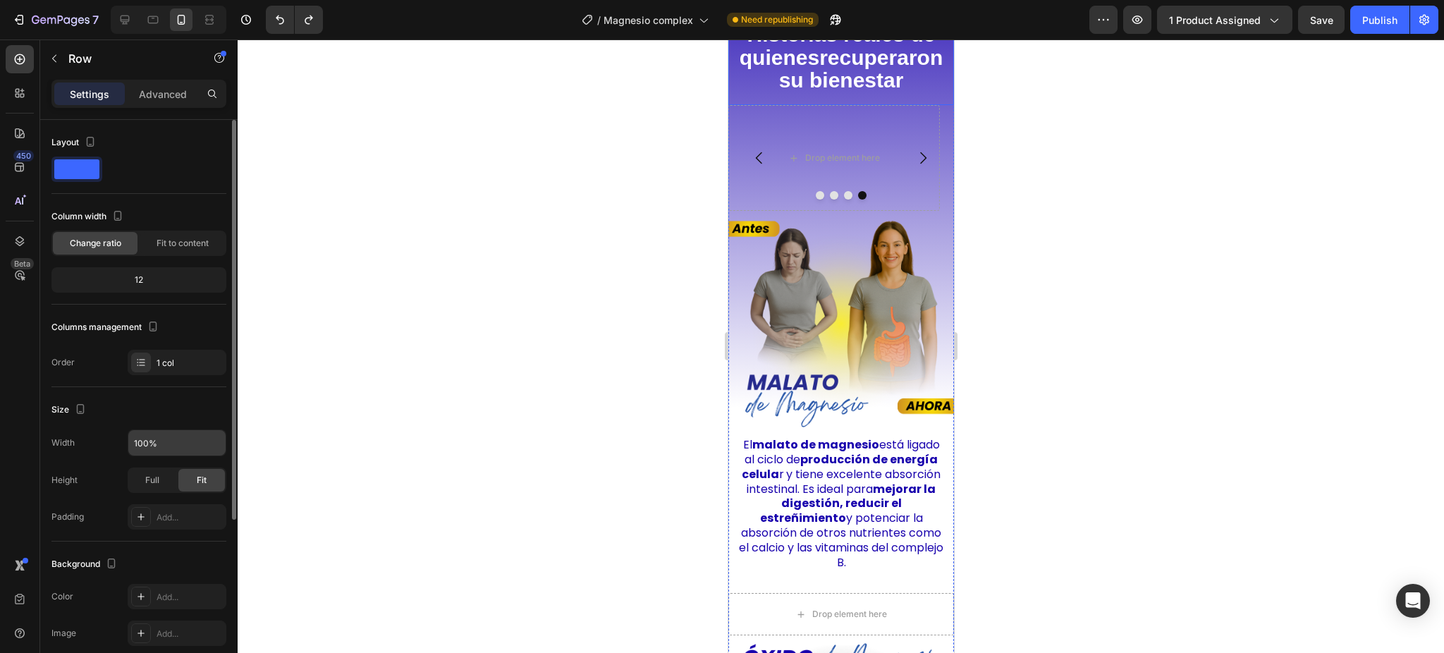
scroll to position [188, 0]
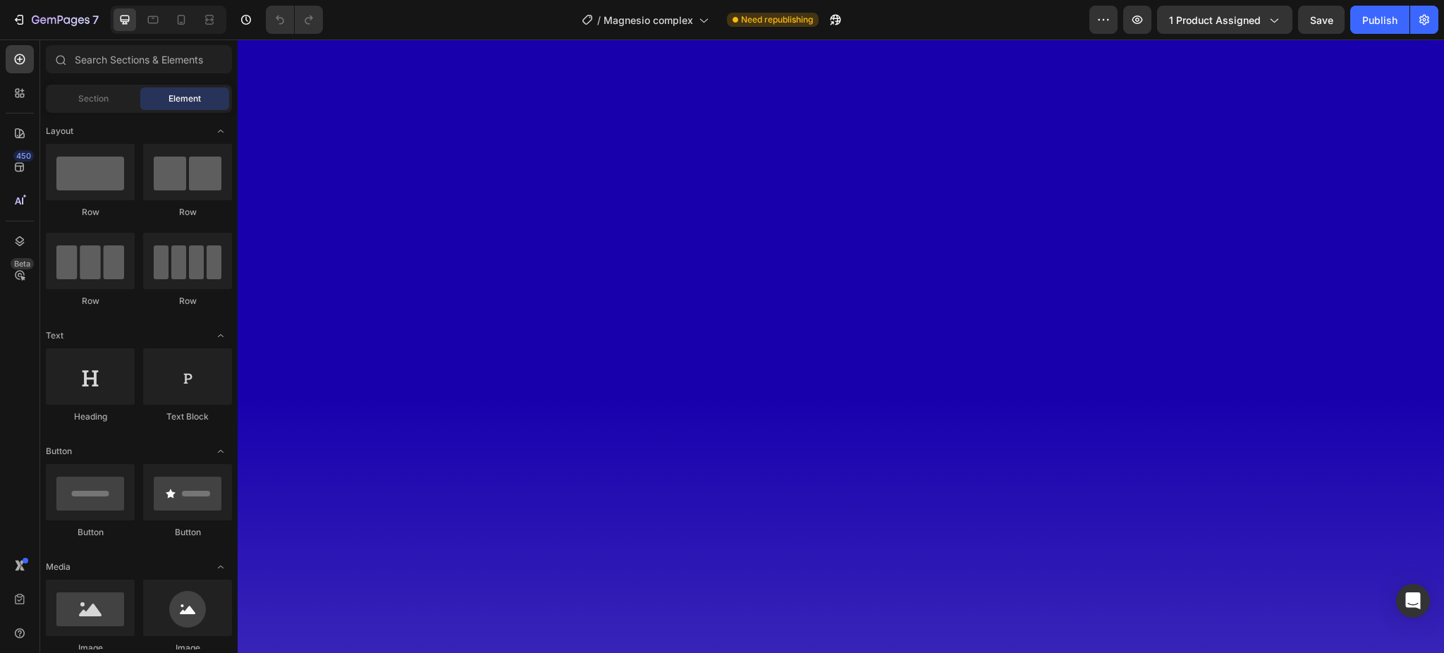
scroll to position [3385, 0]
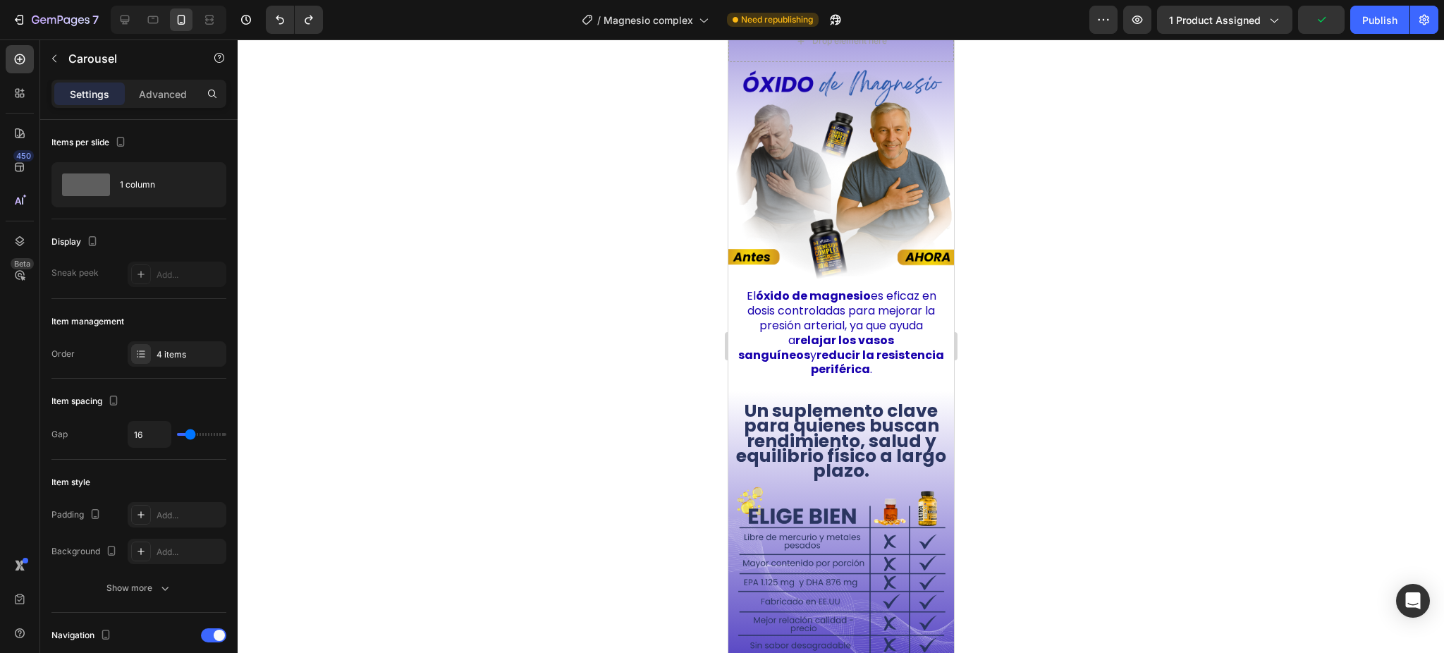
click at [176, 347] on div "4 items" at bounding box center [177, 353] width 99 height 25
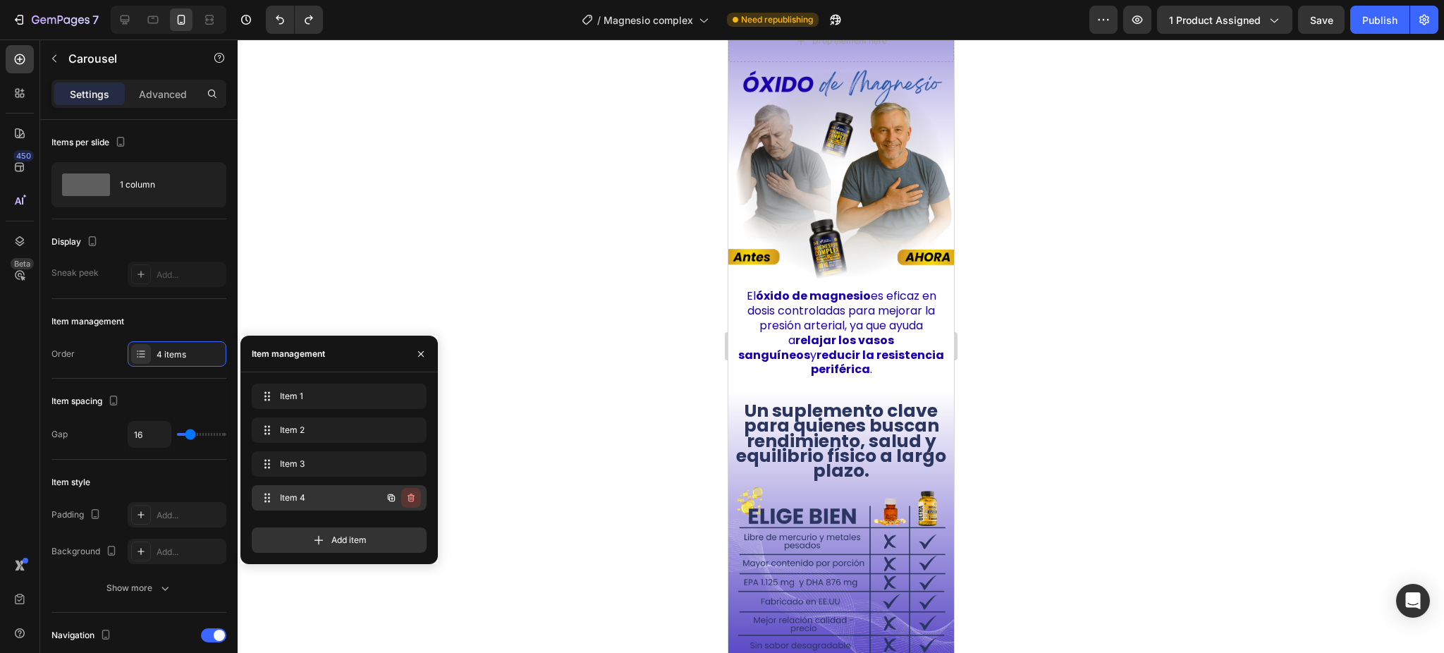
click at [410, 497] on icon "button" at bounding box center [410, 499] width 1 height 4
click at [404, 503] on div "Delete" at bounding box center [402, 497] width 26 height 13
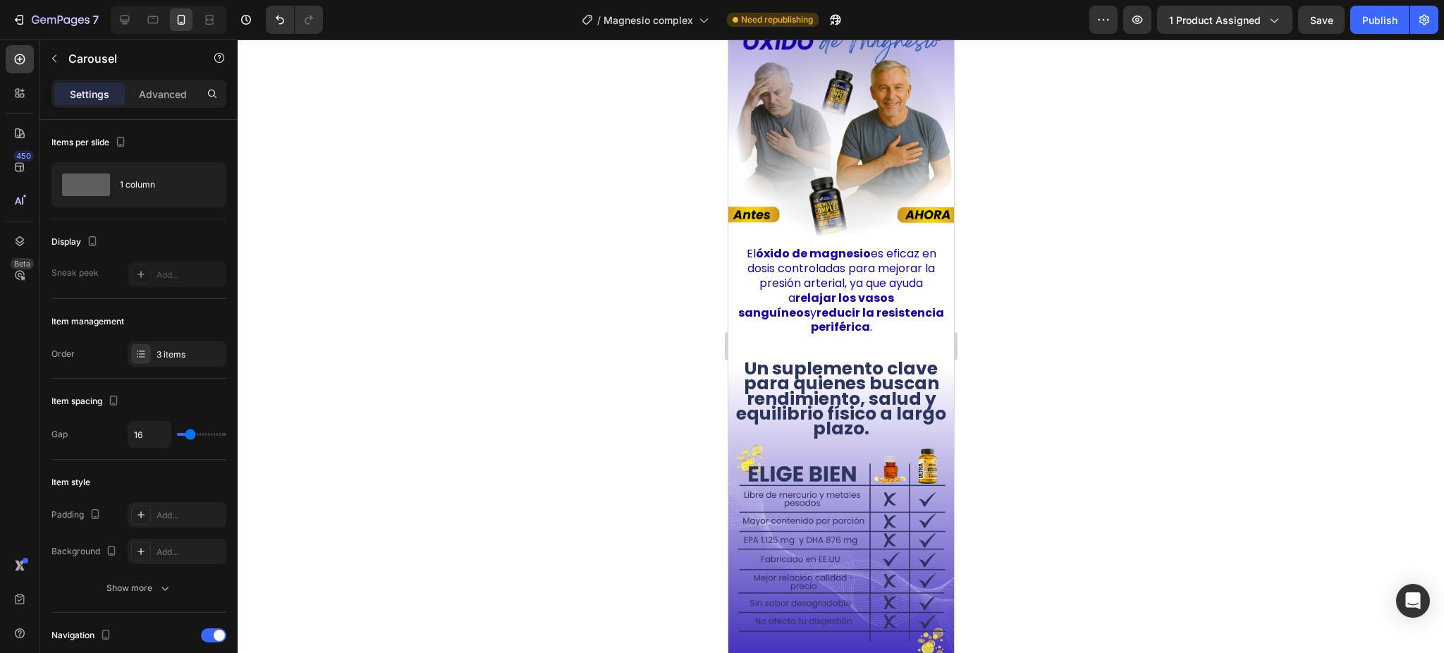
click at [147, 91] on p "Advanced" at bounding box center [163, 94] width 48 height 15
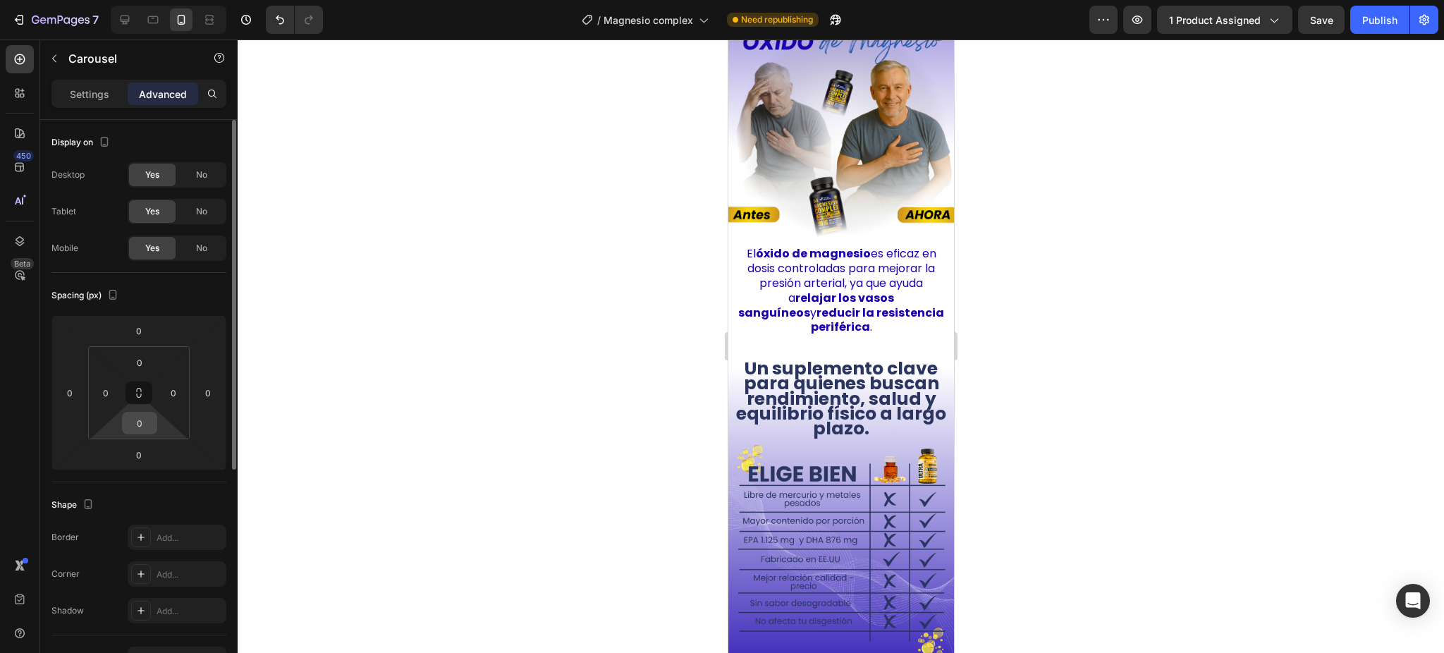
click at [141, 422] on input "0" at bounding box center [140, 423] width 28 height 21
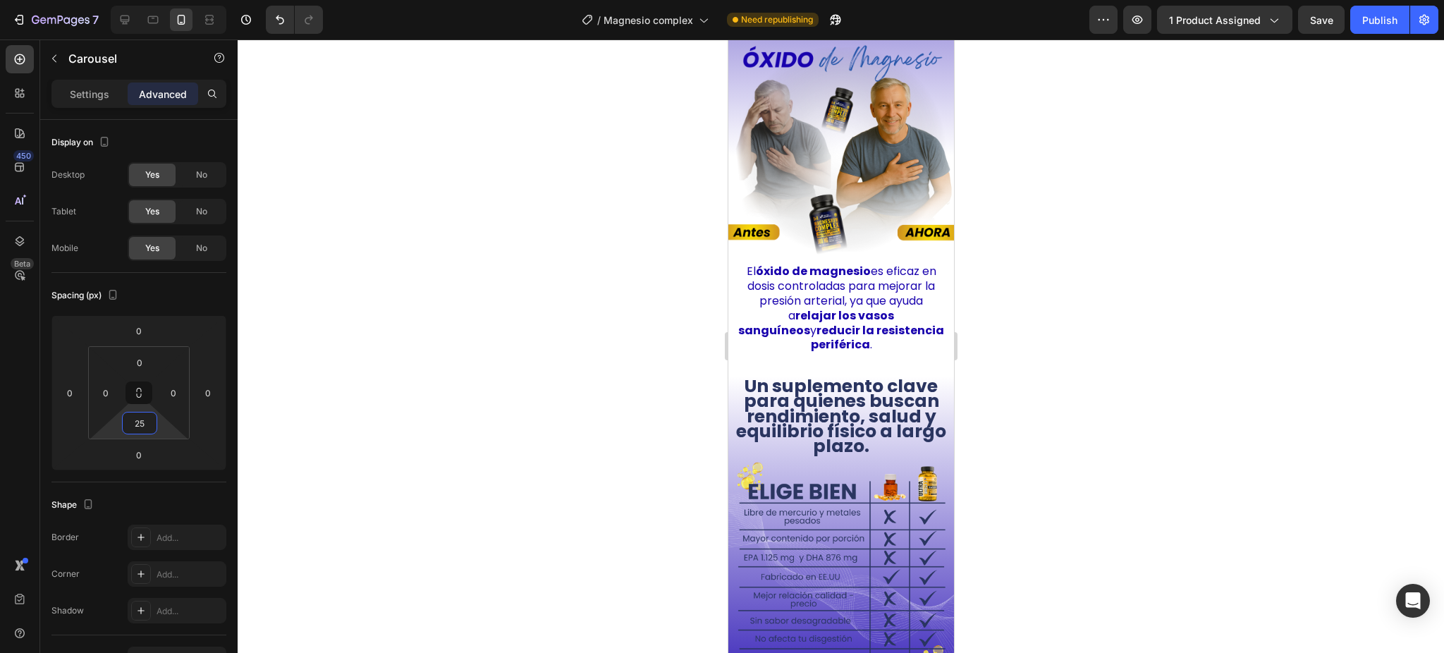
type input "2"
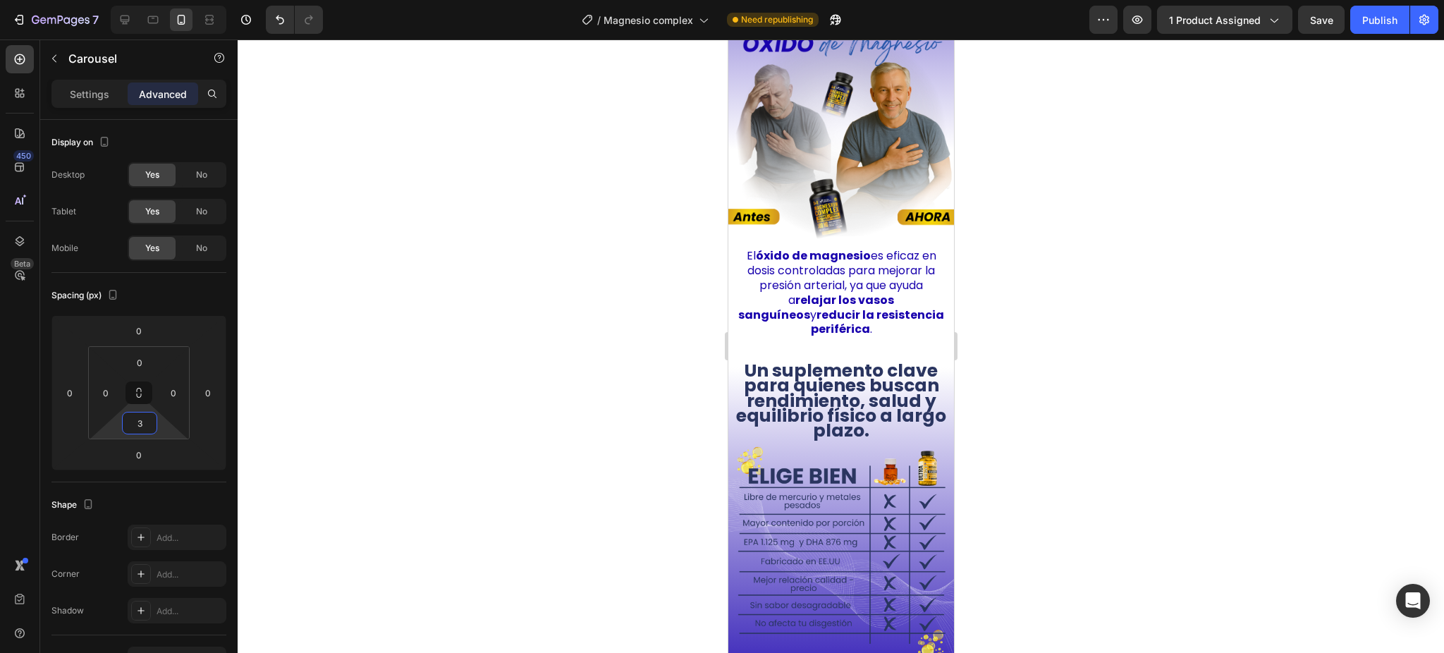
type input "30"
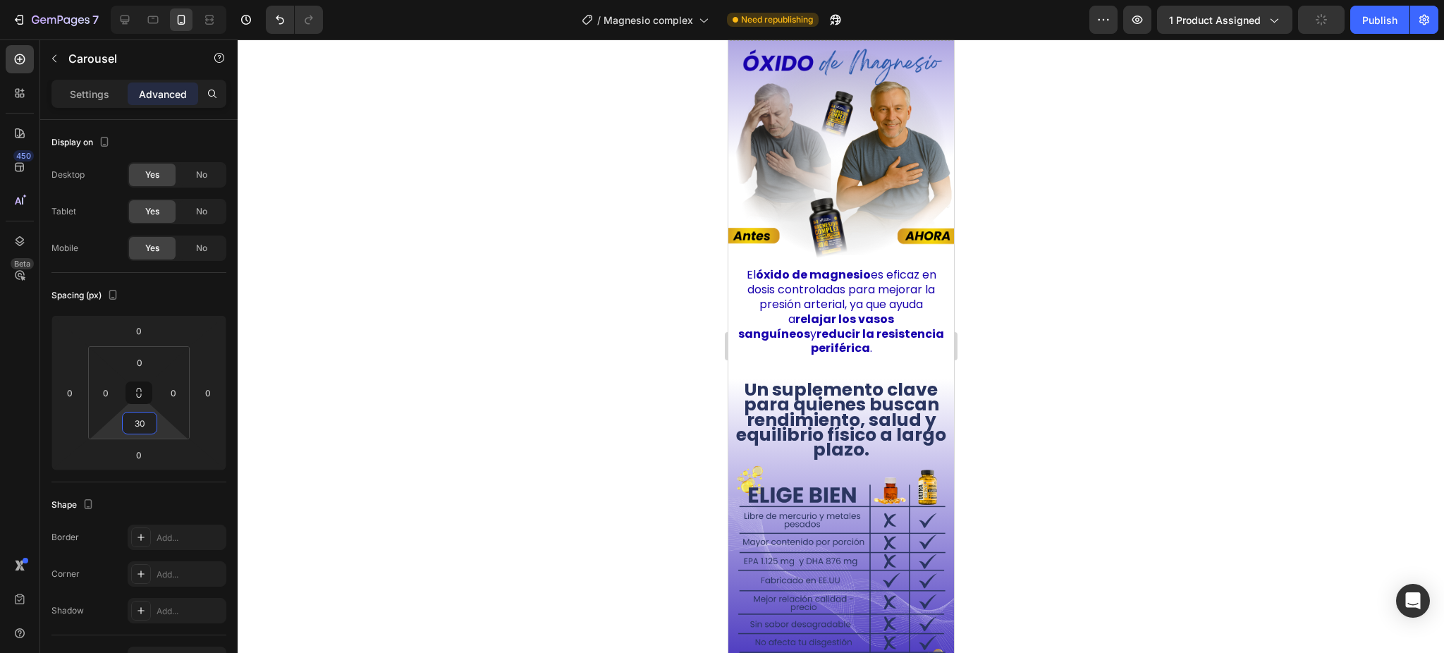
click at [1048, 198] on div at bounding box center [841, 345] width 1207 height 613
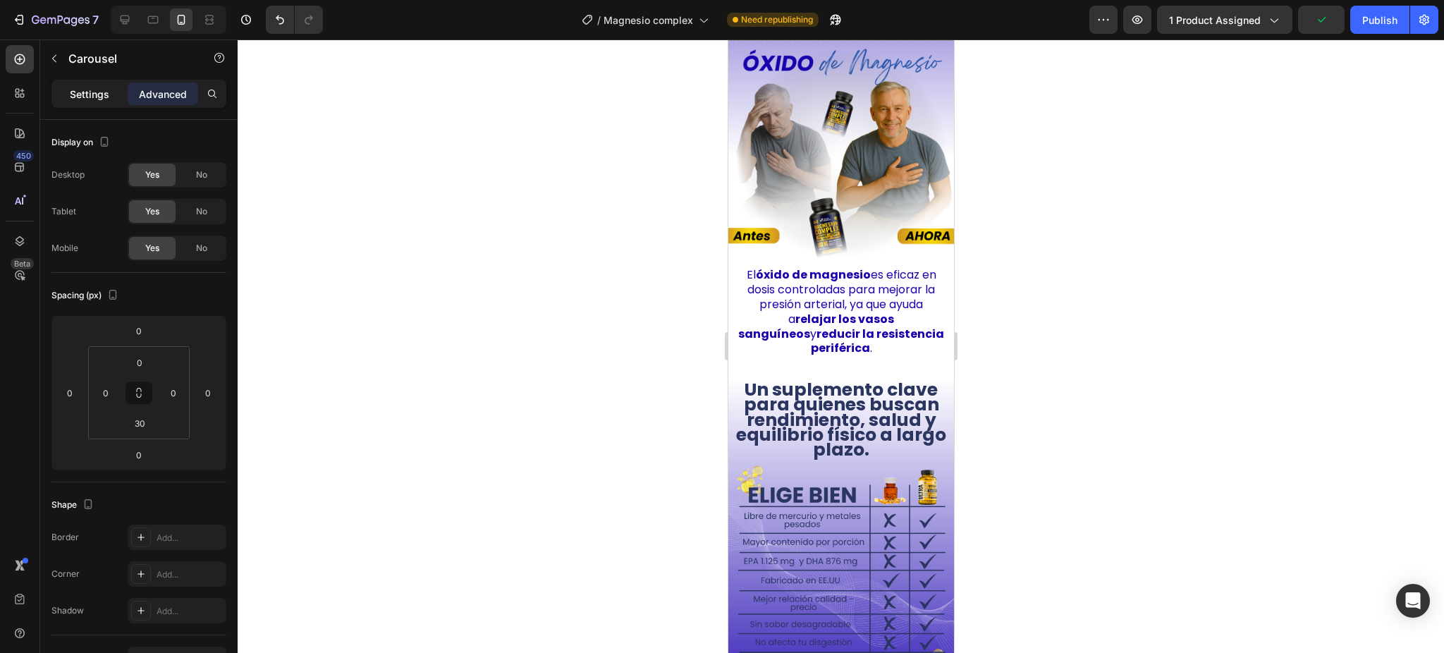
click at [97, 104] on div "Settings" at bounding box center [89, 94] width 71 height 23
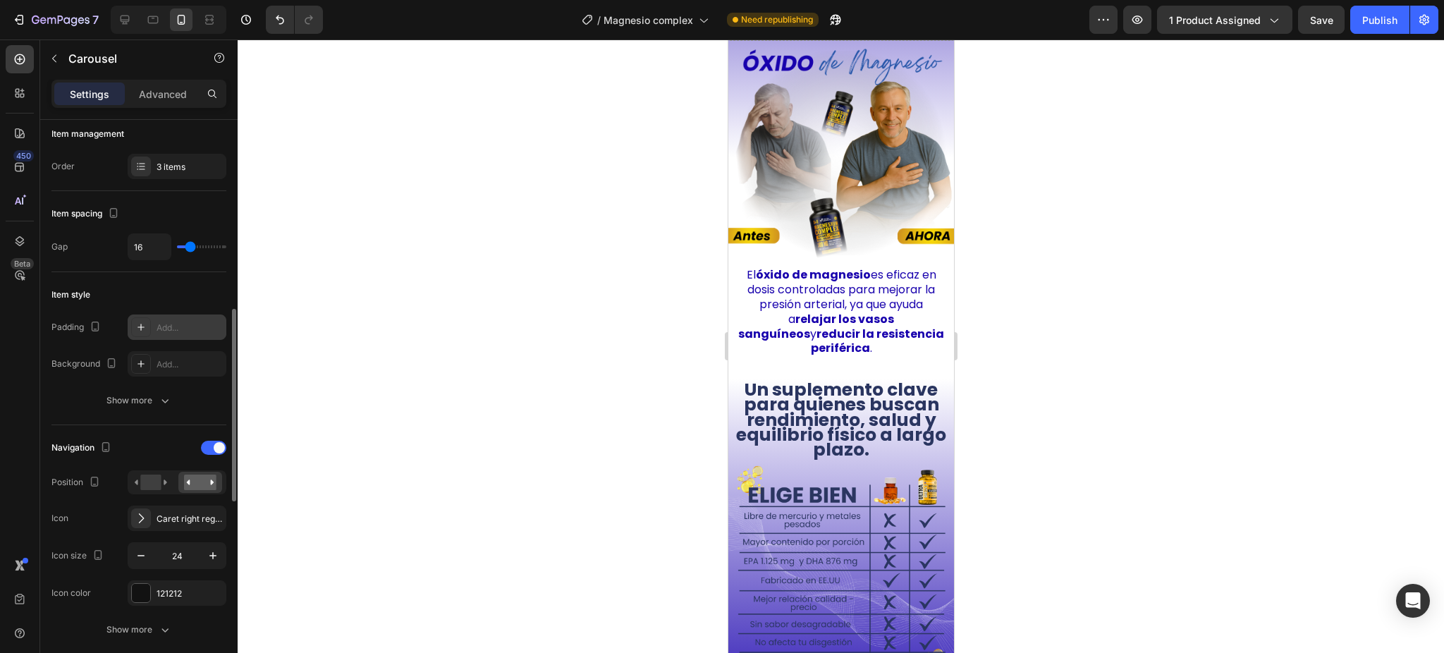
scroll to position [282, 0]
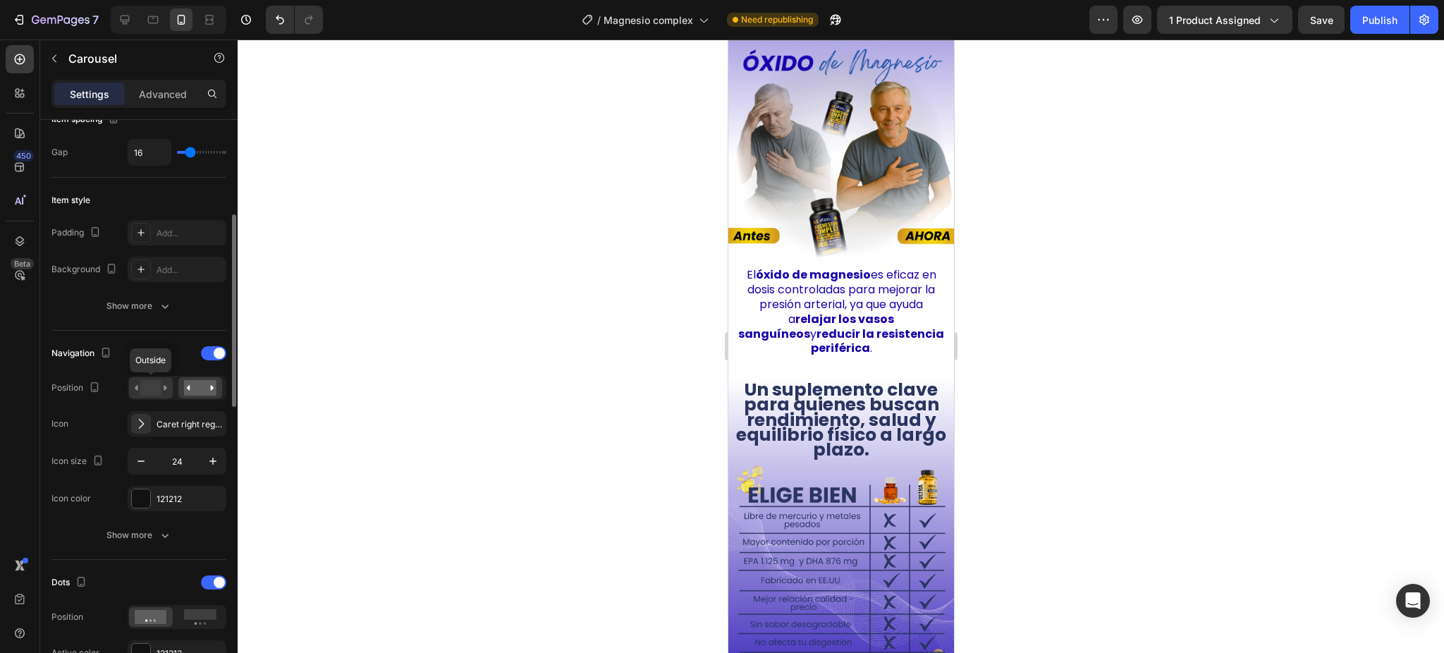
click at [148, 390] on rect at bounding box center [150, 388] width 20 height 16
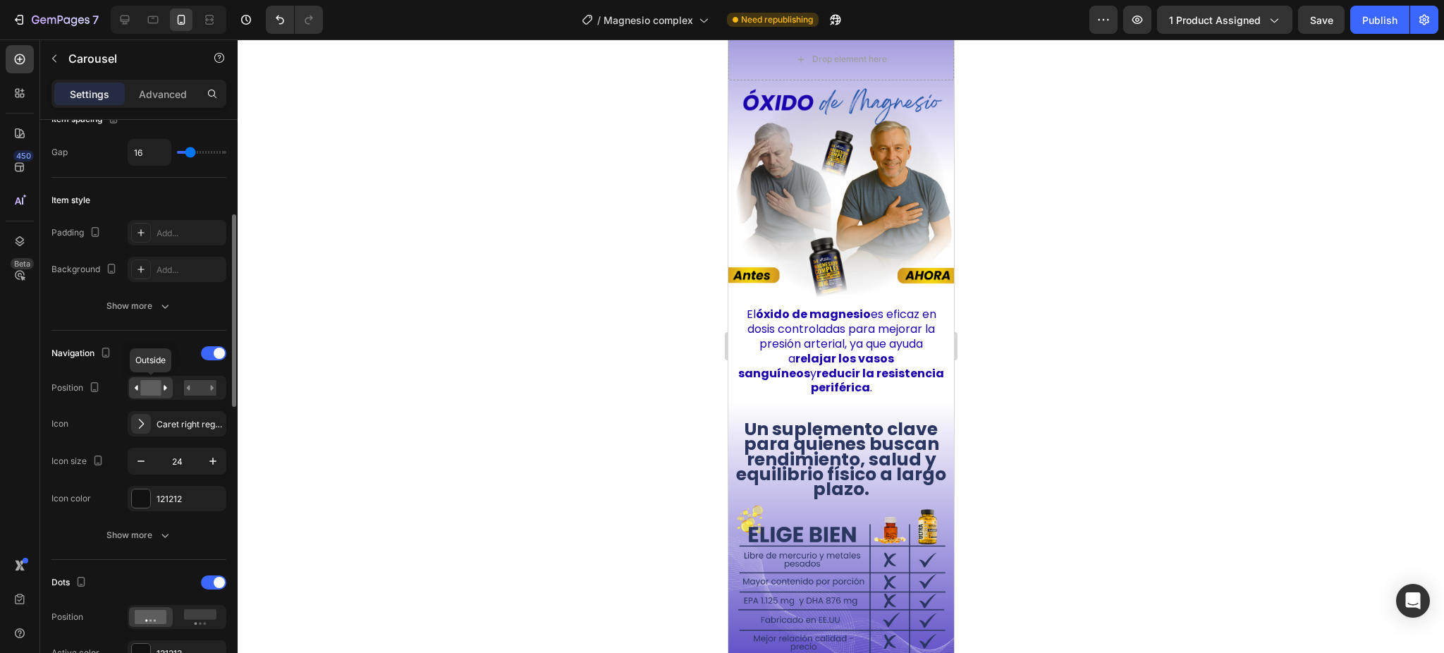
click at [148, 390] on rect at bounding box center [150, 388] width 20 height 16
click at [187, 390] on rect at bounding box center [200, 388] width 32 height 16
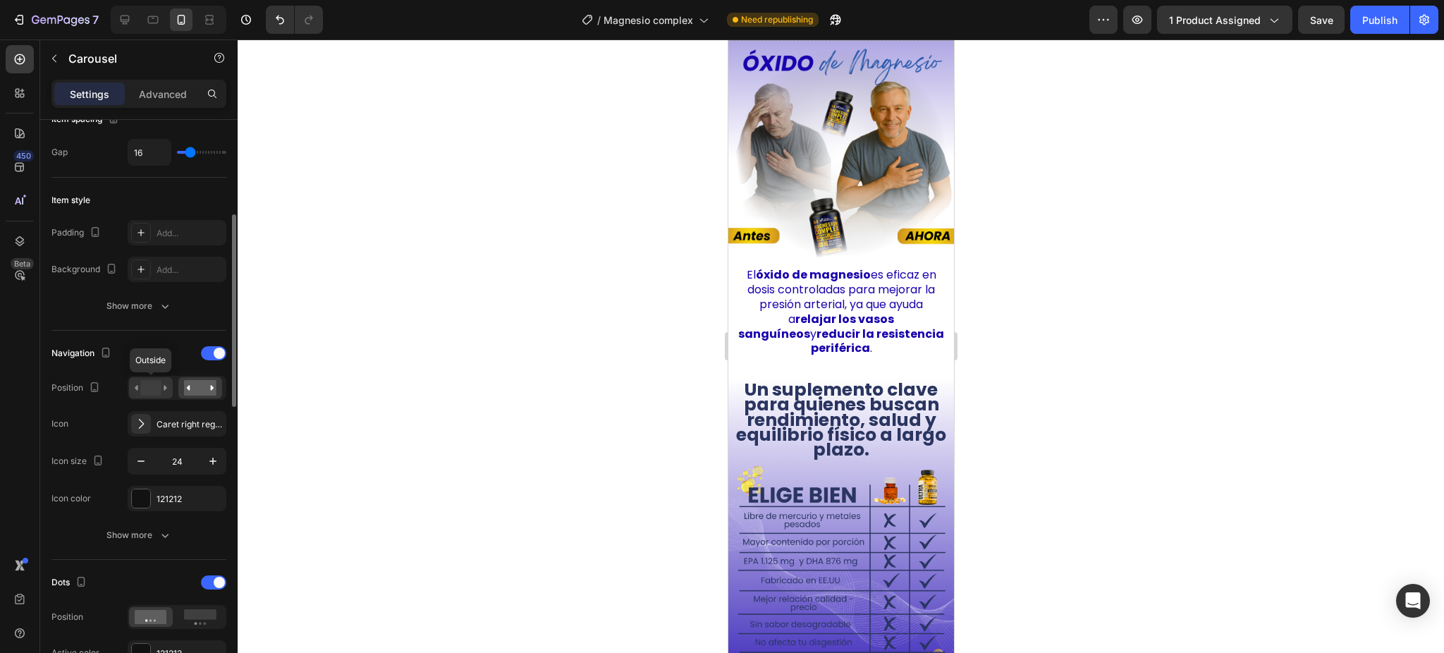
click at [158, 391] on rect at bounding box center [150, 388] width 20 height 16
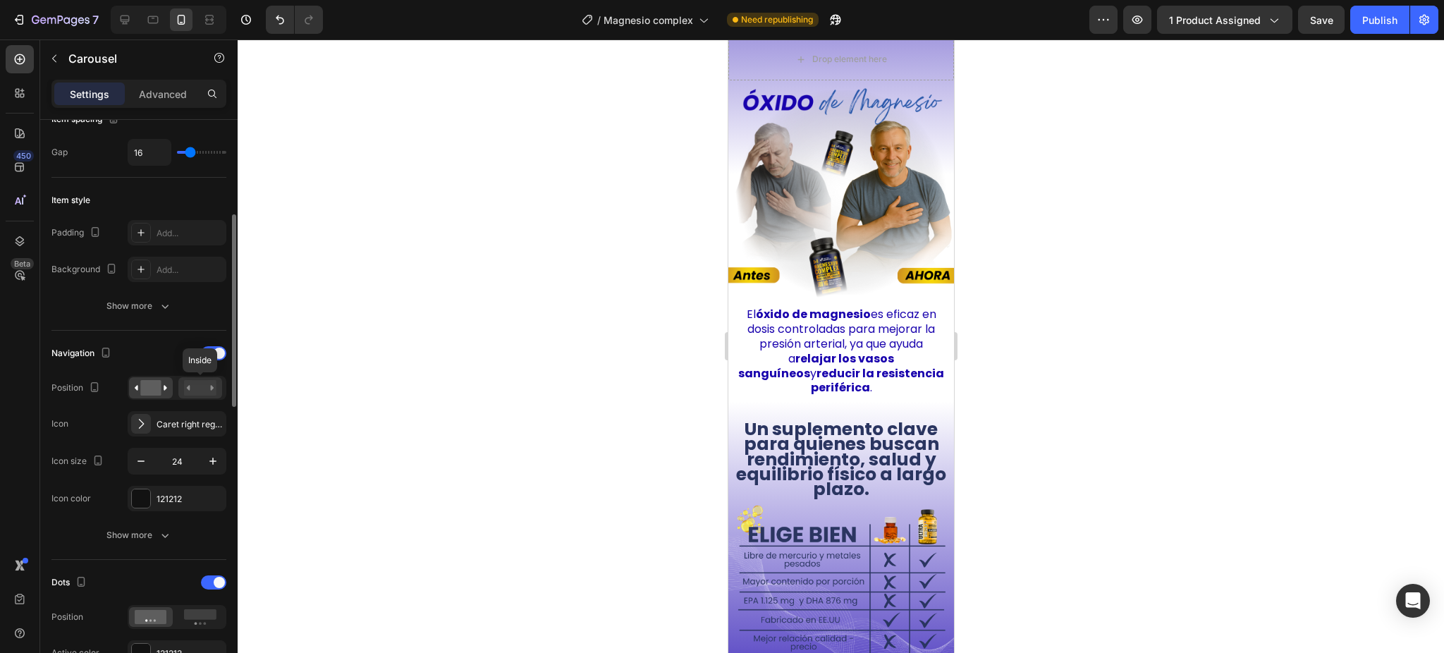
click at [189, 391] on rect at bounding box center [200, 388] width 32 height 16
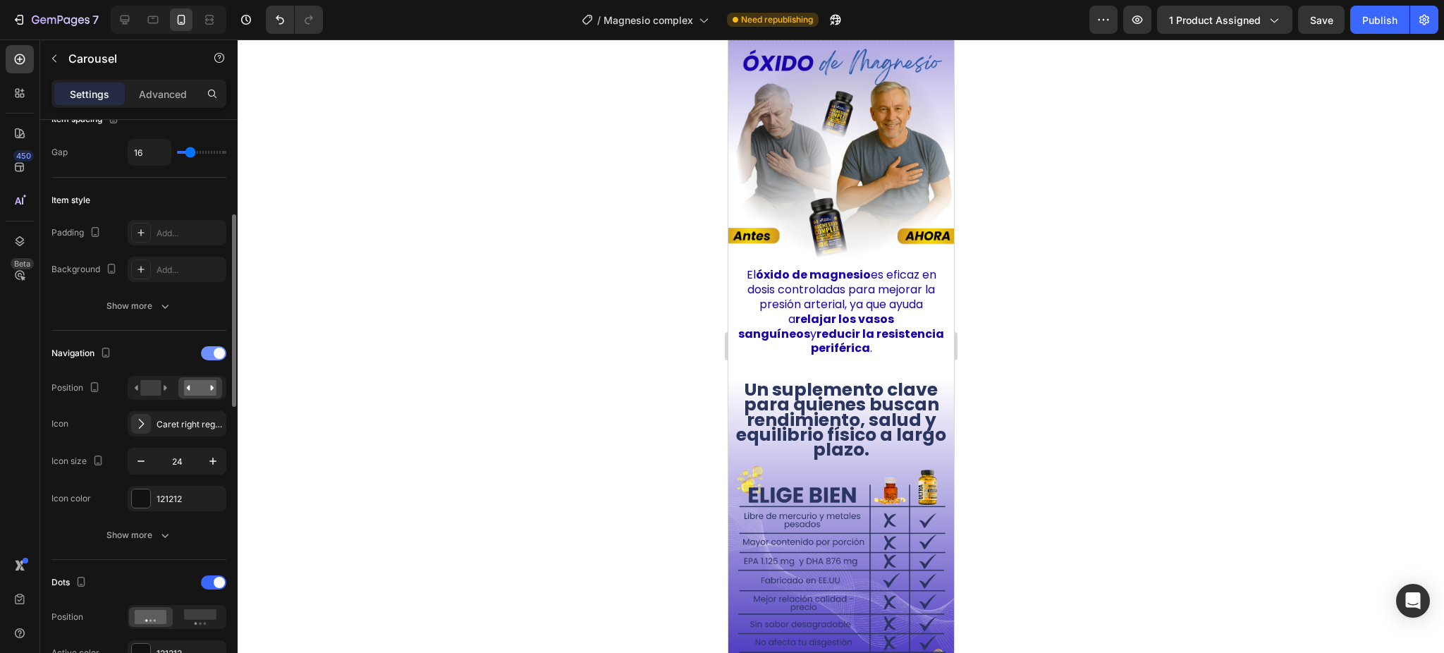
click at [204, 355] on div at bounding box center [213, 353] width 25 height 14
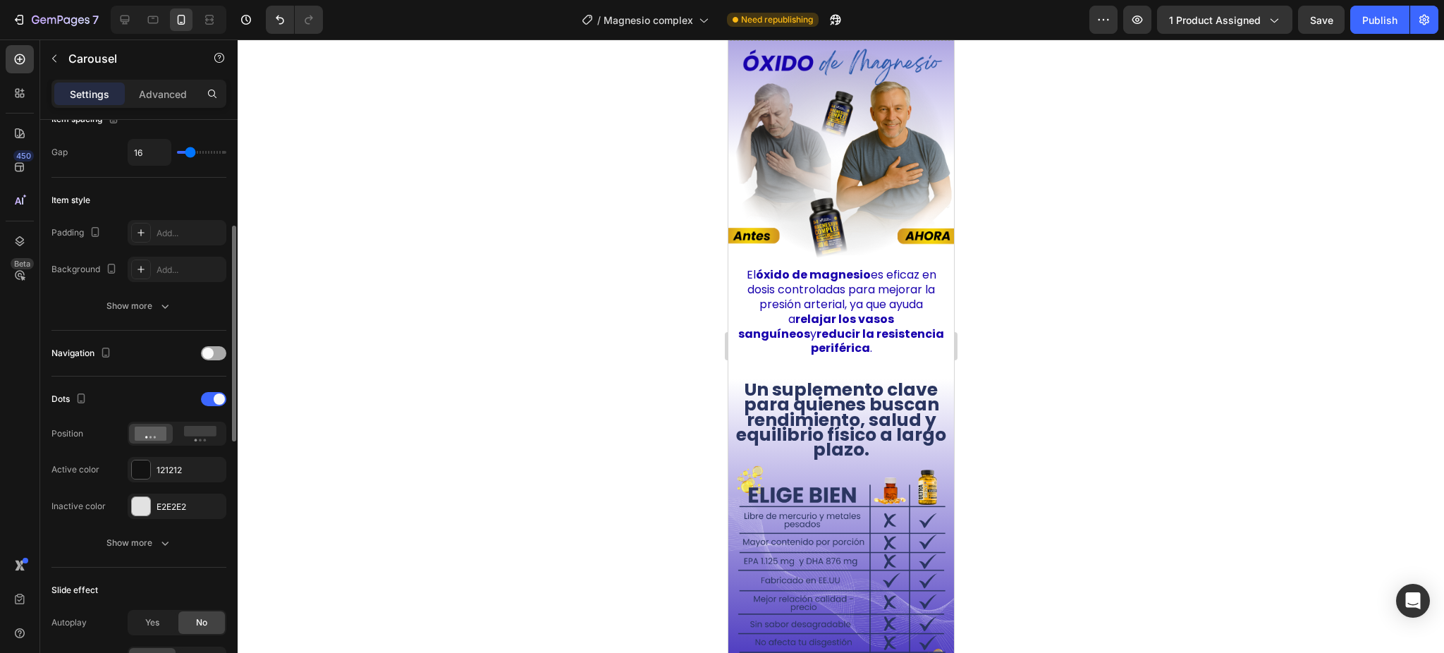
click at [222, 355] on div at bounding box center [213, 353] width 25 height 14
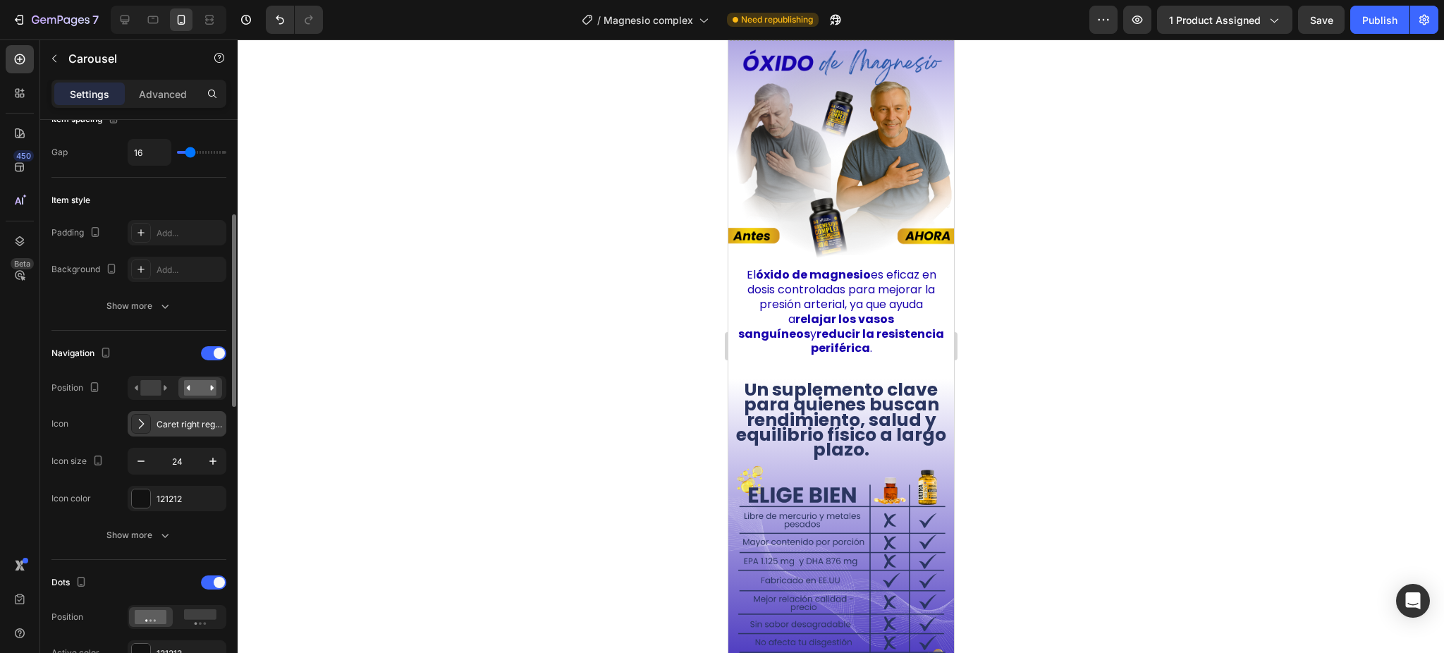
click at [165, 426] on div "Caret right regular" at bounding box center [190, 424] width 66 height 13
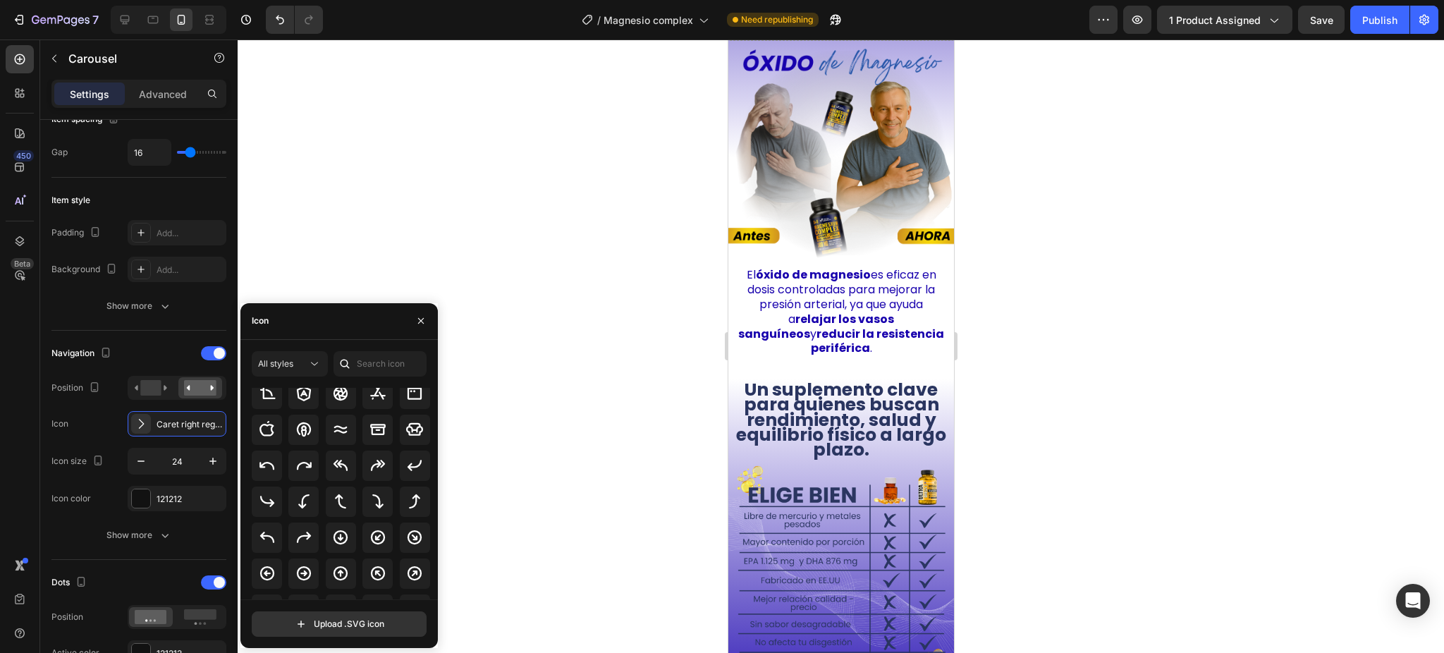
scroll to position [249, 0]
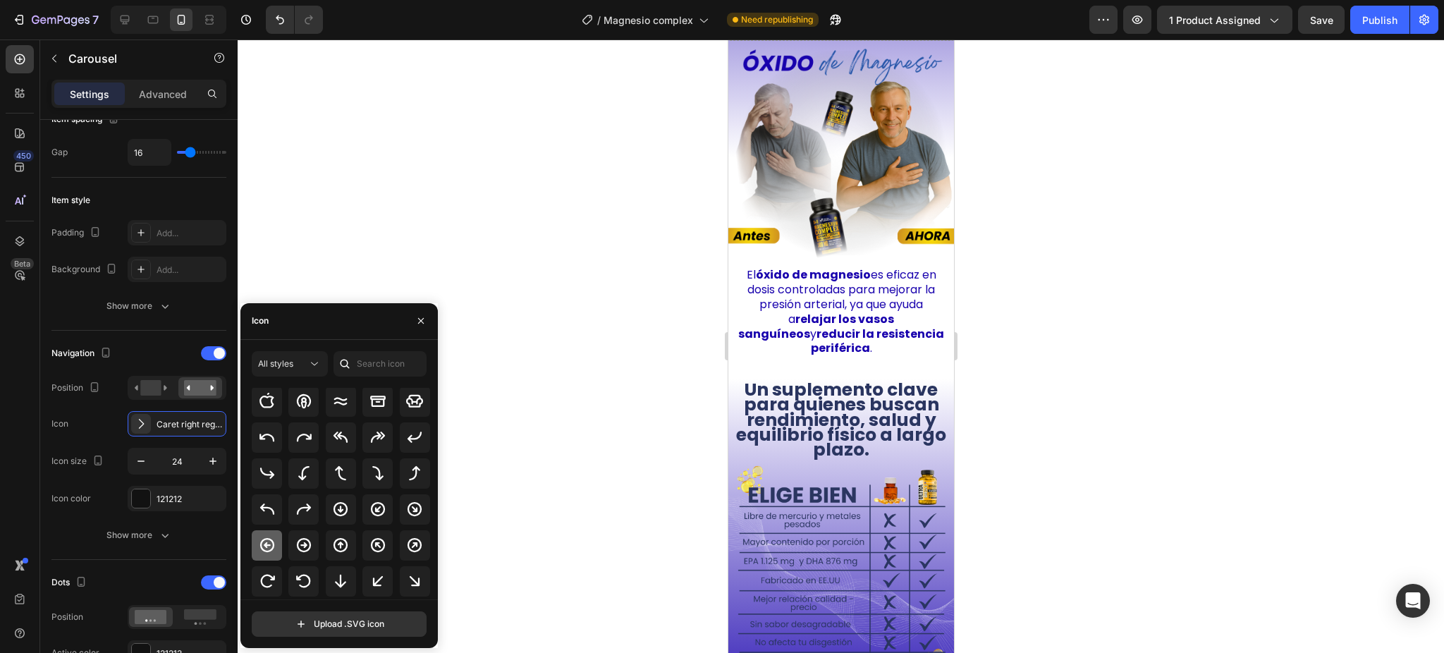
click at [279, 538] on div at bounding box center [267, 545] width 30 height 30
click at [295, 538] on icon at bounding box center [303, 545] width 17 height 17
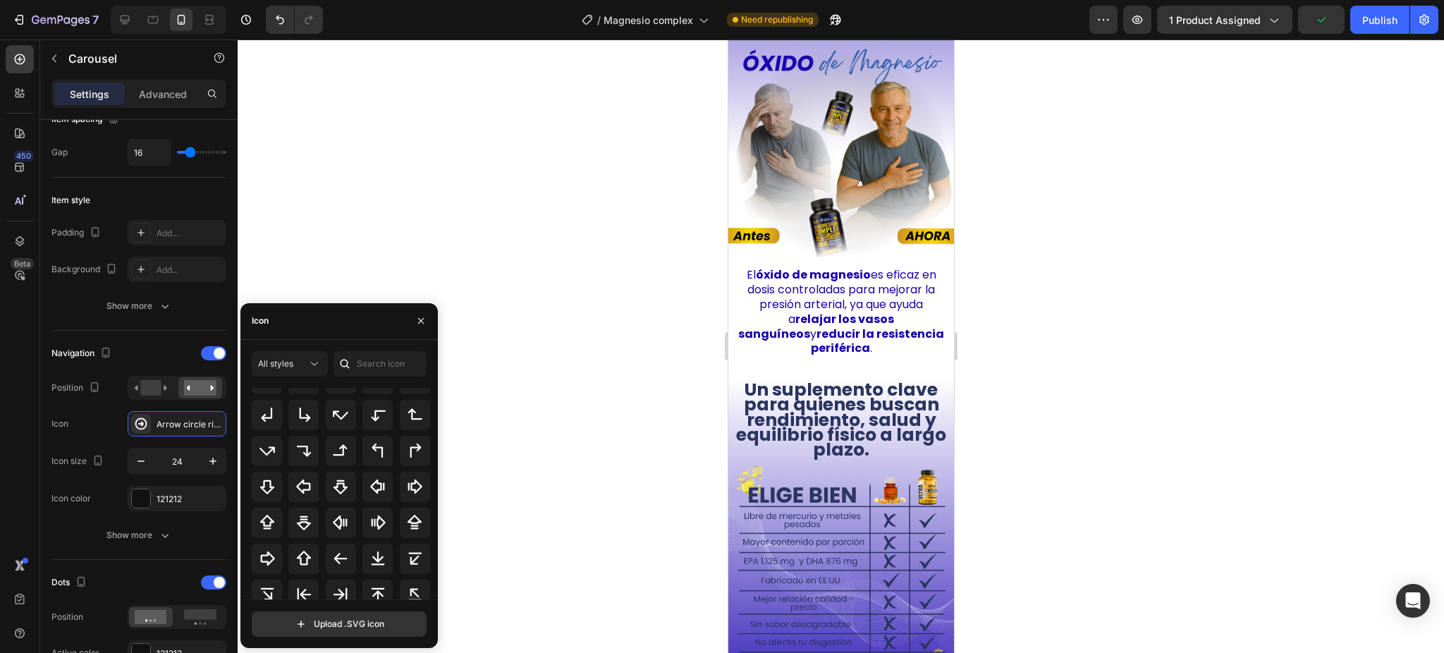
scroll to position [436, 0]
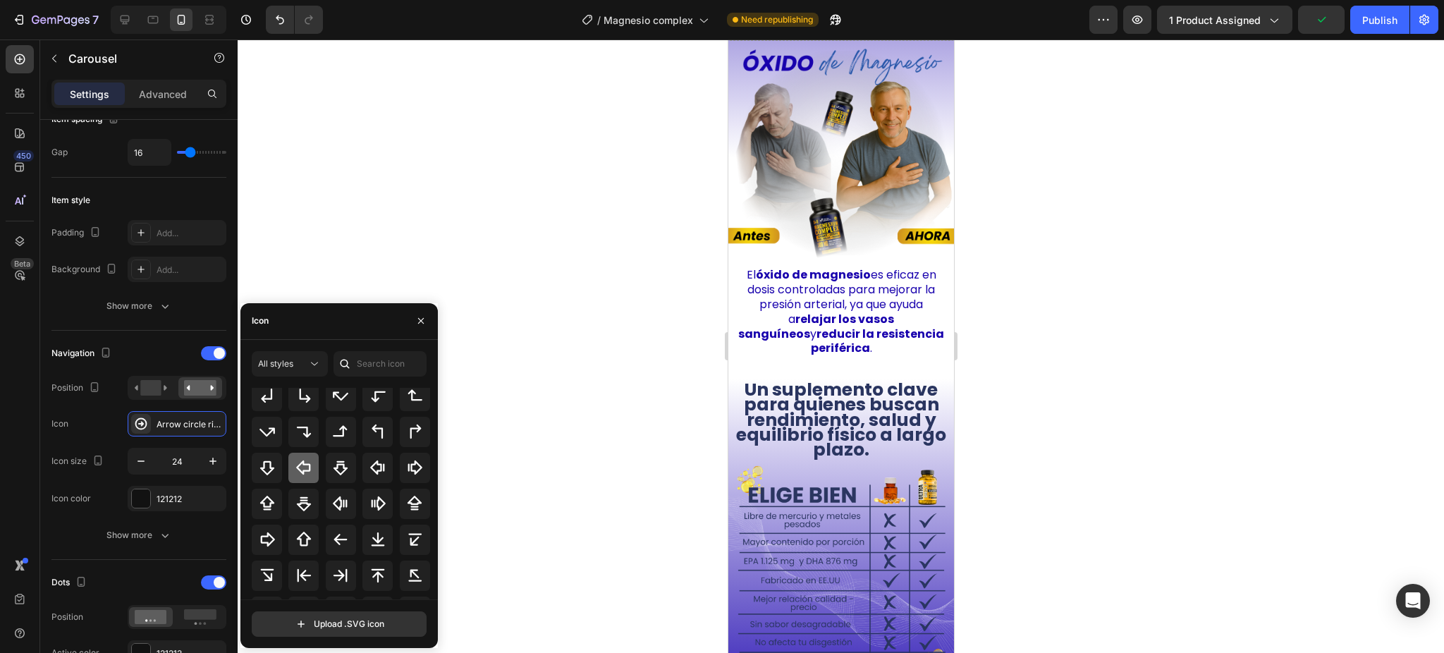
click at [301, 460] on icon at bounding box center [303, 467] width 17 height 17
click at [329, 528] on div at bounding box center [341, 540] width 30 height 30
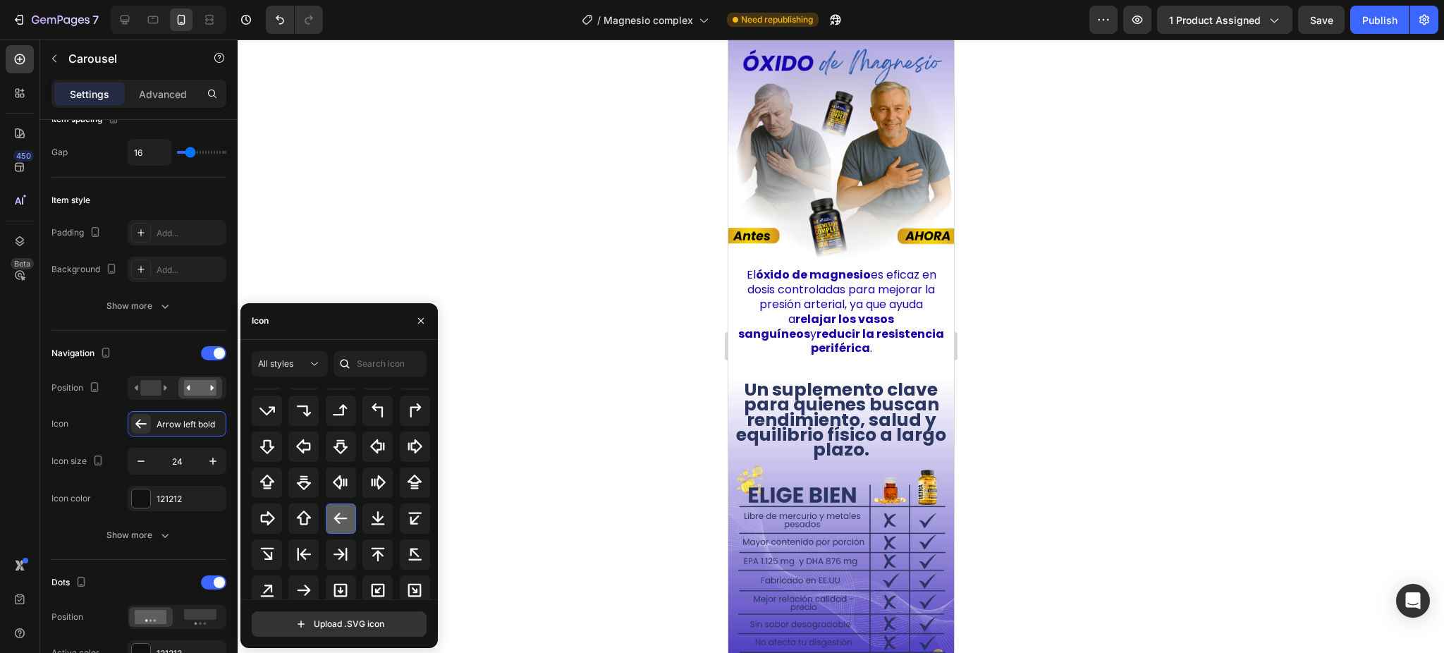
scroll to position [458, 0]
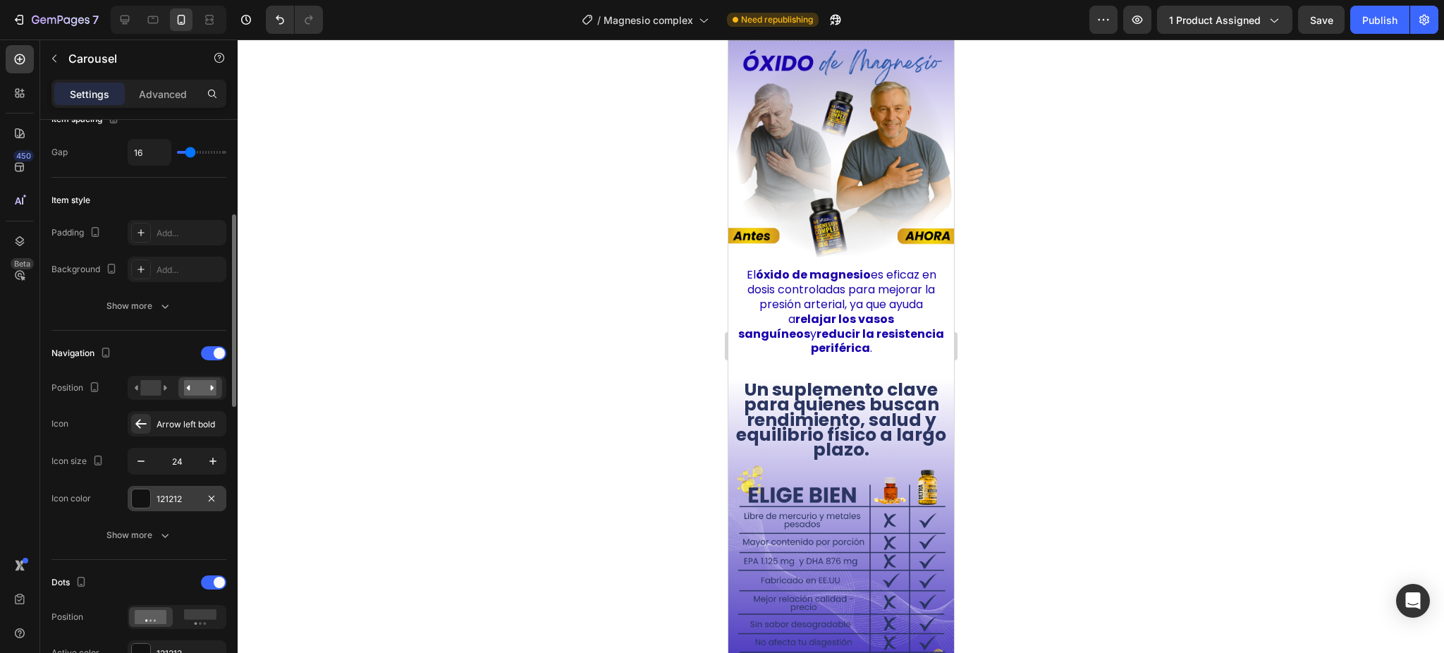
click at [149, 505] on div at bounding box center [141, 498] width 18 height 18
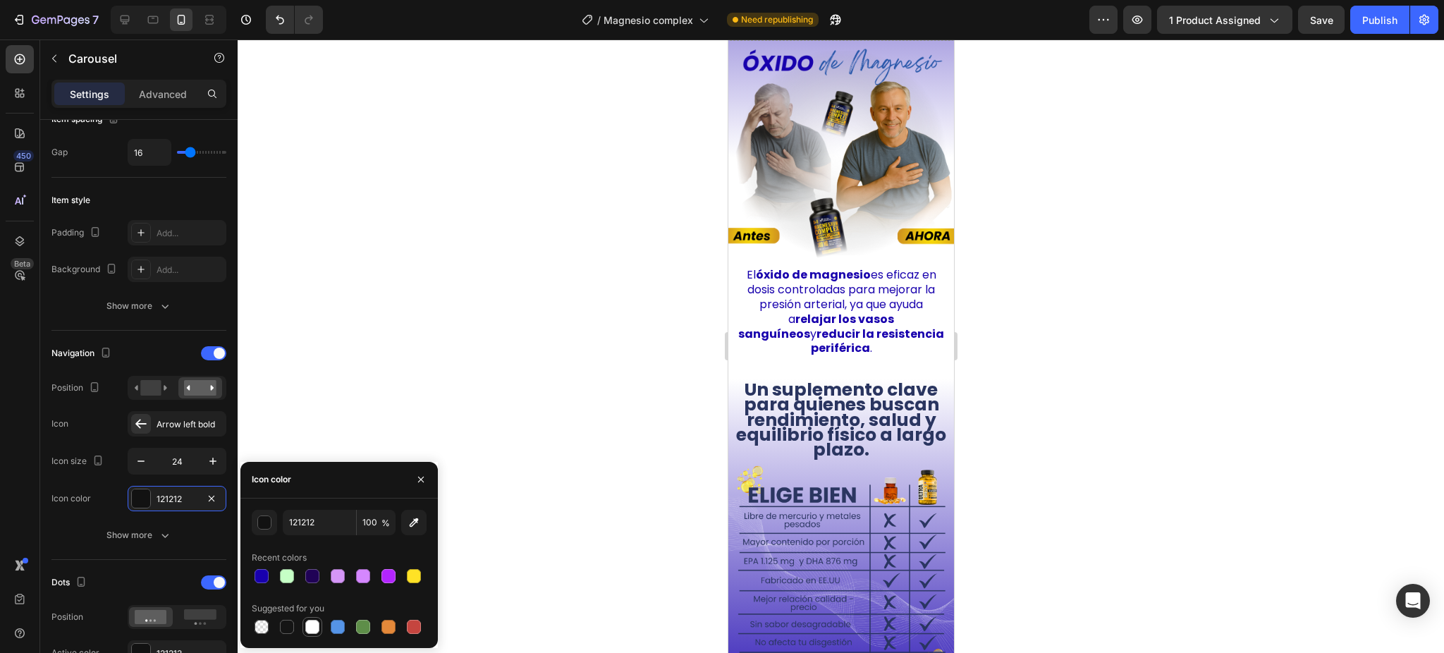
click at [310, 621] on div at bounding box center [312, 627] width 14 height 14
type input "FFFFFF"
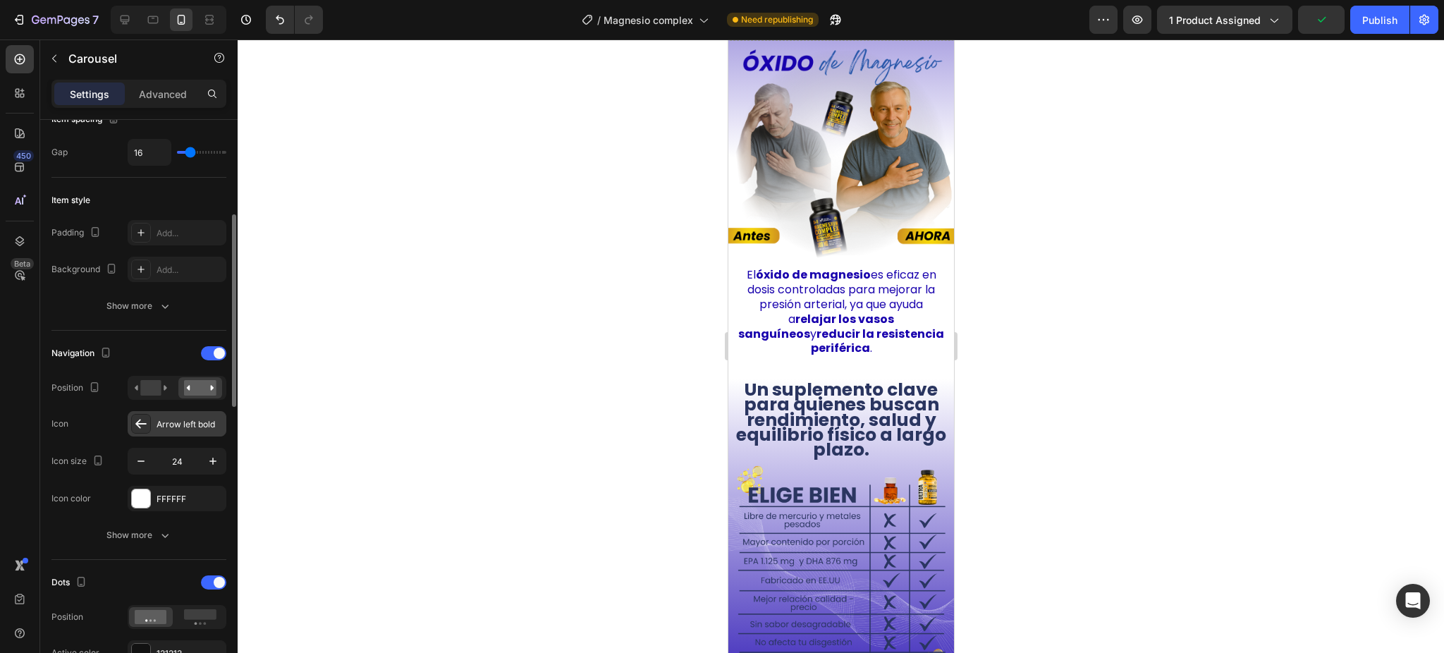
click at [166, 427] on div "Arrow left bold" at bounding box center [190, 424] width 66 height 13
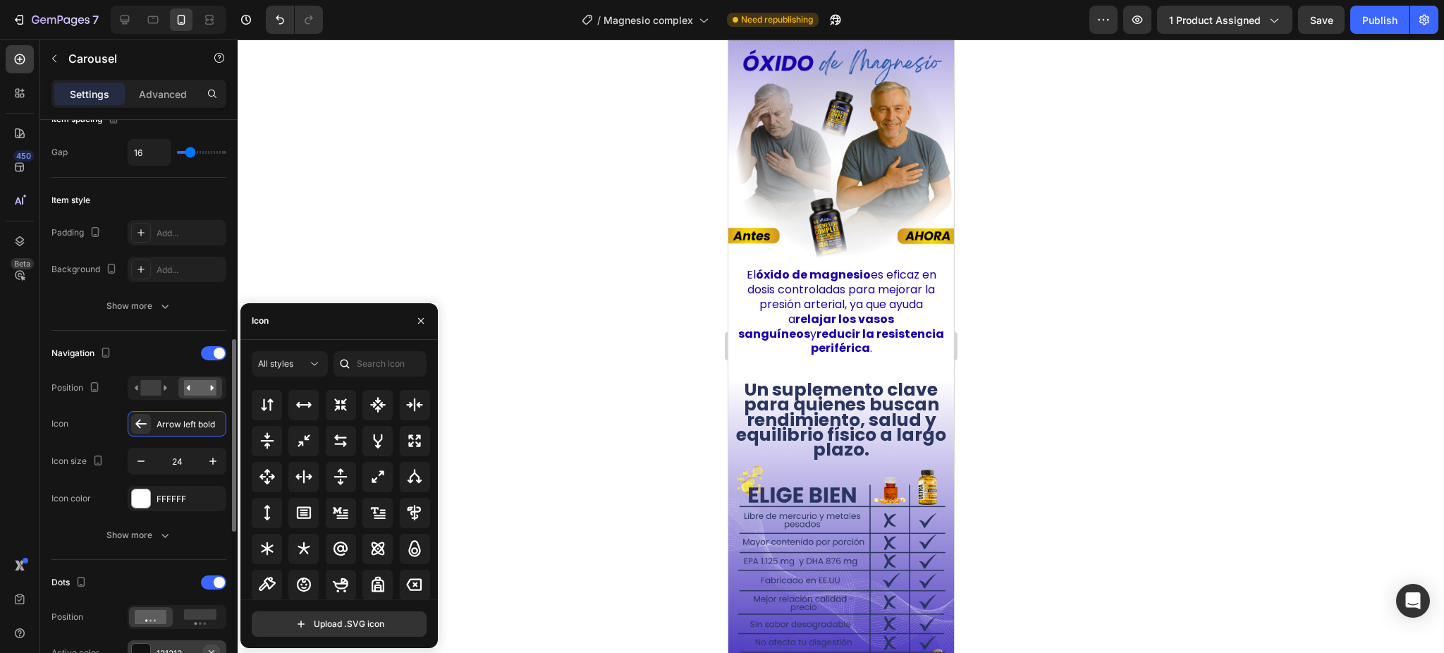
scroll to position [376, 0]
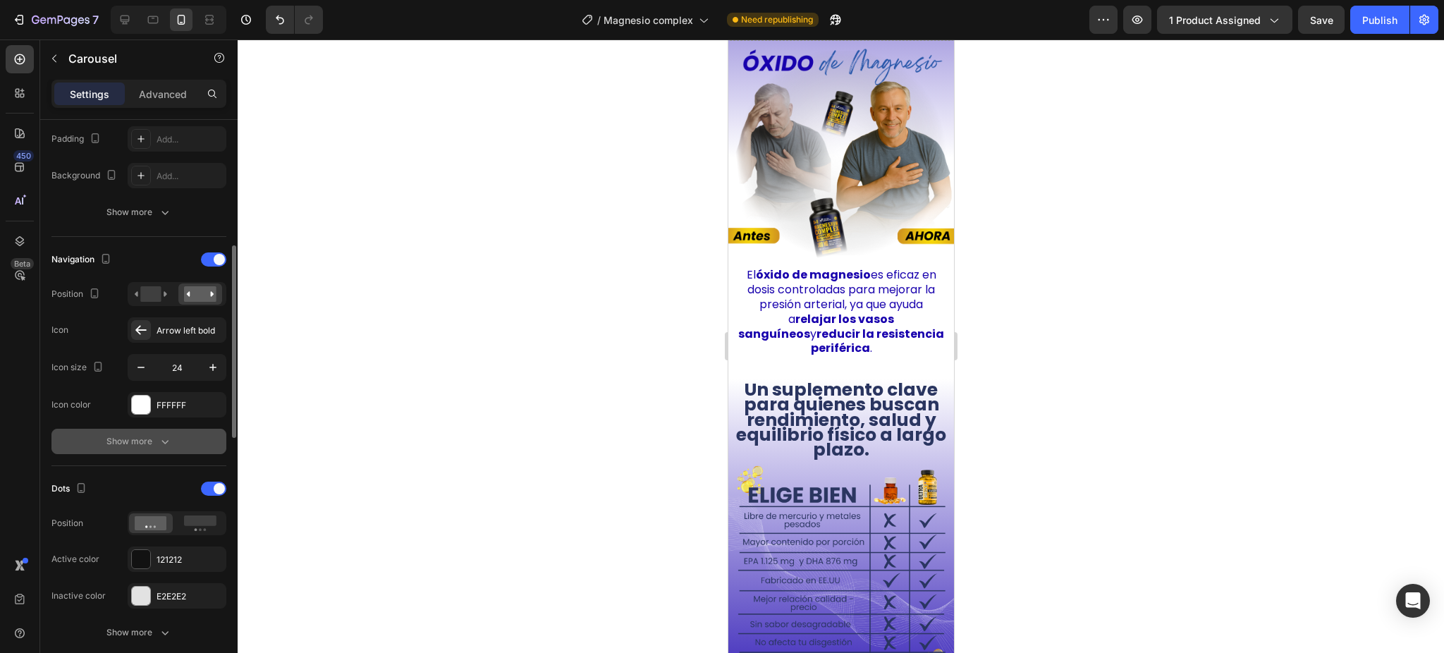
click at [155, 444] on div "Show more" at bounding box center [139, 441] width 66 height 14
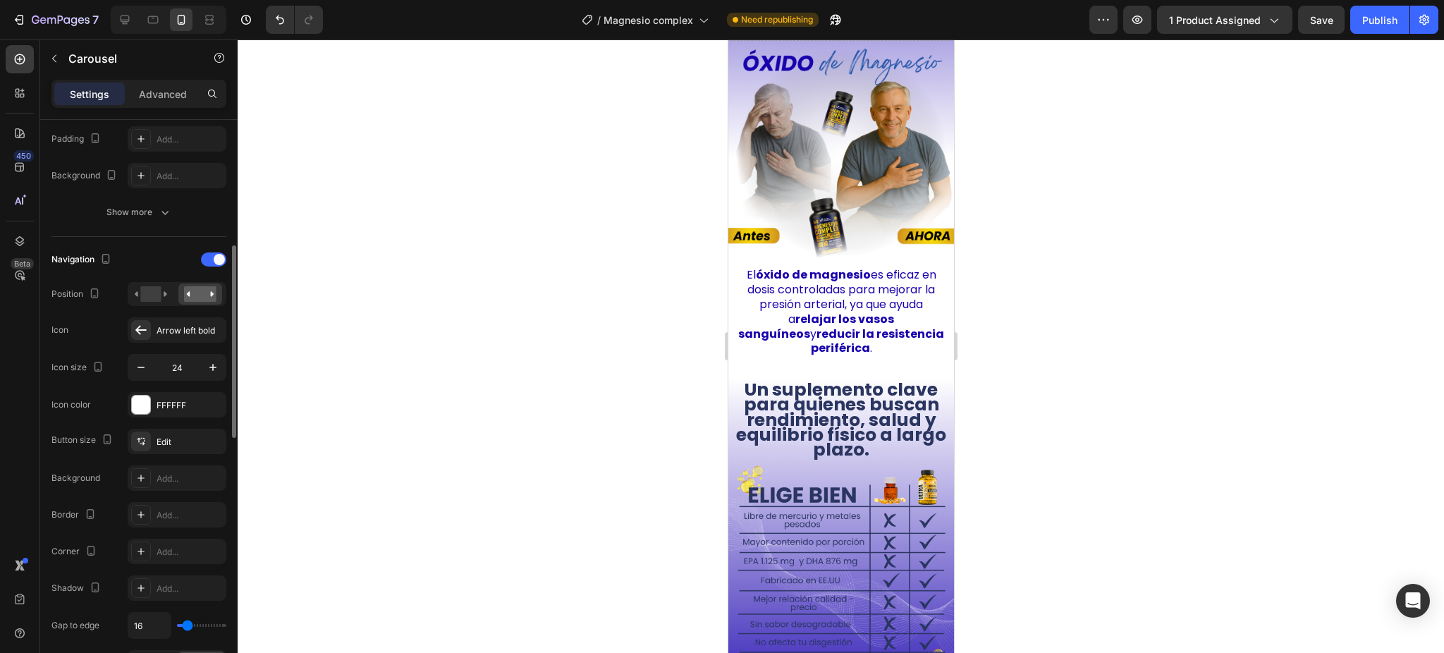
scroll to position [470, 0]
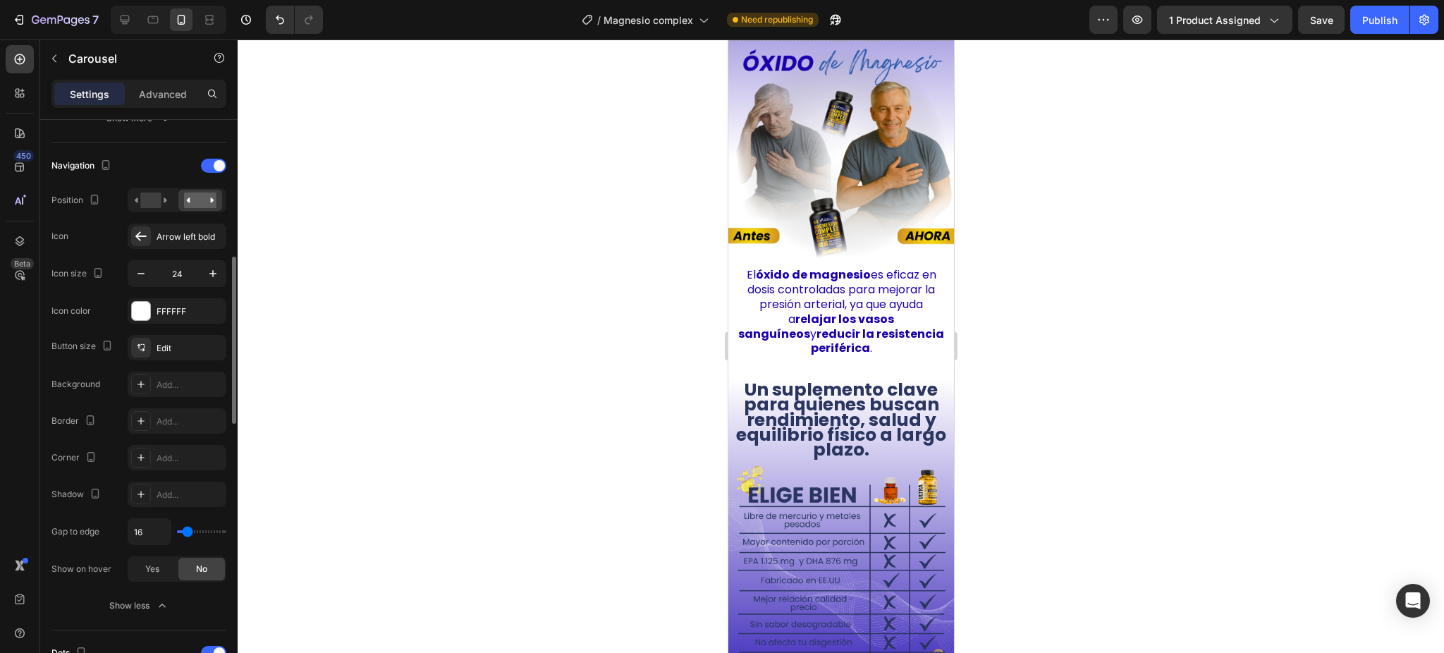
type input "12"
type input "55"
type input "60"
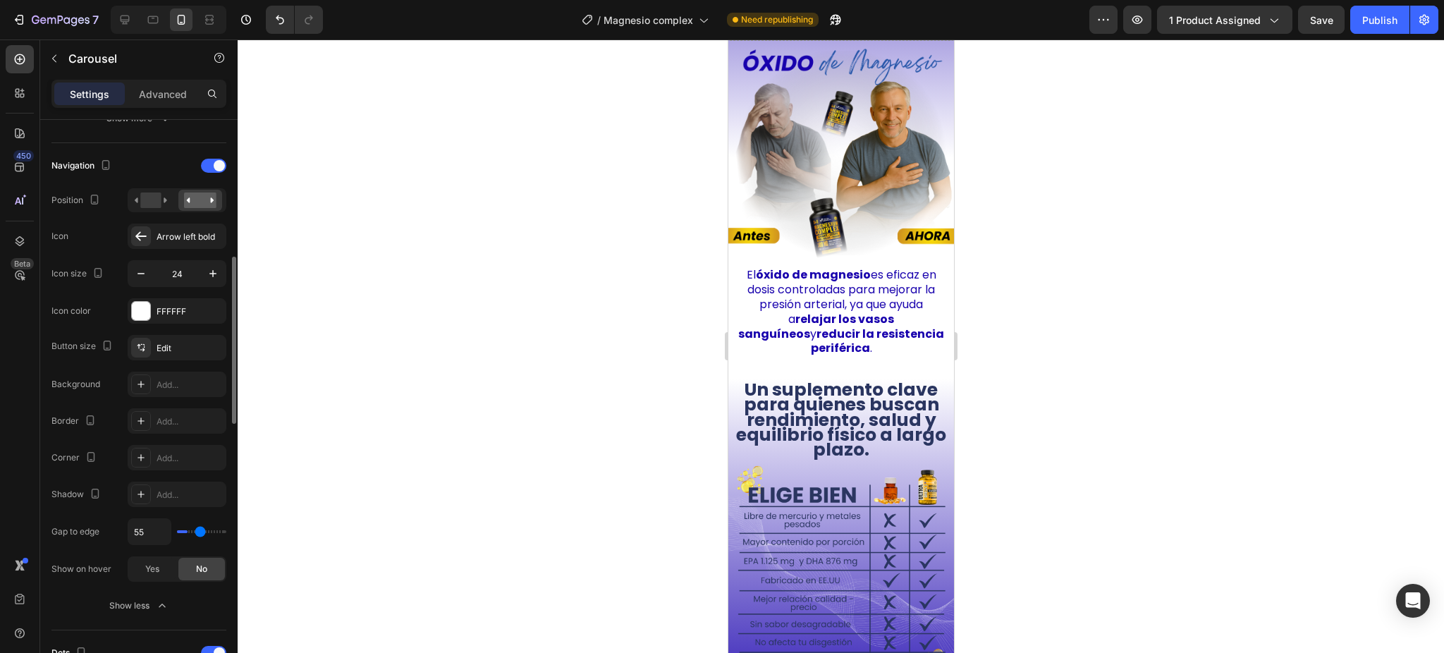
type input "60"
type input "67"
type input "72"
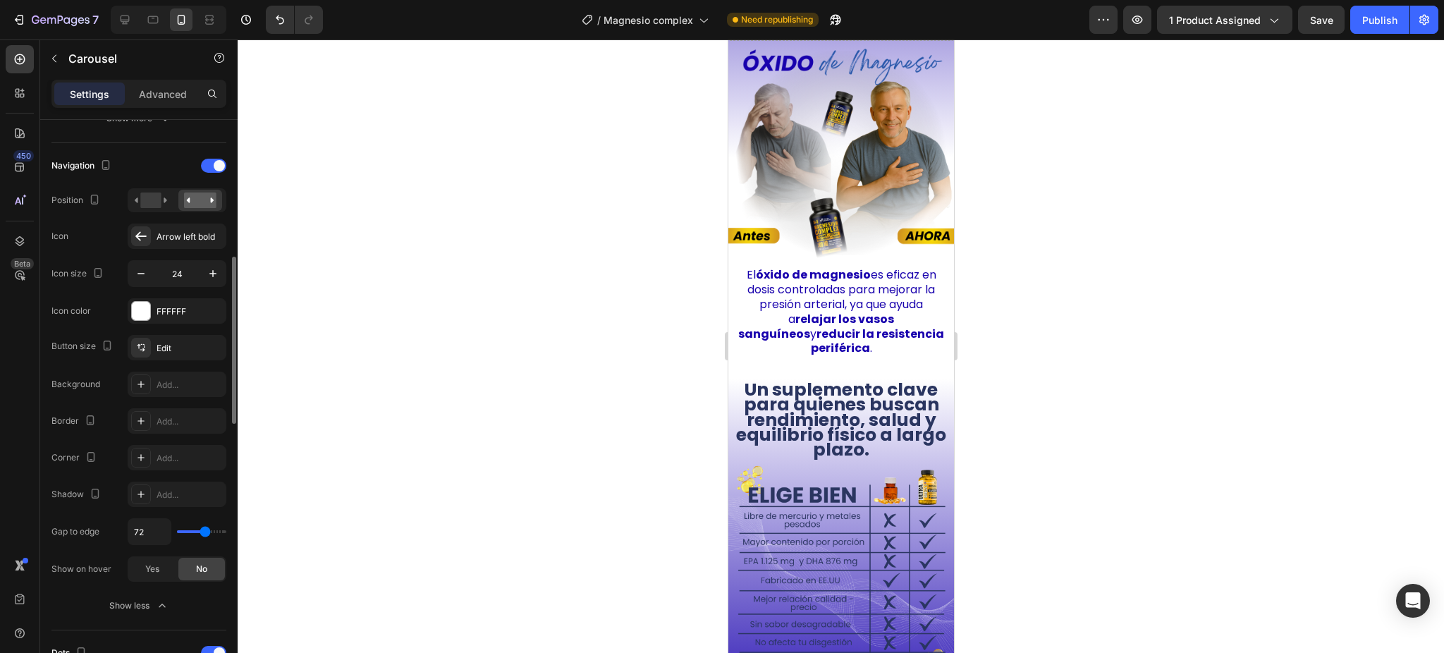
type input "74"
type input "76"
type input "81"
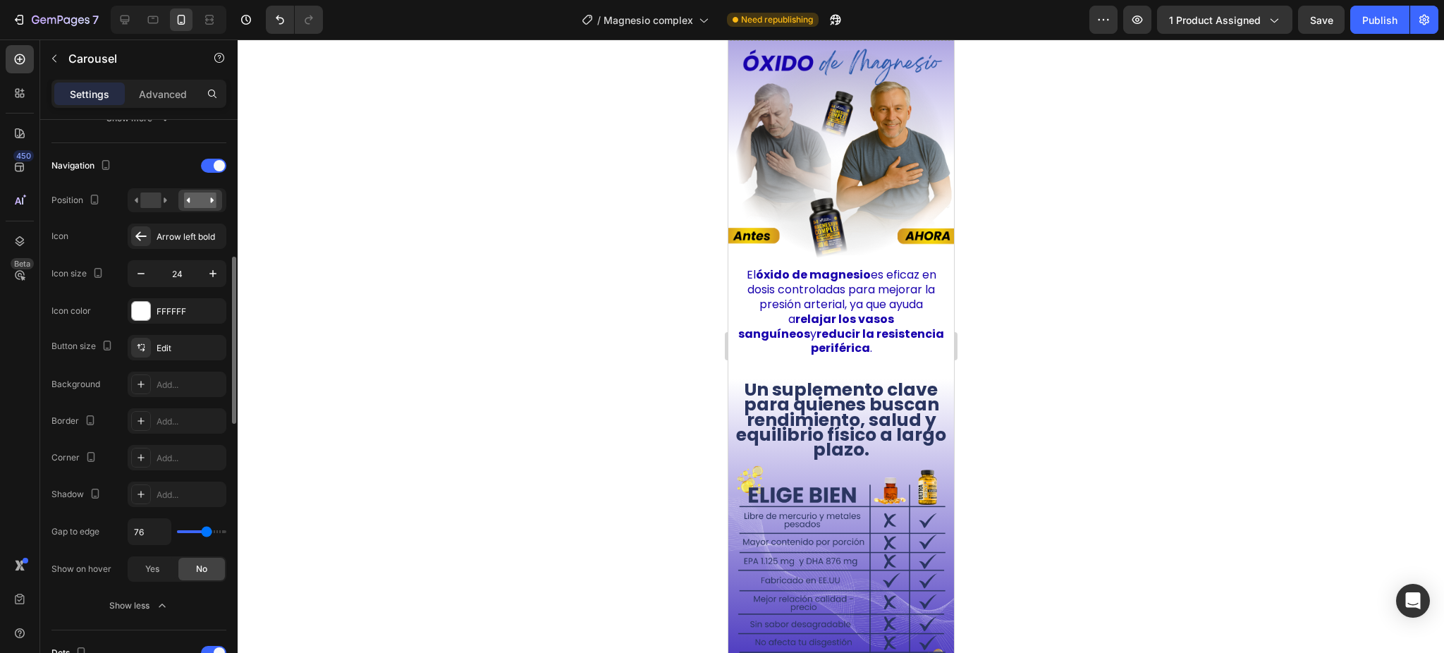
type input "81"
type input "88"
type input "91"
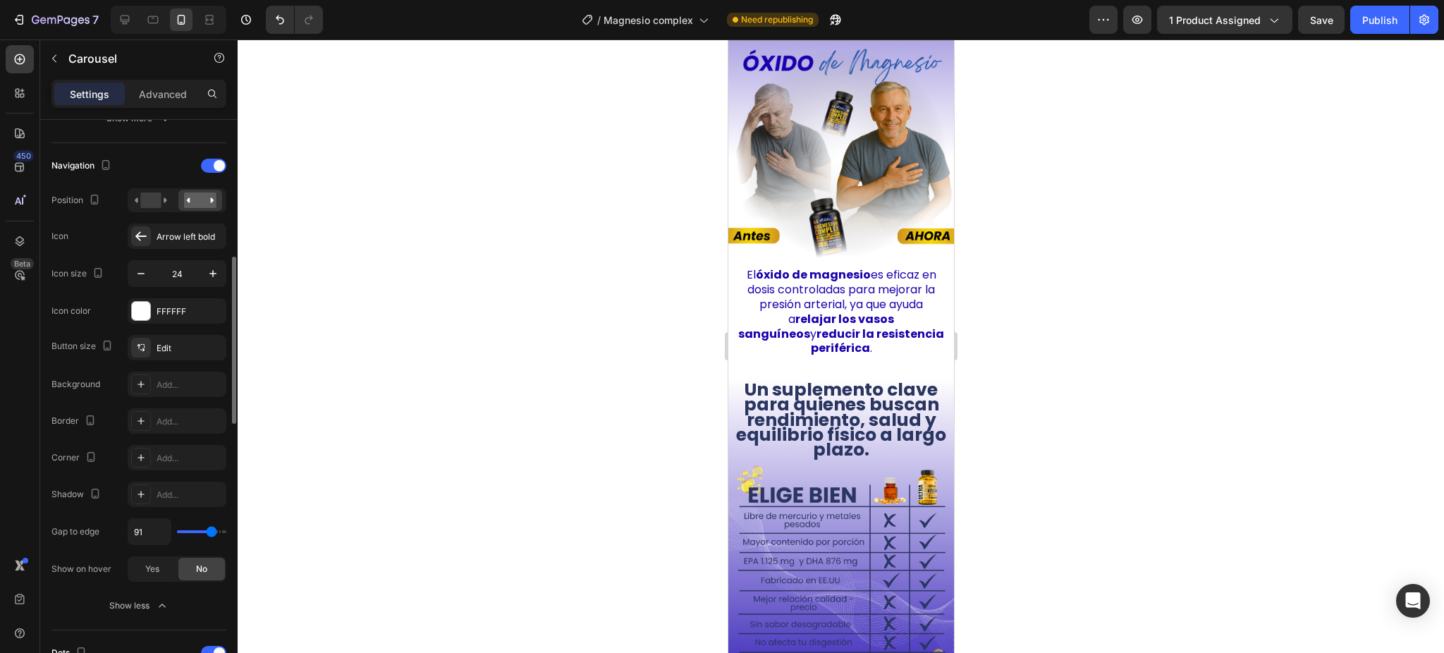
type input "12"
type input "0"
drag, startPoint x: 185, startPoint y: 535, endPoint x: 152, endPoint y: 537, distance: 33.2
type input "0"
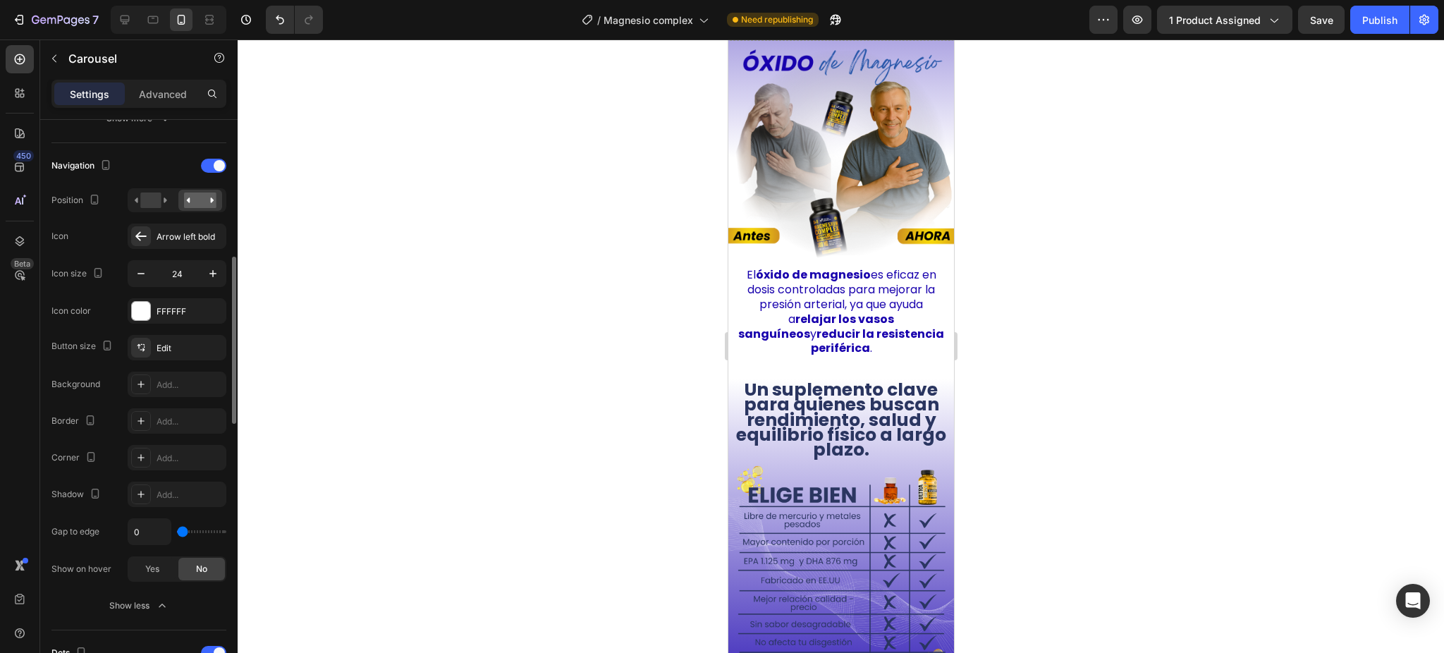
click at [177, 533] on input "range" at bounding box center [201, 531] width 49 height 3
click at [147, 573] on span "Yes" at bounding box center [152, 569] width 14 height 13
click at [144, 237] on icon at bounding box center [141, 236] width 14 height 14
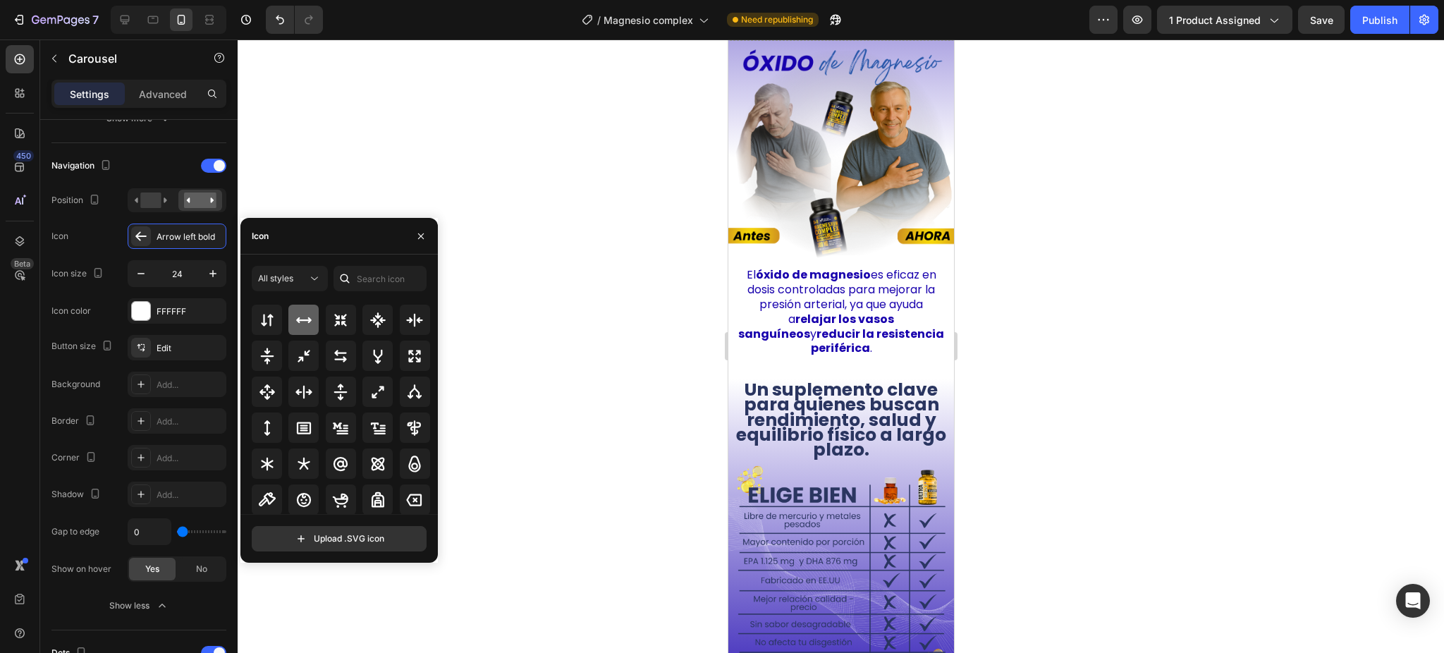
click at [306, 324] on icon at bounding box center [303, 320] width 17 height 17
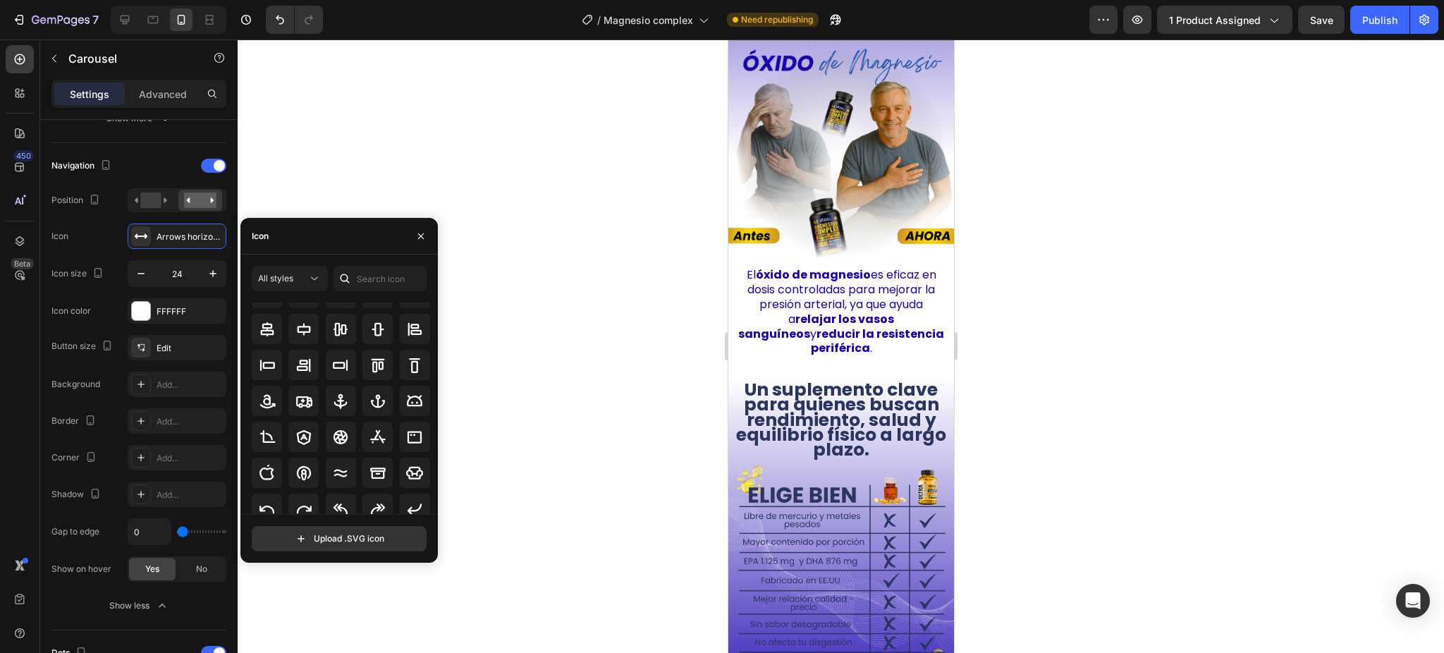
scroll to position [0, 0]
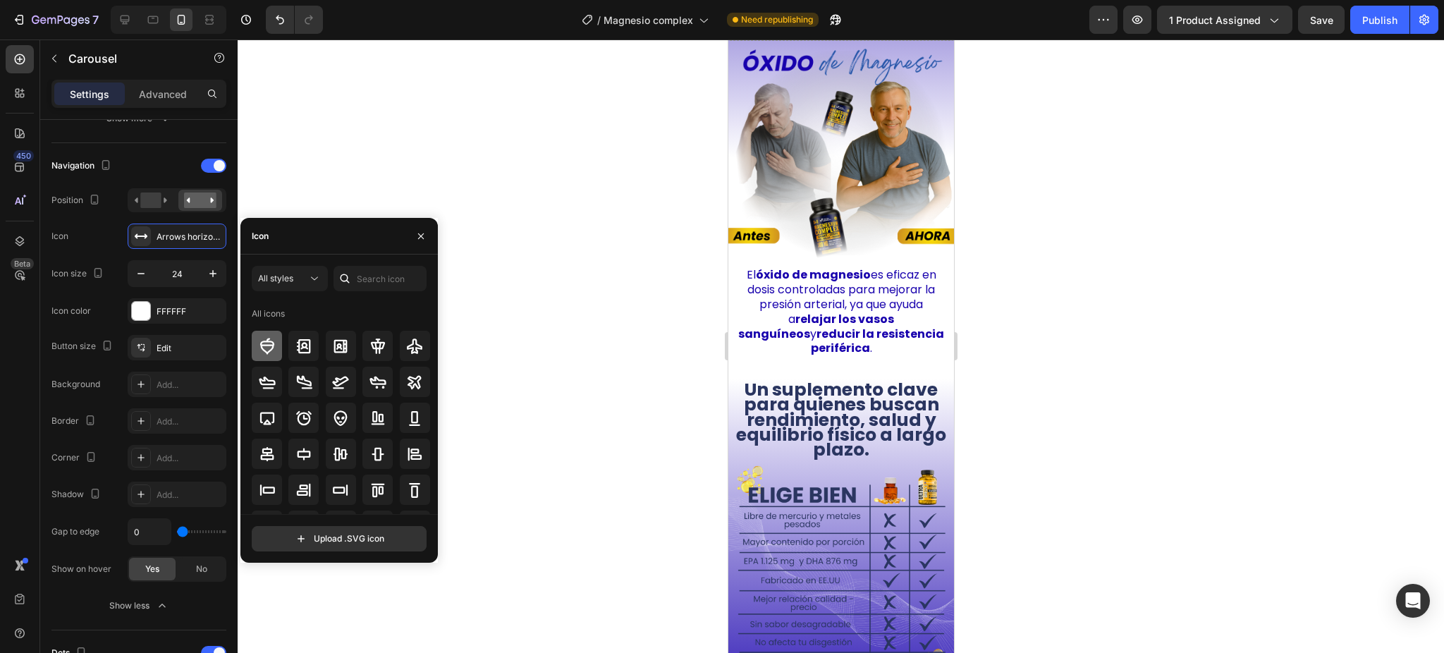
click at [264, 346] on icon at bounding box center [267, 346] width 17 height 17
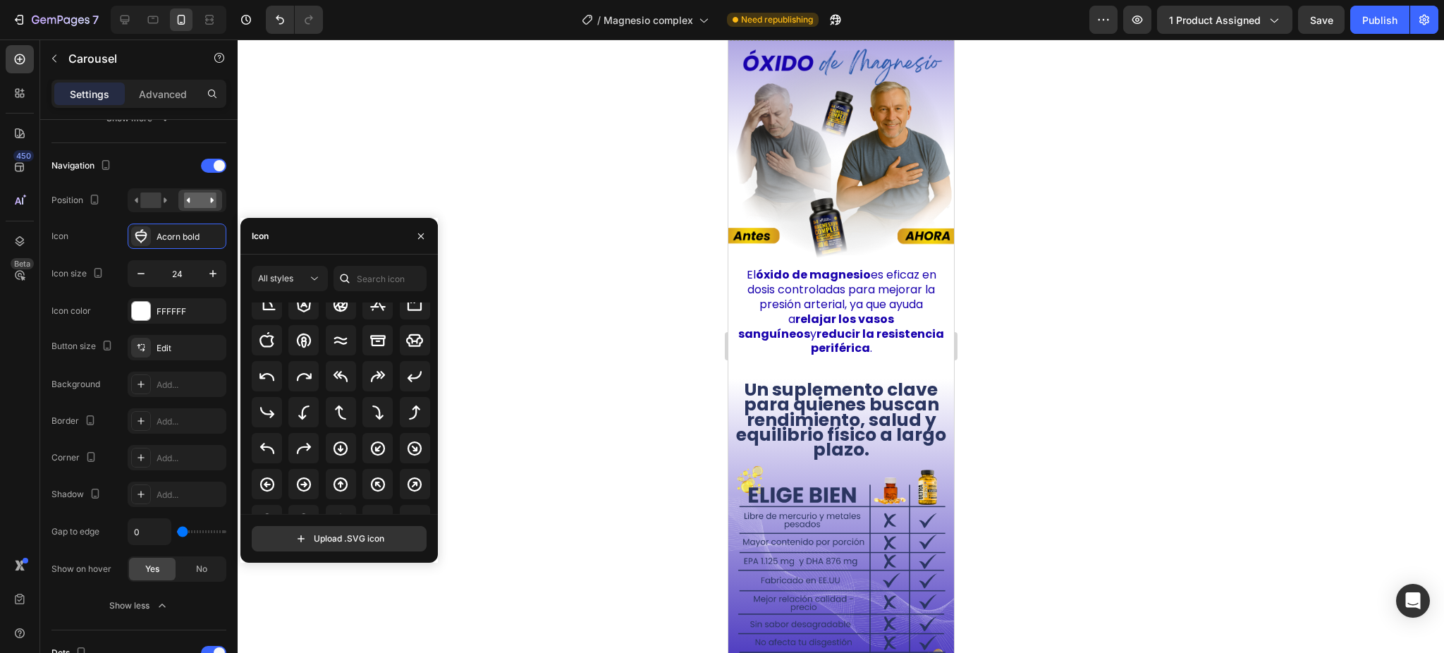
scroll to position [282, 0]
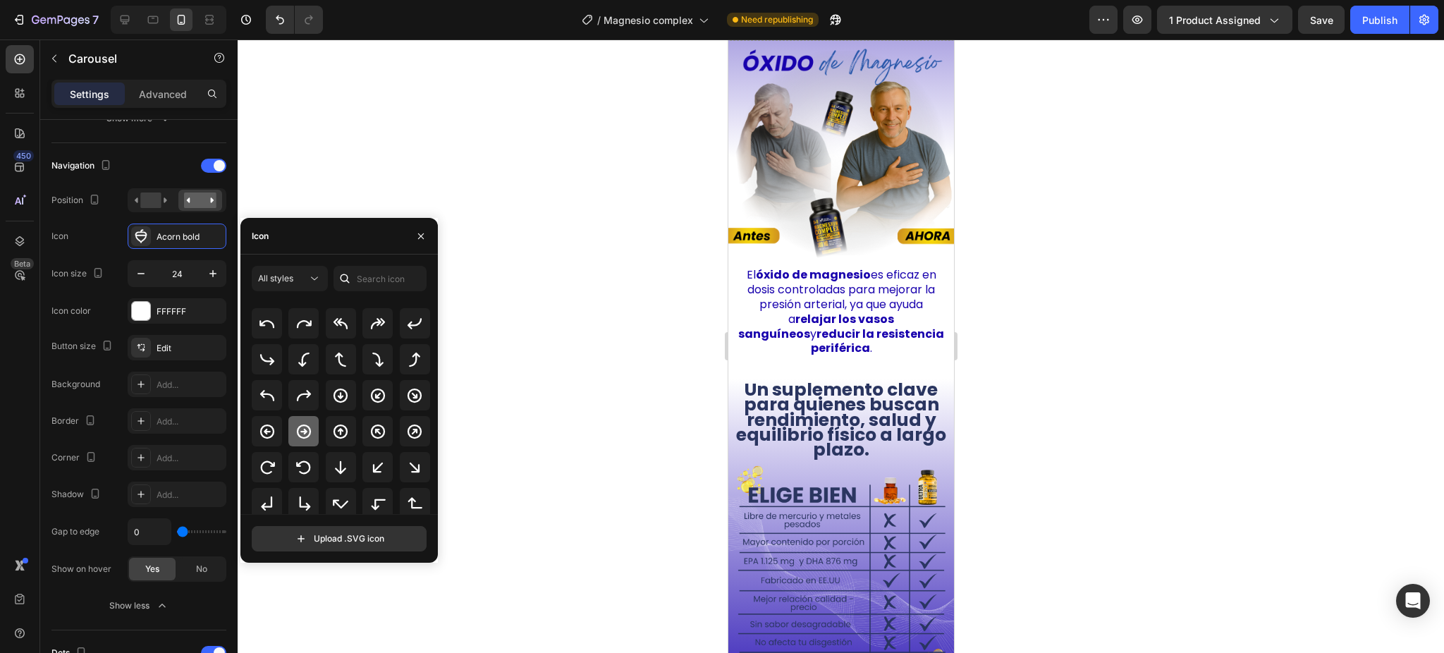
click at [310, 426] on icon at bounding box center [303, 431] width 17 height 17
click at [1147, 380] on div at bounding box center [841, 345] width 1207 height 613
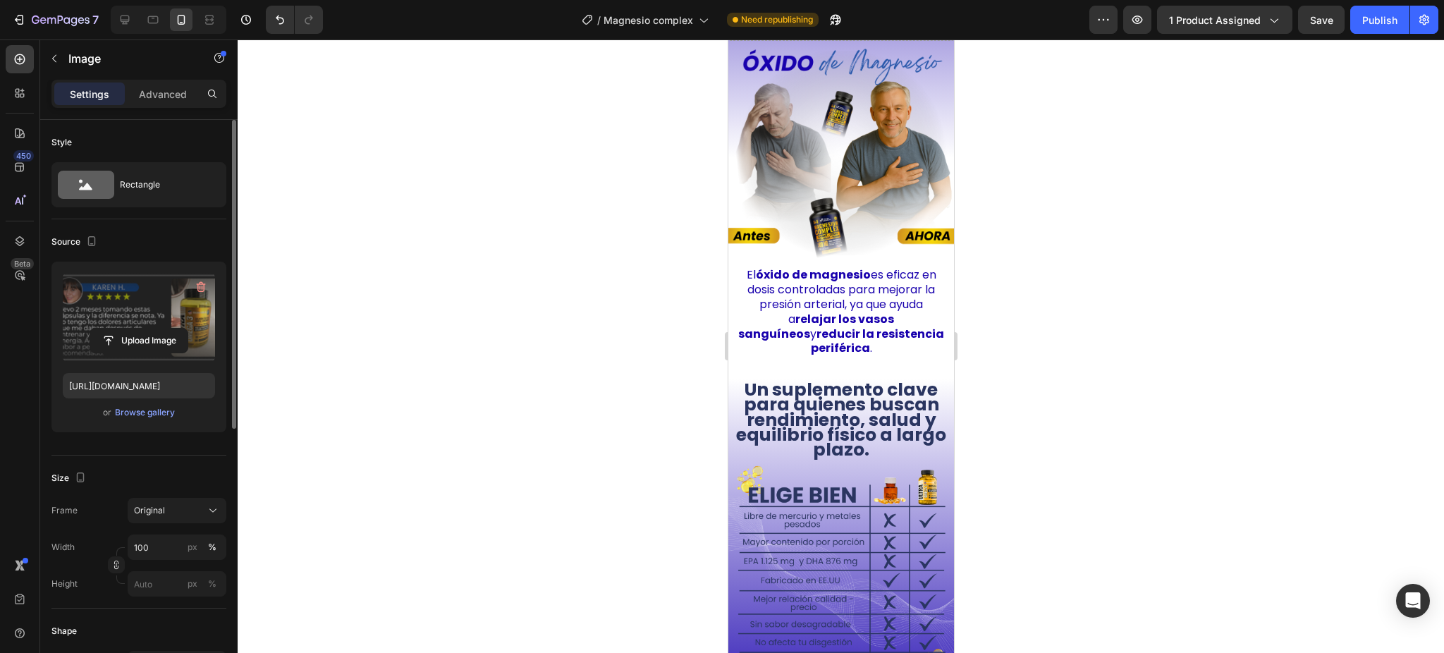
click at [156, 305] on label at bounding box center [139, 317] width 152 height 89
click at [156, 329] on input "file" at bounding box center [138, 341] width 97 height 24
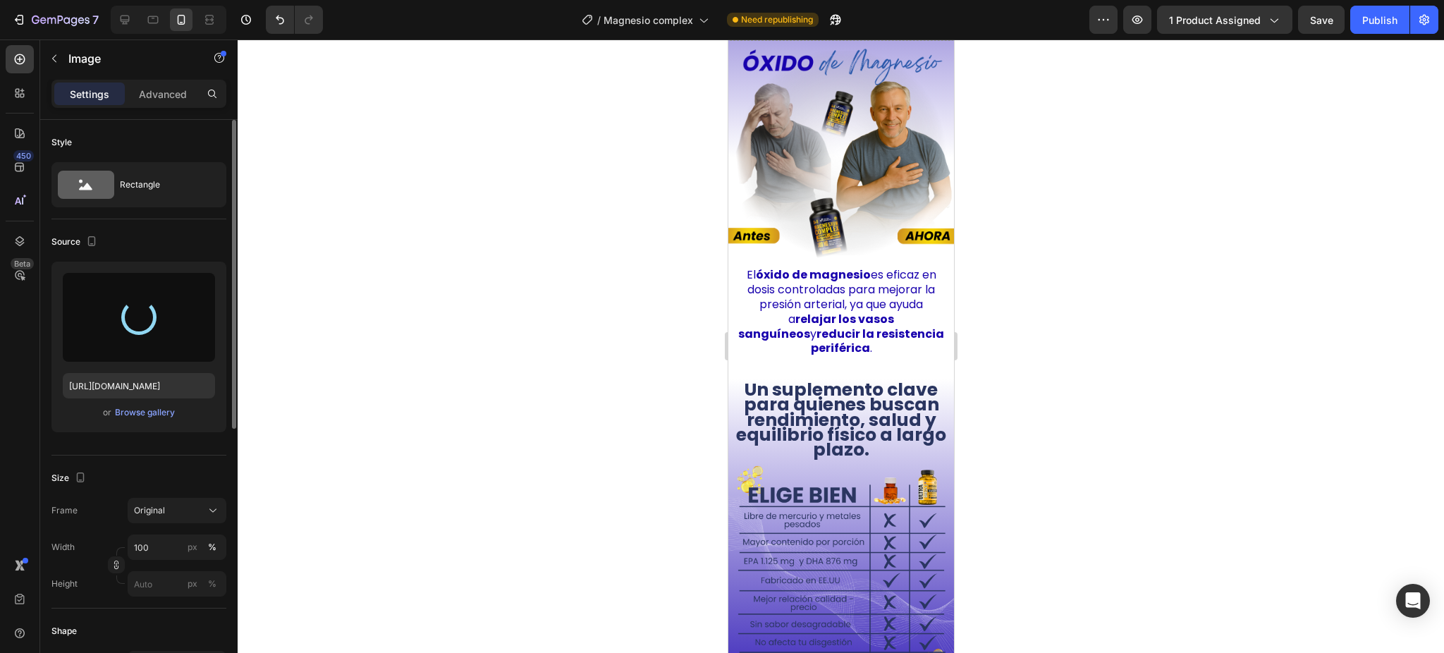
type input "[URL][DOMAIN_NAME]"
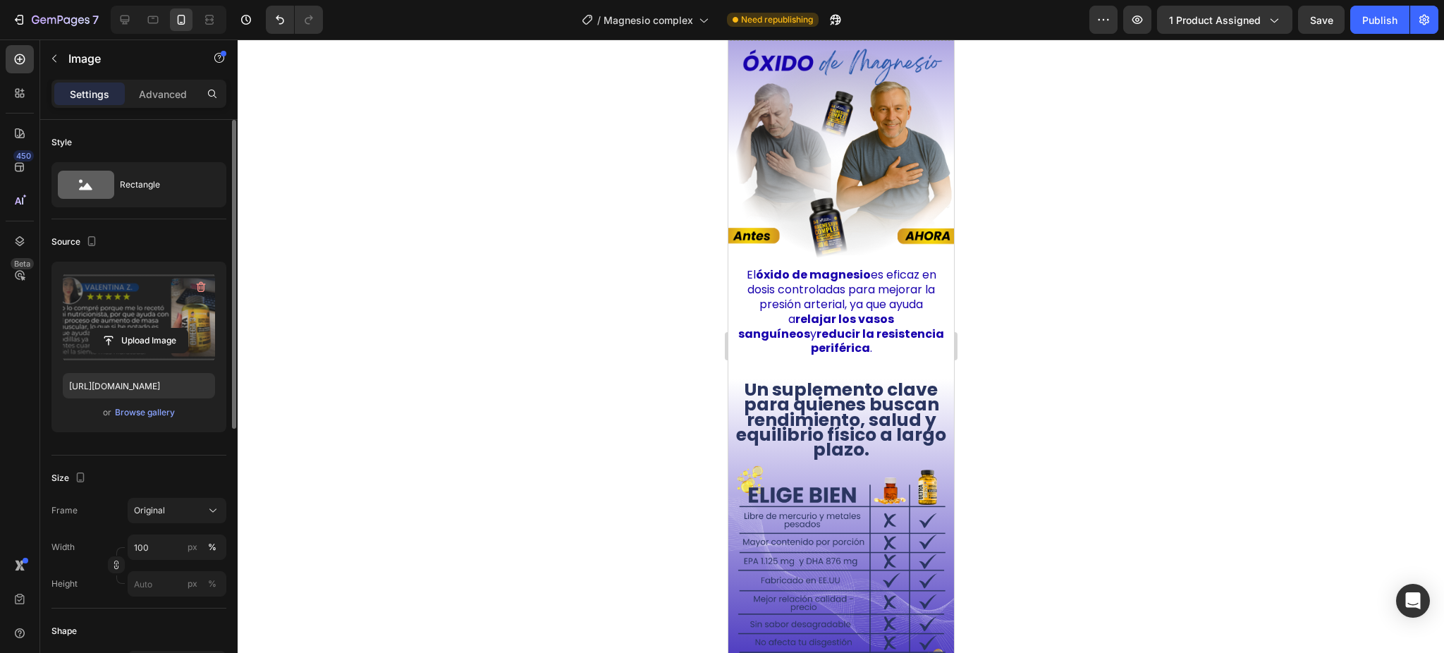
click at [85, 336] on div "Upload Image" at bounding box center [139, 340] width 152 height 25
click at [109, 310] on label at bounding box center [139, 317] width 152 height 89
click at [109, 329] on input "file" at bounding box center [138, 341] width 97 height 24
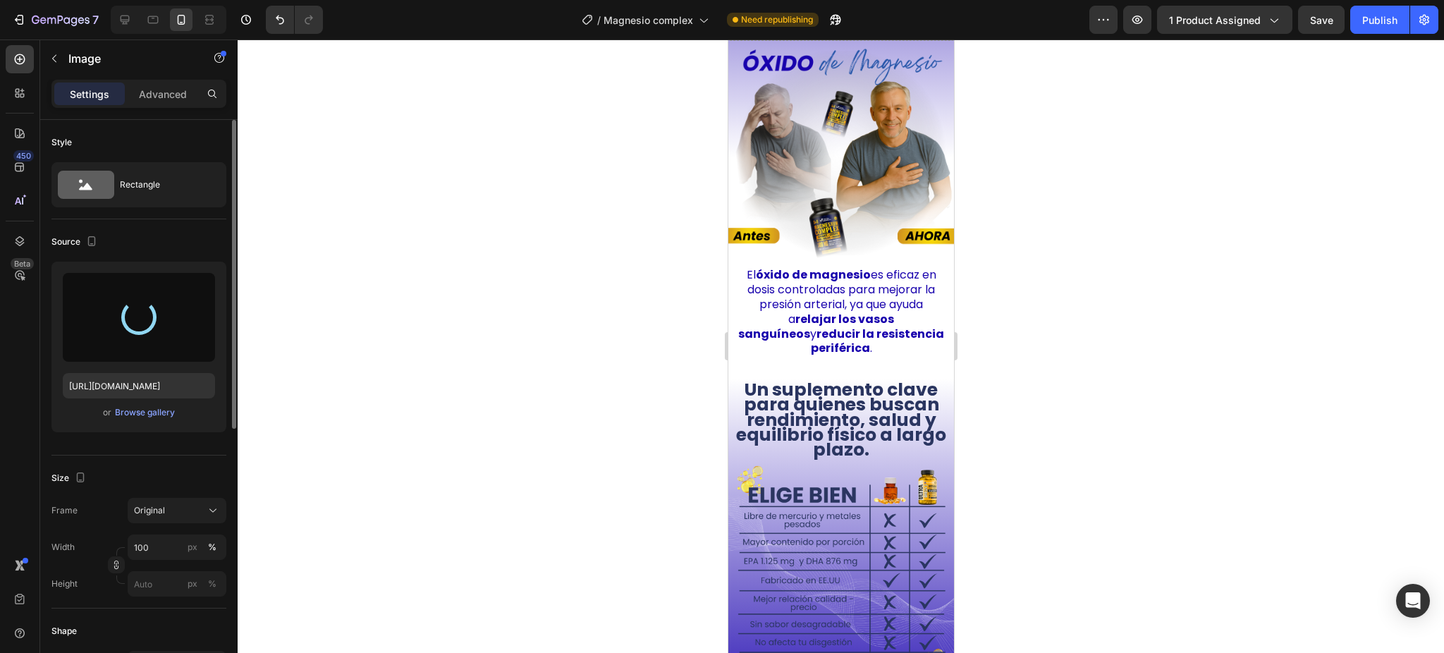
type input "[URL][DOMAIN_NAME]"
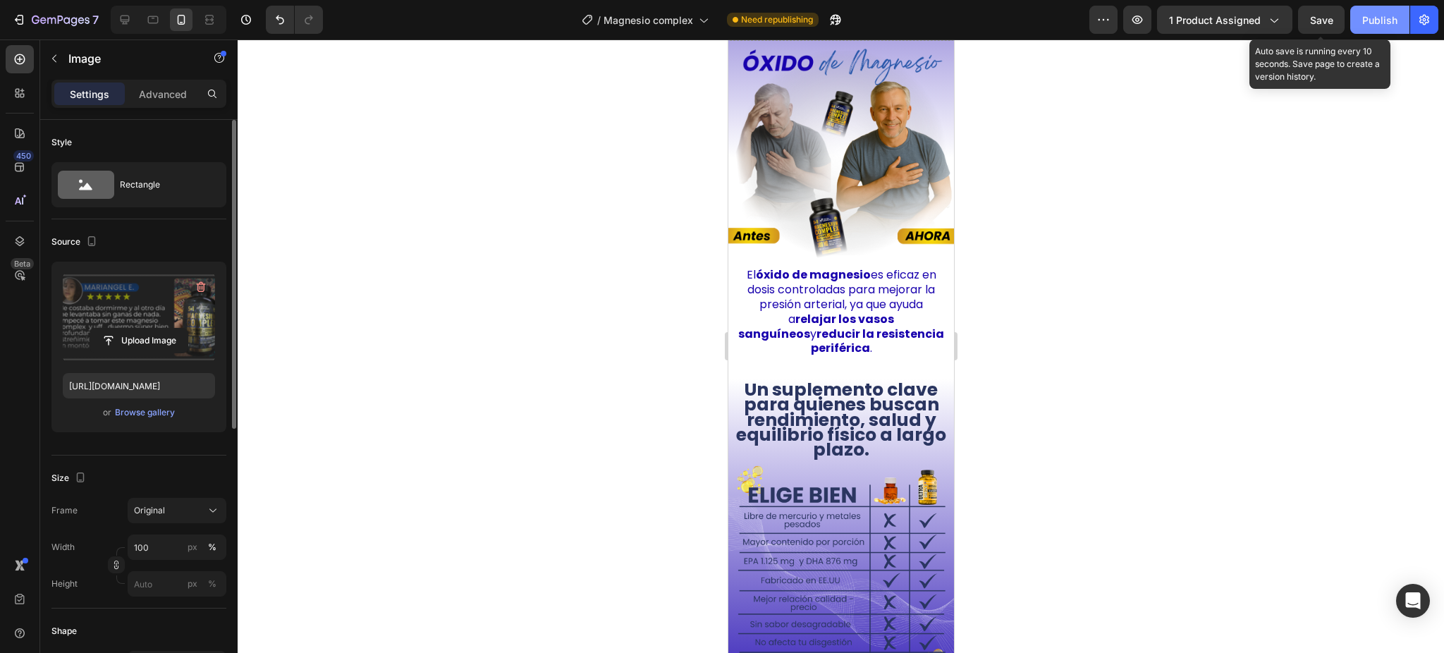
click at [1358, 18] on button "Publish" at bounding box center [1379, 20] width 59 height 28
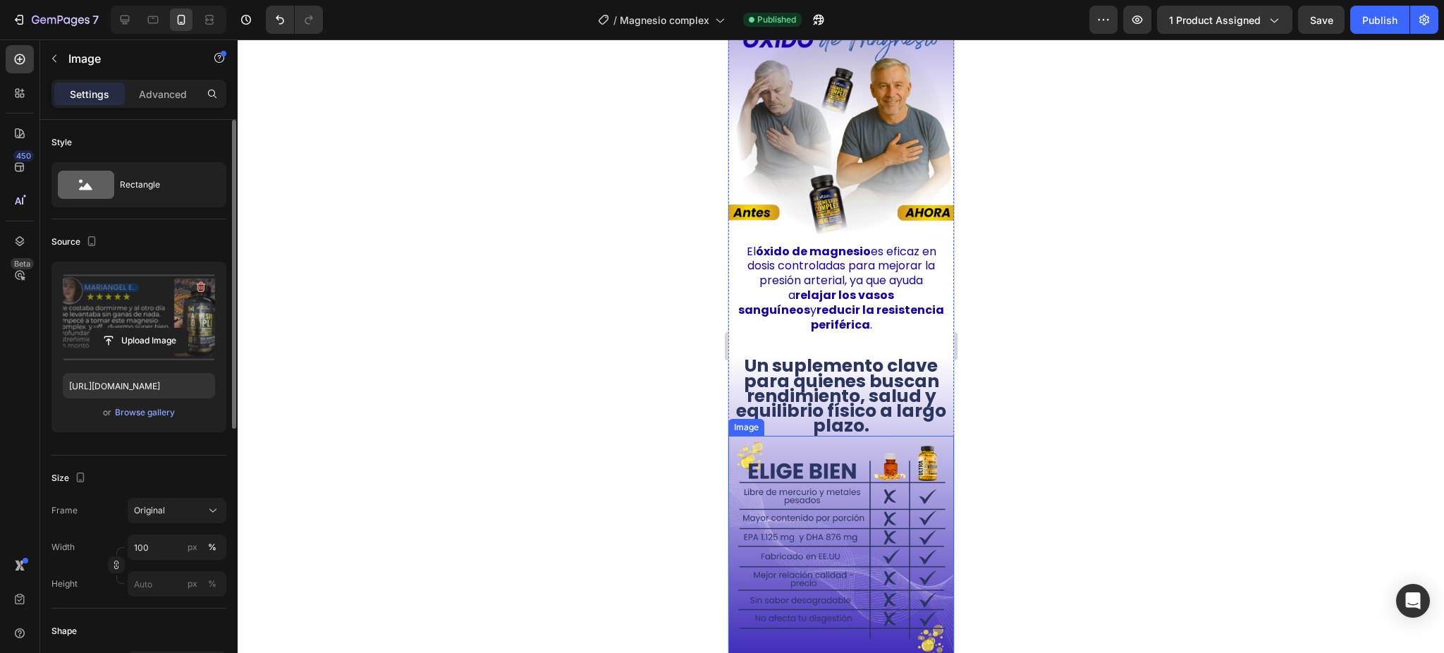
scroll to position [2795, 0]
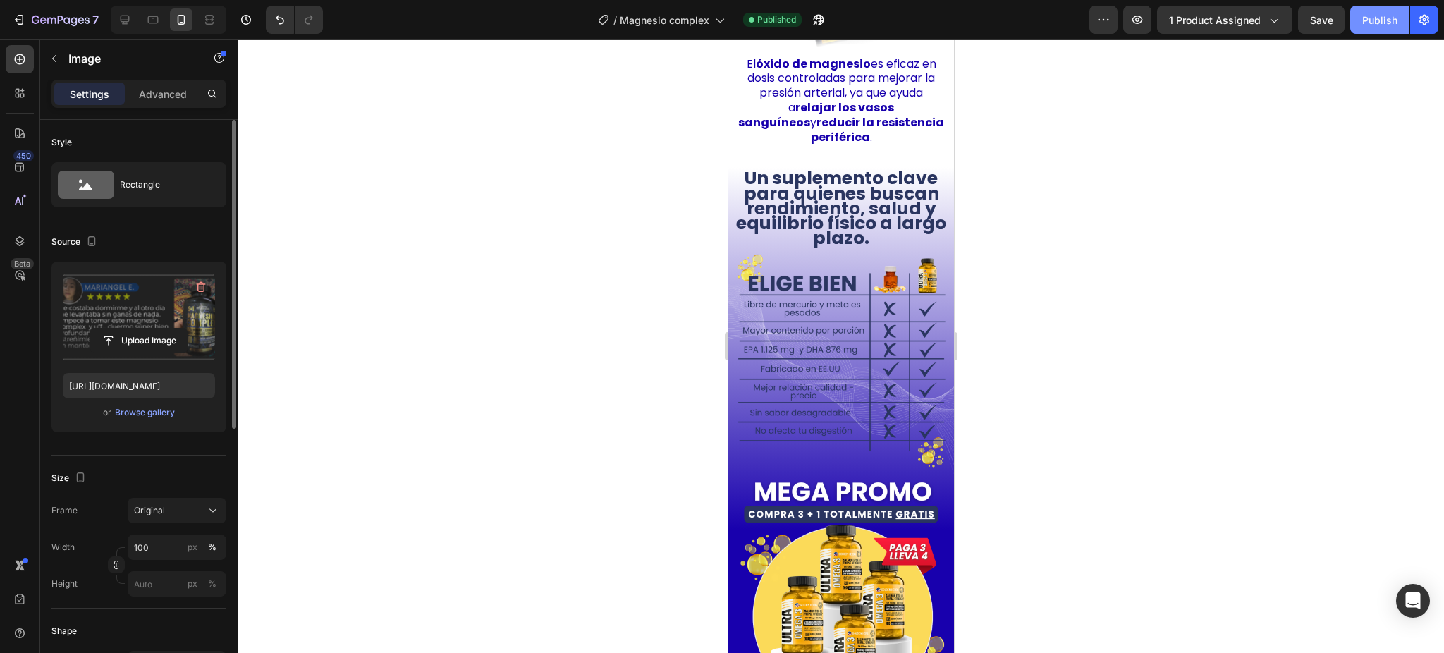
click at [1383, 23] on div "Publish" at bounding box center [1379, 20] width 35 height 15
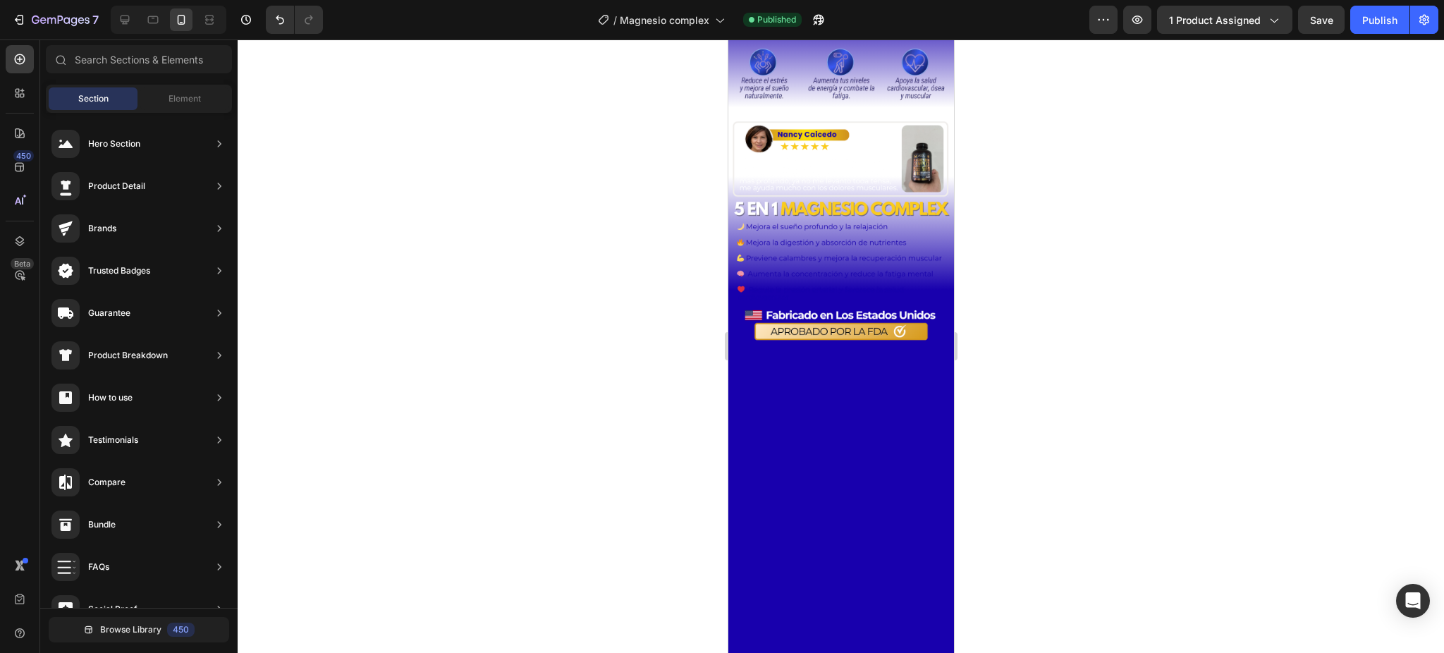
scroll to position [0, 0]
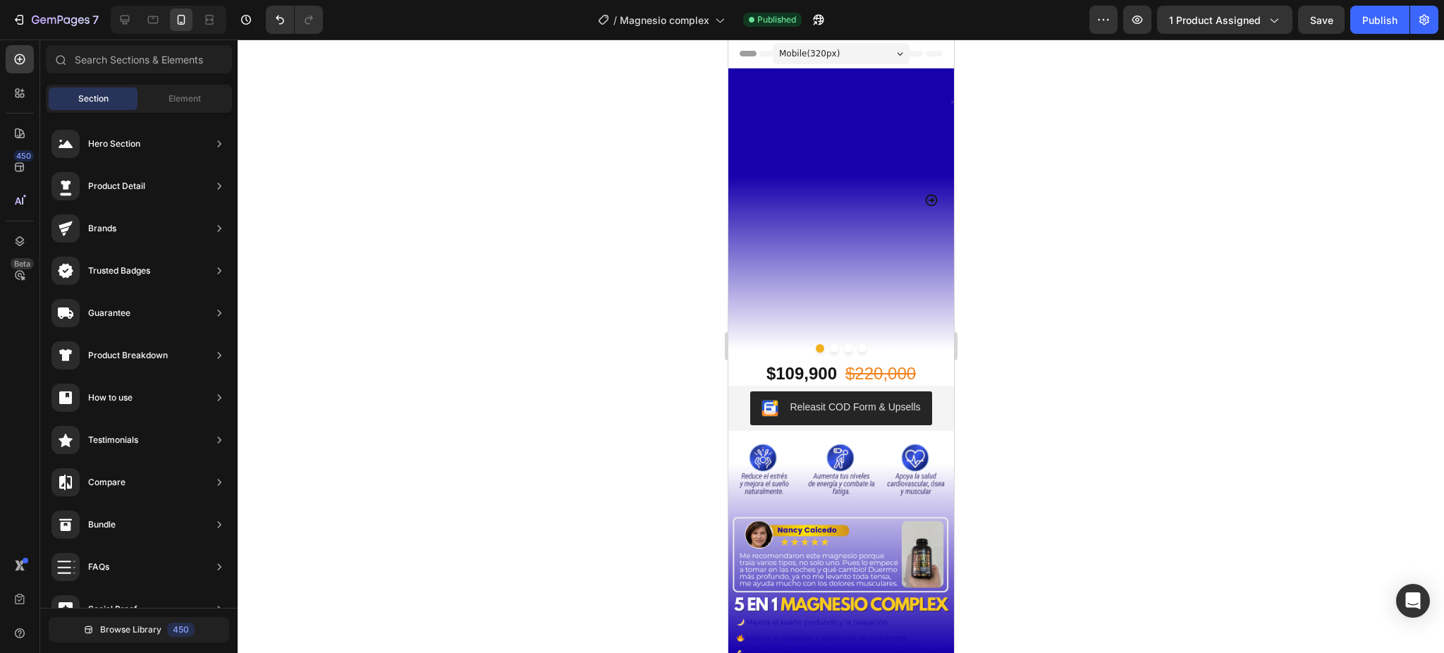
drag, startPoint x: 939, startPoint y: 467, endPoint x: 1626, endPoint y: 78, distance: 789.1
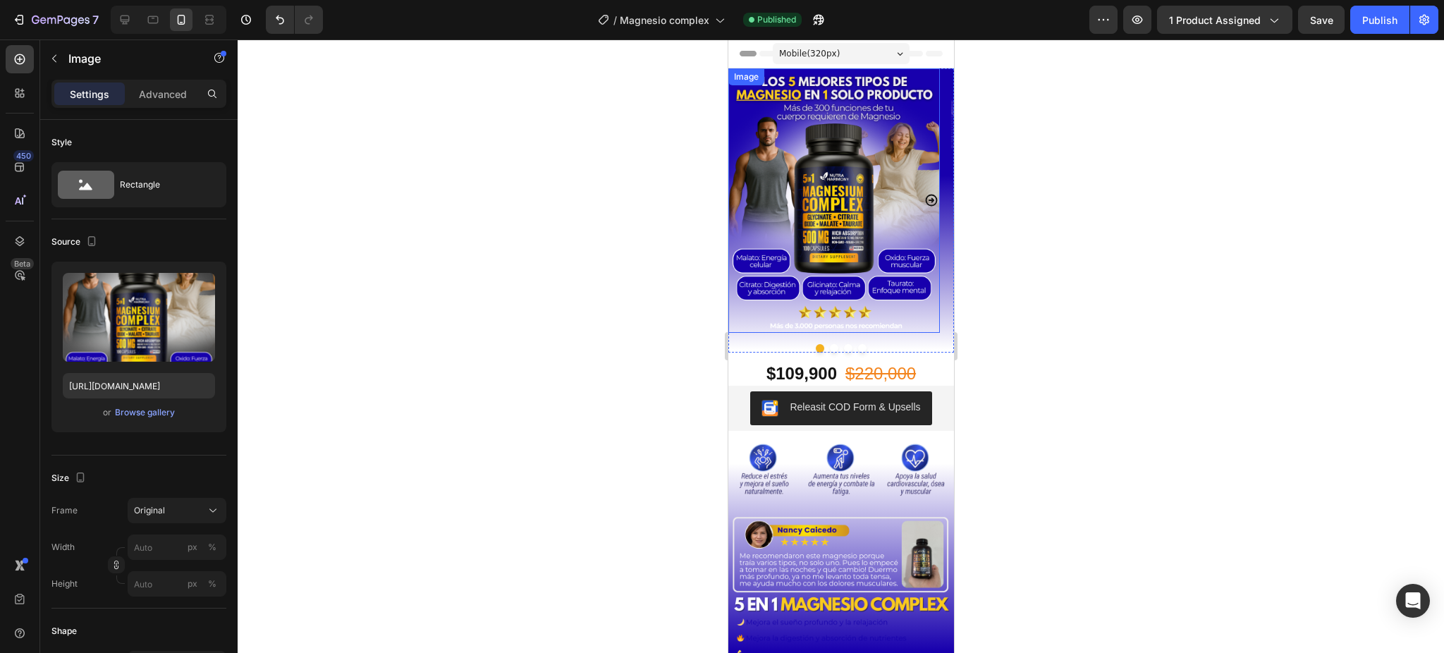
click at [824, 241] on img at bounding box center [834, 200] width 212 height 264
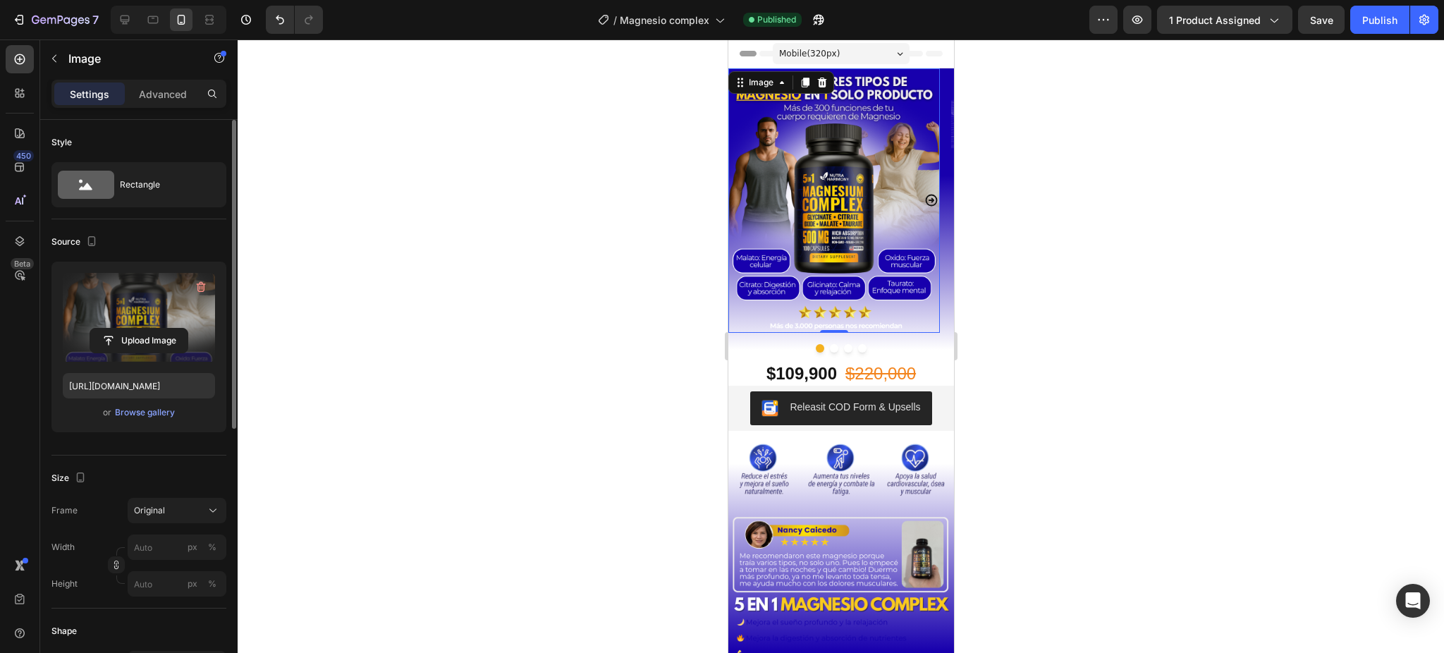
click at [163, 301] on label at bounding box center [139, 317] width 152 height 89
click at [163, 329] on input "file" at bounding box center [138, 341] width 97 height 24
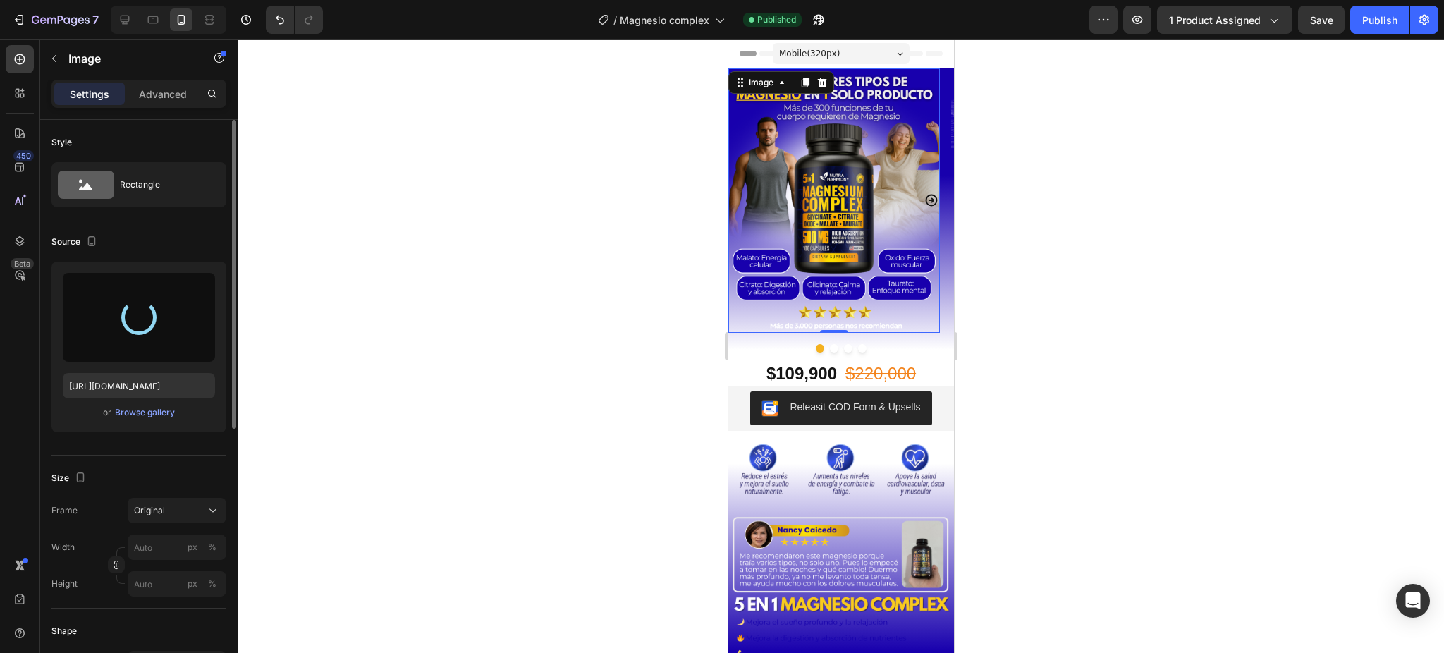
type input "https://cdn.shopify.com/s/files/1/0690/0406/7028/files/gempages_552296043438408…"
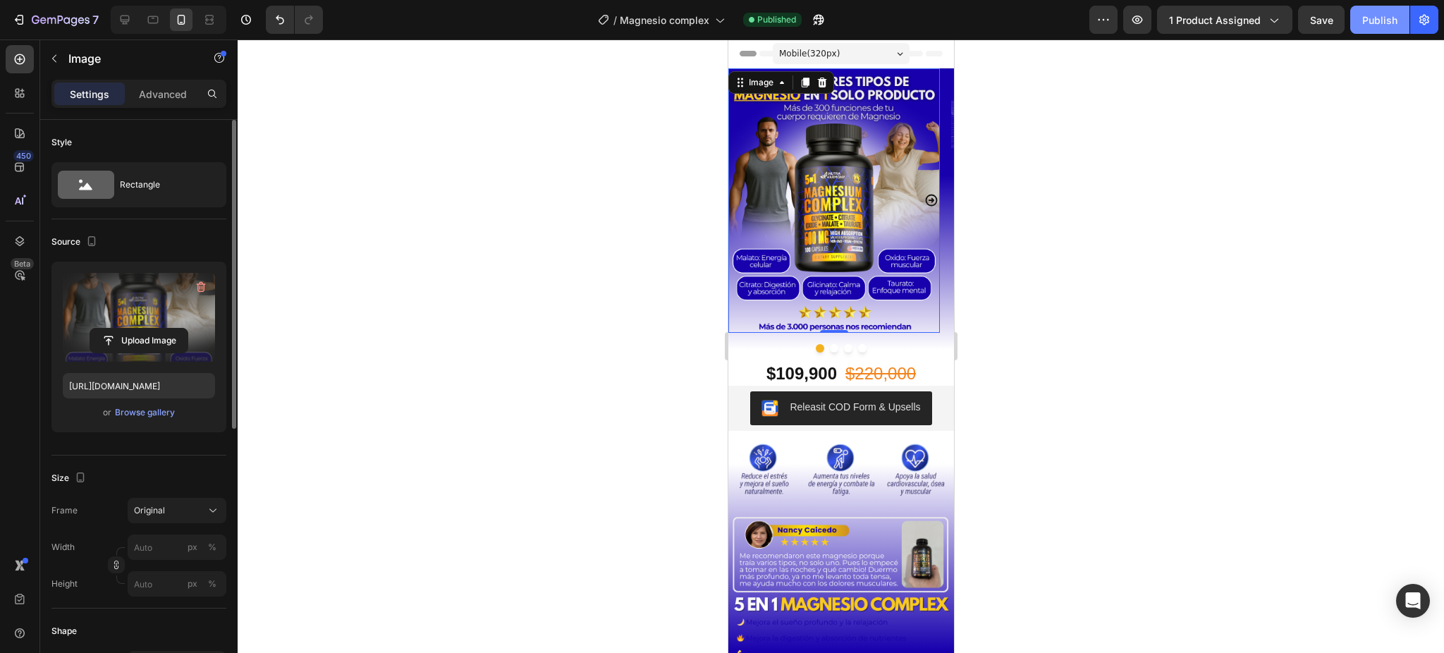
click at [1372, 25] on div "Publish" at bounding box center [1379, 20] width 35 height 15
click at [1092, 276] on div at bounding box center [841, 345] width 1207 height 613
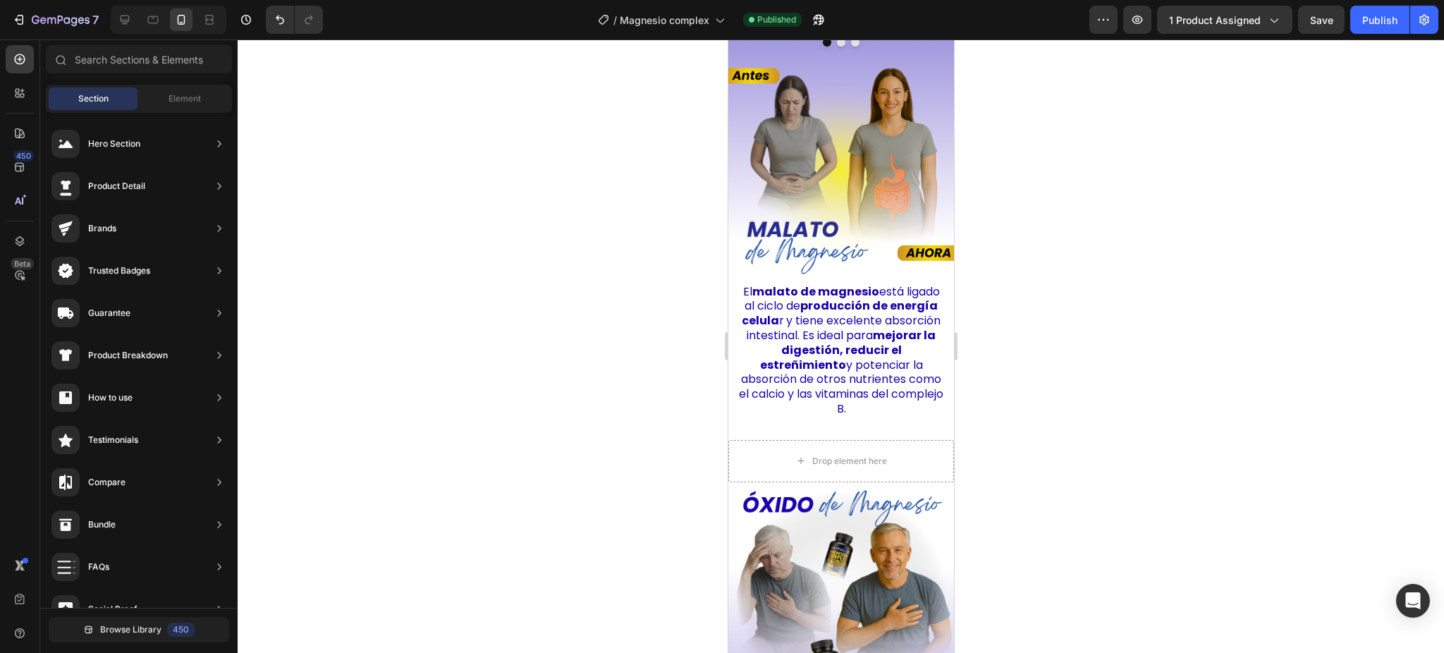
scroll to position [2661, 0]
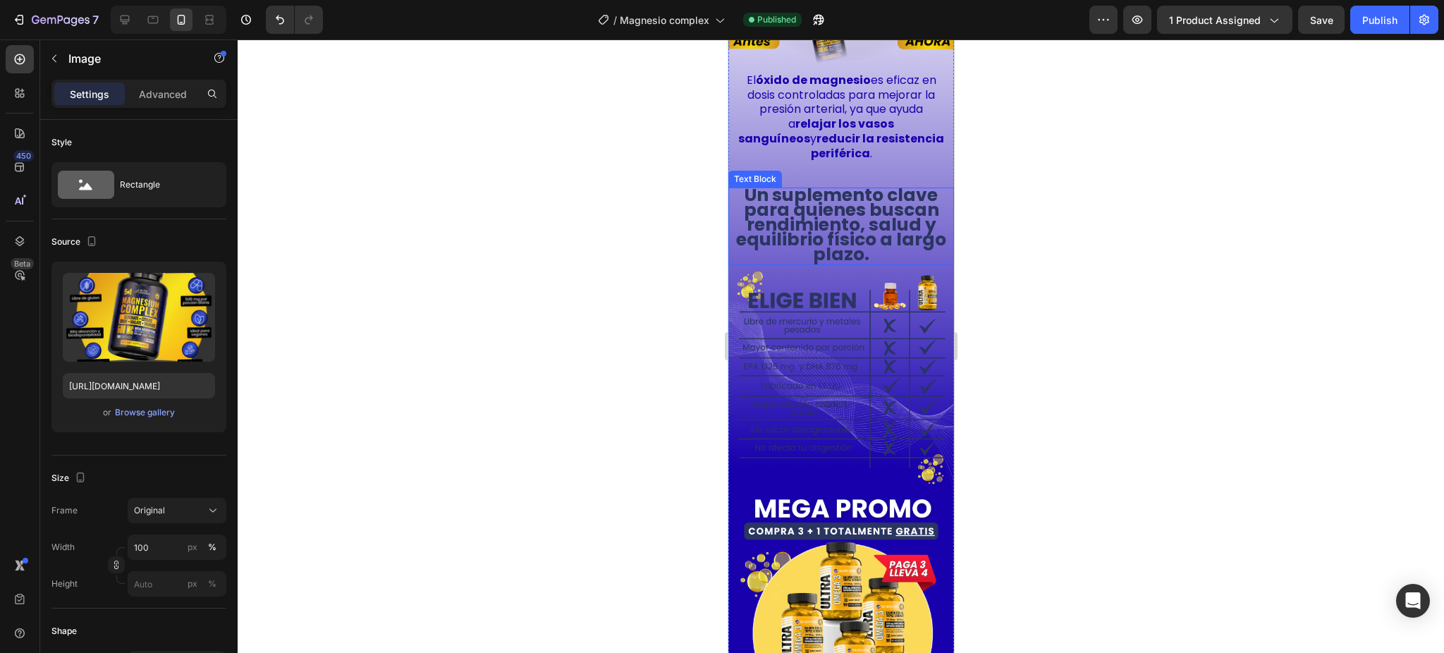
scroll to position [4165, 0]
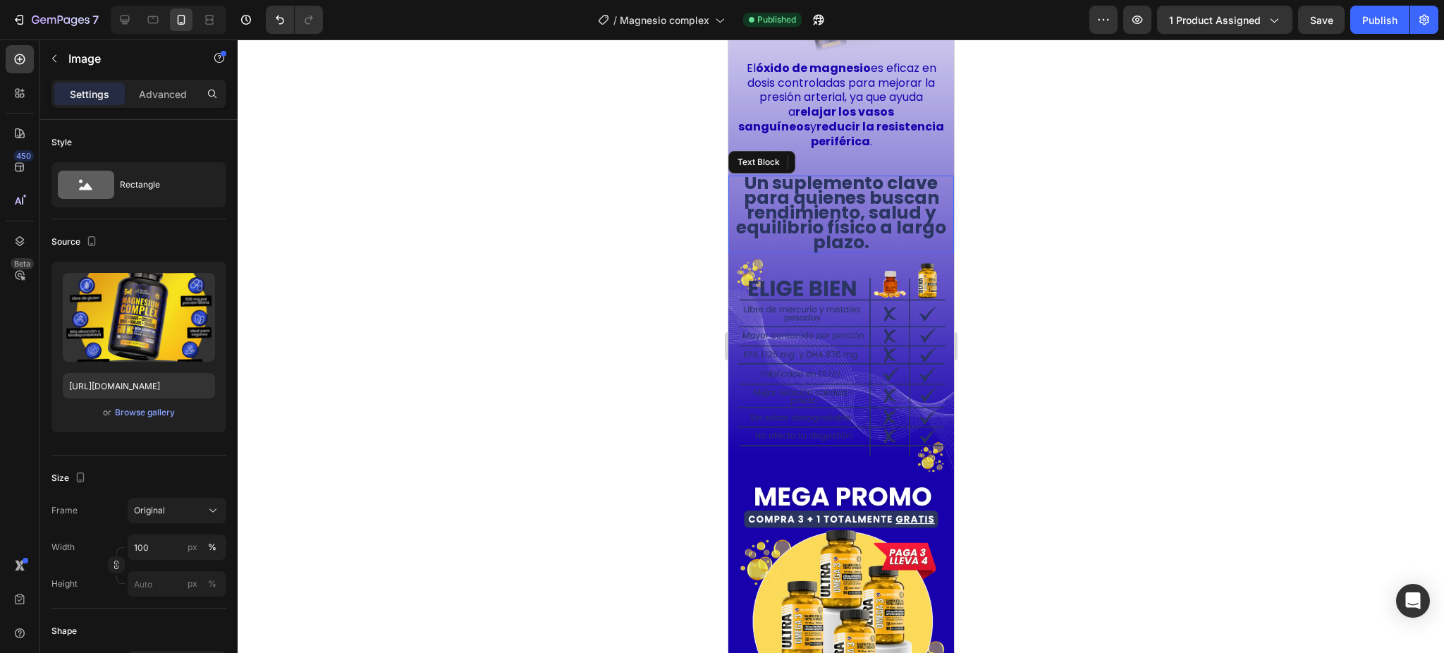
click at [871, 219] on strong "Un suplemento clave para quienes buscan rendimiento, salud y equilibrio físico …" at bounding box center [840, 213] width 210 height 85
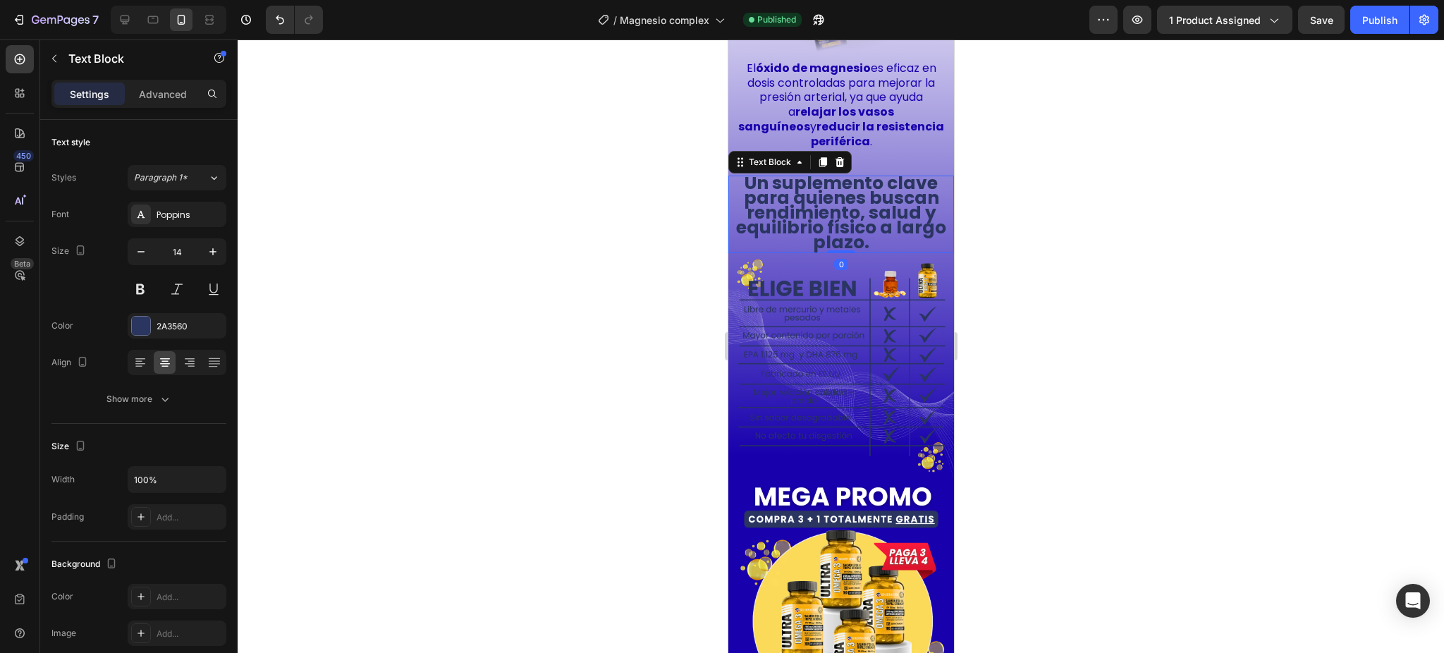
click at [871, 207] on strong "Un suplemento clave para quienes buscan rendimiento, salud y equilibrio físico …" at bounding box center [840, 213] width 210 height 85
click at [918, 208] on p "Un suplemento clave para quienes buscan rendimiento, salud y equilibrio físico …" at bounding box center [841, 214] width 216 height 75
click at [873, 171] on strong "Un suplemento clave para quienes buscan rendimiento, salud y equilibrio físico …" at bounding box center [840, 213] width 210 height 85
click at [1003, 246] on div at bounding box center [841, 345] width 1207 height 613
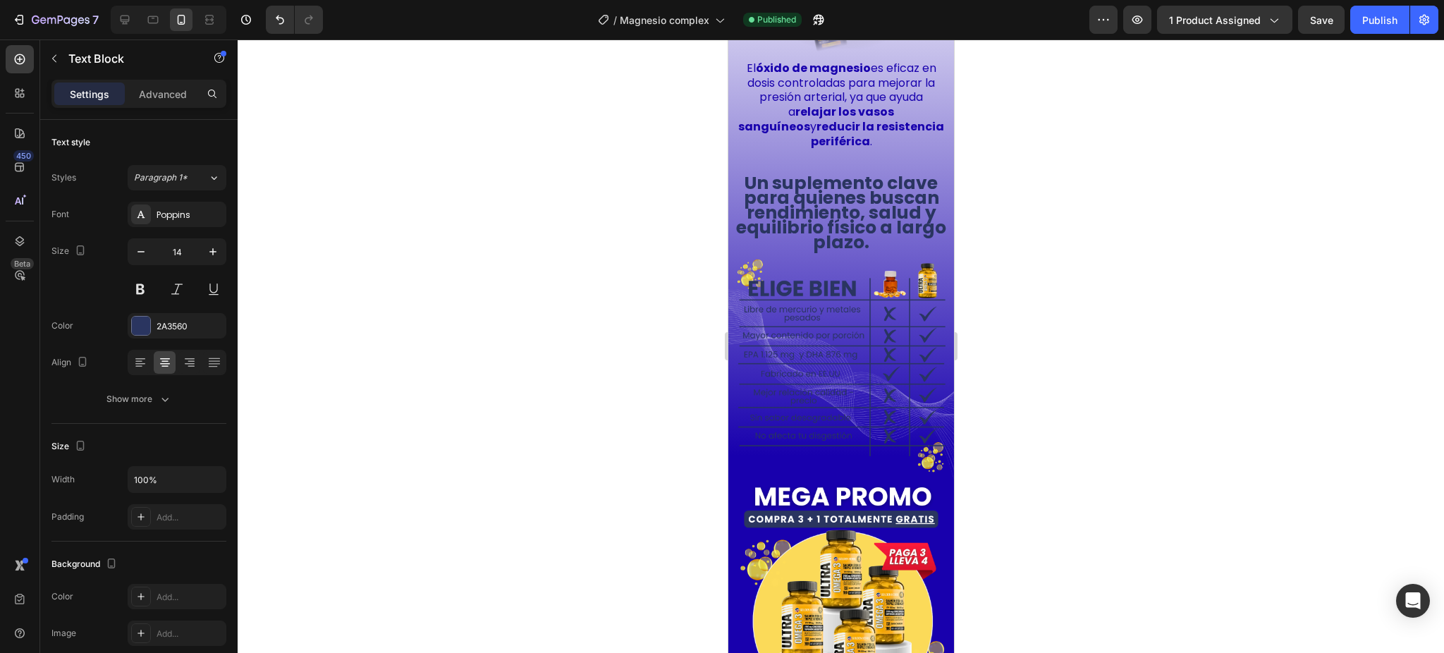
click at [867, 192] on strong "Un suplemento clave para quienes buscan rendimiento, salud y equilibrio físico …" at bounding box center [840, 213] width 210 height 85
click at [834, 171] on strong "Un suplemento clave para quienes buscan rendimiento, salud y equilibrio físico …" at bounding box center [840, 213] width 210 height 85
click at [884, 196] on strong "Un suplemento clave para quienes buscan rendimiento, salud y equilibrio físico …" at bounding box center [841, 212] width 210 height 85
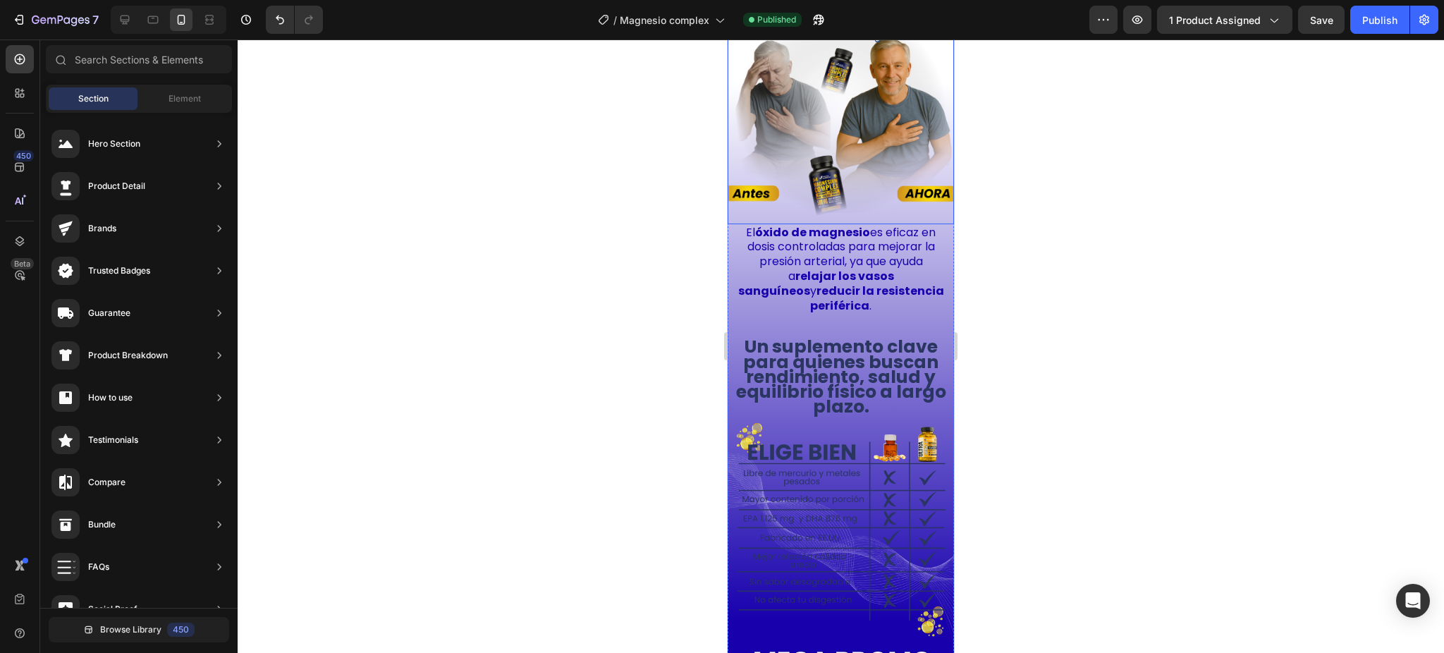
scroll to position [4007, 0]
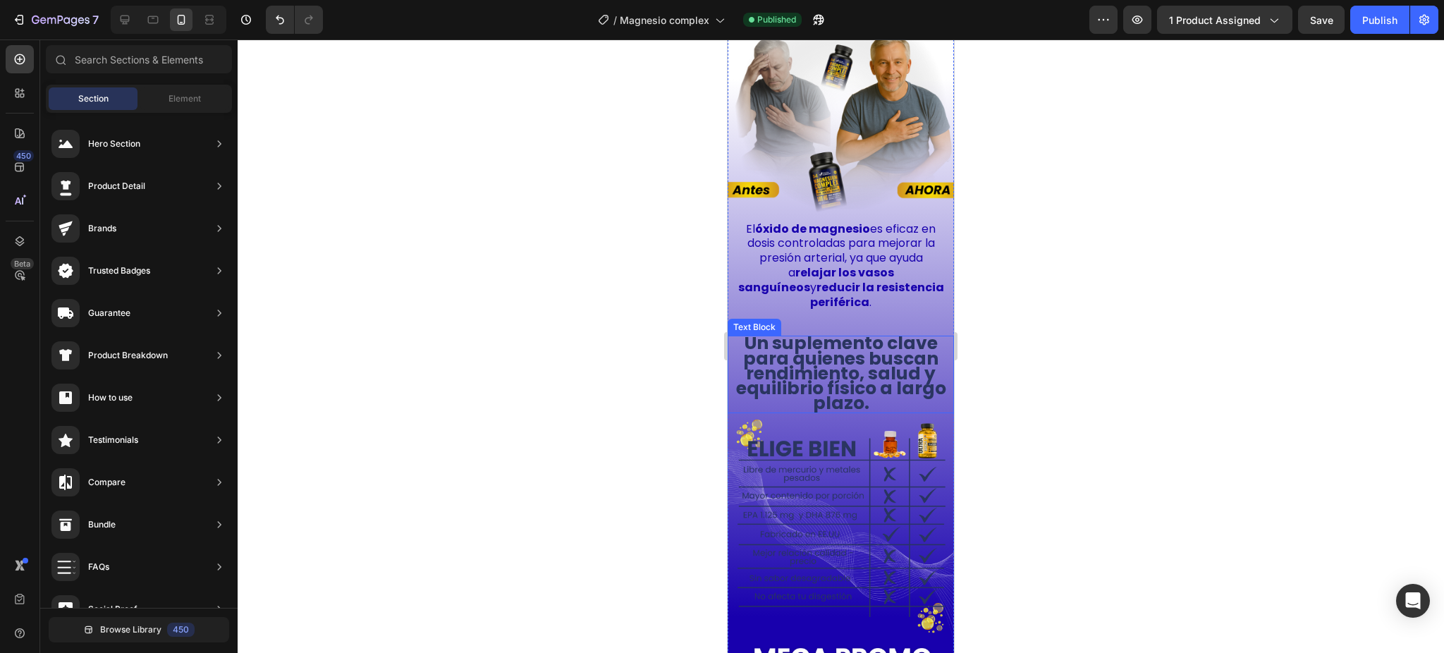
click at [870, 356] on strong "Un suplemento clave para quienes buscan rendimiento, salud y equilibrio físico …" at bounding box center [841, 373] width 210 height 85
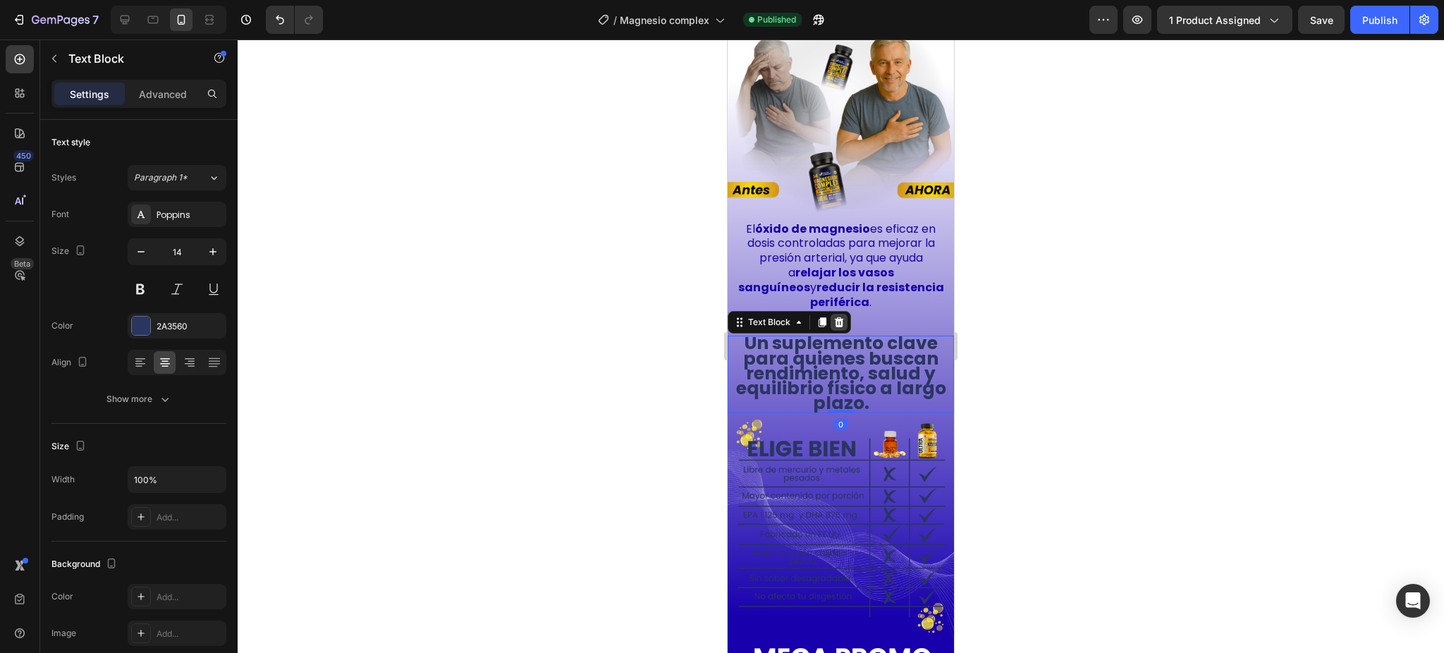
click at [842, 317] on icon at bounding box center [839, 322] width 9 height 10
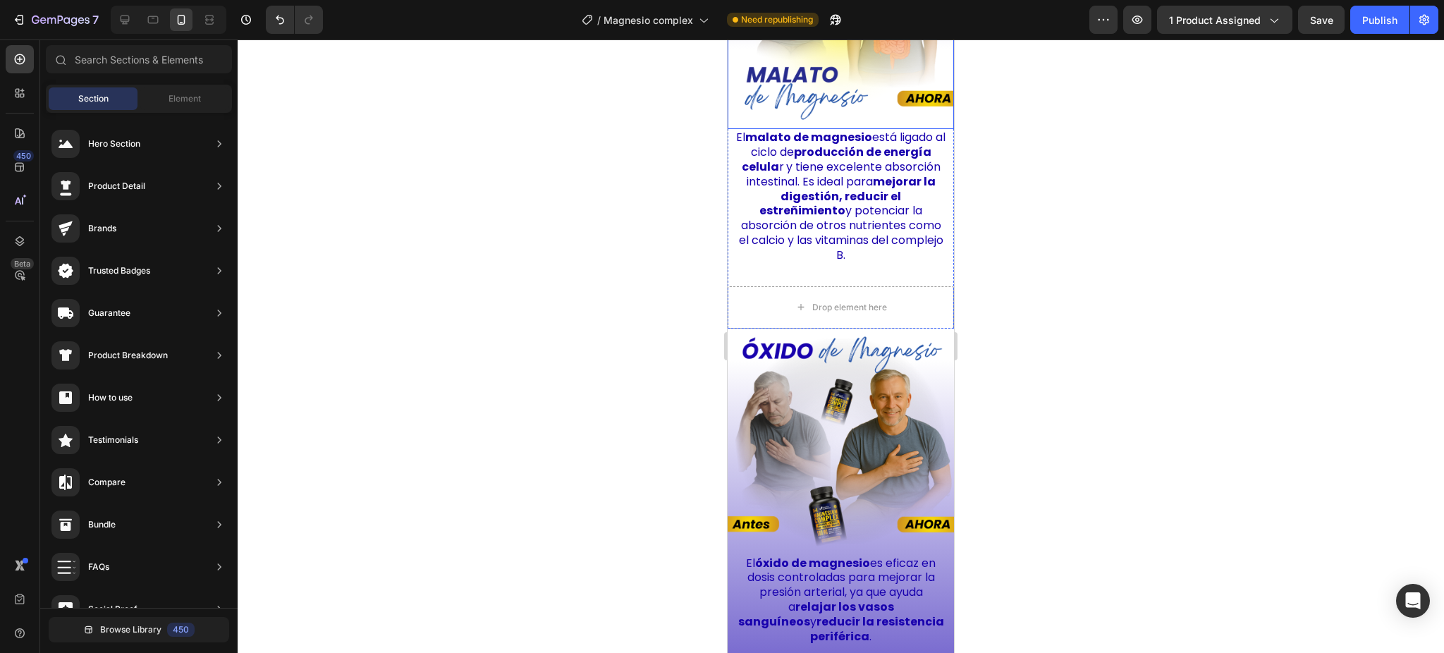
scroll to position [3961, 0]
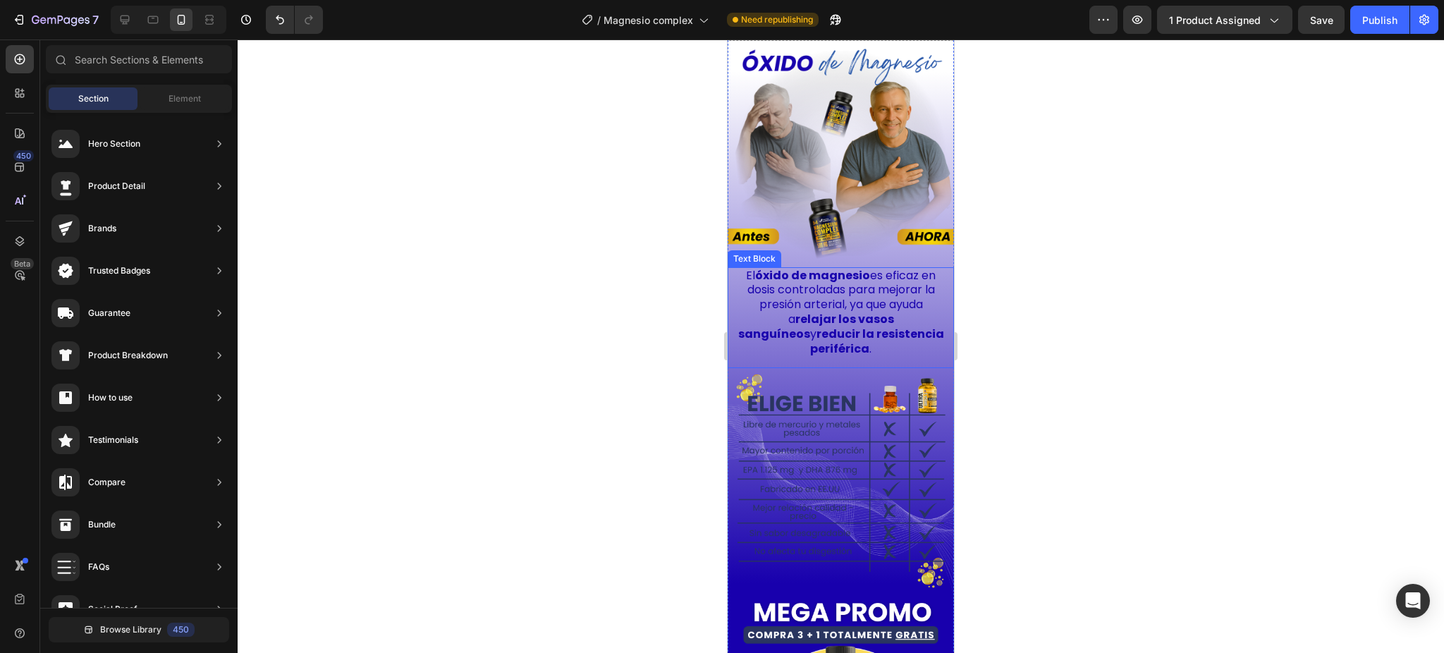
click at [841, 409] on img at bounding box center [841, 481] width 226 height 226
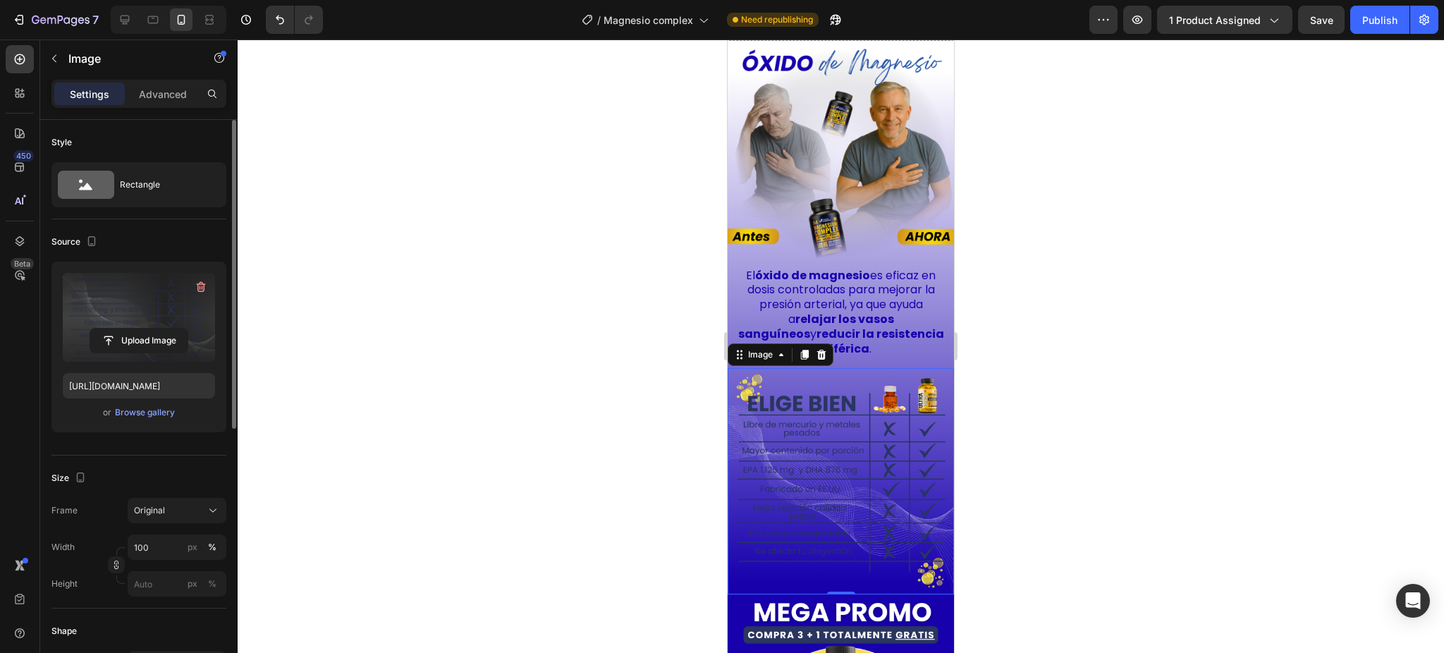
click at [116, 310] on label at bounding box center [139, 317] width 152 height 89
click at [116, 329] on input "file" at bounding box center [138, 341] width 97 height 24
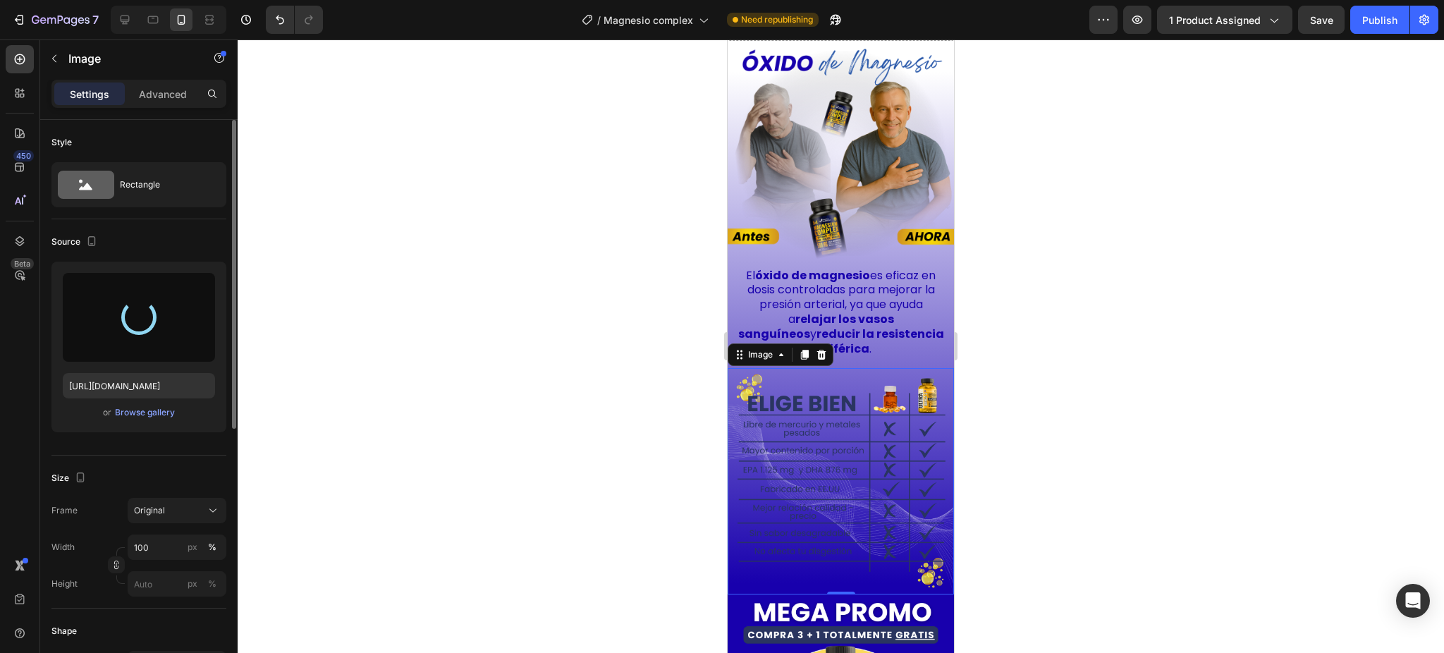
type input "[URL][DOMAIN_NAME]"
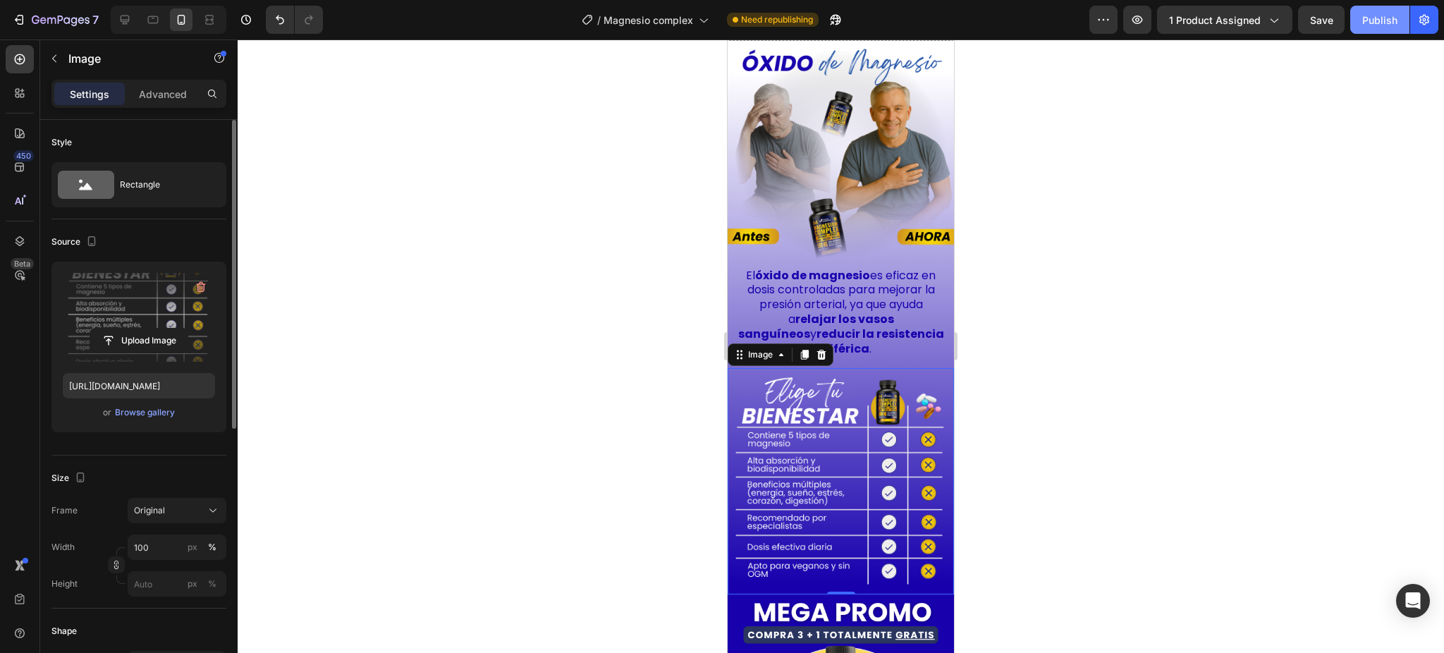
click at [1362, 24] on div "Publish" at bounding box center [1379, 20] width 35 height 15
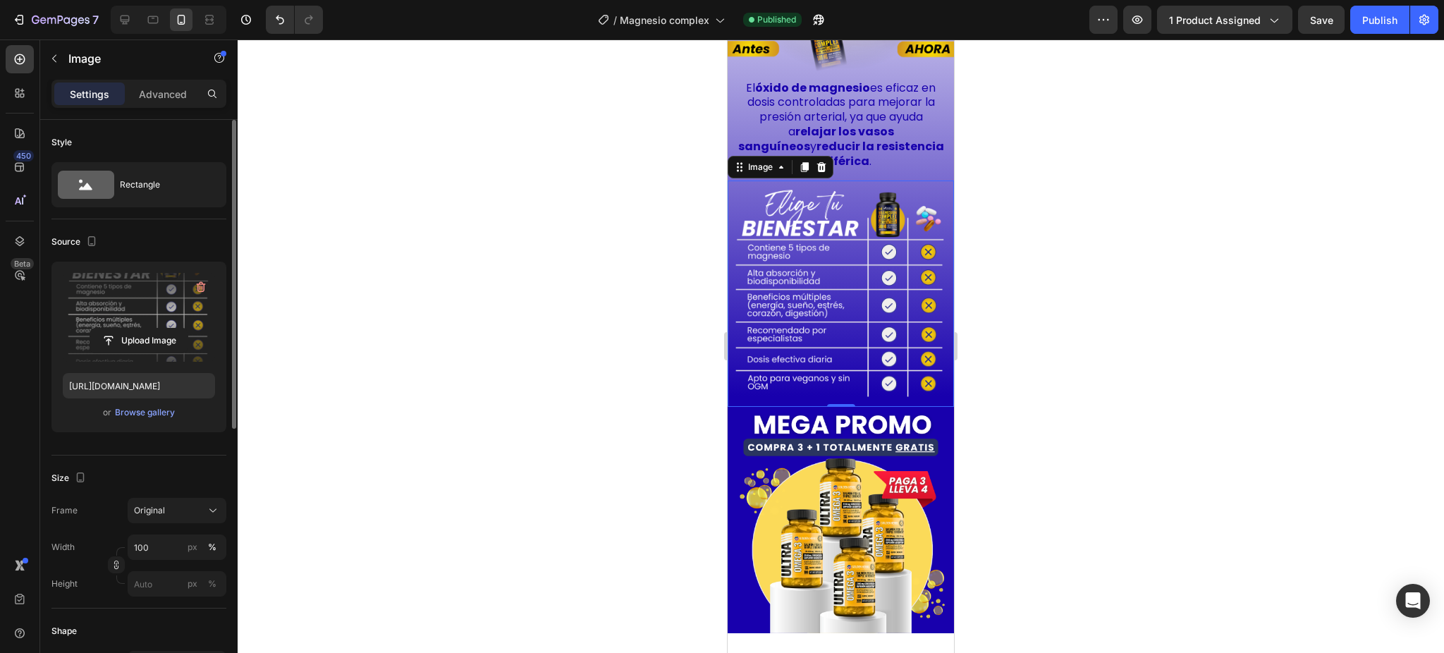
scroll to position [4243, 0]
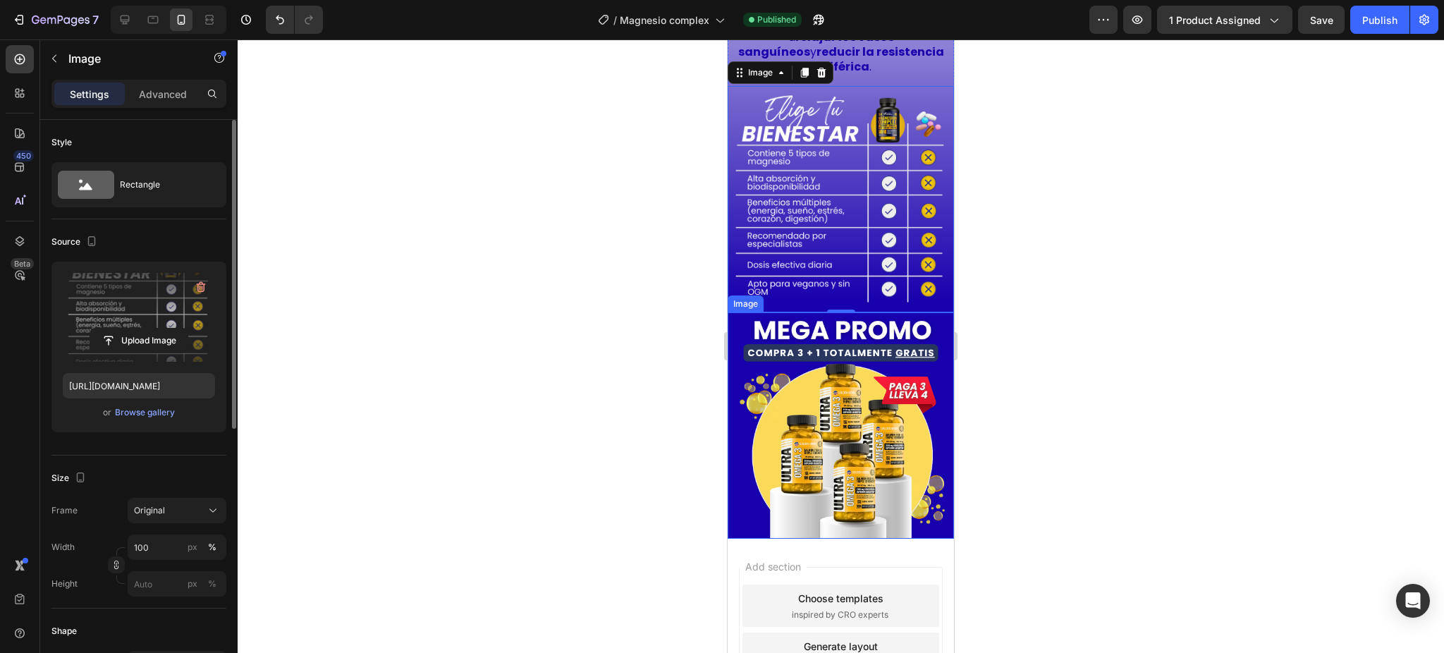
click at [805, 341] on img at bounding box center [841, 425] width 226 height 226
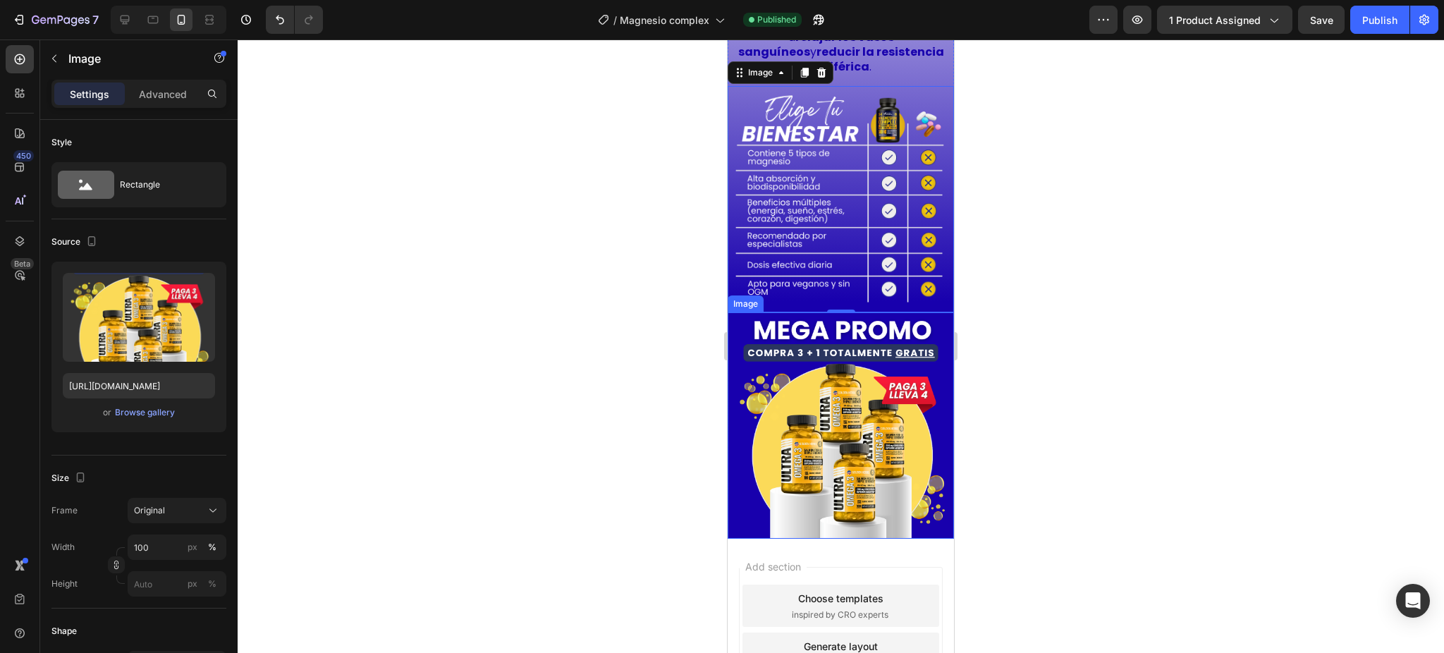
scroll to position [392, 0]
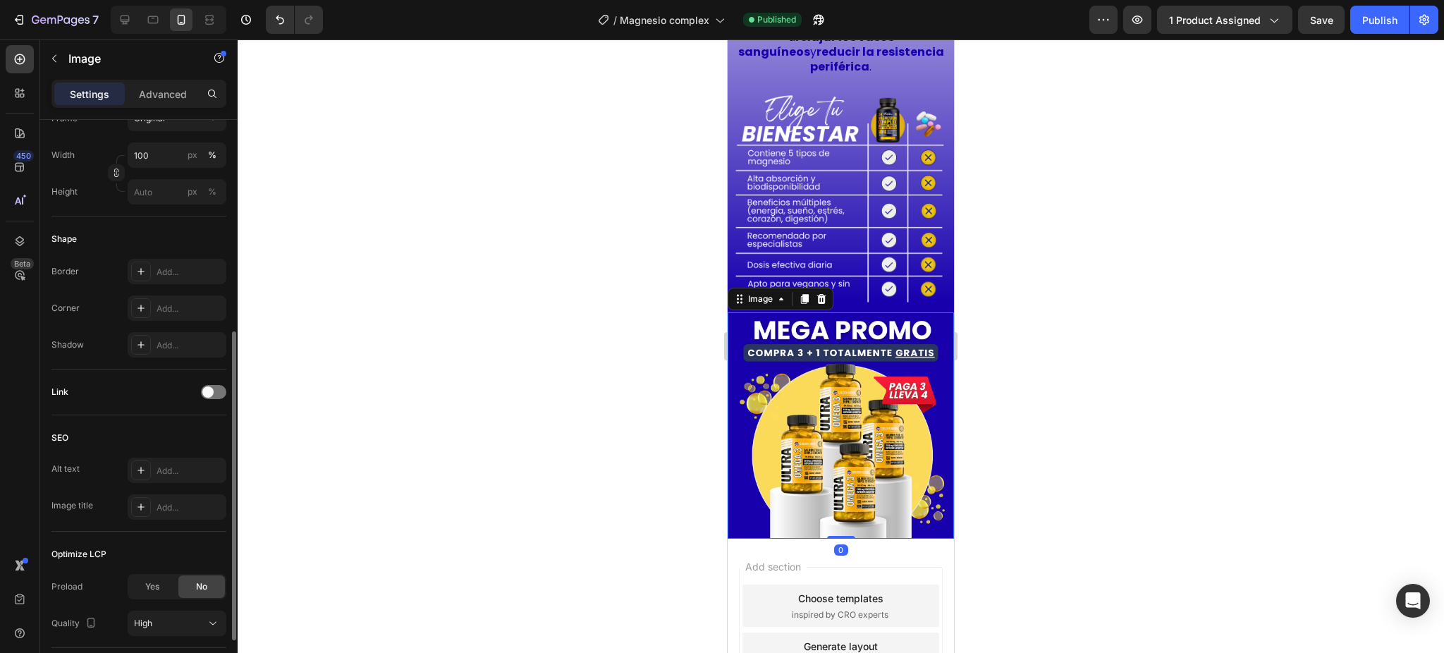
click at [891, 424] on img at bounding box center [841, 425] width 226 height 226
click at [1166, 375] on div at bounding box center [841, 345] width 1207 height 613
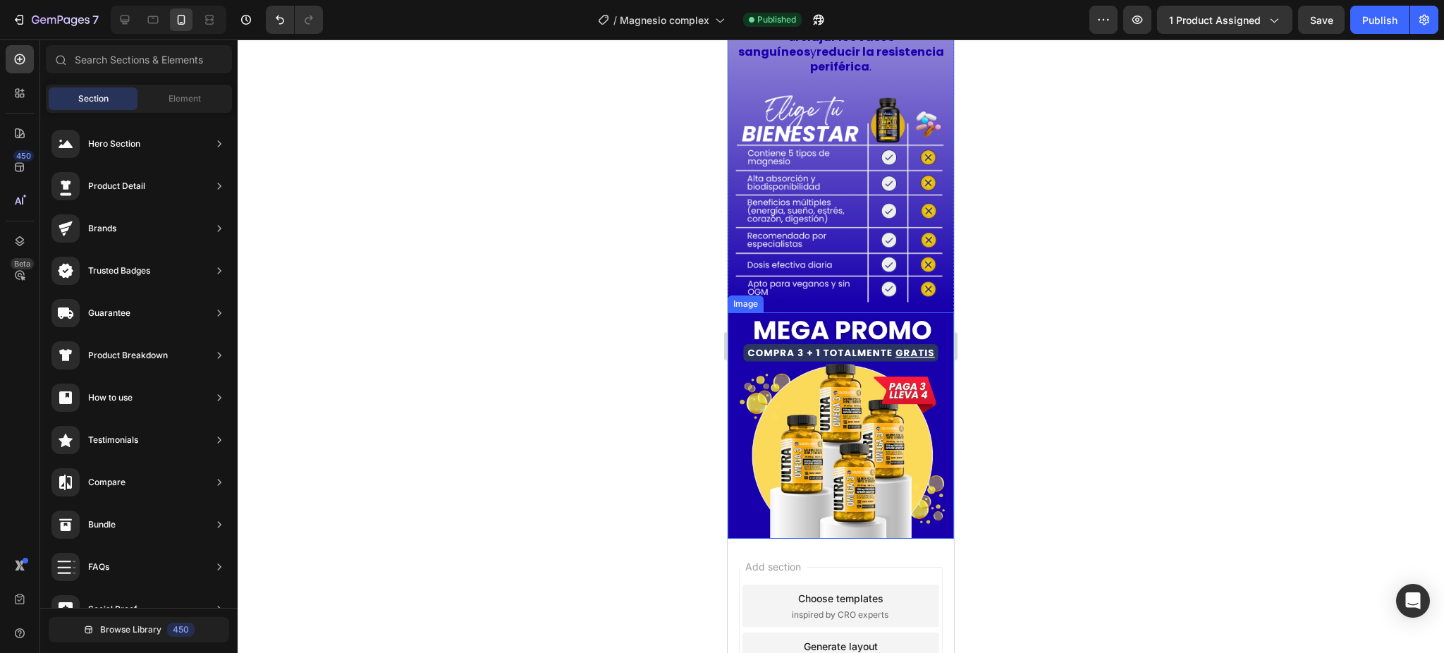
click at [774, 367] on img at bounding box center [841, 425] width 226 height 226
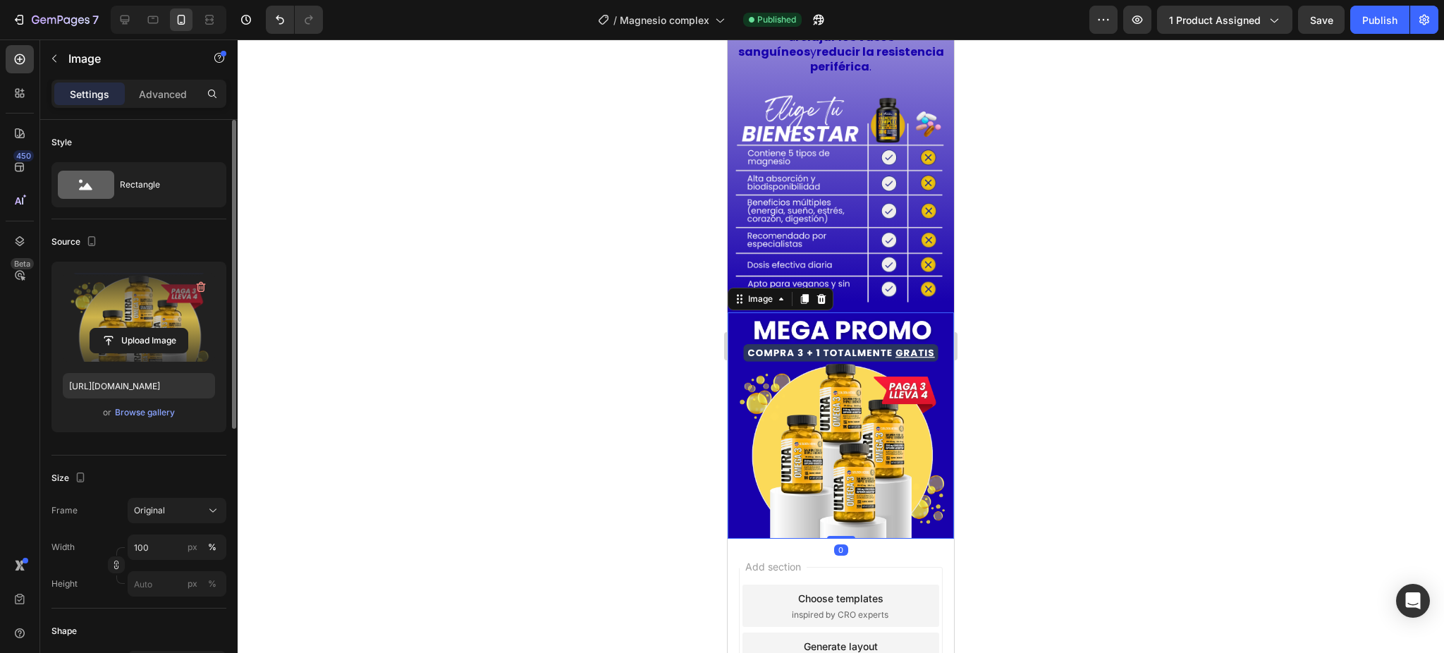
click at [177, 311] on label at bounding box center [139, 317] width 152 height 89
click at [177, 329] on input "file" at bounding box center [138, 341] width 97 height 24
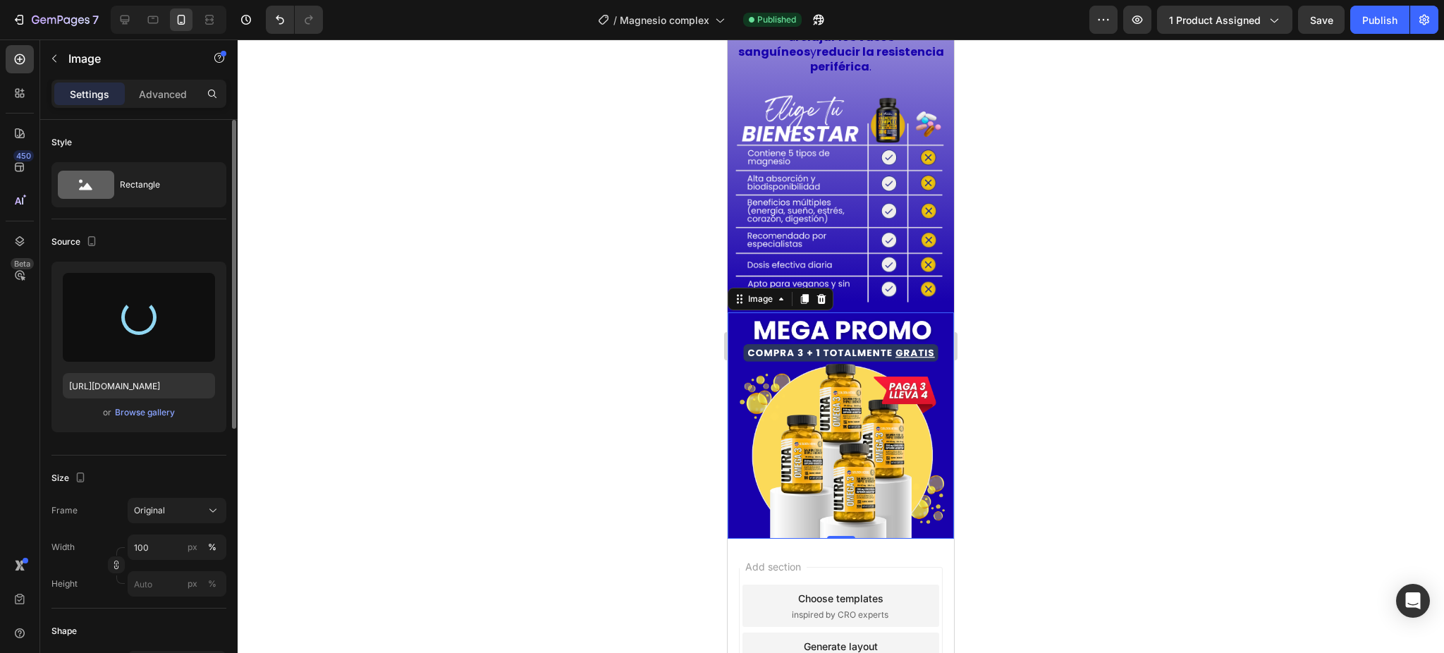
type input "[URL][DOMAIN_NAME]"
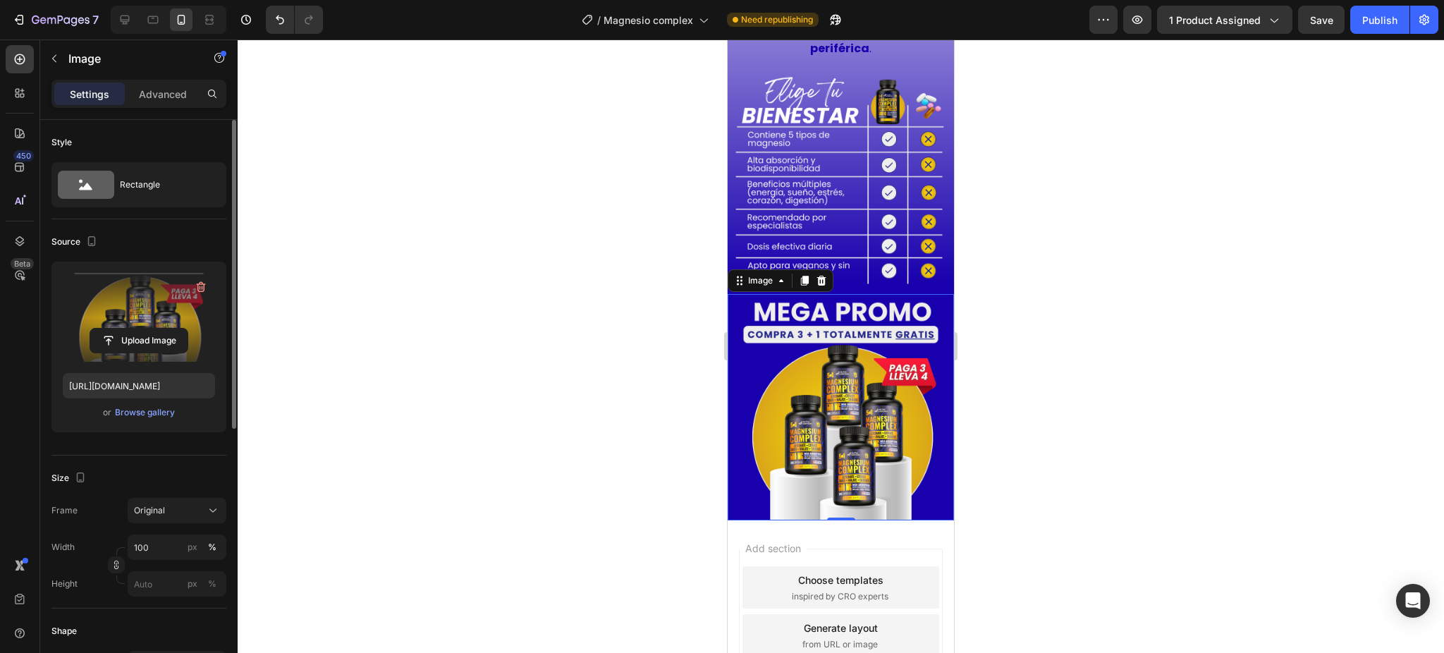
scroll to position [4148, 0]
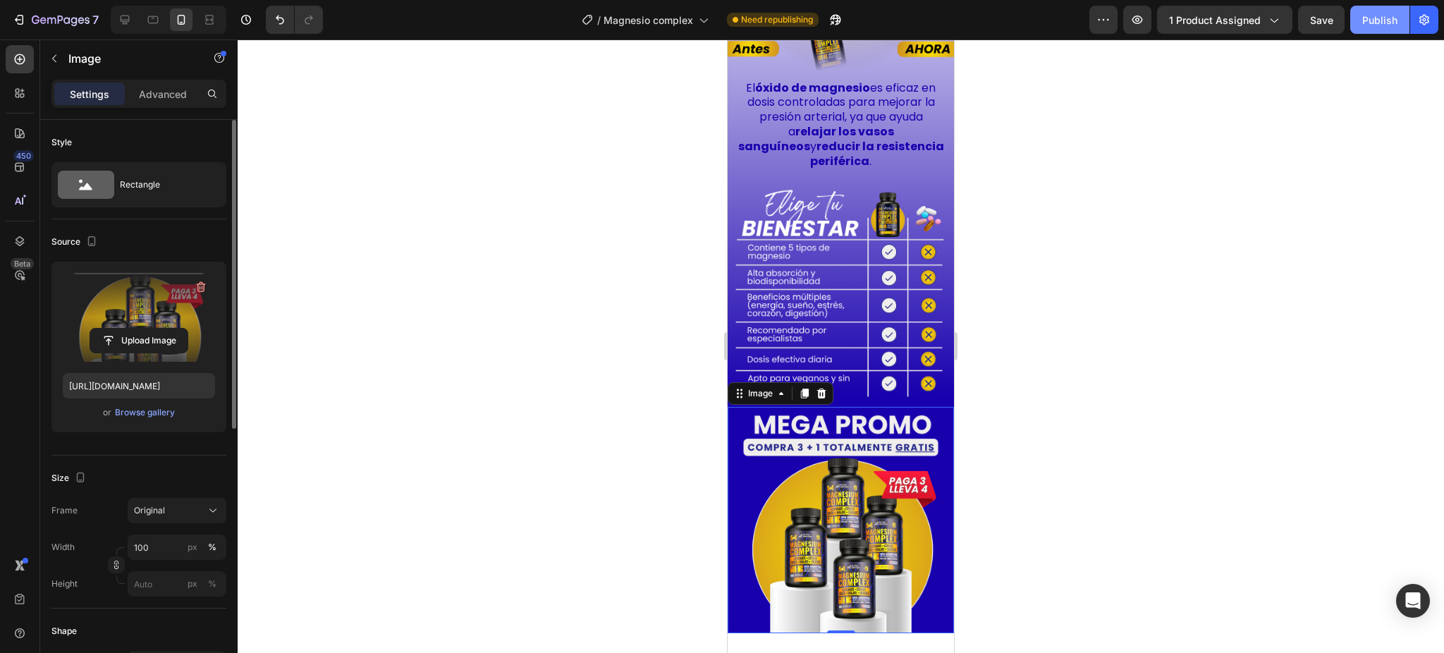
click at [1378, 23] on div "Publish" at bounding box center [1379, 20] width 35 height 15
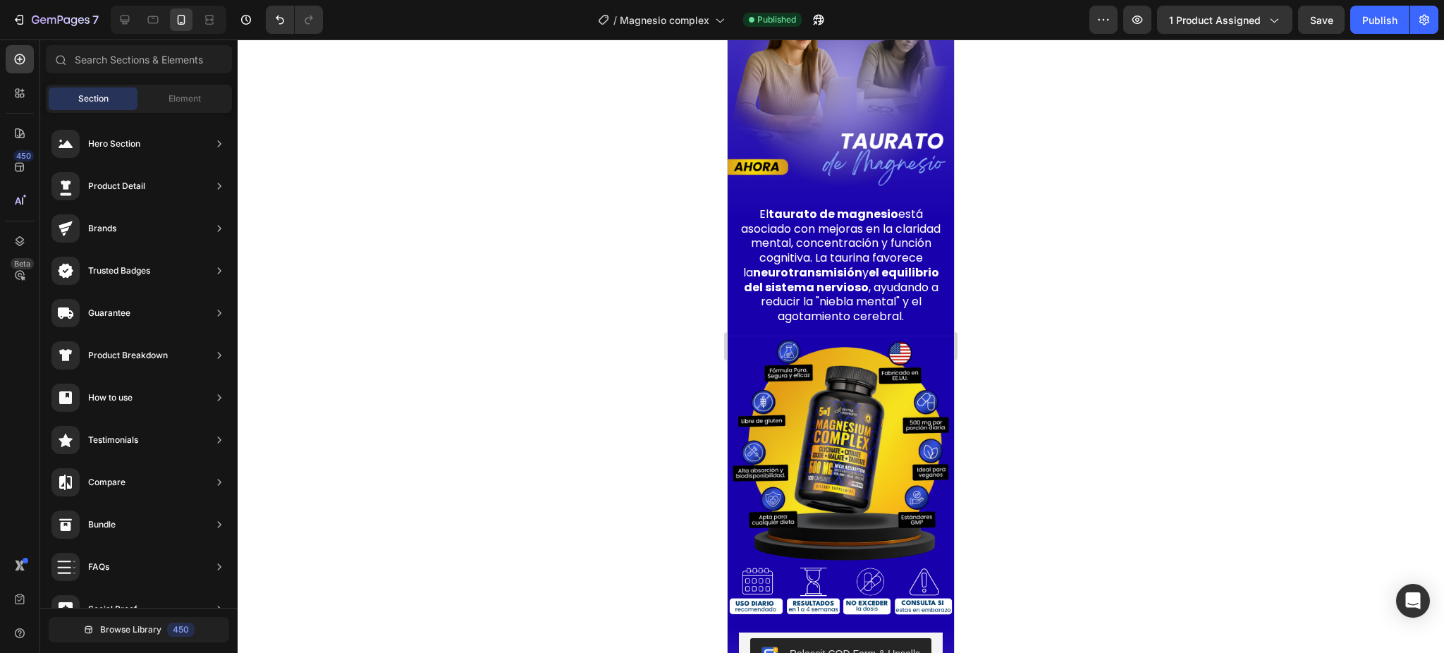
scroll to position [2618, 0]
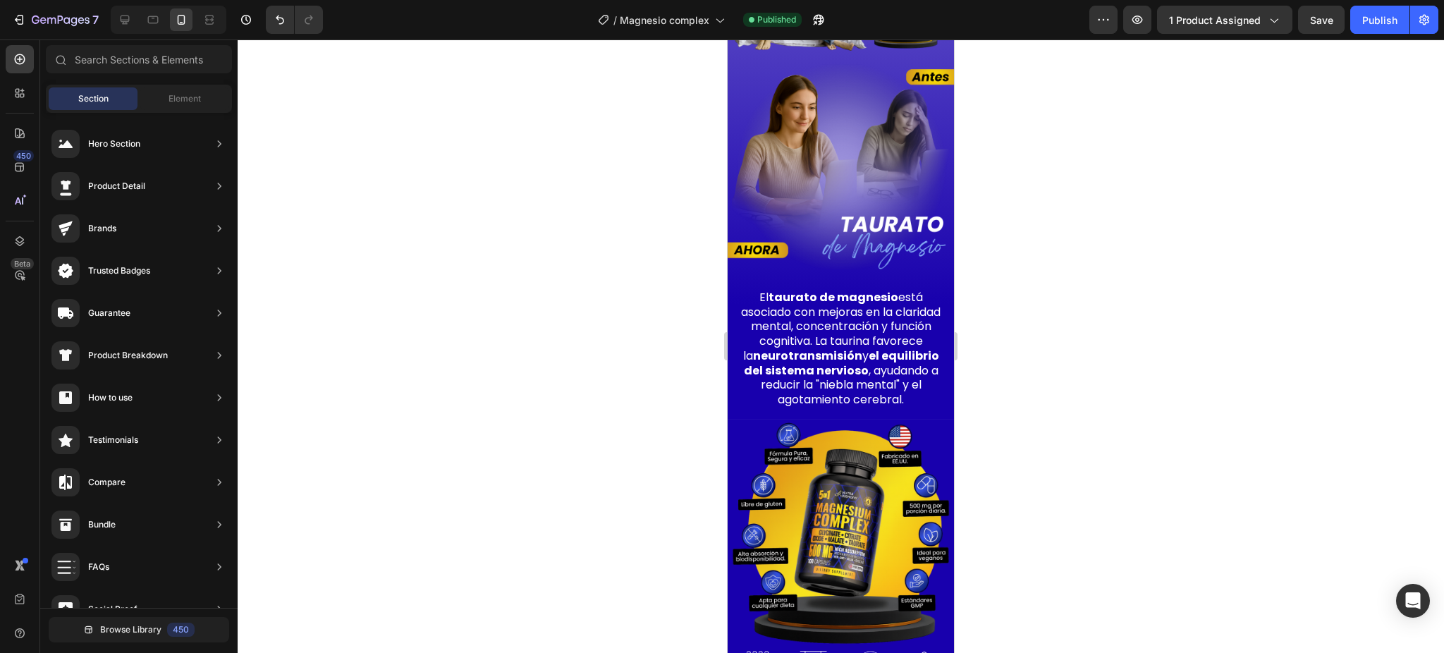
drag, startPoint x: 984, startPoint y: 325, endPoint x: 984, endPoint y: 314, distance: 11.3
click at [984, 314] on div at bounding box center [841, 345] width 1207 height 613
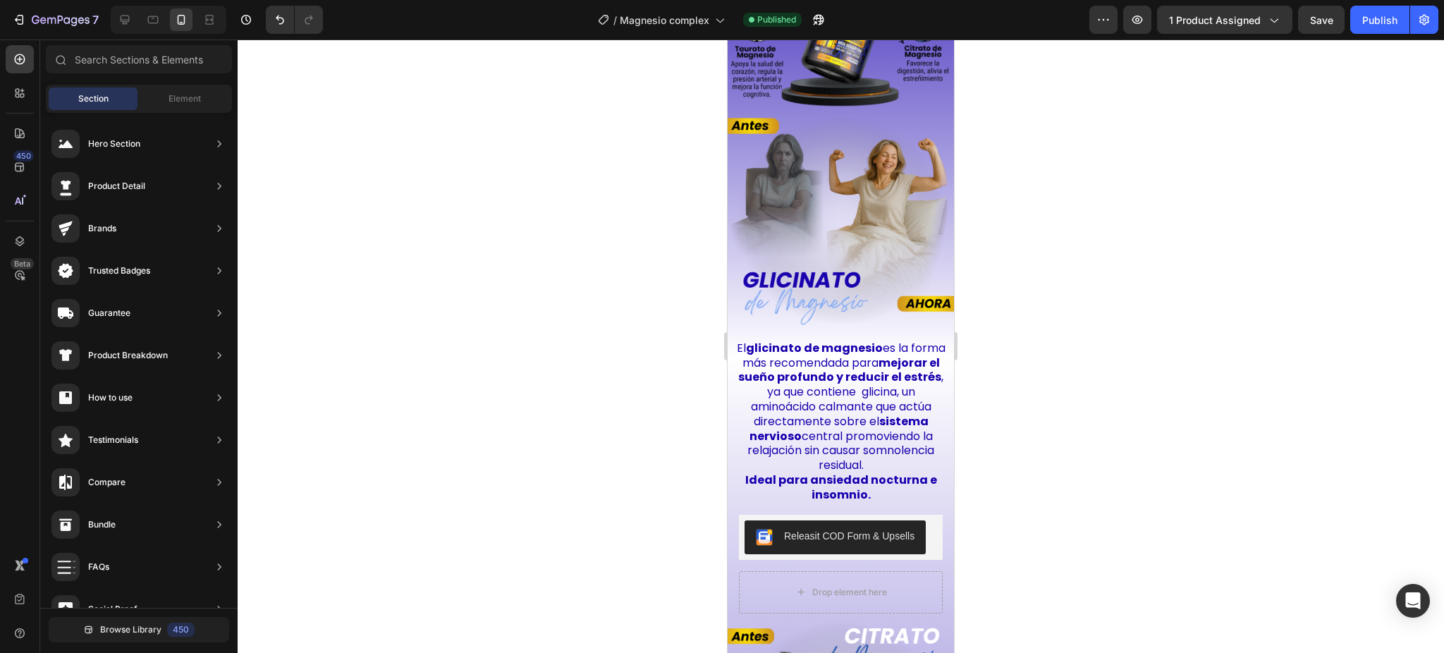
scroll to position [1467, 0]
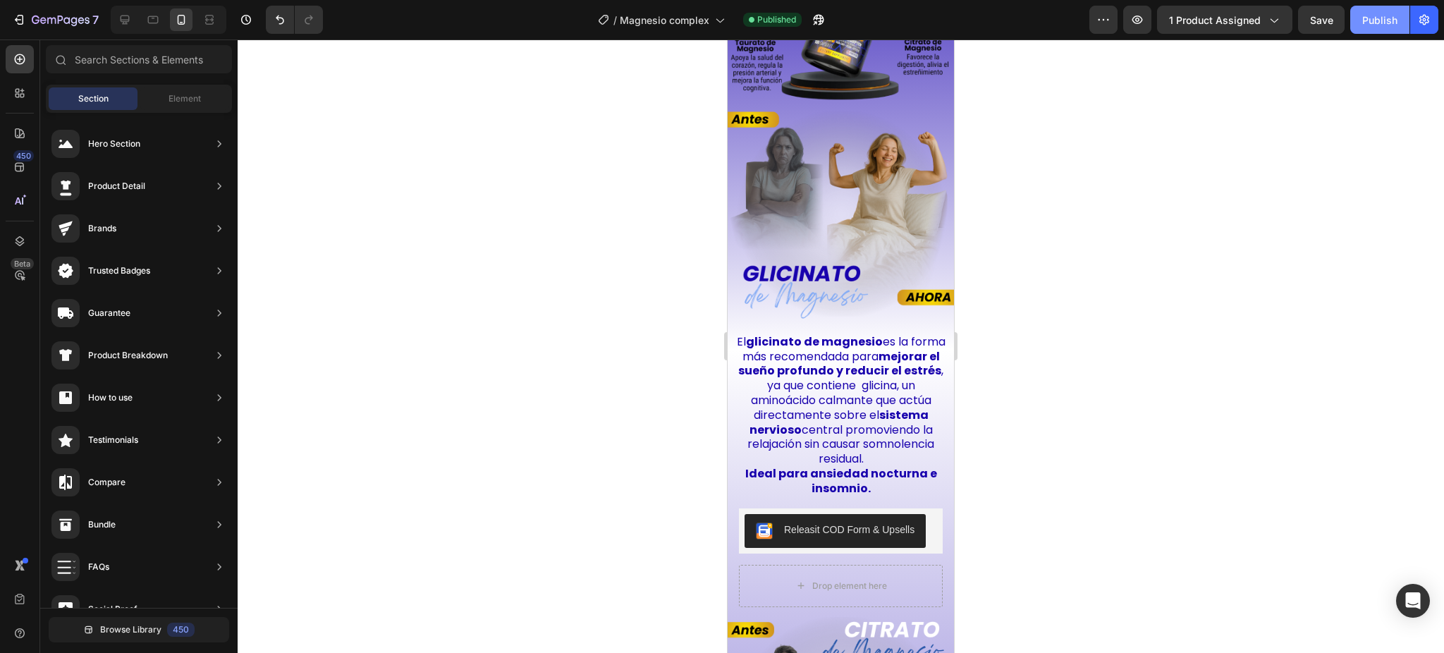
click at [1369, 23] on div "Publish" at bounding box center [1379, 20] width 35 height 15
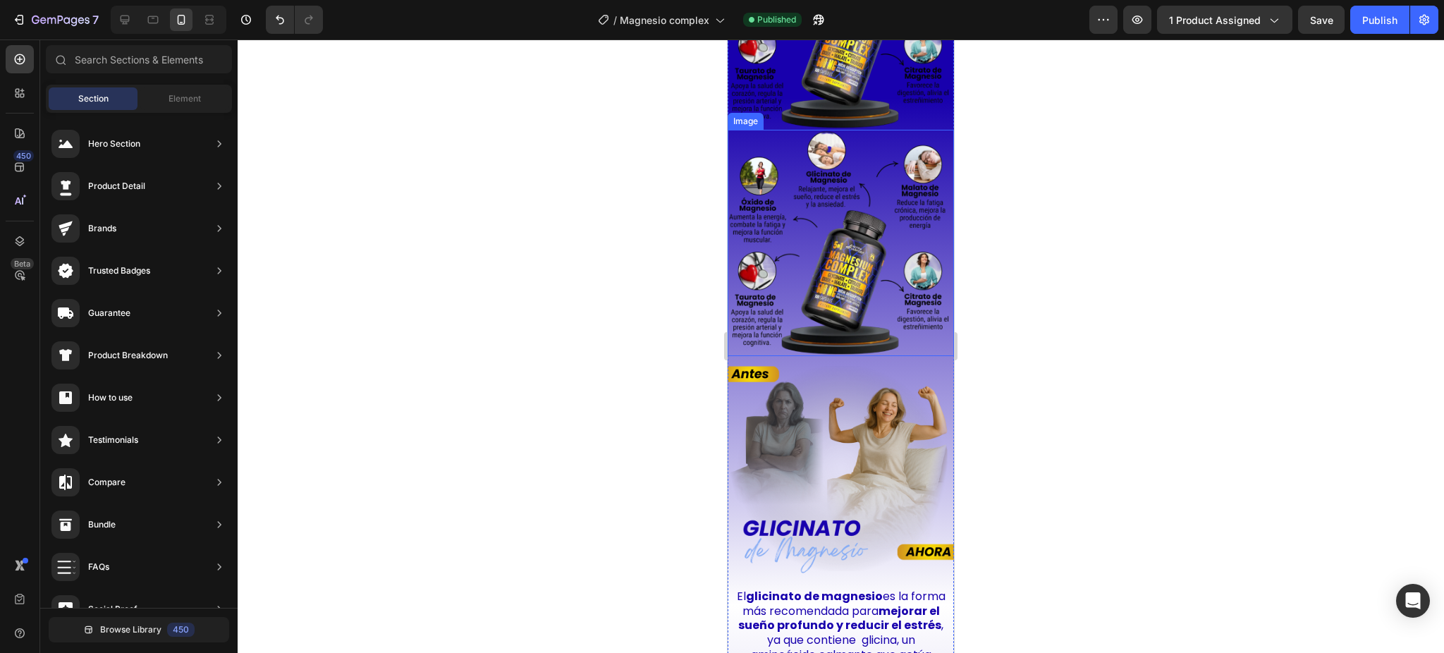
scroll to position [1306, 0]
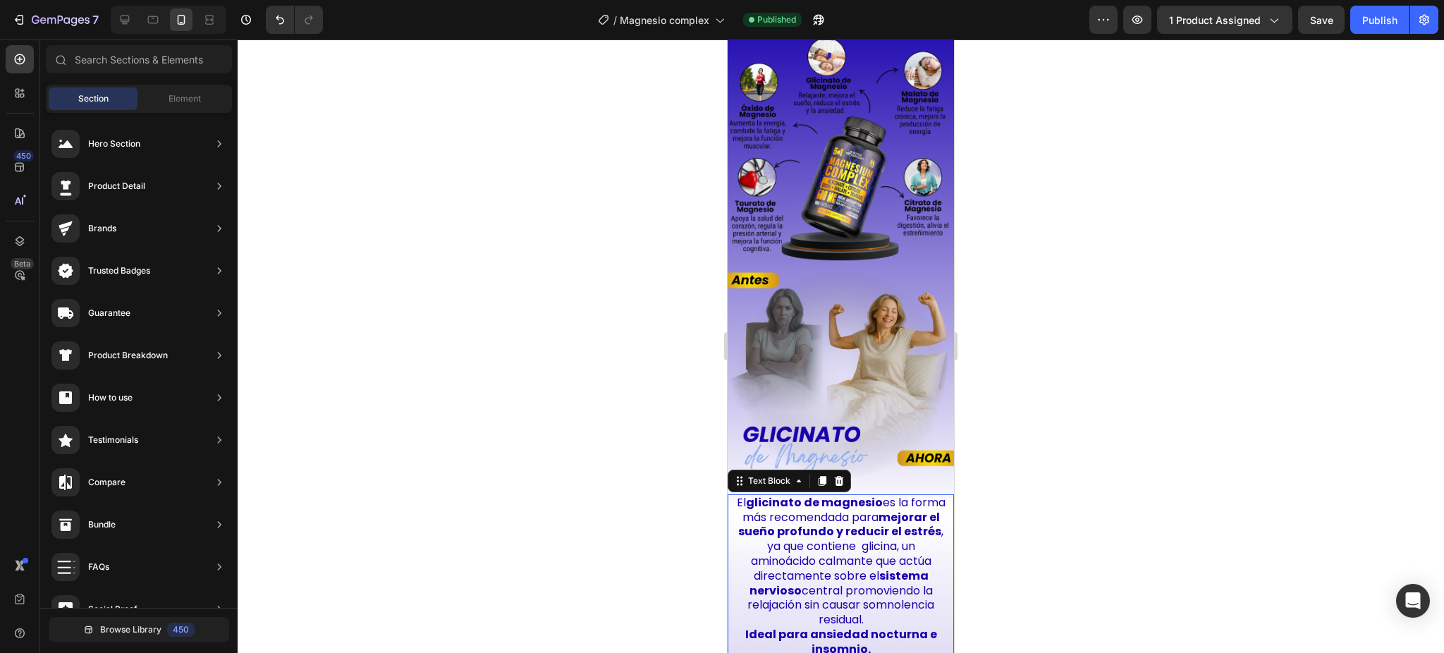
click at [841, 496] on p "El glicinato de magnesio es la forma más recomendada para mejorar el sueño prof…" at bounding box center [840, 562] width 209 height 132
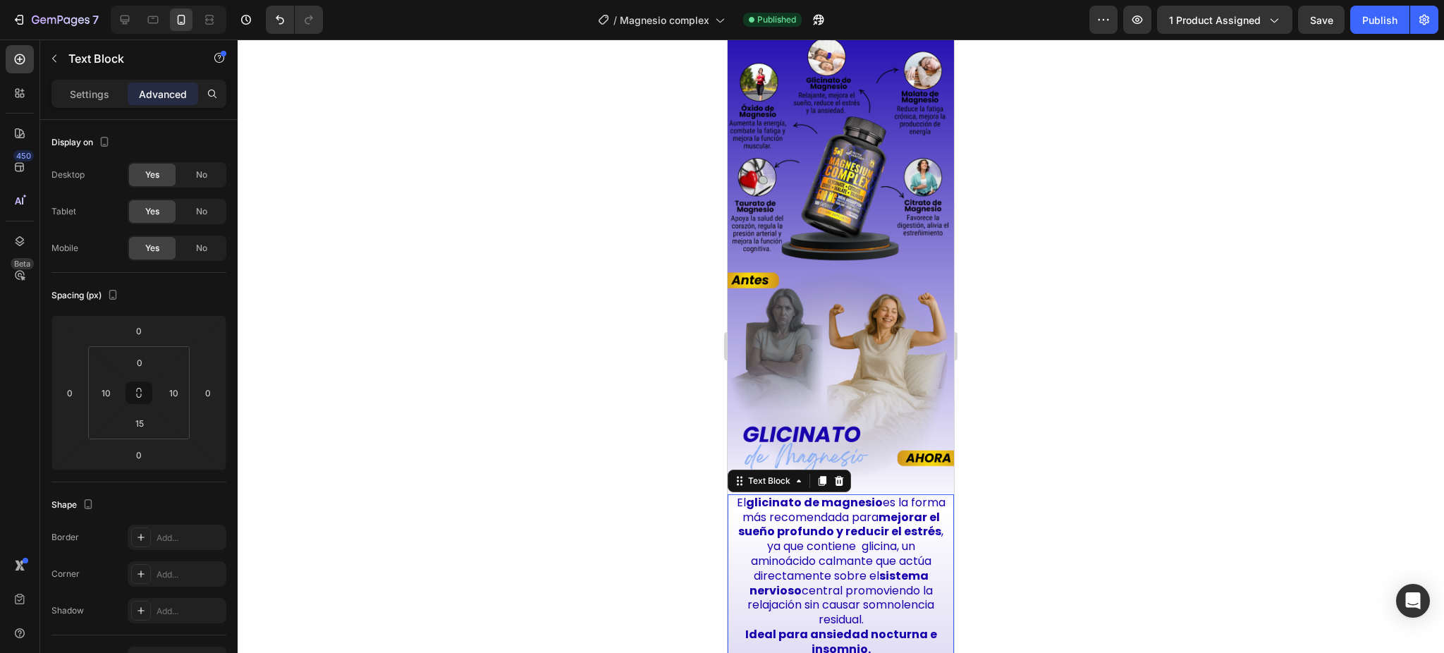
click at [841, 496] on p "El glicinato de magnesio es la forma más recomendada para mejorar el sueño prof…" at bounding box center [840, 562] width 209 height 132
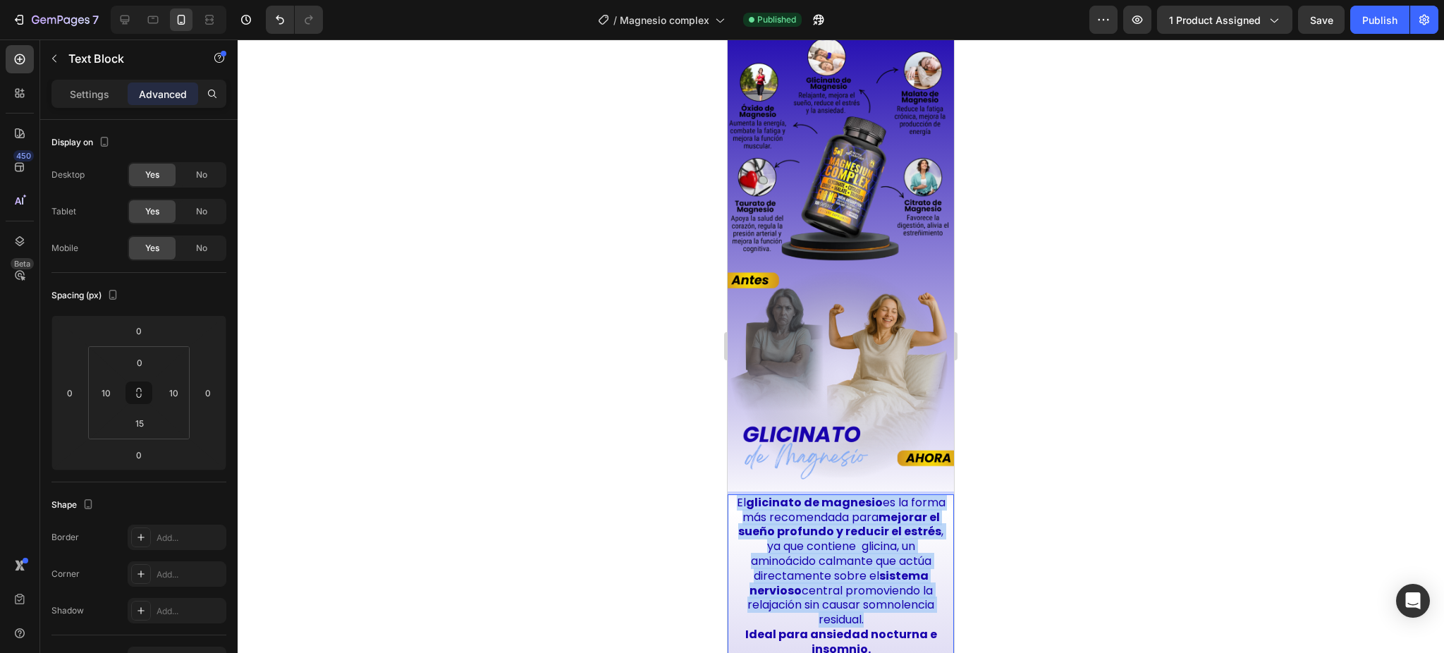
click at [841, 496] on p "El glicinato de magnesio es la forma más recomendada para mejorar el sueño prof…" at bounding box center [840, 562] width 209 height 132
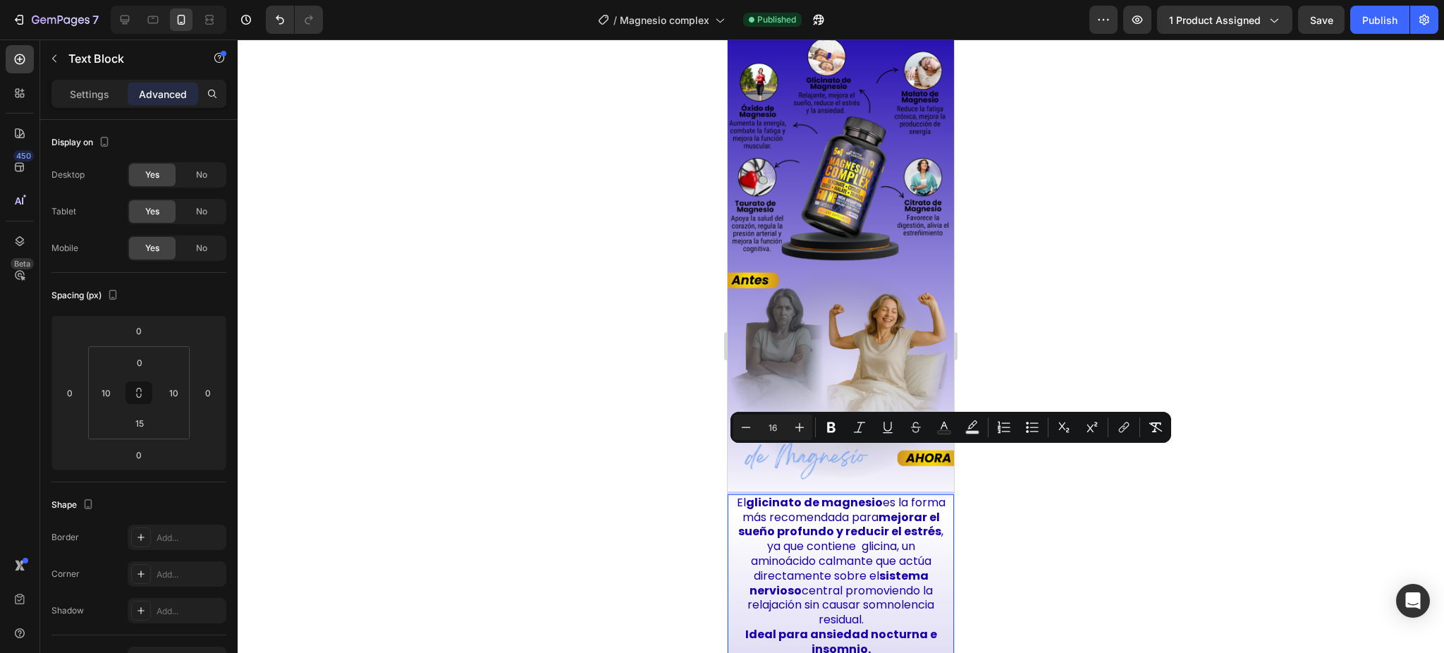
click at [865, 626] on strong "Ideal para ansiedad nocturna e insomnio." at bounding box center [841, 641] width 192 height 31
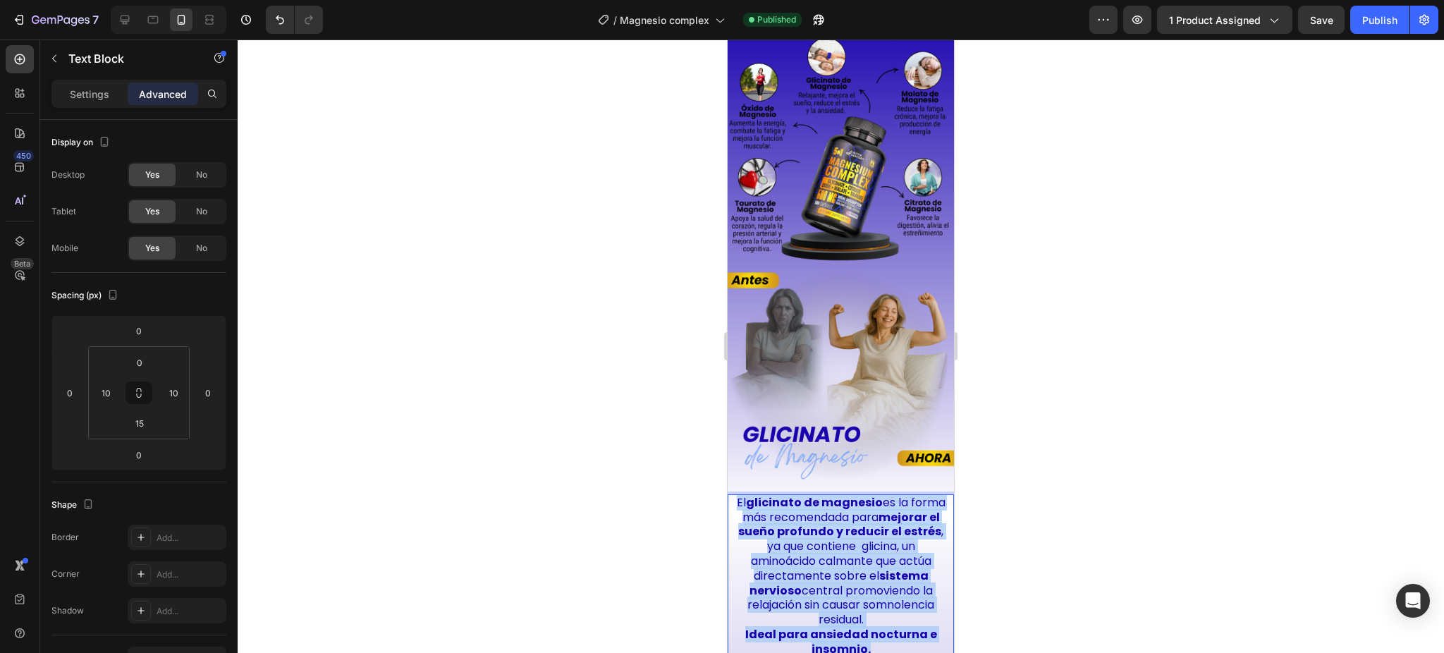
drag, startPoint x: 877, startPoint y: 609, endPoint x: 745, endPoint y: 458, distance: 199.9
click at [745, 494] on div "El glicinato de magnesio es la forma más recomendada para mejorar el sueño prof…" at bounding box center [841, 576] width 212 height 164
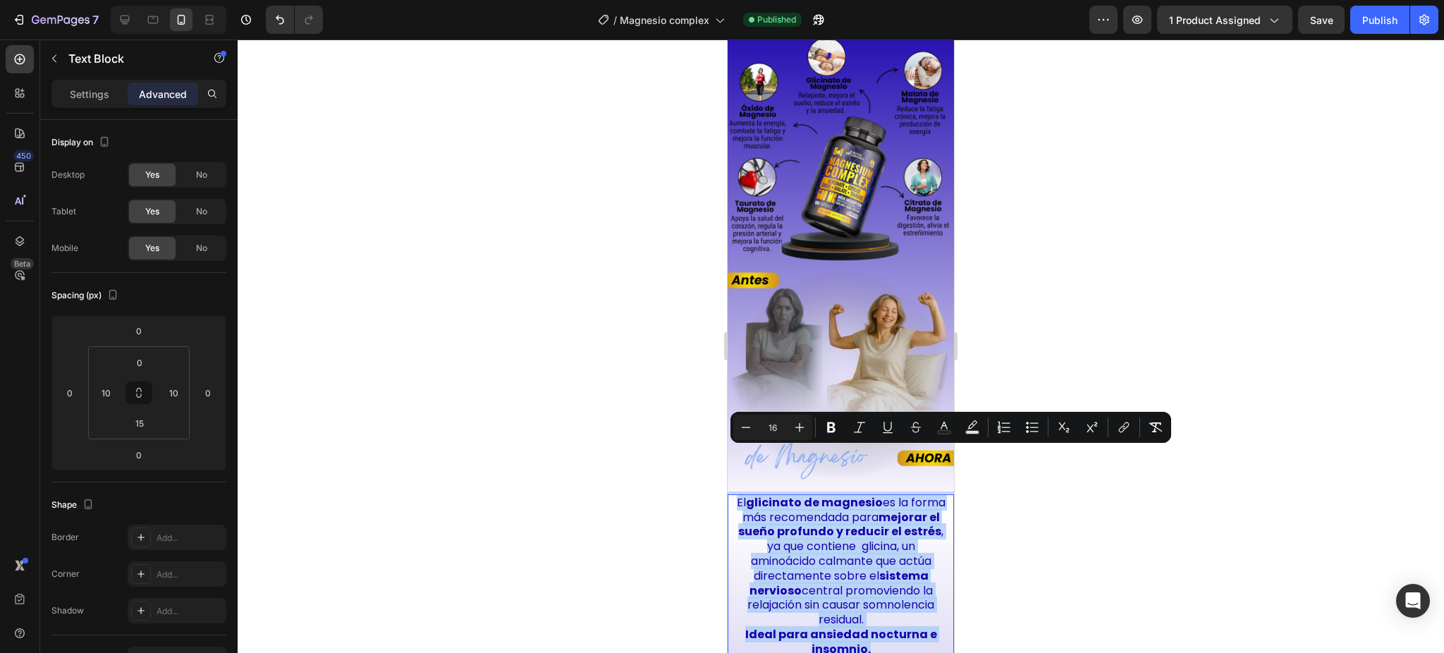
copy div "El glicinato de magnesio es la forma más recomendada para mejorar el sueño prof…"
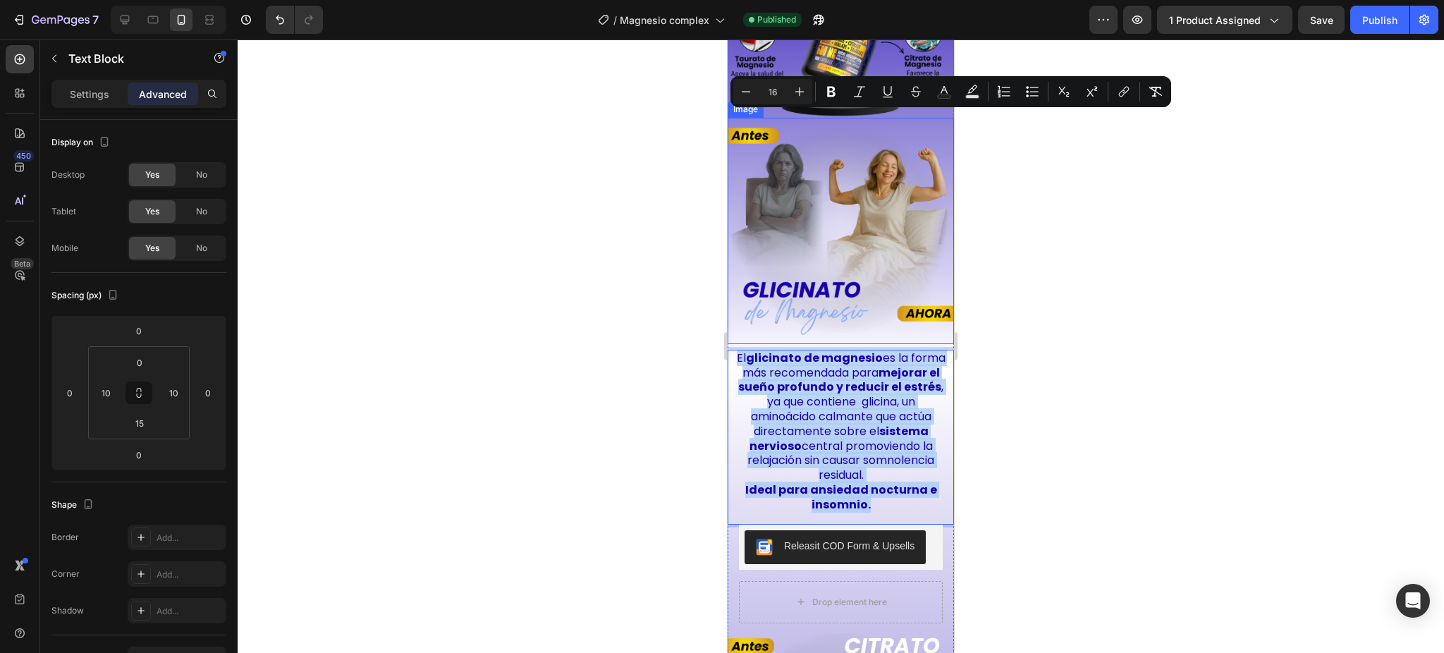
scroll to position [1683, 0]
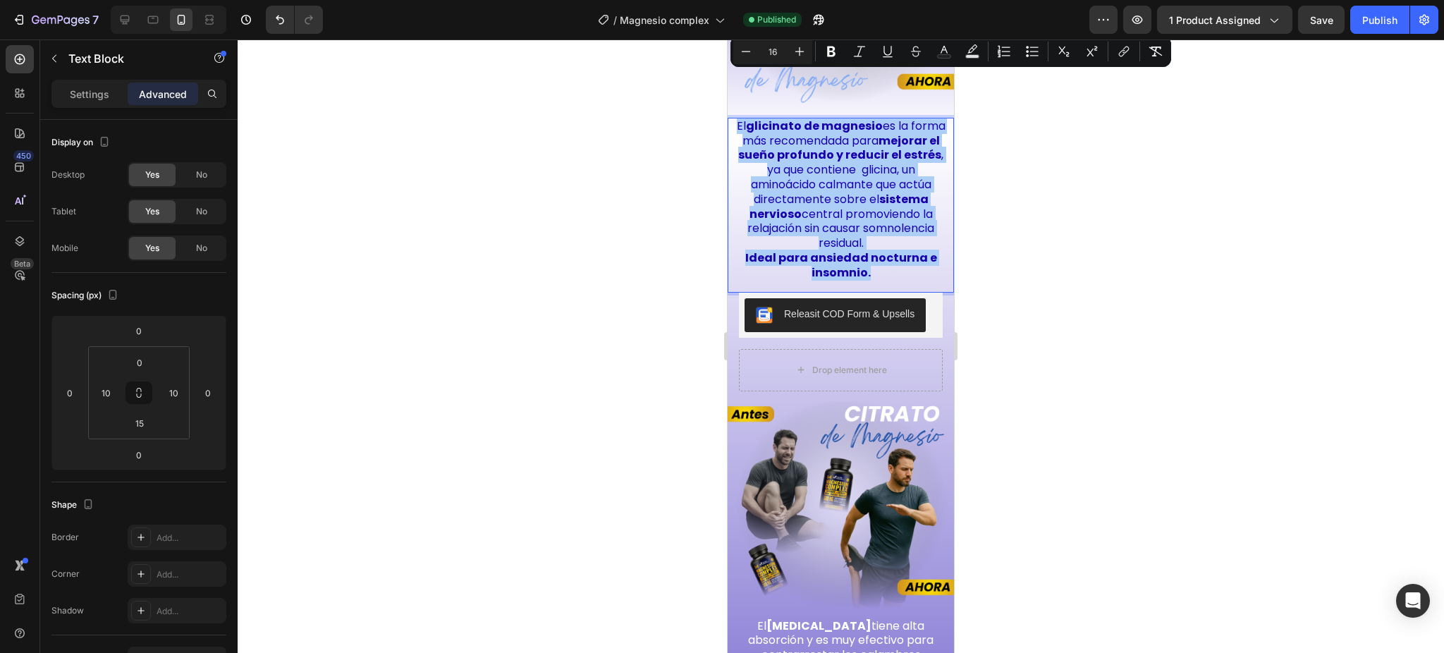
click at [994, 230] on div at bounding box center [841, 345] width 1207 height 613
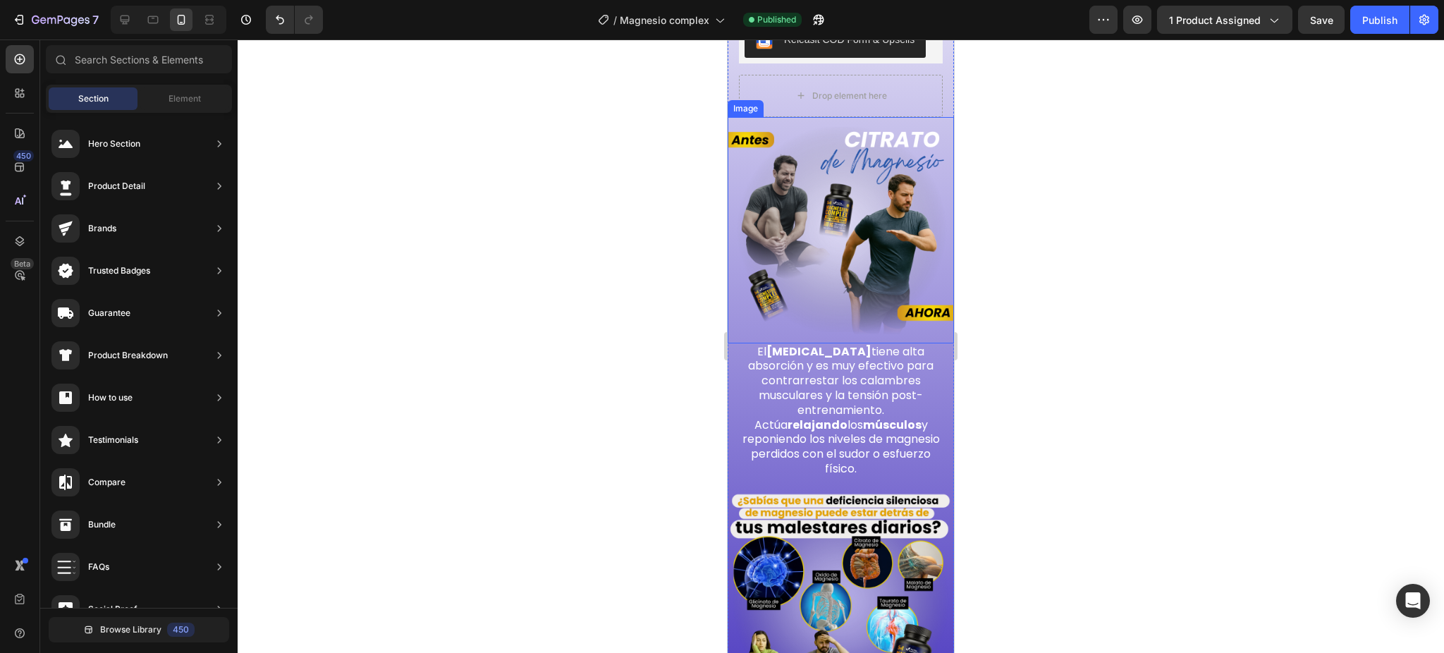
scroll to position [1965, 0]
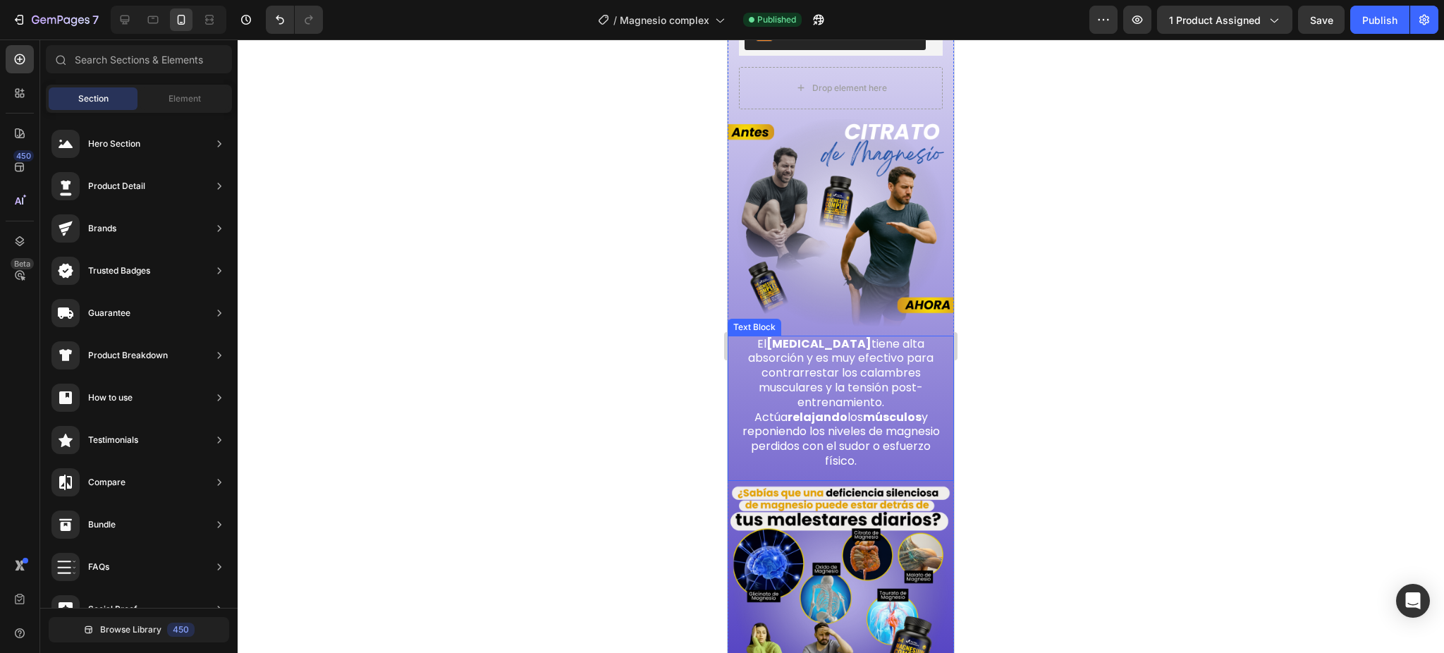
click at [826, 351] on p "El [MEDICAL_DATA] tiene alta absorción y es muy efectivo para contrarrestar los…" at bounding box center [840, 403] width 209 height 132
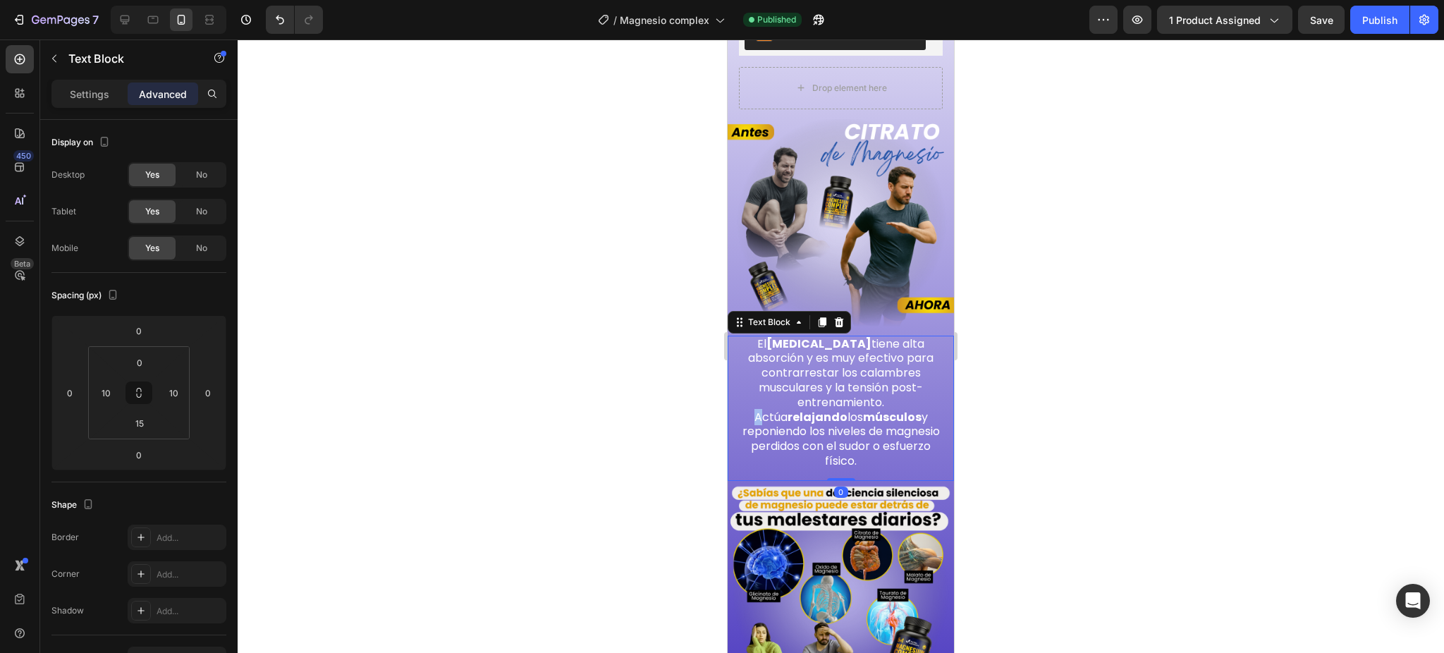
click at [826, 351] on p "El [MEDICAL_DATA] tiene alta absorción y es muy efectivo para contrarrestar los…" at bounding box center [840, 403] width 209 height 132
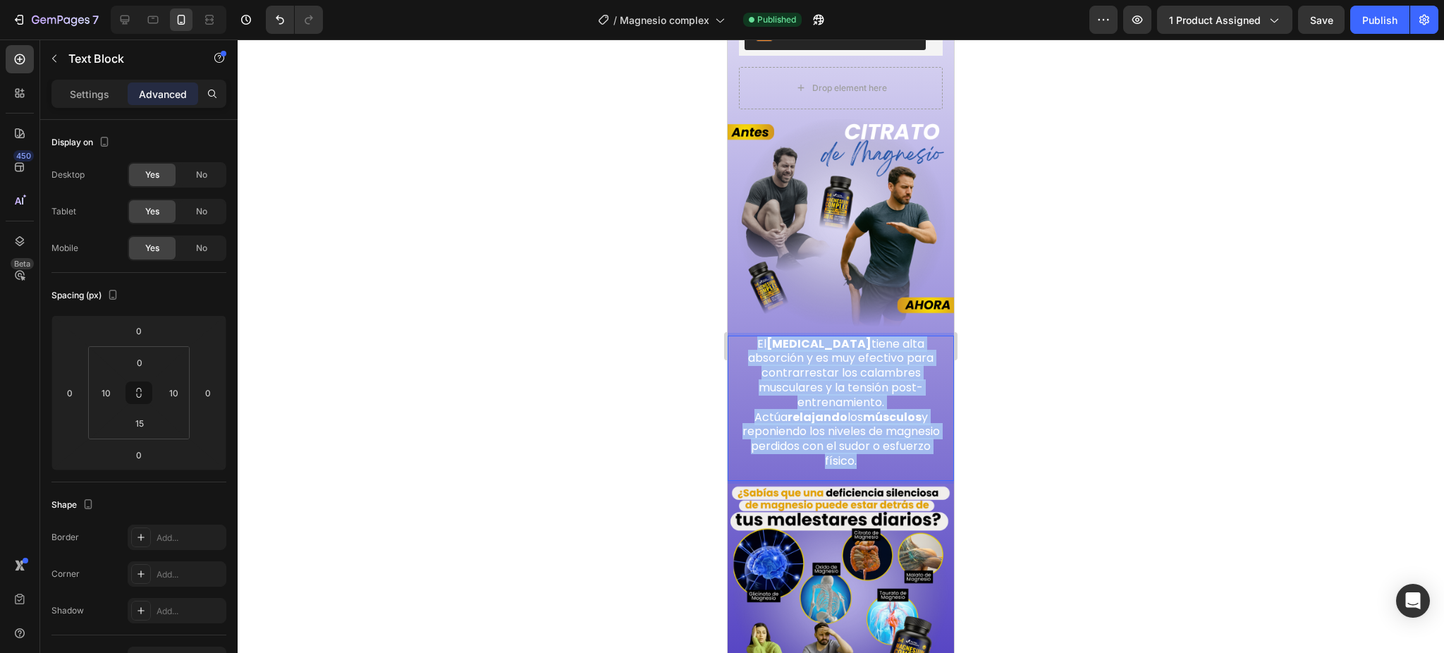
click at [826, 350] on p "El [MEDICAL_DATA] tiene alta absorción y es muy efectivo para contrarrestar los…" at bounding box center [840, 403] width 209 height 132
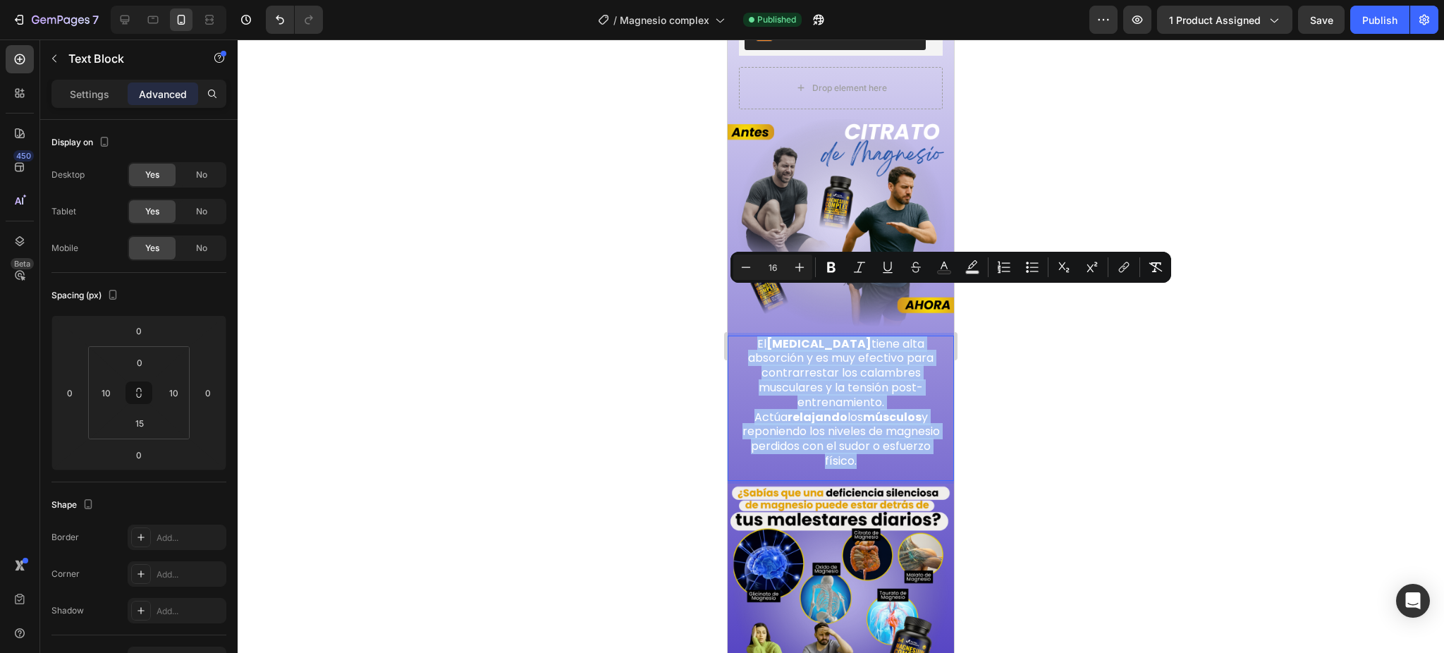
copy p "El [MEDICAL_DATA] tiene alta absorción y es muy efectivo para contrarrestar los…"
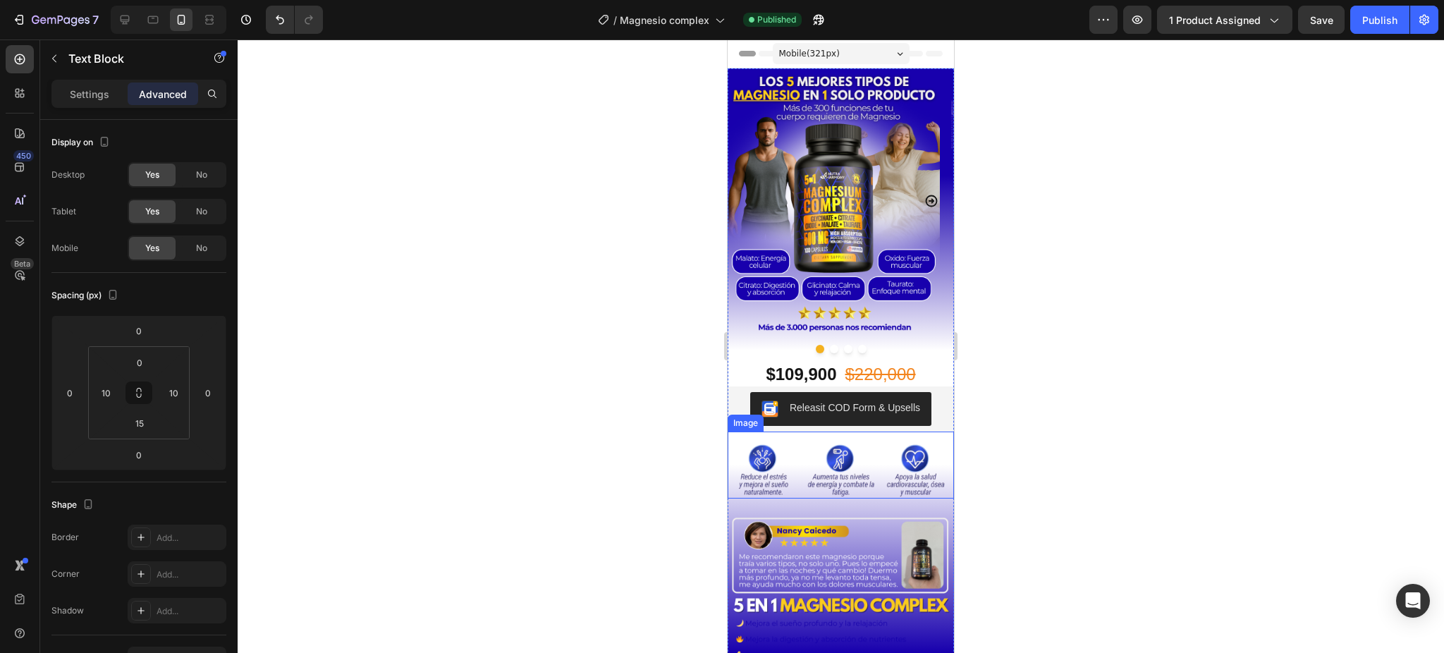
scroll to position [188, 0]
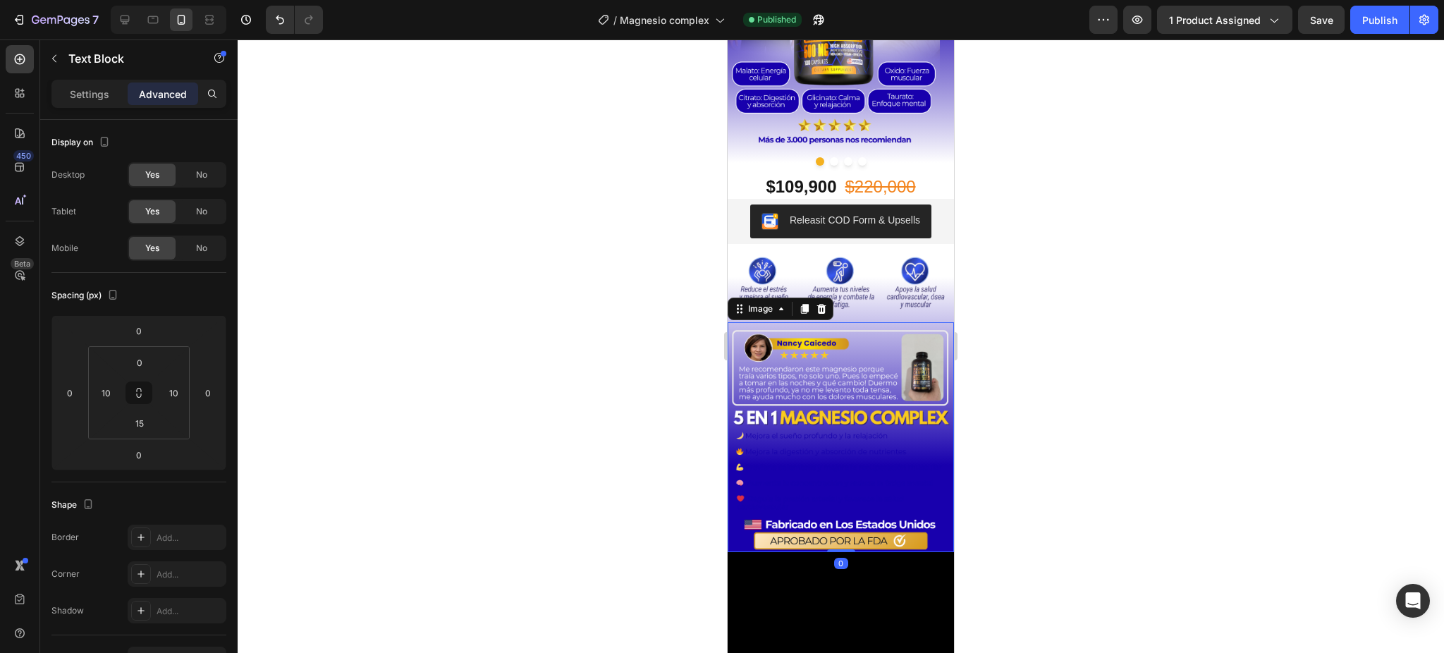
click at [830, 444] on img at bounding box center [841, 439] width 226 height 226
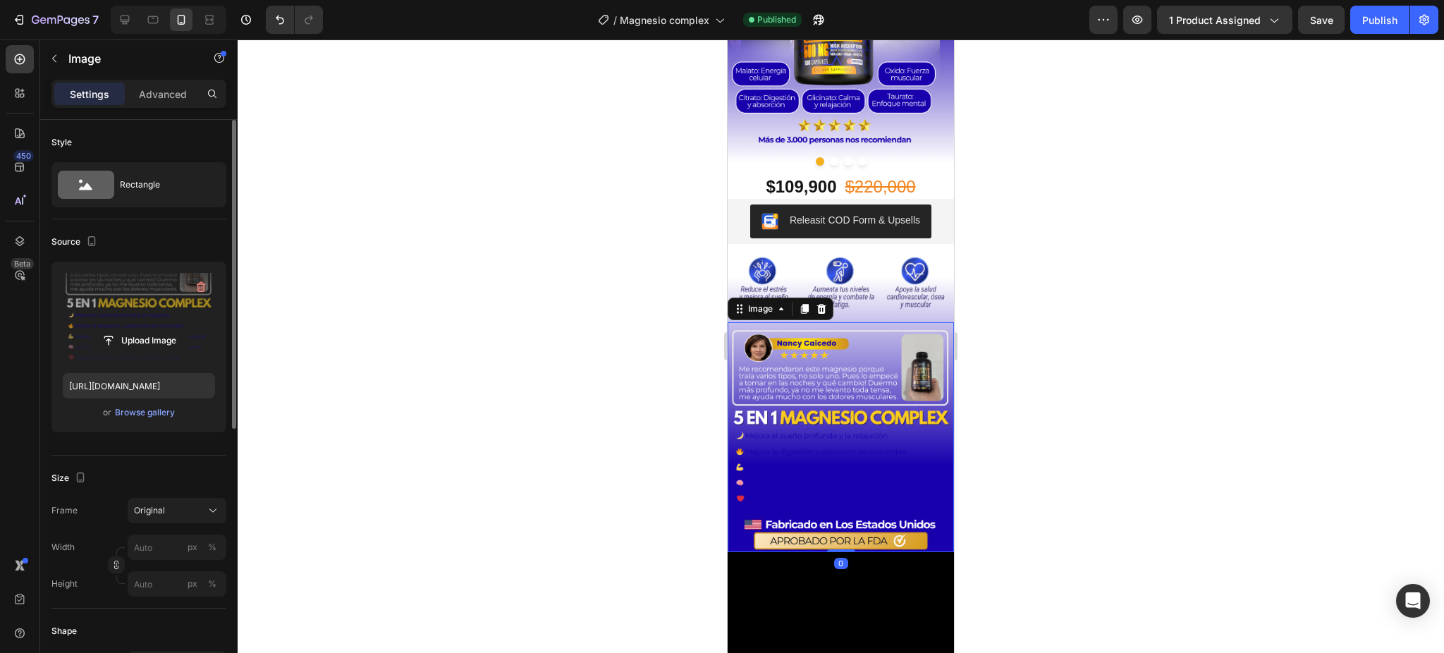
click at [153, 294] on label at bounding box center [139, 317] width 152 height 89
click at [153, 329] on input "file" at bounding box center [138, 341] width 97 height 24
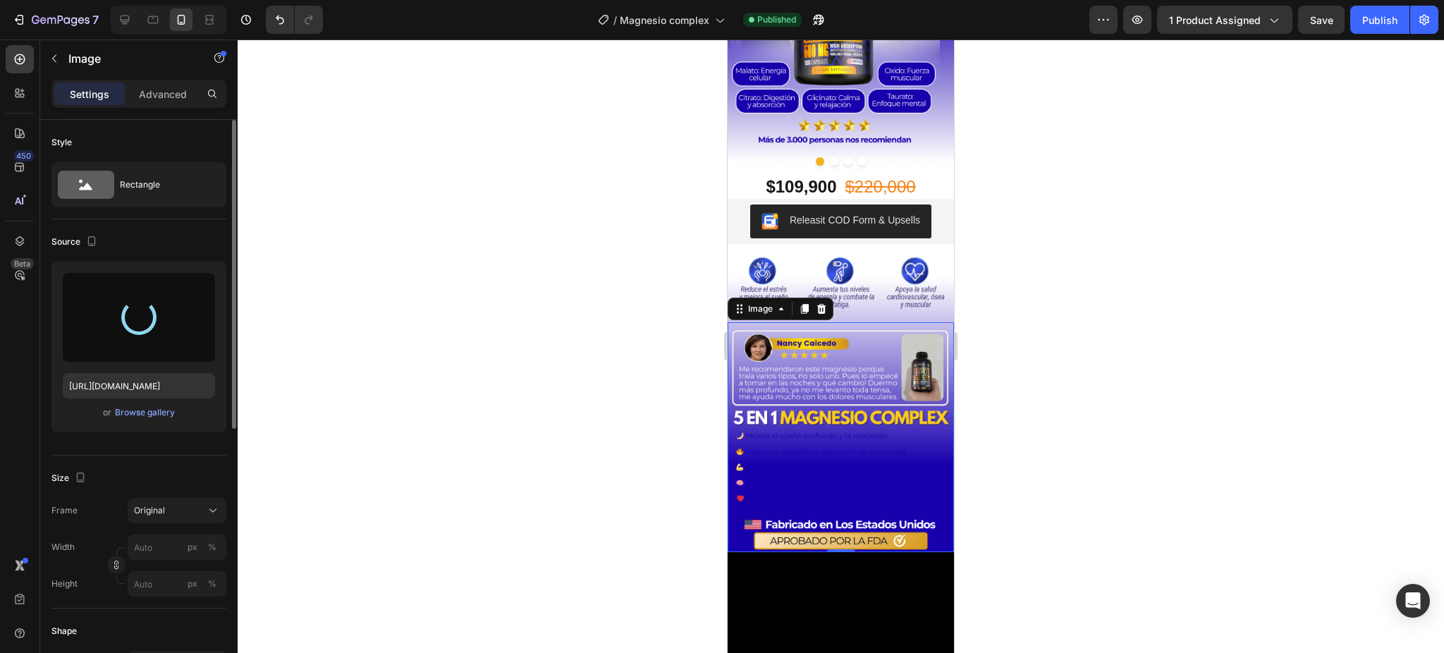
type input "[URL][DOMAIN_NAME]"
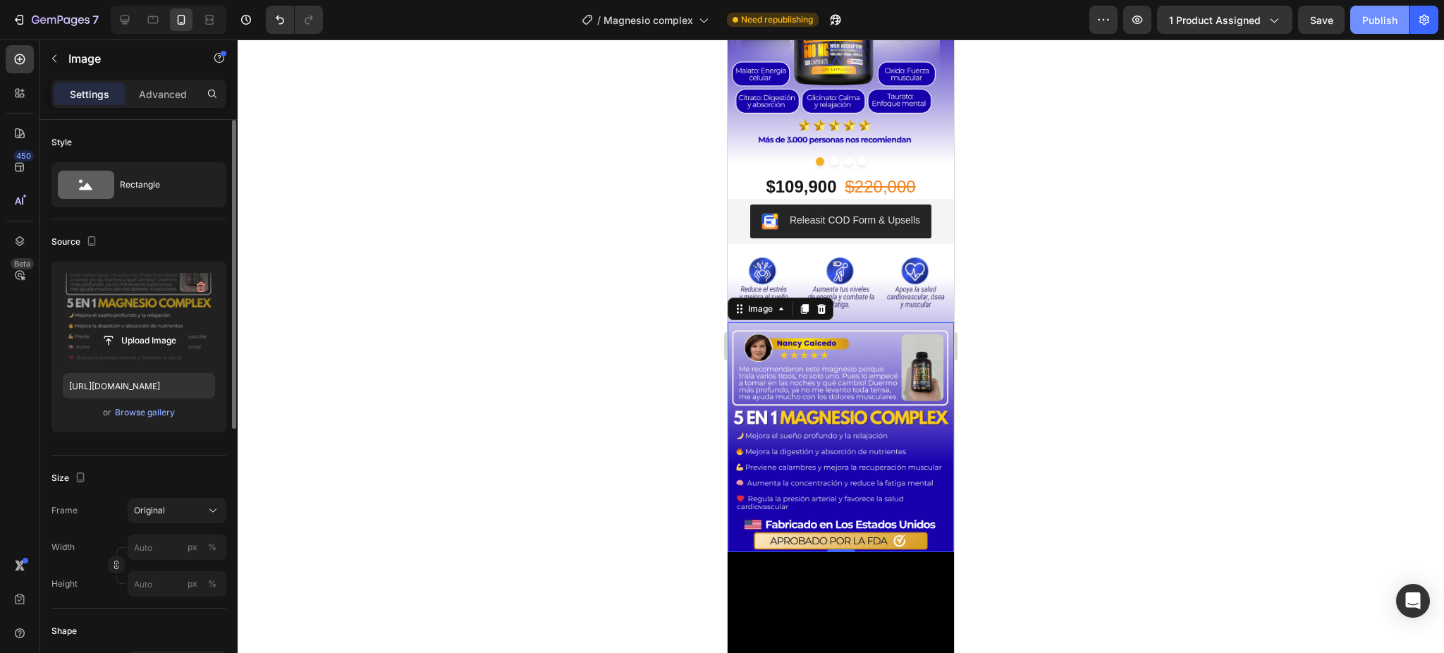
click at [1371, 16] on div "Publish" at bounding box center [1379, 20] width 35 height 15
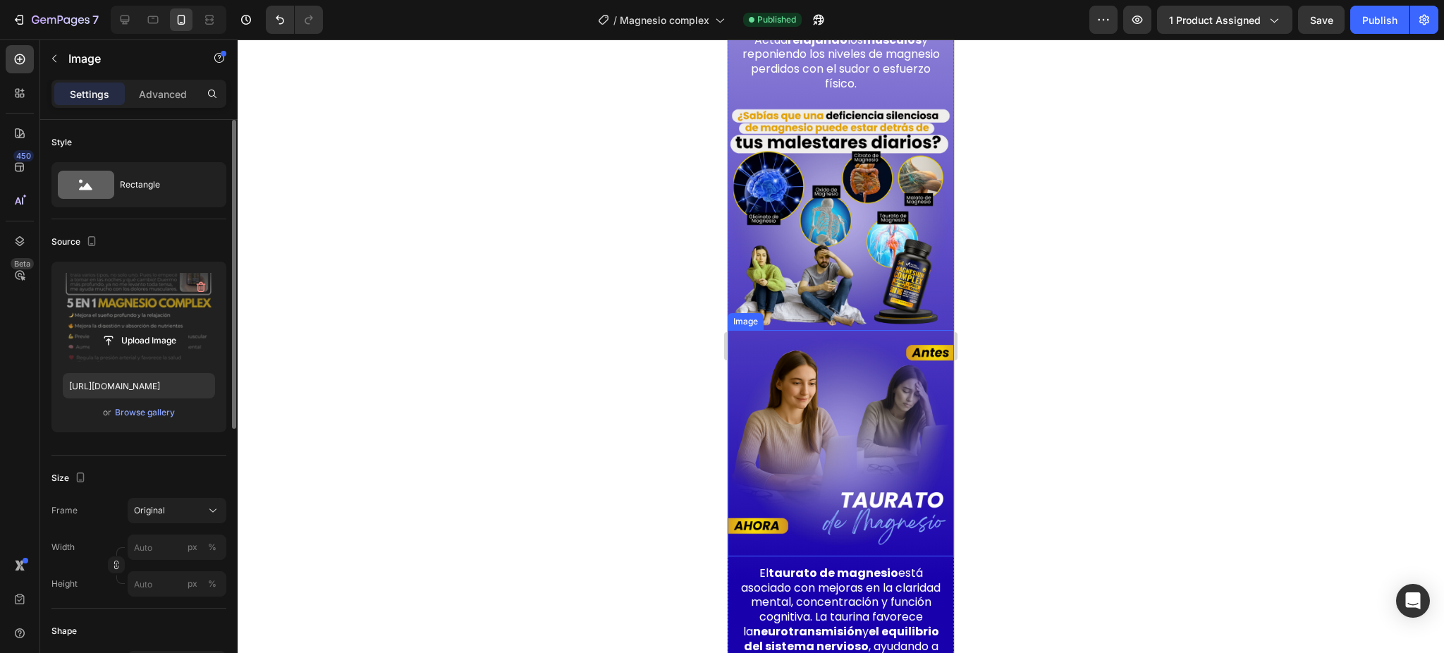
scroll to position [2444, 0]
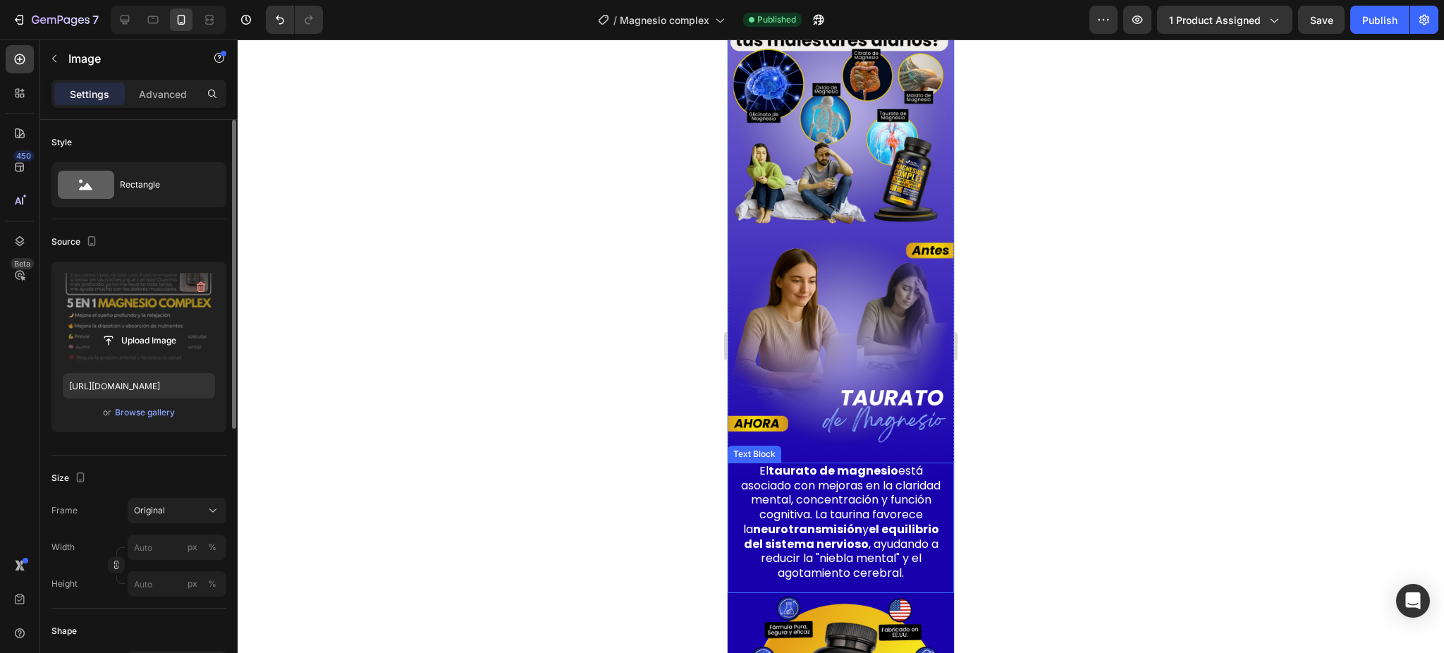
click at [812, 464] on p "El taurato de magnesio está asociado con mejoras en la claridad mental, concent…" at bounding box center [840, 522] width 209 height 117
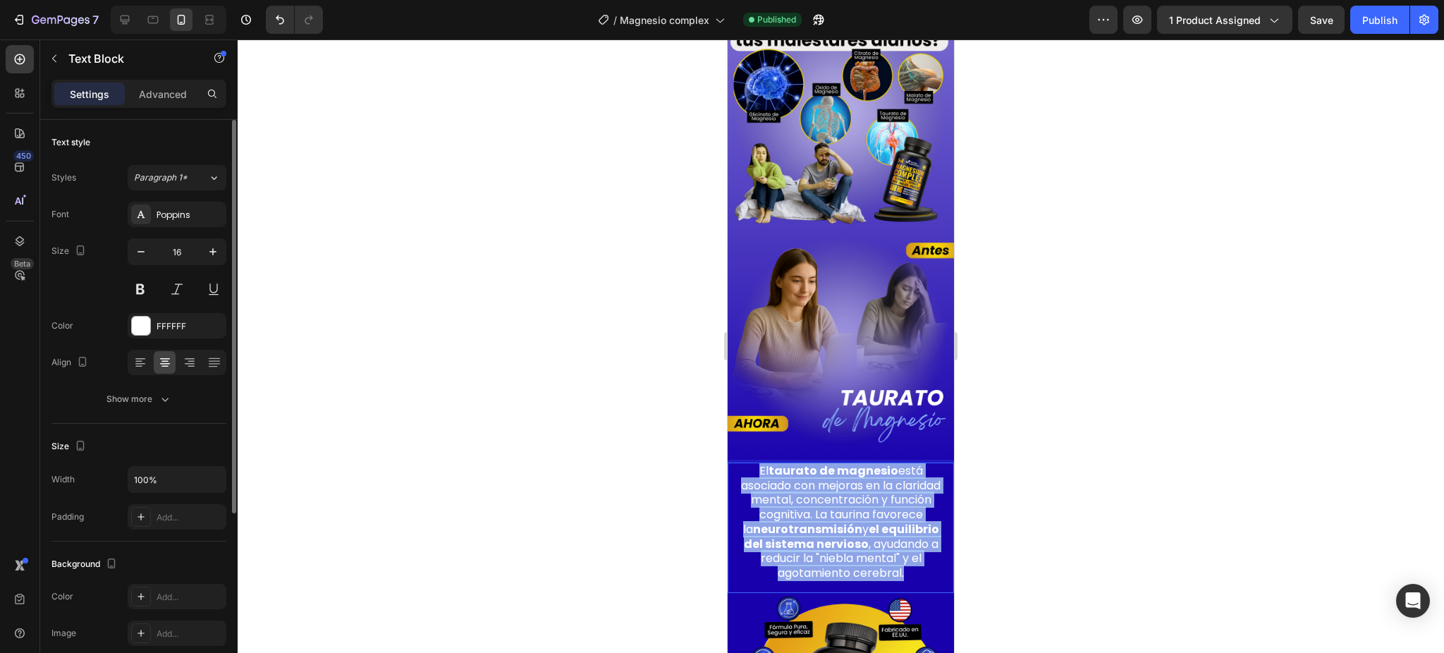
click at [812, 464] on p "El taurato de magnesio está asociado con mejoras en la claridad mental, concent…" at bounding box center [840, 522] width 209 height 117
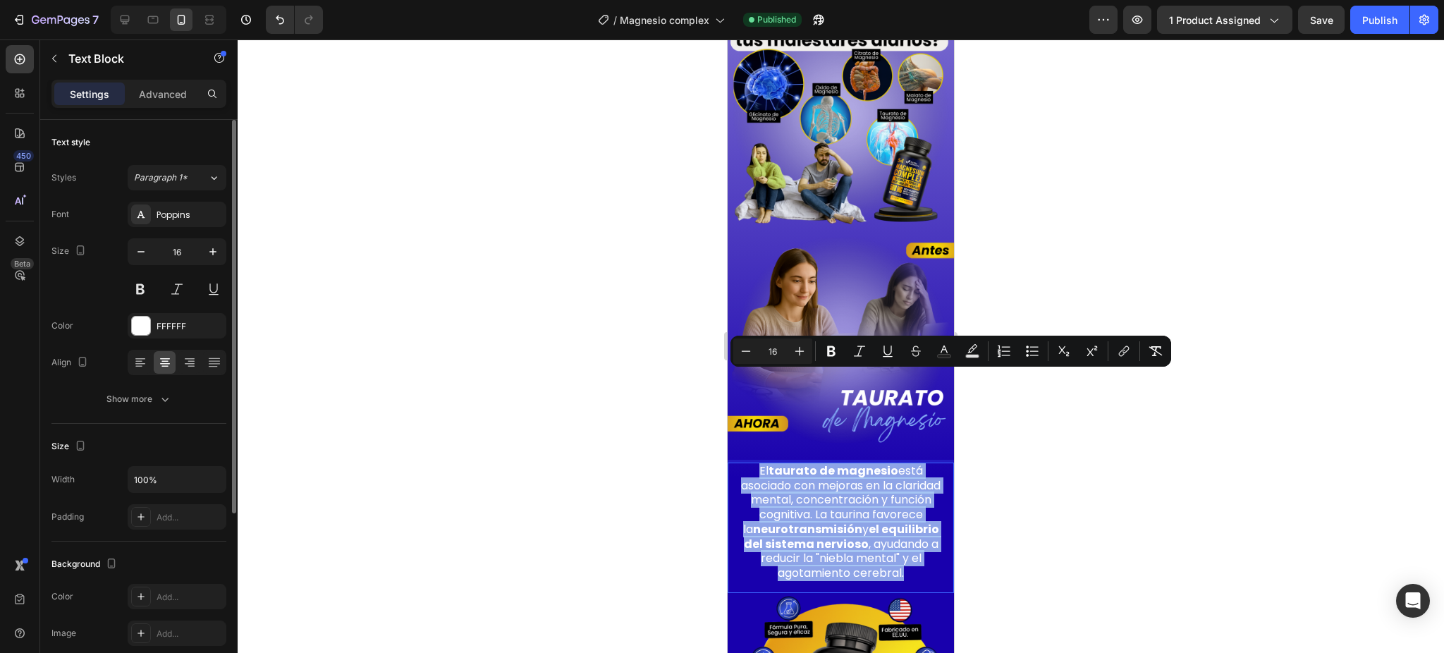
copy p "El taurato de magnesio está asociado con mejoras en la claridad mental, concent…"
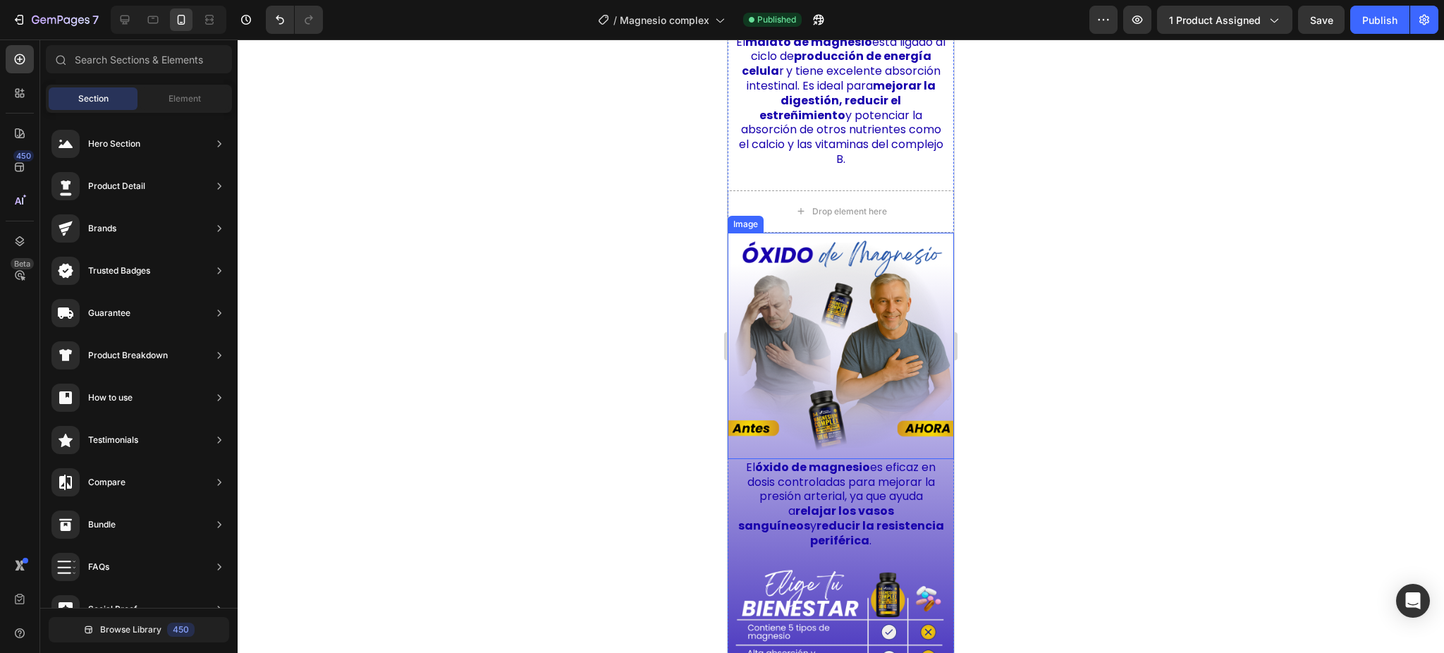
scroll to position [3976, 0]
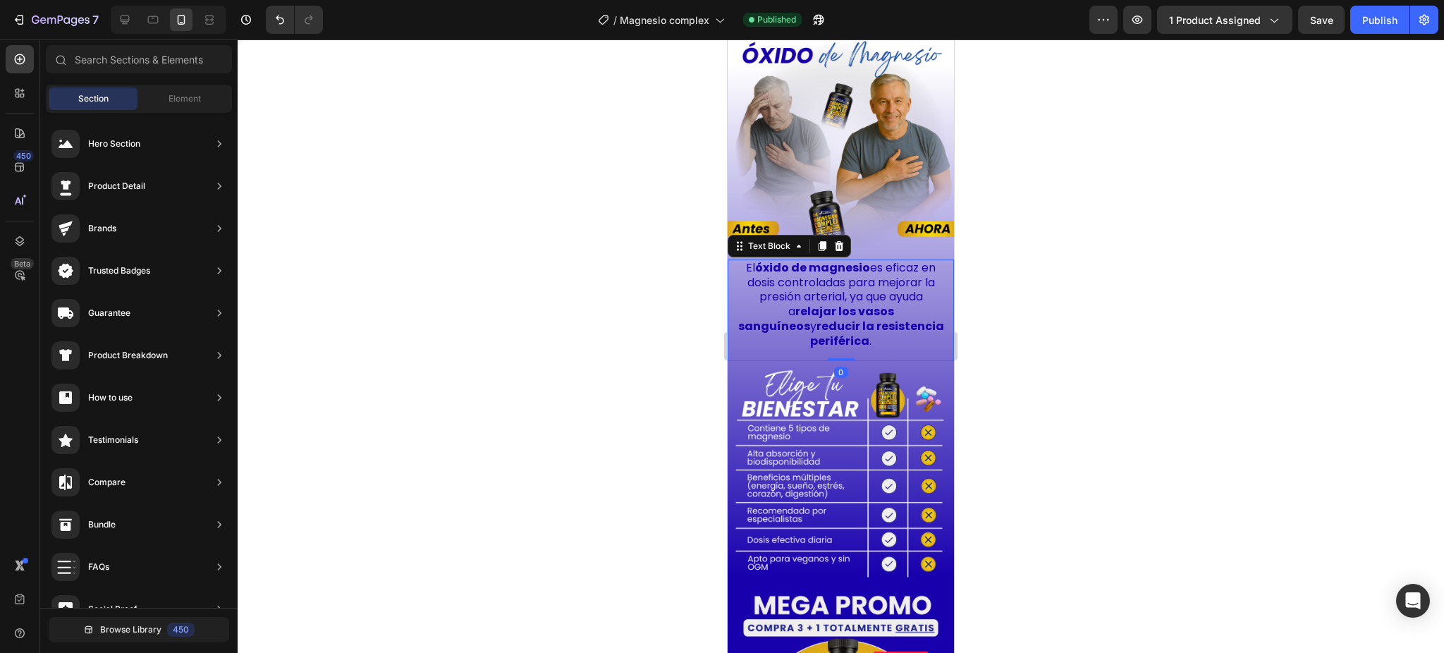
click at [826, 318] on strong "reducir la resistencia periférica" at bounding box center [877, 333] width 134 height 31
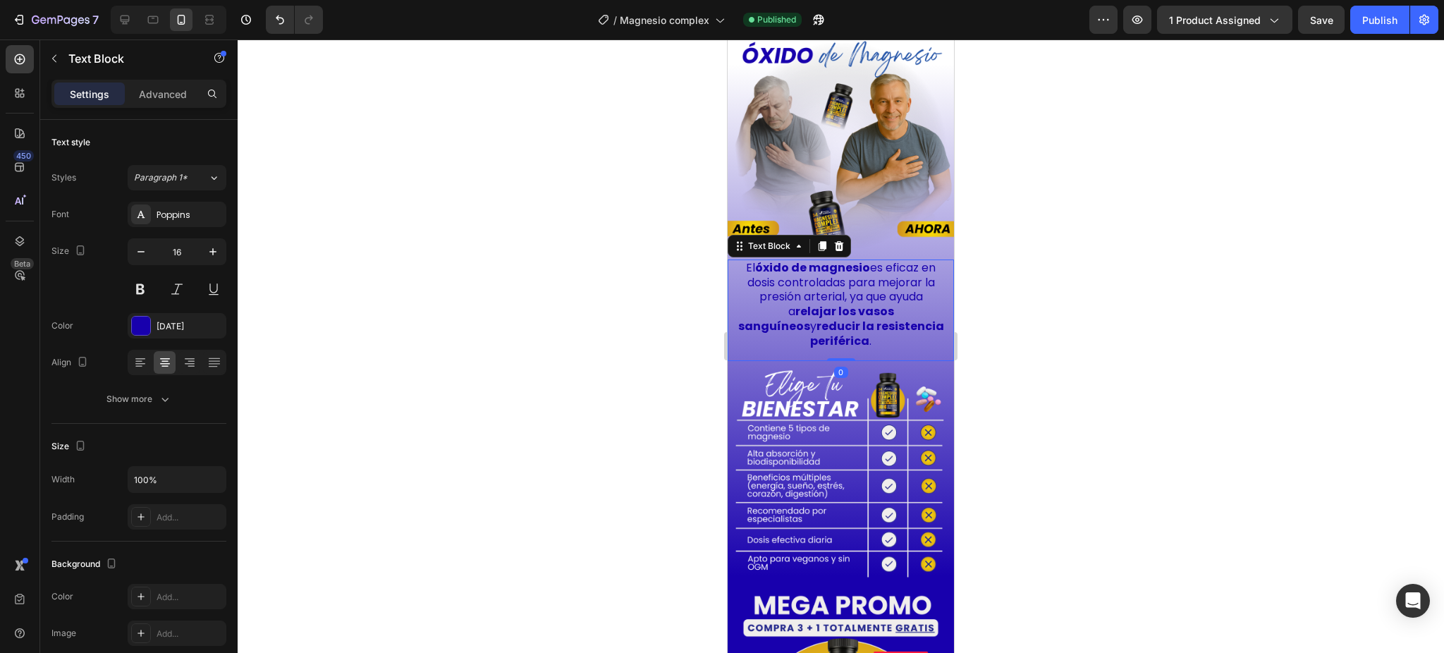
click at [826, 318] on strong "reducir la resistencia periférica" at bounding box center [877, 333] width 134 height 31
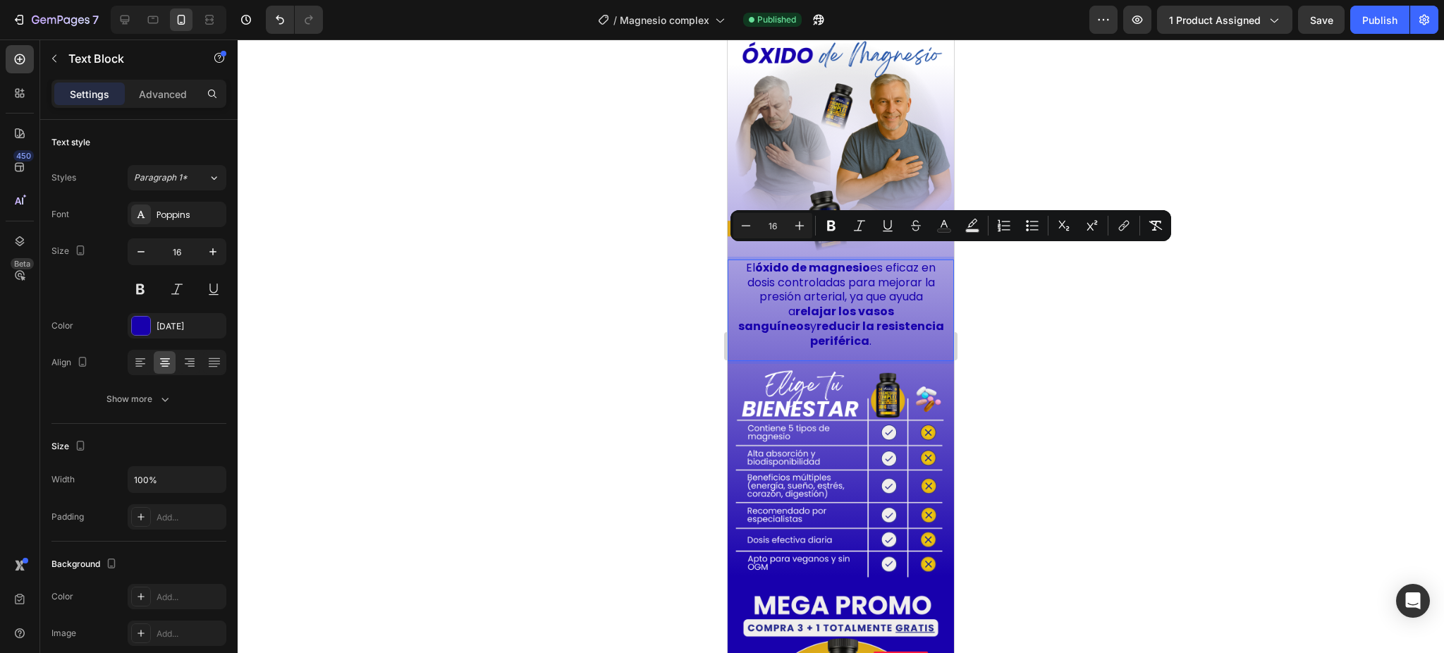
copy p "El óxido de magnesio es eficaz en dosis controladas para mejorar la presión art…"
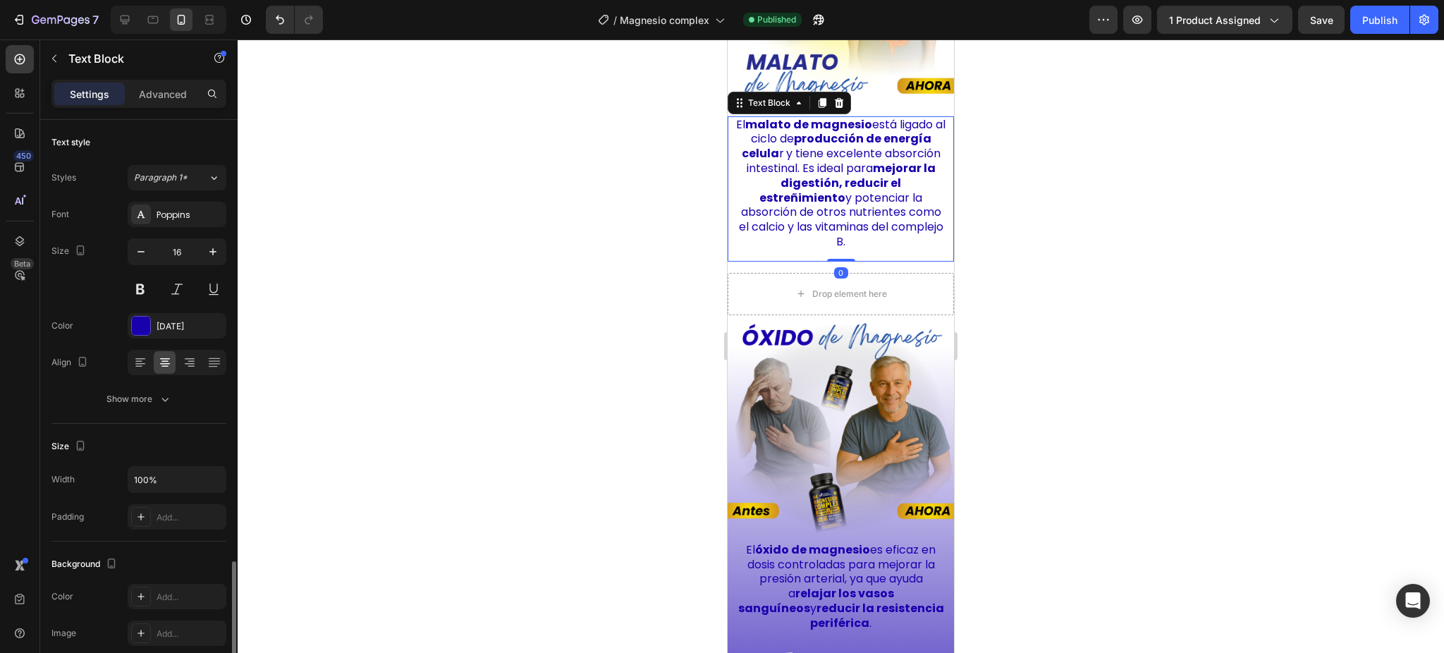
scroll to position [262, 0]
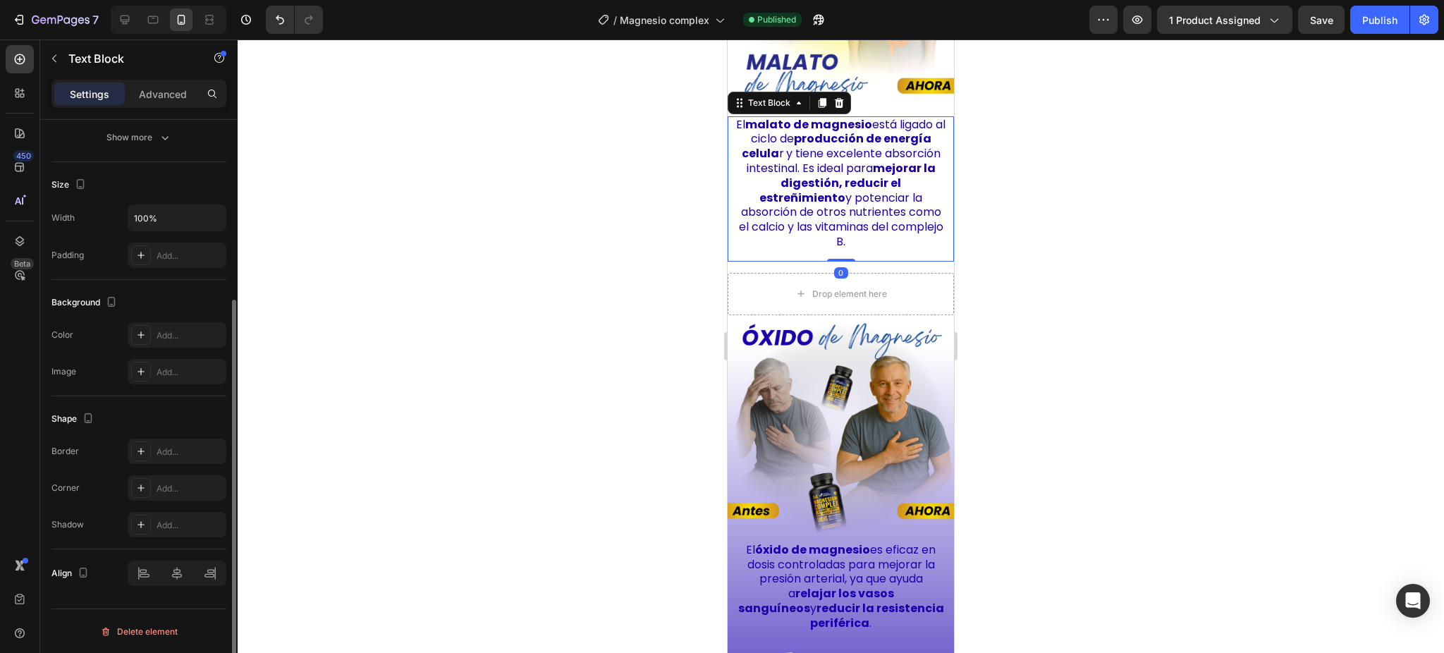
click at [819, 195] on strong "mejorar la digestión, reducir el estreñimiento" at bounding box center [847, 183] width 176 height 46
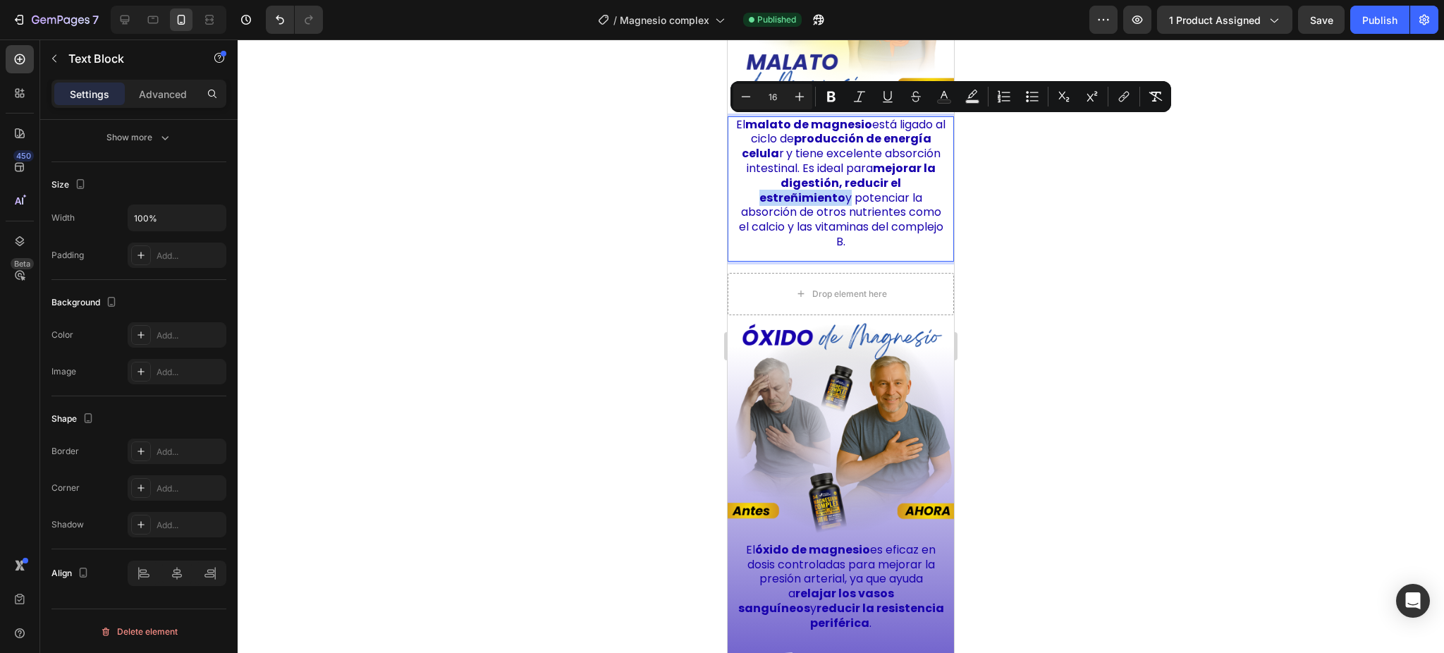
copy p "El malato de magnesio está ligado al ciclo de producción de energía celula r y …"
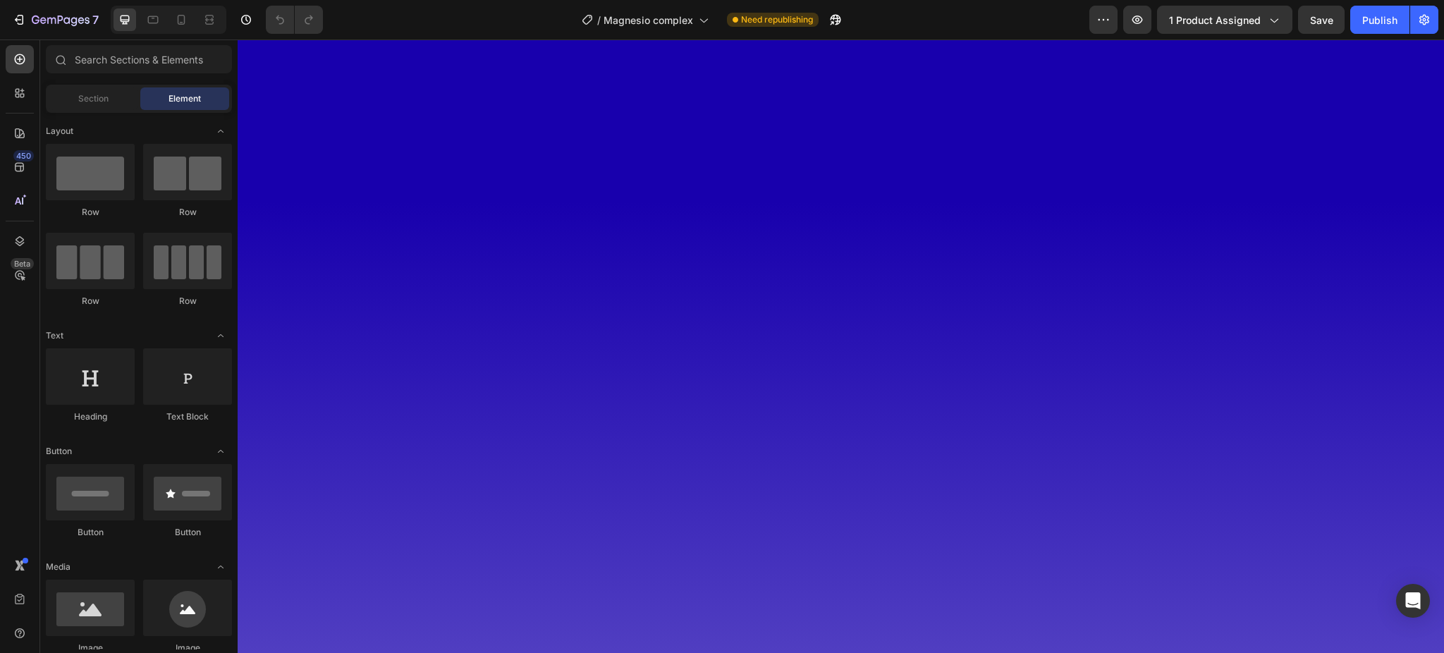
scroll to position [3572, 0]
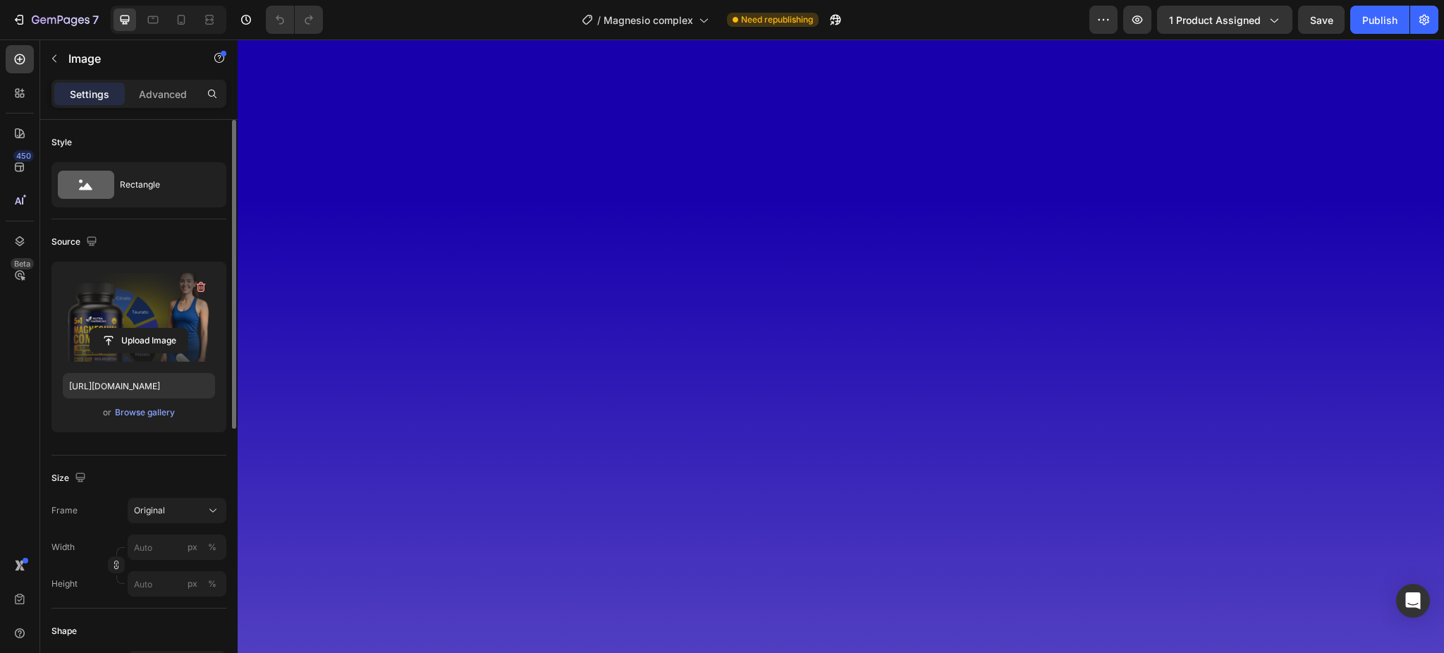
click at [133, 305] on label at bounding box center [139, 317] width 152 height 89
click at [133, 329] on input "file" at bounding box center [138, 341] width 97 height 24
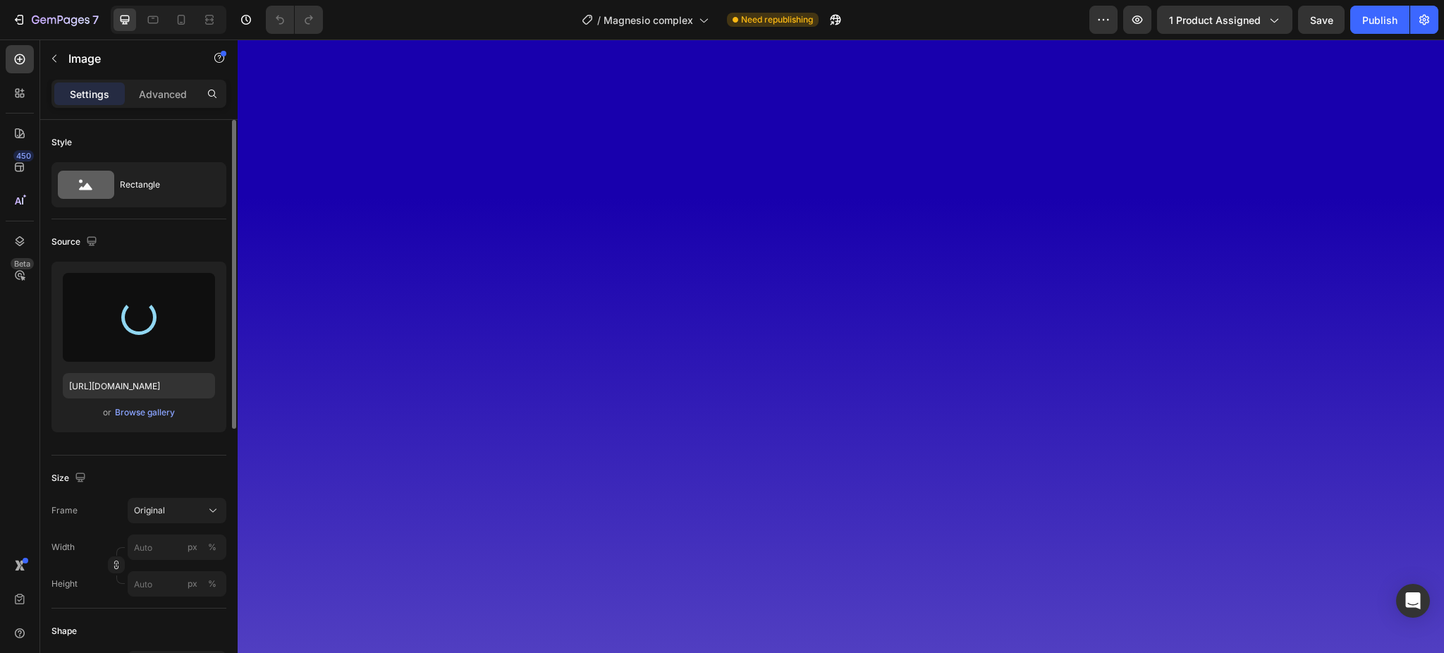
type input "[URL][DOMAIN_NAME]"
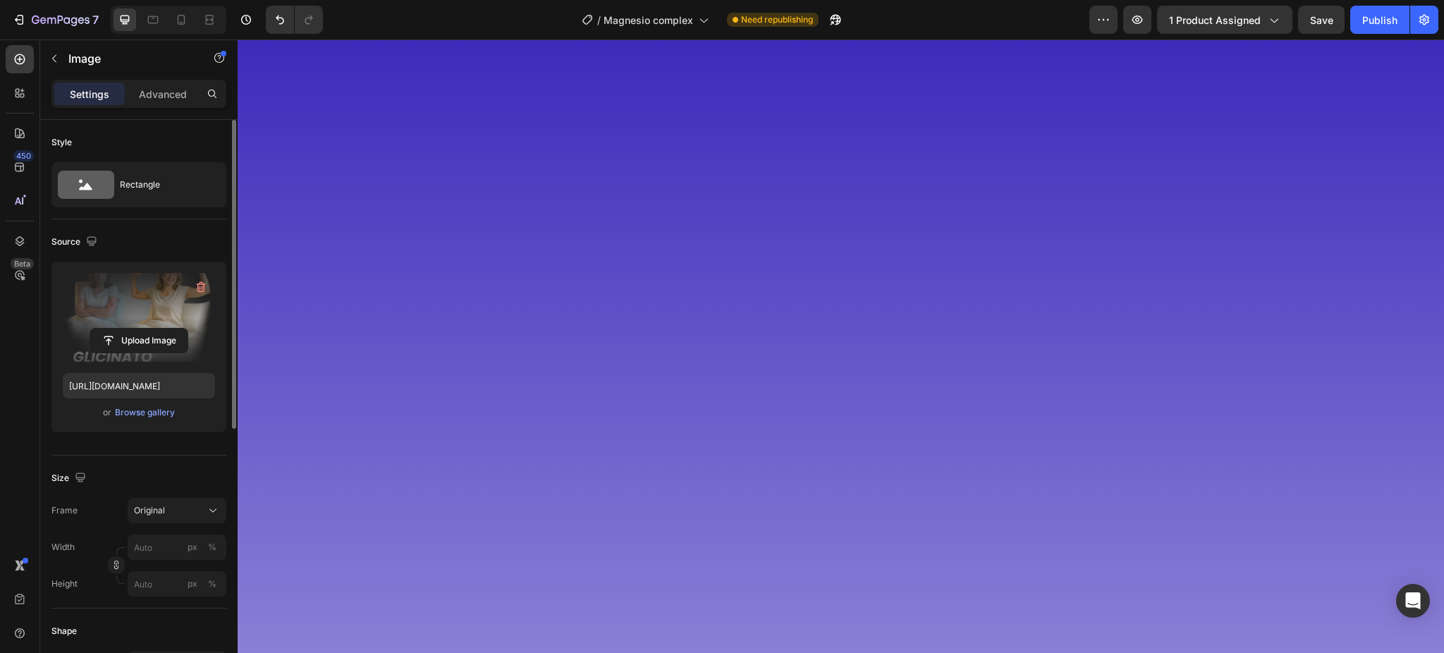
scroll to position [4043, 0]
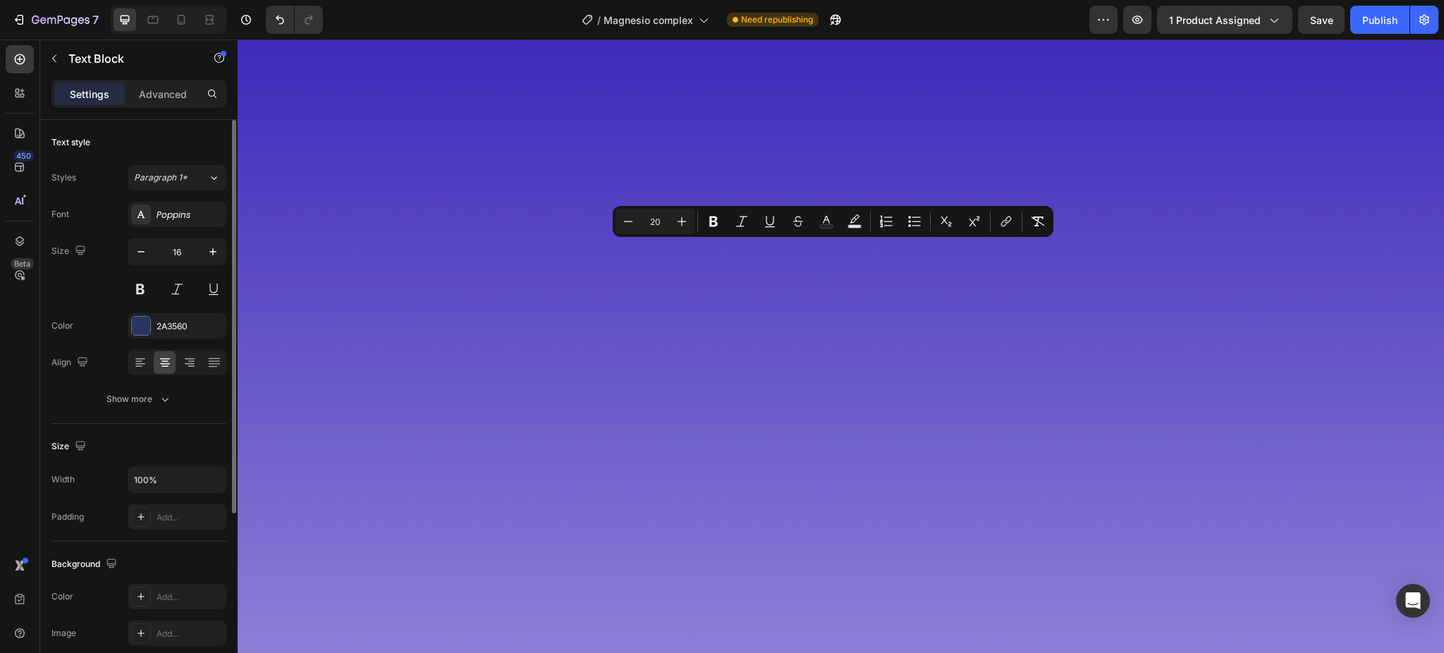
drag, startPoint x: 415, startPoint y: 255, endPoint x: 1042, endPoint y: 350, distance: 634.1
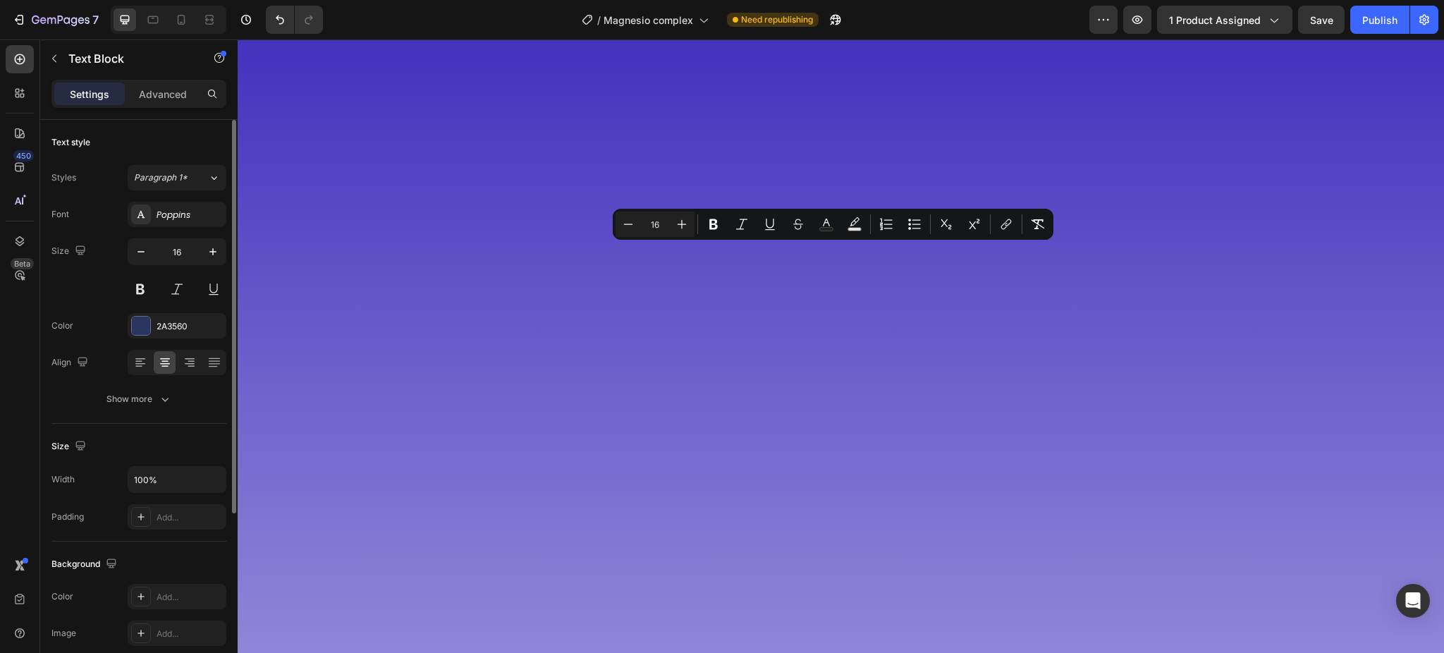
drag, startPoint x: 969, startPoint y: 291, endPoint x: 962, endPoint y: 293, distance: 7.2
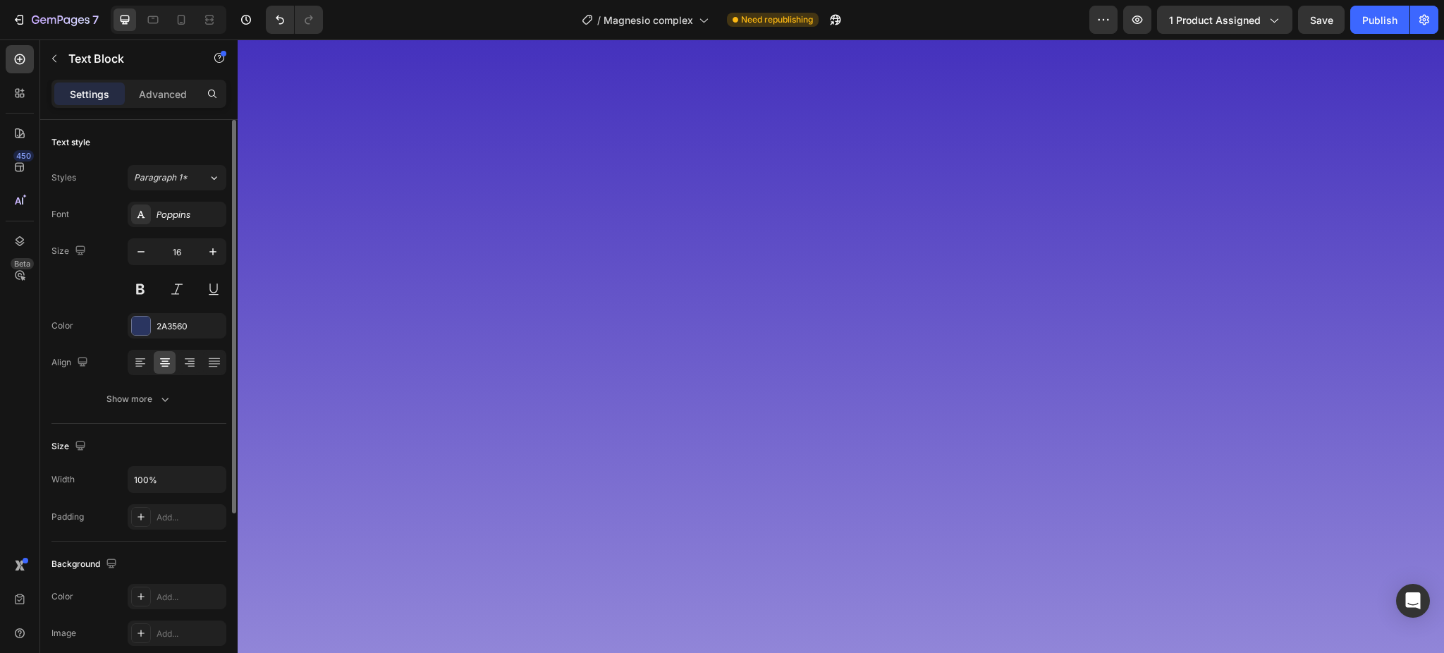
drag, startPoint x: 962, startPoint y: 293, endPoint x: 447, endPoint y: 236, distance: 517.9
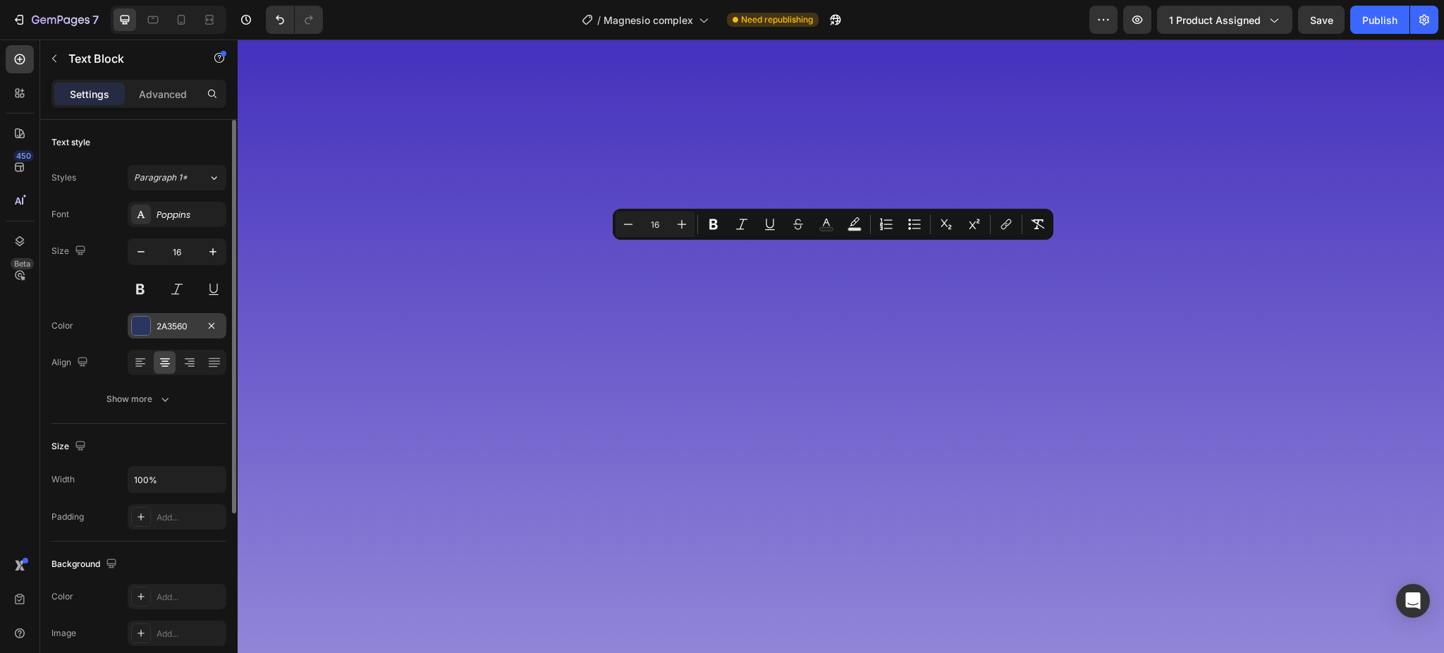
click at [178, 317] on div "2A3560" at bounding box center [177, 325] width 99 height 25
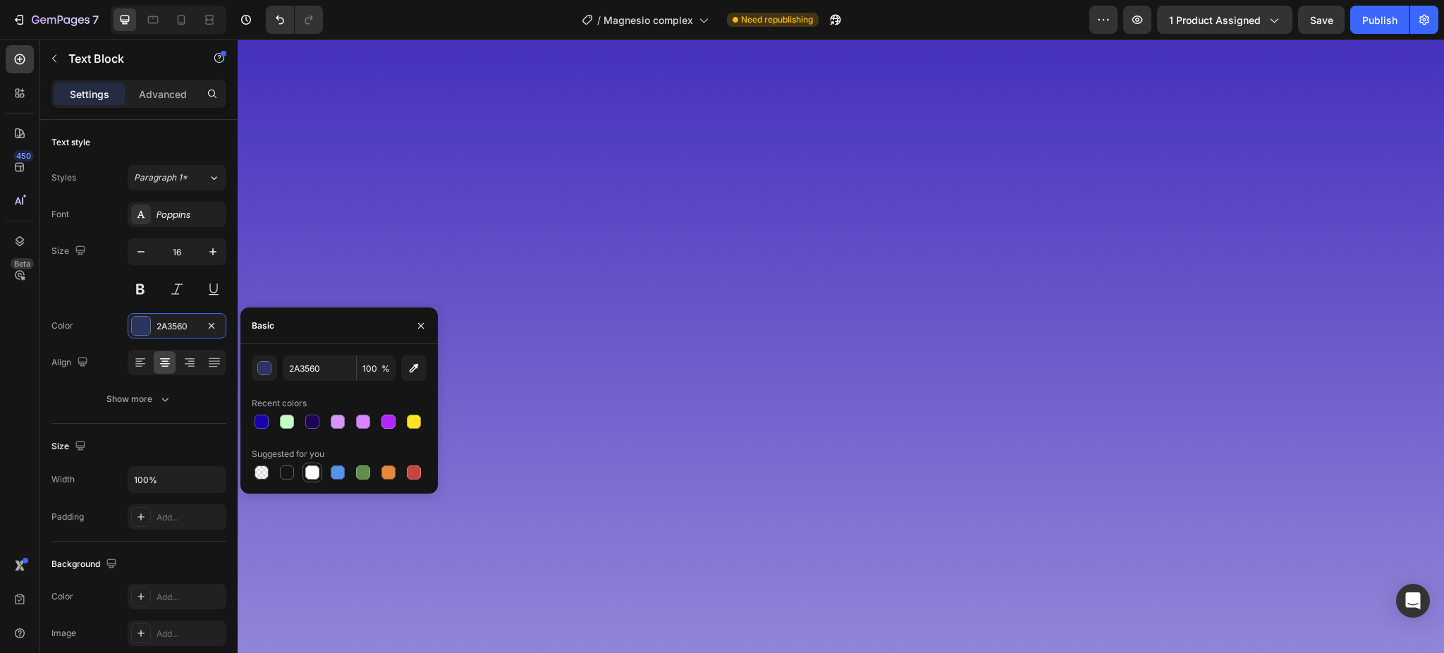
click at [312, 470] on div at bounding box center [312, 472] width 14 height 14
type input "FFFFFF"
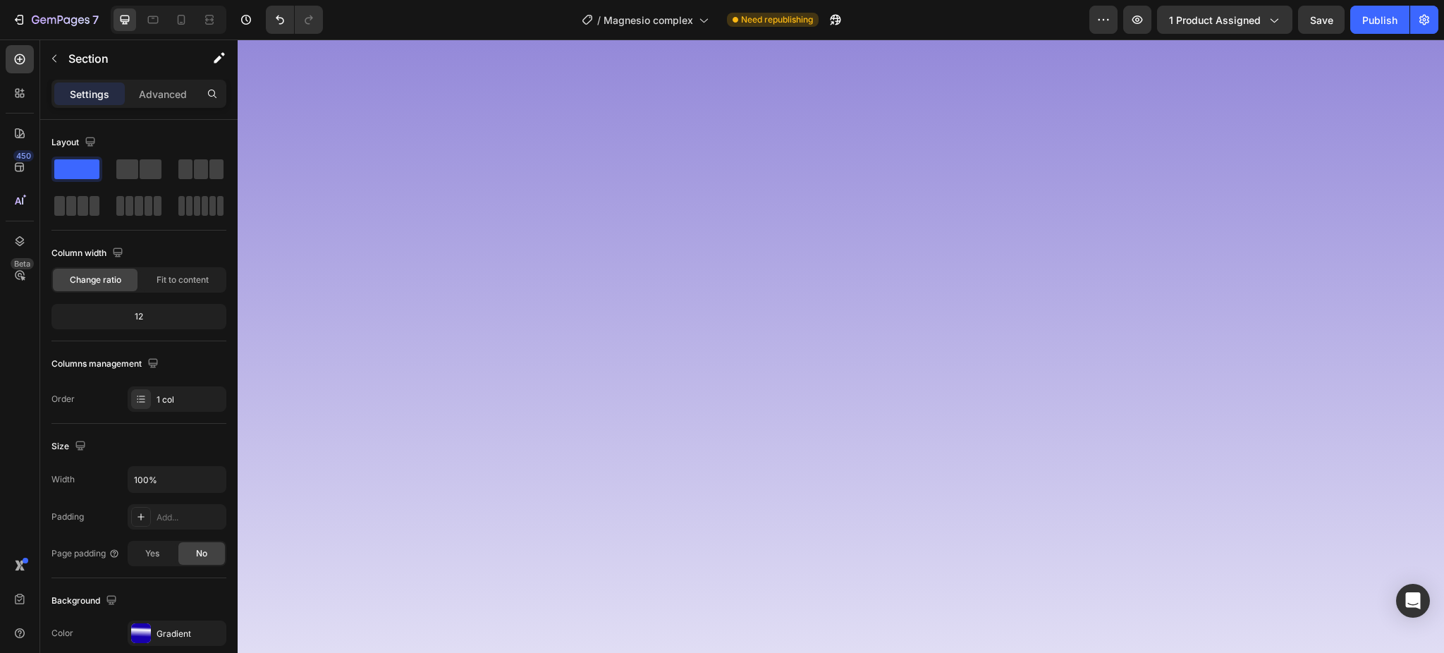
scroll to position [4701, 0]
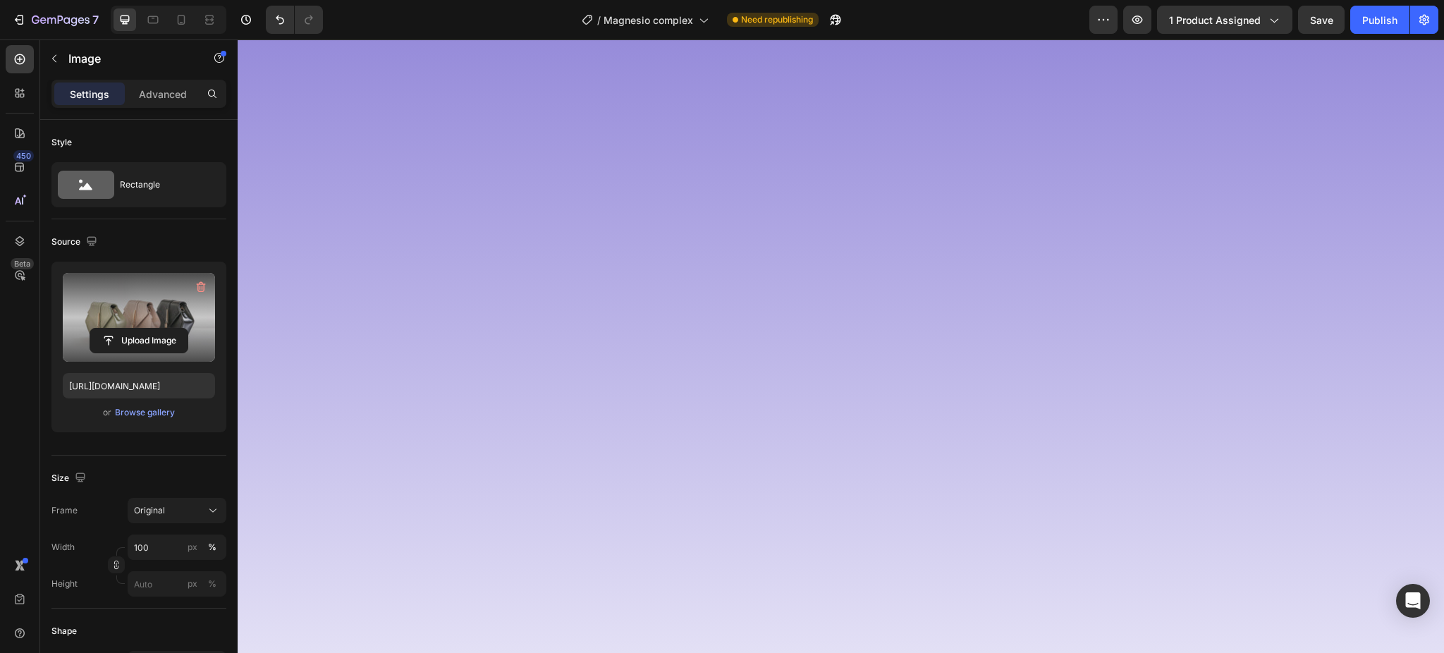
click at [98, 301] on label at bounding box center [139, 317] width 152 height 89
click at [98, 329] on input "file" at bounding box center [138, 341] width 97 height 24
click at [175, 311] on label at bounding box center [139, 317] width 152 height 89
click at [175, 329] on input "file" at bounding box center [138, 341] width 97 height 24
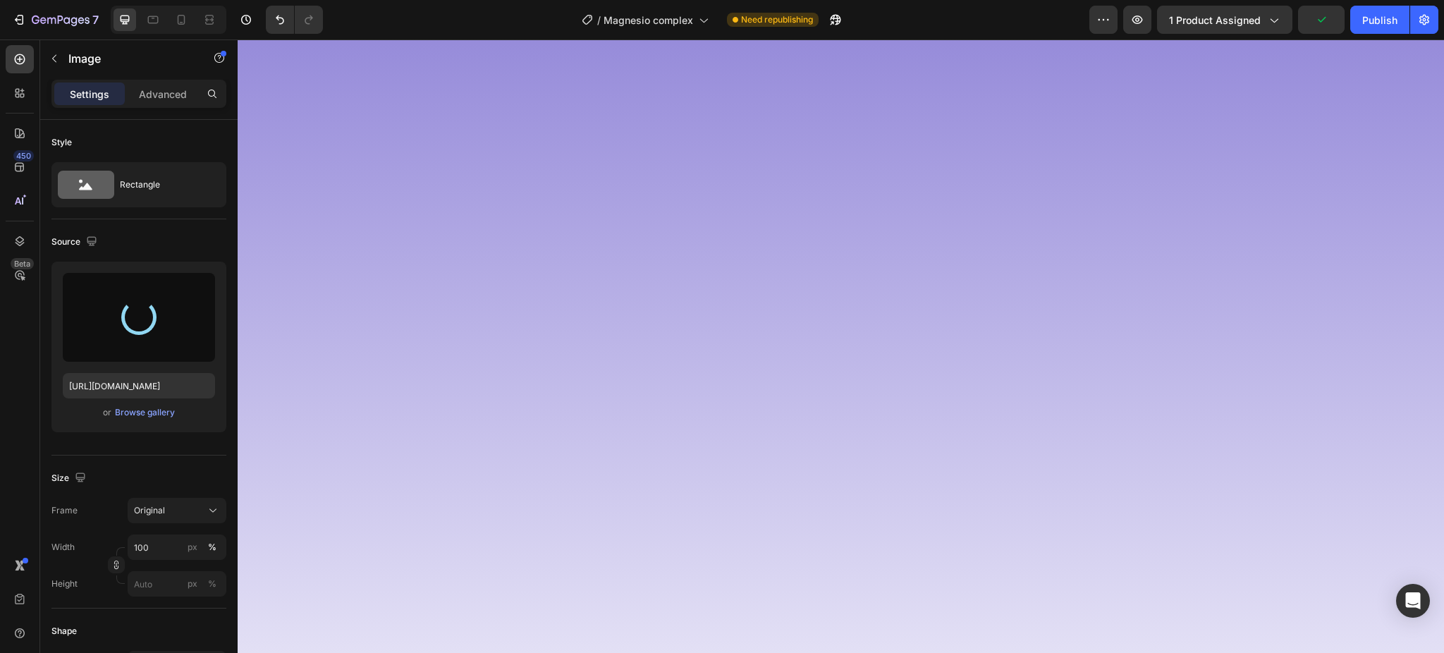
type input "[URL][DOMAIN_NAME]"
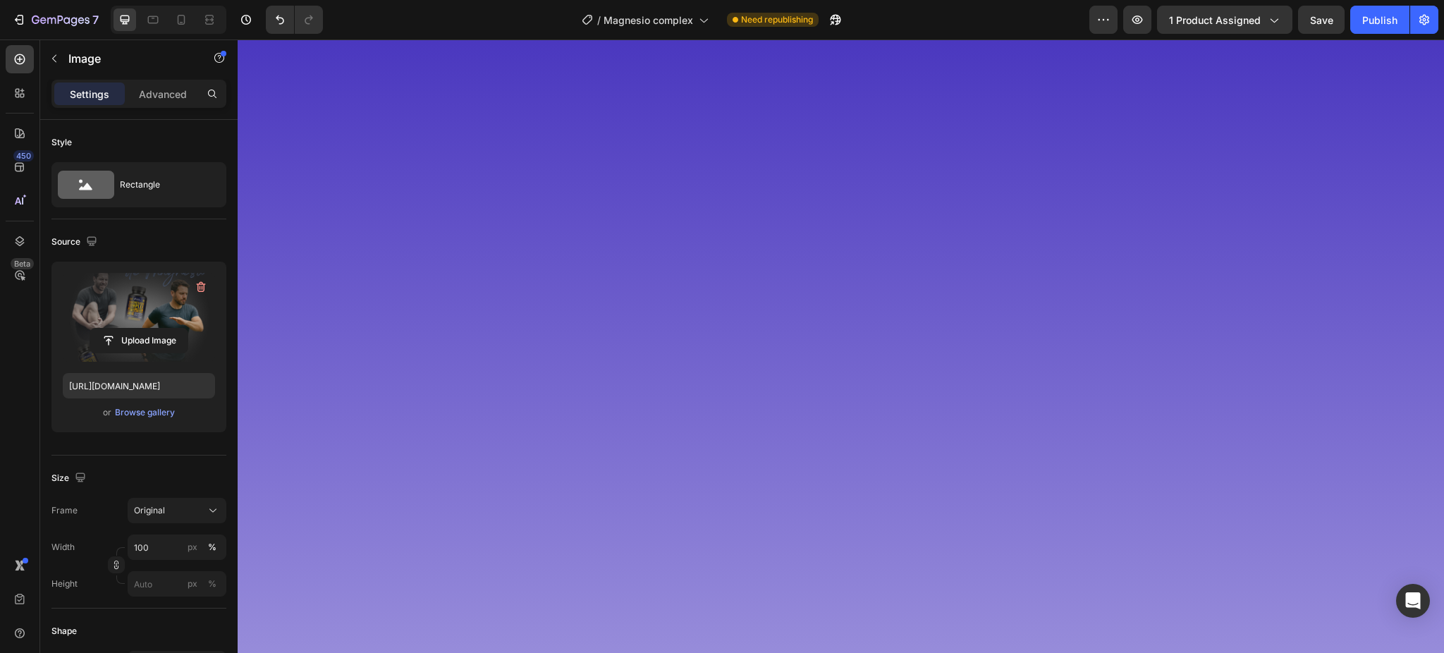
scroll to position [4043, 0]
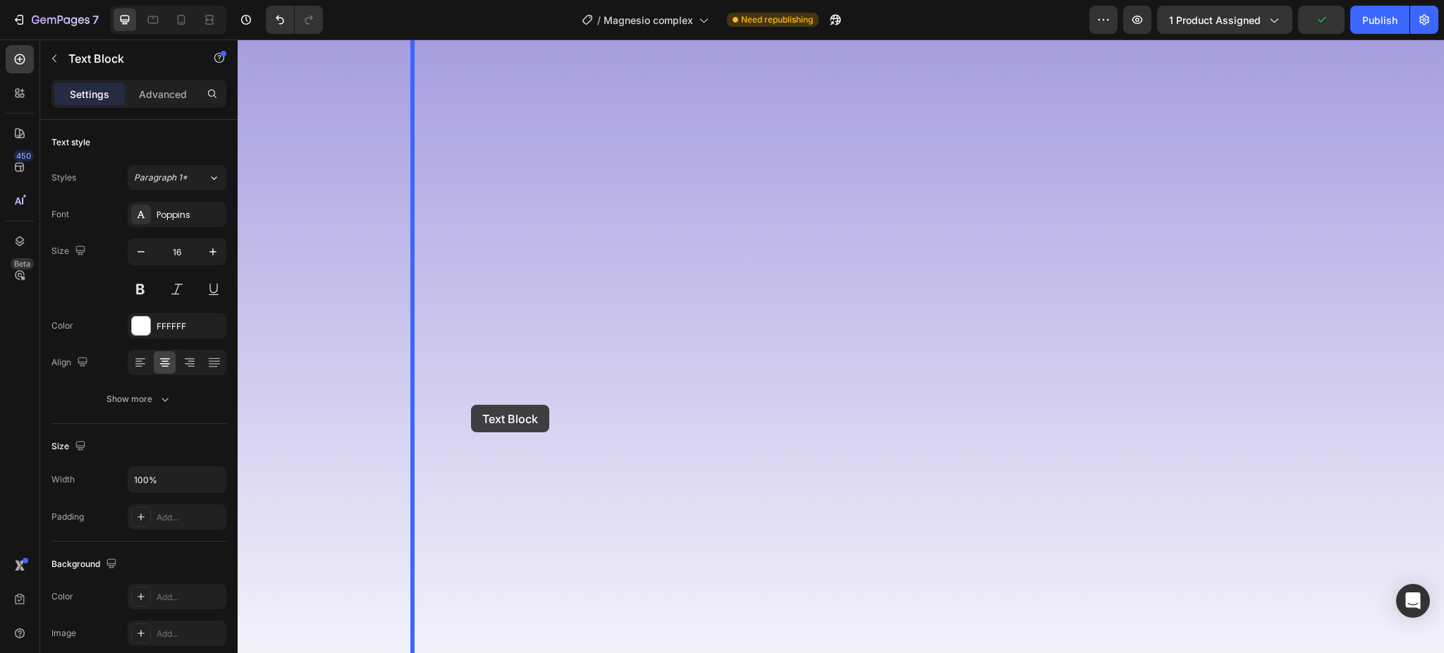
scroll to position [5265, 0]
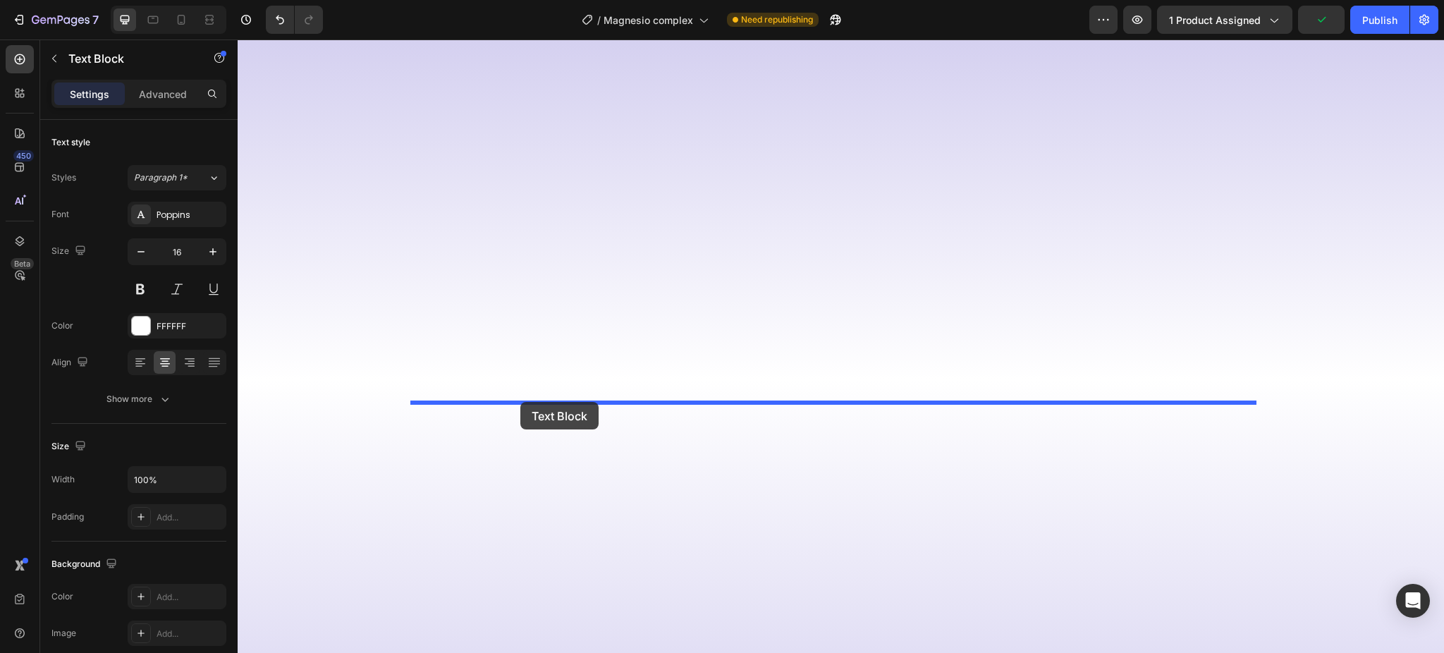
drag, startPoint x: 434, startPoint y: 308, endPoint x: 520, endPoint y: 402, distance: 127.3
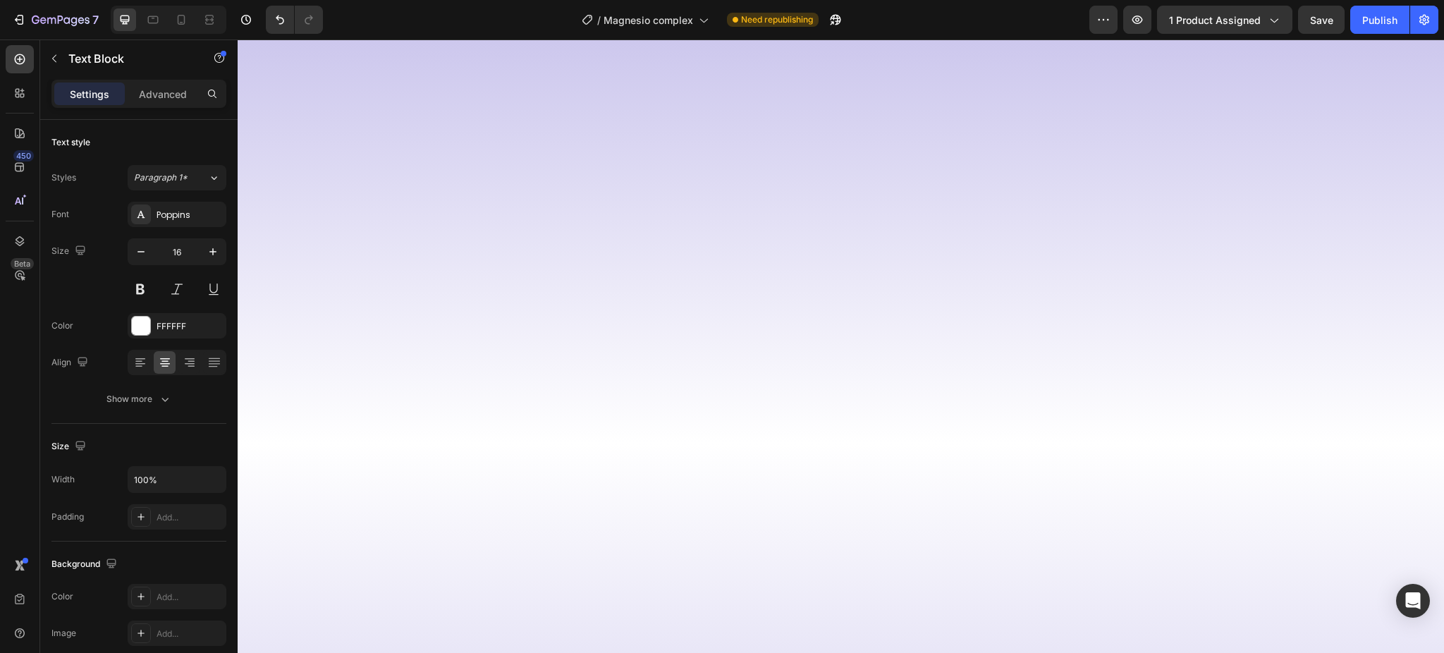
drag, startPoint x: 963, startPoint y: 458, endPoint x: 438, endPoint y: 409, distance: 526.9
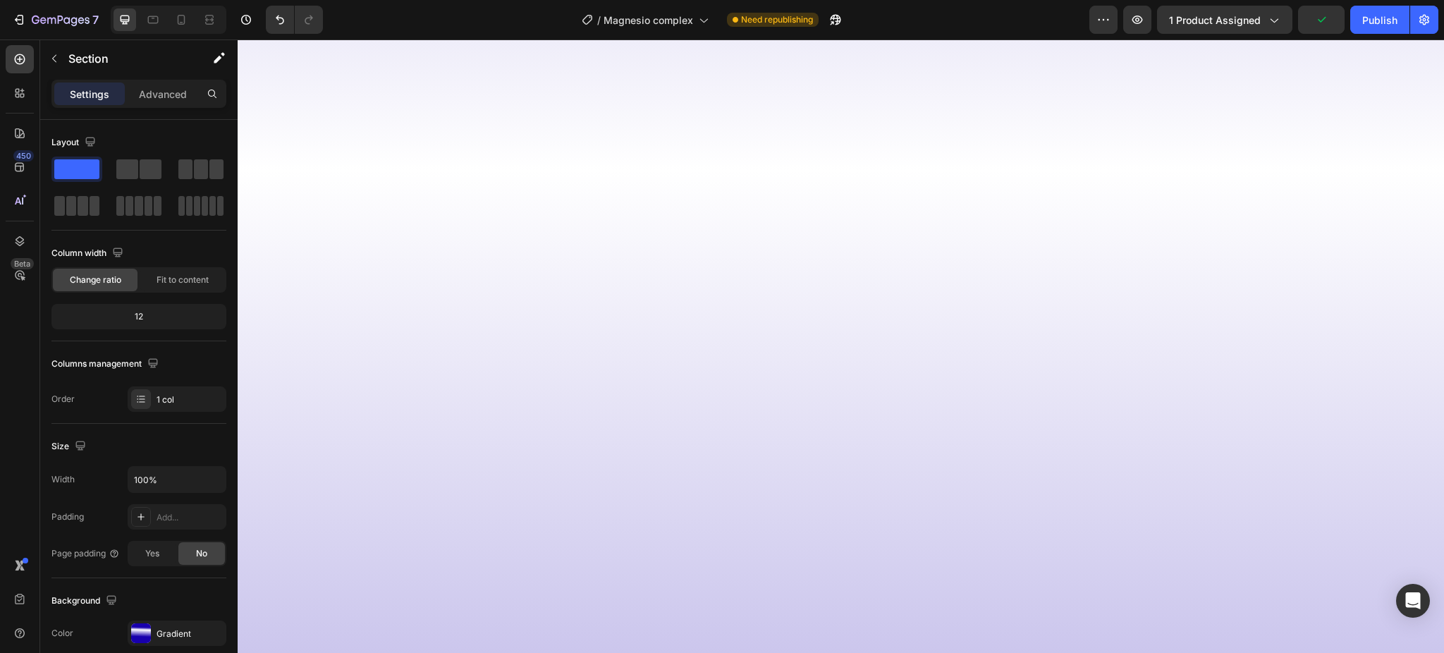
scroll to position [5483, 0]
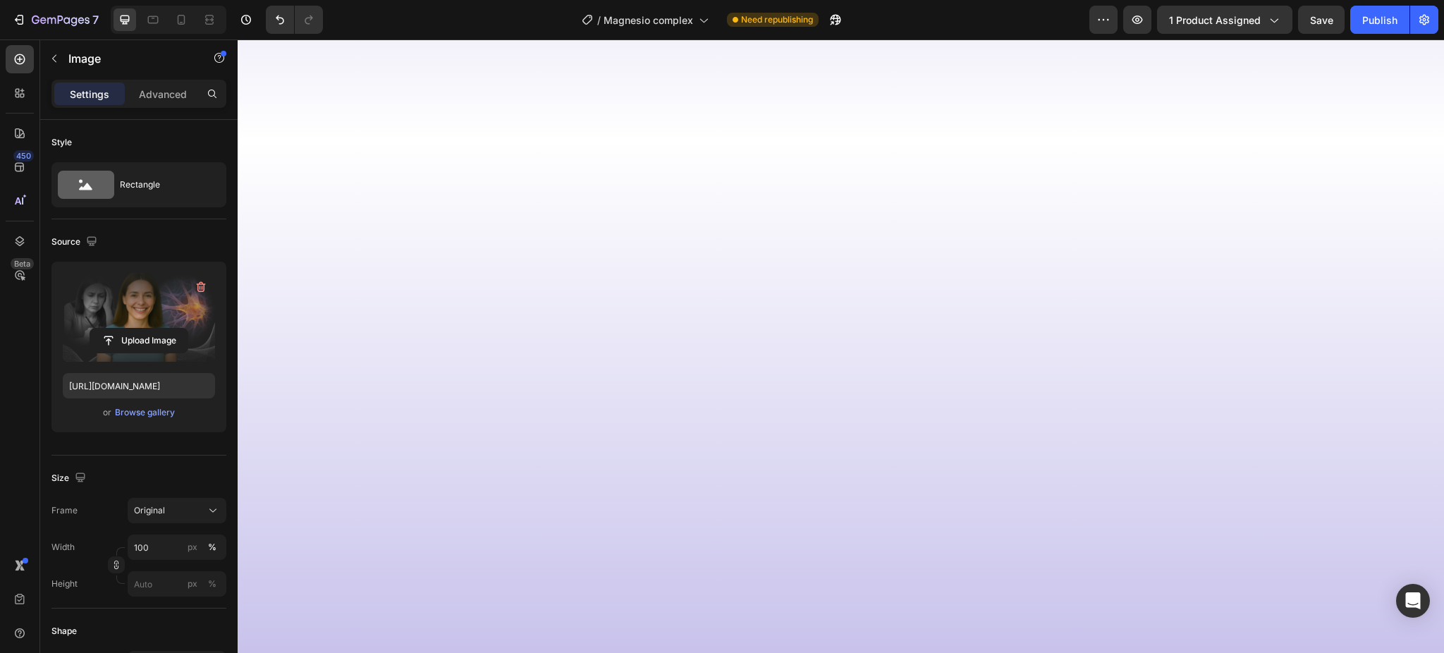
click at [128, 314] on label at bounding box center [139, 317] width 152 height 89
click at [128, 329] on input "file" at bounding box center [138, 341] width 97 height 24
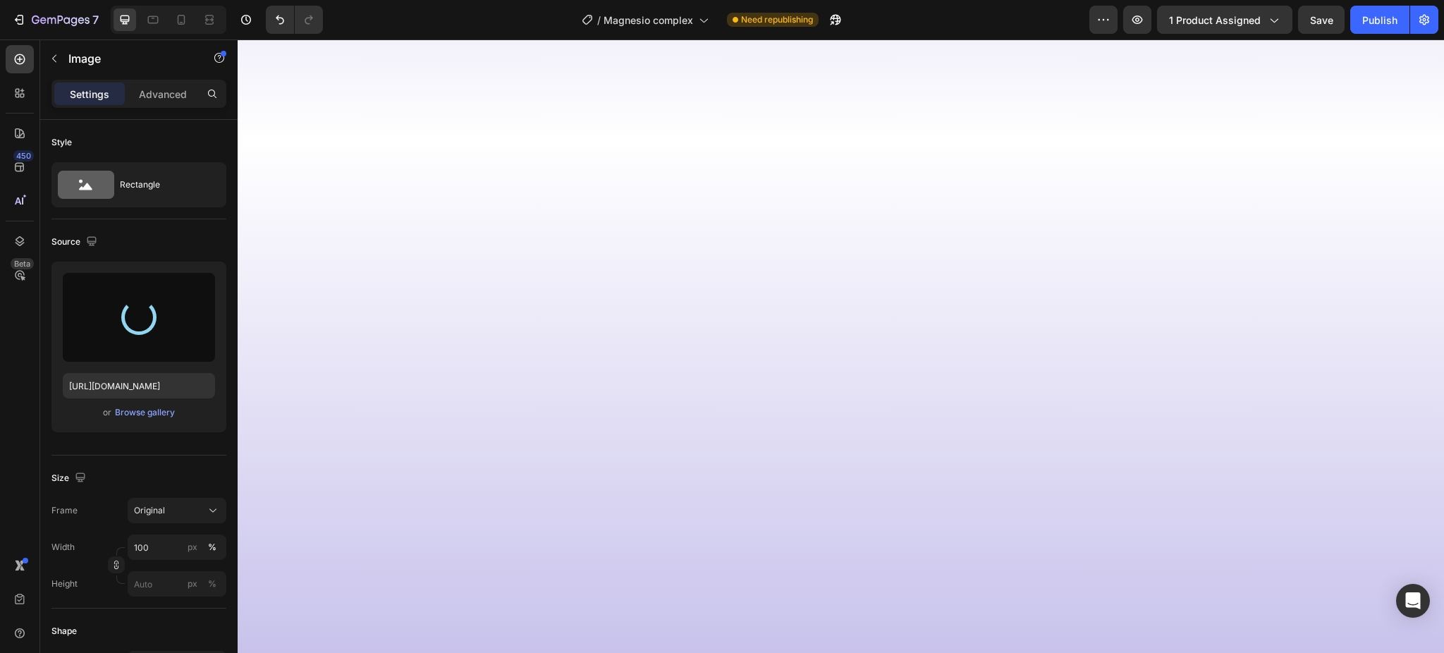
type input "[URL][DOMAIN_NAME]"
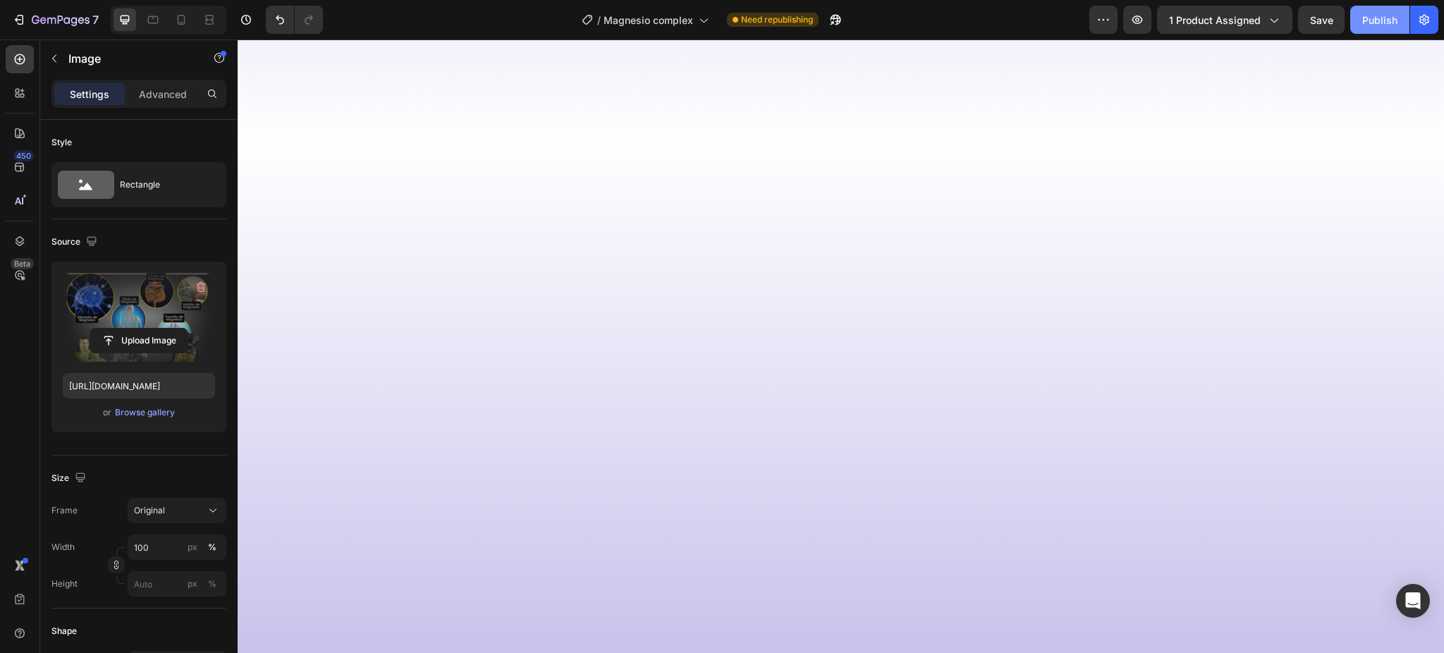
click at [1379, 30] on button "Publish" at bounding box center [1379, 20] width 59 height 28
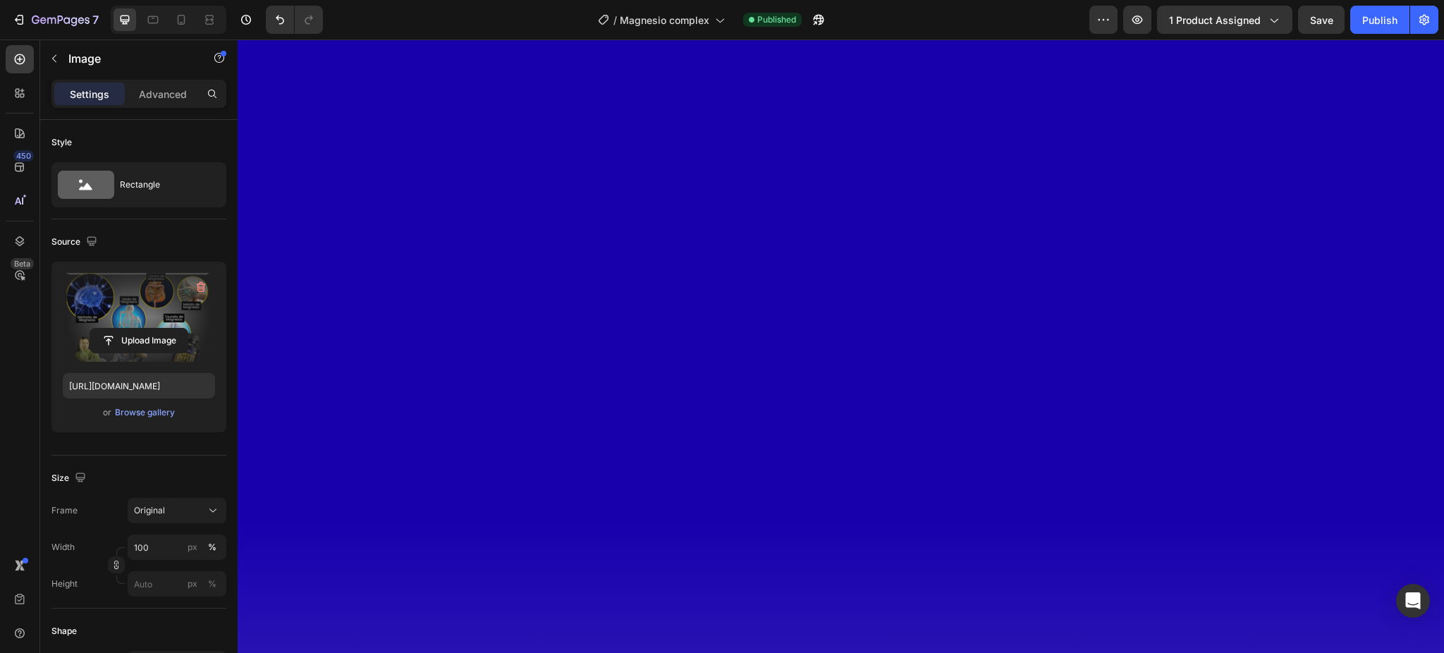
scroll to position [3509, 0]
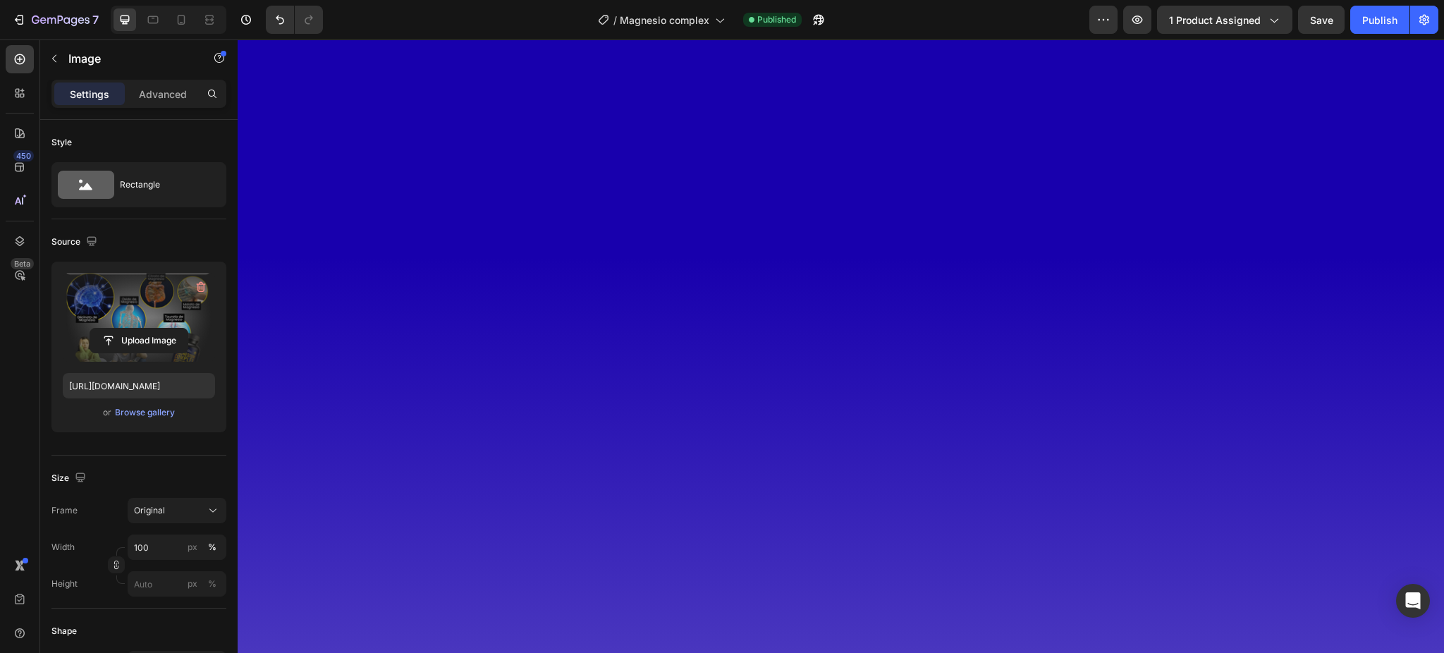
click at [206, 286] on icon "button" at bounding box center [201, 287] width 14 height 14
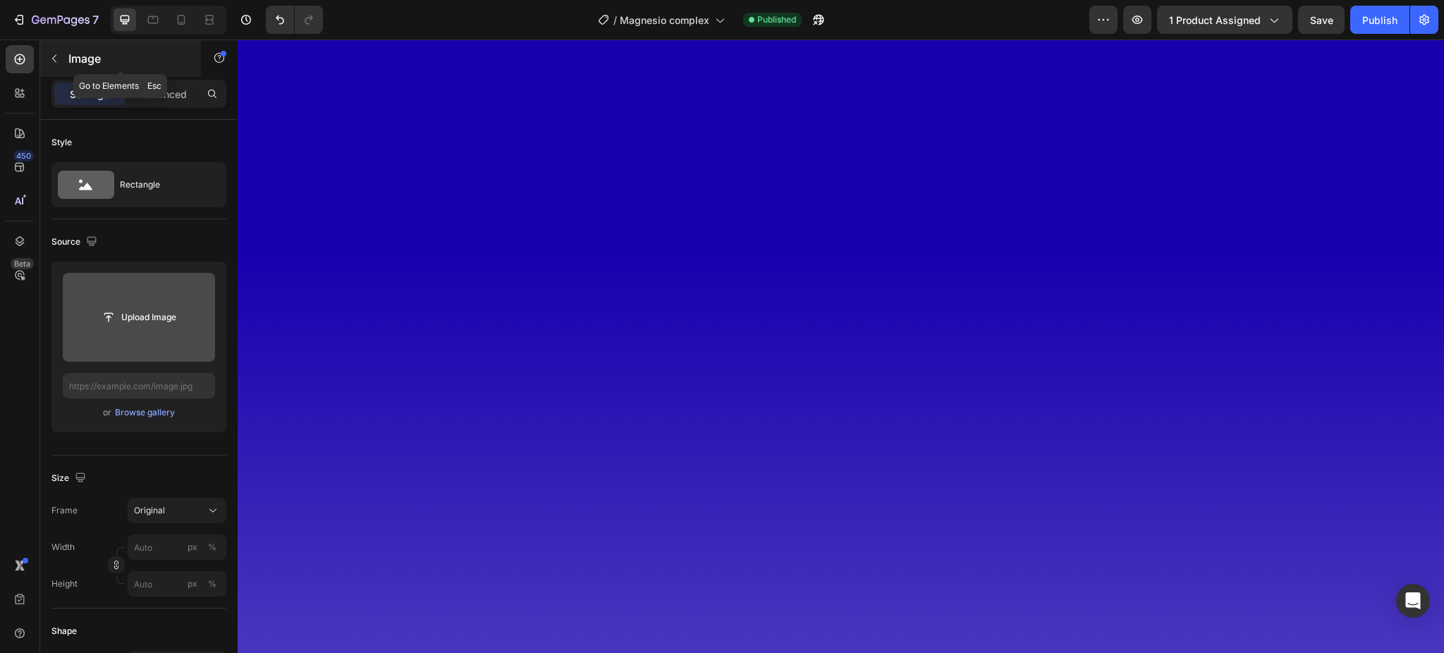
click at [58, 53] on icon "button" at bounding box center [54, 58] width 11 height 11
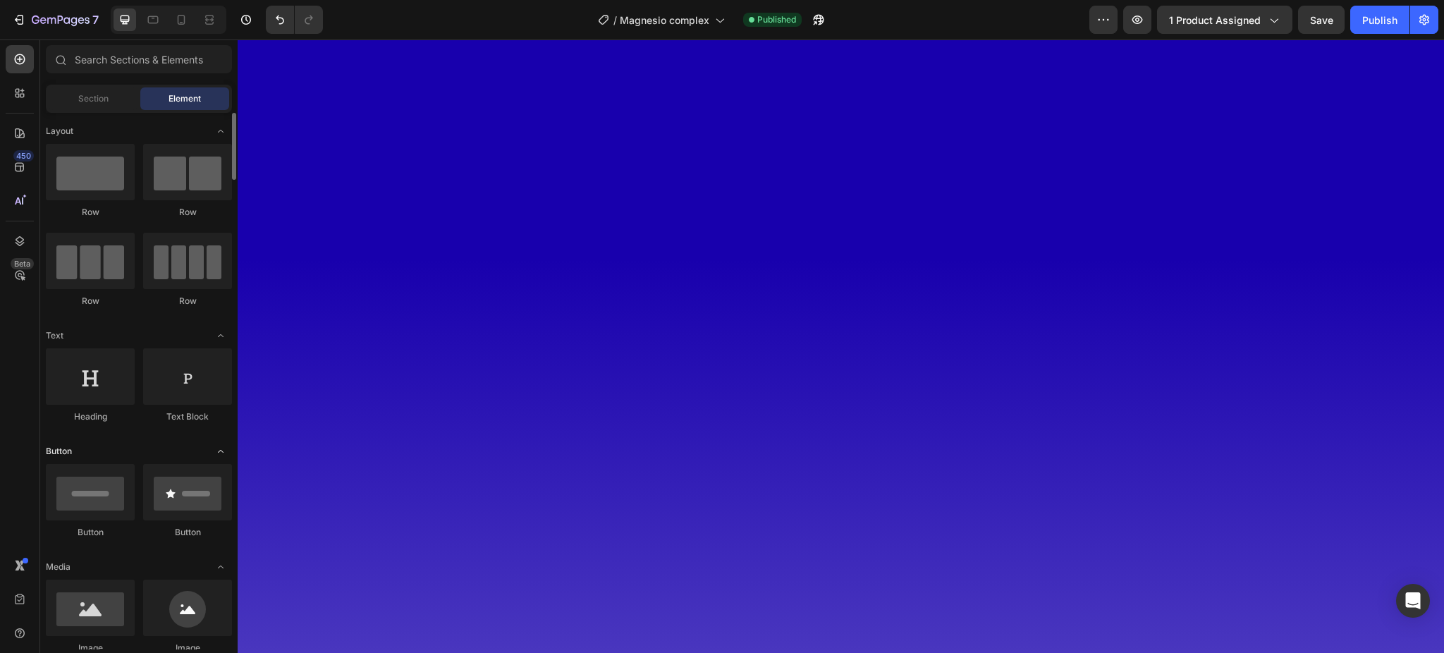
scroll to position [94, 0]
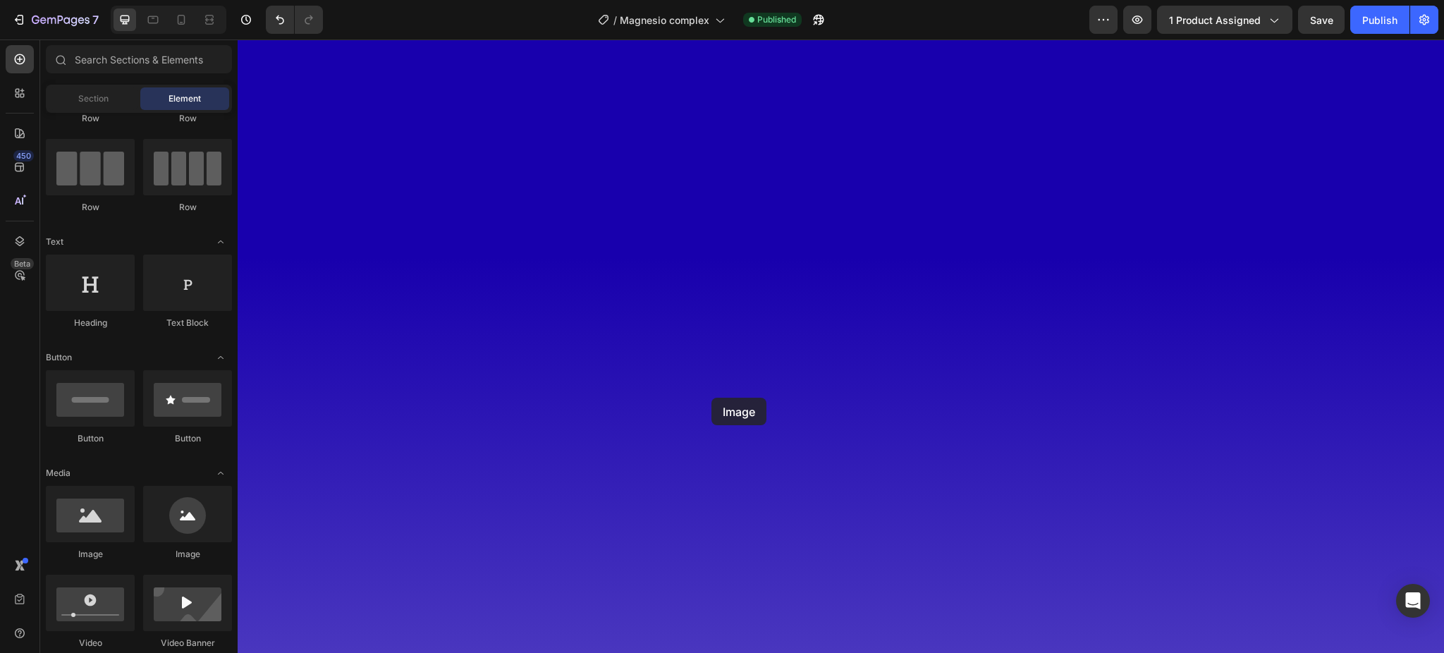
drag, startPoint x: 326, startPoint y: 548, endPoint x: 758, endPoint y: 388, distance: 460.9
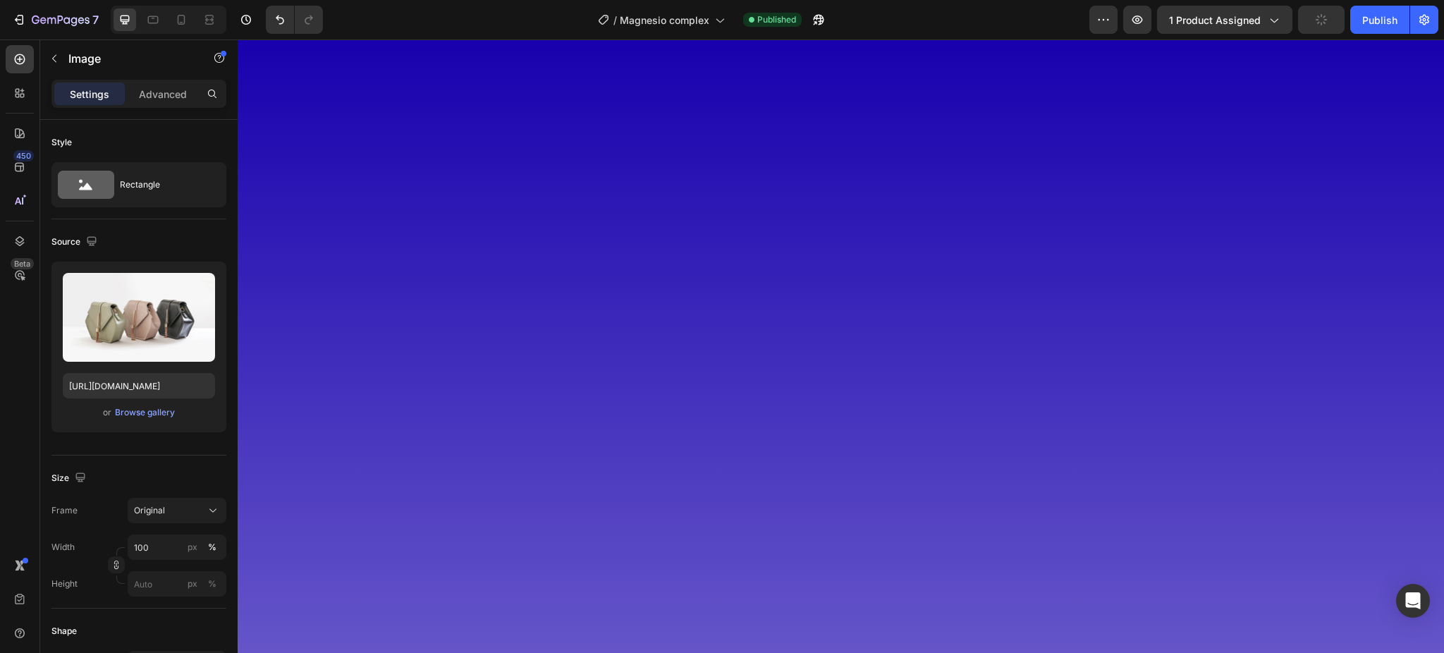
scroll to position [3978, 0]
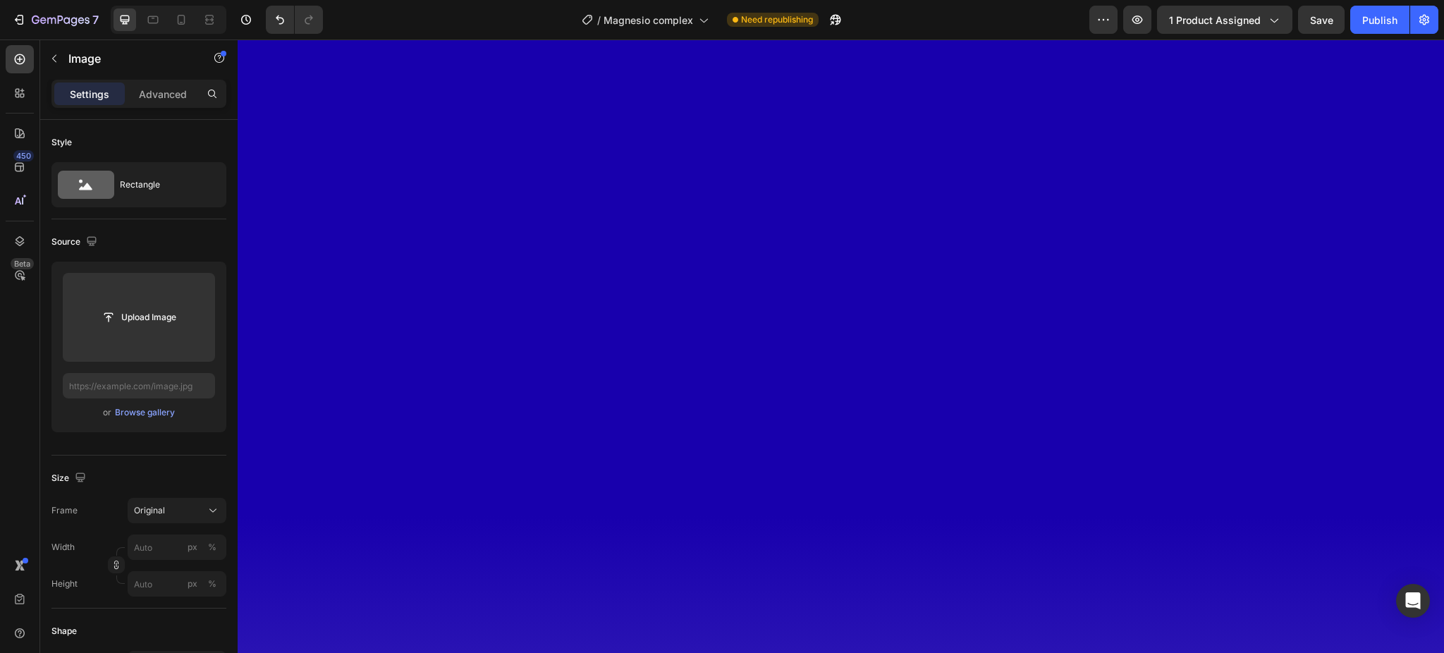
scroll to position [3227, 0]
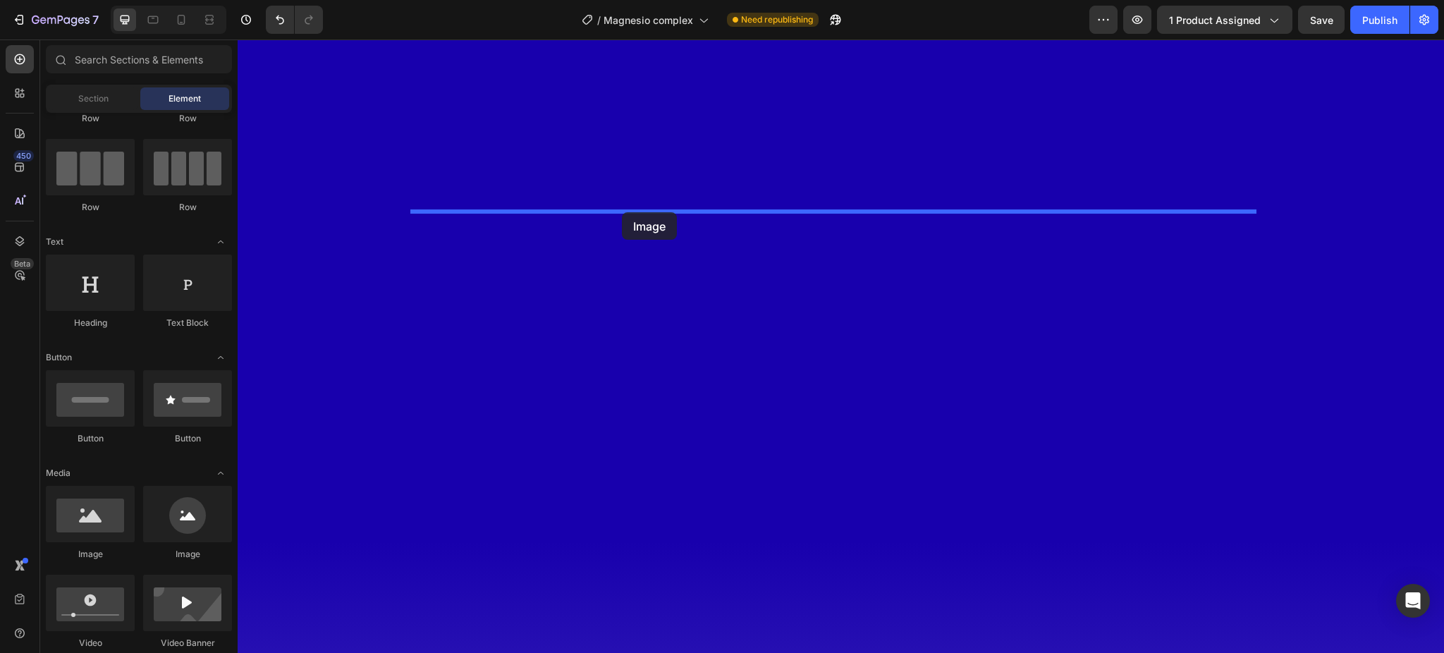
drag, startPoint x: 322, startPoint y: 557, endPoint x: 622, endPoint y: 212, distance: 457.3
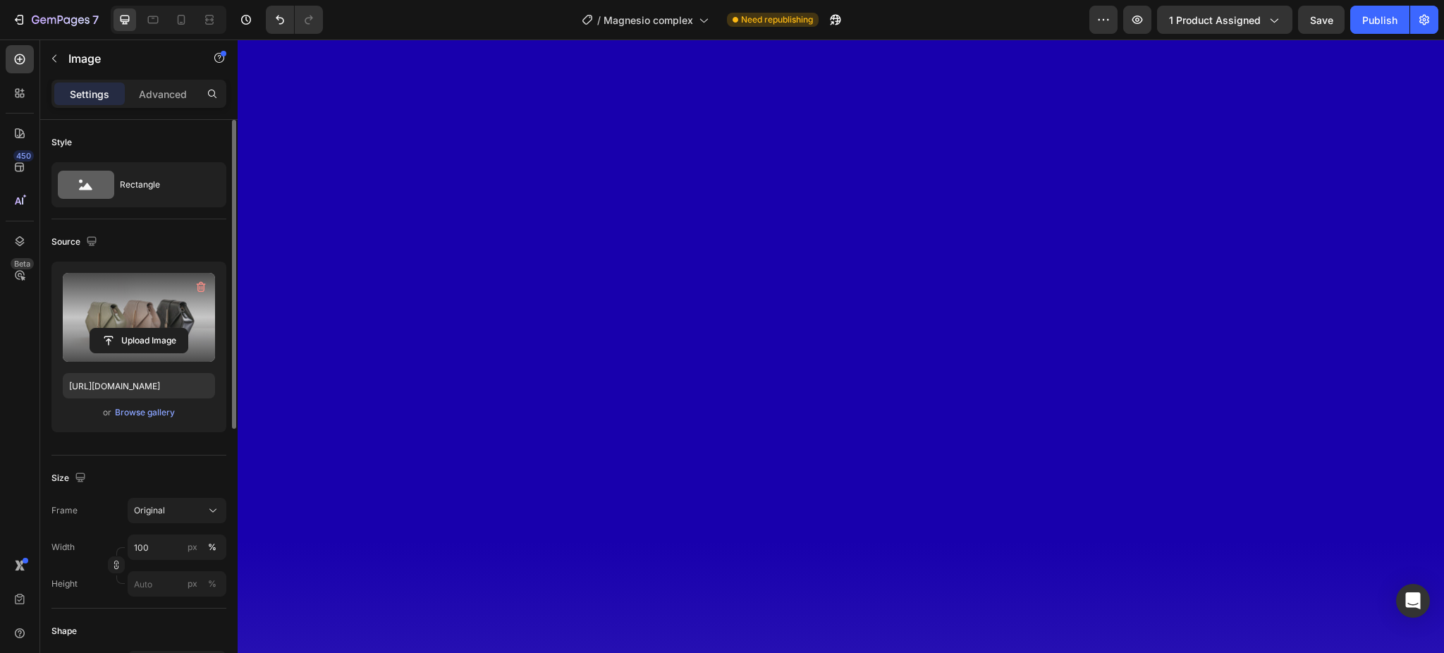
click at [120, 300] on label at bounding box center [139, 317] width 152 height 89
click at [120, 329] on input "file" at bounding box center [138, 341] width 97 height 24
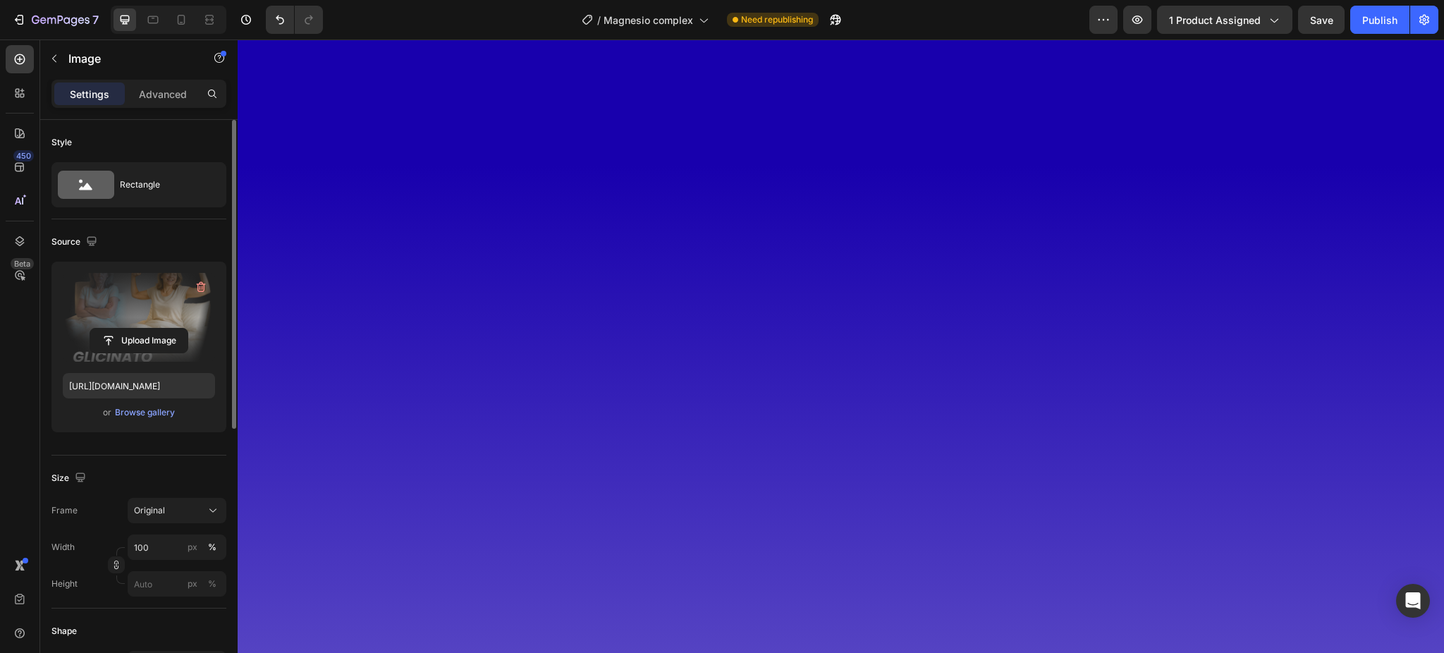
scroll to position [3791, 0]
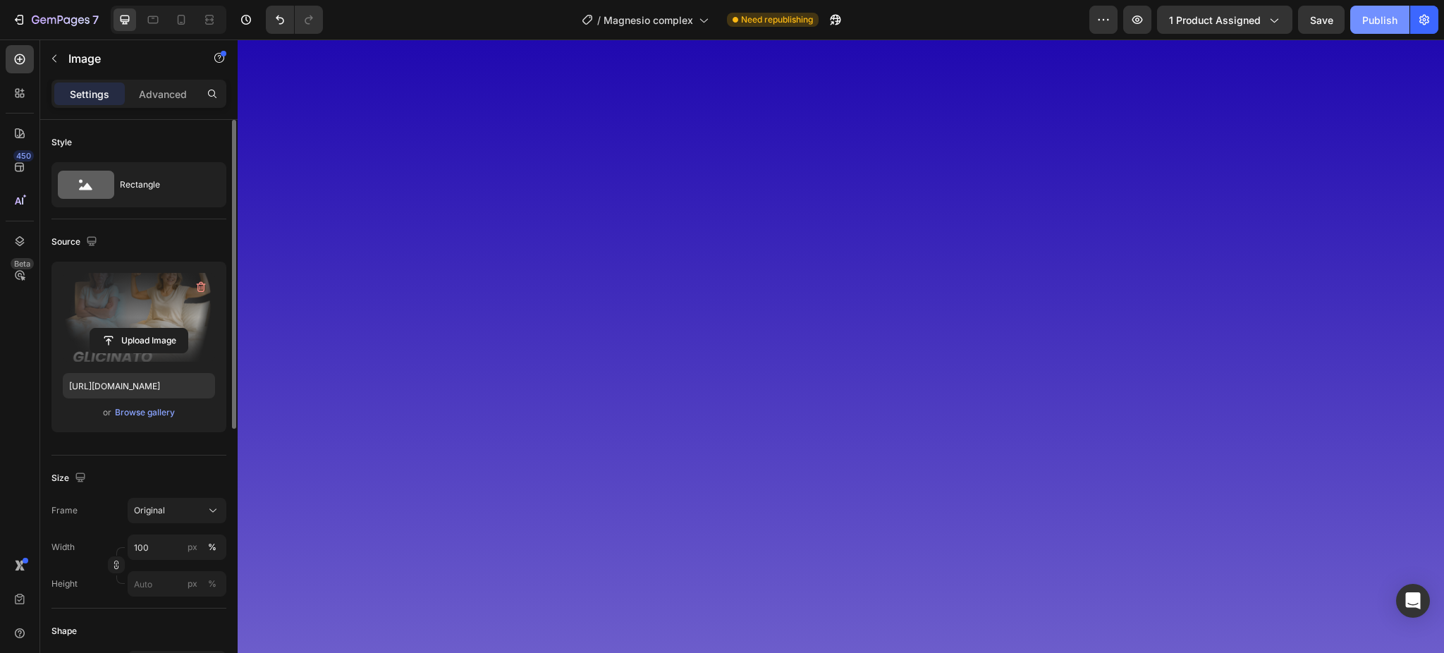
click at [1388, 22] on div "Publish" at bounding box center [1379, 20] width 35 height 15
click at [92, 298] on label at bounding box center [139, 317] width 152 height 89
click at [92, 329] on input "file" at bounding box center [138, 341] width 97 height 24
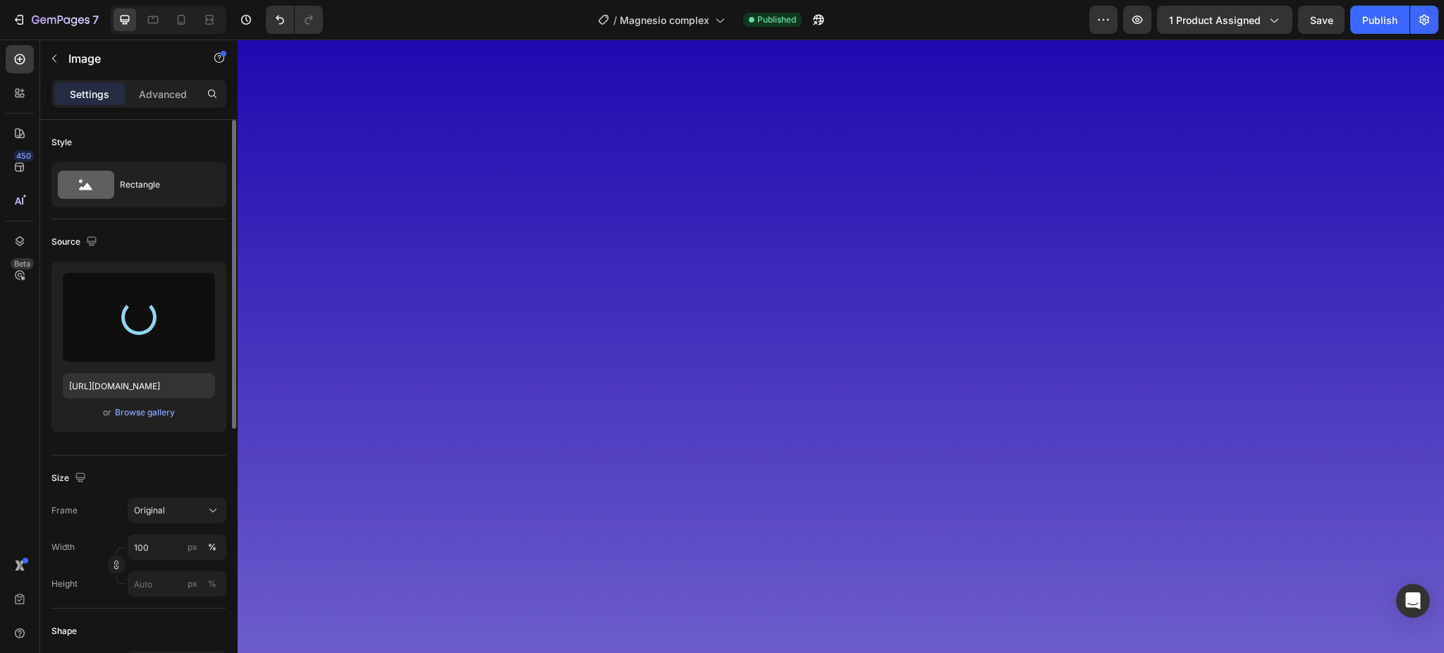
type input "[URL][DOMAIN_NAME]"
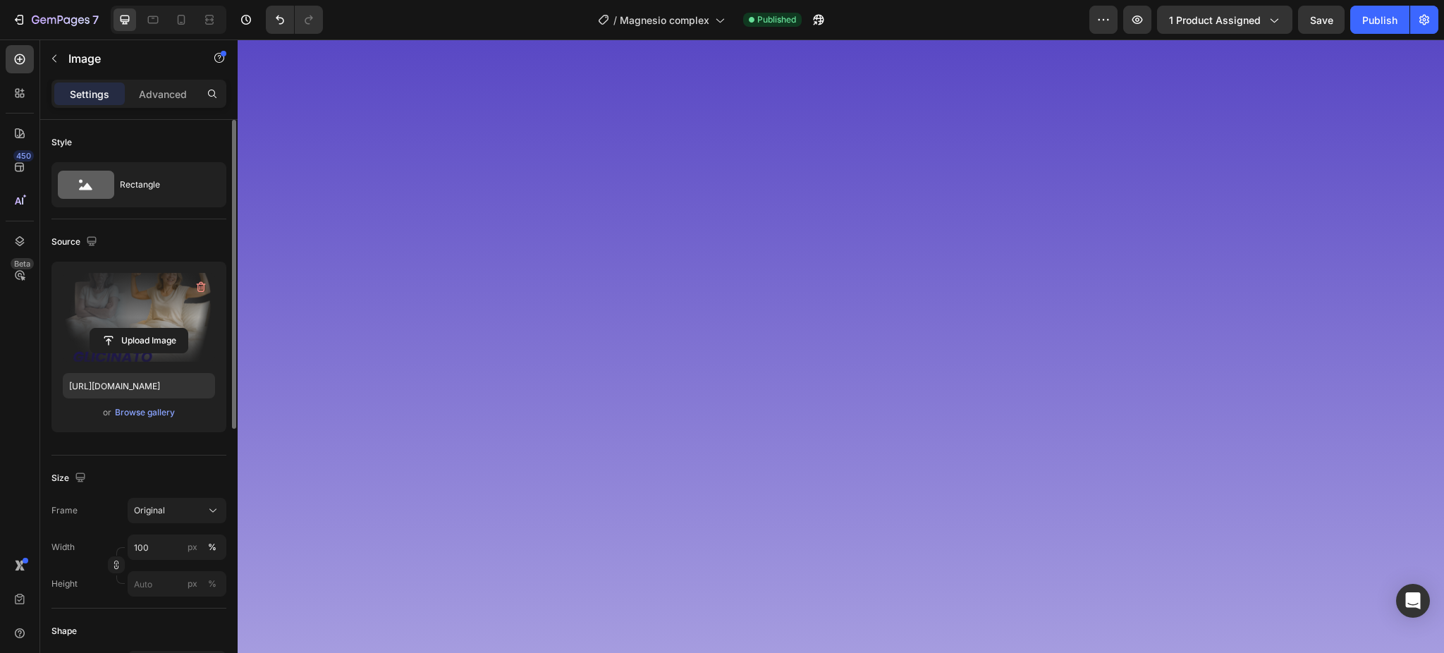
scroll to position [4261, 0]
click at [1372, 31] on button "Publish" at bounding box center [1379, 20] width 59 height 28
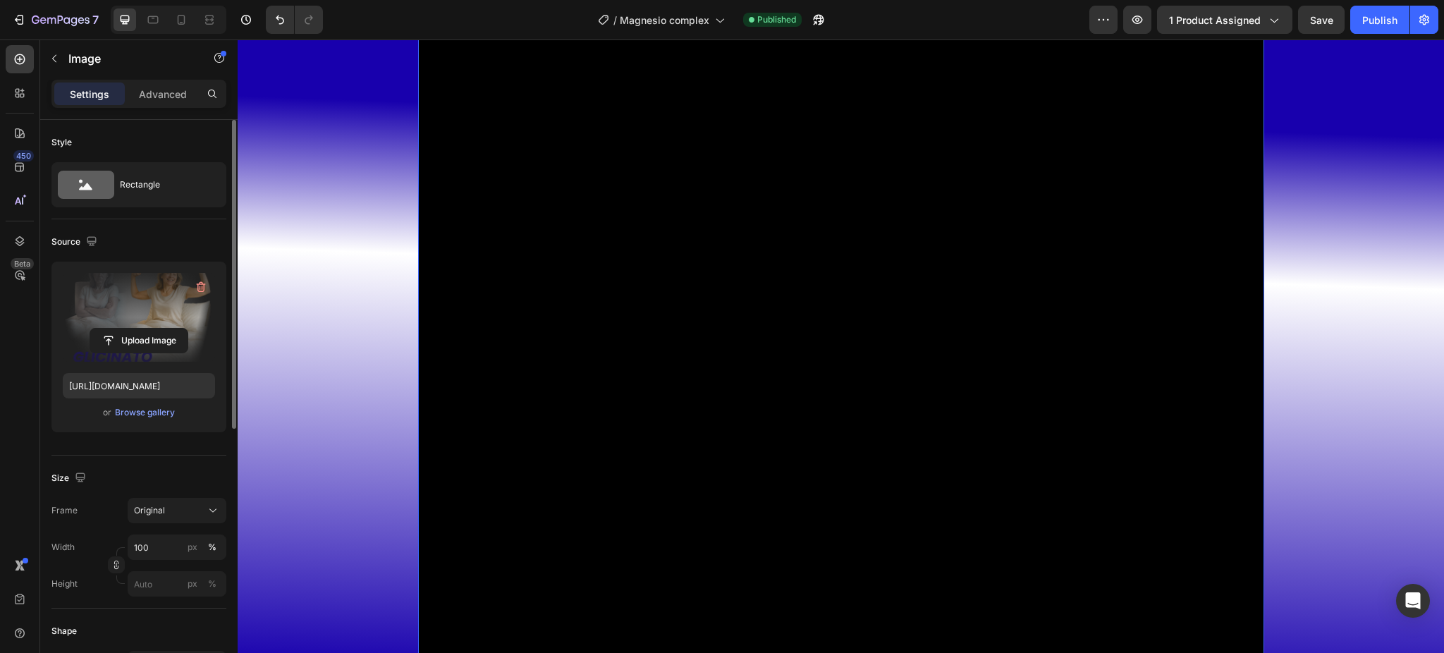
scroll to position [0, 0]
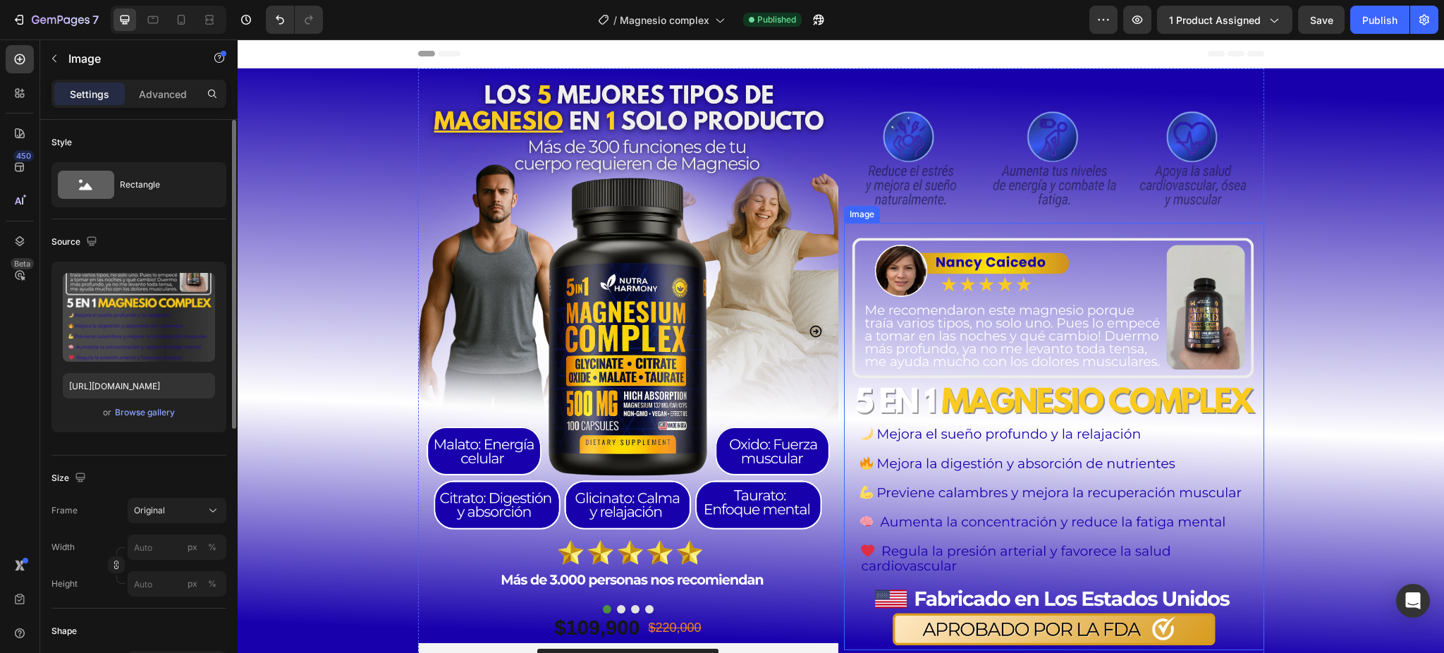
click at [1020, 308] on img at bounding box center [1054, 440] width 420 height 420
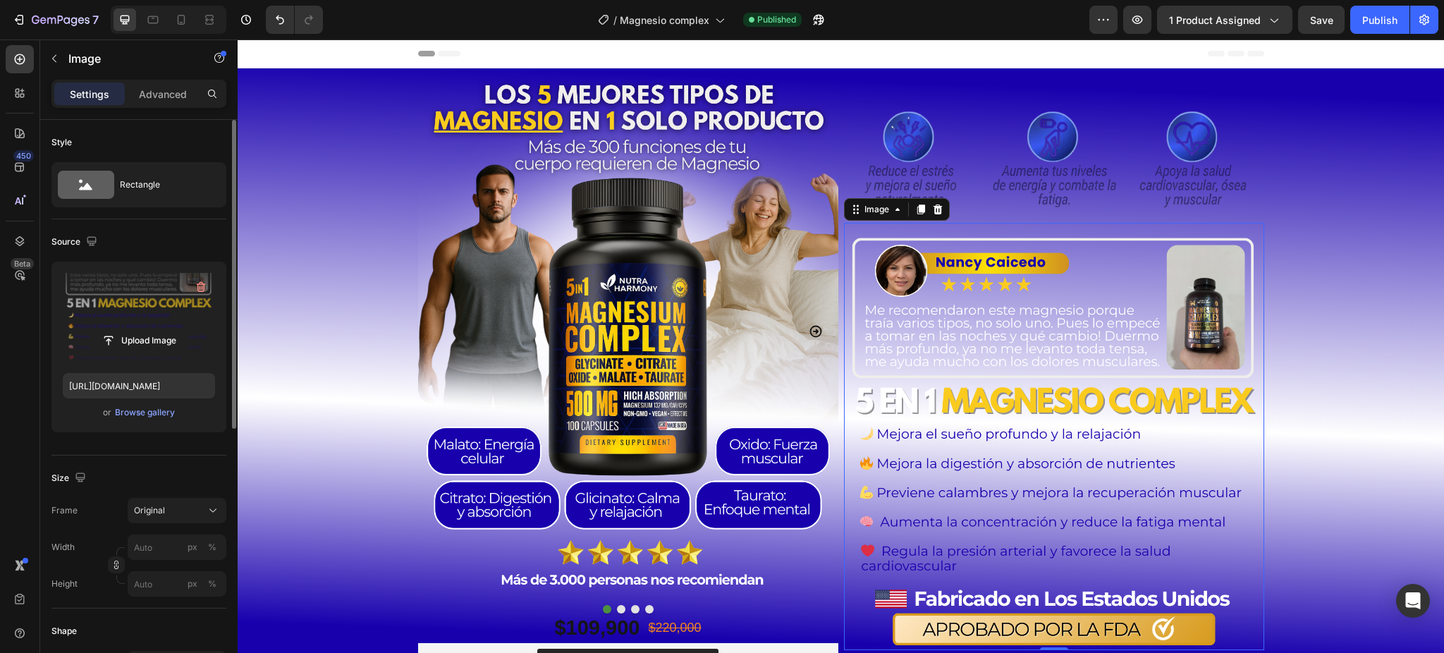
click at [126, 298] on label at bounding box center [139, 317] width 152 height 89
click at [126, 329] on input "file" at bounding box center [138, 341] width 97 height 24
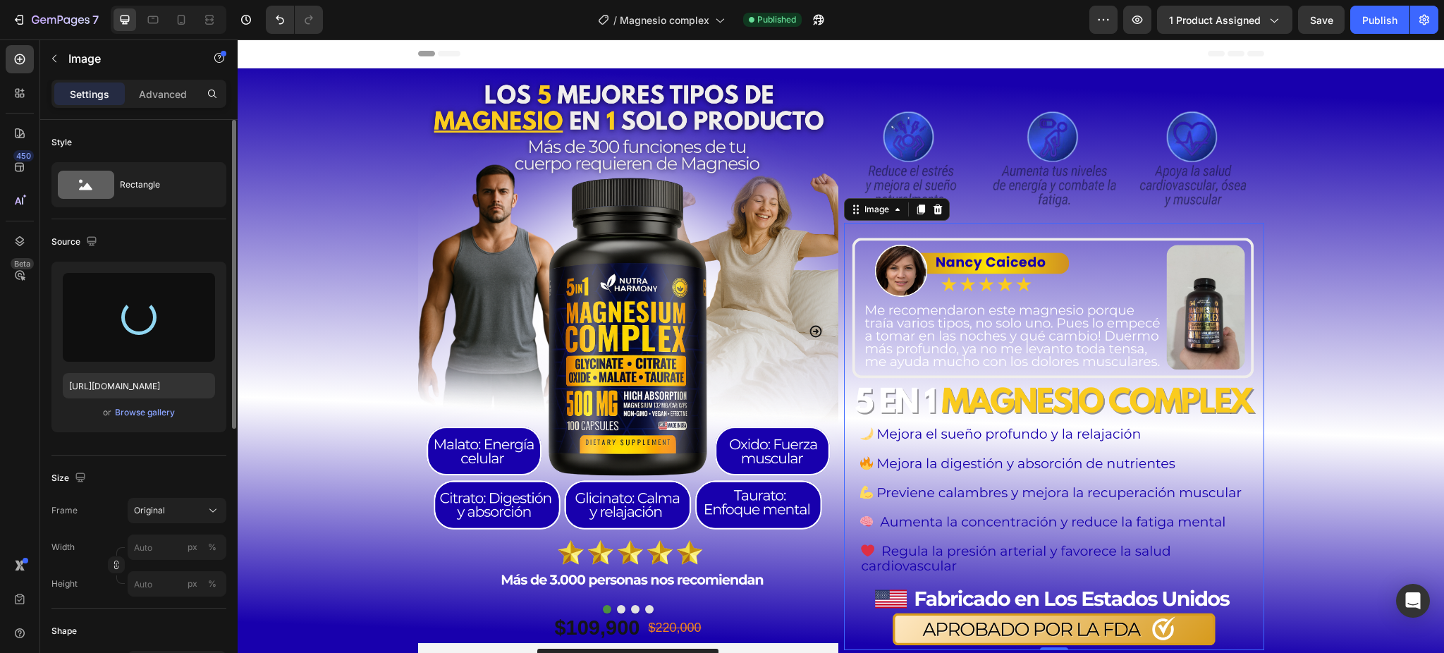
type input "[URL][DOMAIN_NAME]"
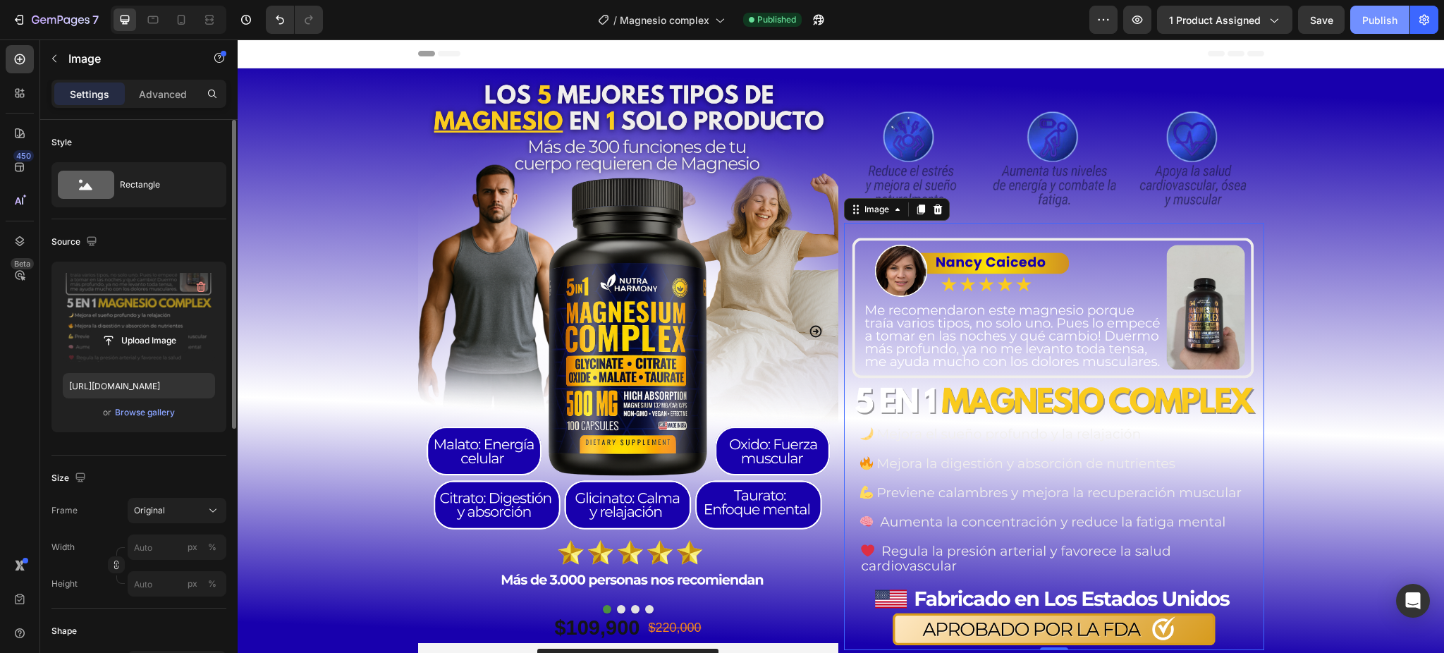
click at [1362, 19] on div "Publish" at bounding box center [1379, 20] width 35 height 15
click at [1377, 28] on button "Publish" at bounding box center [1379, 20] width 59 height 28
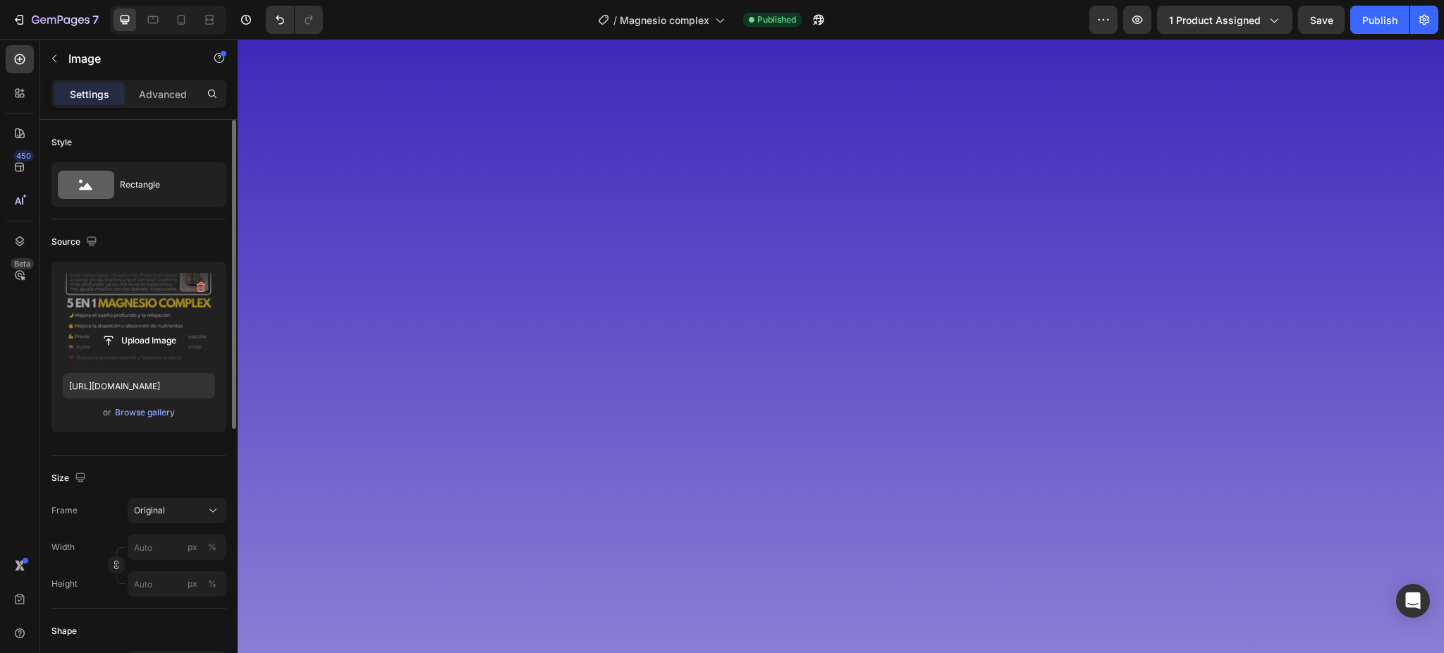
scroll to position [4136, 0]
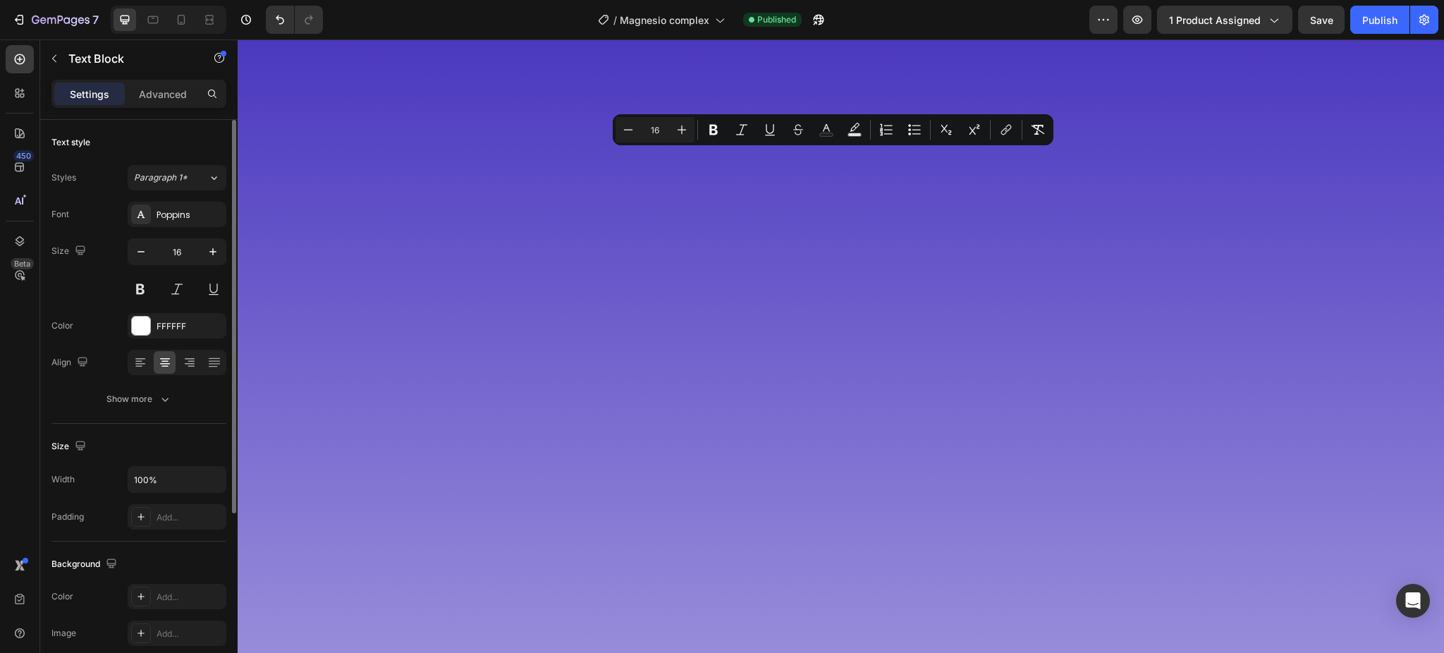
drag, startPoint x: 993, startPoint y: 204, endPoint x: 351, endPoint y: 123, distance: 646.9
click at [186, 326] on div "FFFFFF" at bounding box center [177, 326] width 41 height 13
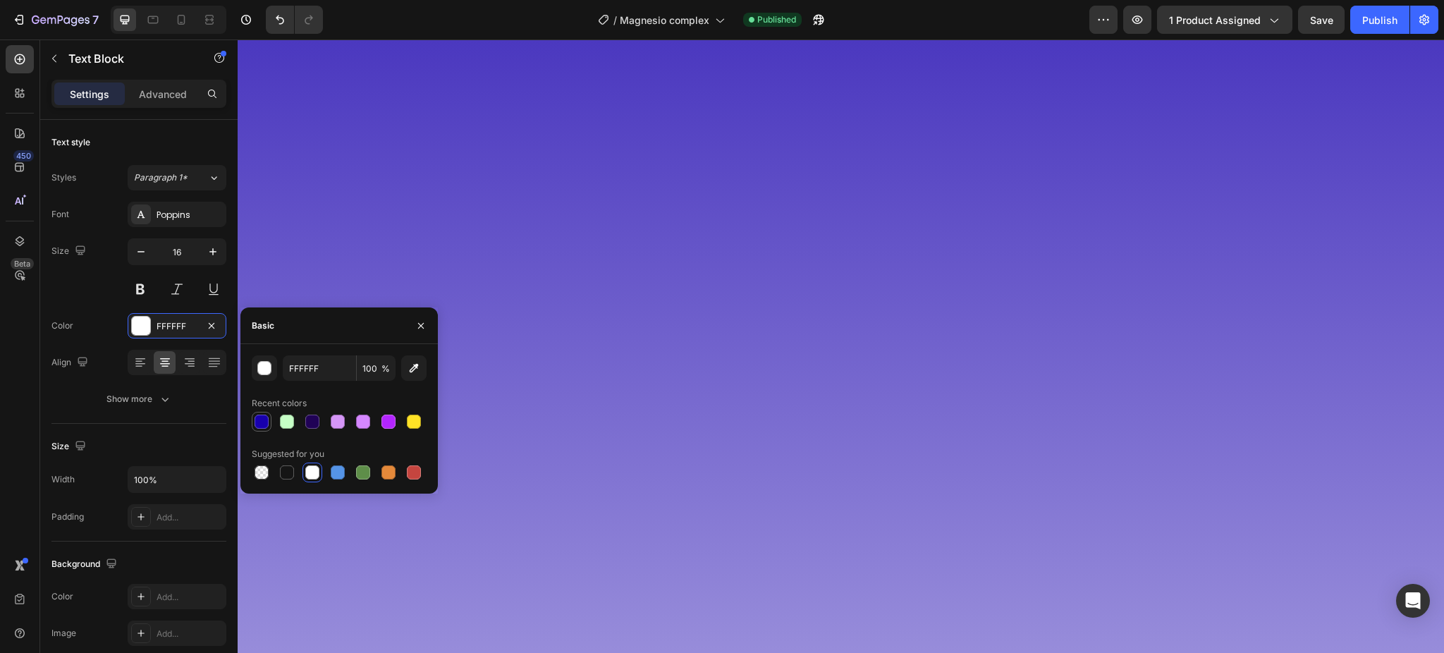
click at [264, 426] on div at bounding box center [262, 422] width 14 height 14
type input "[DATE]"
click at [1374, 21] on div "Publish" at bounding box center [1379, 20] width 35 height 15
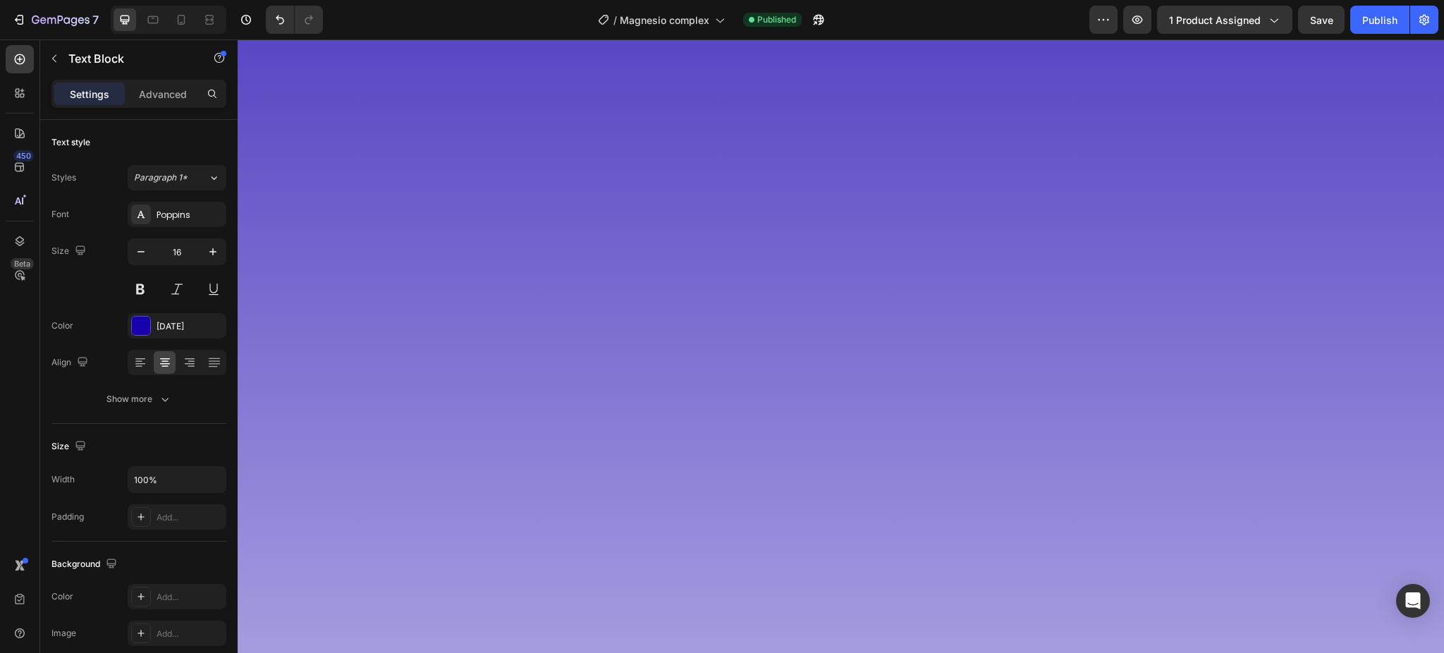
scroll to position [4419, 0]
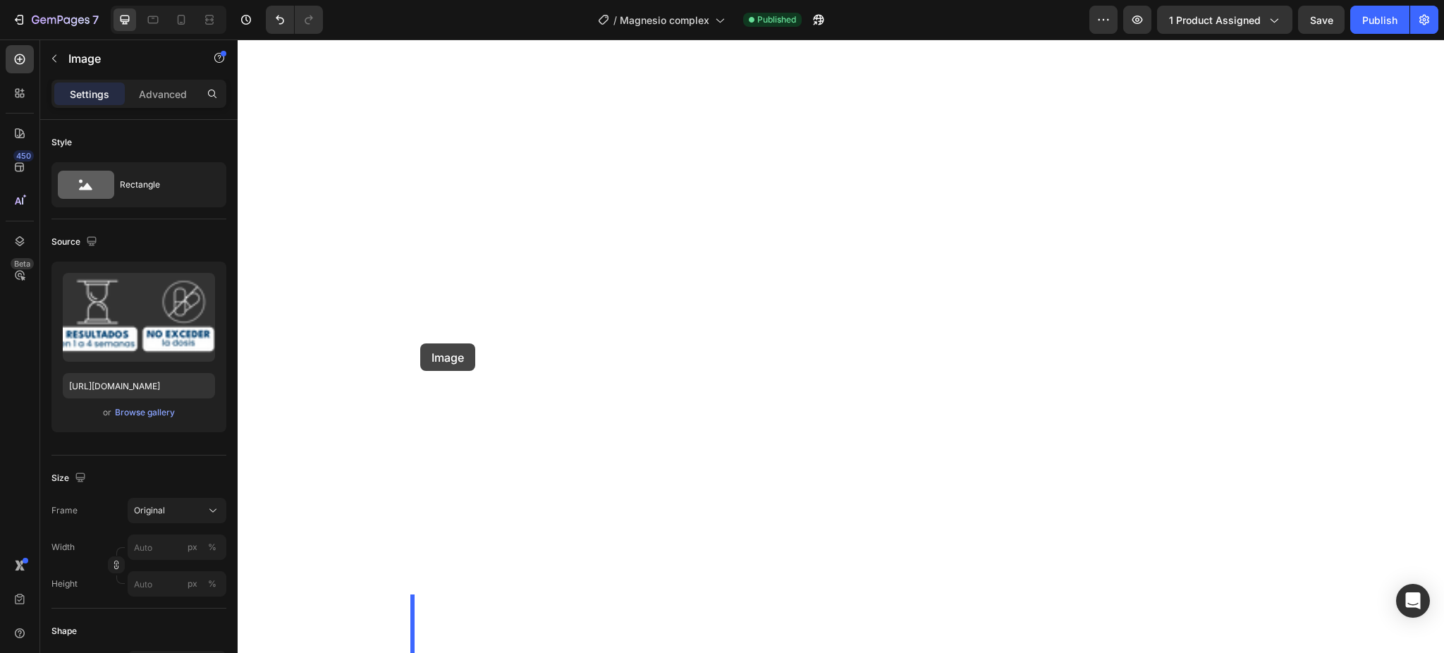
scroll to position [7709, 0]
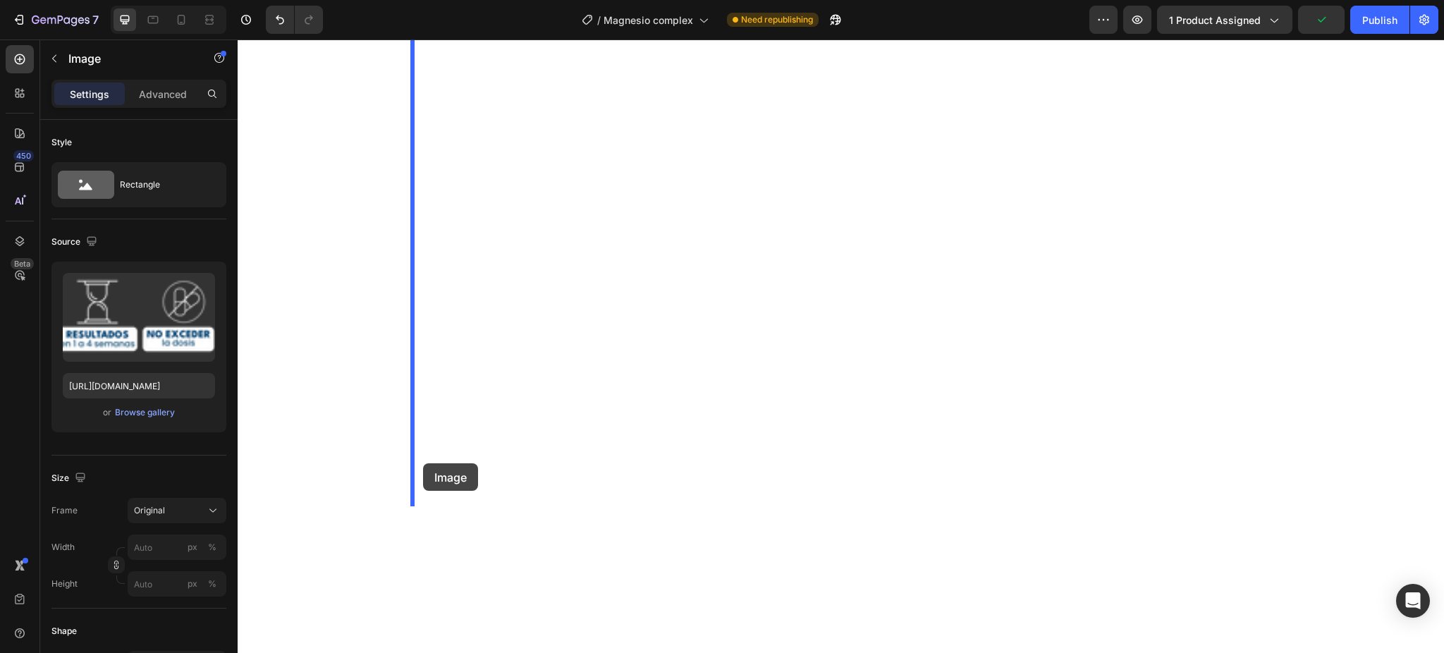
drag, startPoint x: 427, startPoint y: 78, endPoint x: 423, endPoint y: 463, distance: 384.3
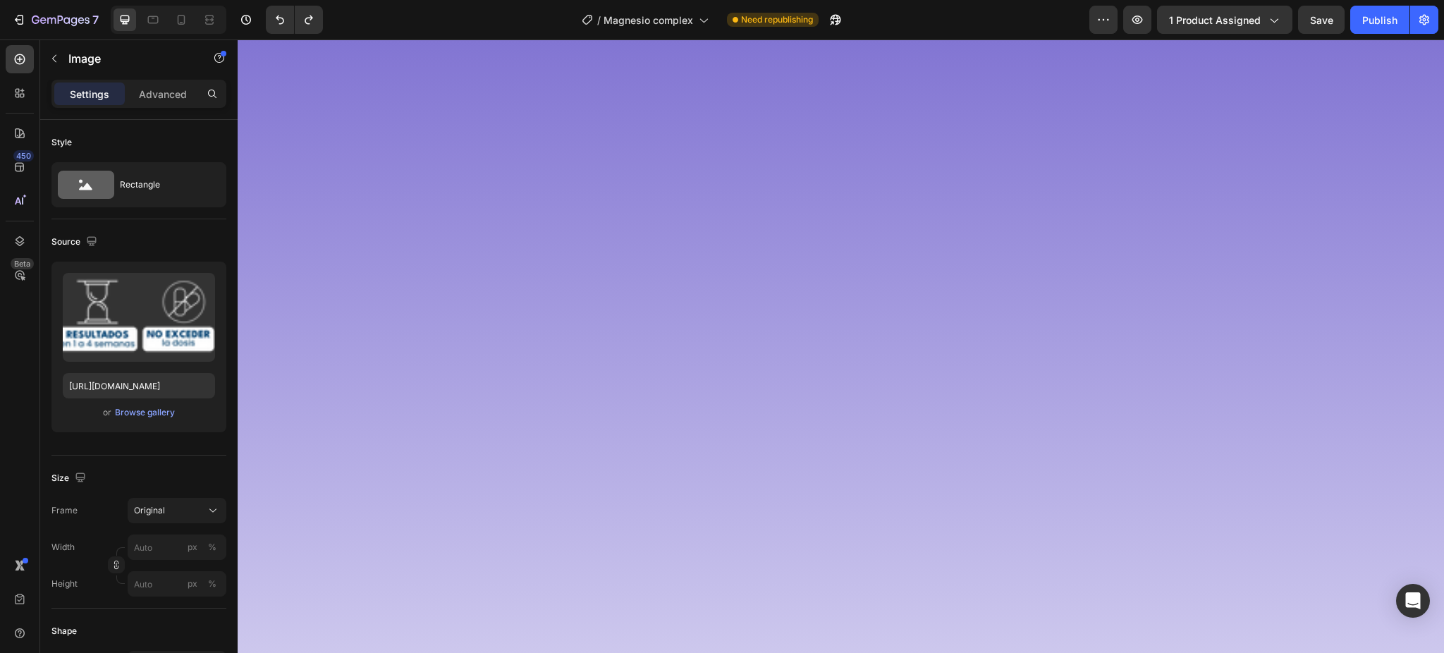
scroll to position [4178, 0]
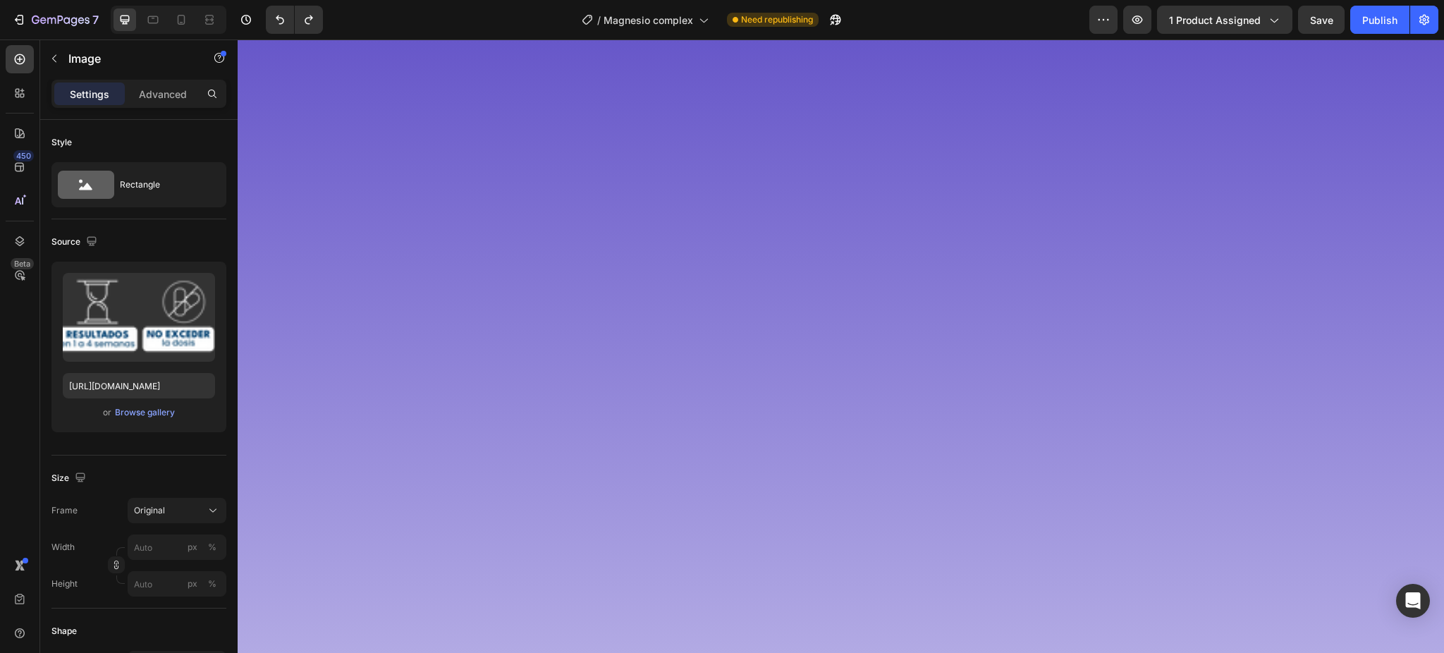
scroll to position [4366, 0]
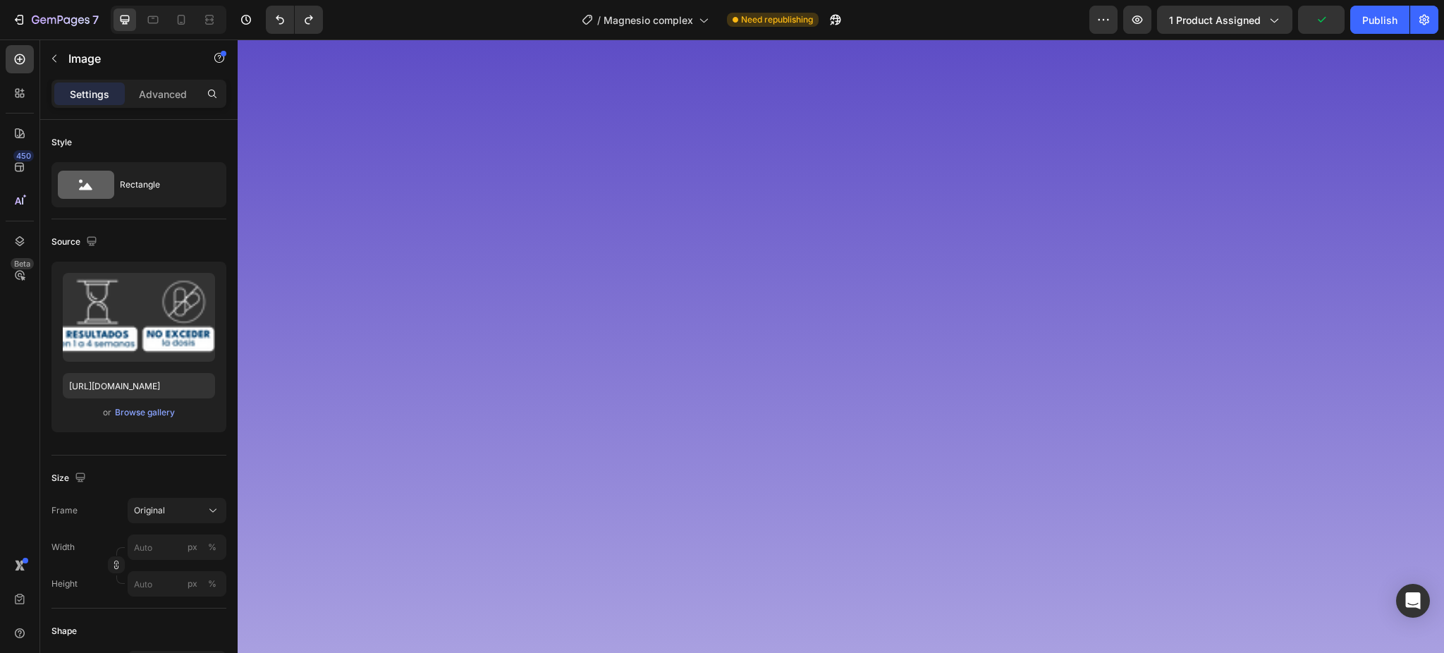
scroll to position [4178, 0]
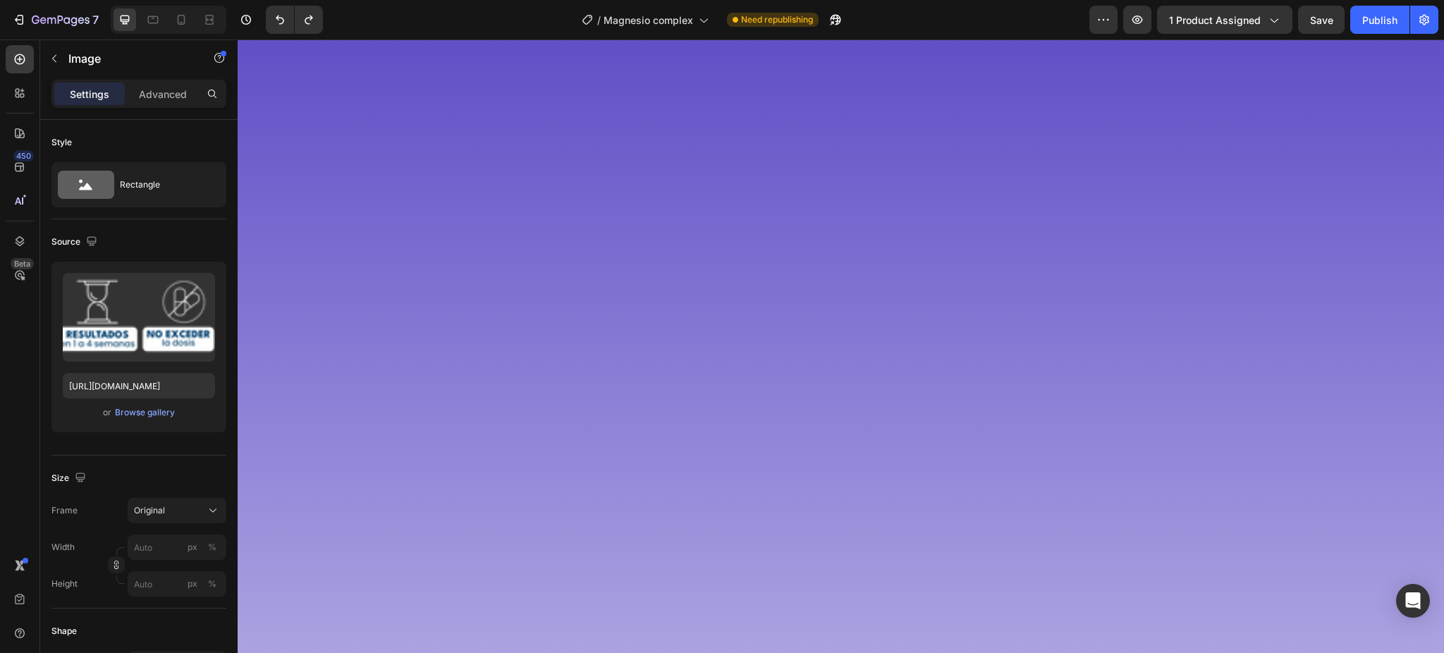
scroll to position [4460, 0]
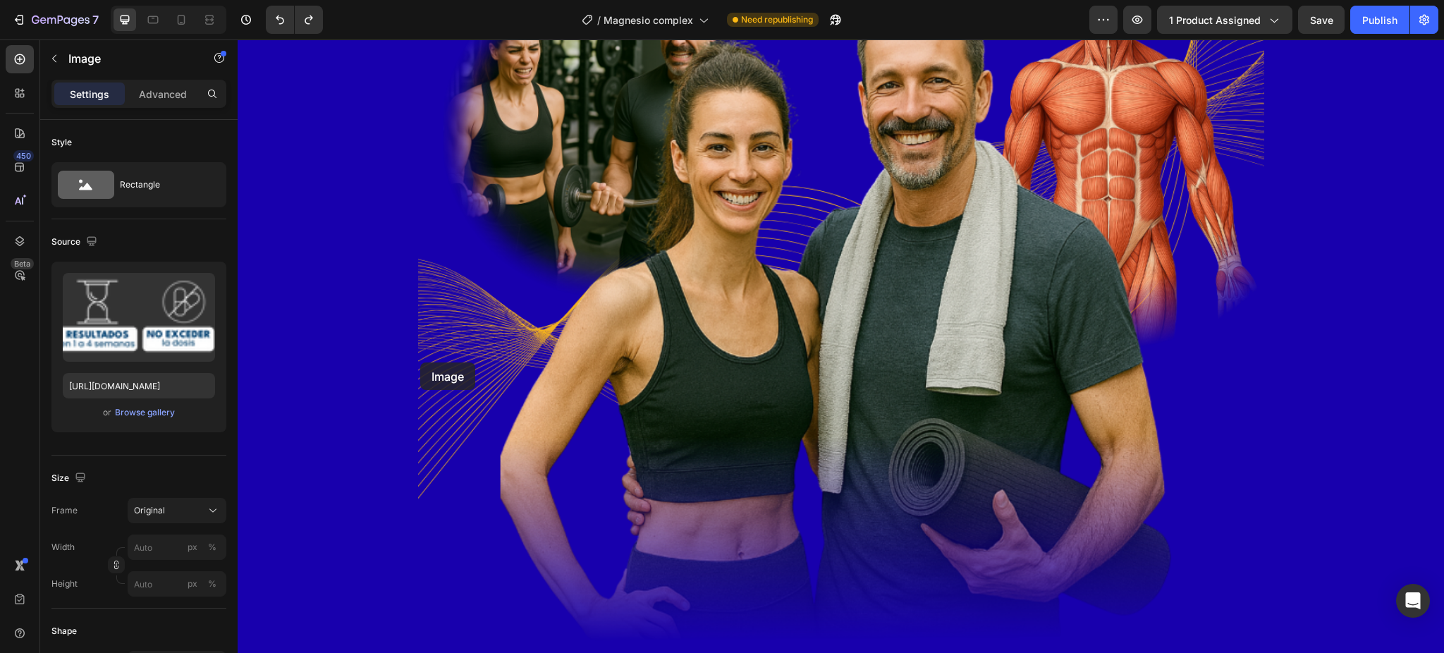
scroll to position [7751, 0]
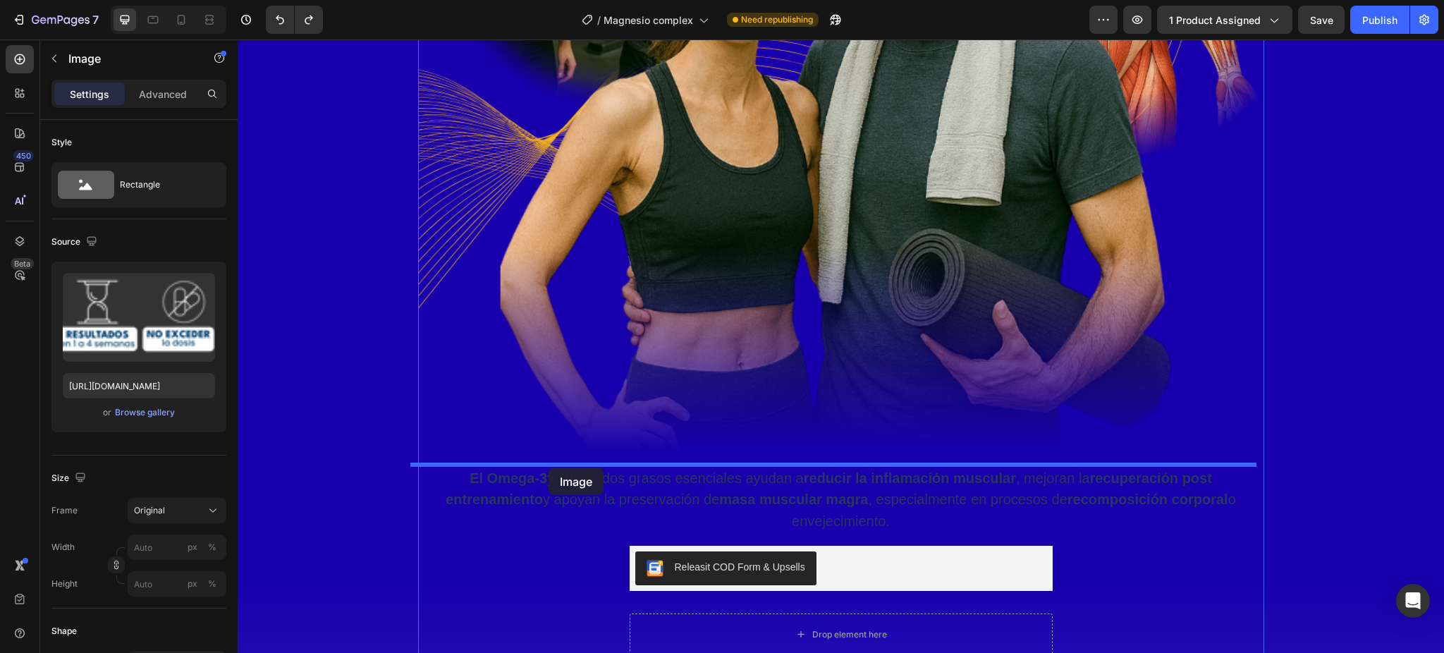
drag, startPoint x: 420, startPoint y: 224, endPoint x: 555, endPoint y: 463, distance: 274.1
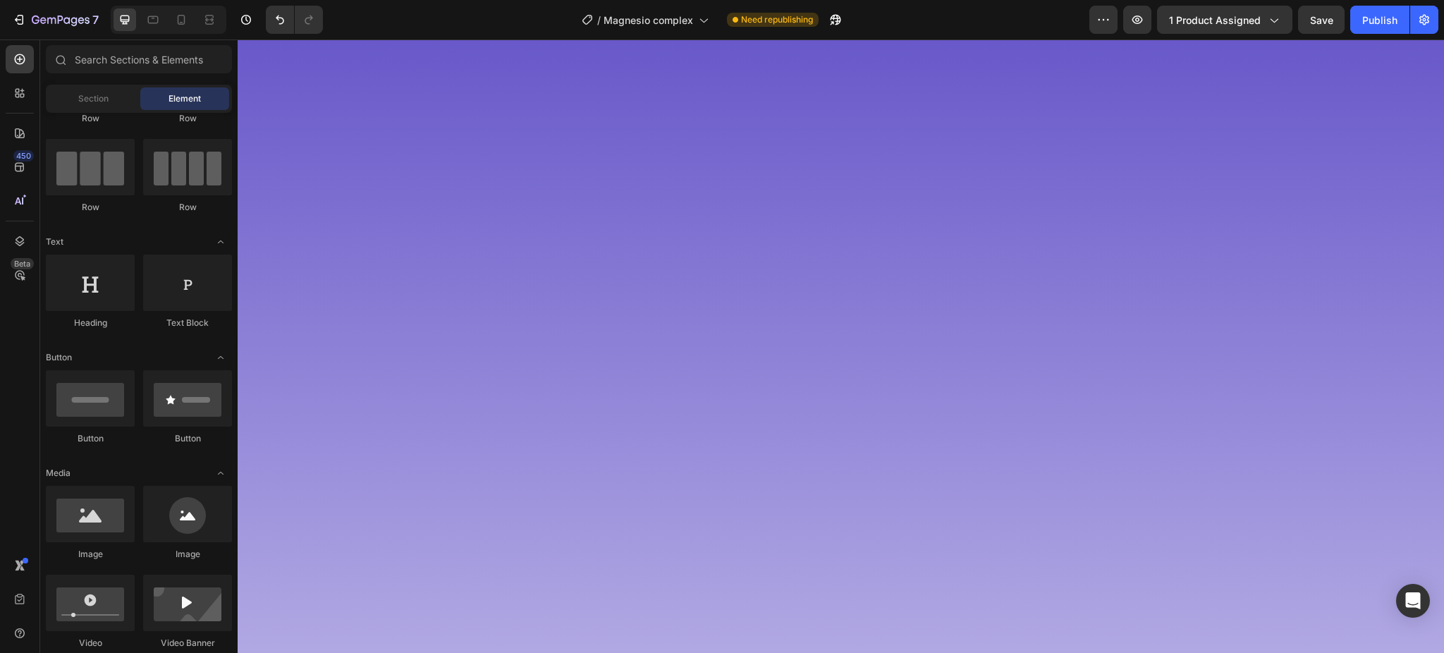
scroll to position [4151, 0]
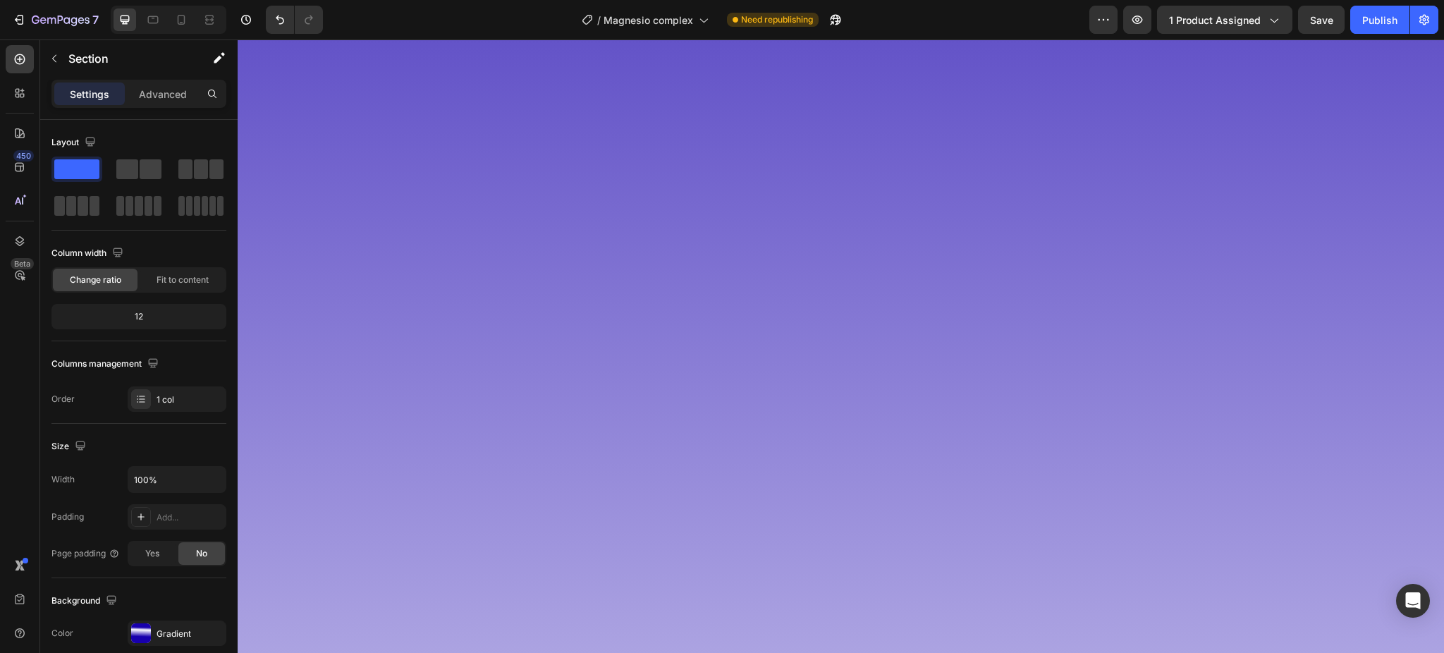
scroll to position [4245, 0]
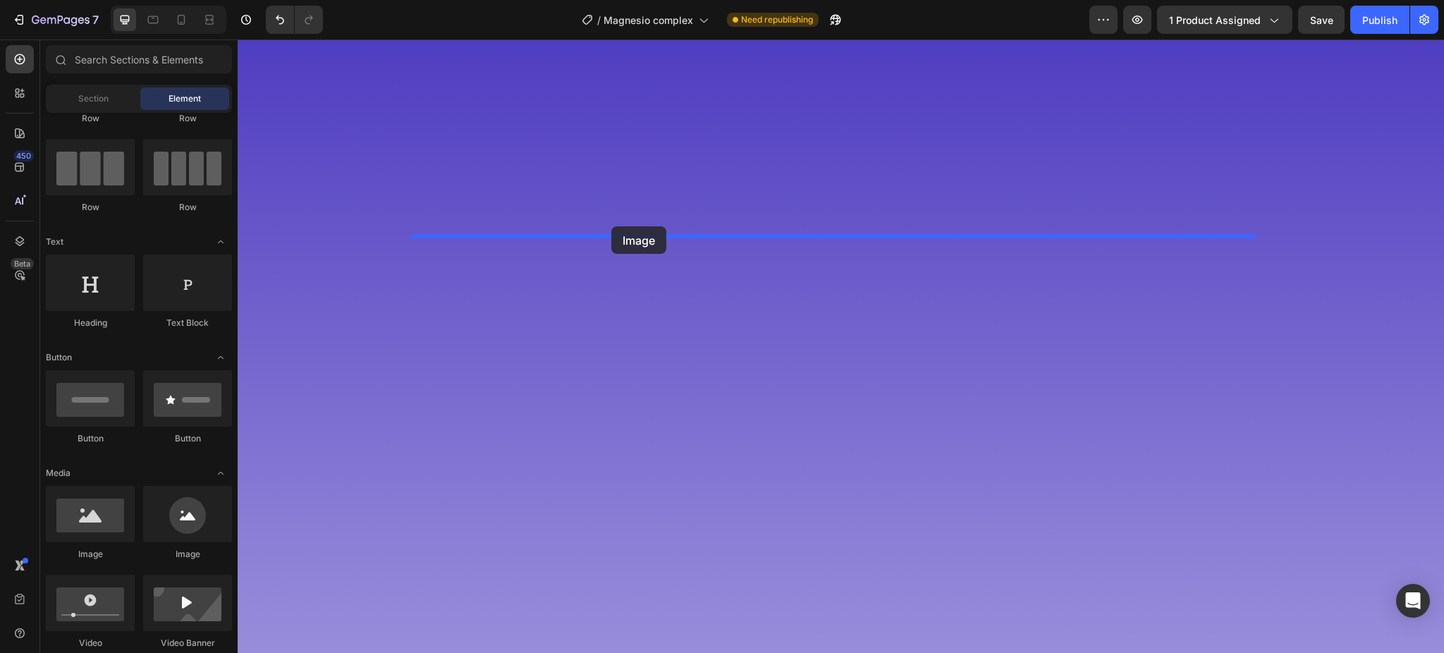
drag, startPoint x: 321, startPoint y: 554, endPoint x: 611, endPoint y: 226, distance: 438.1
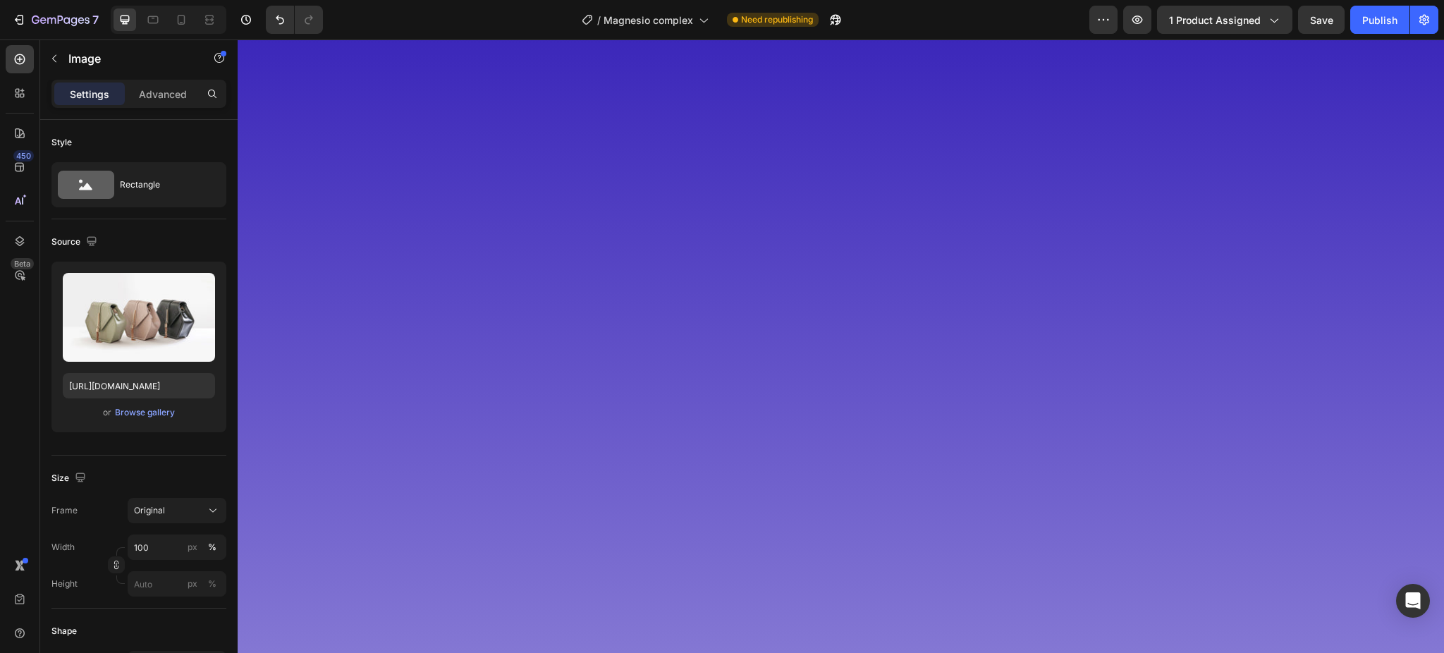
scroll to position [3963, 0]
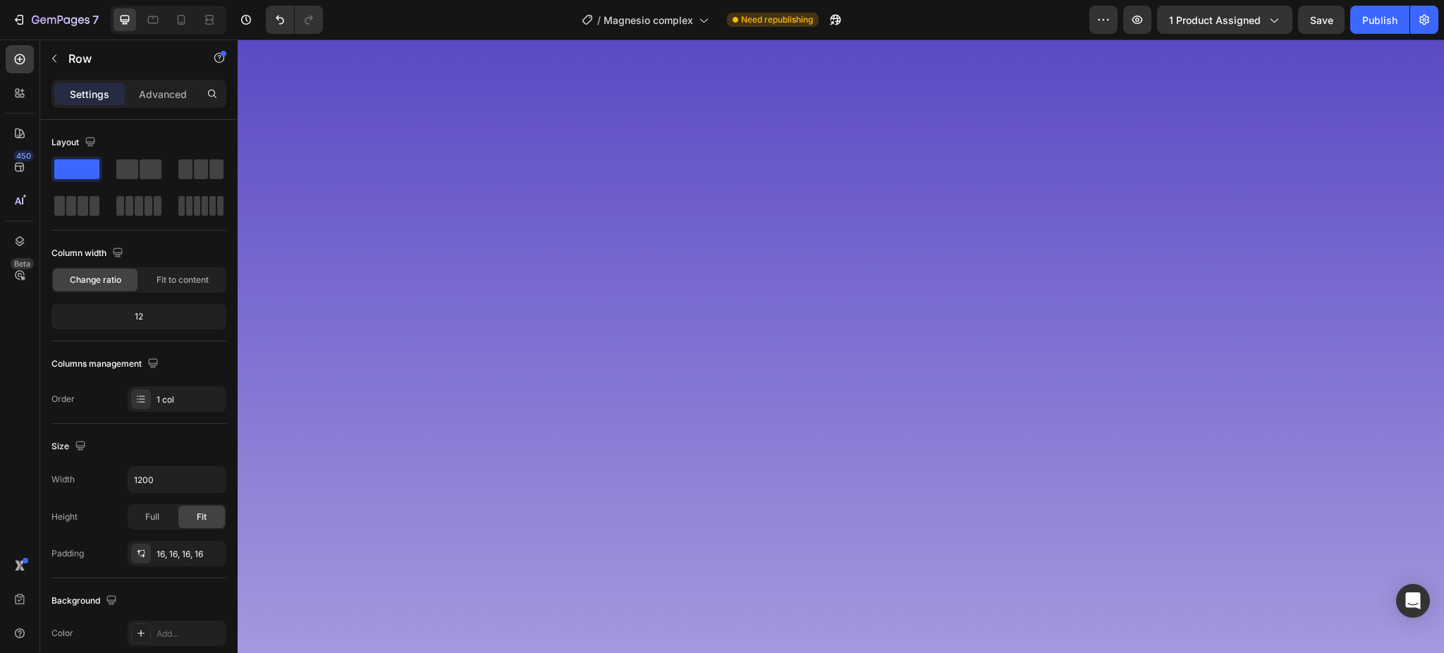
scroll to position [4339, 0]
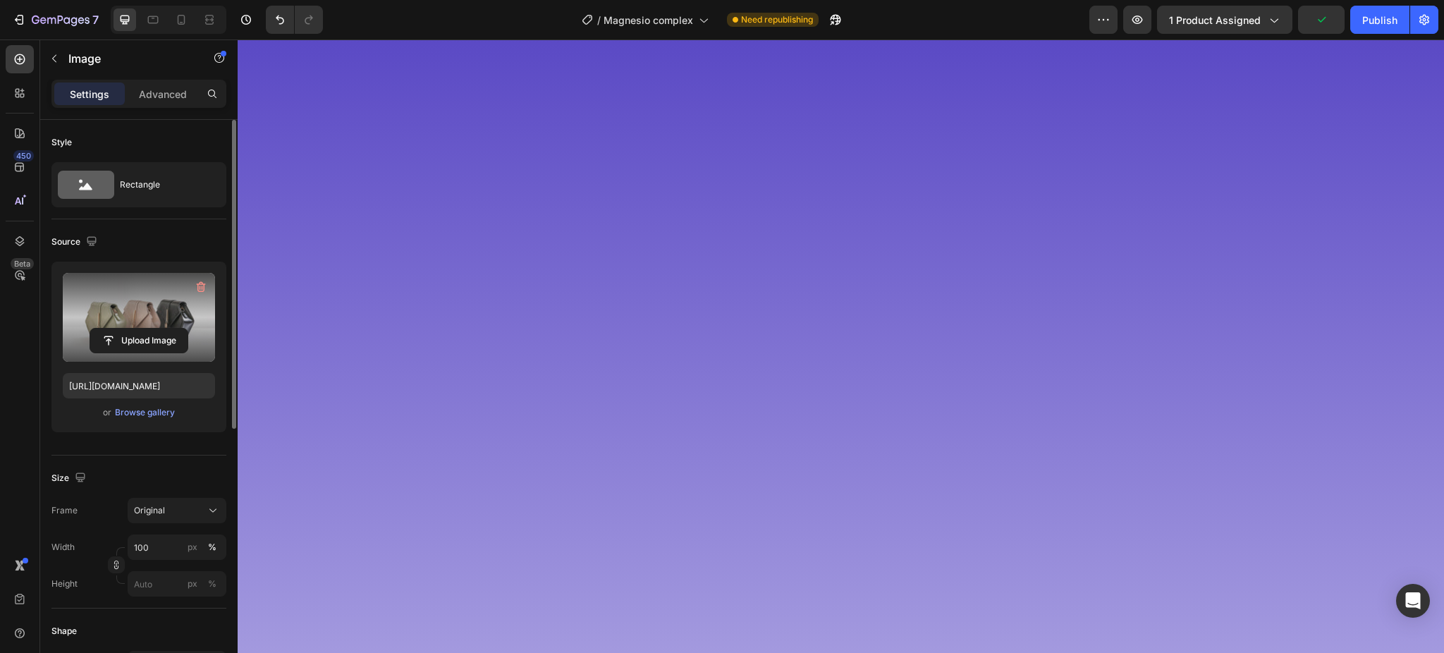
click at [109, 321] on label at bounding box center [139, 317] width 152 height 89
click at [109, 329] on input "file" at bounding box center [138, 341] width 97 height 24
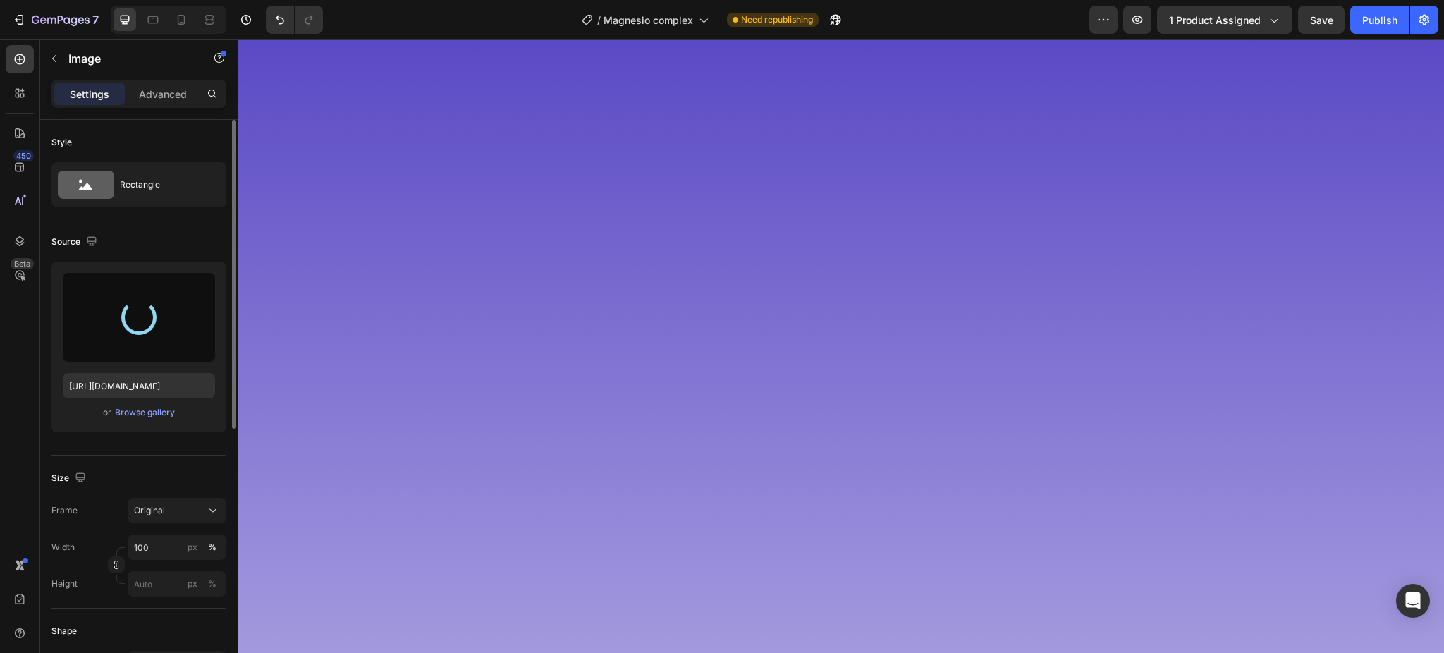
type input "[URL][DOMAIN_NAME]"
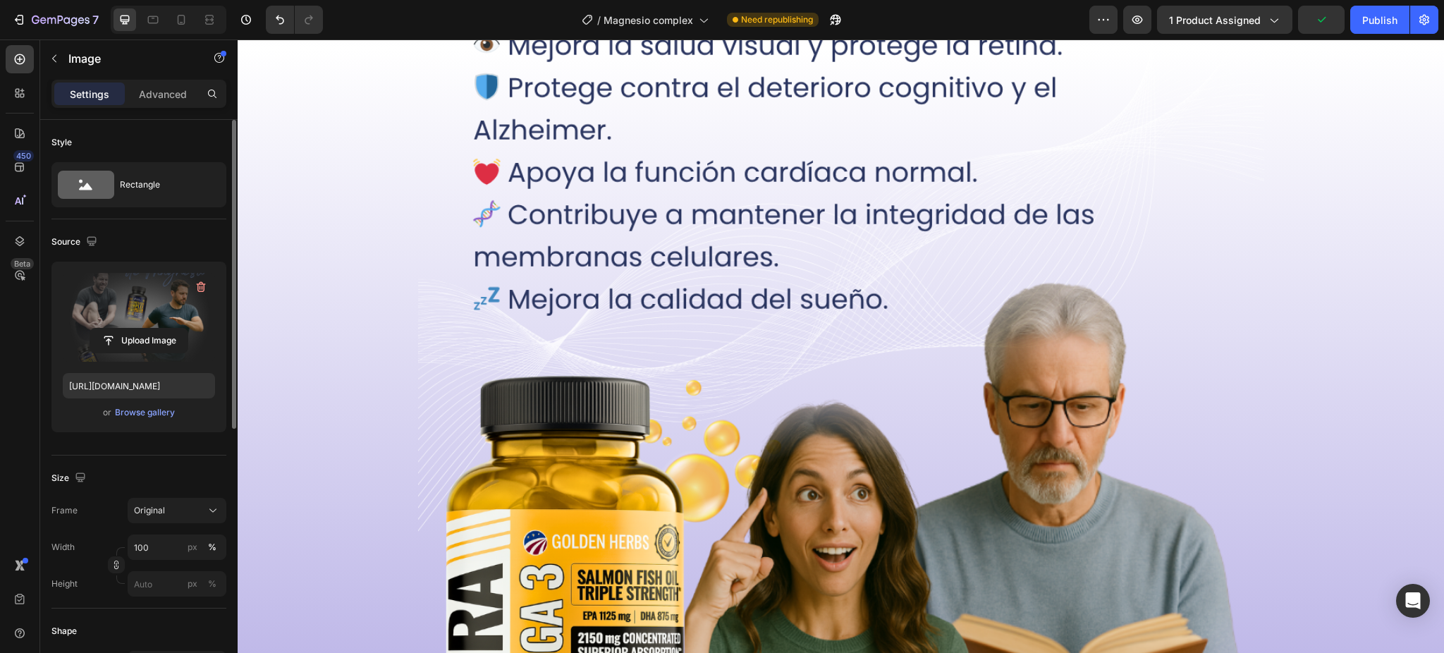
scroll to position [5561, 0]
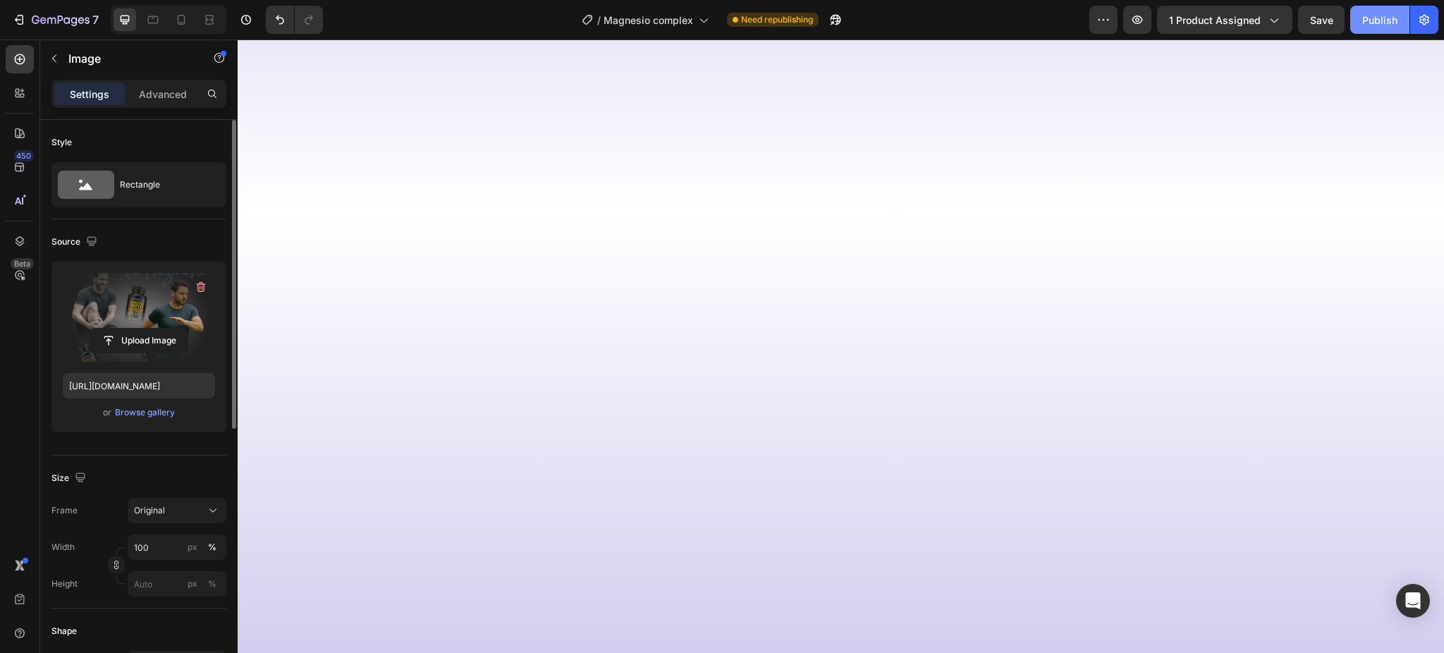
click at [1368, 16] on div "Publish" at bounding box center [1379, 20] width 35 height 15
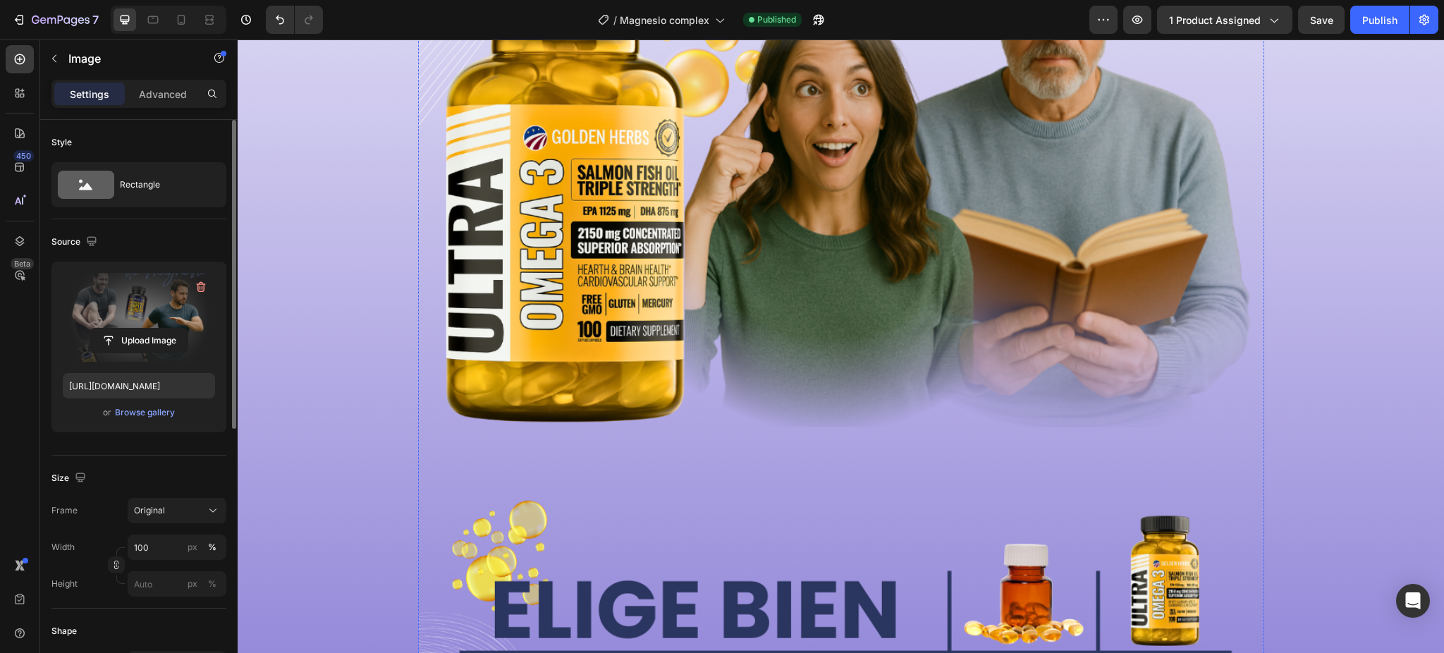
scroll to position [6031, 0]
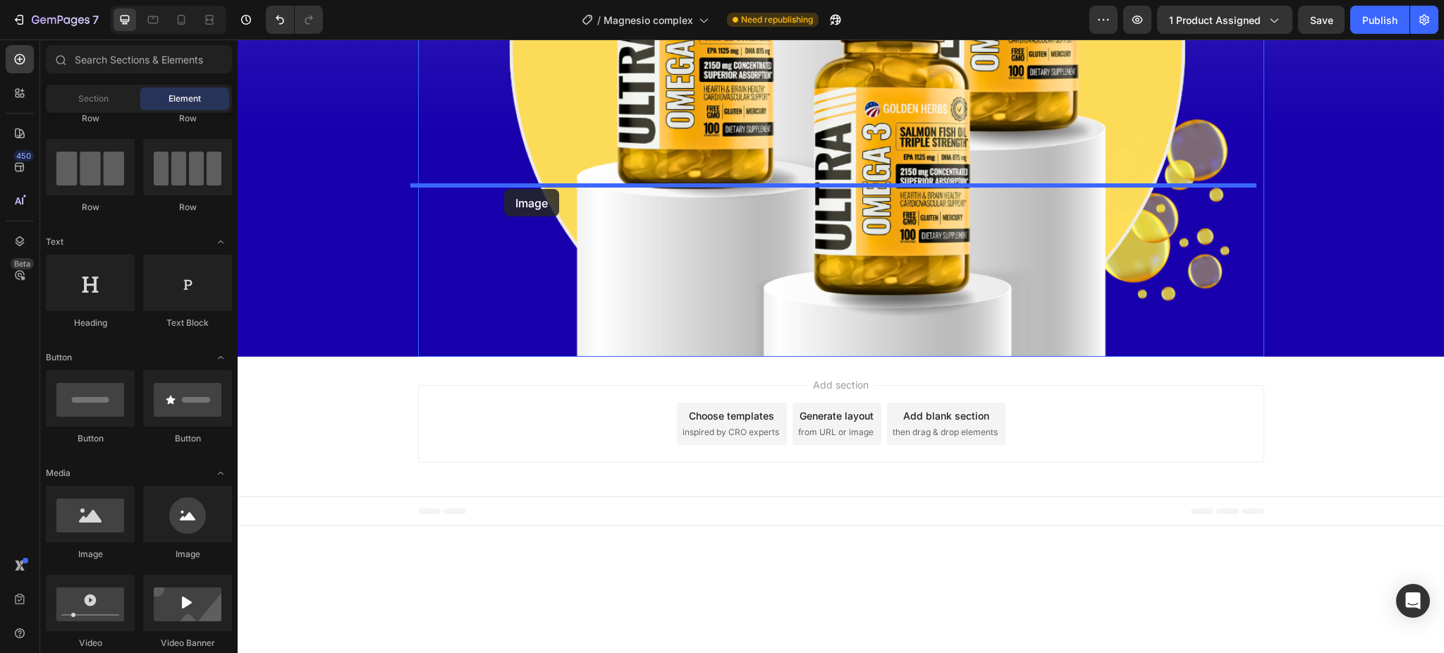
drag, startPoint x: 317, startPoint y: 573, endPoint x: 506, endPoint y: 189, distance: 427.6
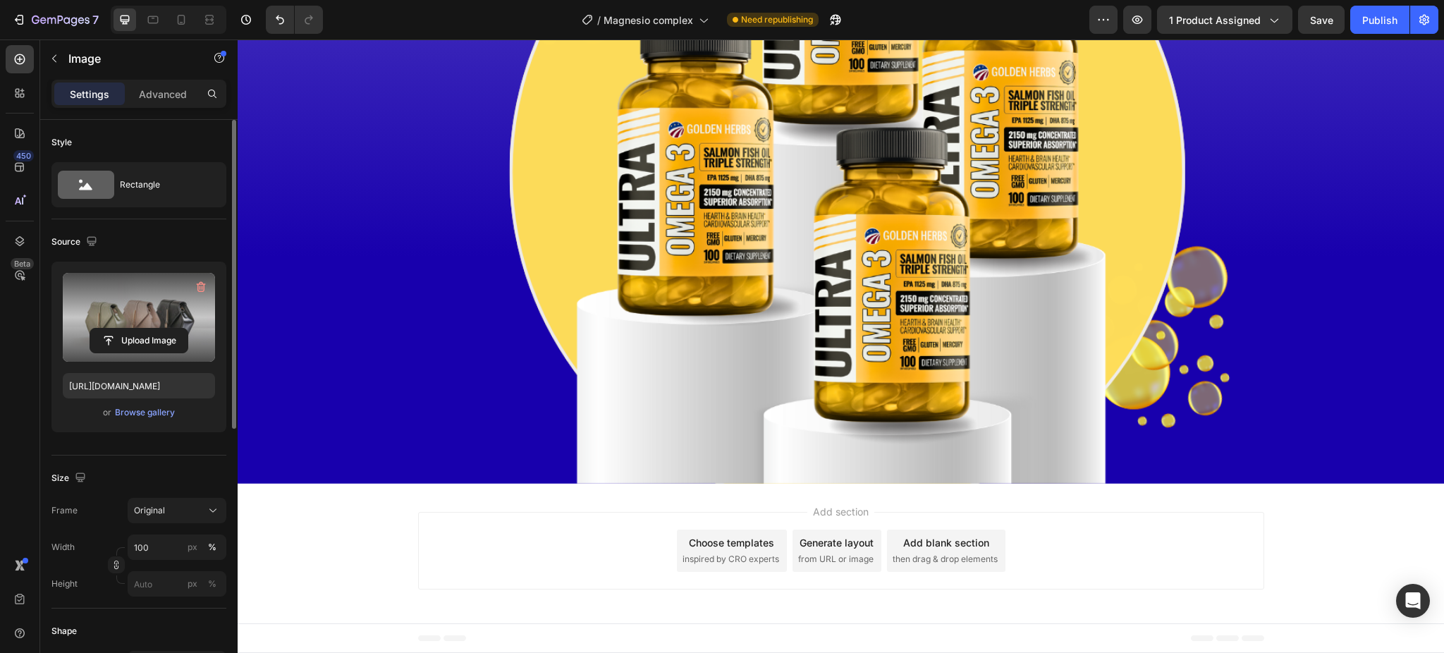
click at [129, 304] on label at bounding box center [139, 317] width 152 height 89
click at [129, 329] on input "file" at bounding box center [138, 341] width 97 height 24
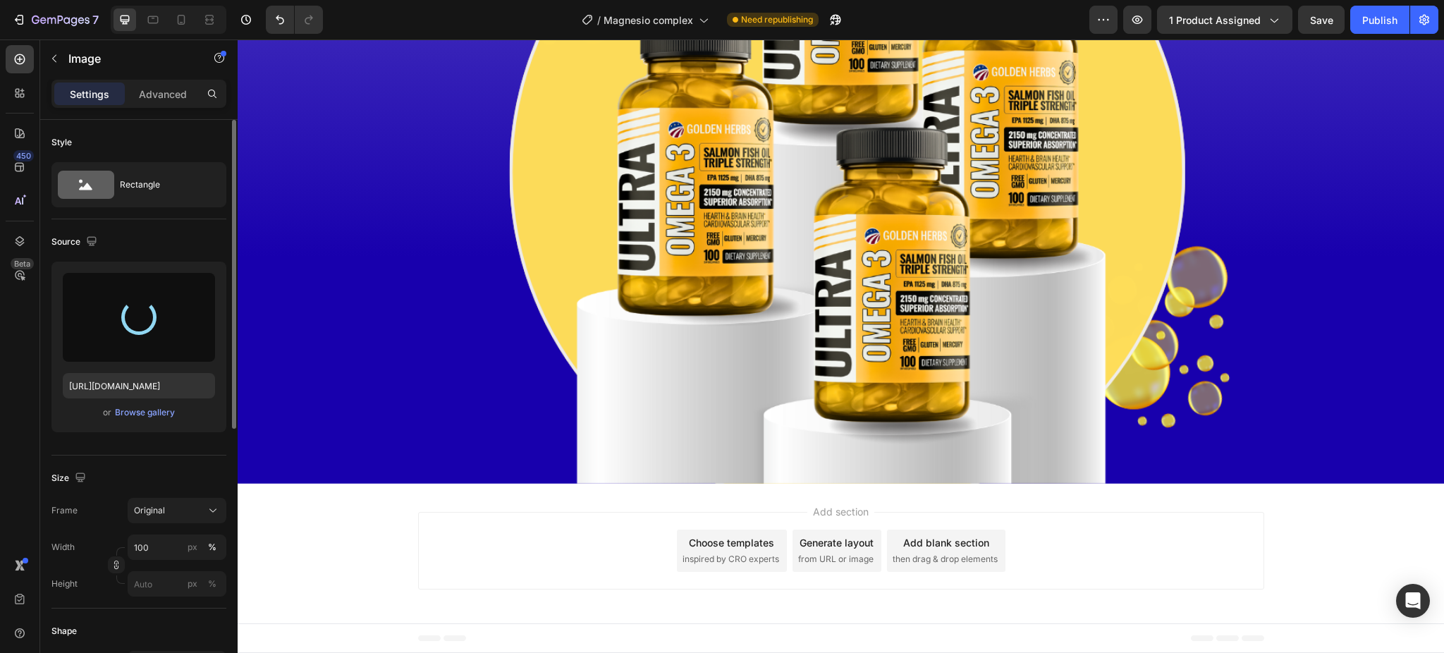
type input "[URL][DOMAIN_NAME]"
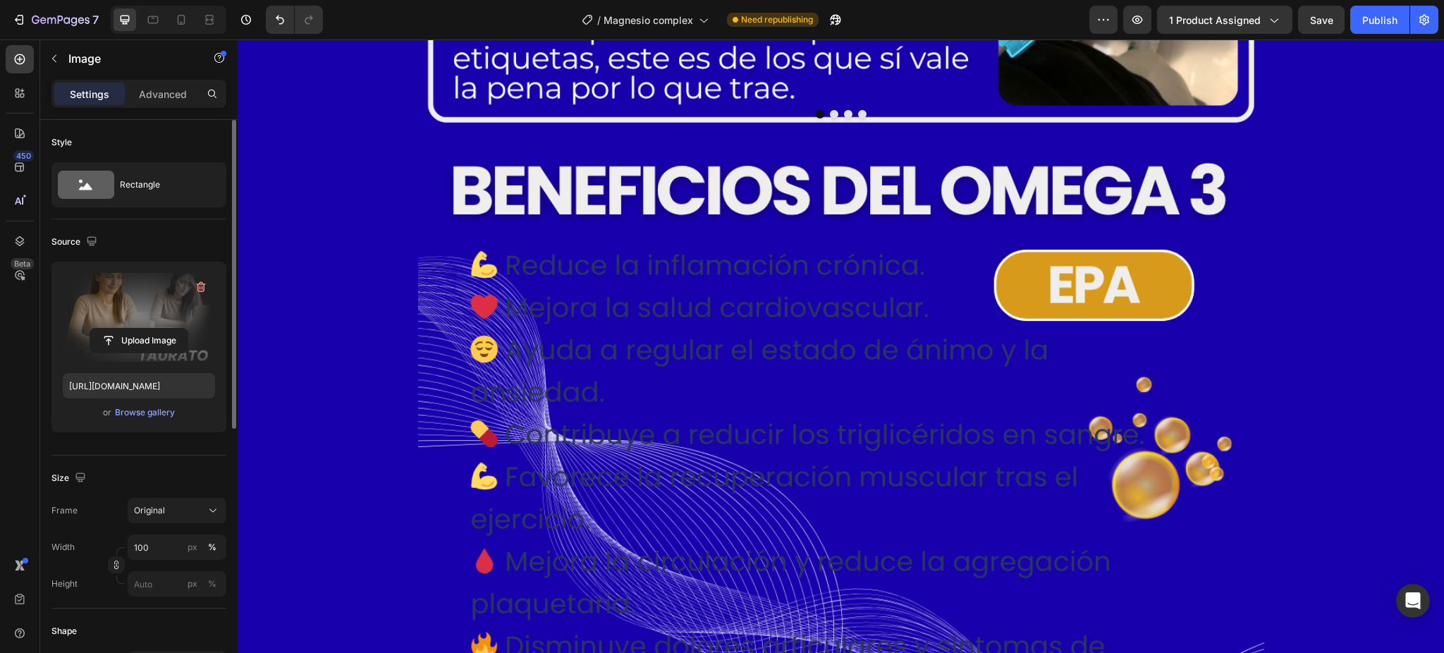
scroll to position [6784, 0]
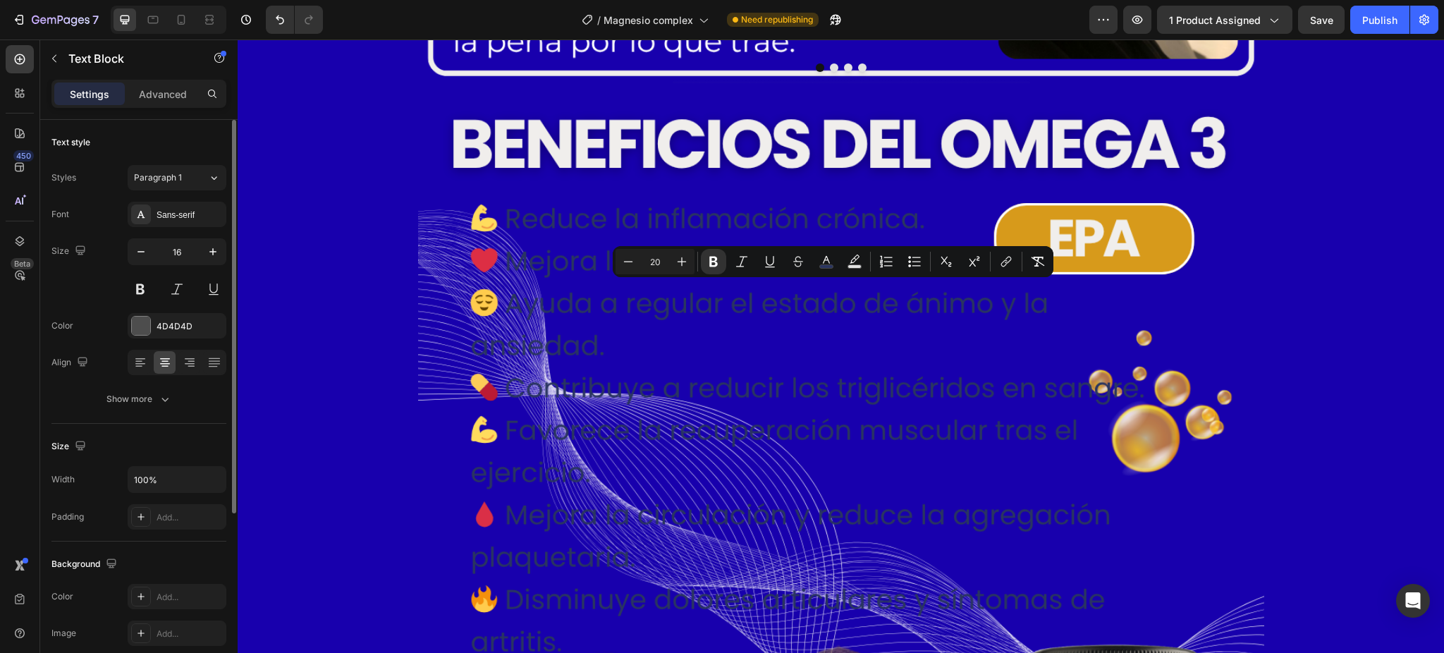
type input "16"
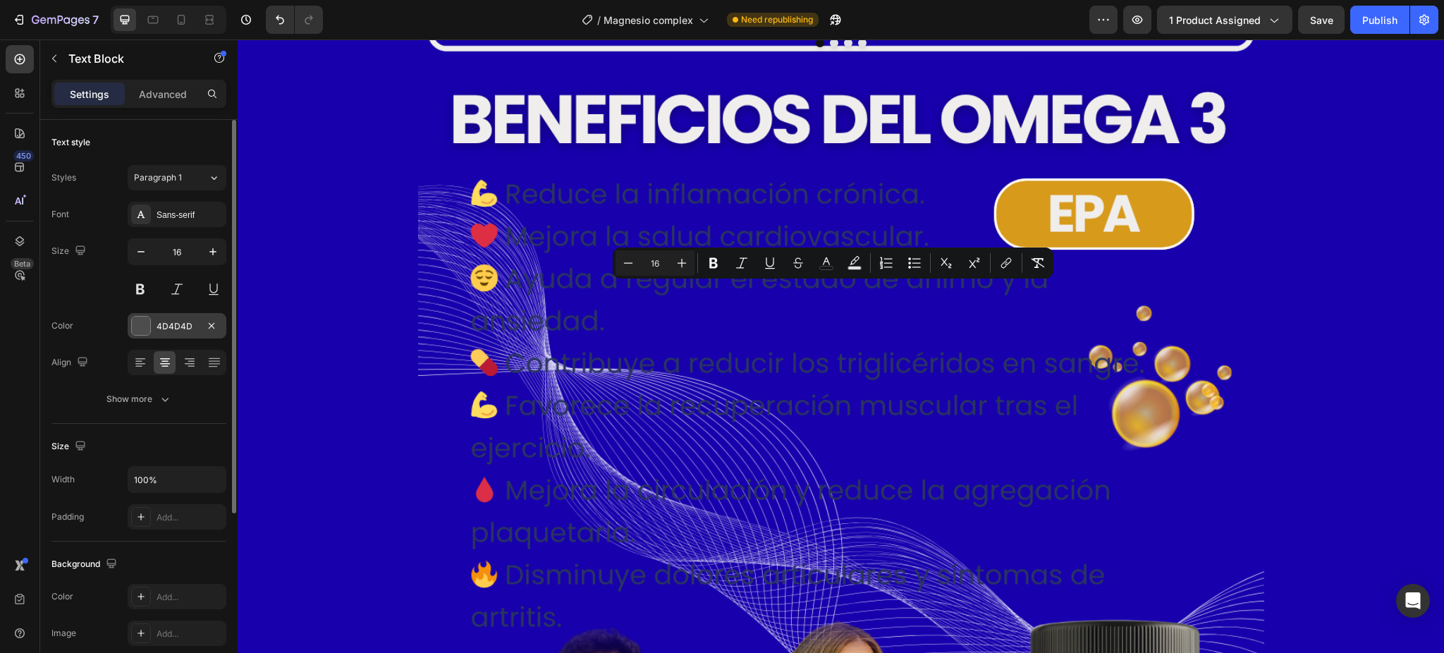
click at [188, 322] on div "4D4D4D" at bounding box center [177, 326] width 41 height 13
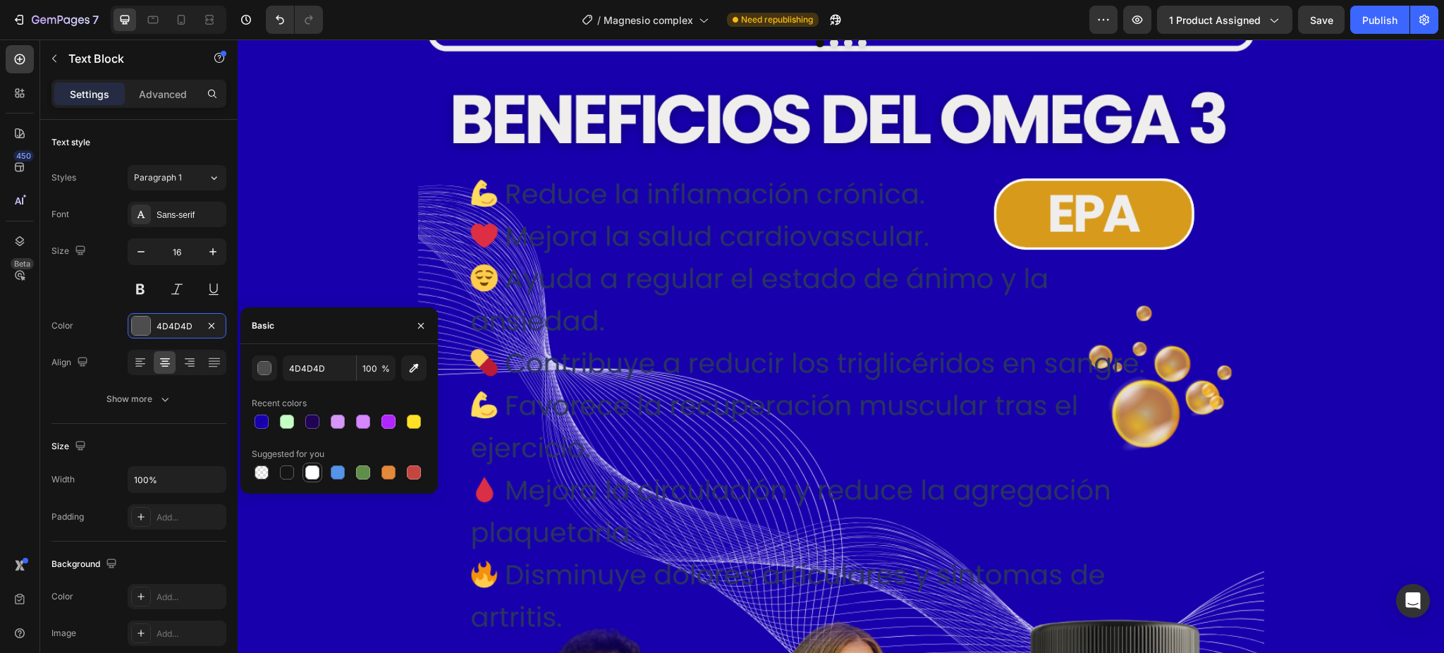
click at [310, 469] on div at bounding box center [312, 472] width 14 height 14
type input "FFFFFF"
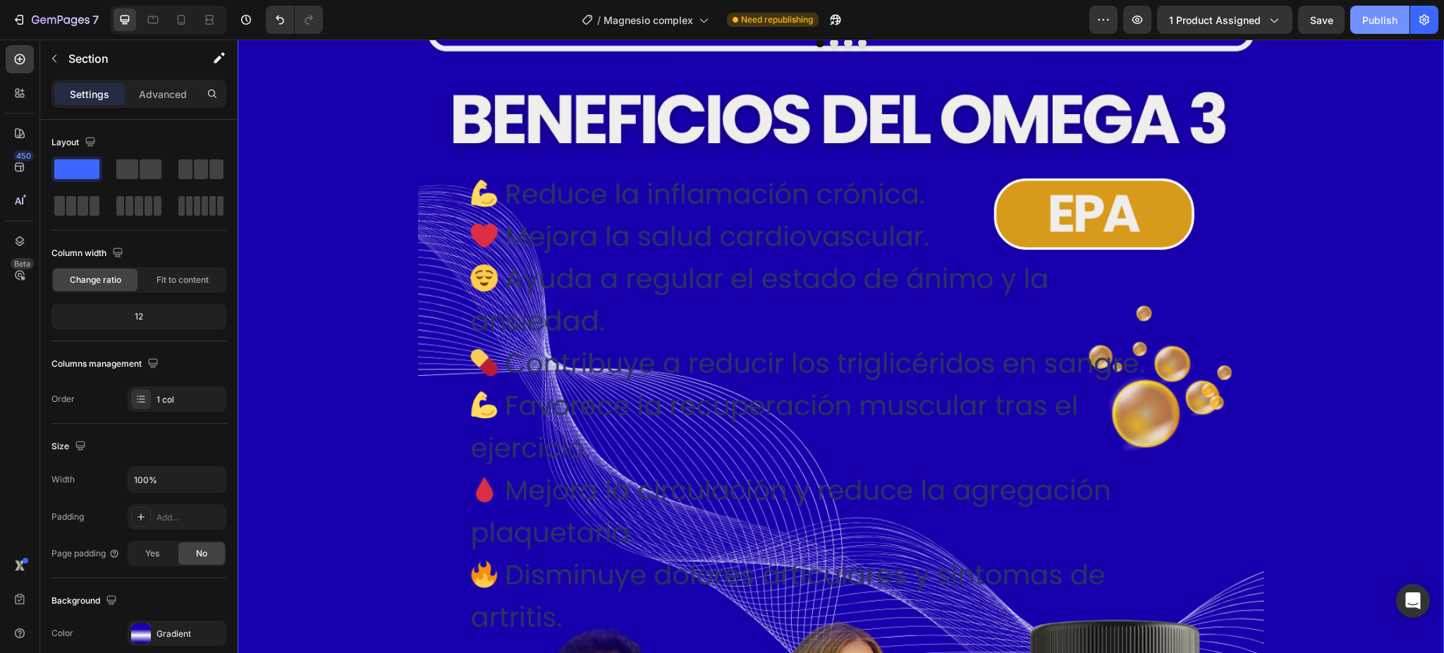
click at [1370, 28] on button "Publish" at bounding box center [1379, 20] width 59 height 28
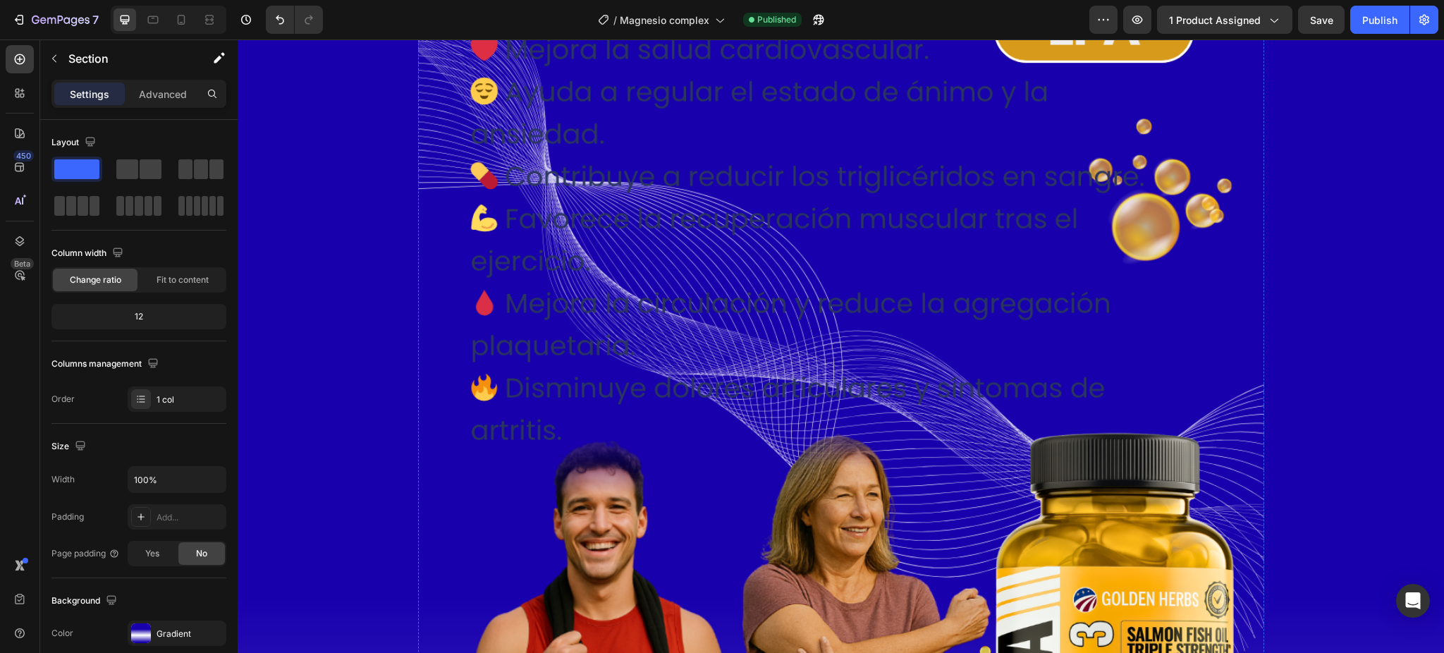
scroll to position [6971, 0]
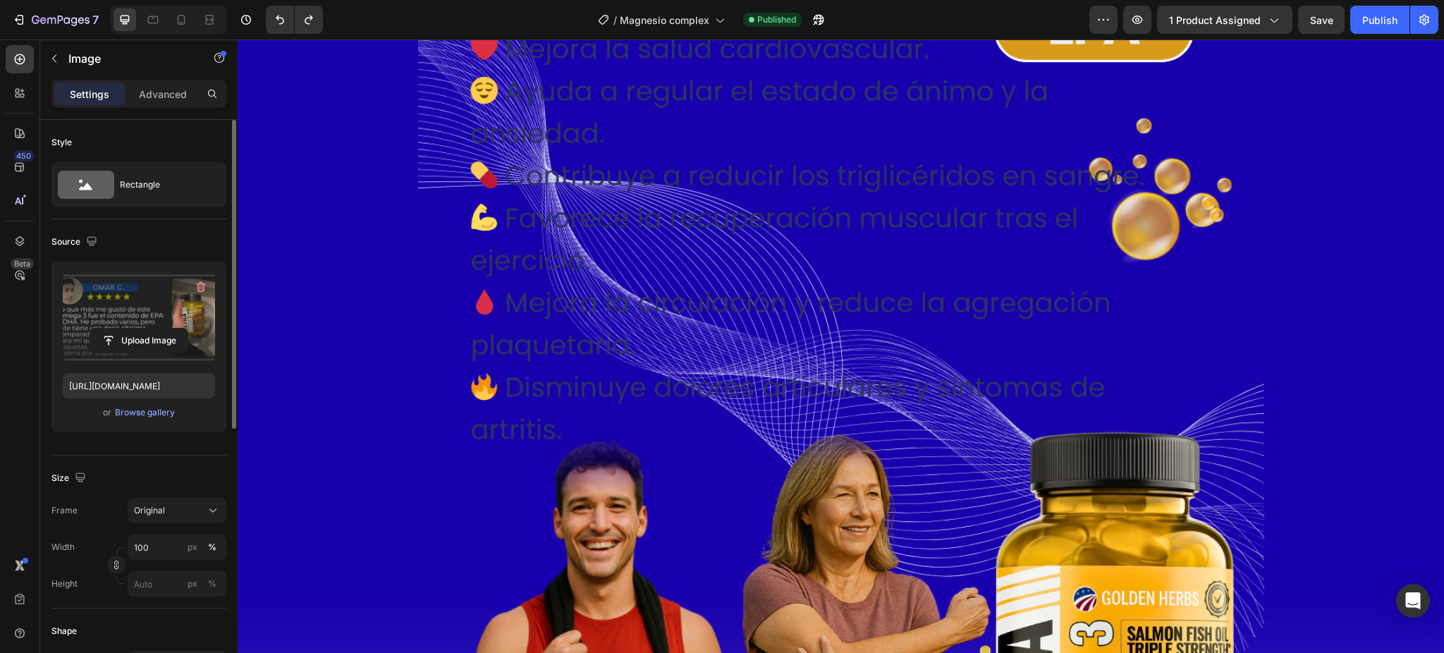
click at [130, 299] on label at bounding box center [139, 317] width 152 height 89
click at [130, 329] on input "file" at bounding box center [138, 341] width 97 height 24
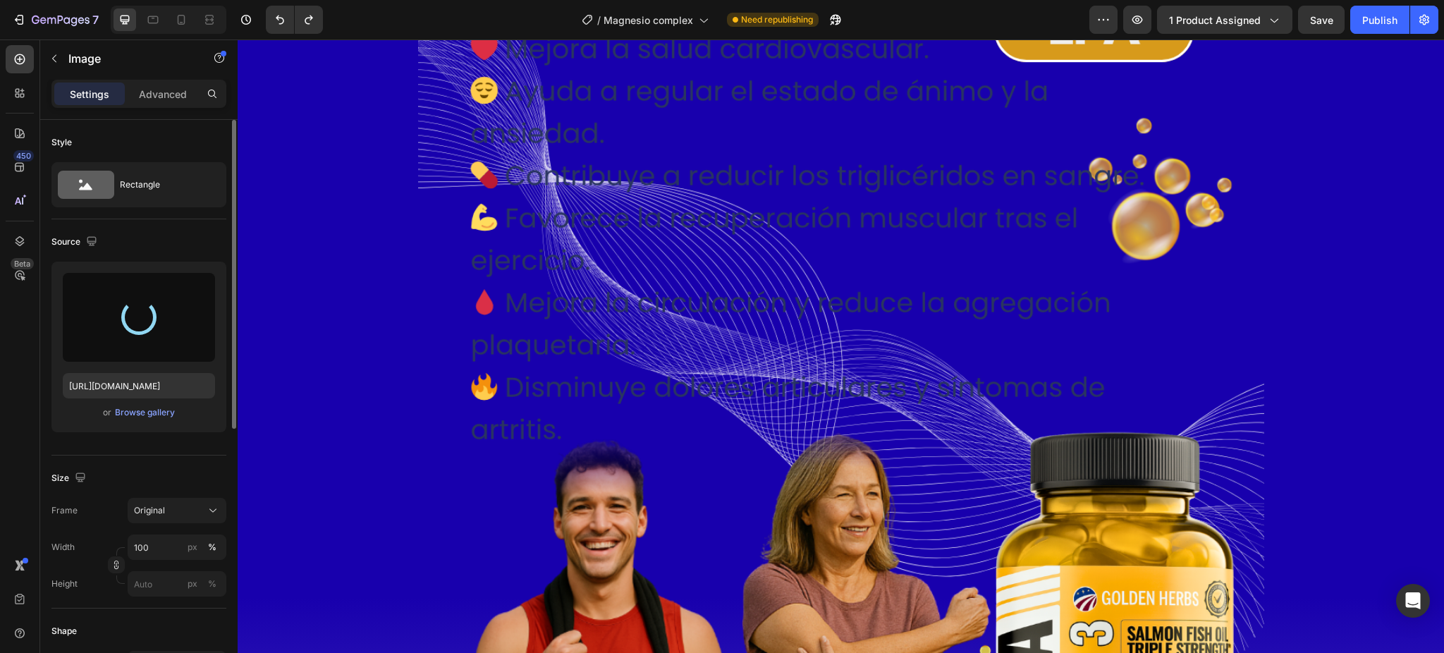
type input "[URL][DOMAIN_NAME]"
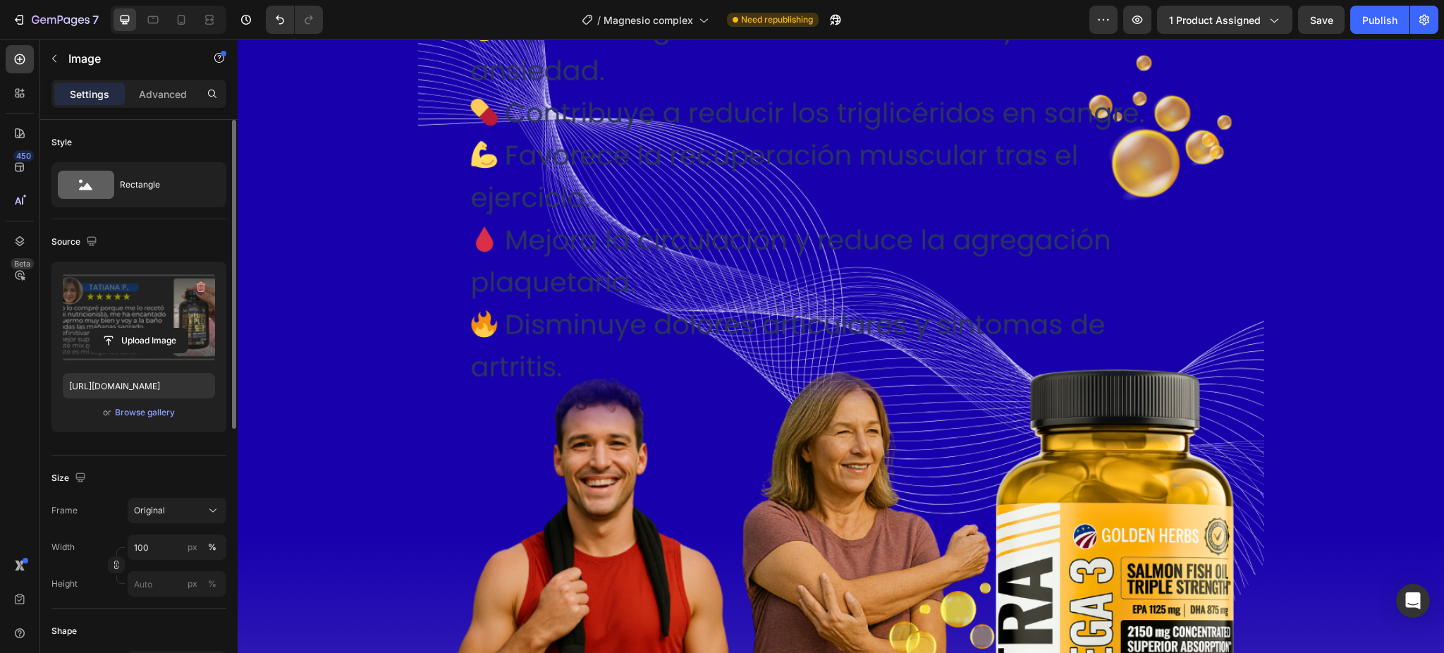
scroll to position [7159, 0]
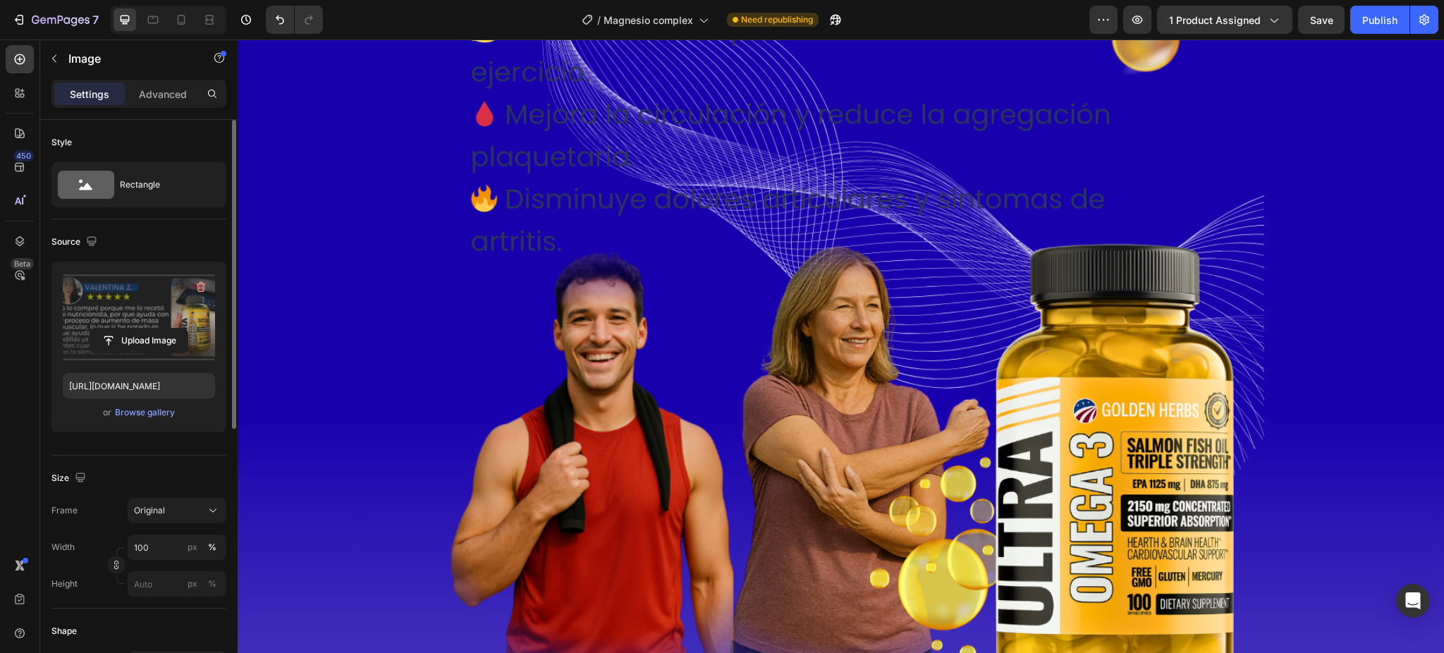
click at [94, 321] on label at bounding box center [139, 317] width 152 height 89
click at [94, 329] on input "file" at bounding box center [138, 341] width 97 height 24
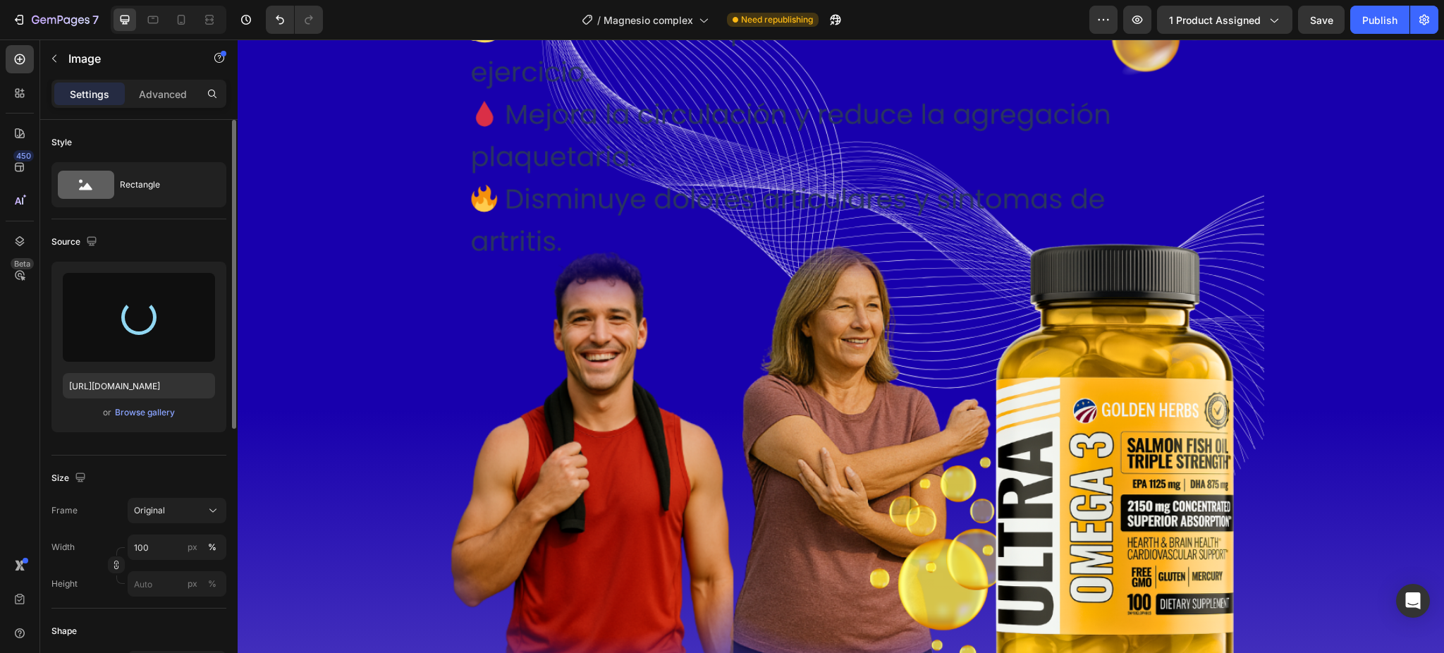
type input "[URL][DOMAIN_NAME]"
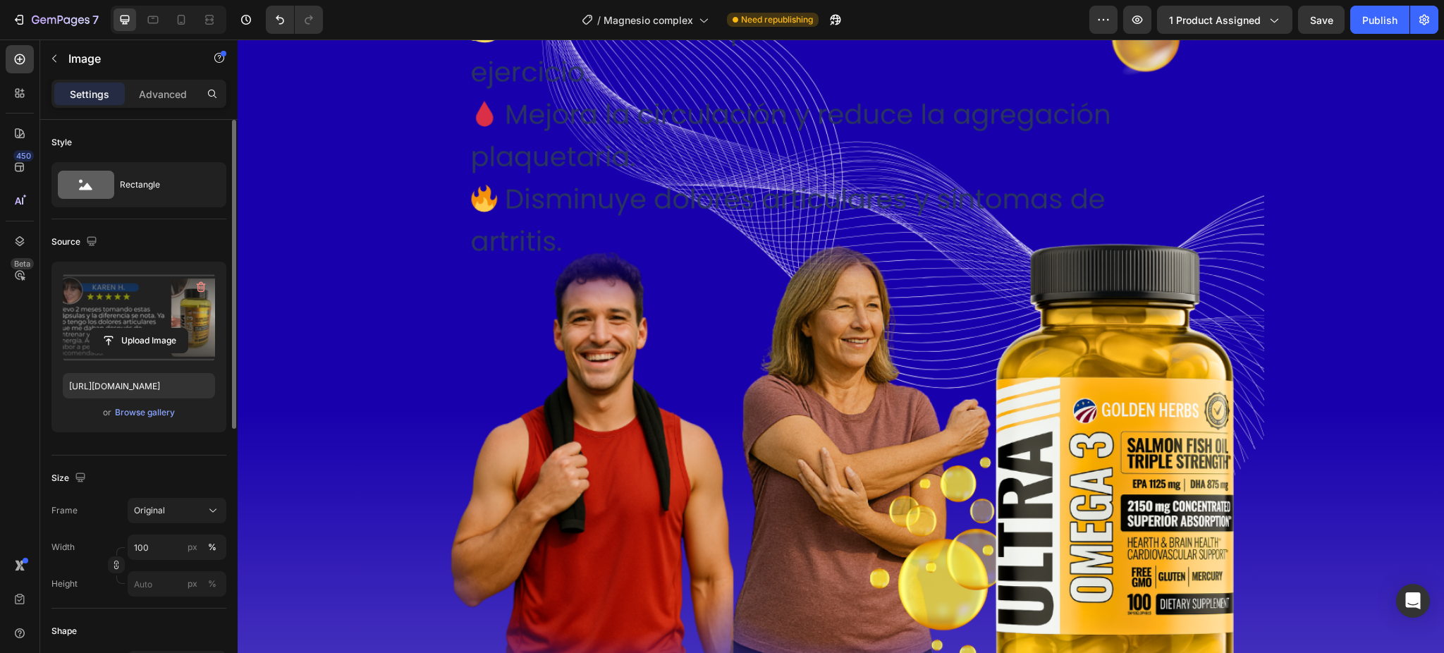
click at [85, 303] on label at bounding box center [139, 317] width 152 height 89
click at [90, 329] on input "file" at bounding box center [138, 341] width 97 height 24
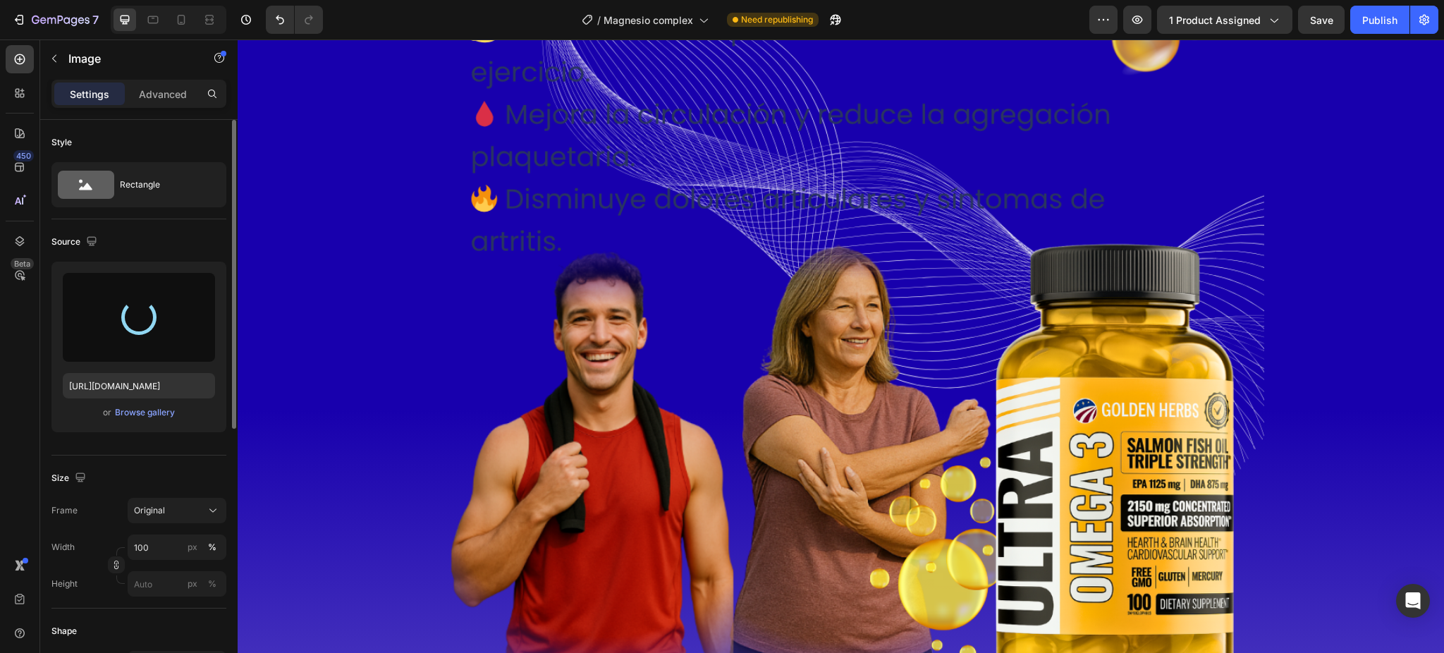
type input "[URL][DOMAIN_NAME]"
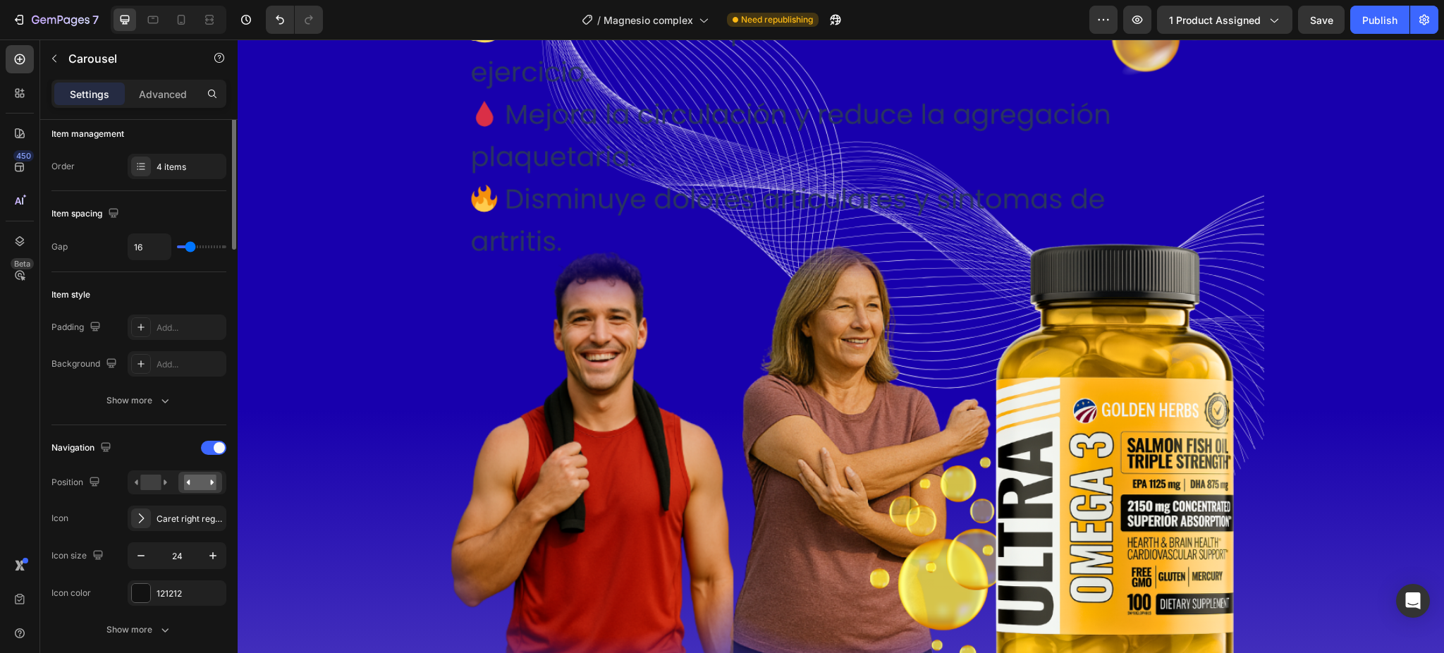
scroll to position [94, 0]
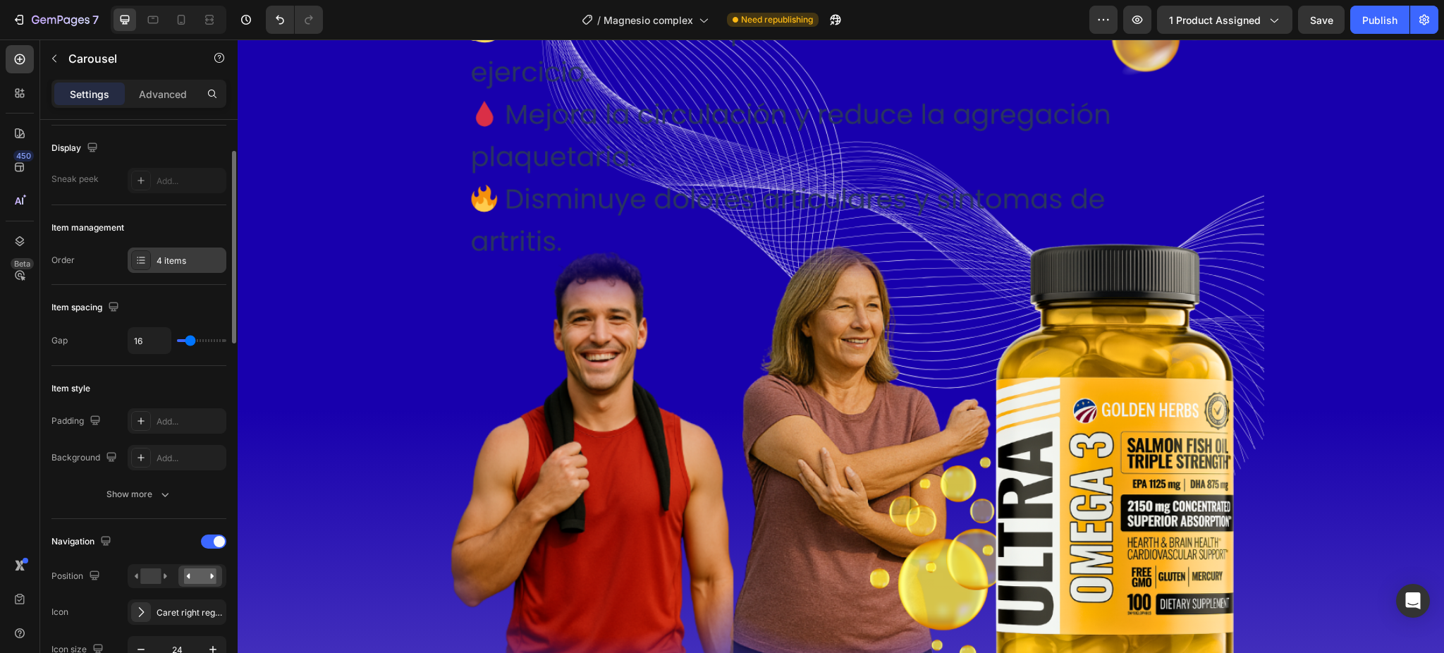
click at [181, 267] on div "4 items" at bounding box center [177, 260] width 99 height 25
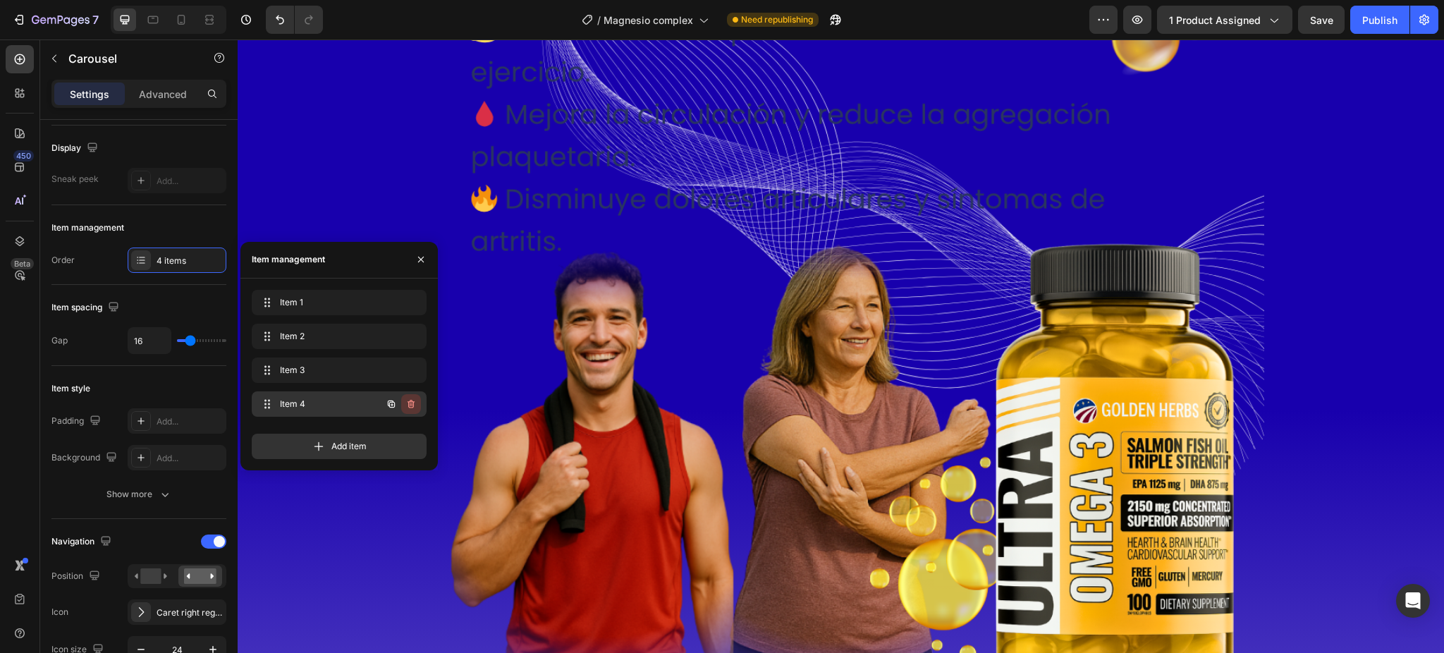
click at [407, 405] on icon "button" at bounding box center [410, 403] width 11 height 11
click at [407, 405] on div "Delete" at bounding box center [402, 404] width 26 height 13
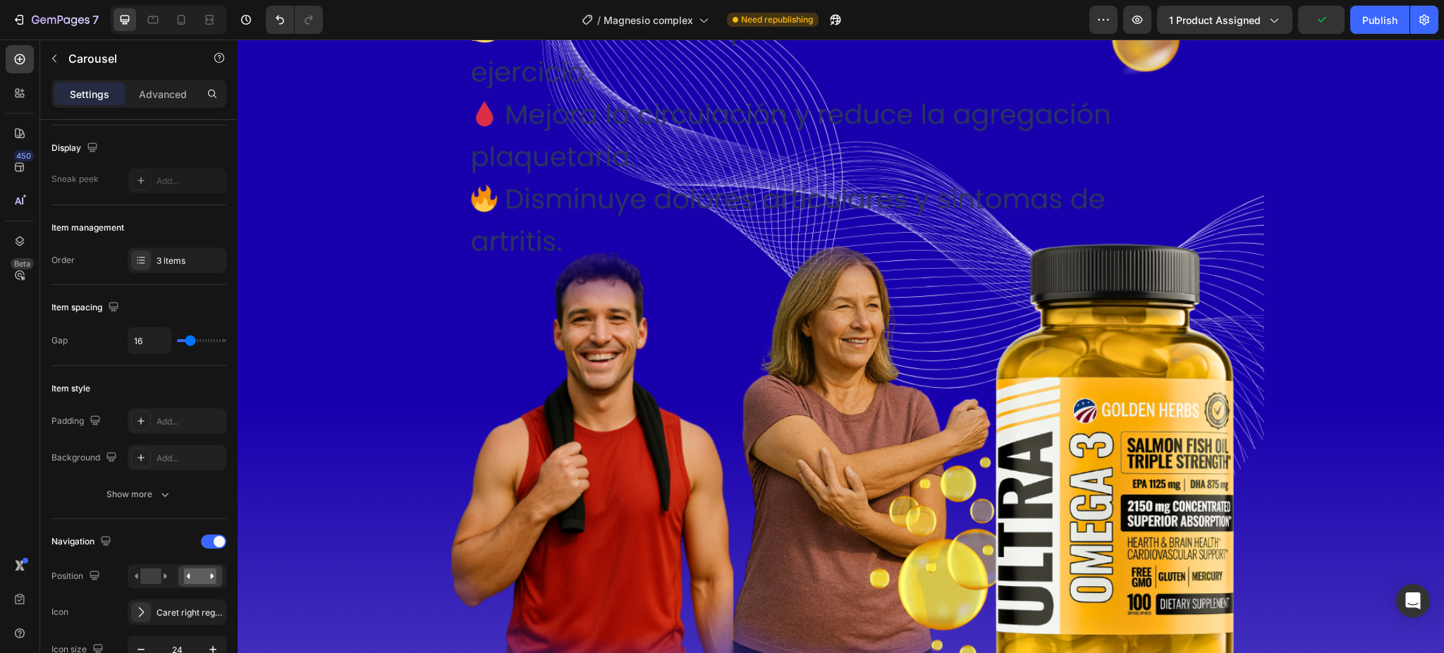
click at [1367, 21] on div "Publish" at bounding box center [1379, 20] width 35 height 15
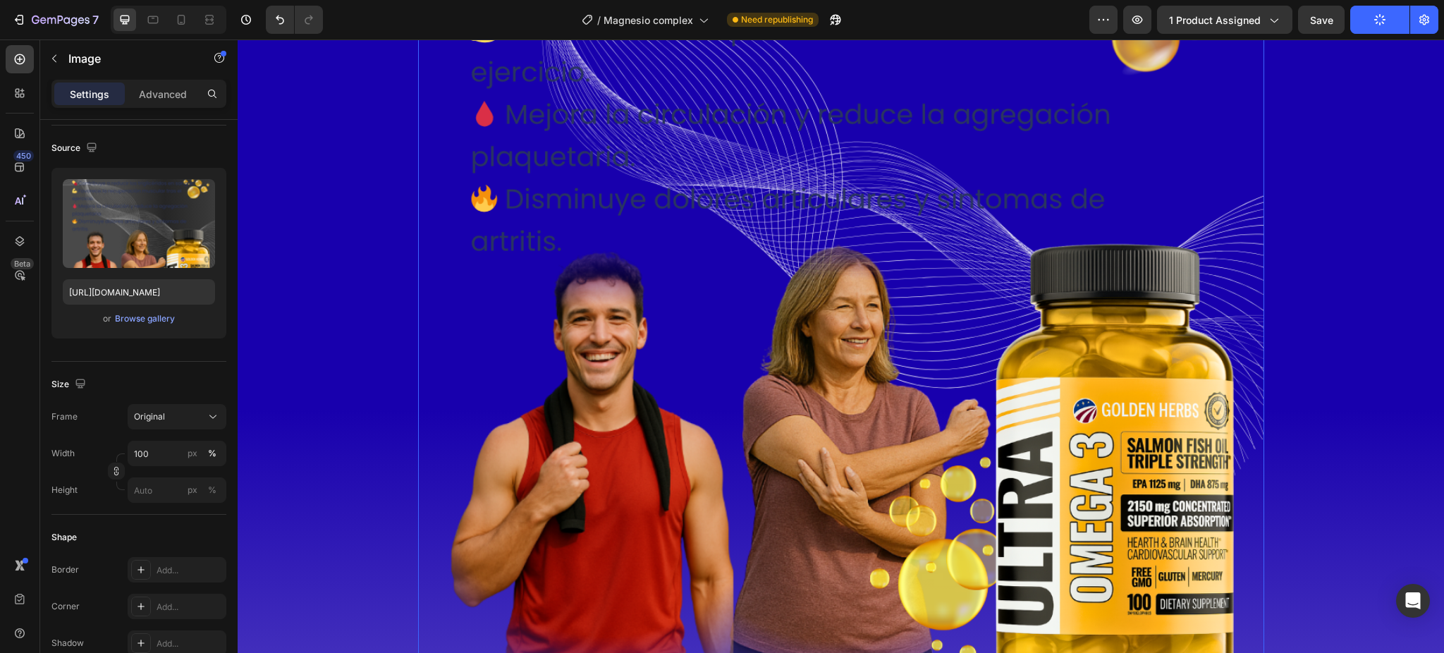
click at [621, 605] on img at bounding box center [841, 212] width 846 height 1058
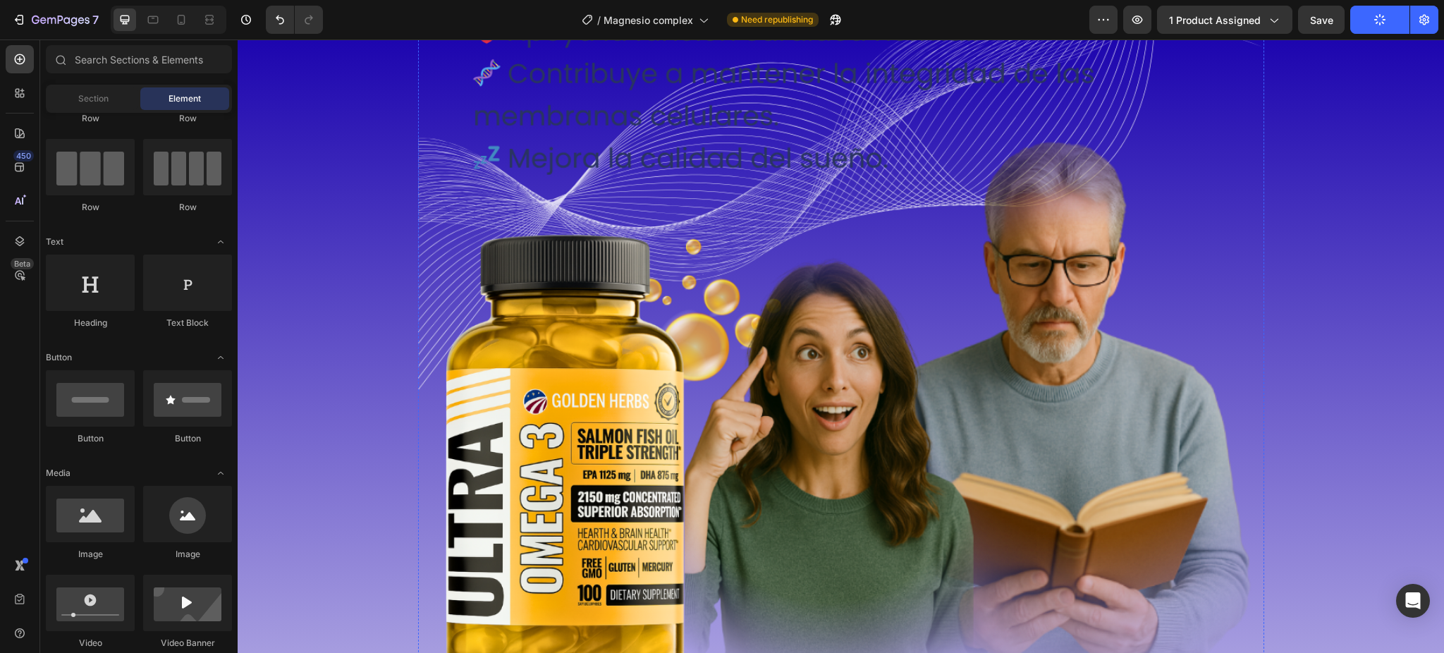
scroll to position [7348, 0]
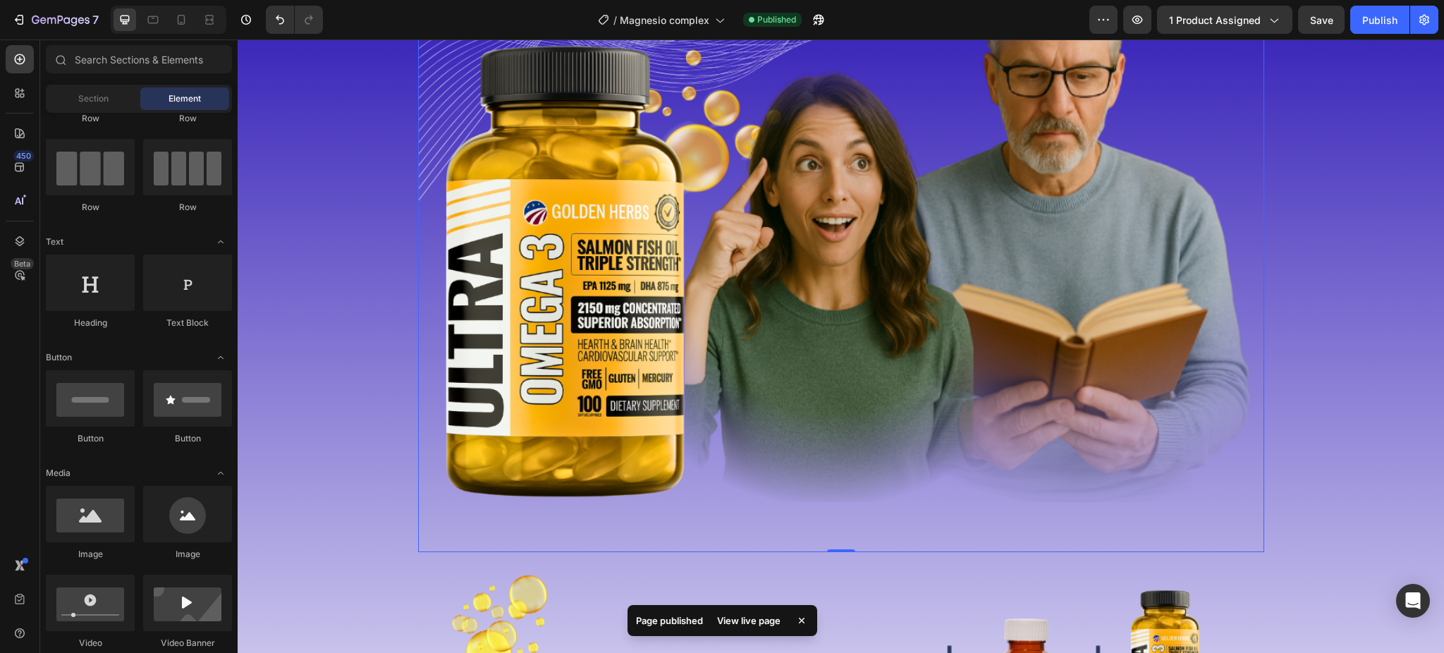
click at [537, 386] on img at bounding box center [841, 23] width 846 height 1058
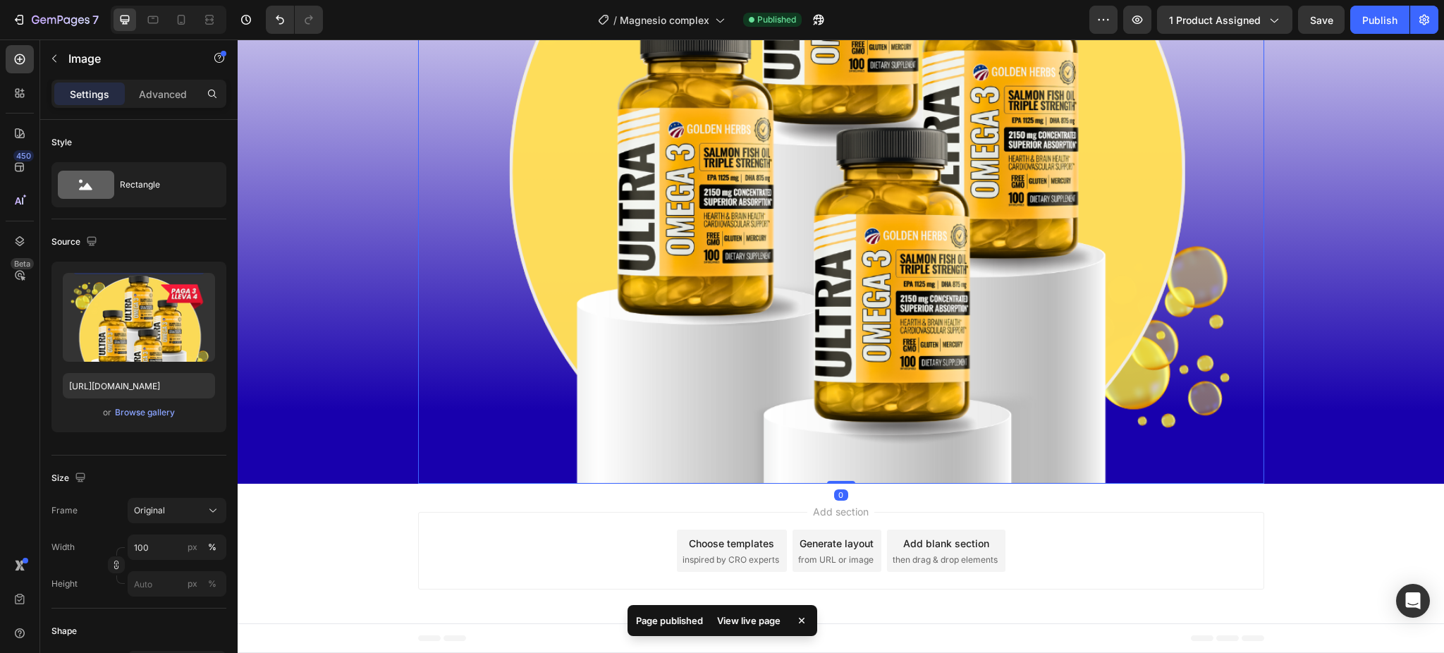
click at [504, 383] on img at bounding box center [841, 61] width 846 height 846
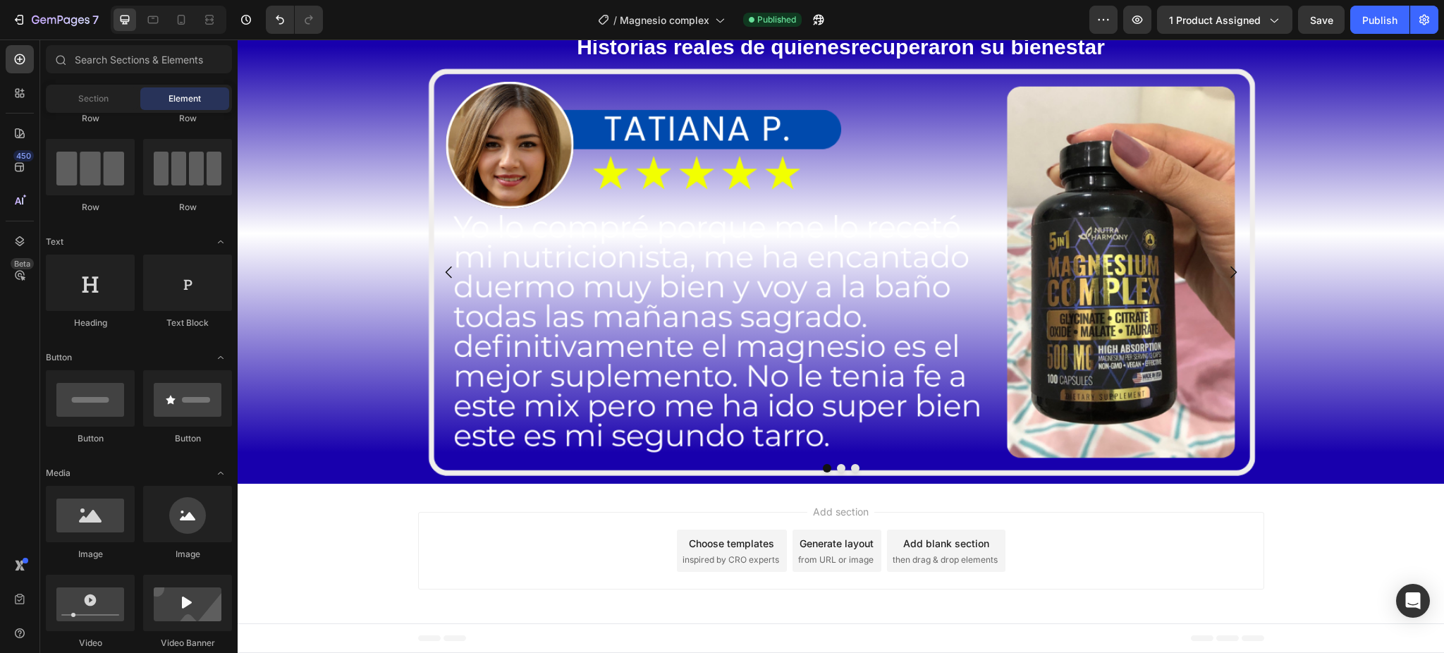
scroll to position [6828, 0]
click at [1371, 20] on div "Publish" at bounding box center [1379, 20] width 35 height 15
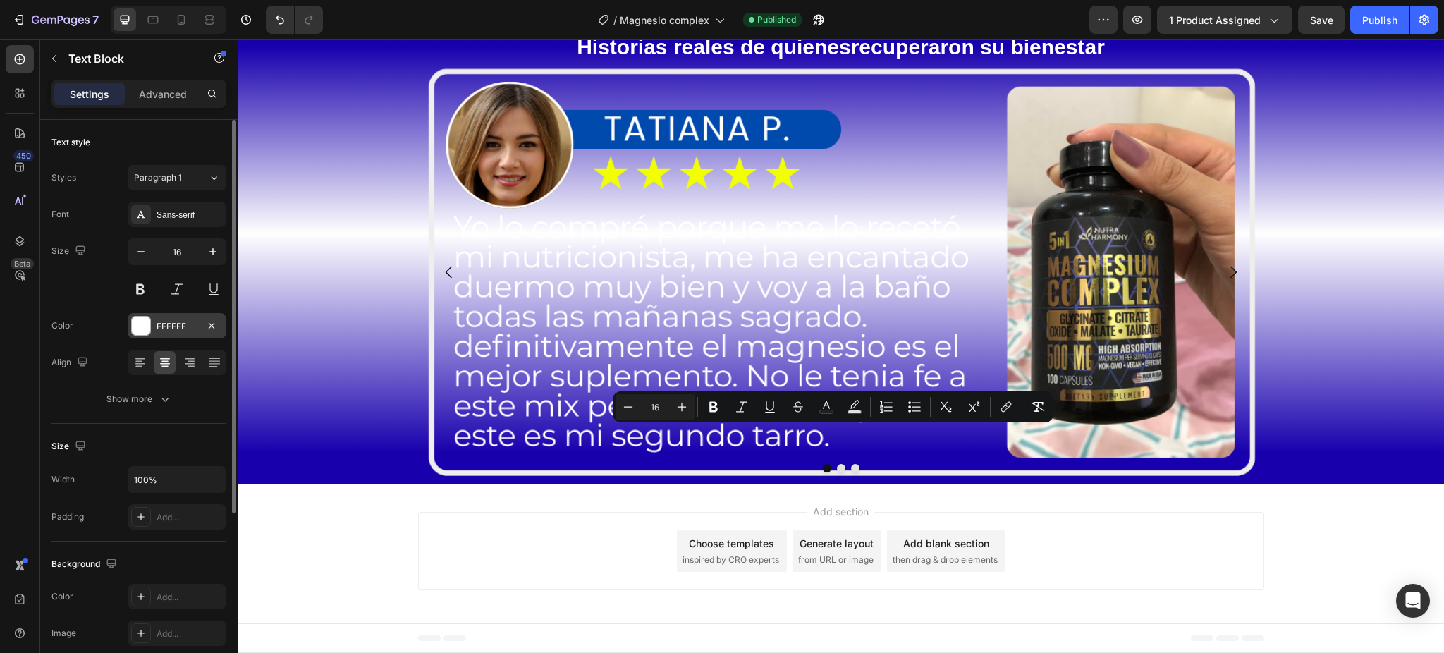
click at [152, 327] on div "FFFFFF" at bounding box center [177, 325] width 99 height 25
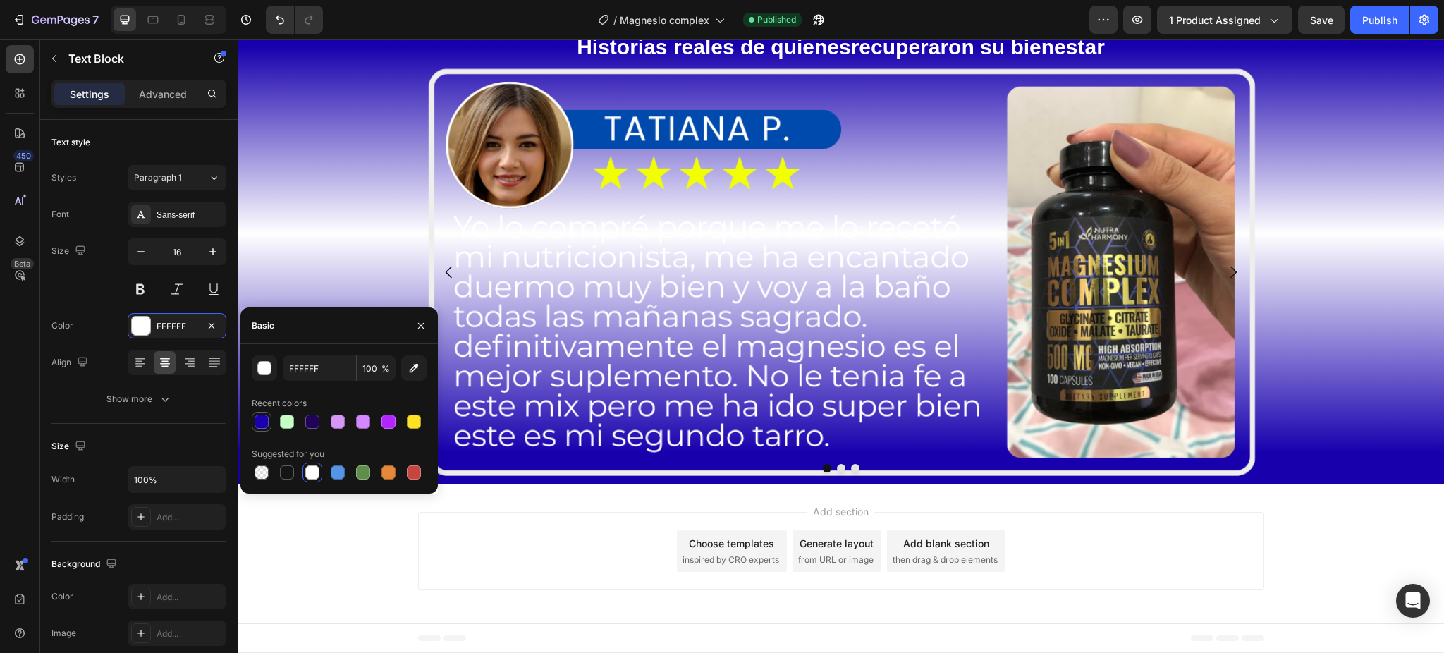
click at [256, 421] on div at bounding box center [262, 422] width 14 height 14
type input "[DATE]"
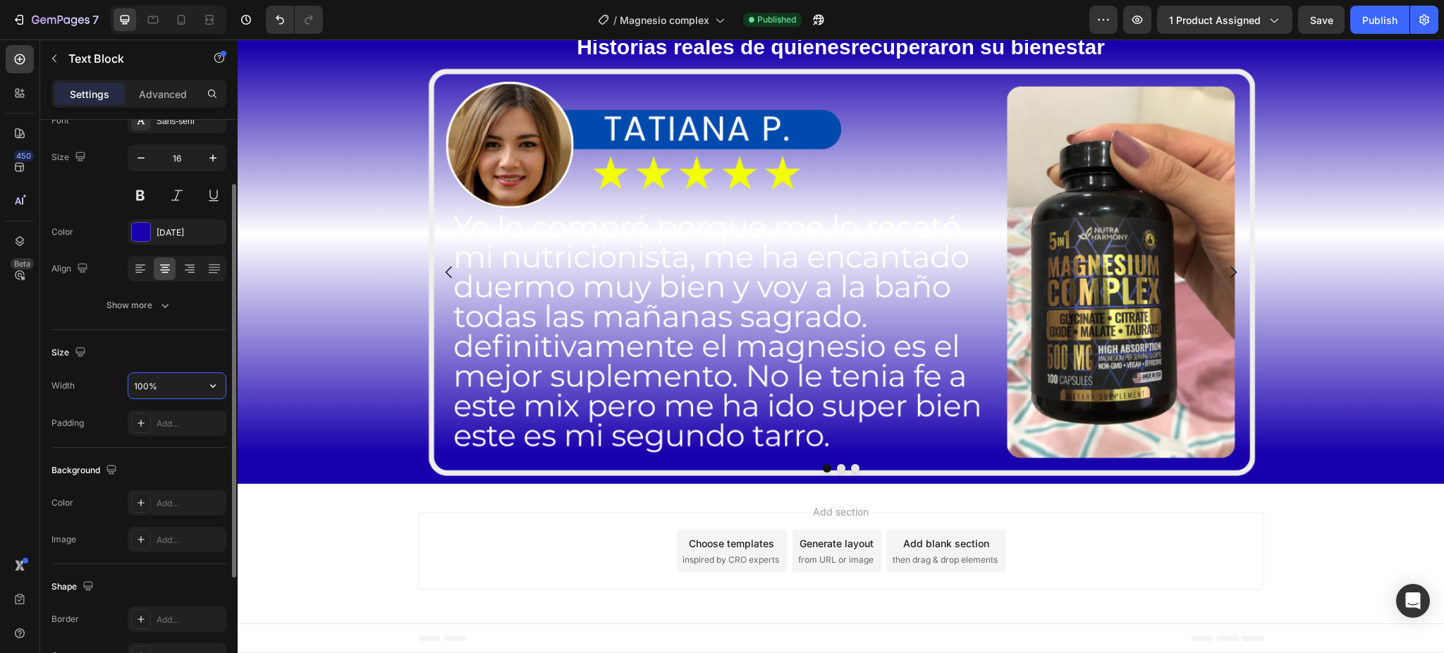
click at [183, 391] on input "100%" at bounding box center [176, 385] width 97 height 25
click at [201, 391] on button "button" at bounding box center [212, 385] width 25 height 25
click at [170, 350] on div "Size" at bounding box center [138, 352] width 175 height 23
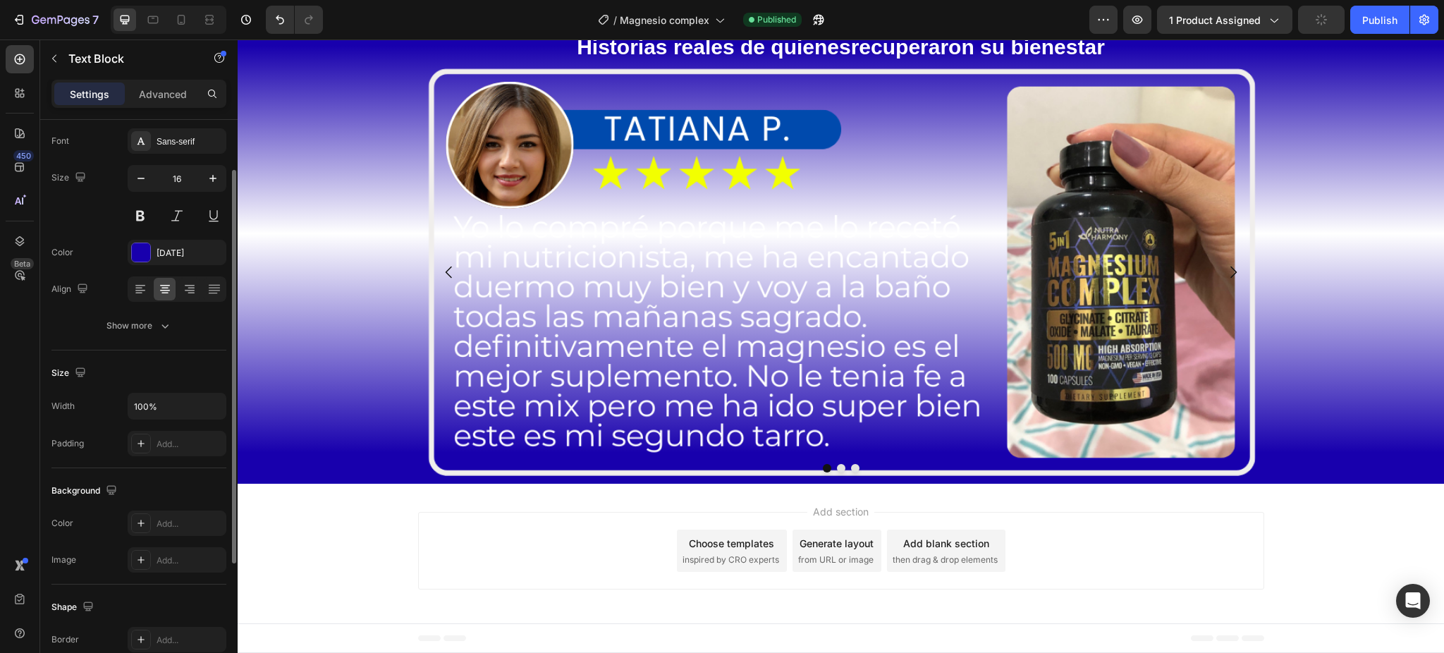
scroll to position [0, 0]
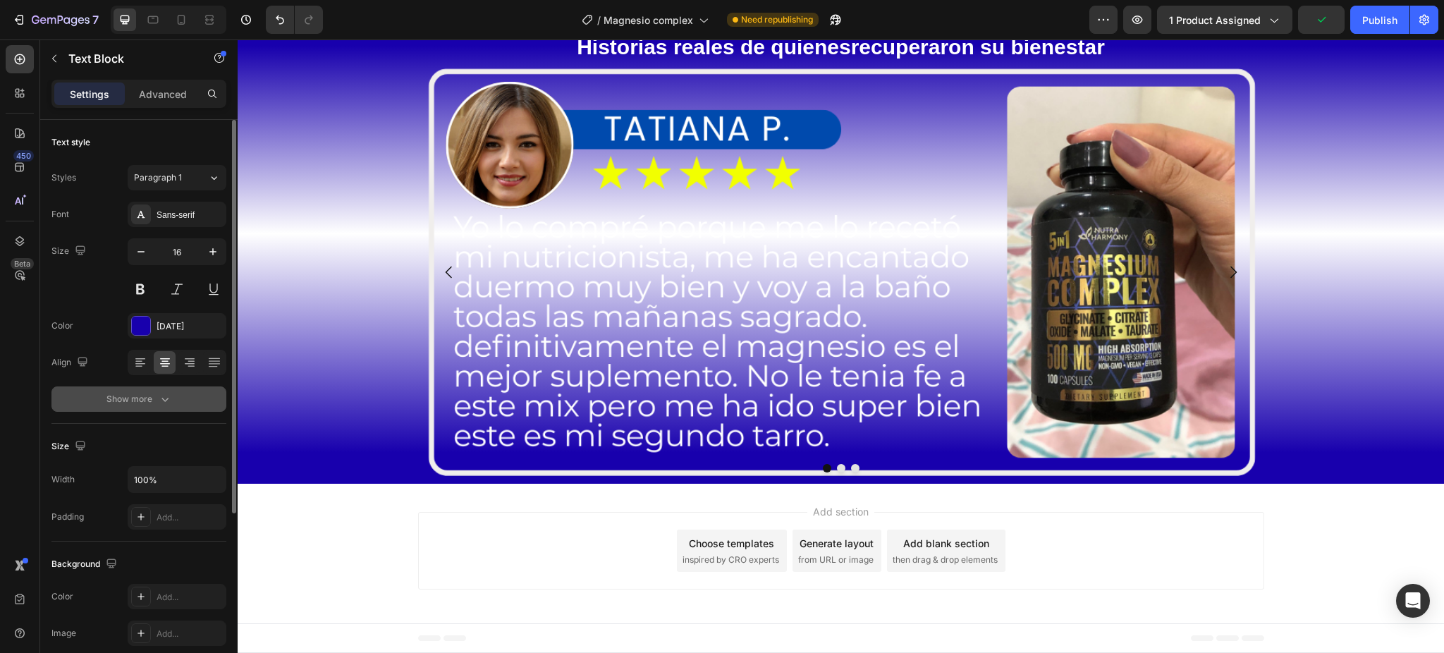
click at [147, 406] on button "Show more" at bounding box center [138, 398] width 175 height 25
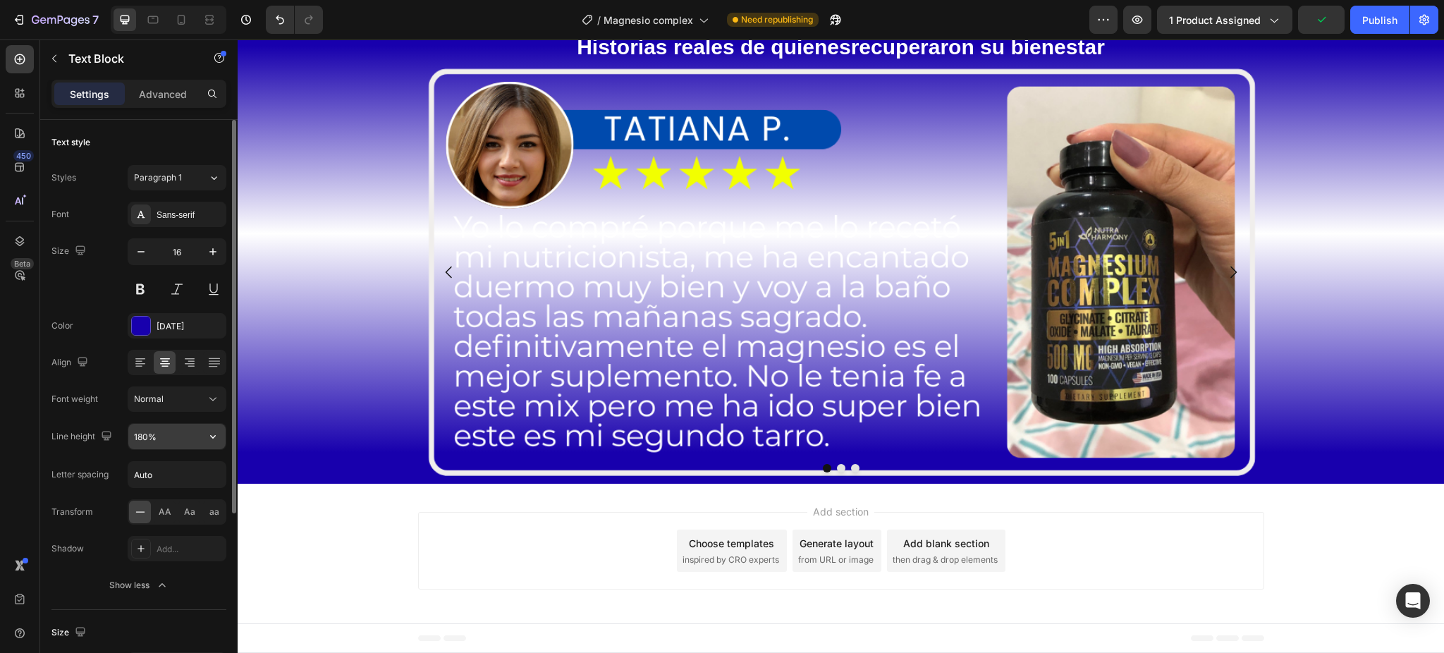
click at [159, 437] on input "180%" at bounding box center [176, 436] width 97 height 25
click at [209, 436] on icon "button" at bounding box center [213, 436] width 14 height 14
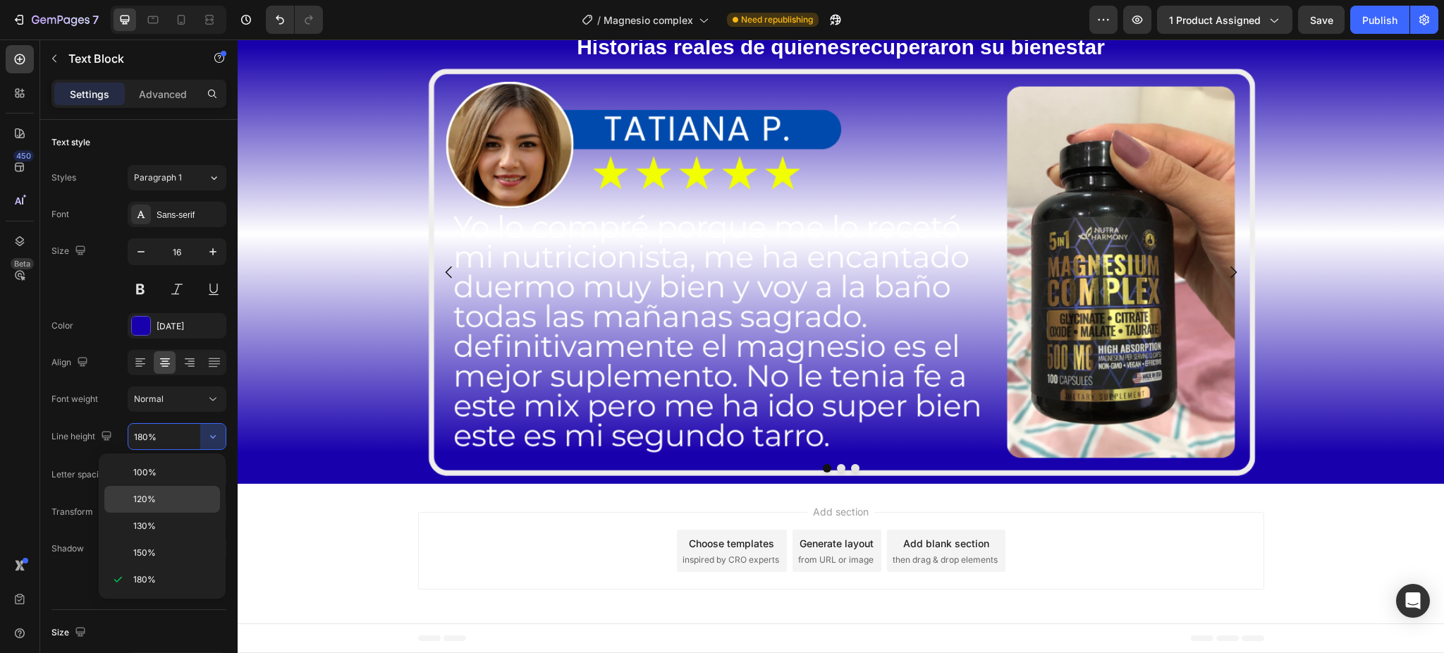
click at [164, 496] on p "120%" at bounding box center [173, 499] width 80 height 13
type input "120%"
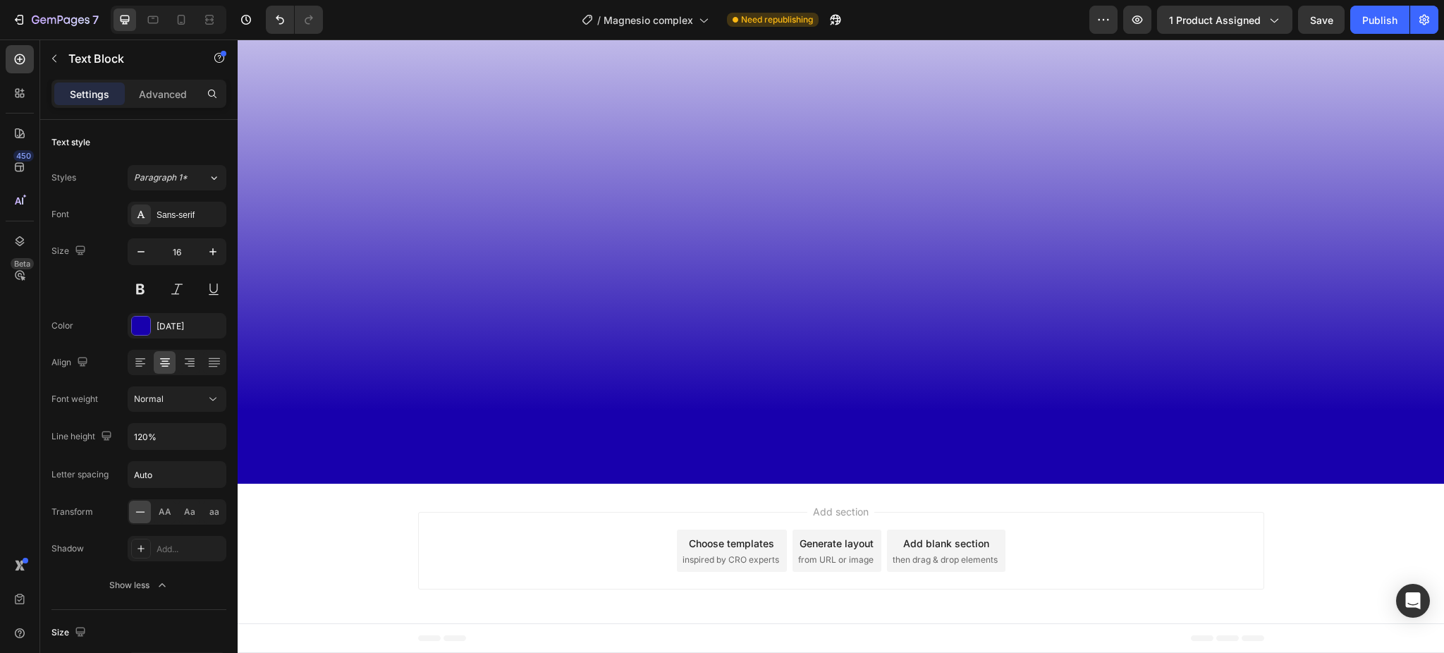
scroll to position [5041, 0]
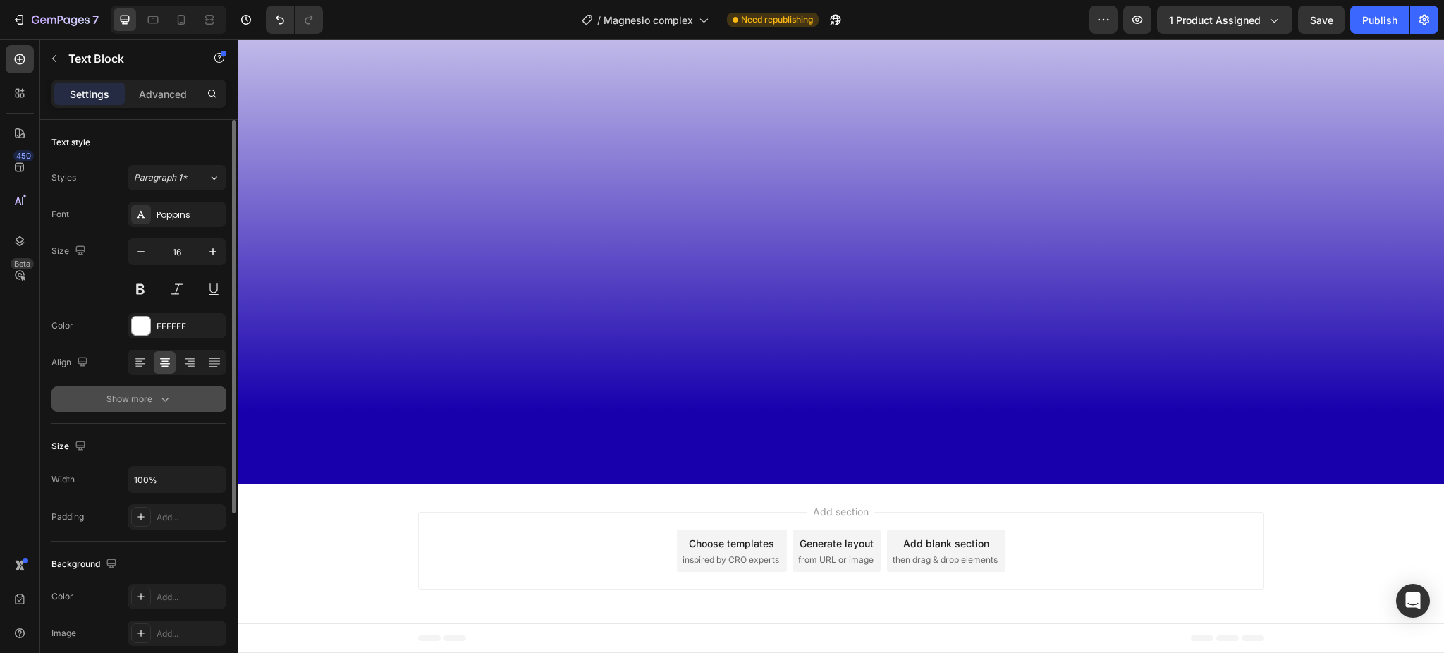
click at [174, 400] on button "Show more" at bounding box center [138, 398] width 175 height 25
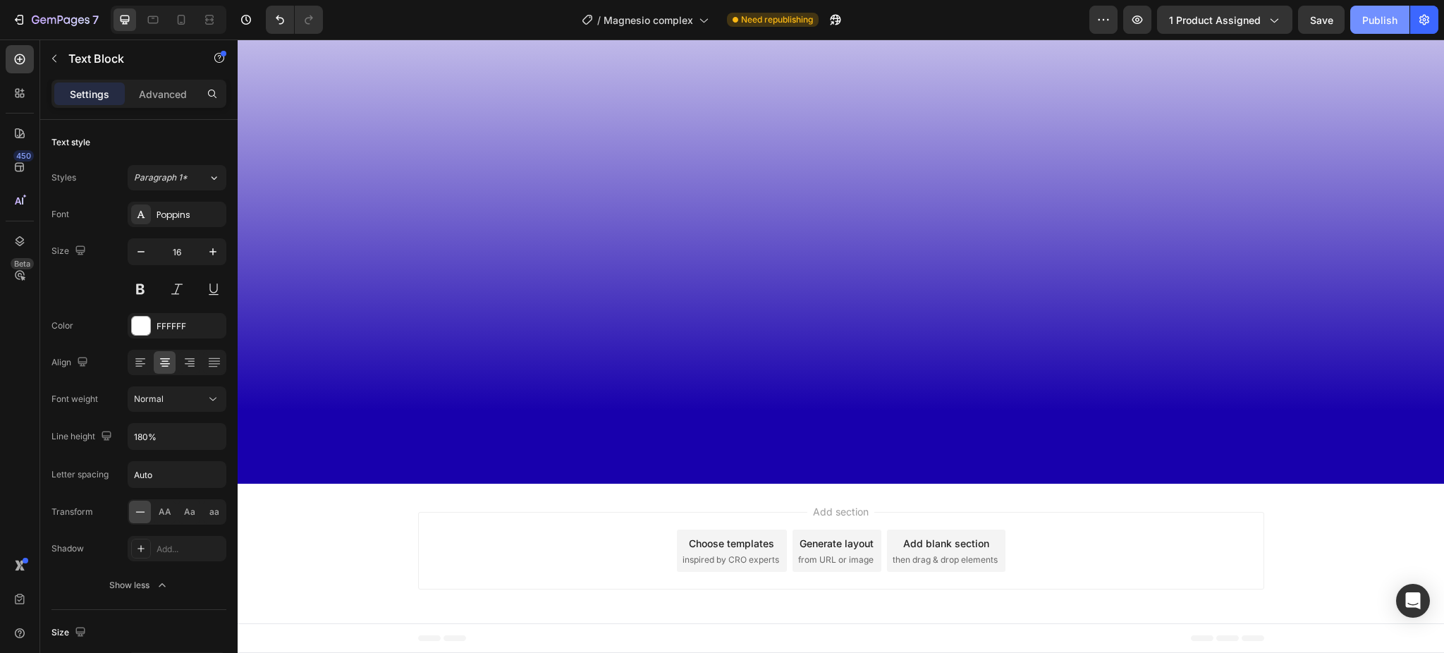
click at [1366, 29] on button "Publish" at bounding box center [1379, 20] width 59 height 28
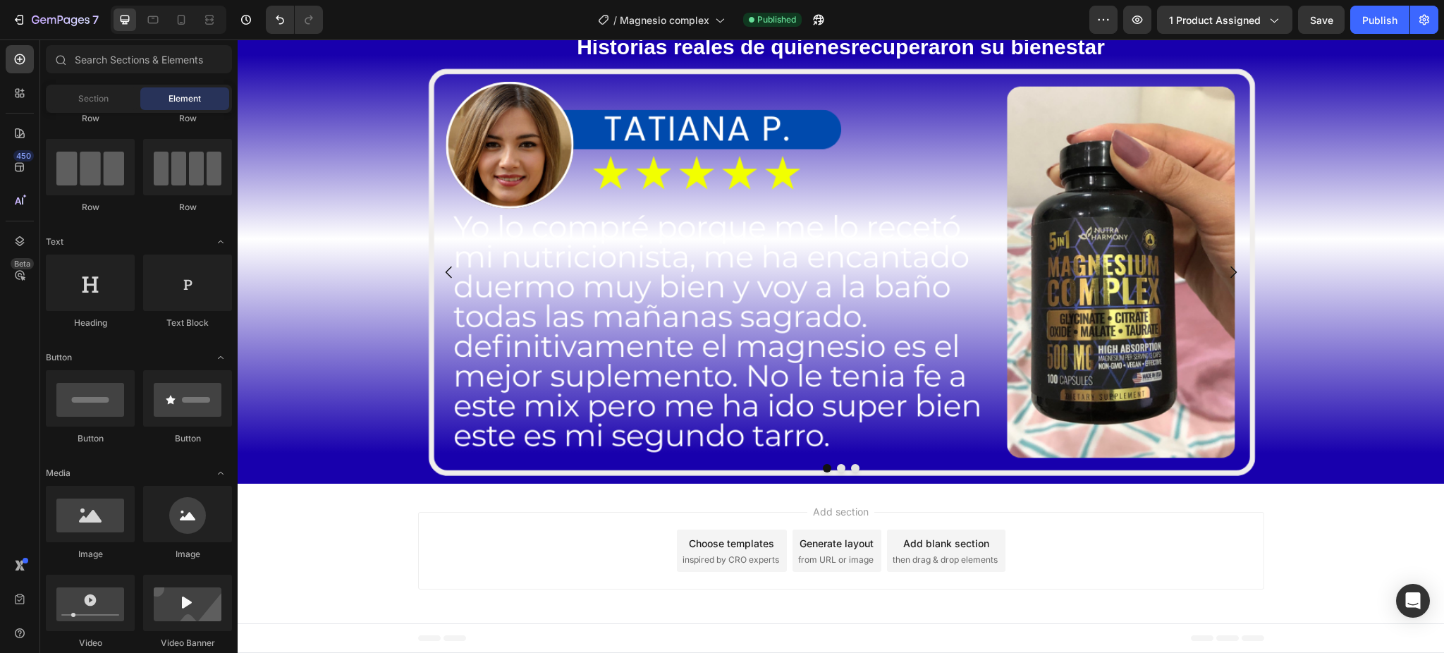
scroll to position [6728, 0]
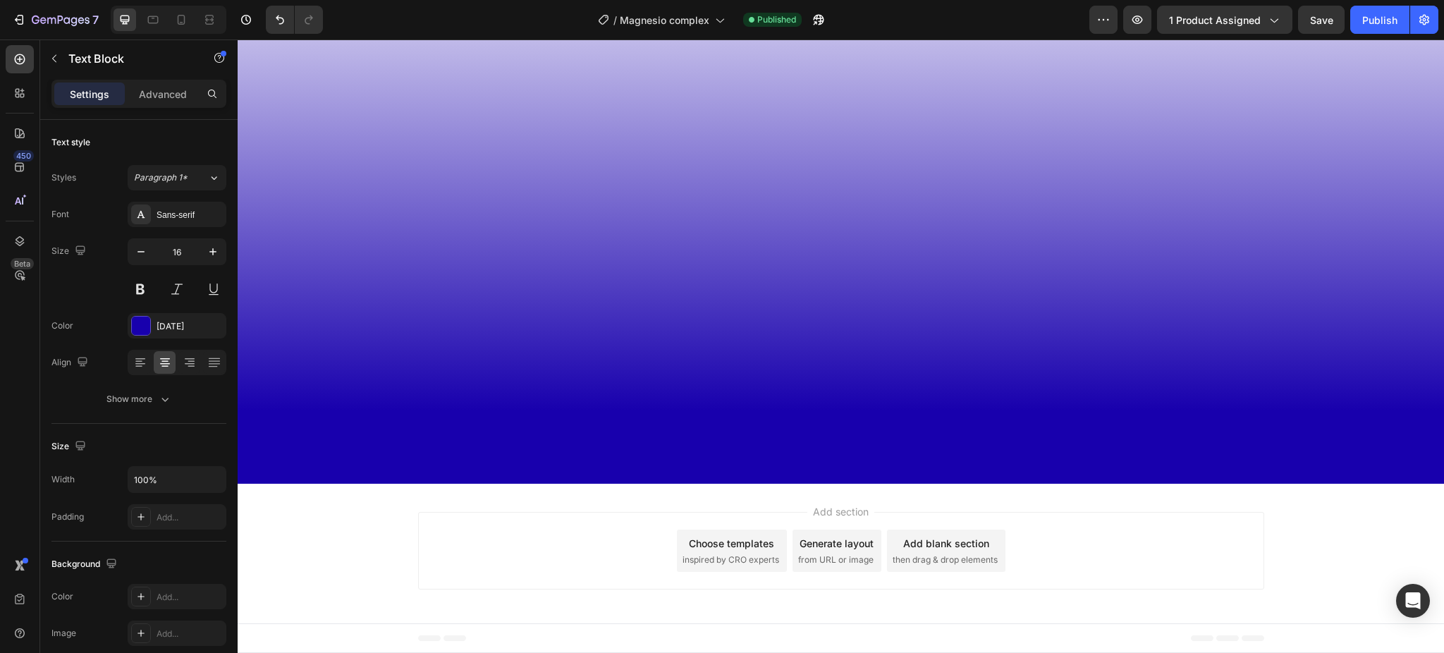
scroll to position [5036, 0]
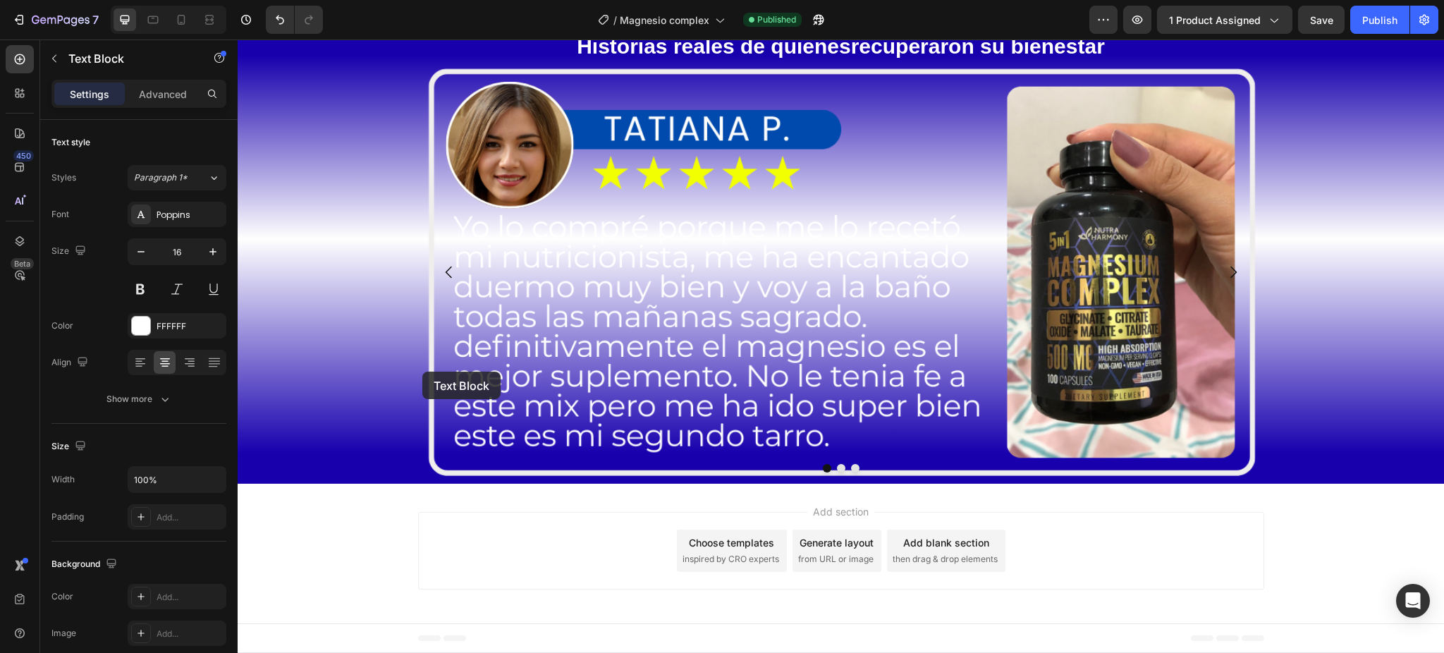
scroll to position [6634, 0]
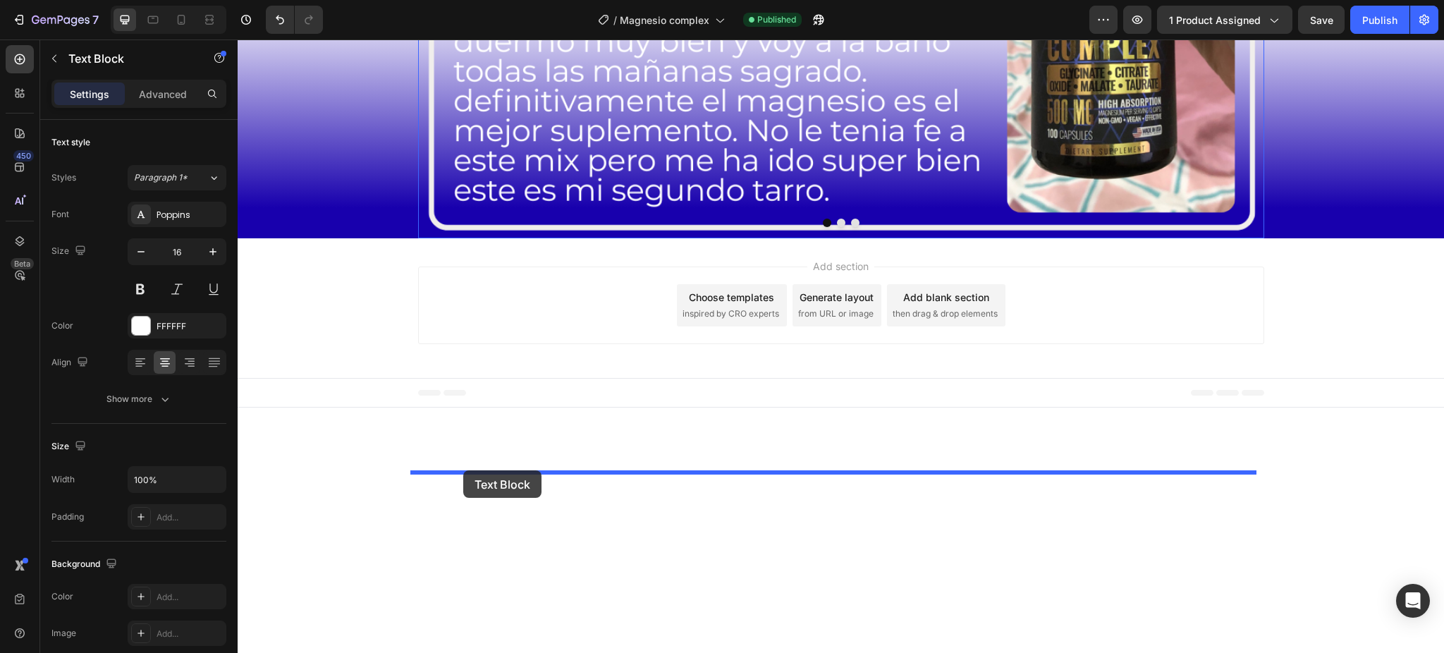
drag, startPoint x: 425, startPoint y: 325, endPoint x: 463, endPoint y: 470, distance: 150.2
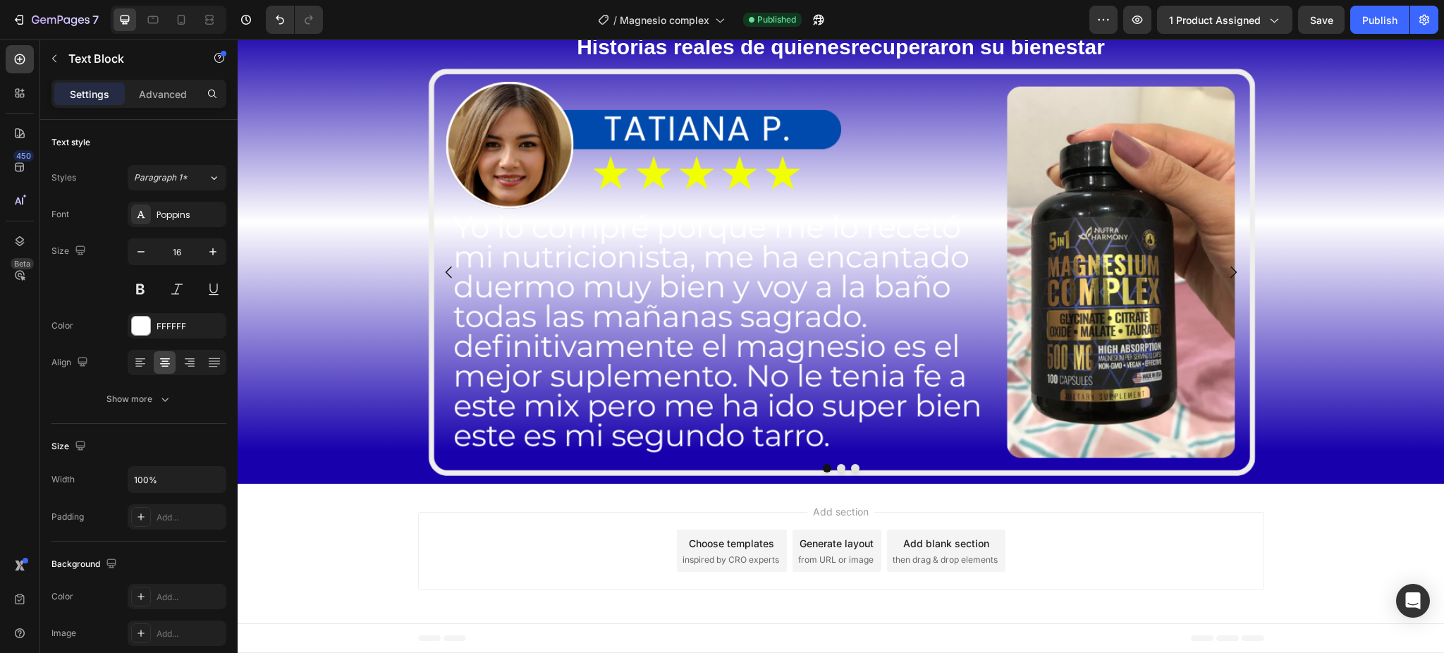
scroll to position [6728, 0]
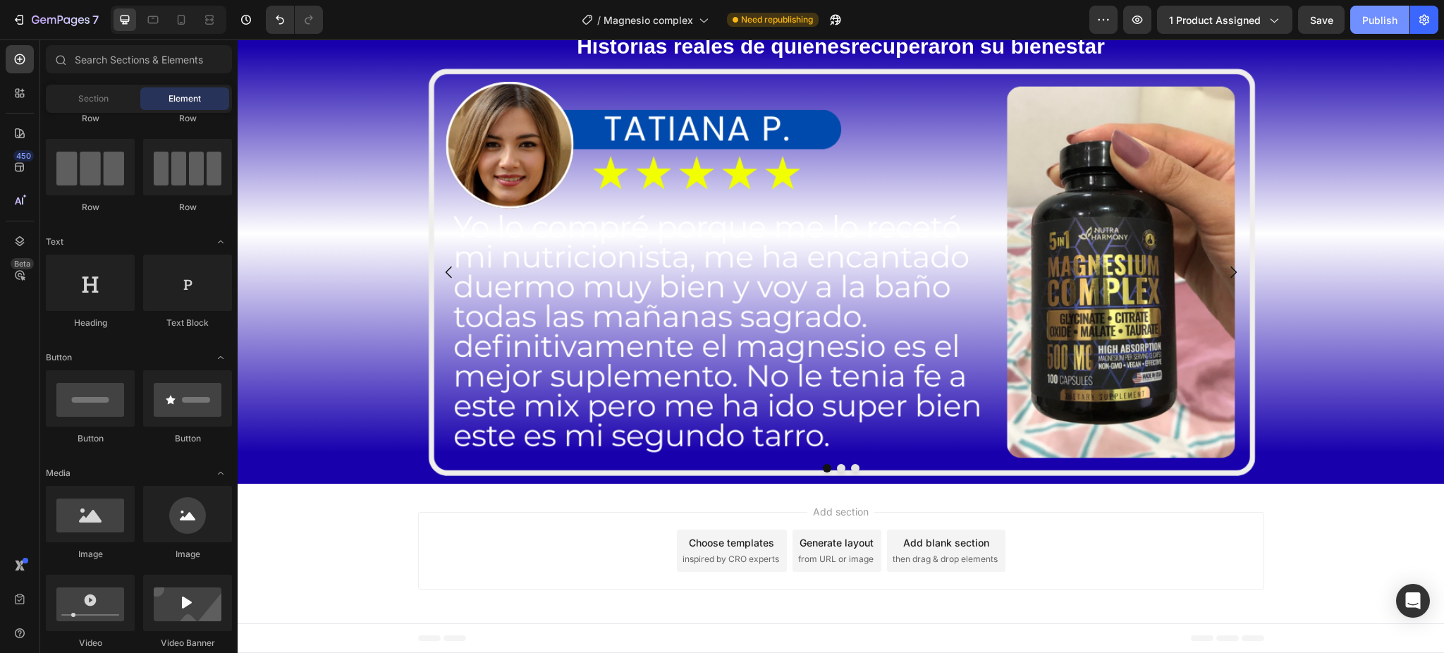
click at [1366, 24] on div "Publish" at bounding box center [1379, 20] width 35 height 15
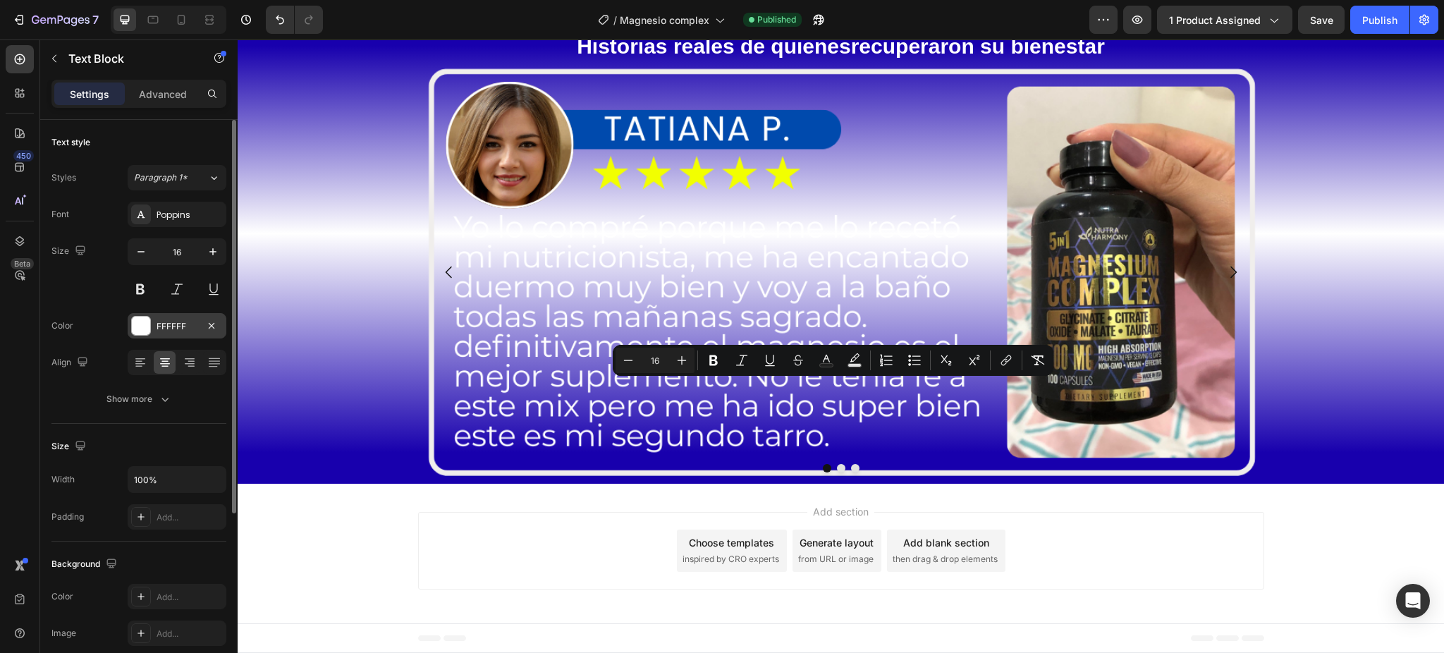
click at [165, 325] on div "FFFFFF" at bounding box center [177, 326] width 41 height 13
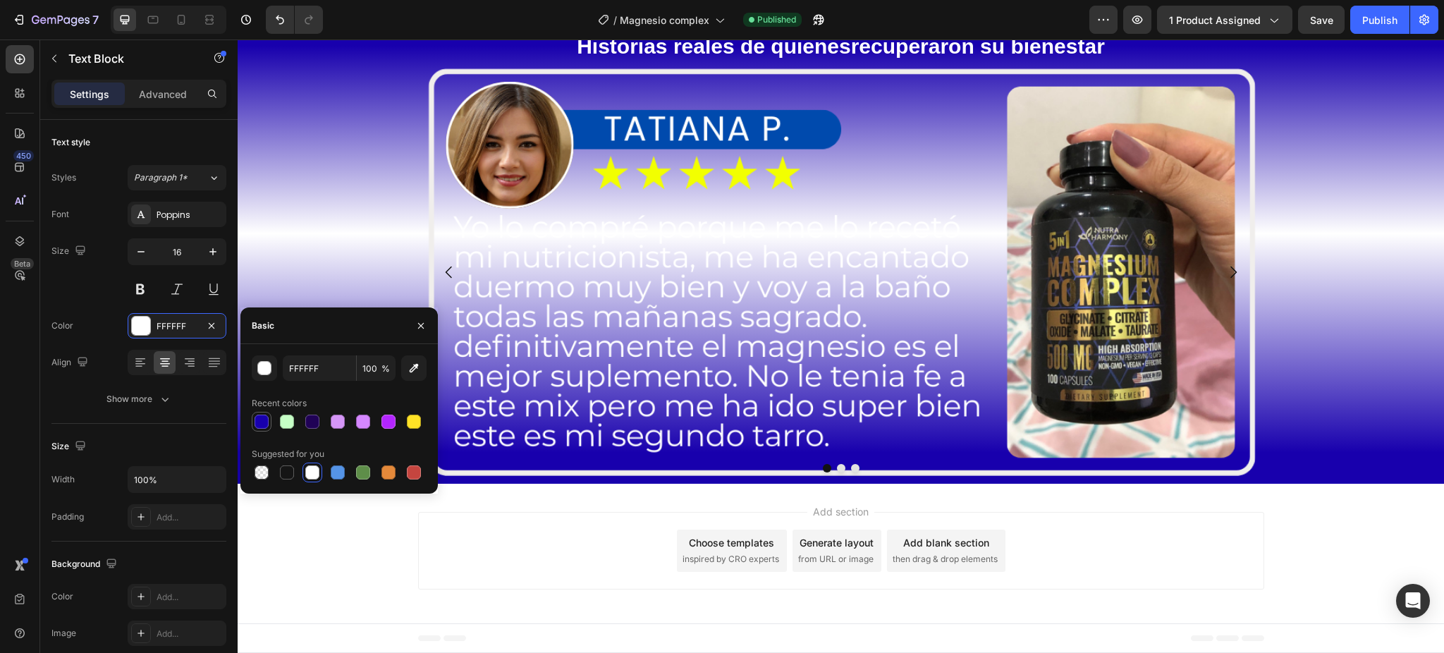
click at [258, 423] on div at bounding box center [262, 422] width 14 height 14
type input "[DATE]"
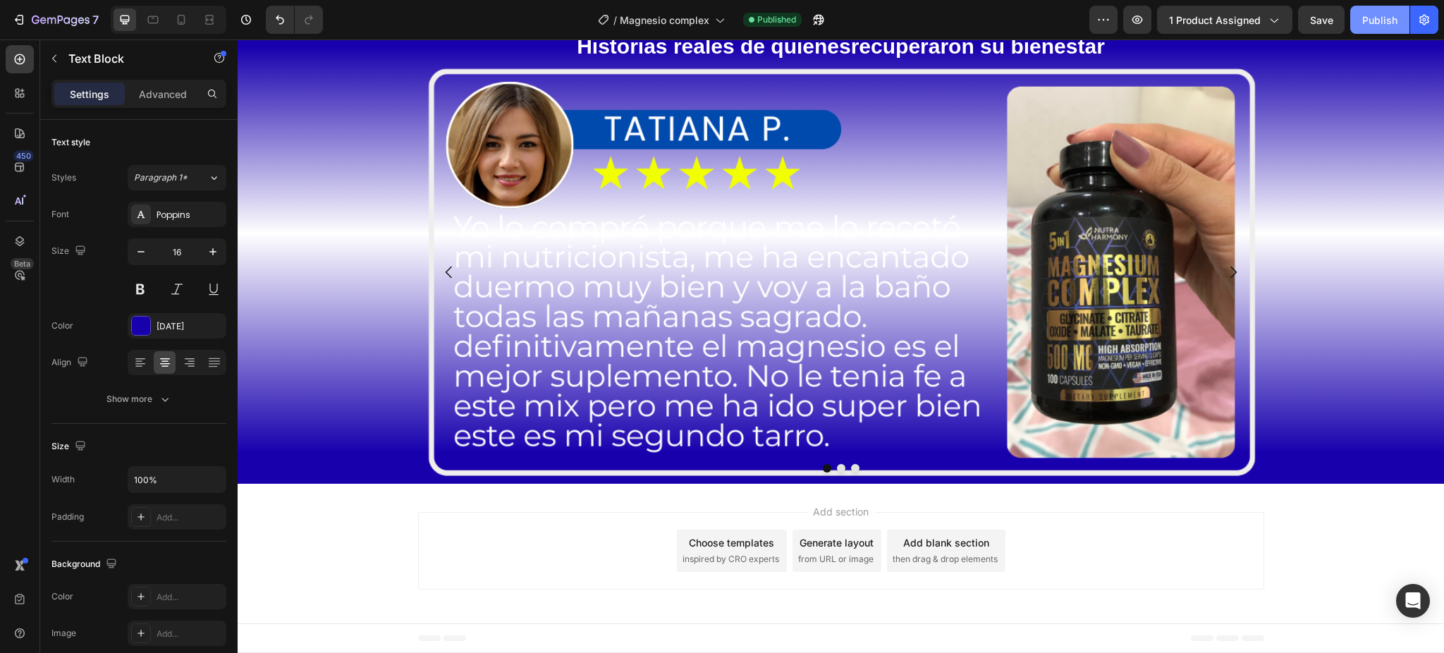
click at [1390, 22] on div "Publish" at bounding box center [1379, 20] width 35 height 15
click at [61, 53] on button "button" at bounding box center [54, 58] width 23 height 23
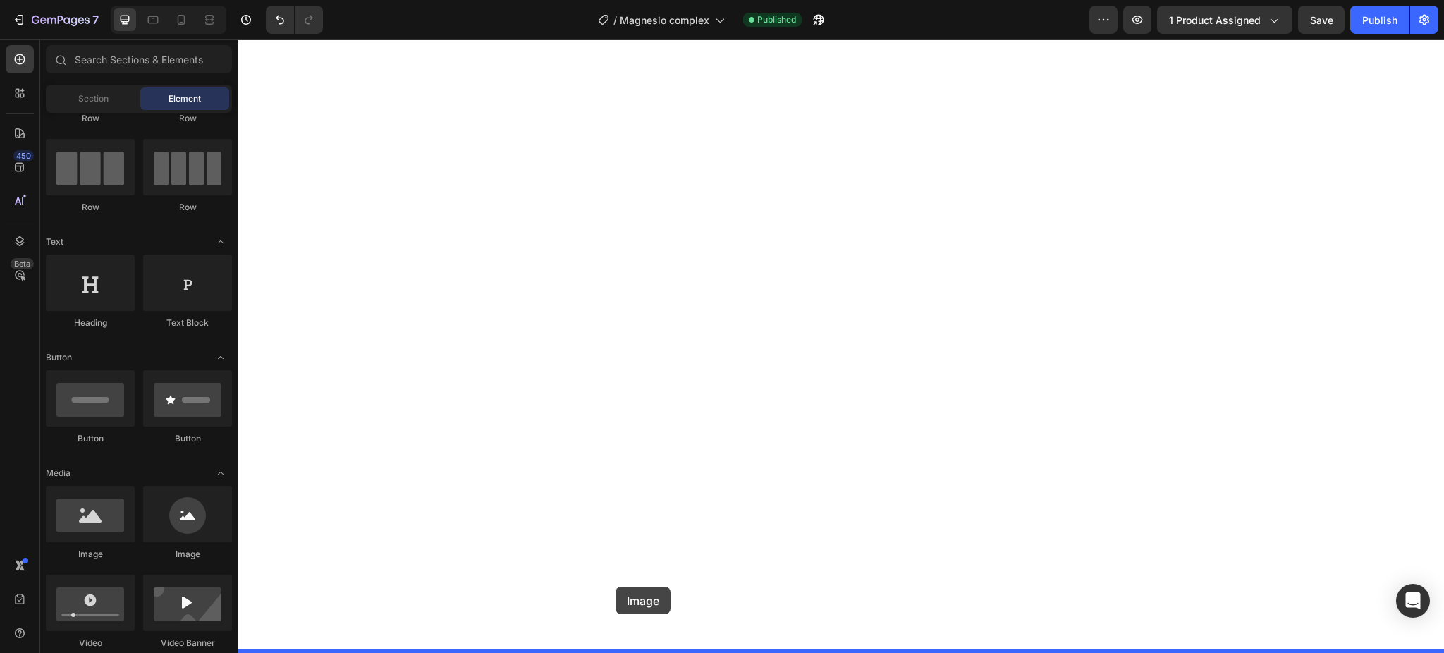
drag, startPoint x: 303, startPoint y: 573, endPoint x: 616, endPoint y: 587, distance: 313.4
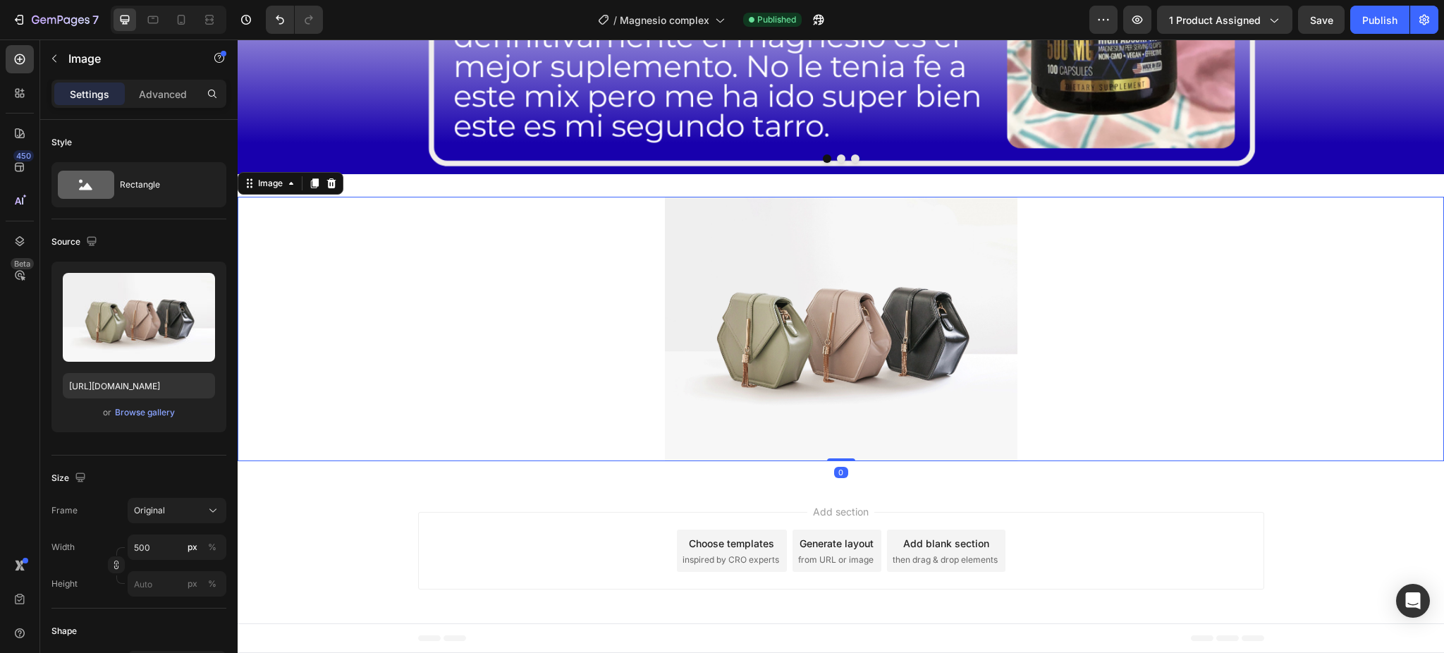
scroll to position [7513, 0]
click at [329, 188] on icon at bounding box center [331, 183] width 9 height 10
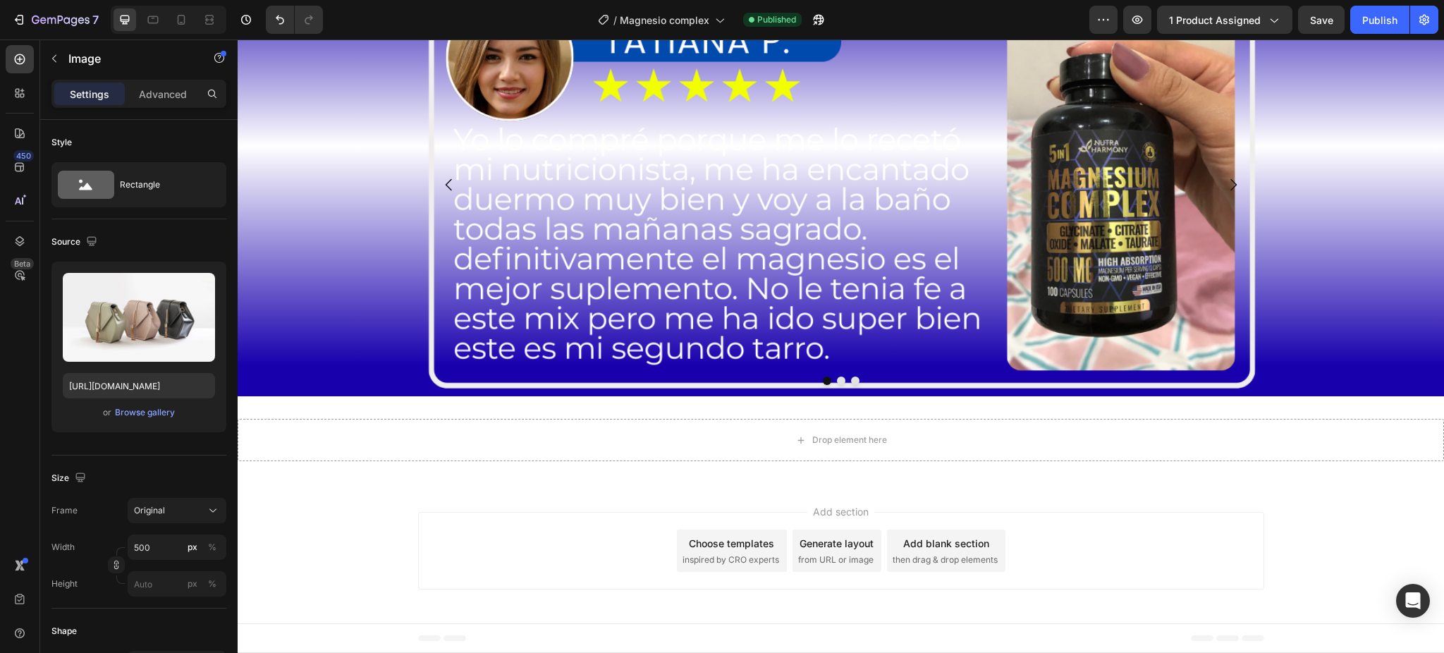
scroll to position [7291, 0]
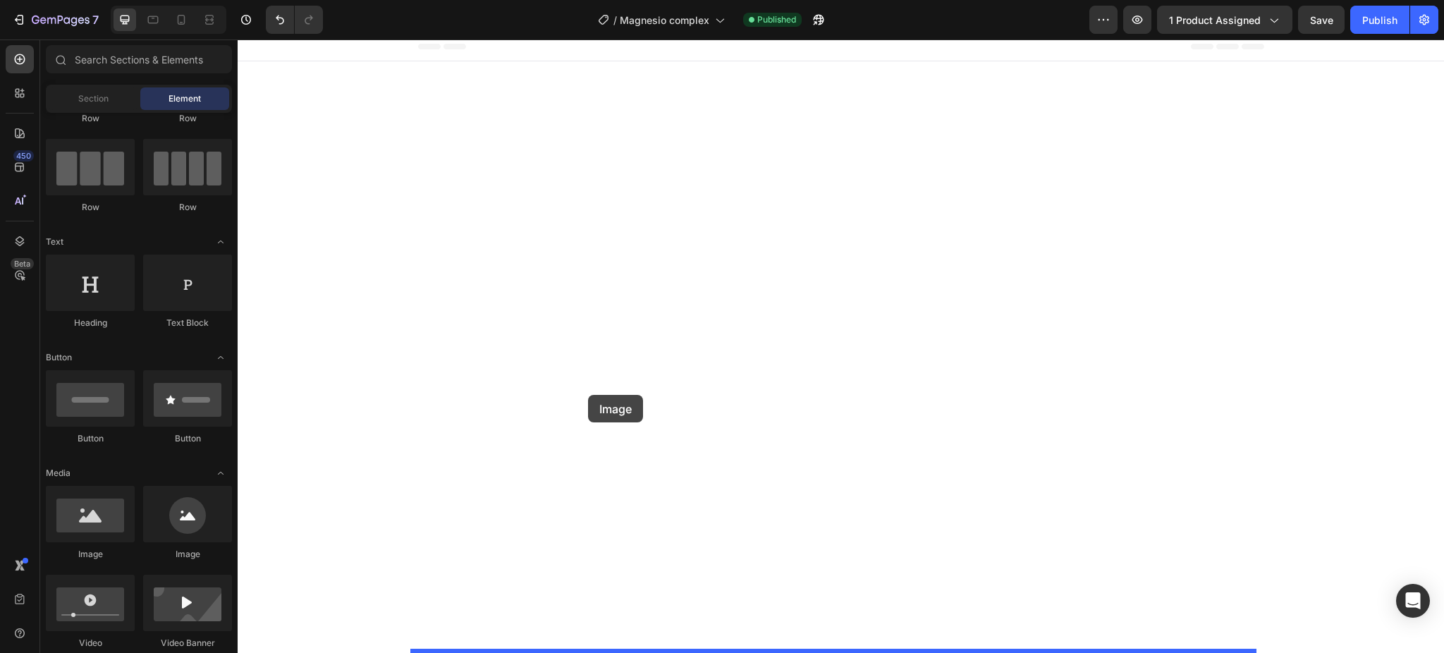
drag, startPoint x: 324, startPoint y: 556, endPoint x: 588, endPoint y: 395, distance: 309.5
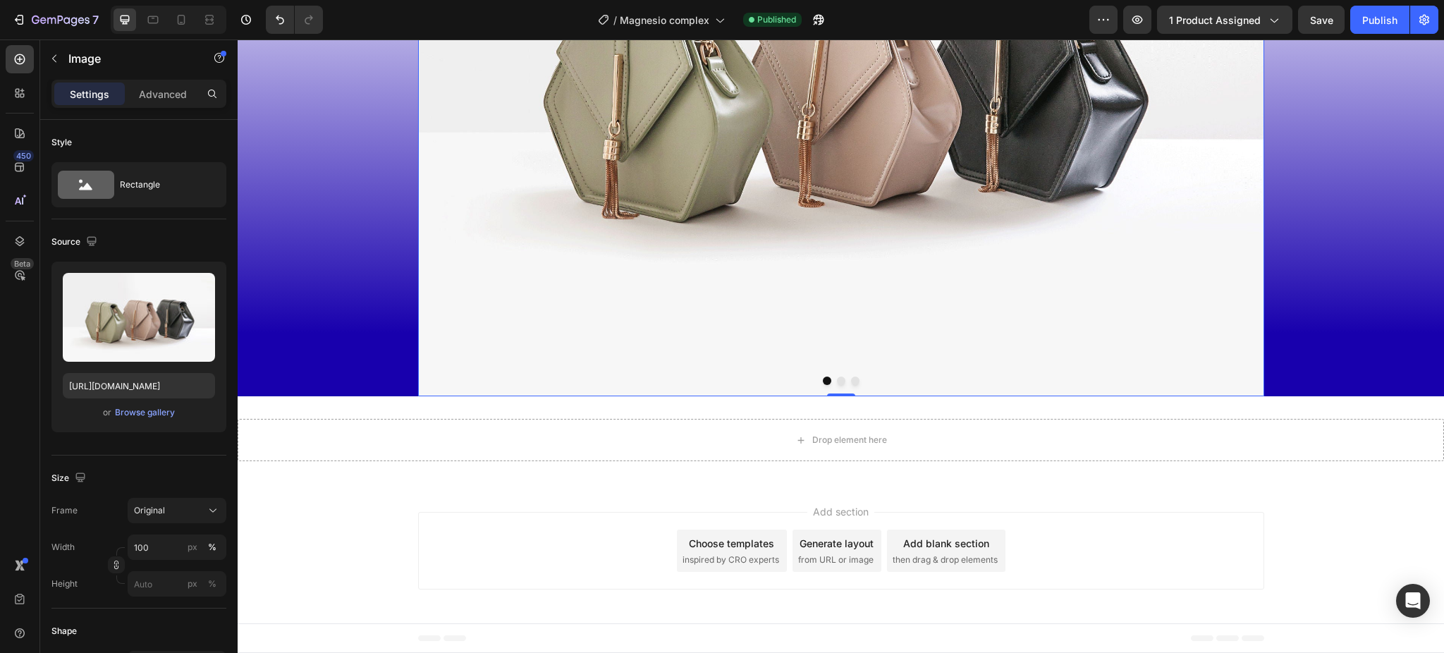
scroll to position [7736, 0]
click at [582, 378] on img at bounding box center [841, 79] width 846 height 635
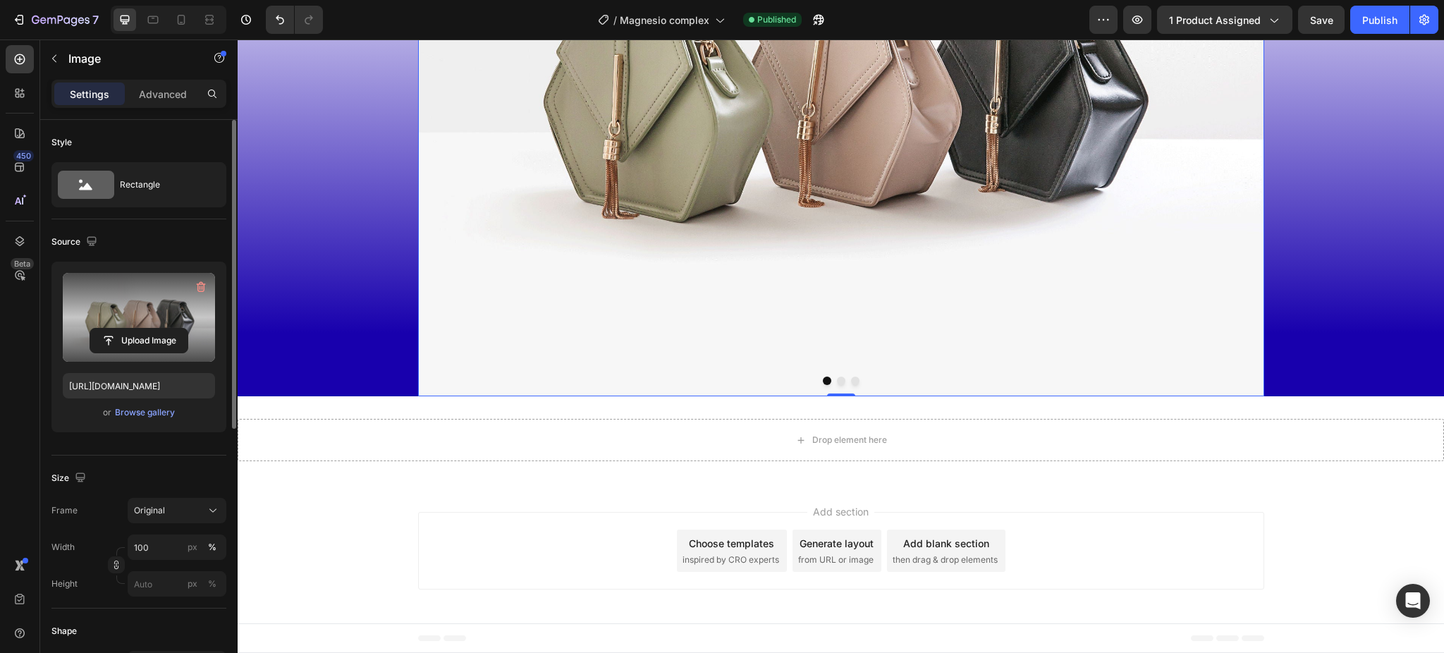
click at [170, 323] on label at bounding box center [139, 317] width 152 height 89
click at [170, 329] on input "file" at bounding box center [138, 341] width 97 height 24
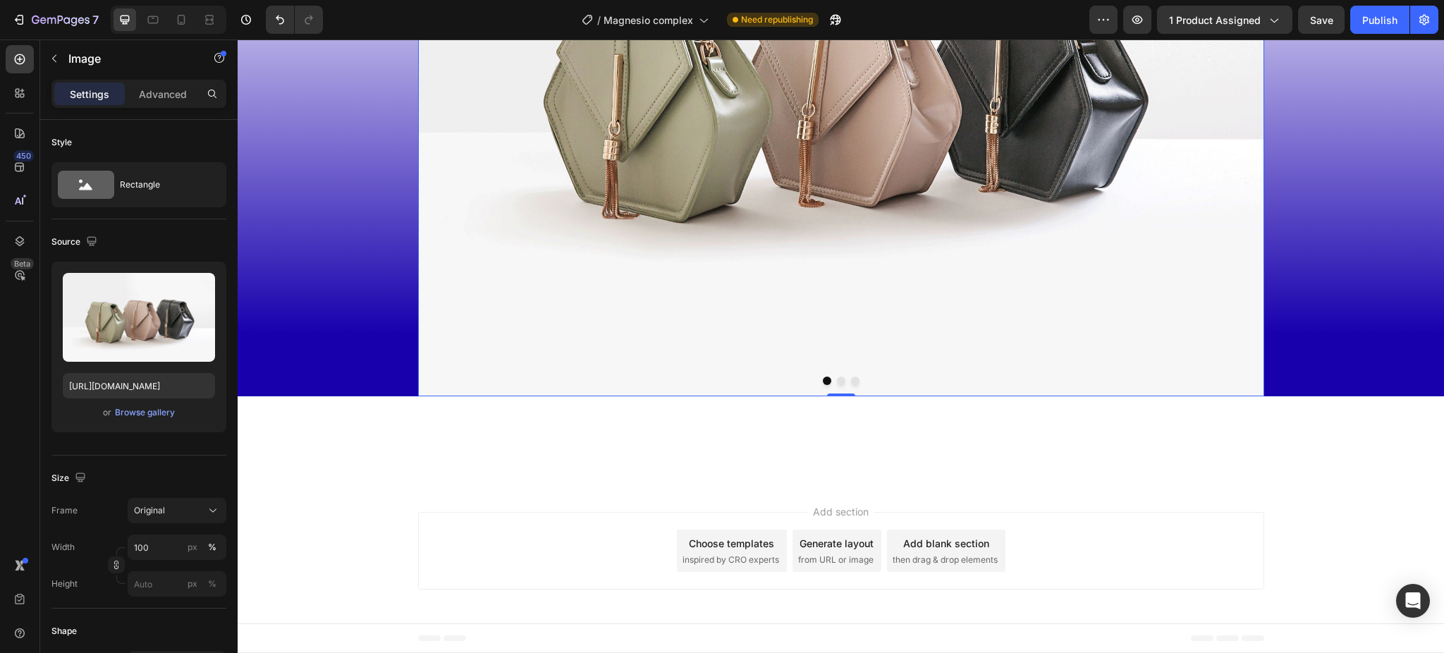
scroll to position [7454, 0]
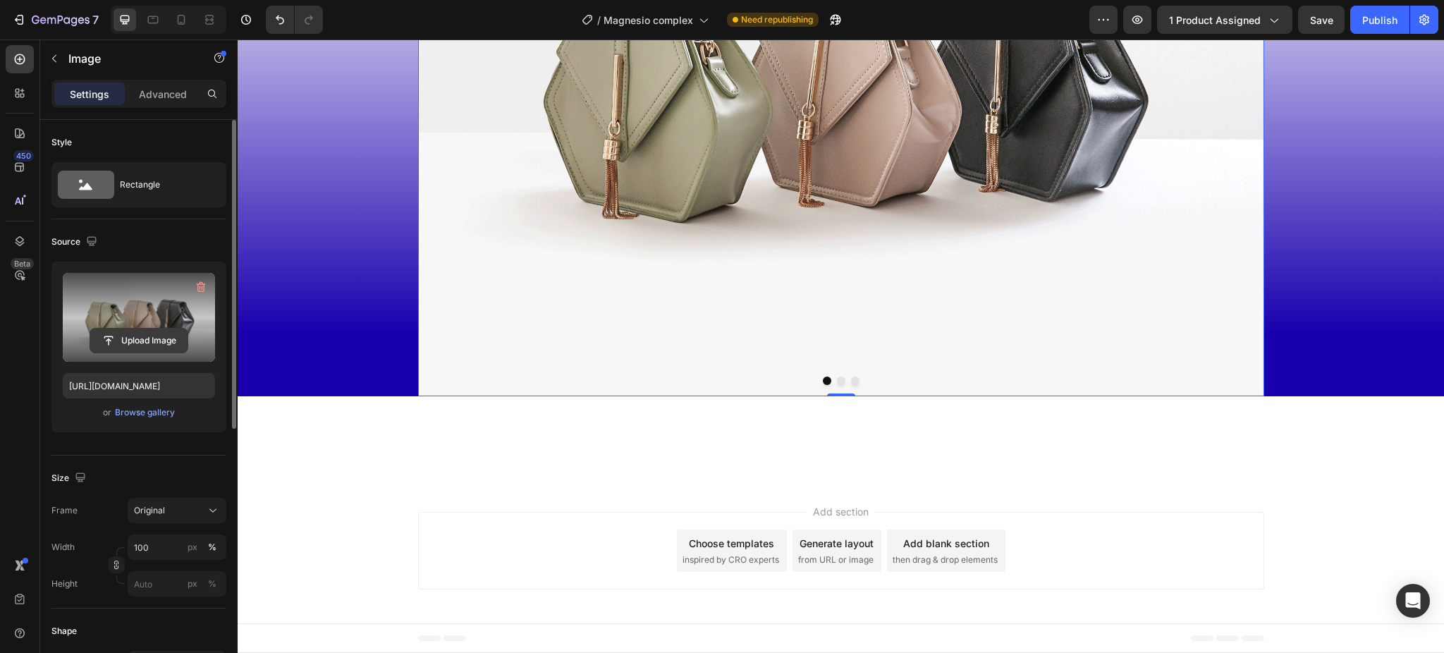
click at [156, 333] on input "file" at bounding box center [138, 341] width 97 height 24
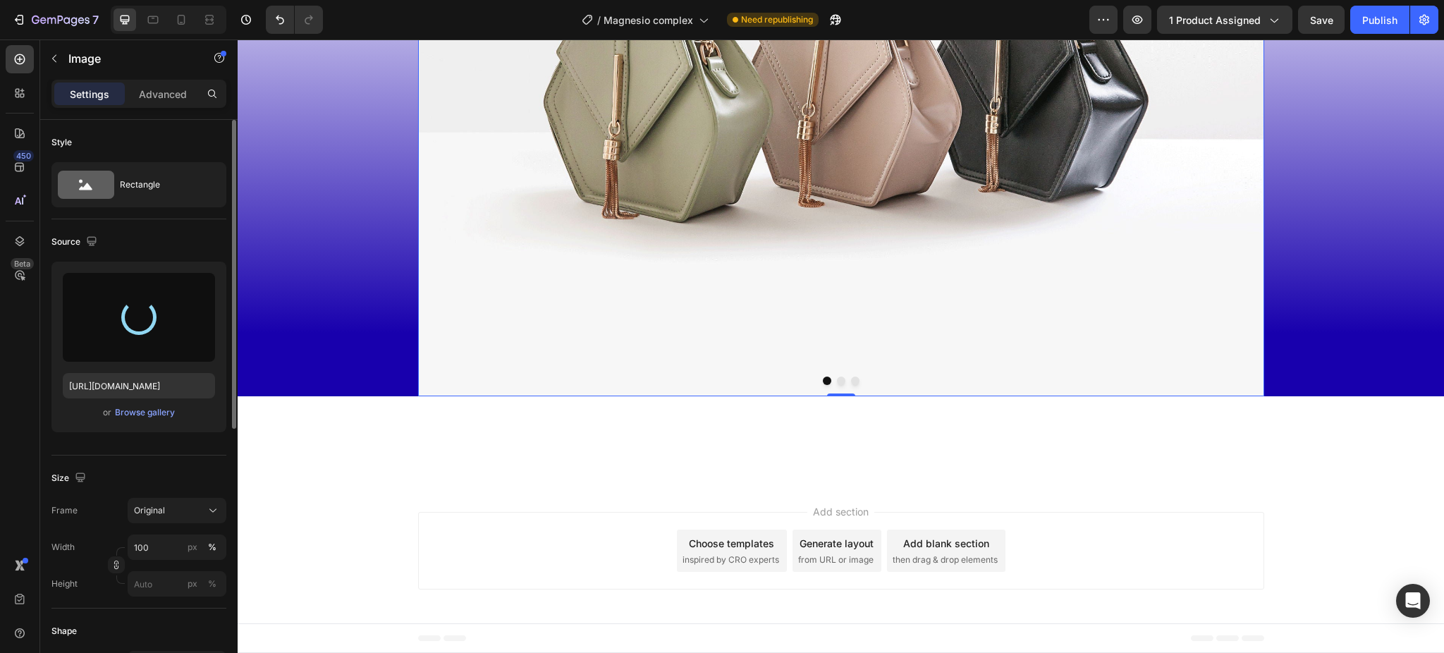
type input "[URL][DOMAIN_NAME]"
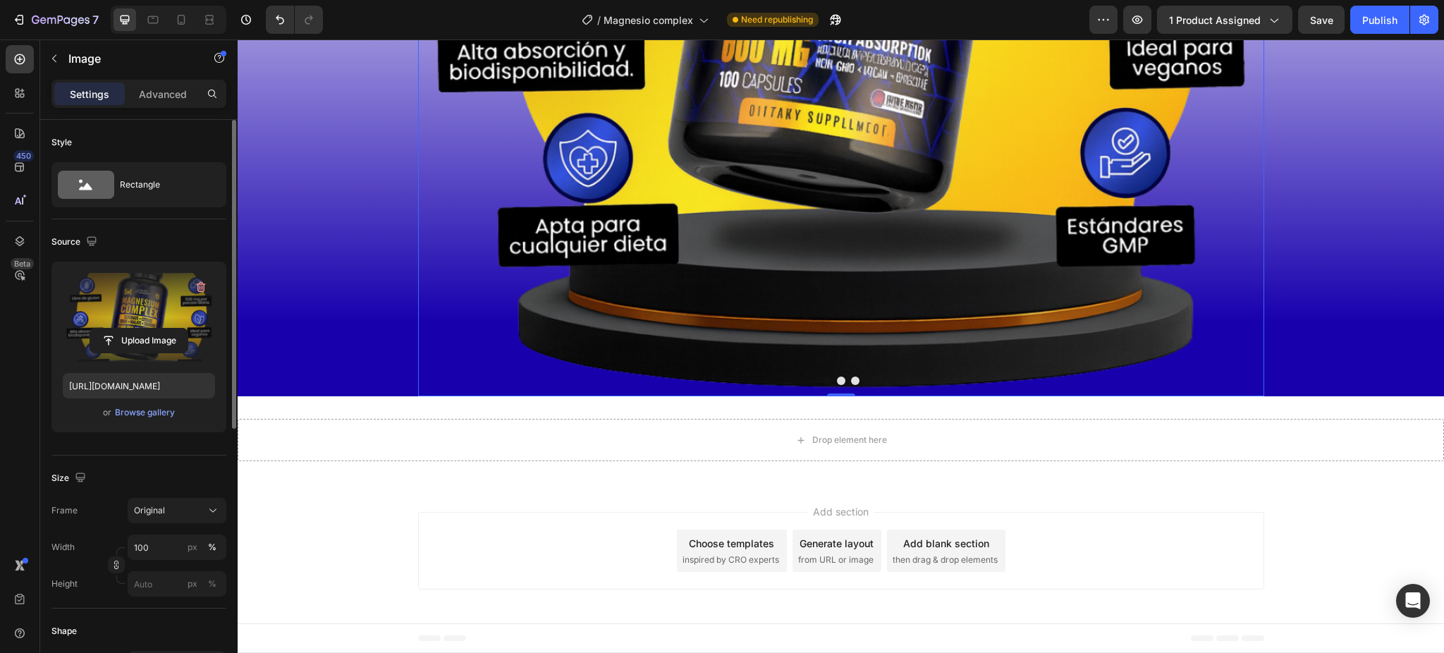
scroll to position [8030, 0]
click at [55, 56] on icon "button" at bounding box center [54, 58] width 11 height 11
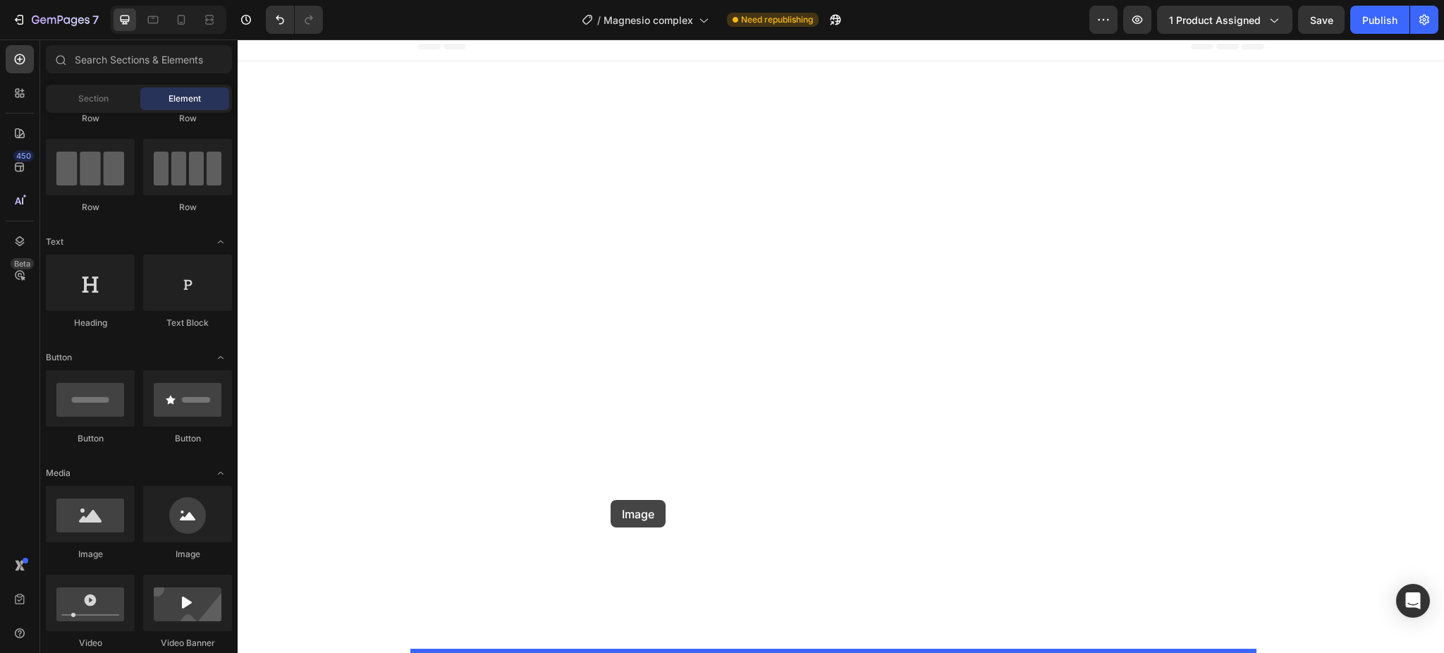
drag, startPoint x: 322, startPoint y: 554, endPoint x: 611, endPoint y: 500, distance: 293.5
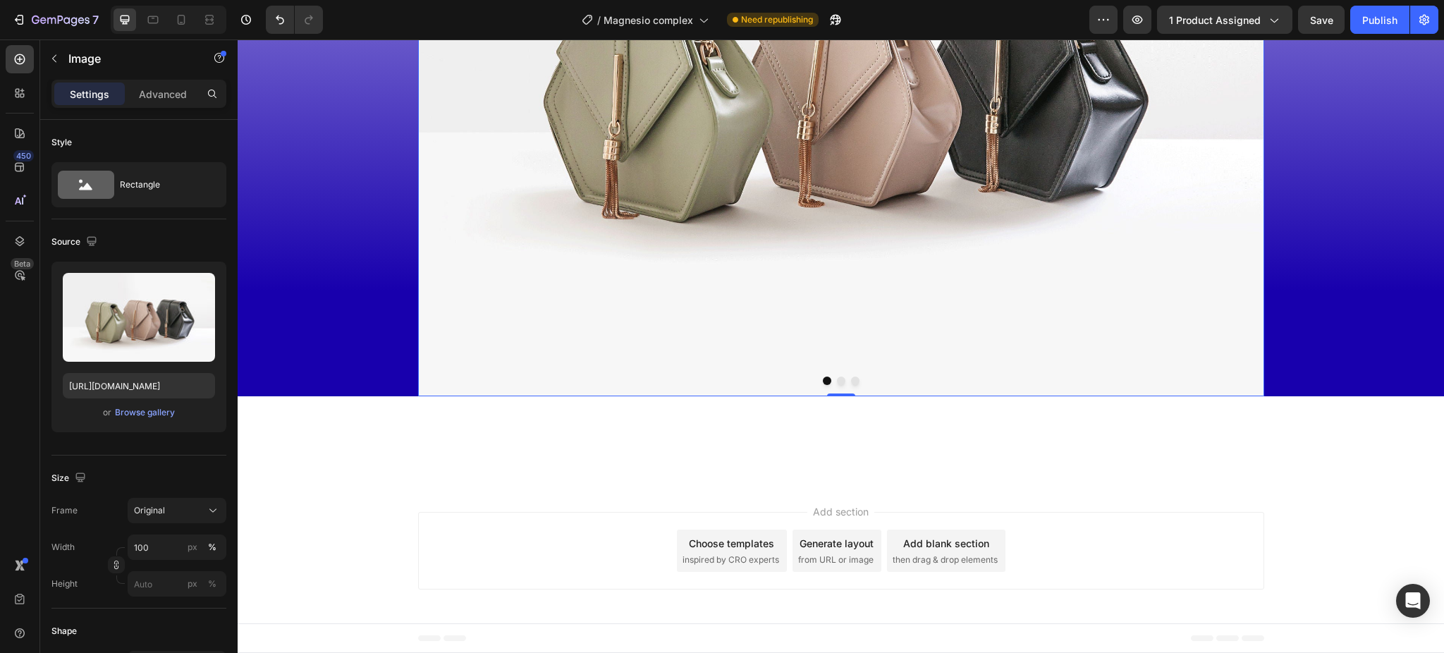
scroll to position [8406, 0]
click at [695, 393] on img at bounding box center [841, 79] width 846 height 635
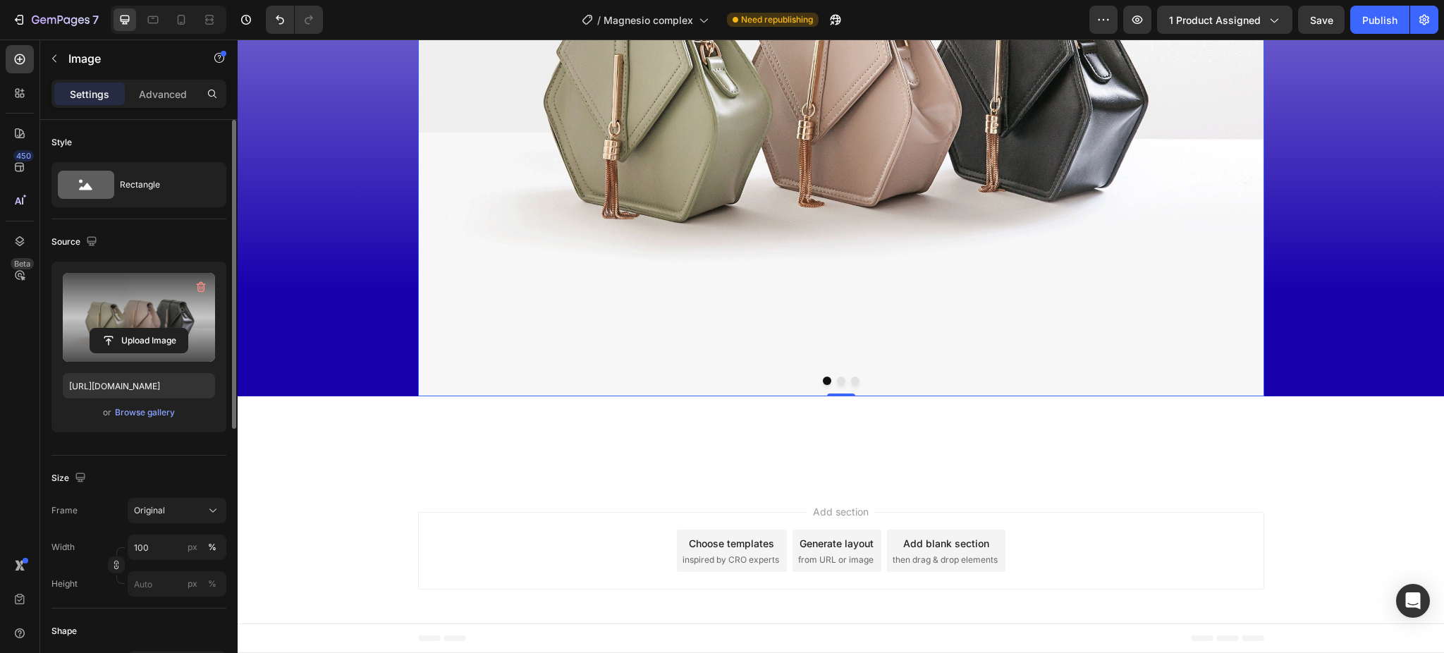
click at [98, 317] on label at bounding box center [139, 317] width 152 height 89
click at [98, 329] on input "file" at bounding box center [138, 341] width 97 height 24
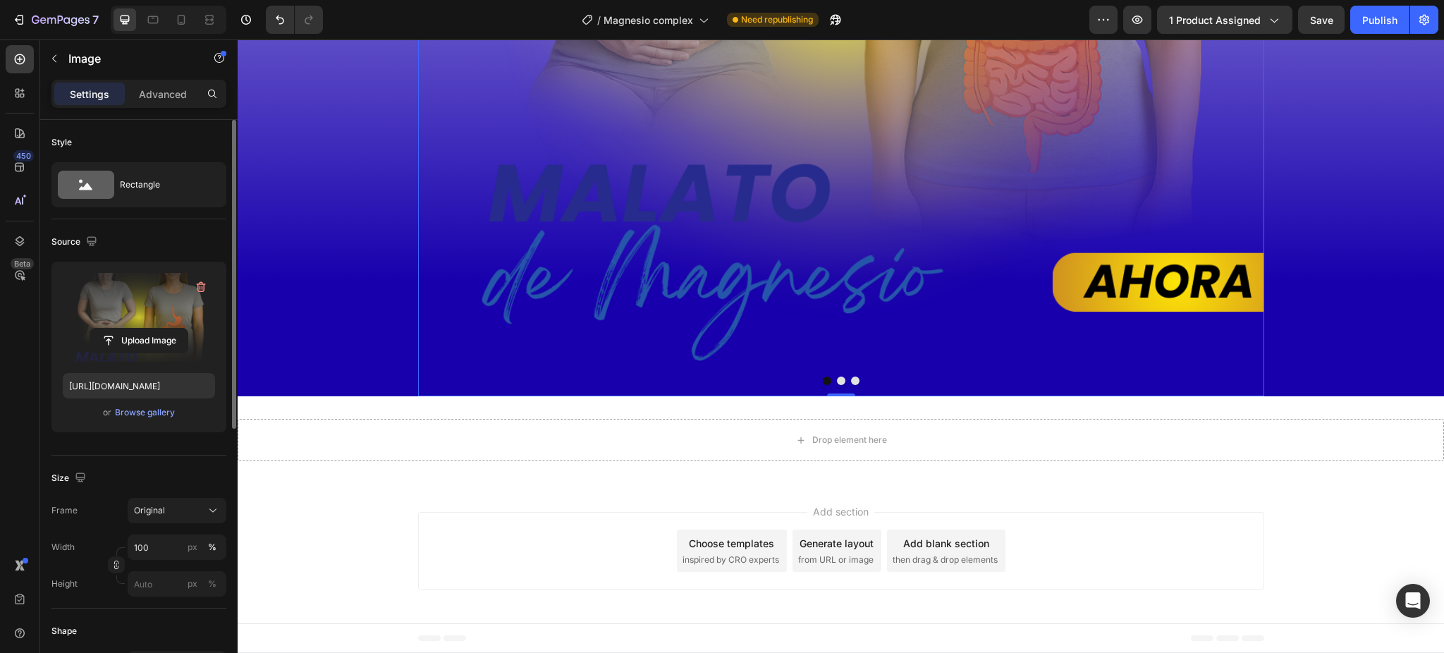
scroll to position [8688, 0]
click at [147, 302] on label at bounding box center [139, 317] width 152 height 89
click at [147, 329] on input "file" at bounding box center [138, 341] width 97 height 24
type input "[URL][DOMAIN_NAME]"
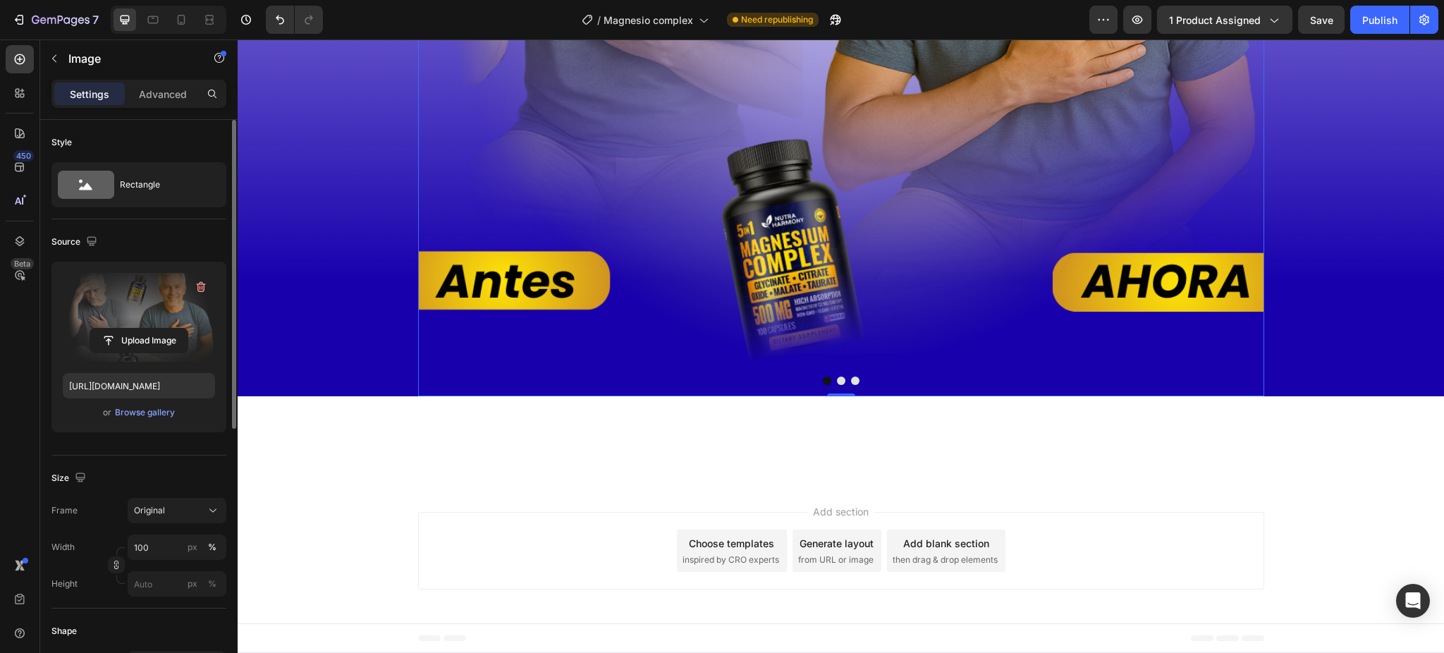
scroll to position [8970, 0]
click at [54, 58] on icon "button" at bounding box center [54, 58] width 11 height 11
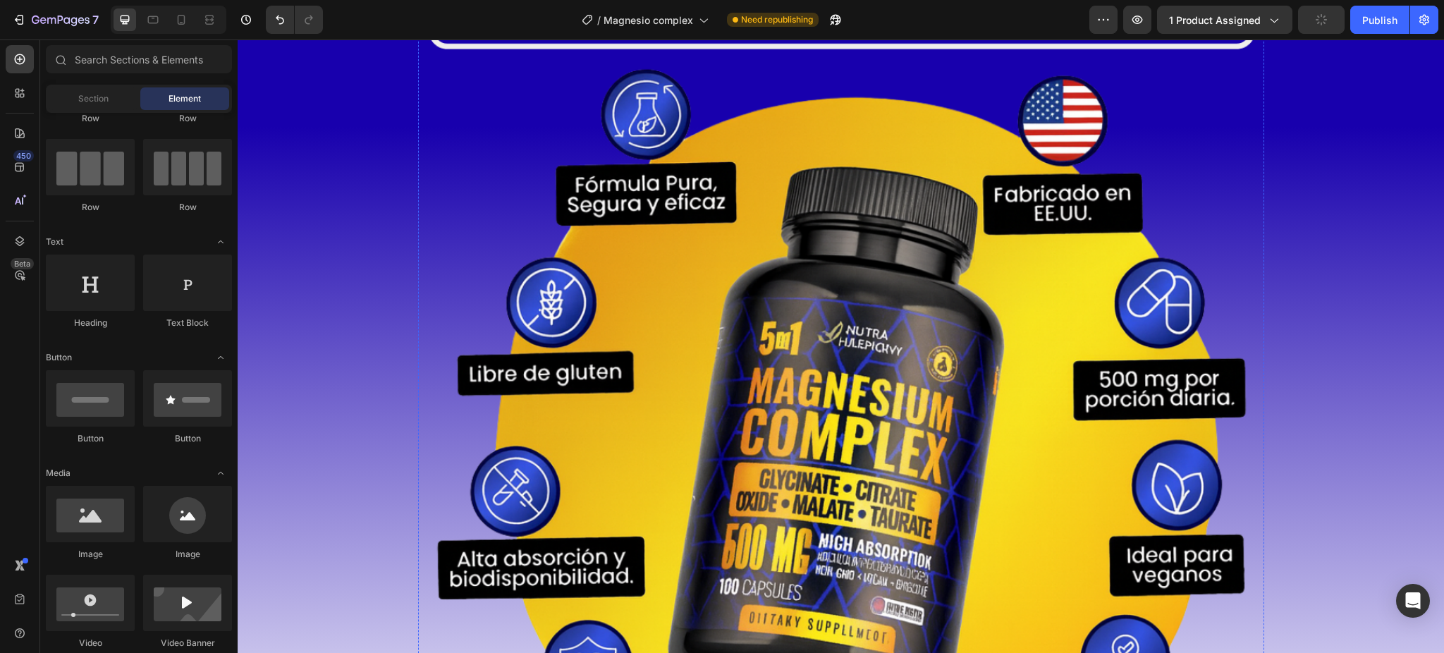
scroll to position [6901, 0]
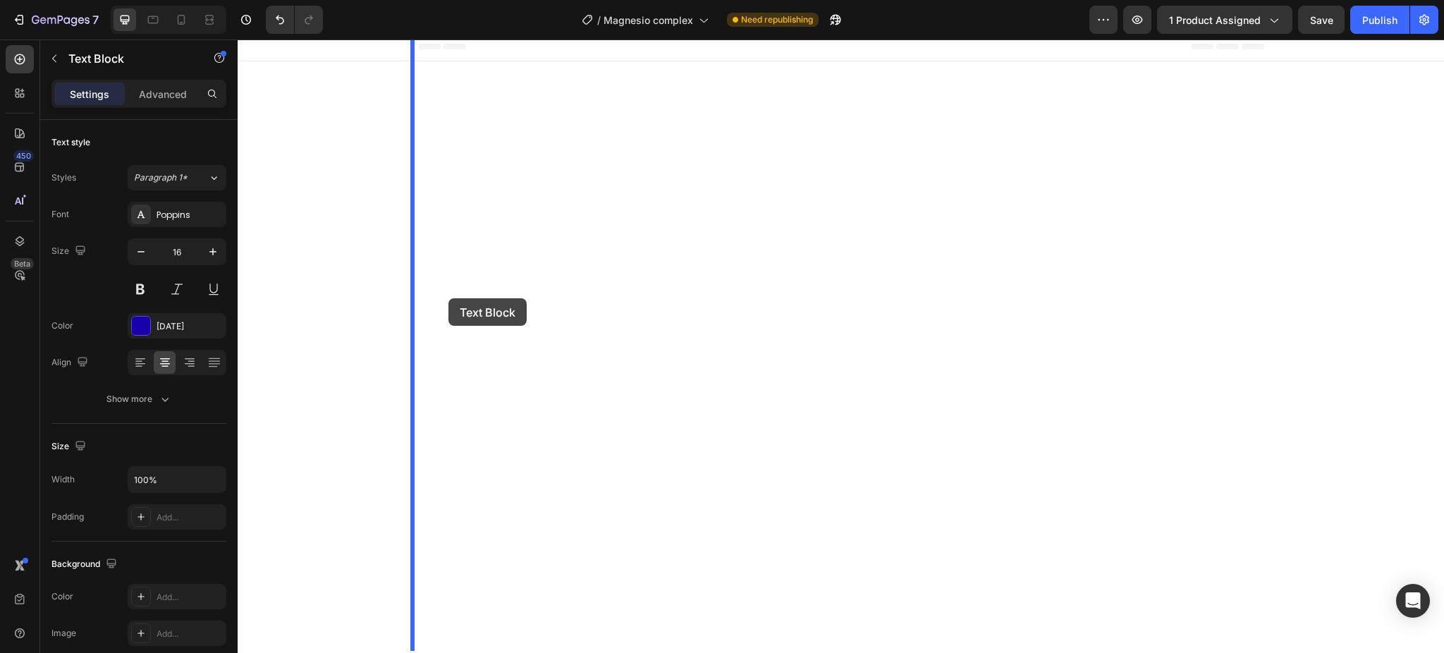
scroll to position [9027, 0]
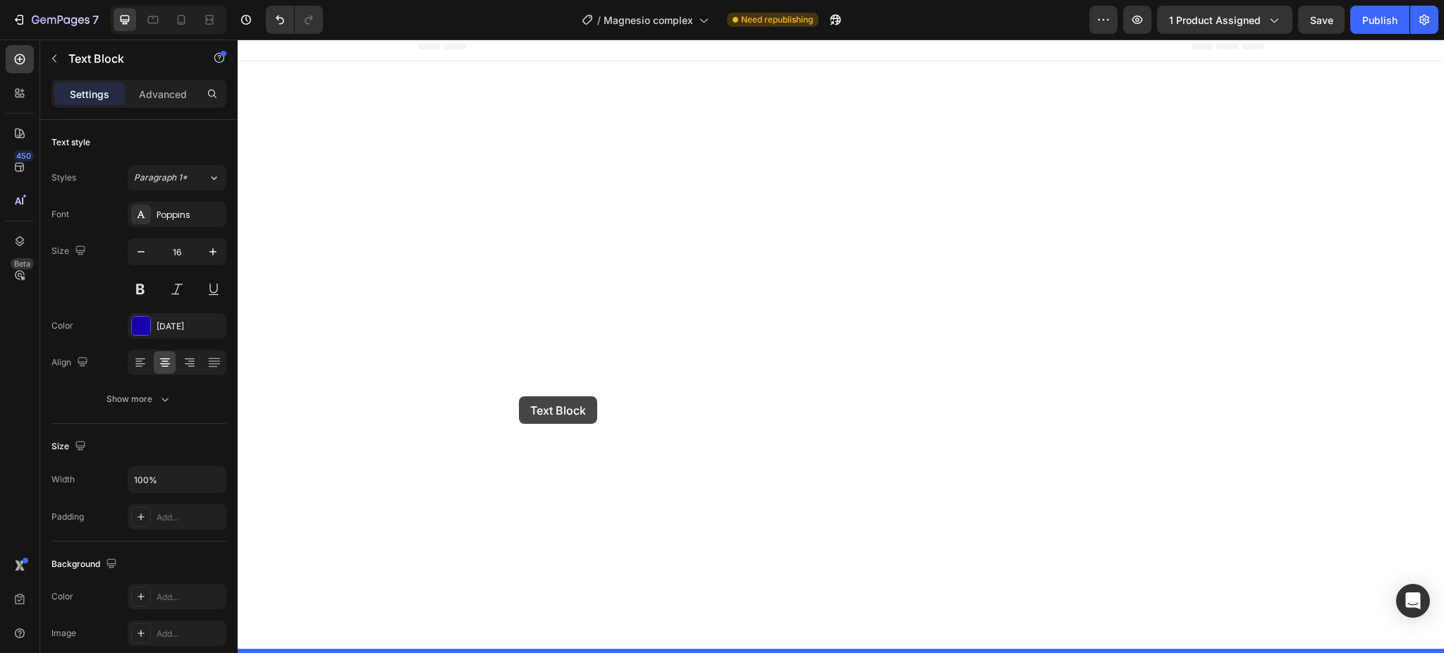
drag, startPoint x: 425, startPoint y: 193, endPoint x: 520, endPoint y: 396, distance: 223.7
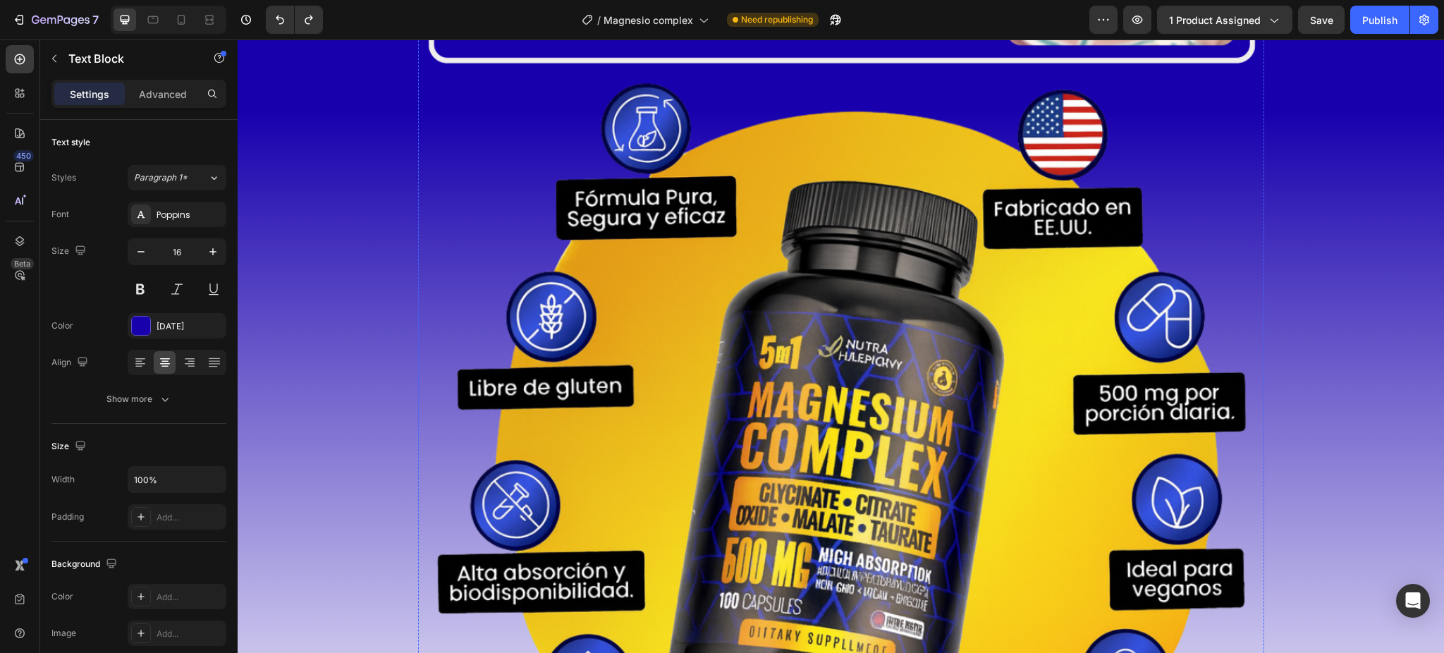
scroll to position [6865, 0]
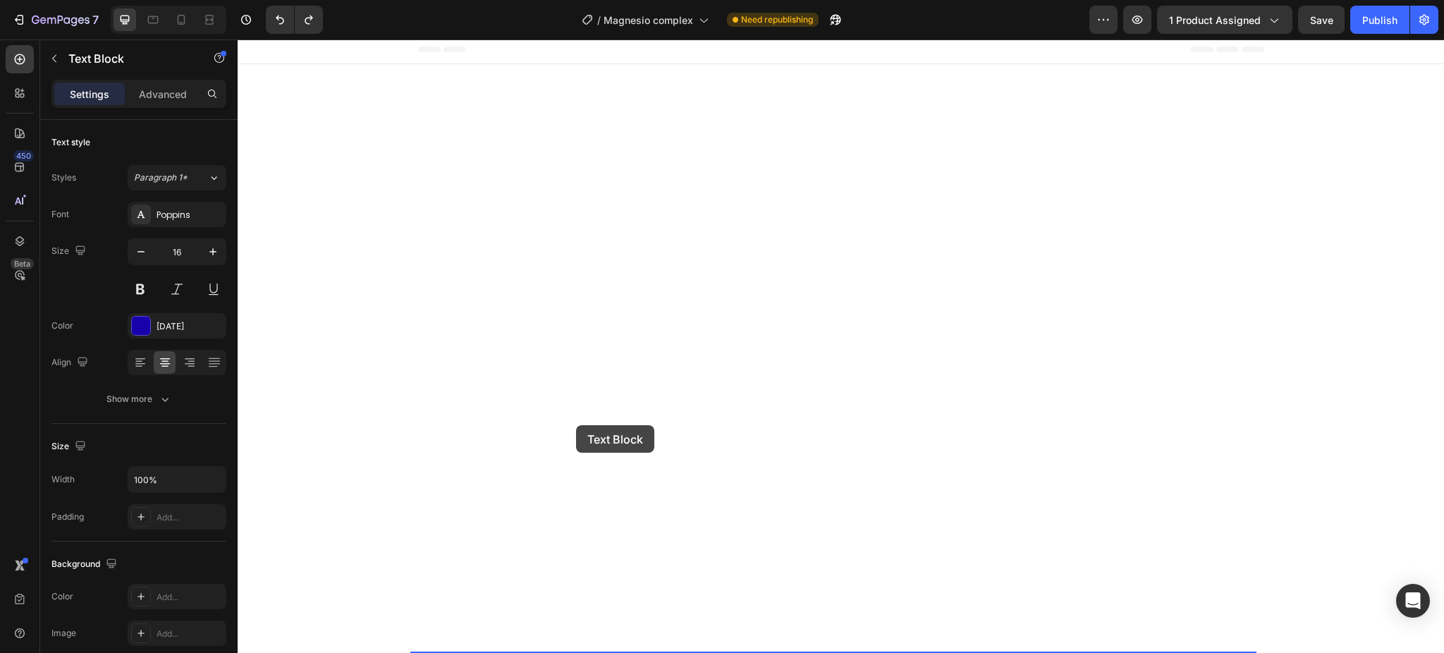
scroll to position [9027, 0]
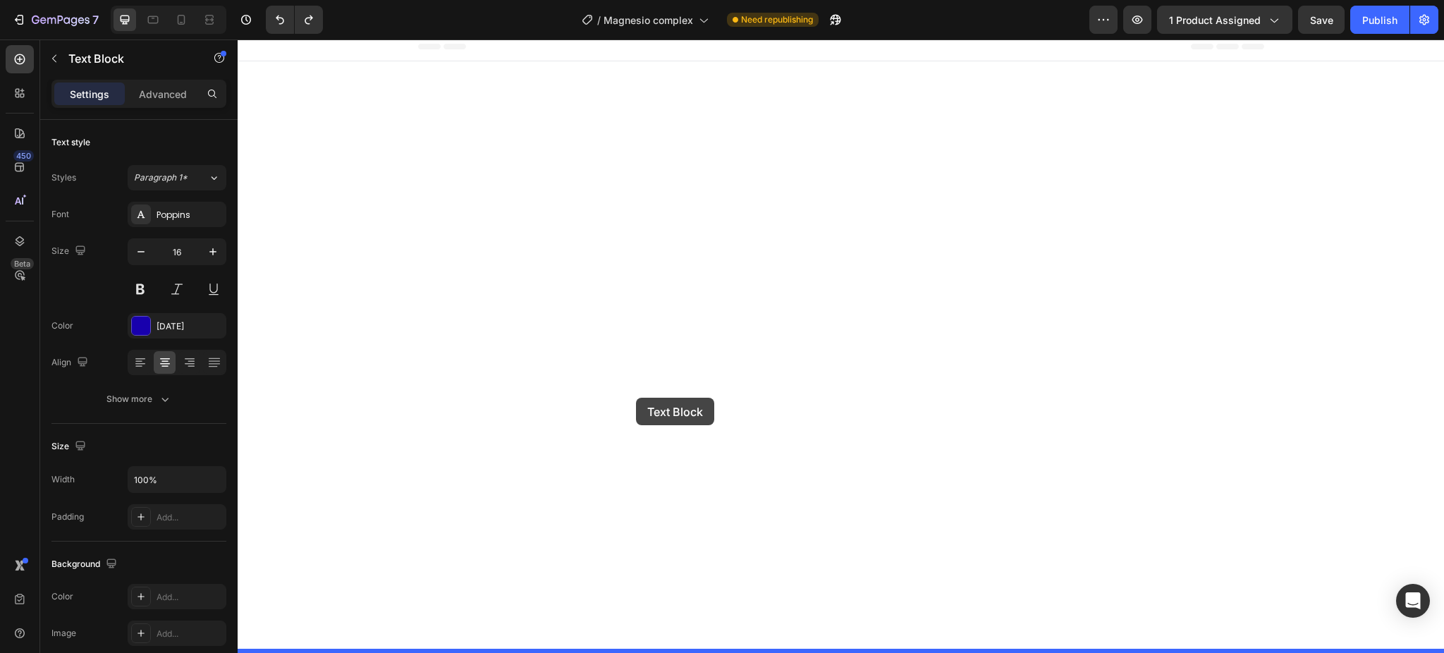
drag, startPoint x: 427, startPoint y: 187, endPoint x: 636, endPoint y: 398, distance: 296.7
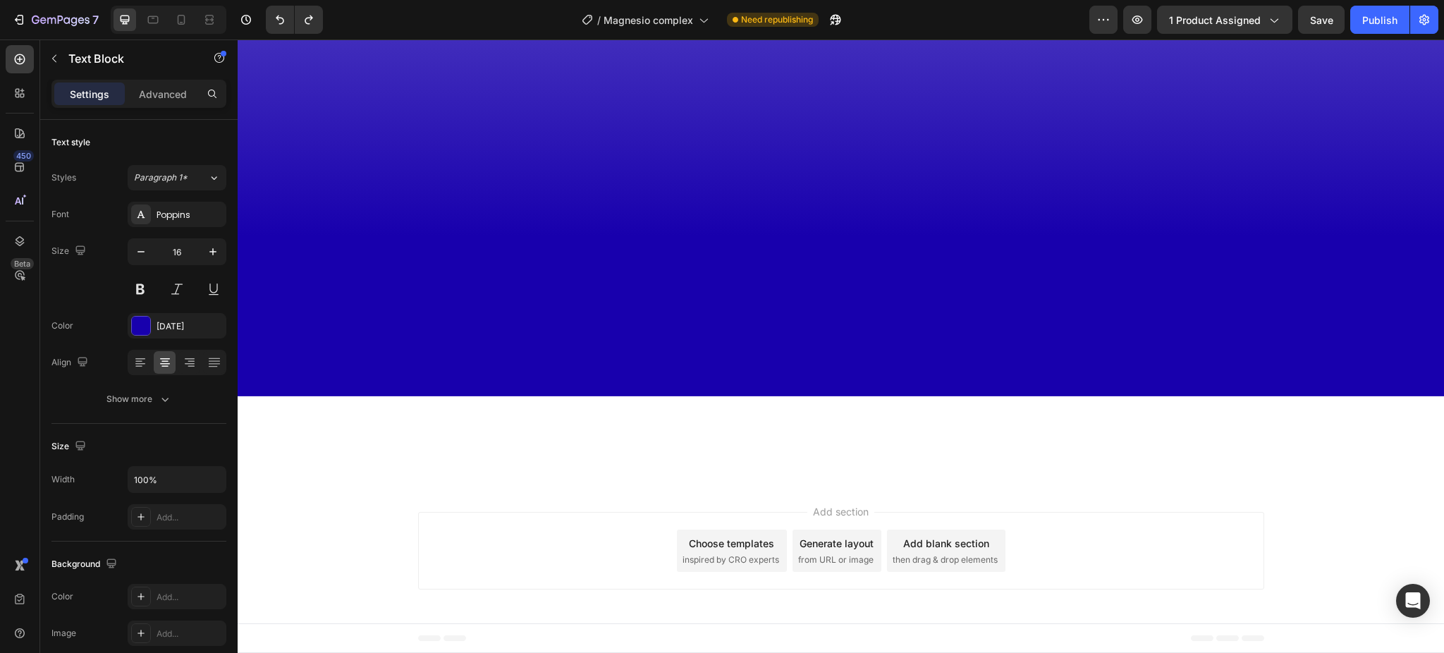
scroll to position [4984, 0]
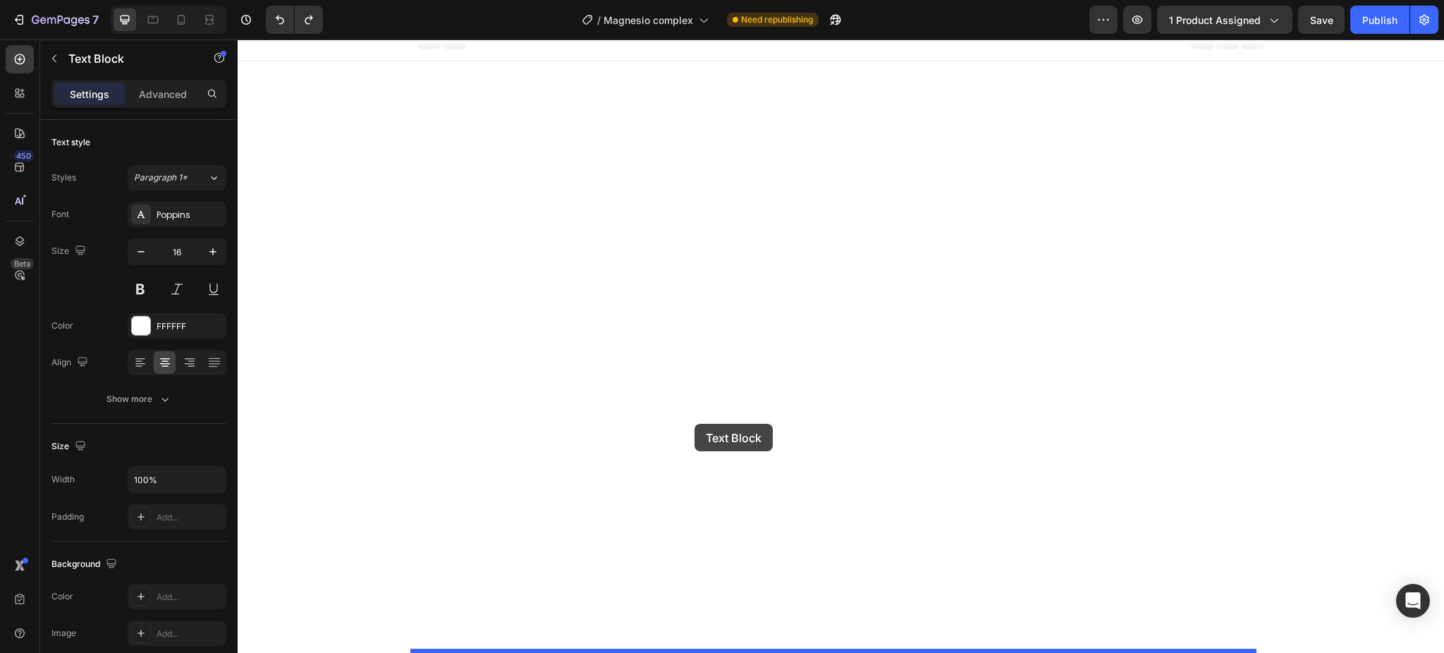
scroll to position [9027, 0]
drag, startPoint x: 427, startPoint y: 330, endPoint x: 757, endPoint y: 374, distance: 332.2
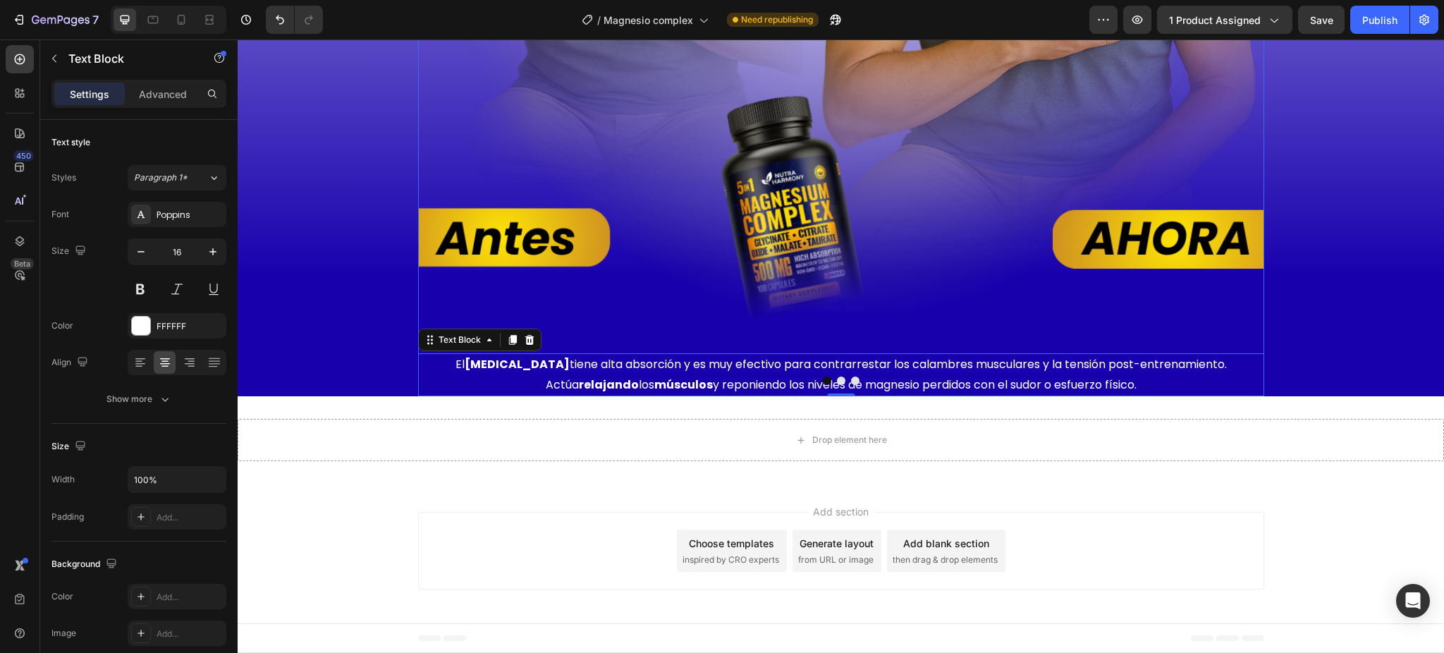
click at [714, 385] on div at bounding box center [841, 381] width 846 height 8
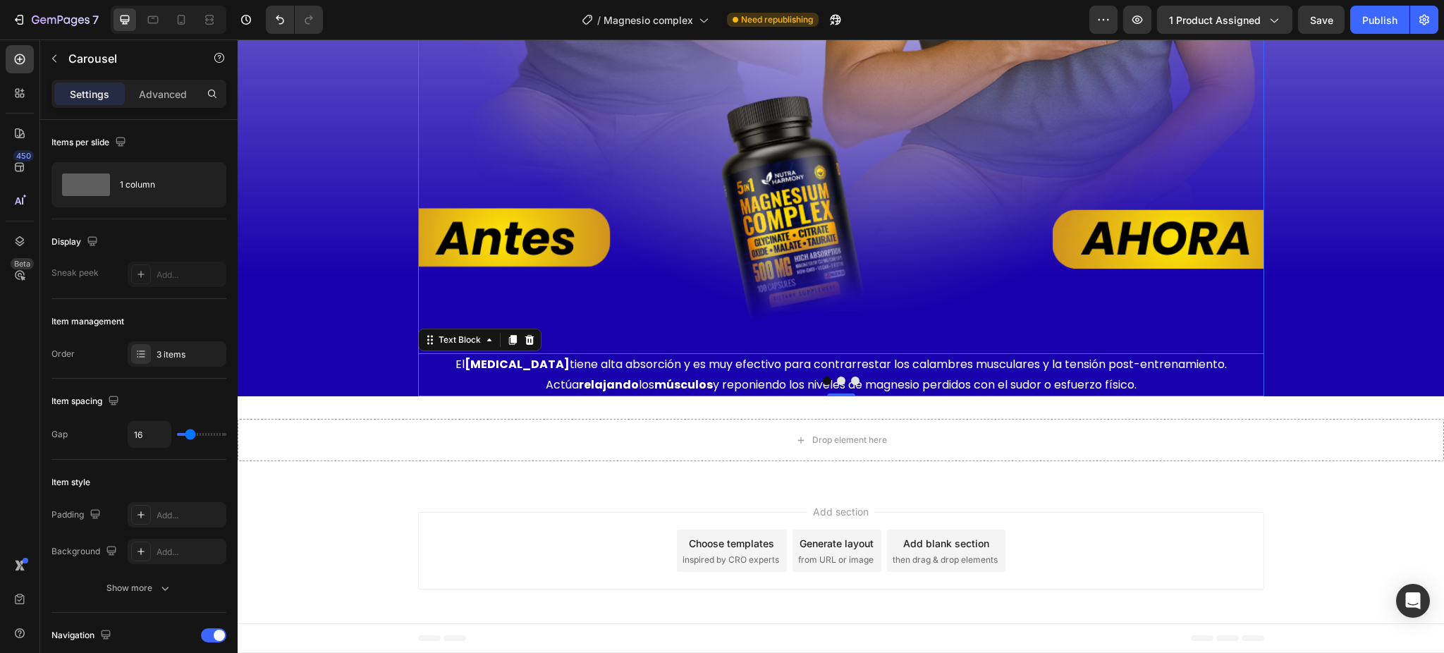
click at [714, 385] on div at bounding box center [841, 381] width 846 height 8
click at [704, 396] on p "El [MEDICAL_DATA] tiene alta absorción y es muy efectivo para contrarrestar los…" at bounding box center [841, 375] width 836 height 41
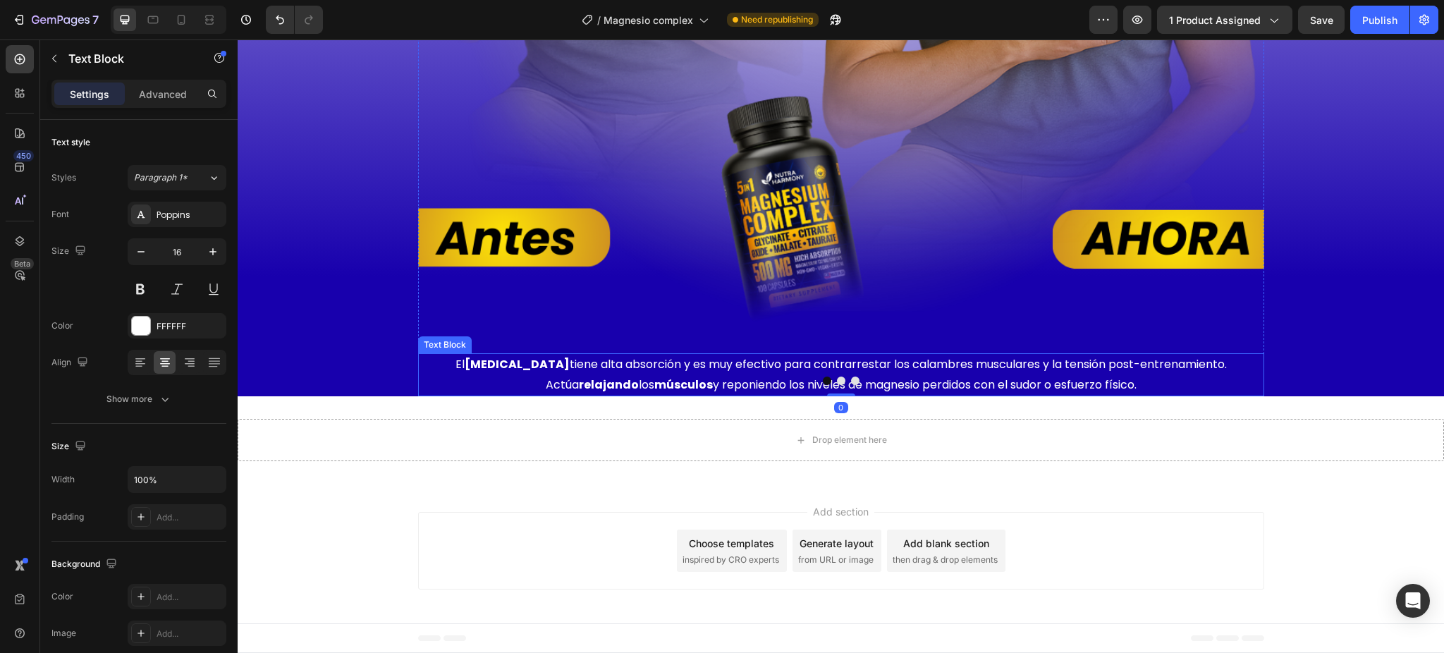
click at [704, 396] on p "El [MEDICAL_DATA] tiene alta absorción y es muy efectivo para contrarrestar los…" at bounding box center [841, 375] width 836 height 41
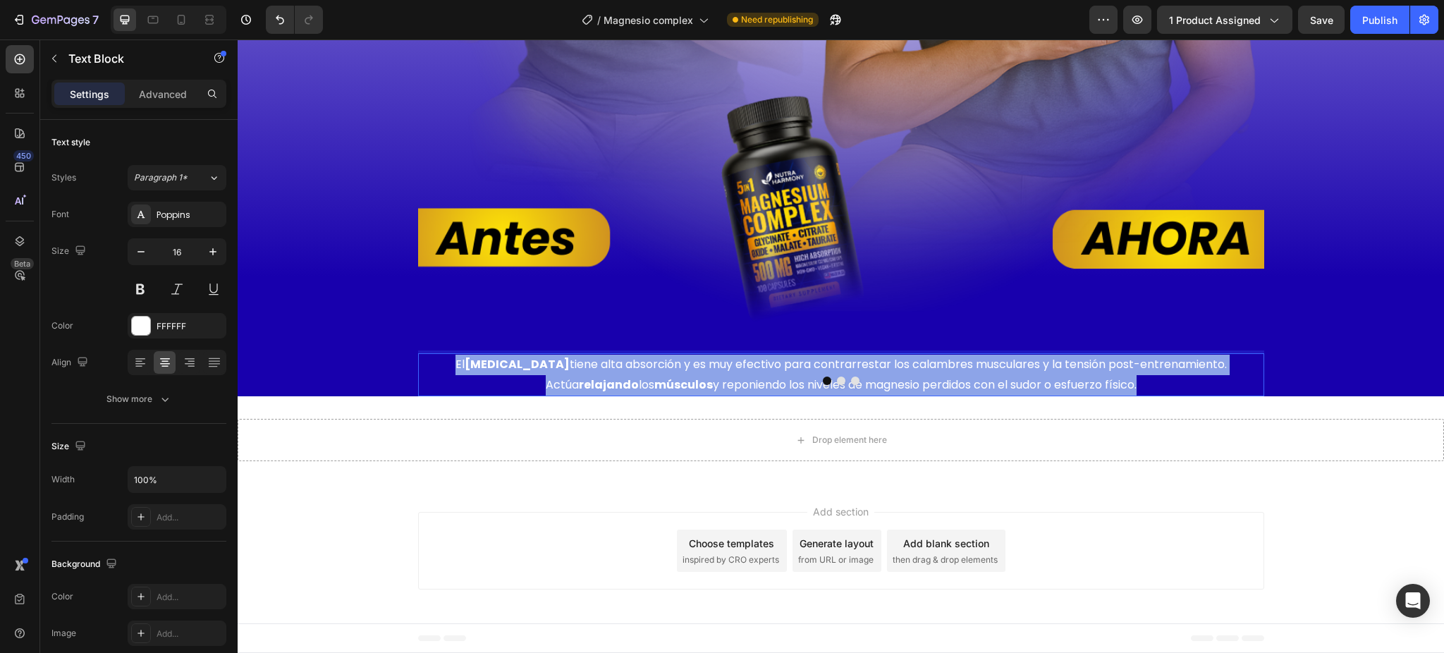
click at [704, 396] on p "El [MEDICAL_DATA] tiene alta absorción y es muy efectivo para contrarrestar los…" at bounding box center [841, 375] width 836 height 41
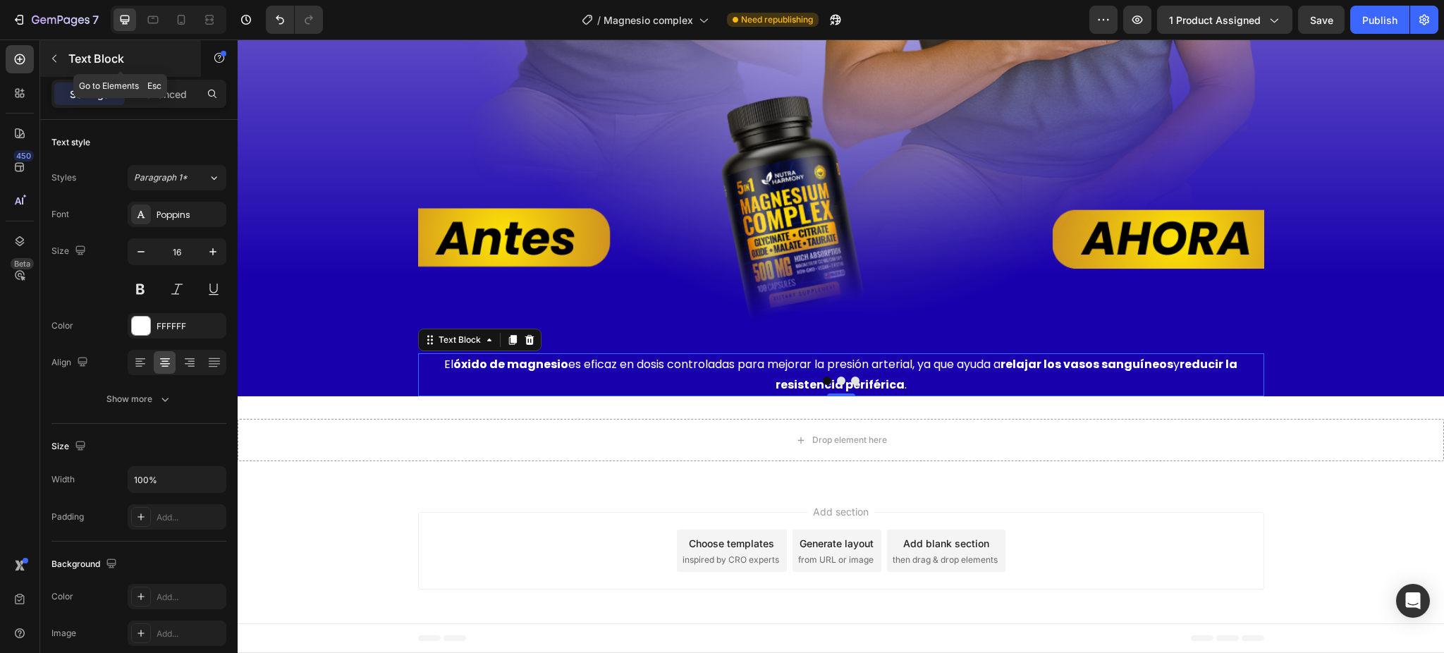
click at [63, 54] on button "button" at bounding box center [54, 58] width 23 height 23
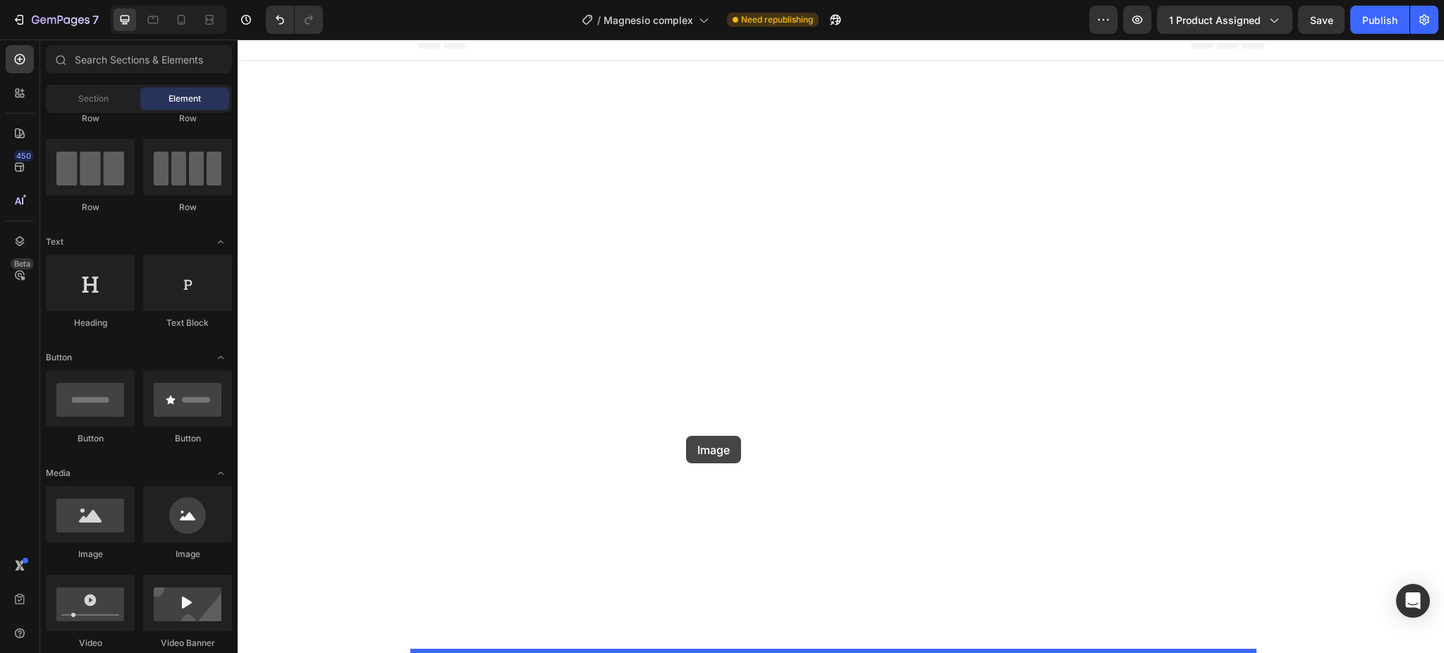
drag, startPoint x: 329, startPoint y: 567, endPoint x: 687, endPoint y: 439, distance: 380.5
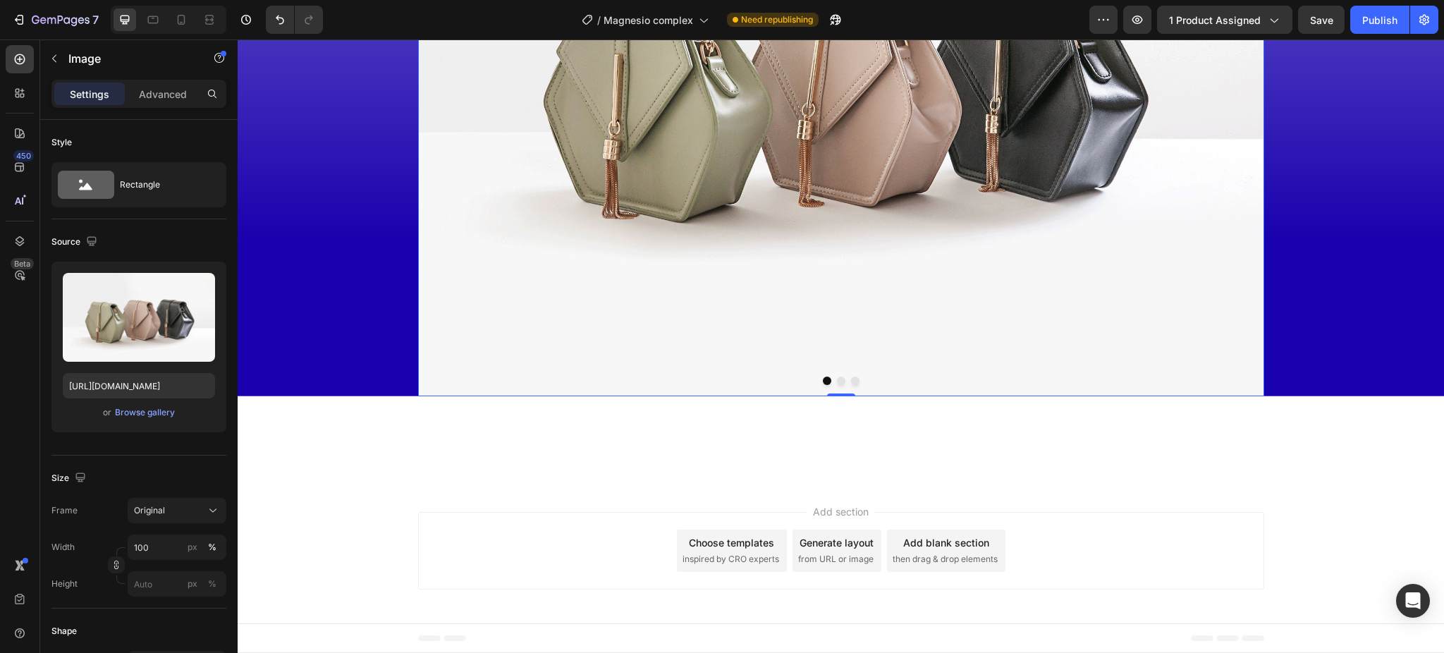
scroll to position [9309, 0]
click at [642, 395] on img at bounding box center [841, 78] width 846 height 635
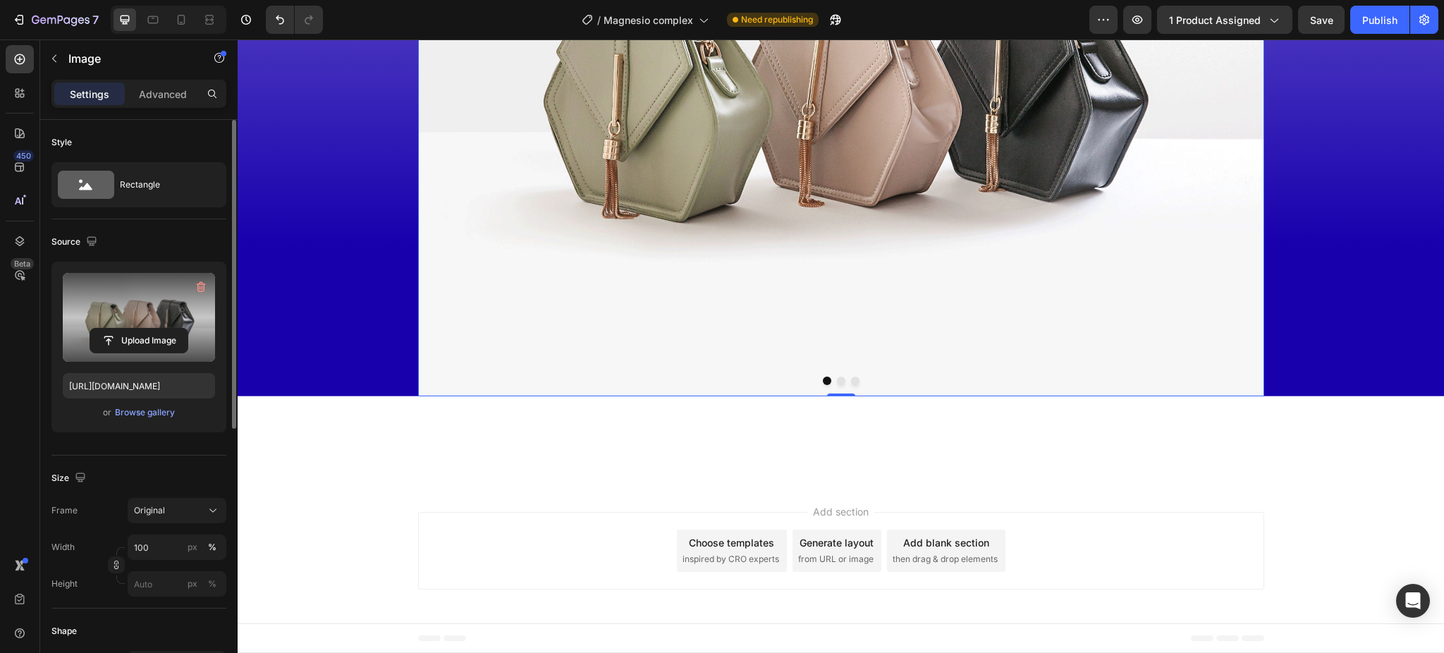
click at [108, 298] on label at bounding box center [139, 317] width 152 height 89
click at [108, 329] on input "file" at bounding box center [138, 341] width 97 height 24
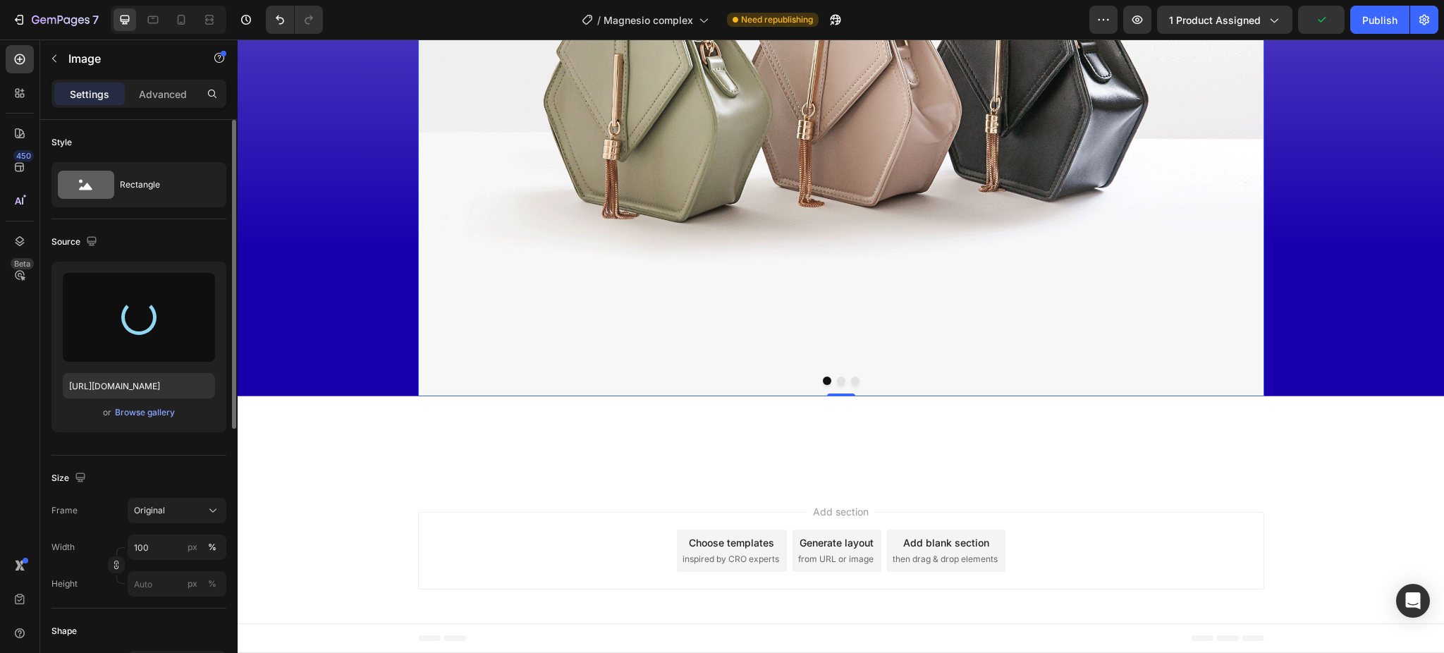
type input "[URL][DOMAIN_NAME]"
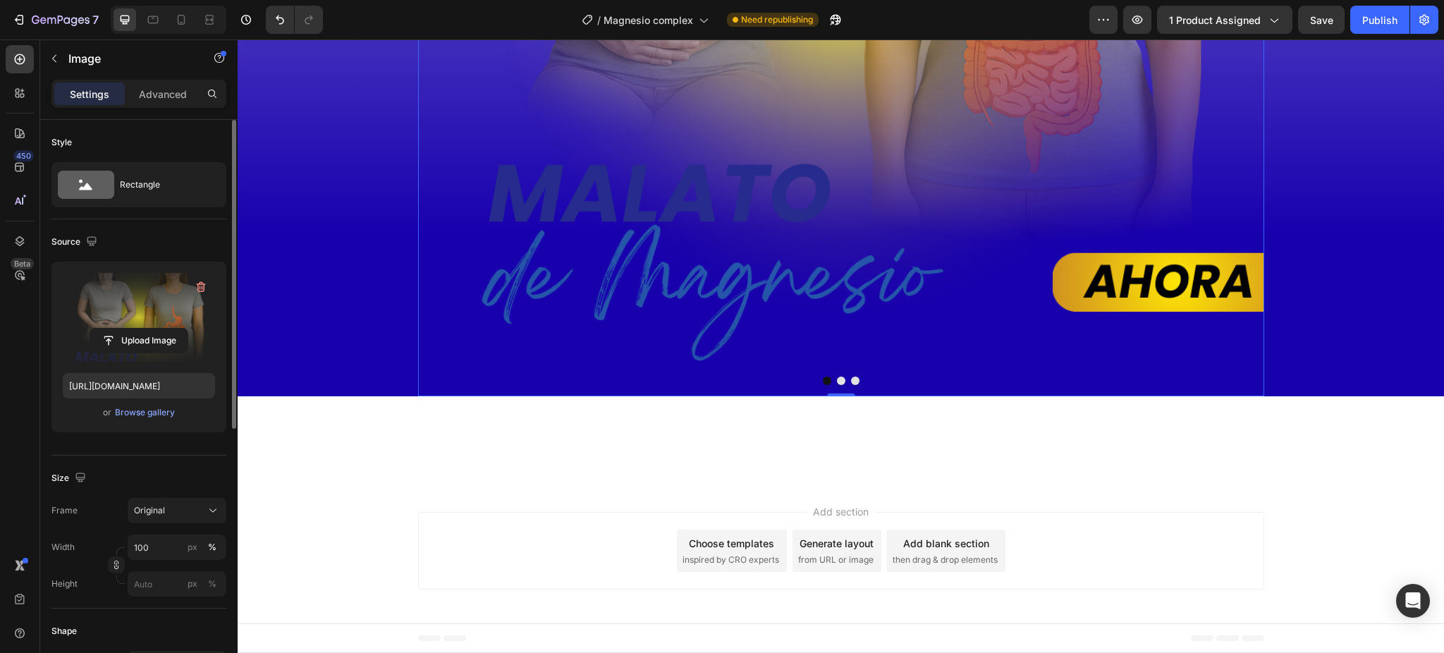
scroll to position [9027, 0]
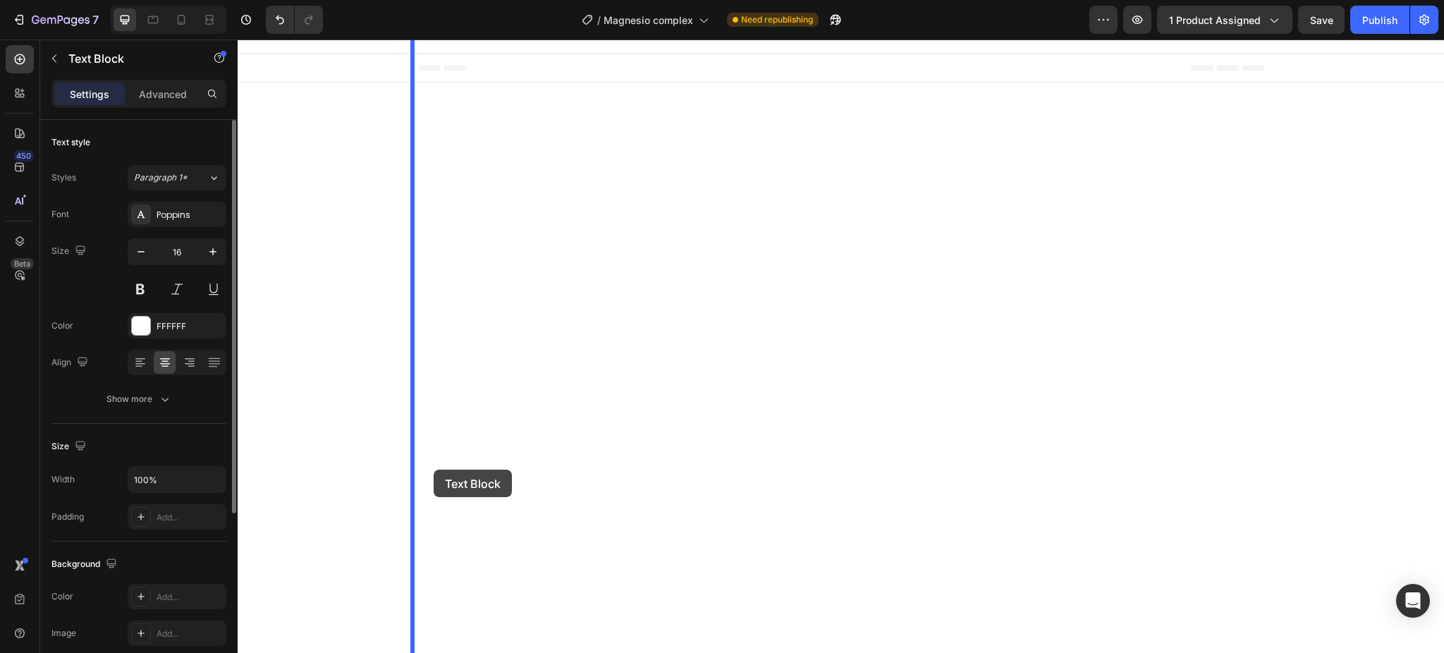
scroll to position [9960, 0]
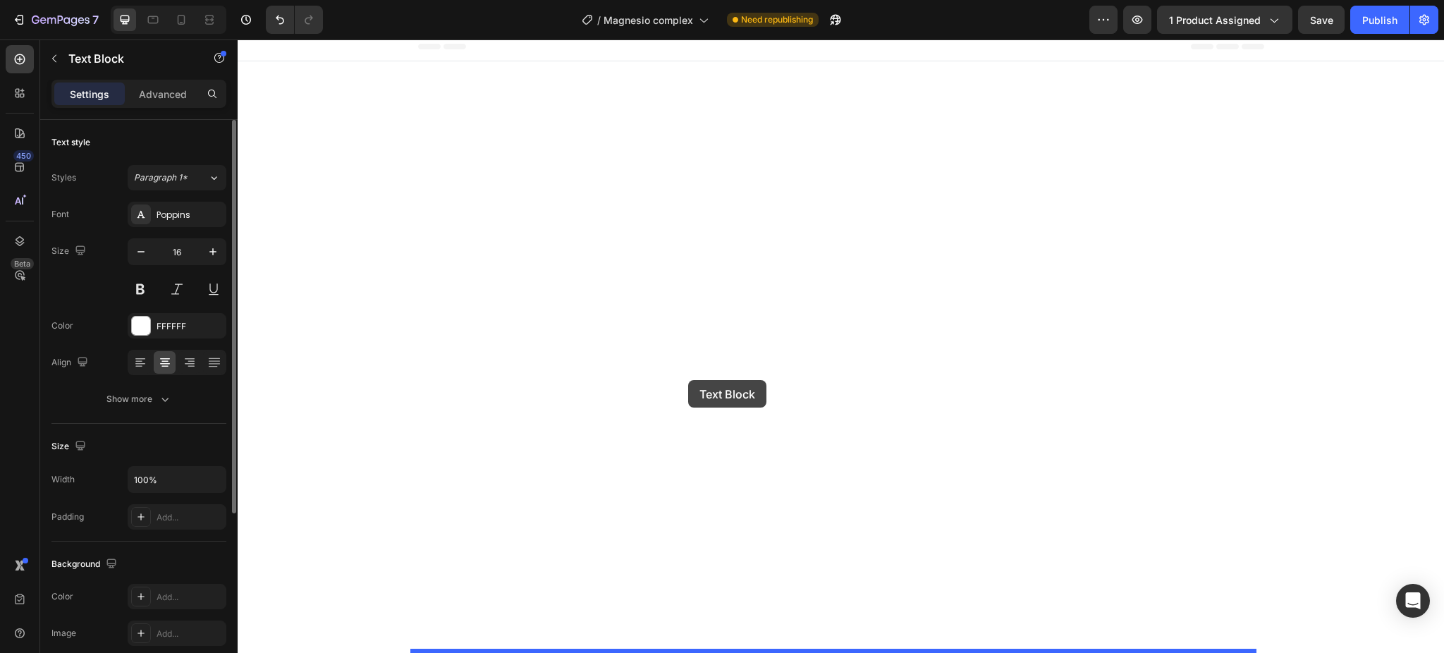
drag, startPoint x: 422, startPoint y: 430, endPoint x: 688, endPoint y: 380, distance: 271.2
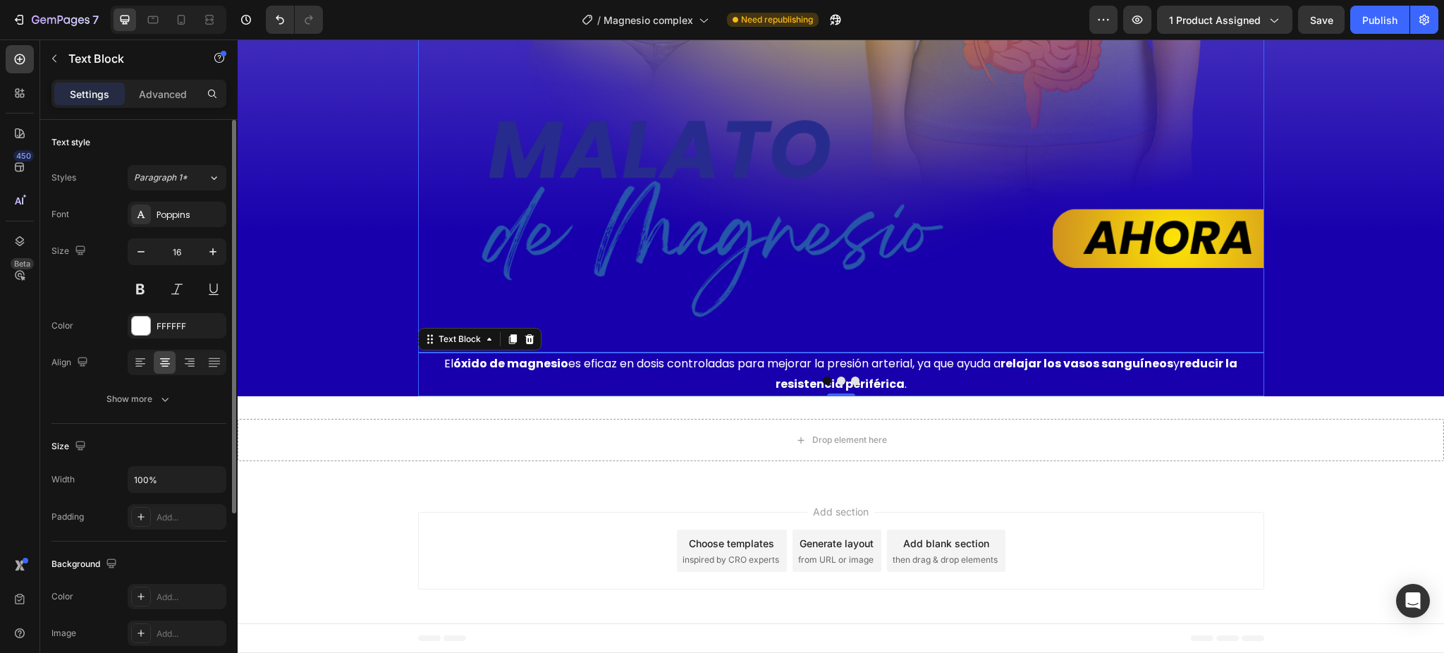
scroll to position [9916, 0]
click at [775, 395] on p "El óxido de magnesio es eficaz en dosis controladas para mejorar la presión art…" at bounding box center [841, 374] width 836 height 41
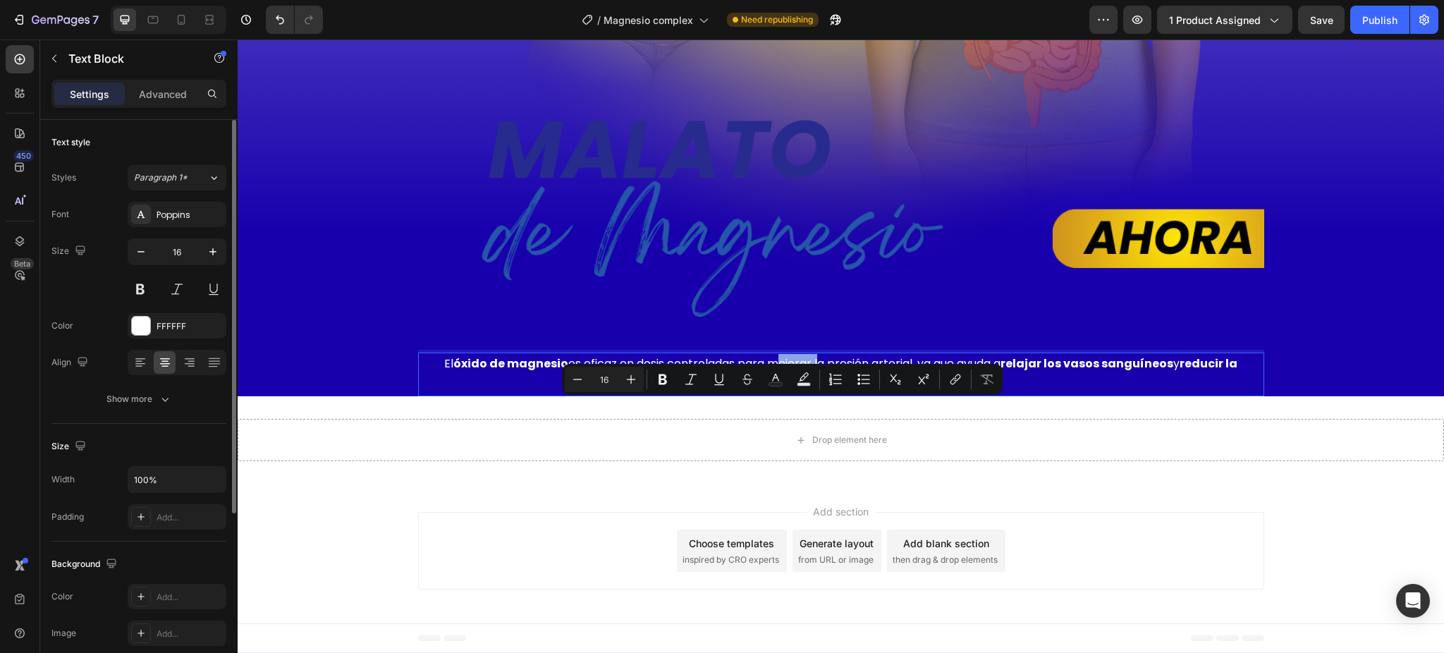
click at [775, 395] on p "El óxido de magnesio es eficaz en dosis controladas para mejorar la presión art…" at bounding box center [841, 374] width 836 height 41
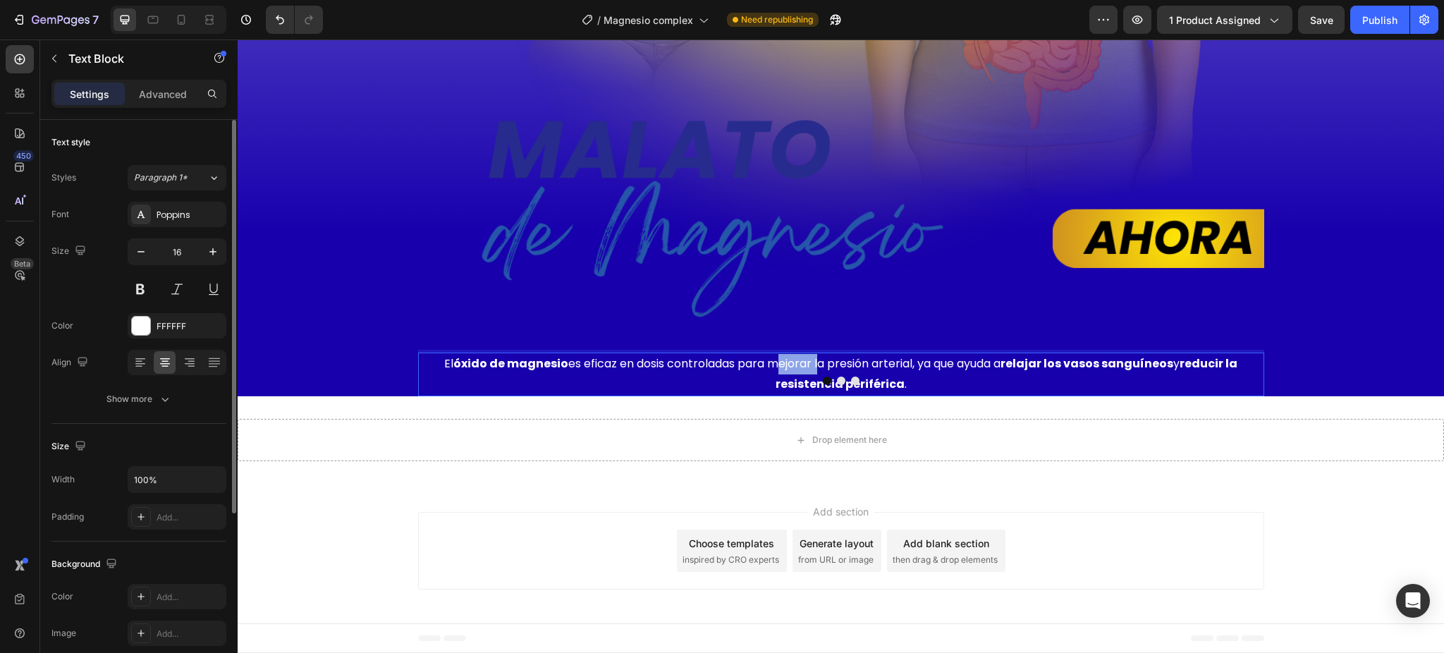
click at [775, 395] on p "El óxido de magnesio es eficaz en dosis controladas para mejorar la presión art…" at bounding box center [841, 374] width 836 height 41
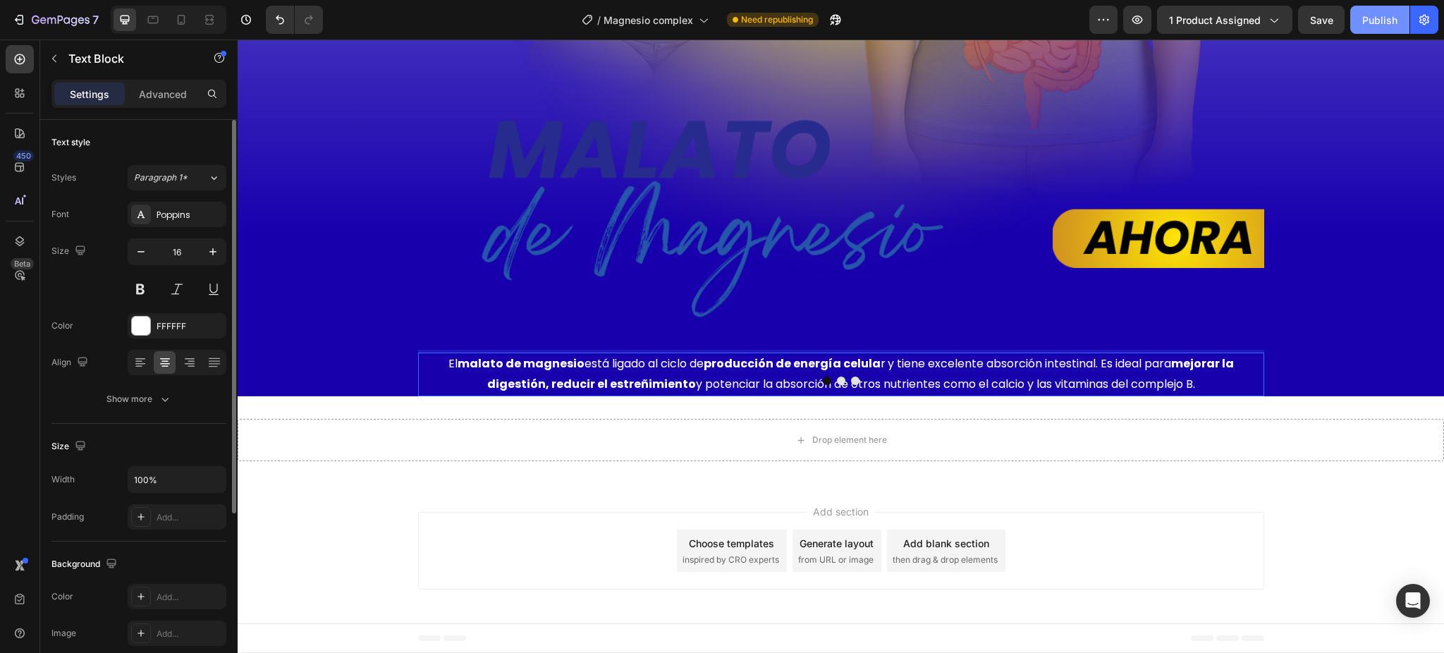
click at [1365, 30] on button "Publish" at bounding box center [1379, 20] width 59 height 28
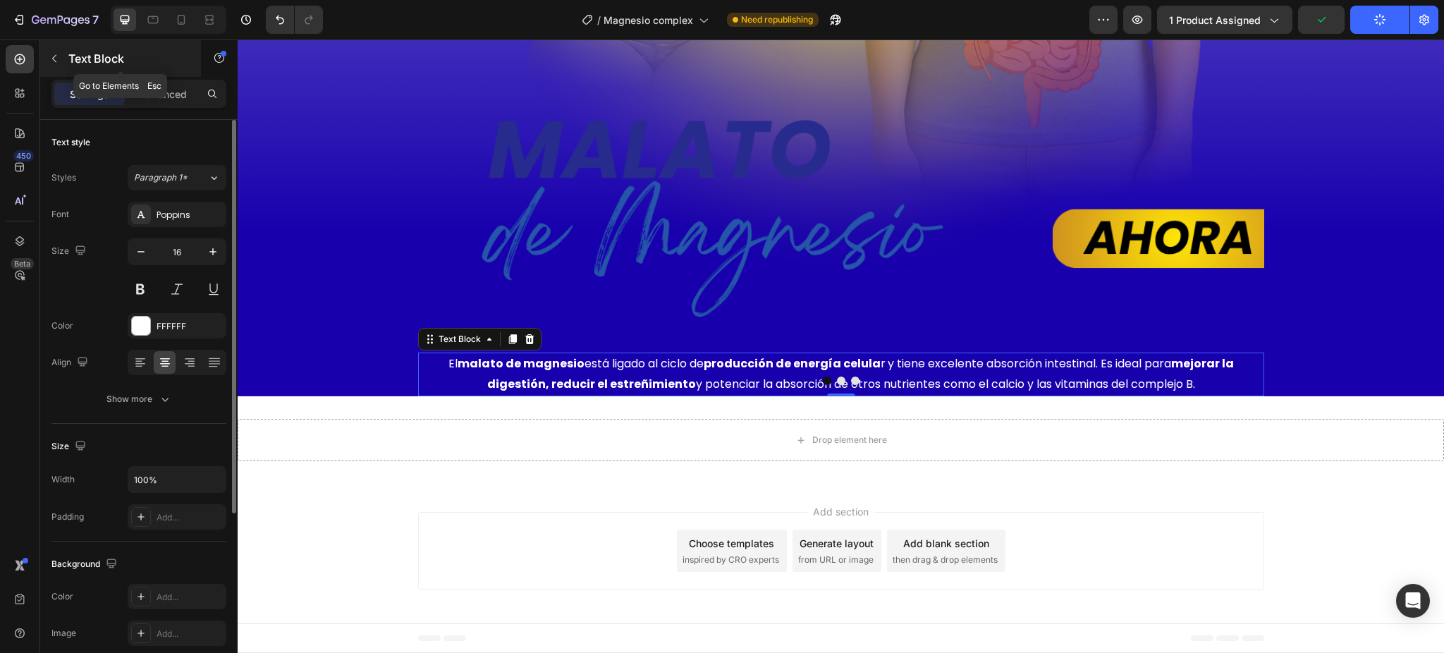
click at [54, 58] on icon "button" at bounding box center [54, 58] width 11 height 11
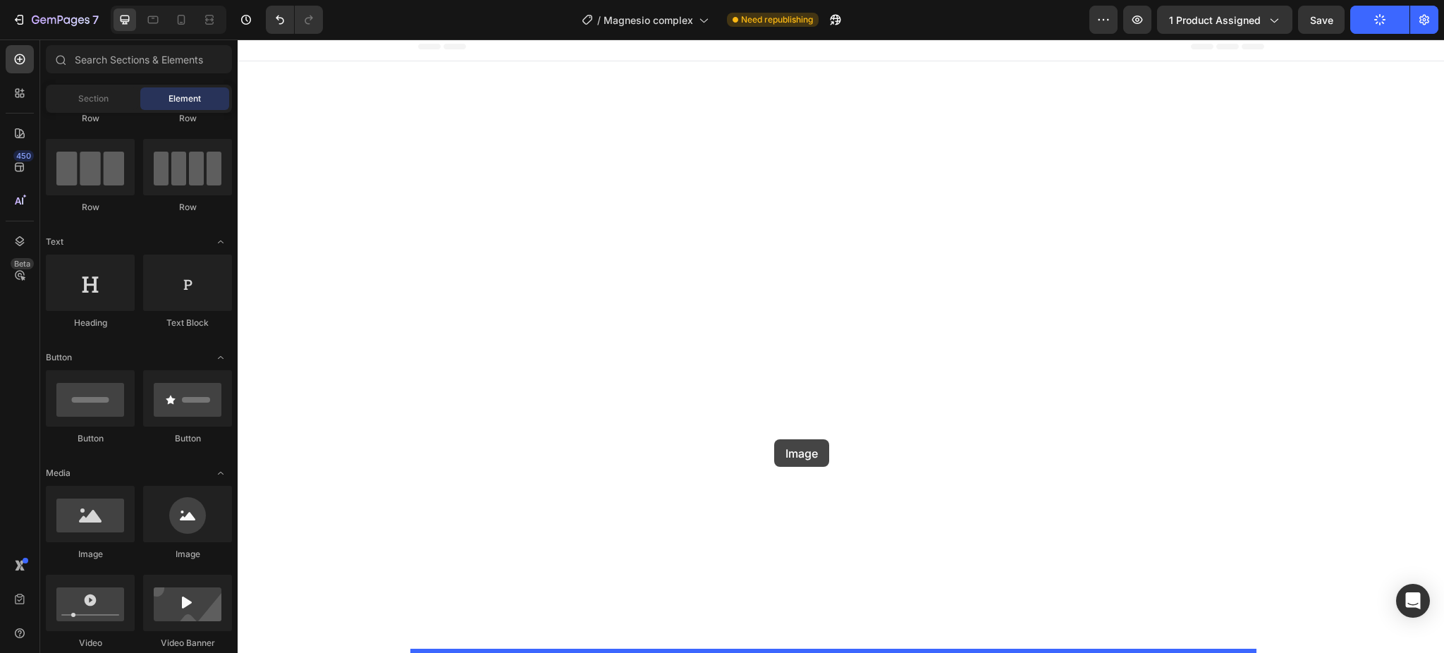
drag, startPoint x: 333, startPoint y: 549, endPoint x: 774, endPoint y: 439, distance: 454.8
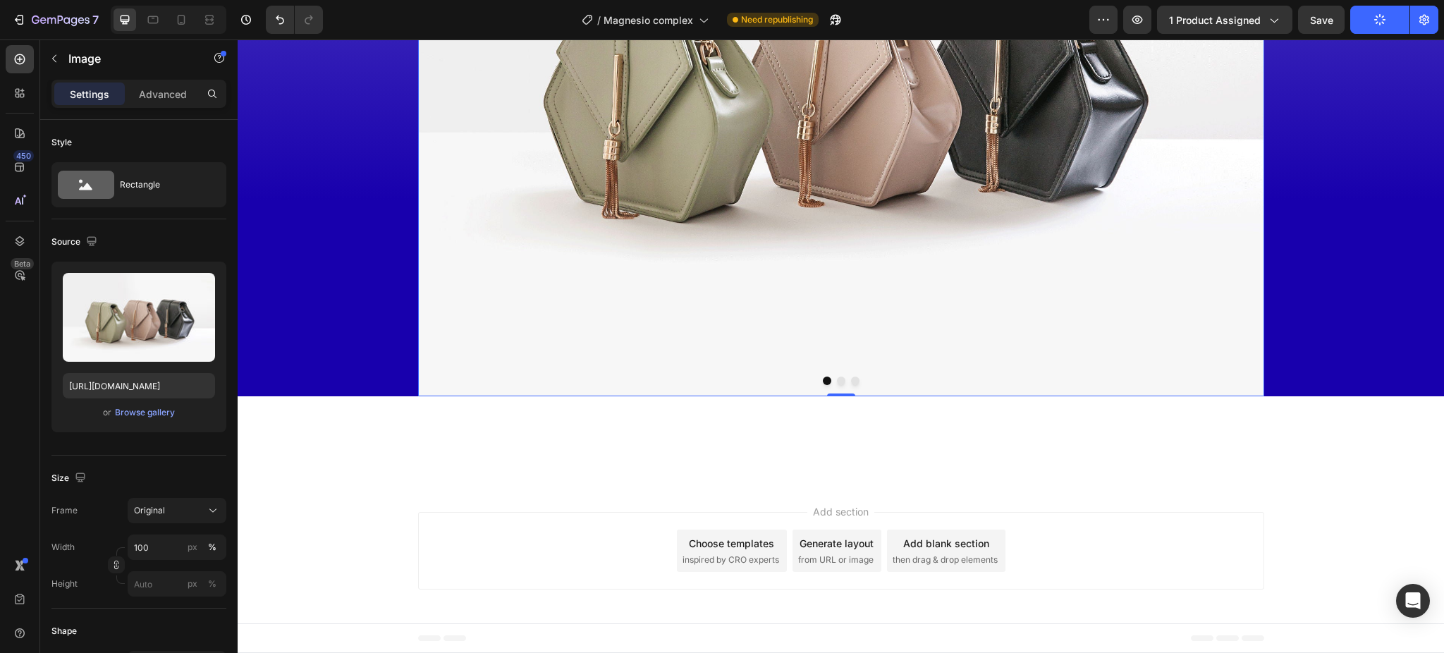
scroll to position [10292, 0]
click at [641, 334] on img at bounding box center [841, 79] width 846 height 635
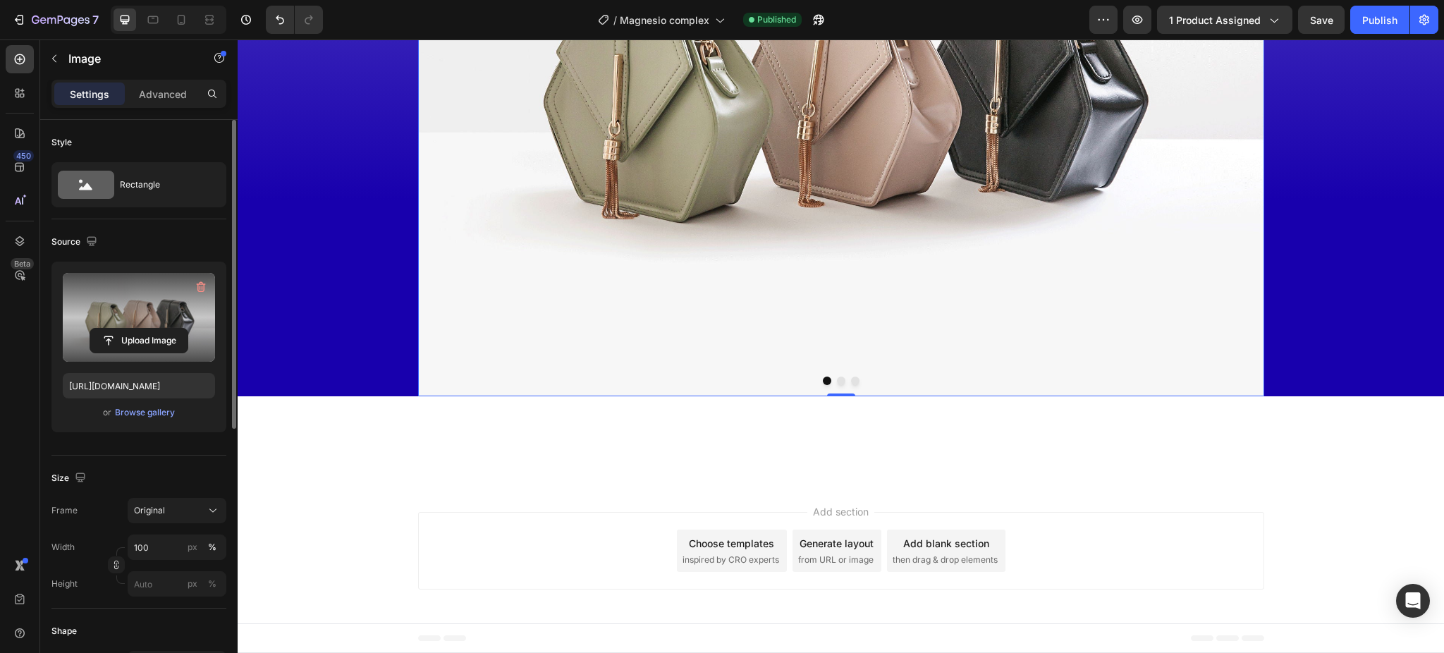
click at [118, 317] on label at bounding box center [139, 317] width 152 height 89
click at [118, 329] on input "file" at bounding box center [138, 341] width 97 height 24
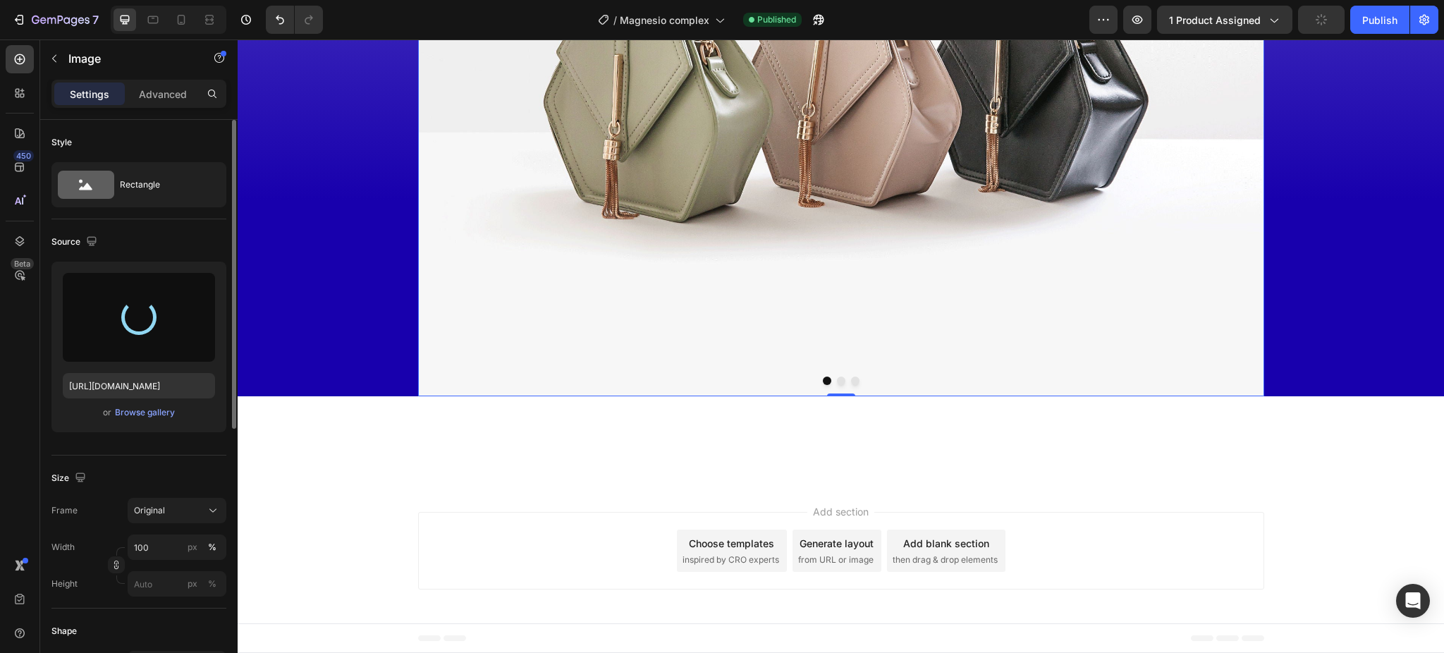
type input "[URL][DOMAIN_NAME]"
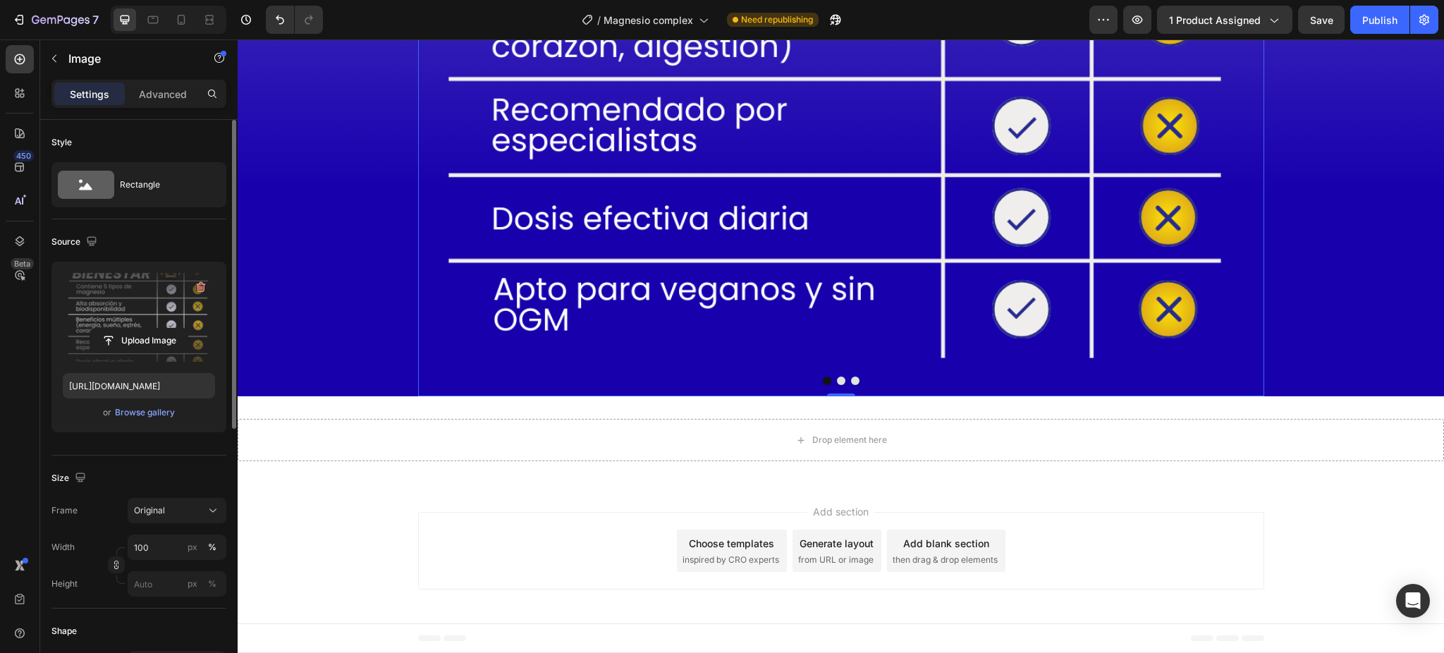
scroll to position [10806, 0]
click at [57, 53] on icon "button" at bounding box center [54, 58] width 11 height 11
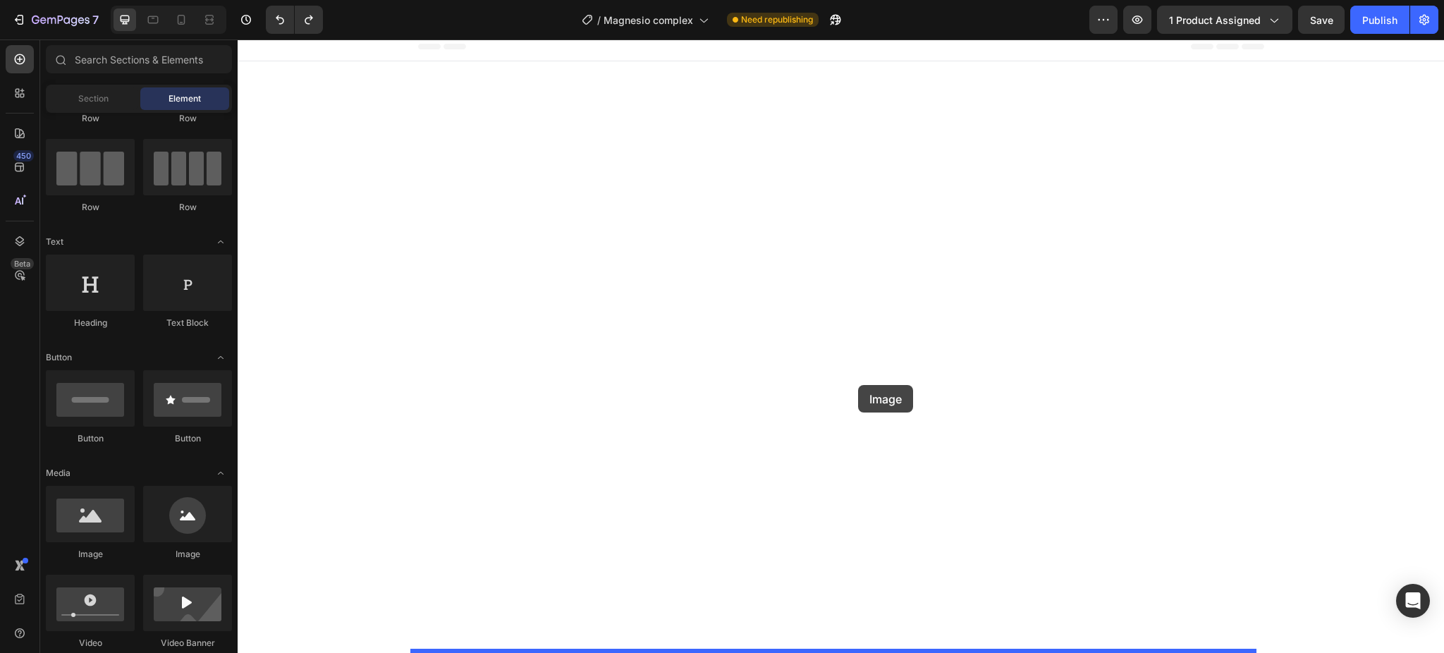
drag, startPoint x: 296, startPoint y: 559, endPoint x: 858, endPoint y: 385, distance: 588.4
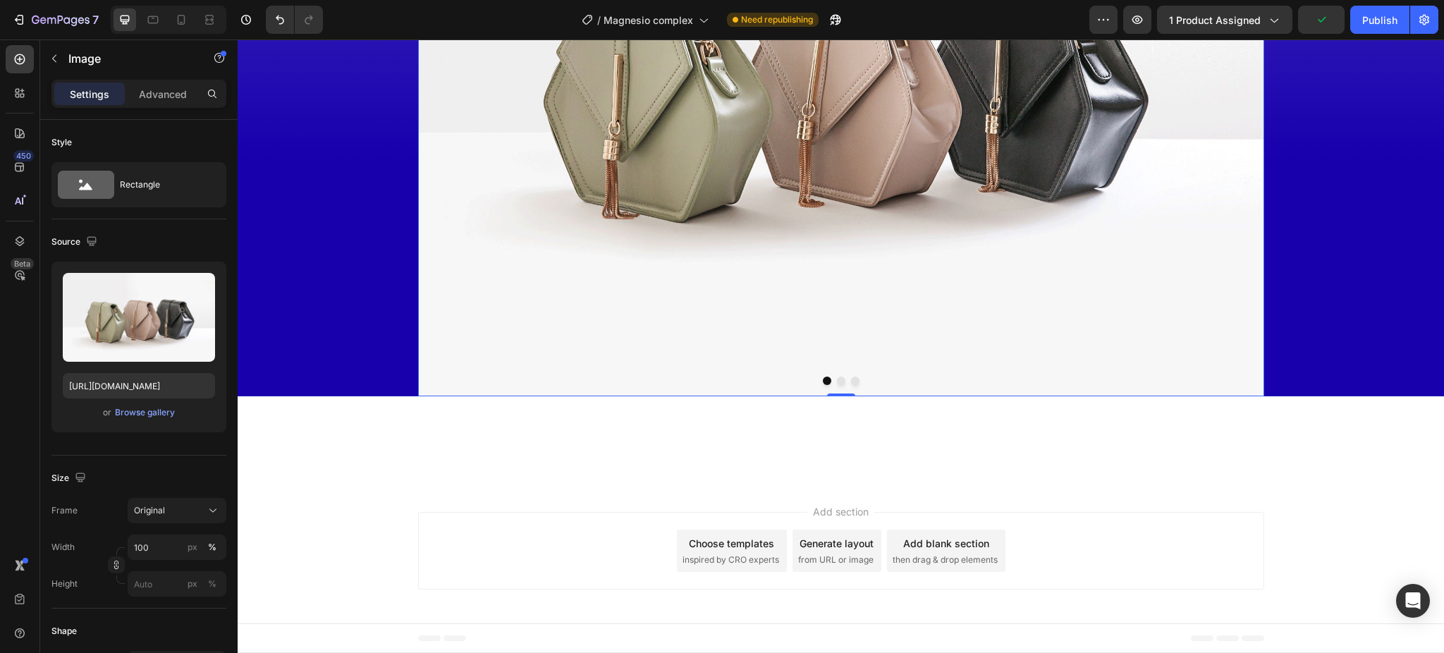
scroll to position [11088, 0]
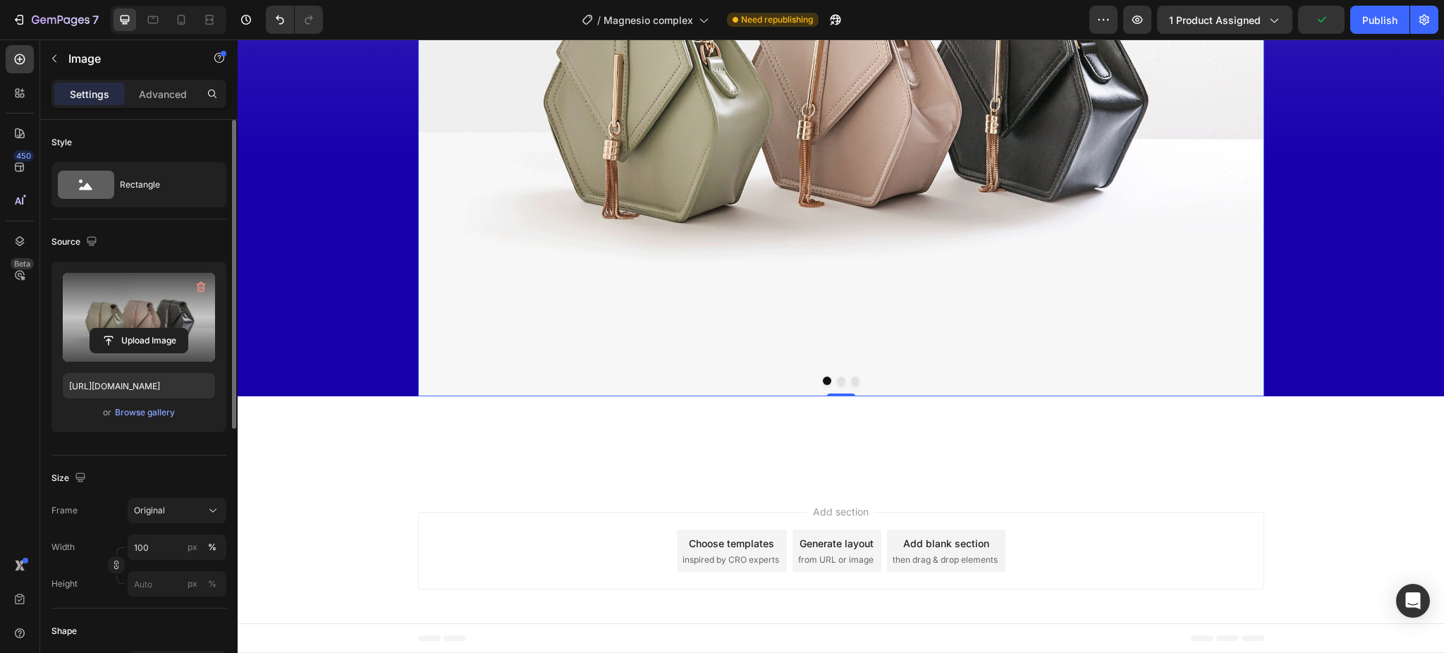
click at [128, 292] on label at bounding box center [139, 317] width 152 height 89
click at [128, 329] on input "file" at bounding box center [138, 341] width 97 height 24
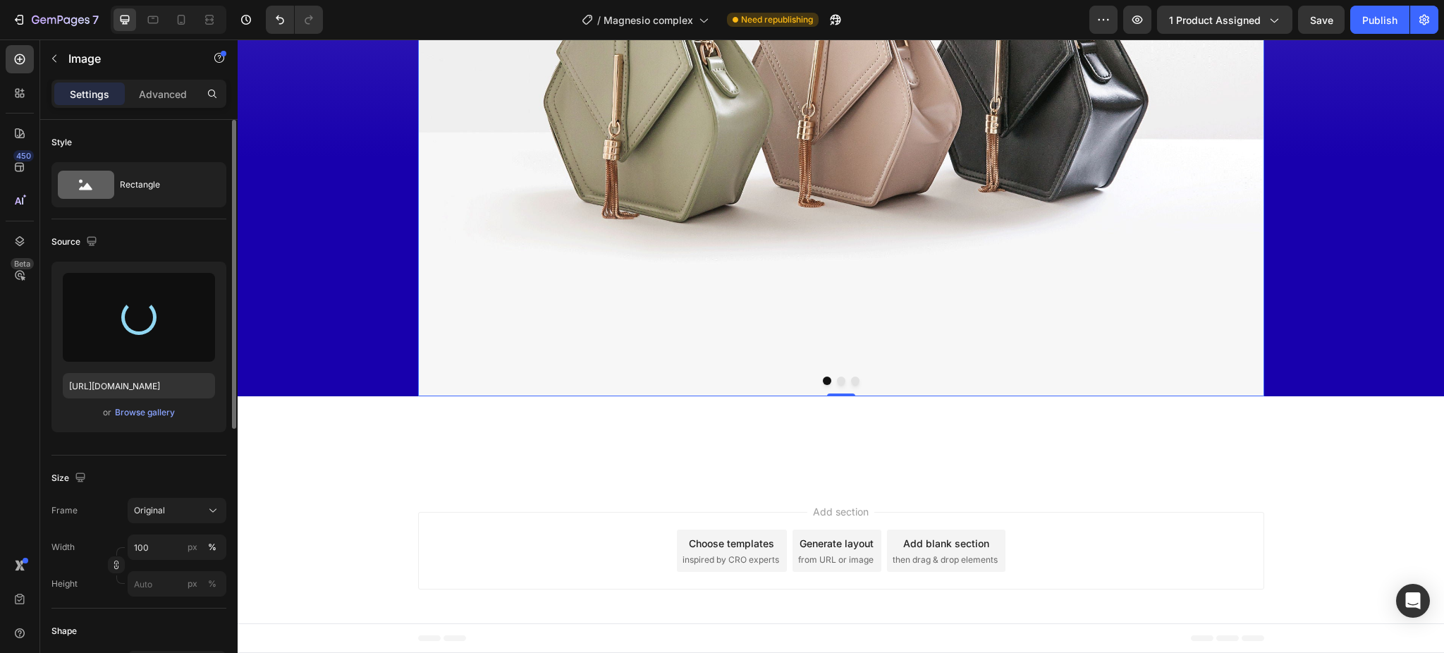
type input "[URL][DOMAIN_NAME]"
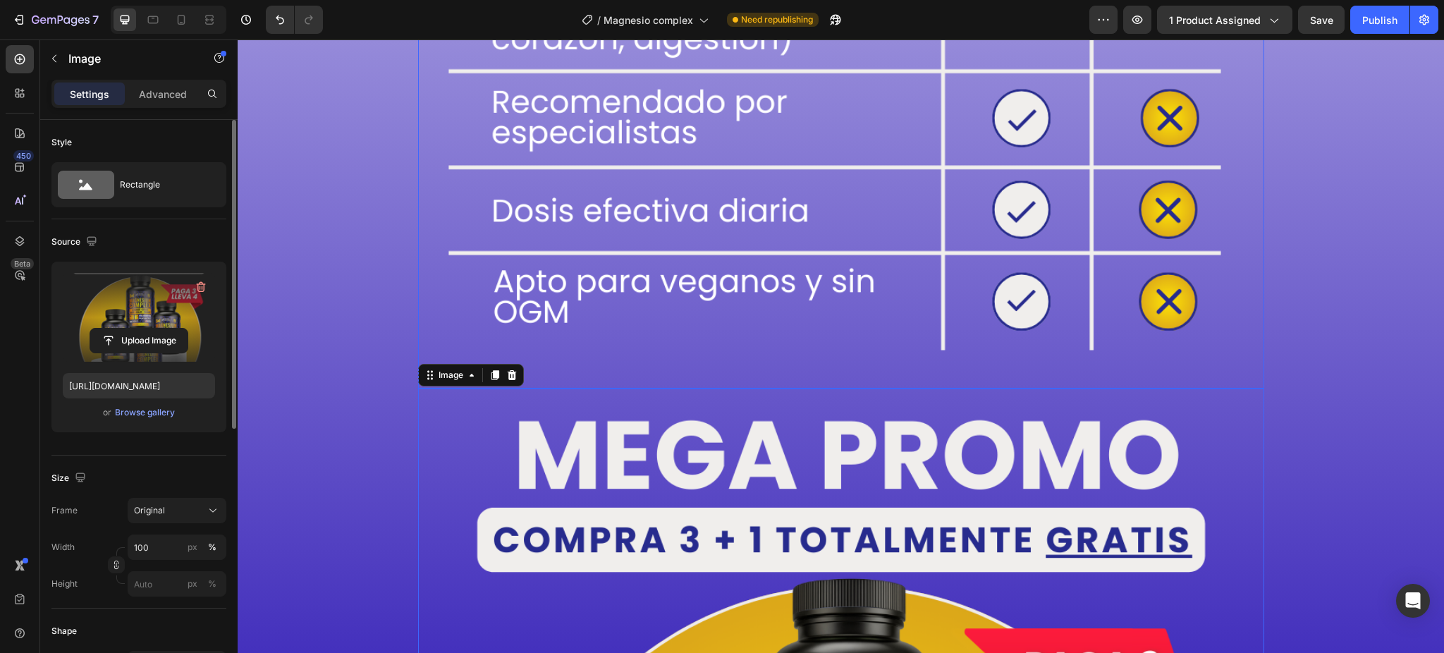
scroll to position [9960, 0]
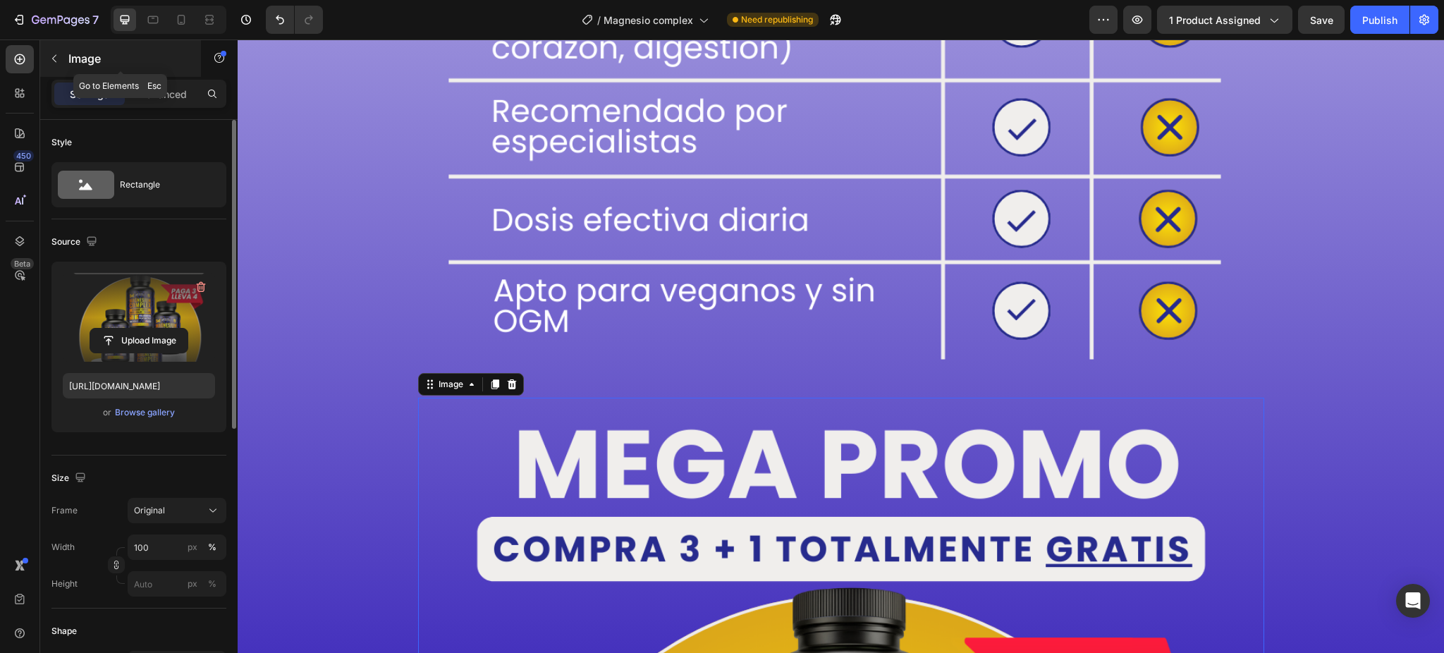
click at [61, 65] on button "button" at bounding box center [54, 58] width 23 height 23
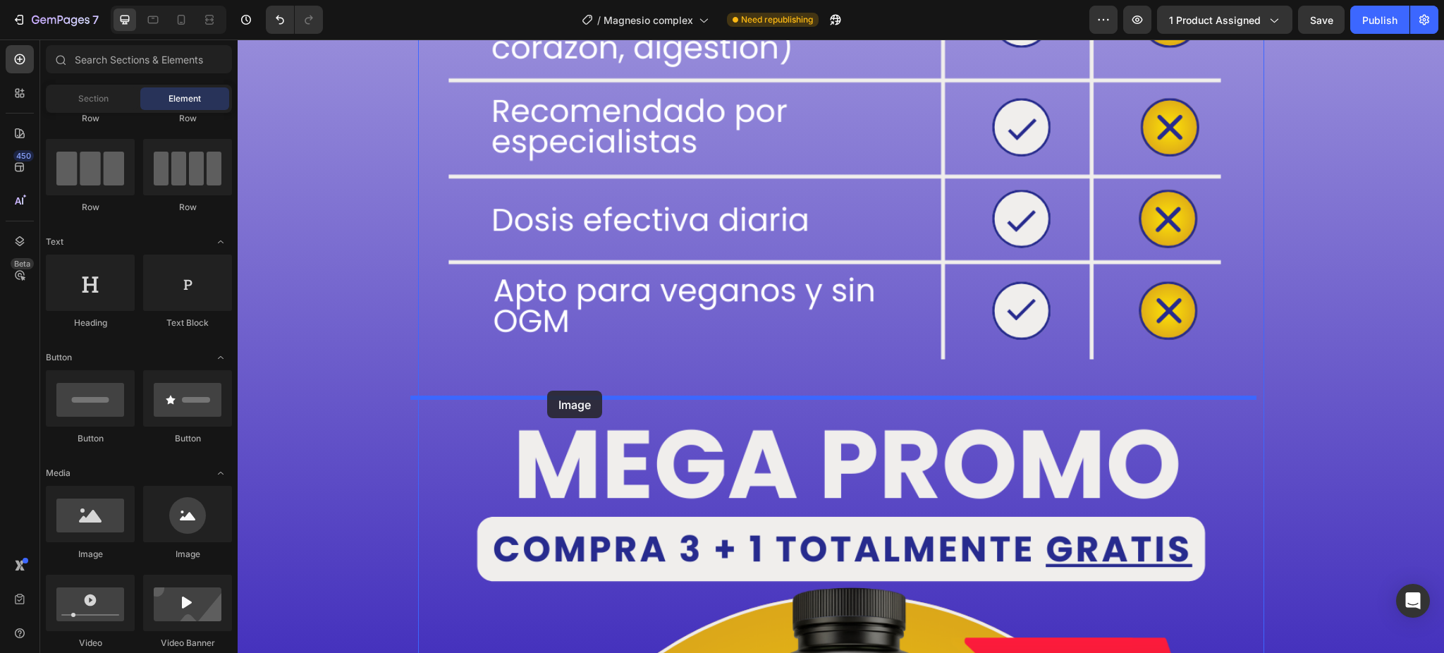
drag, startPoint x: 329, startPoint y: 550, endPoint x: 547, endPoint y: 391, distance: 270.5
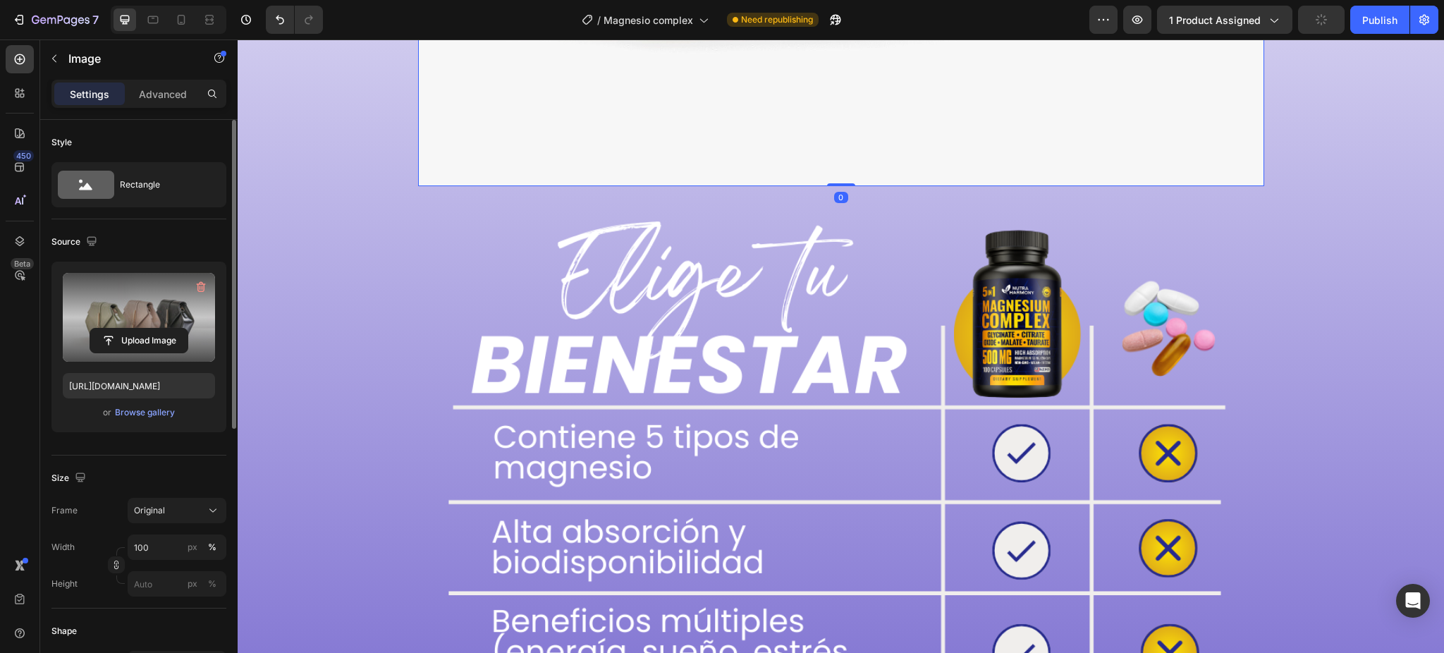
click at [121, 320] on label at bounding box center [139, 317] width 152 height 89
click at [121, 329] on input "file" at bounding box center [138, 341] width 97 height 24
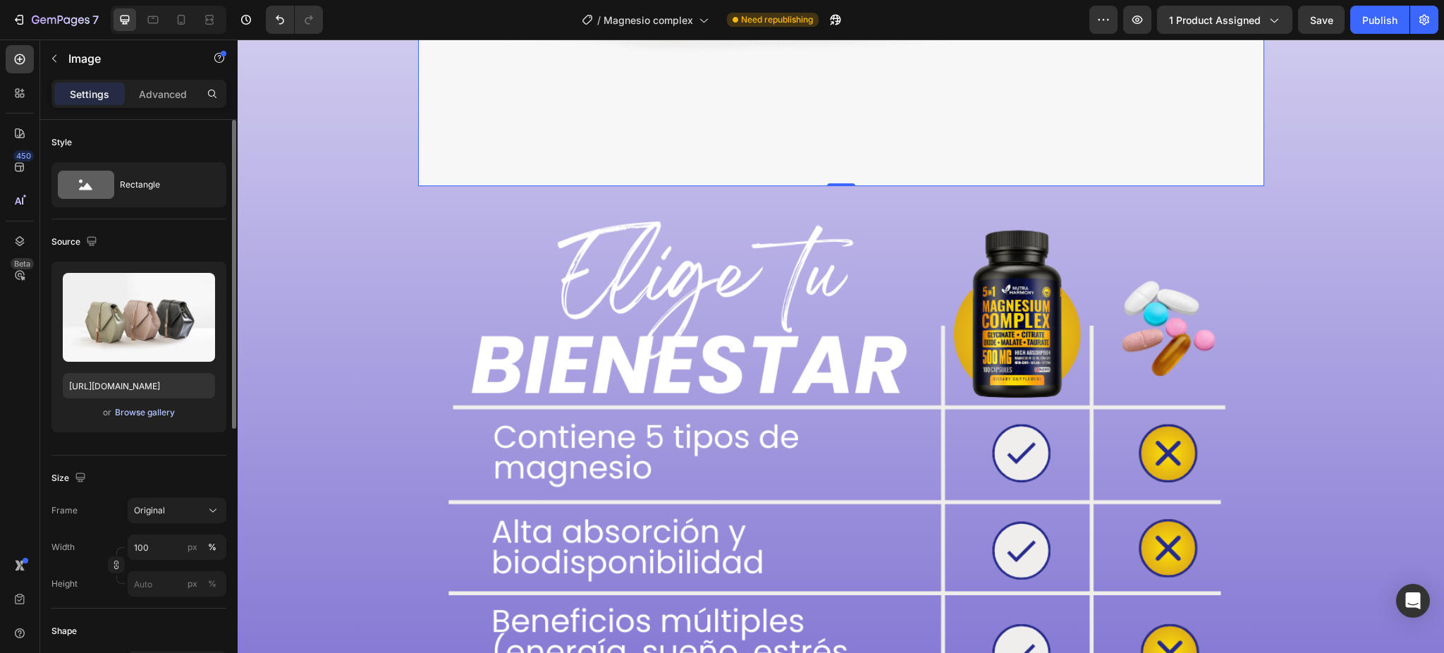
click at [155, 416] on div "Browse gallery" at bounding box center [145, 412] width 60 height 13
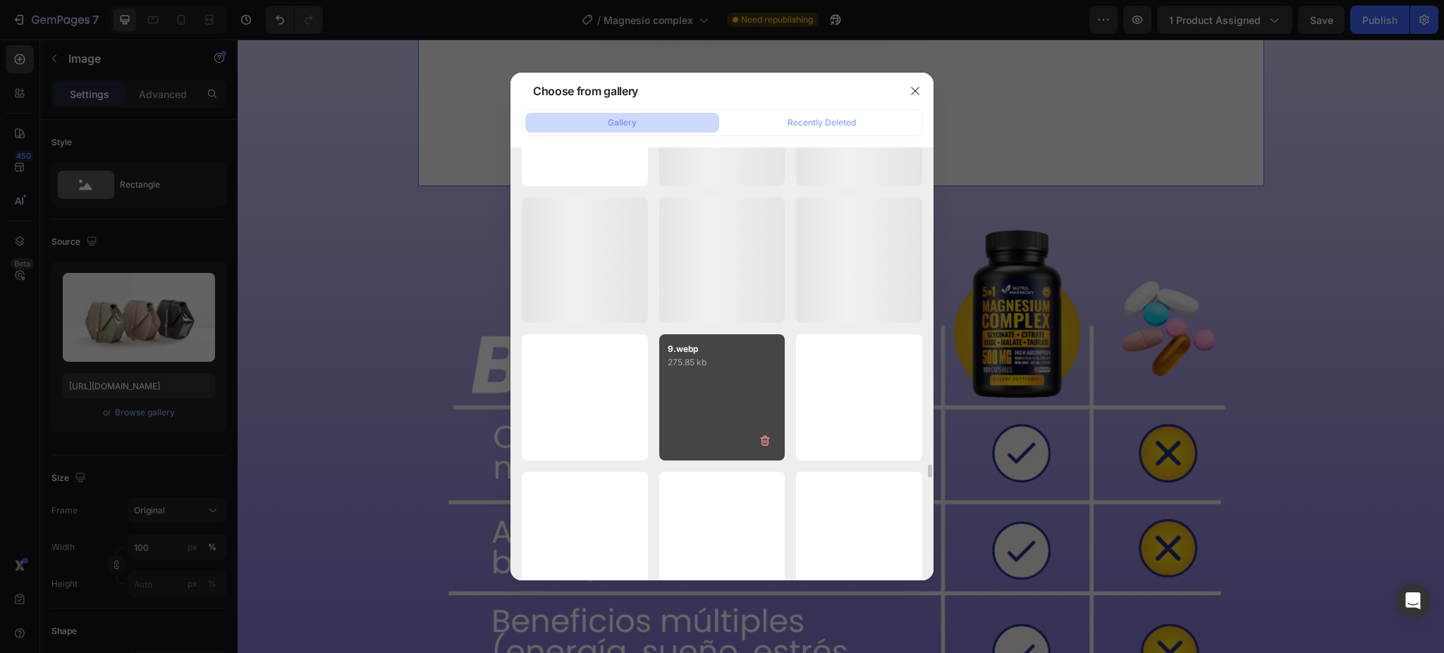
scroll to position [13363, 0]
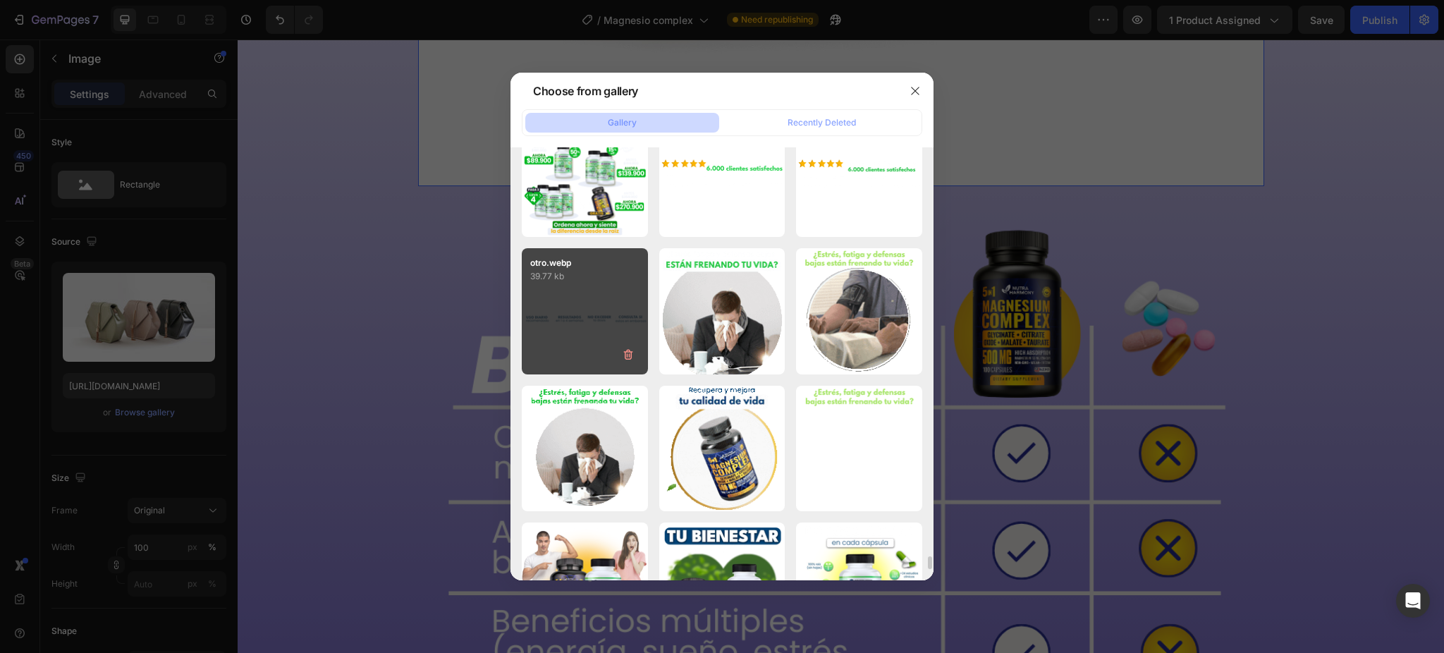
click at [588, 317] on div "otro.webp 39.77 kb" at bounding box center [585, 311] width 126 height 126
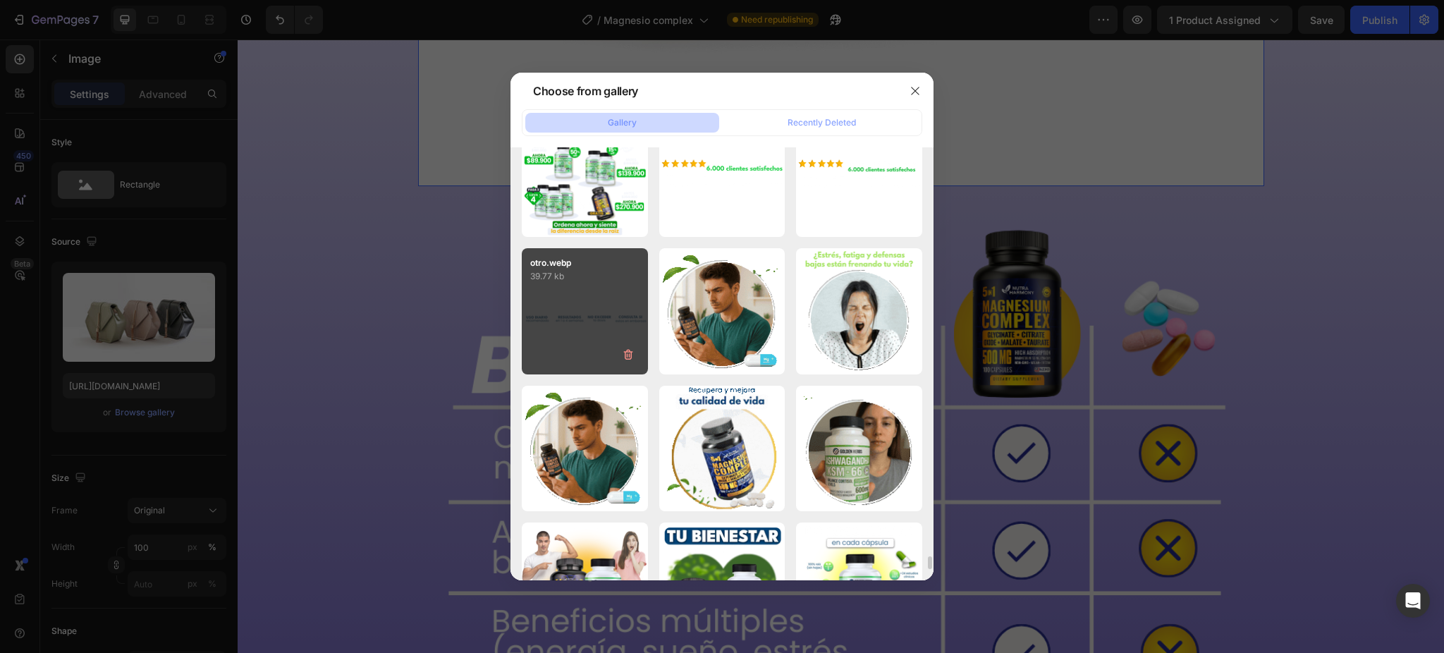
type input "[URL][DOMAIN_NAME]"
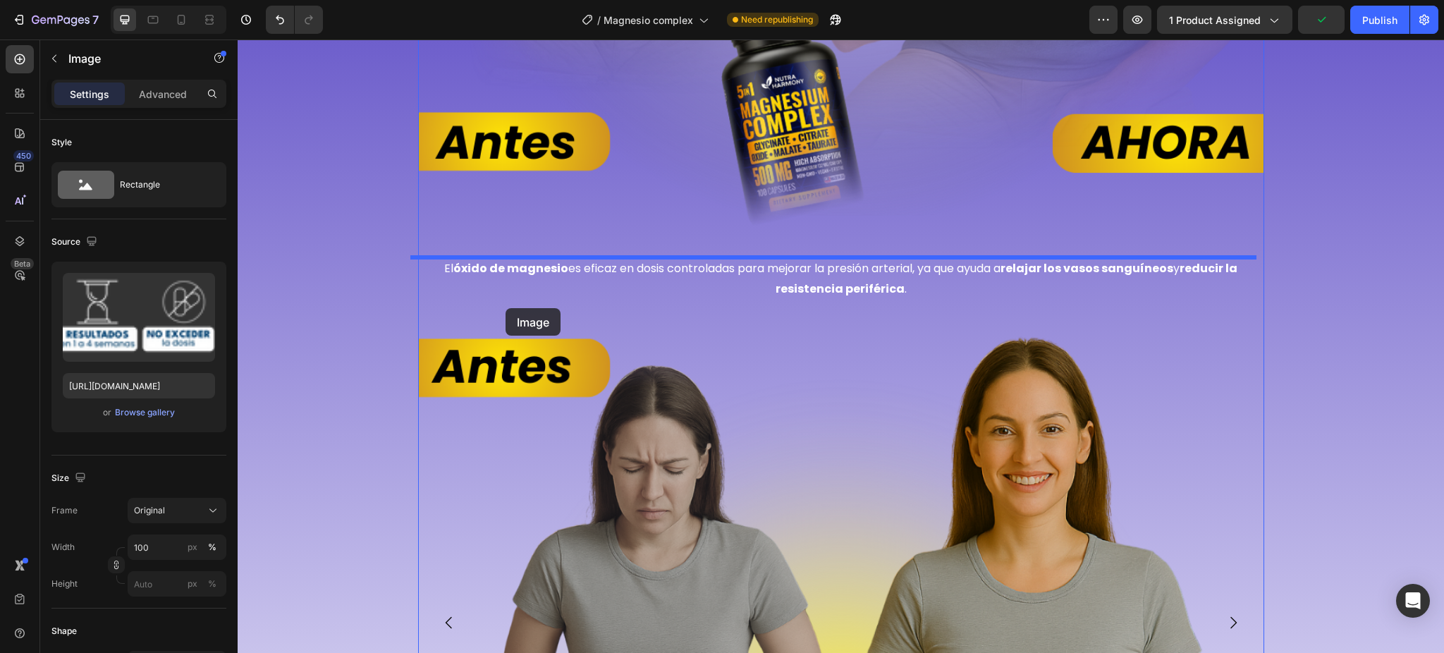
scroll to position [8228, 0]
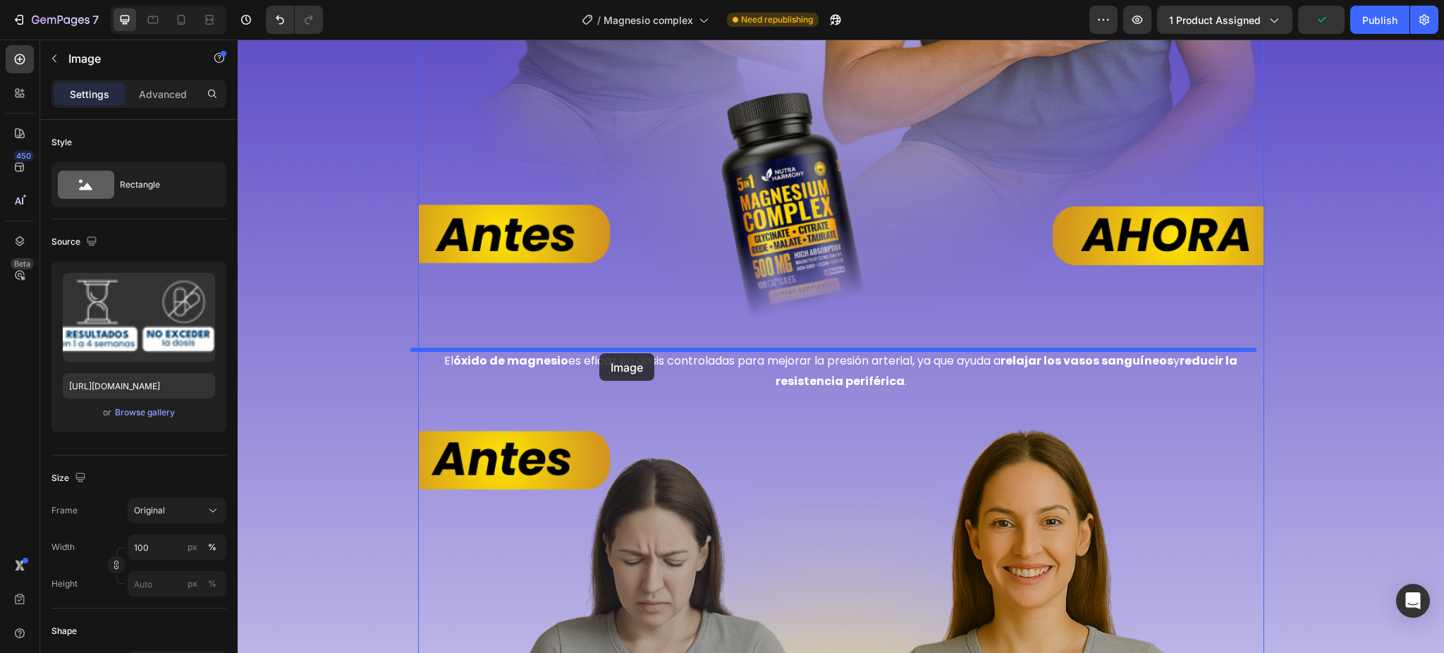
drag, startPoint x: 429, startPoint y: 109, endPoint x: 599, endPoint y: 353, distance: 297.7
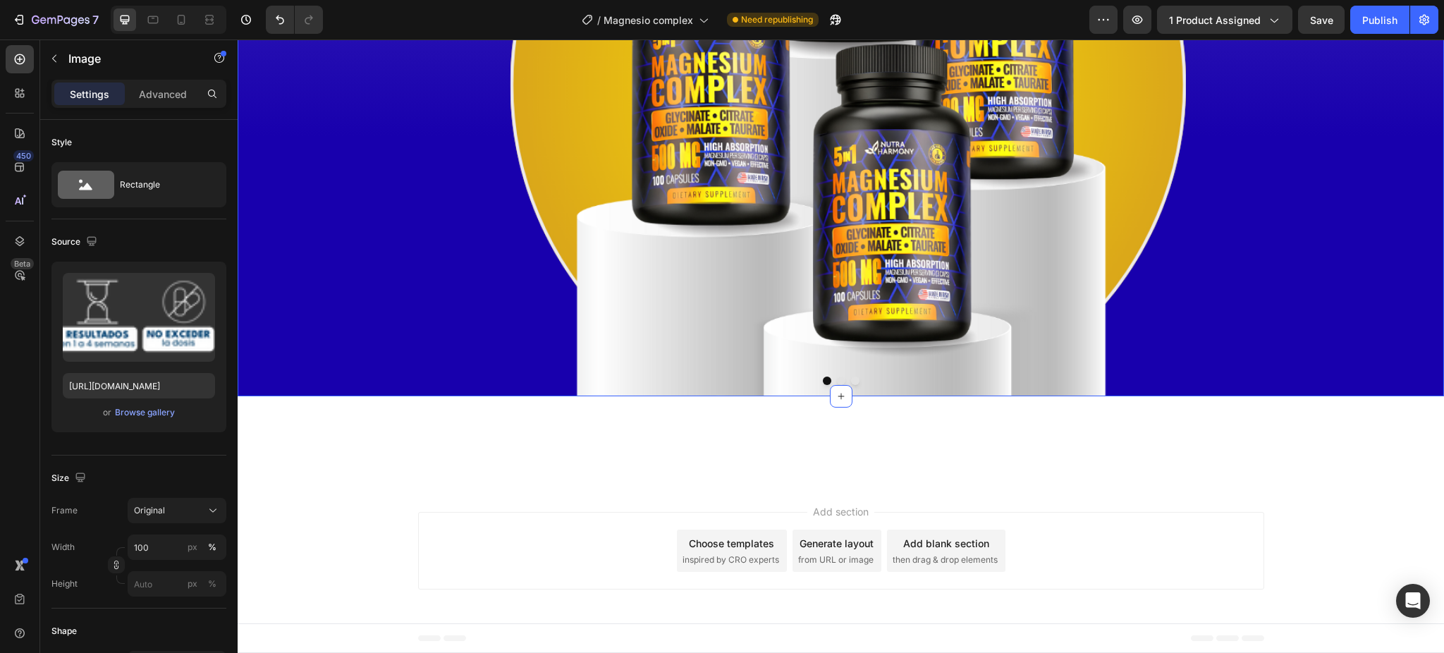
scroll to position [11309, 0]
click at [1382, 20] on div "Publish" at bounding box center [1379, 20] width 35 height 15
